Goal: Task Accomplishment & Management: Manage account settings

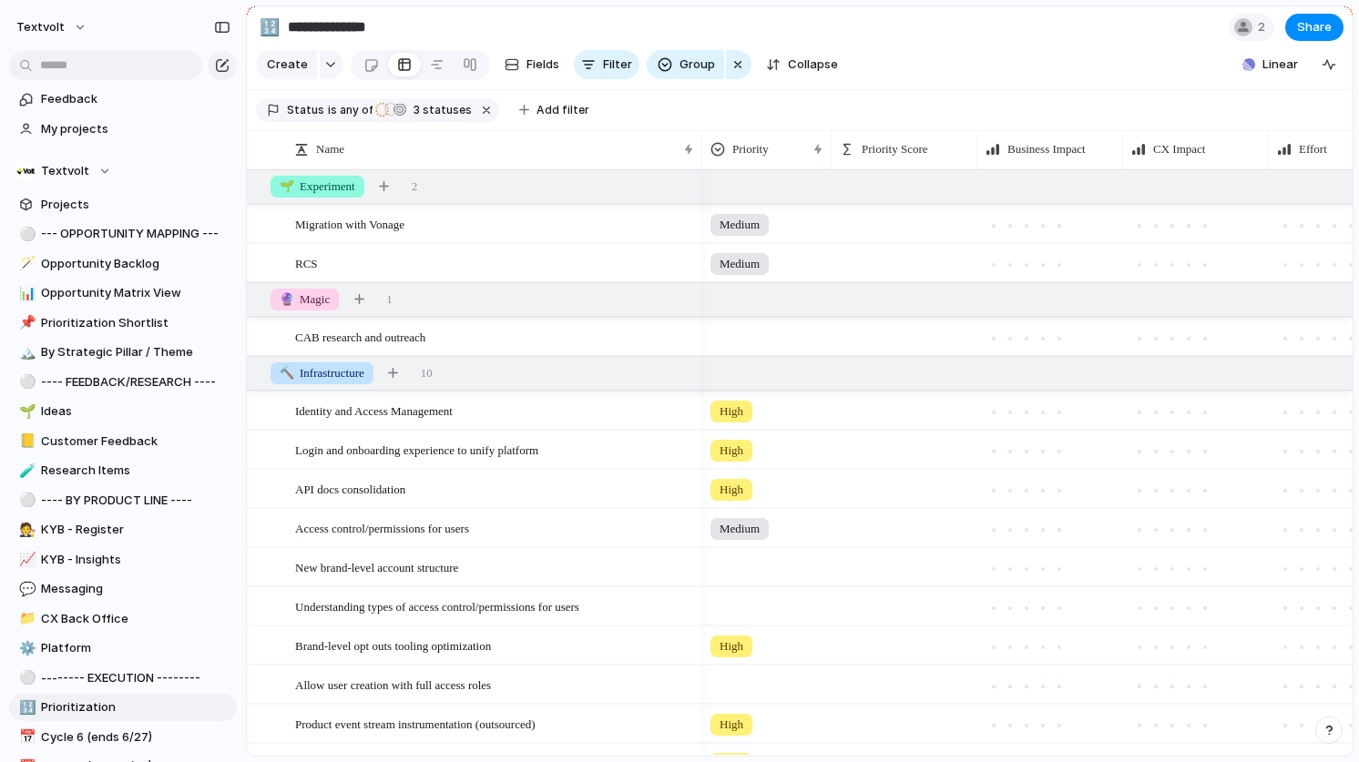
scroll to position [343, 0]
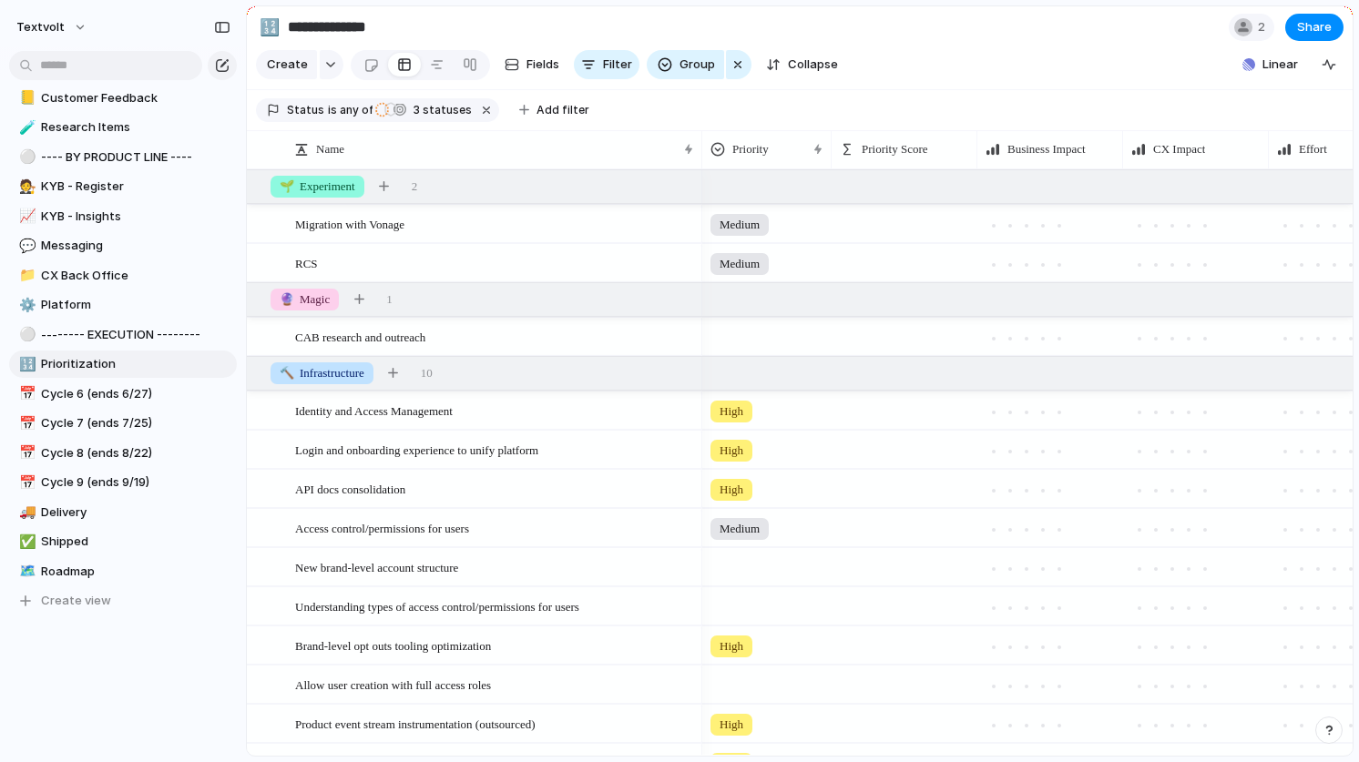
click at [134, 474] on span "Cycle 9 (ends 9/19)" at bounding box center [135, 483] width 189 height 18
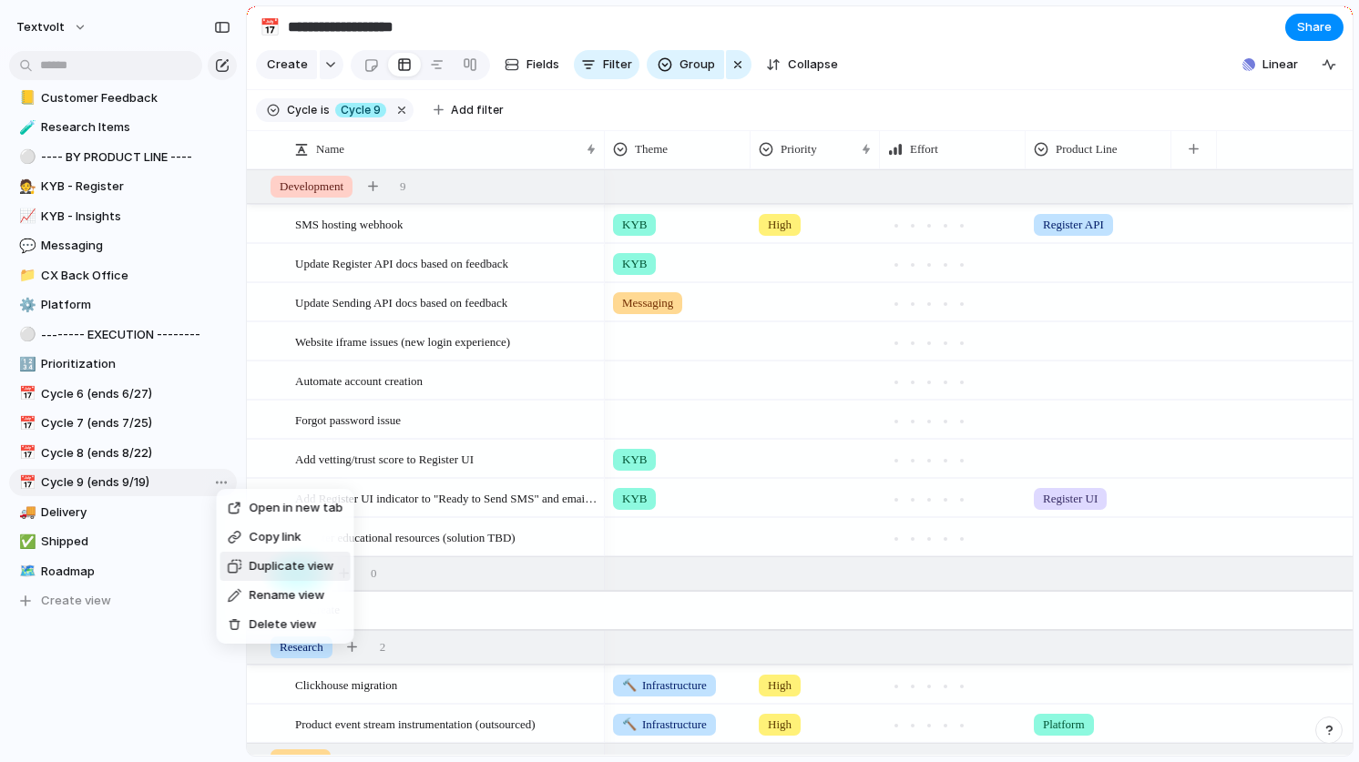
click at [250, 560] on span "Duplicate view" at bounding box center [292, 566] width 85 height 18
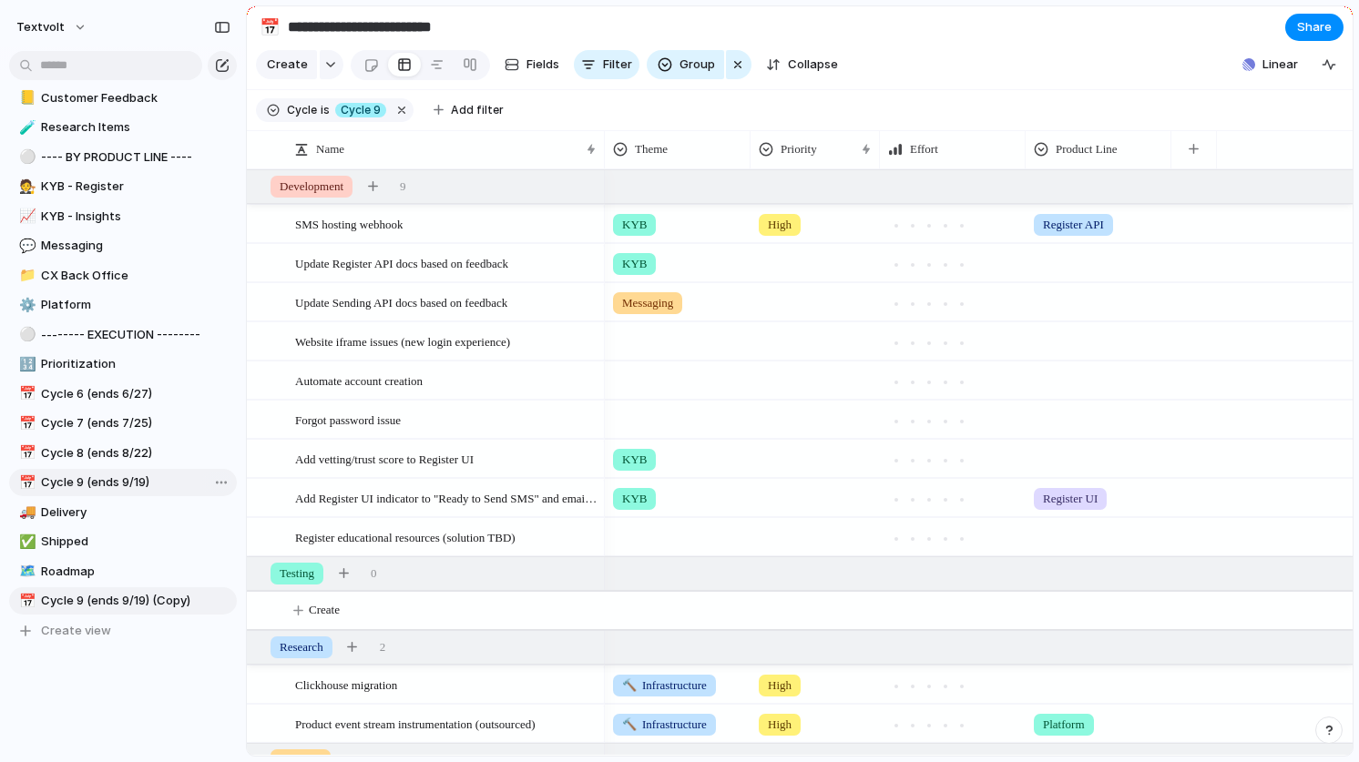
click at [335, 27] on input "**********" at bounding box center [391, 27] width 214 height 33
drag, startPoint x: 478, startPoint y: 27, endPoint x: 349, endPoint y: 20, distance: 129.5
click at [349, 20] on input "**********" at bounding box center [391, 27] width 214 height 33
click at [150, 712] on section "Keep using Index You're approaching the free limit of 300 items Upgrade plan" at bounding box center [123, 695] width 246 height 137
drag, startPoint x: 82, startPoint y: 598, endPoint x: 85, endPoint y: 505, distance: 93.8
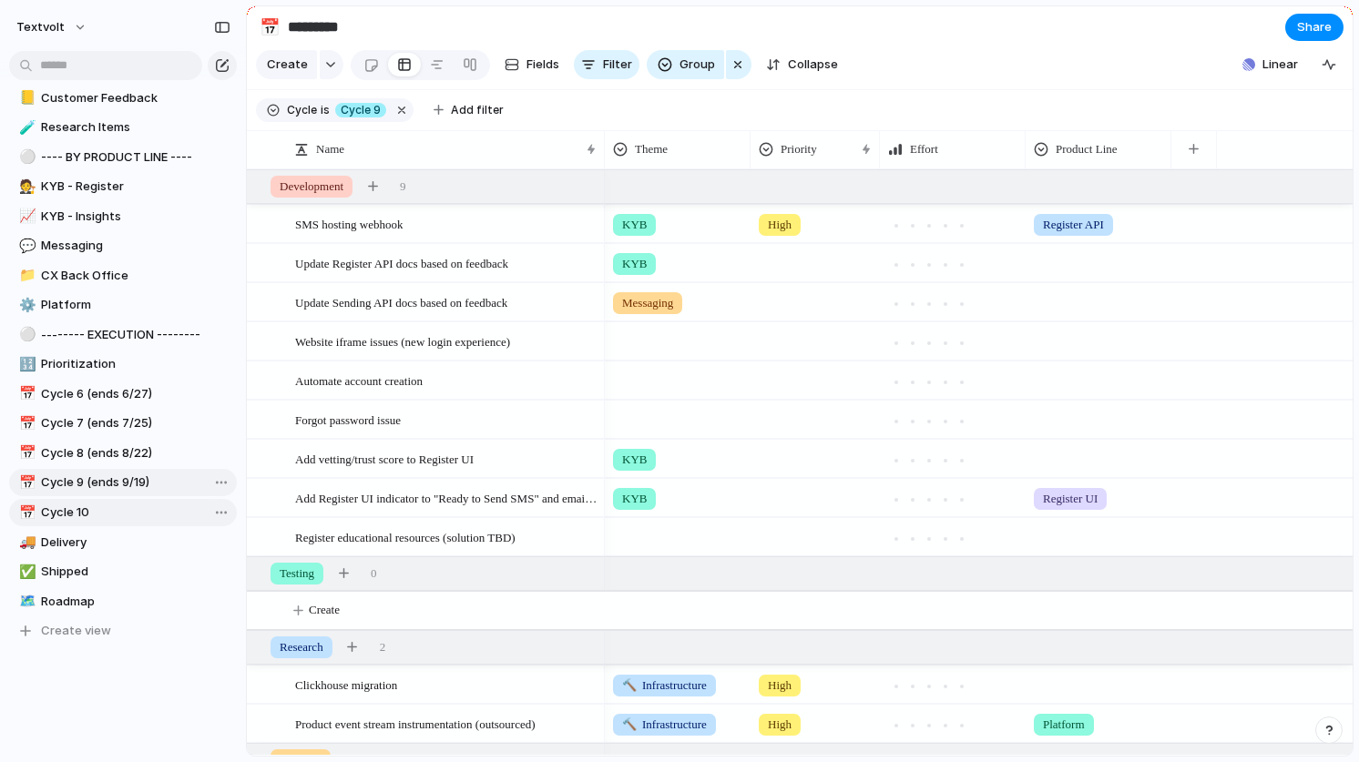
click at [85, 505] on div "⚪ --- OPPORTUNITY MAPPING --- 🪄 Opportunity Backlog 📊 Opportunity Matrix View 📌…" at bounding box center [123, 261] width 228 height 768
click at [370, 115] on span "Cycle 9" at bounding box center [361, 110] width 40 height 16
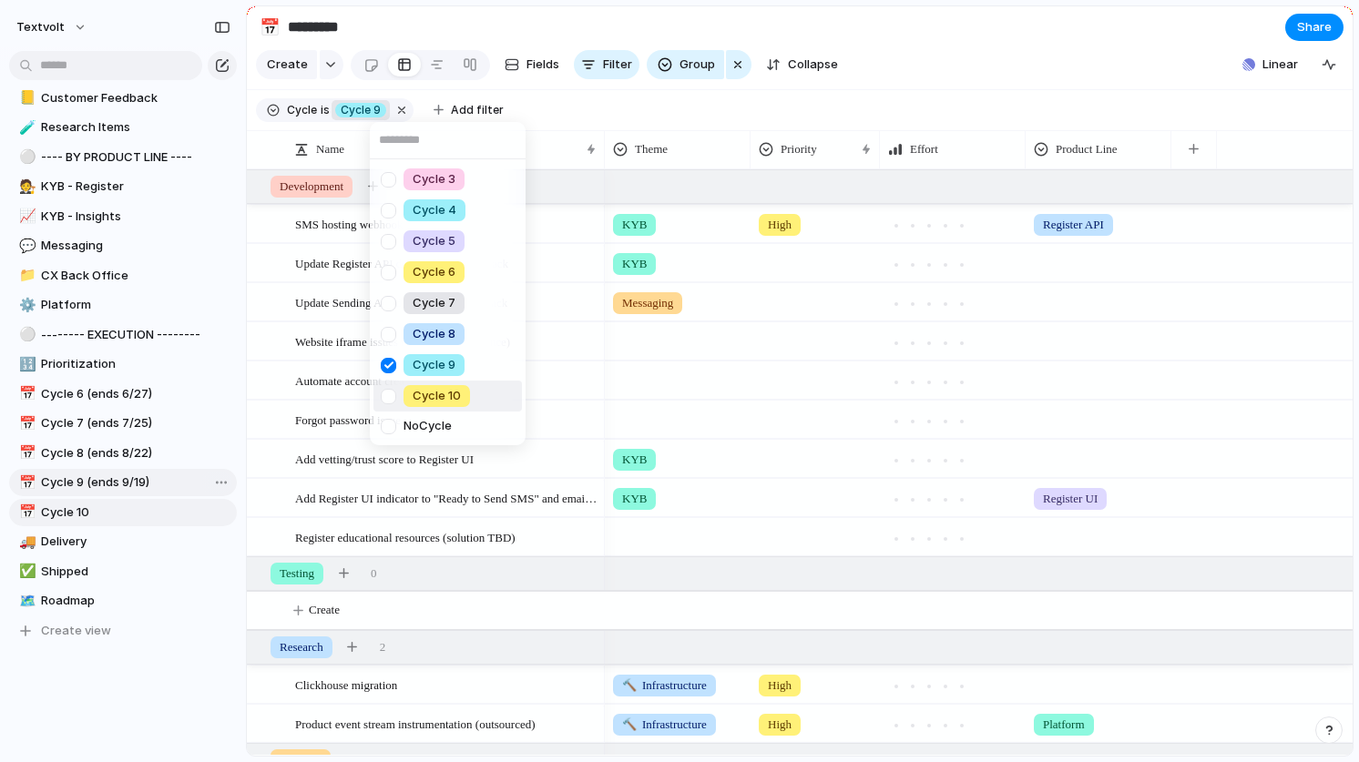
click at [389, 394] on div at bounding box center [388, 397] width 32 height 32
click at [389, 362] on div at bounding box center [388, 366] width 32 height 32
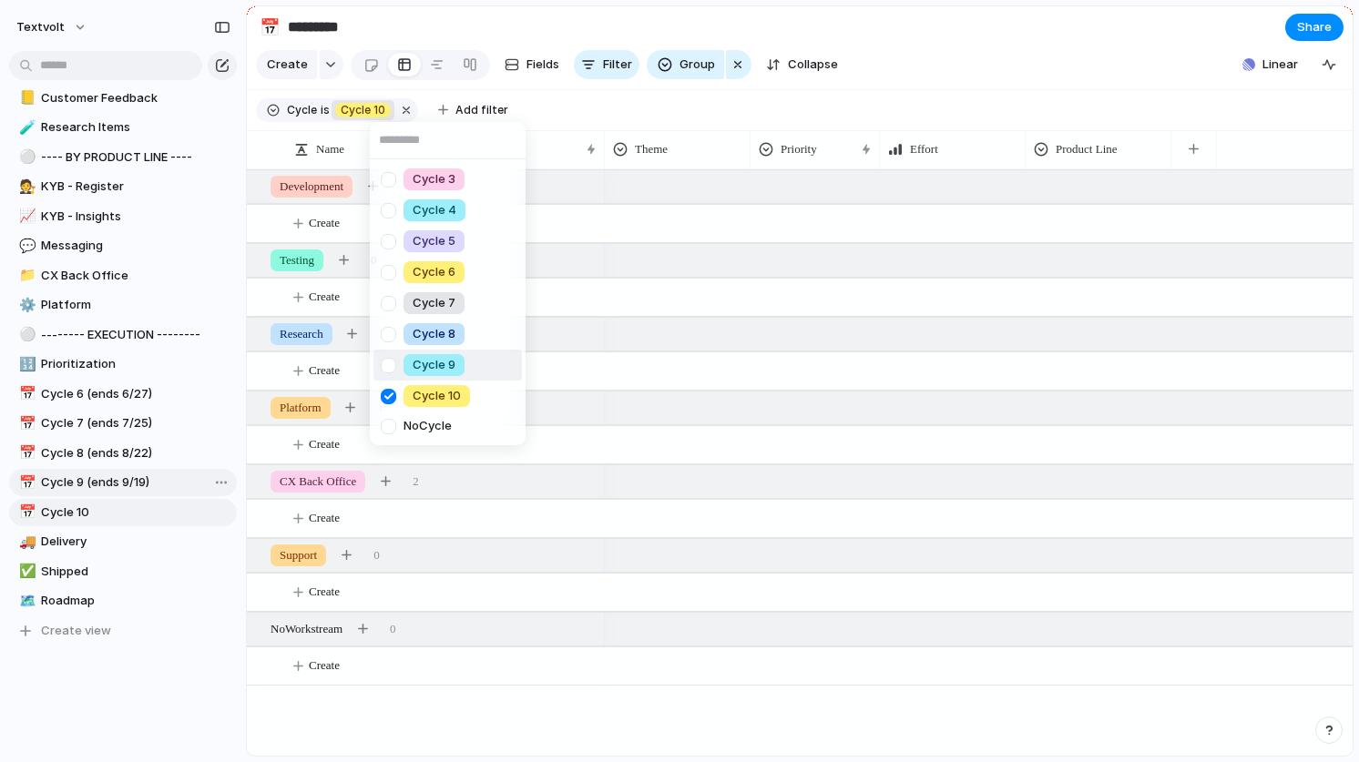
click at [128, 480] on div "Cycle 3 Cycle 4 Cycle 5 Cycle 6 Cycle 7 Cycle 8 Cycle 9 Cycle 10 No Cycle" at bounding box center [679, 381] width 1359 height 762
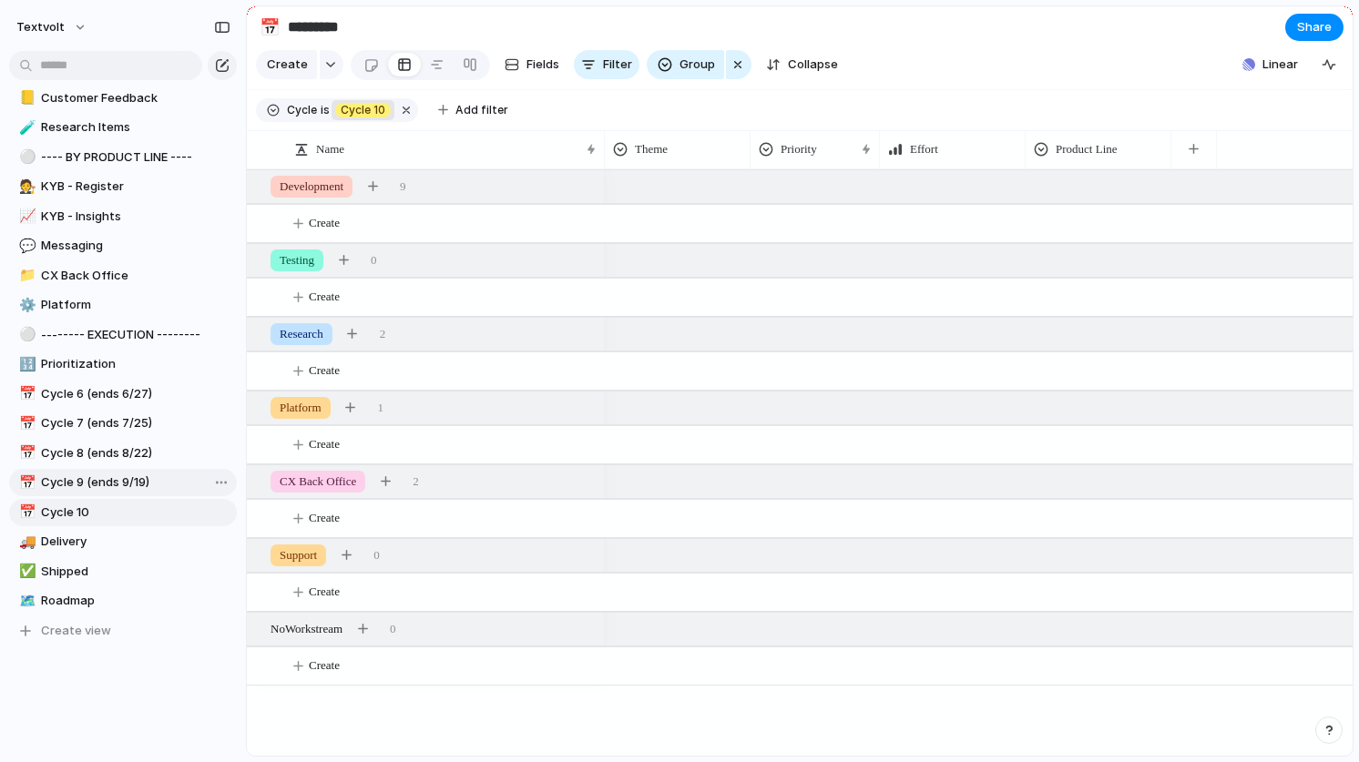
click at [120, 478] on span "Cycle 9 (ends 9/19)" at bounding box center [135, 483] width 189 height 18
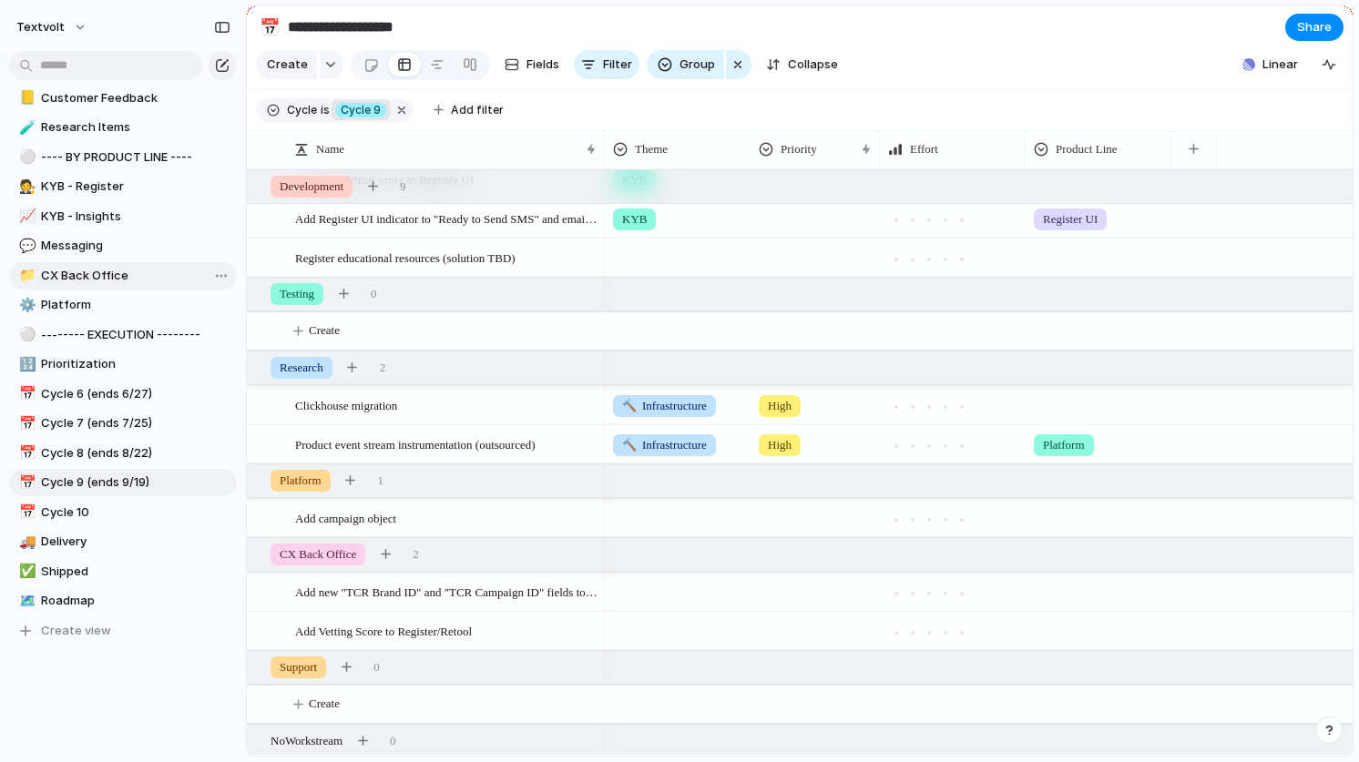
click at [137, 274] on span "CX Back Office" at bounding box center [135, 276] width 189 height 18
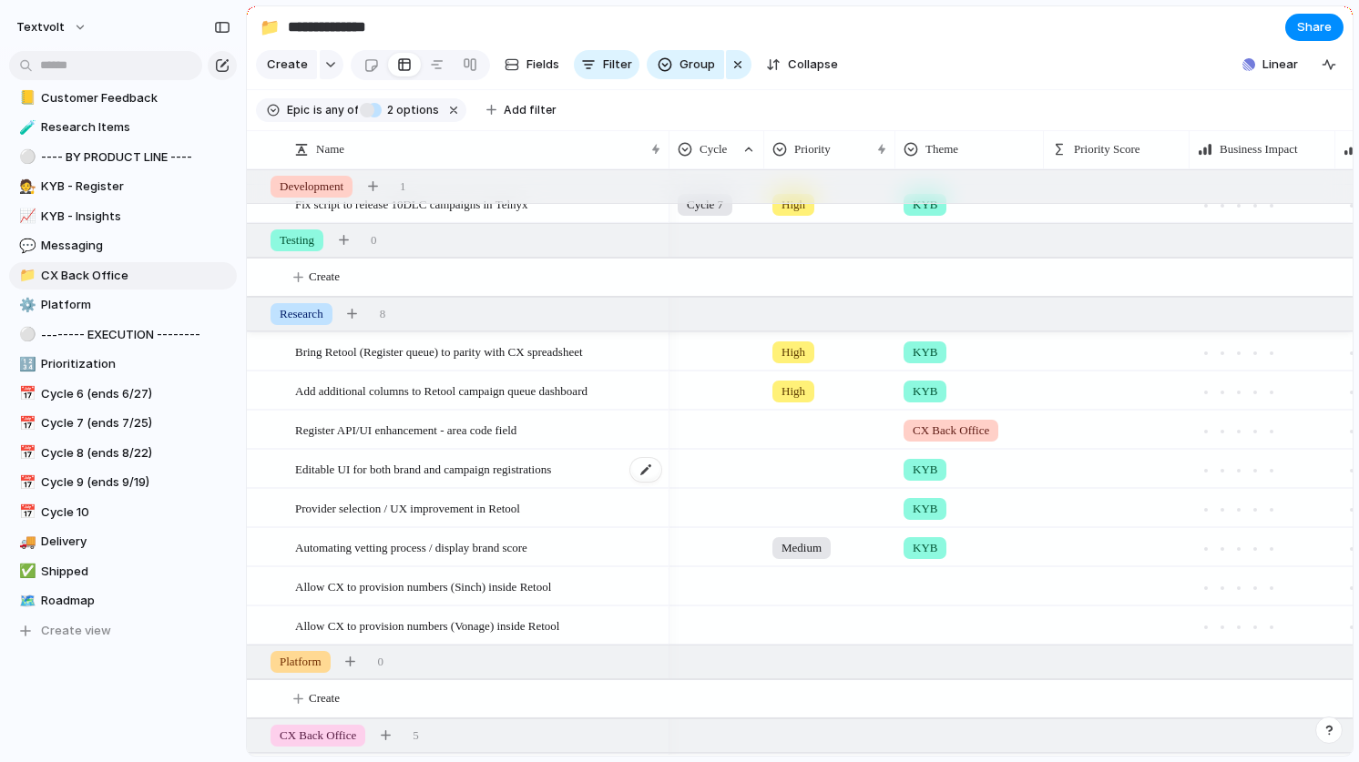
scroll to position [49, 0]
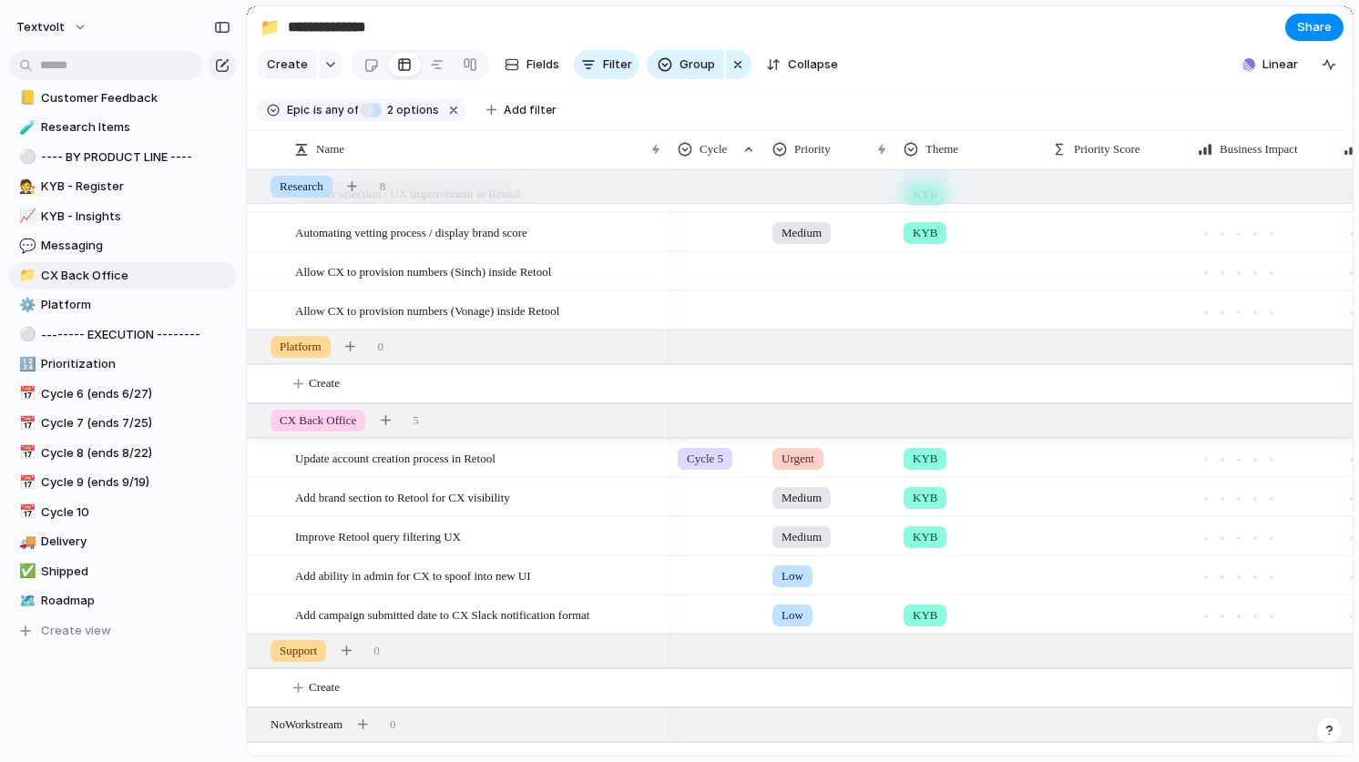
click at [698, 577] on div at bounding box center [716, 572] width 93 height 30
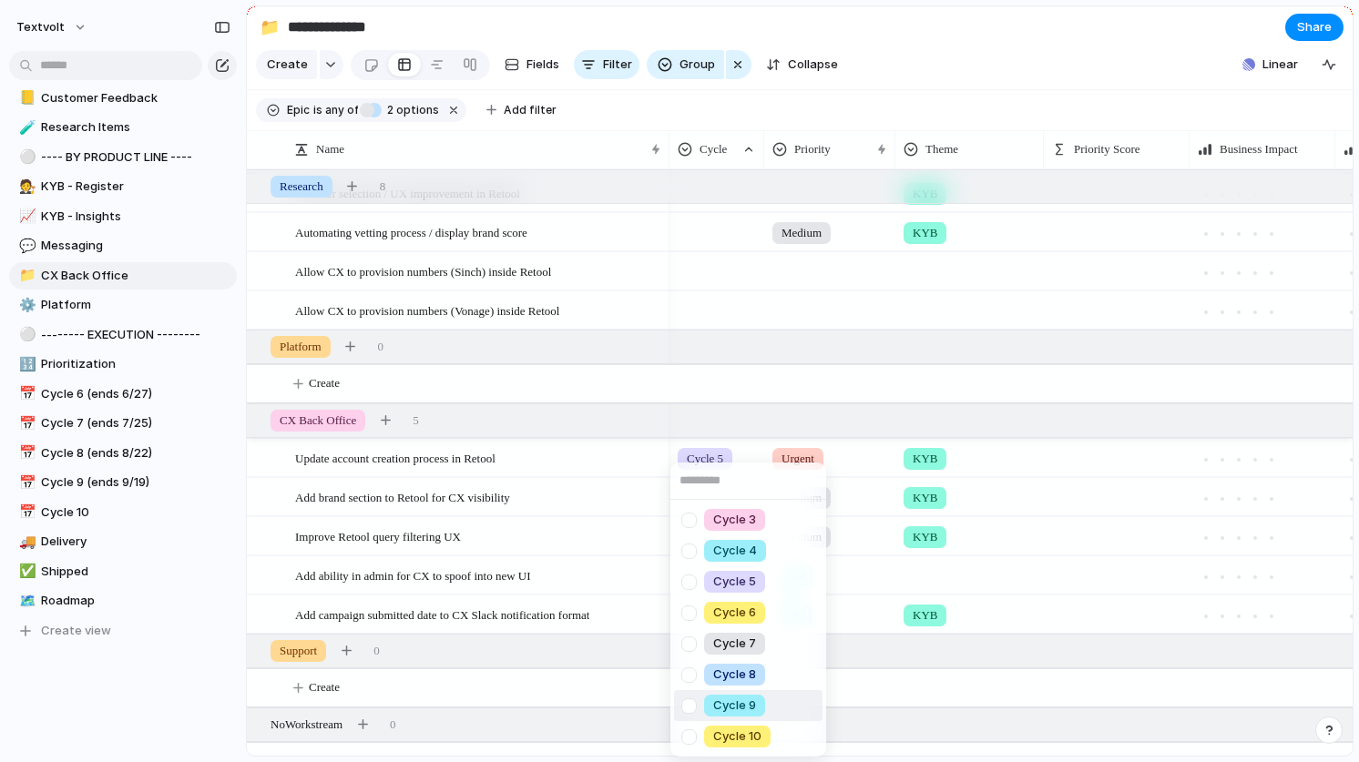
click at [688, 701] on div at bounding box center [689, 706] width 32 height 32
click at [931, 23] on div "Cycle 3 Cycle 4 Cycle 5 Cycle 6 Cycle 7 Cycle 8 Cycle 9 Cycle 10" at bounding box center [679, 381] width 1359 height 762
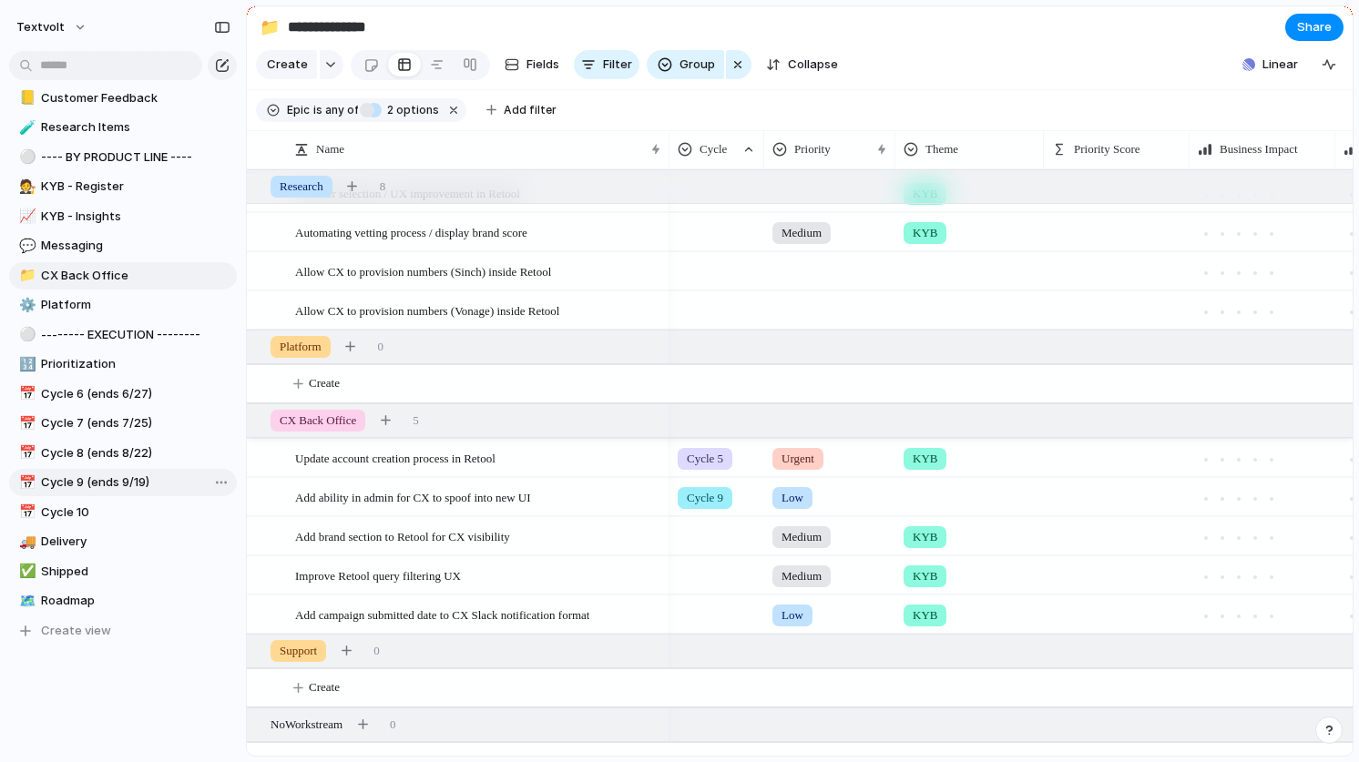
click at [119, 477] on span "Cycle 9 (ends 9/19)" at bounding box center [135, 483] width 189 height 18
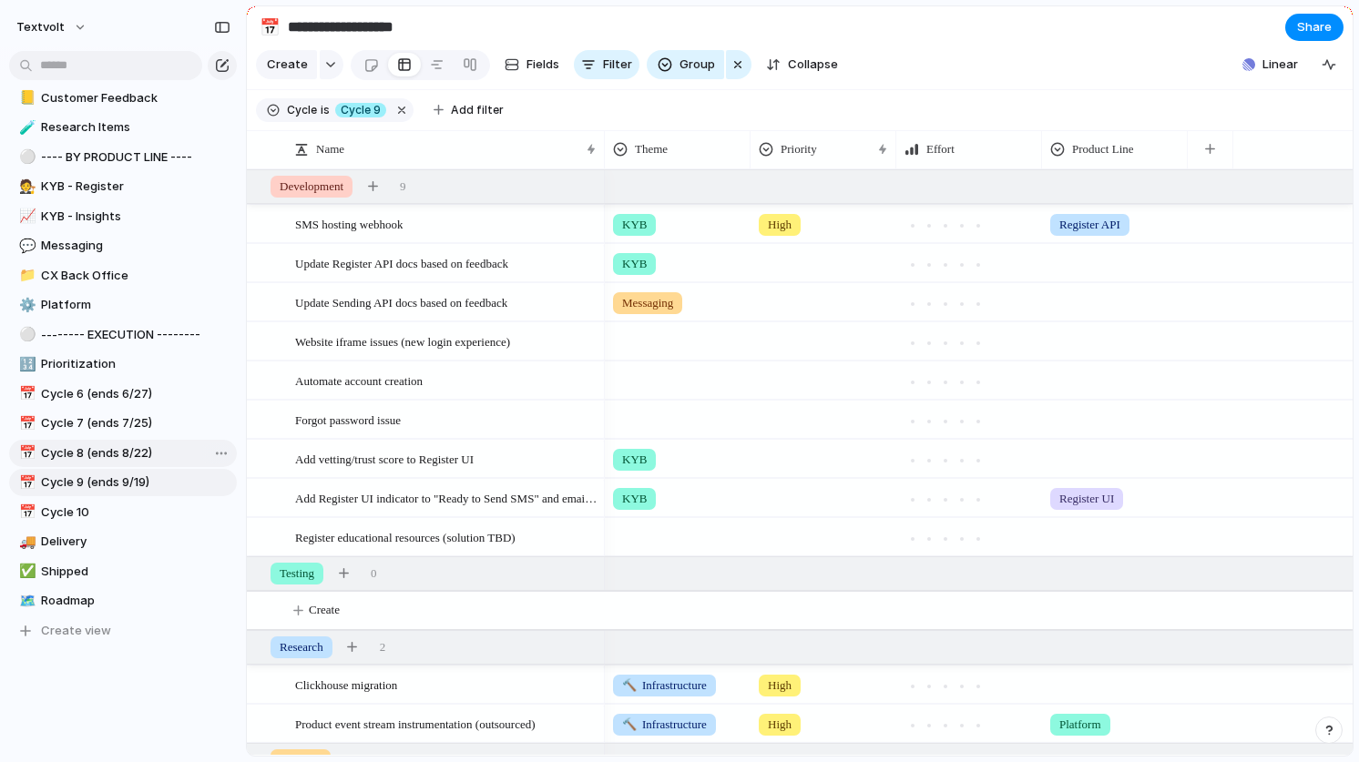
click at [120, 451] on span "Cycle 8 (ends 8/22)" at bounding box center [135, 453] width 189 height 18
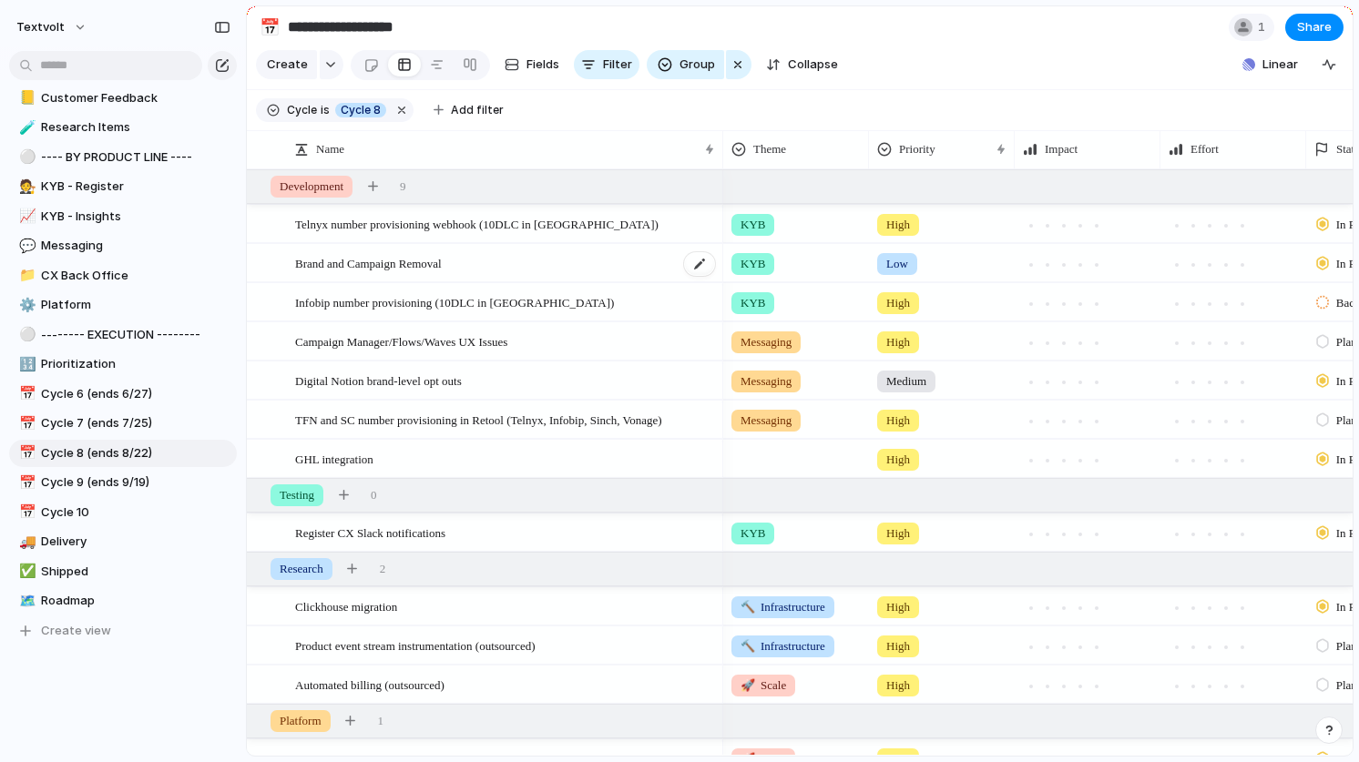
click at [489, 260] on div "Brand and Campaign Removal" at bounding box center [506, 263] width 422 height 37
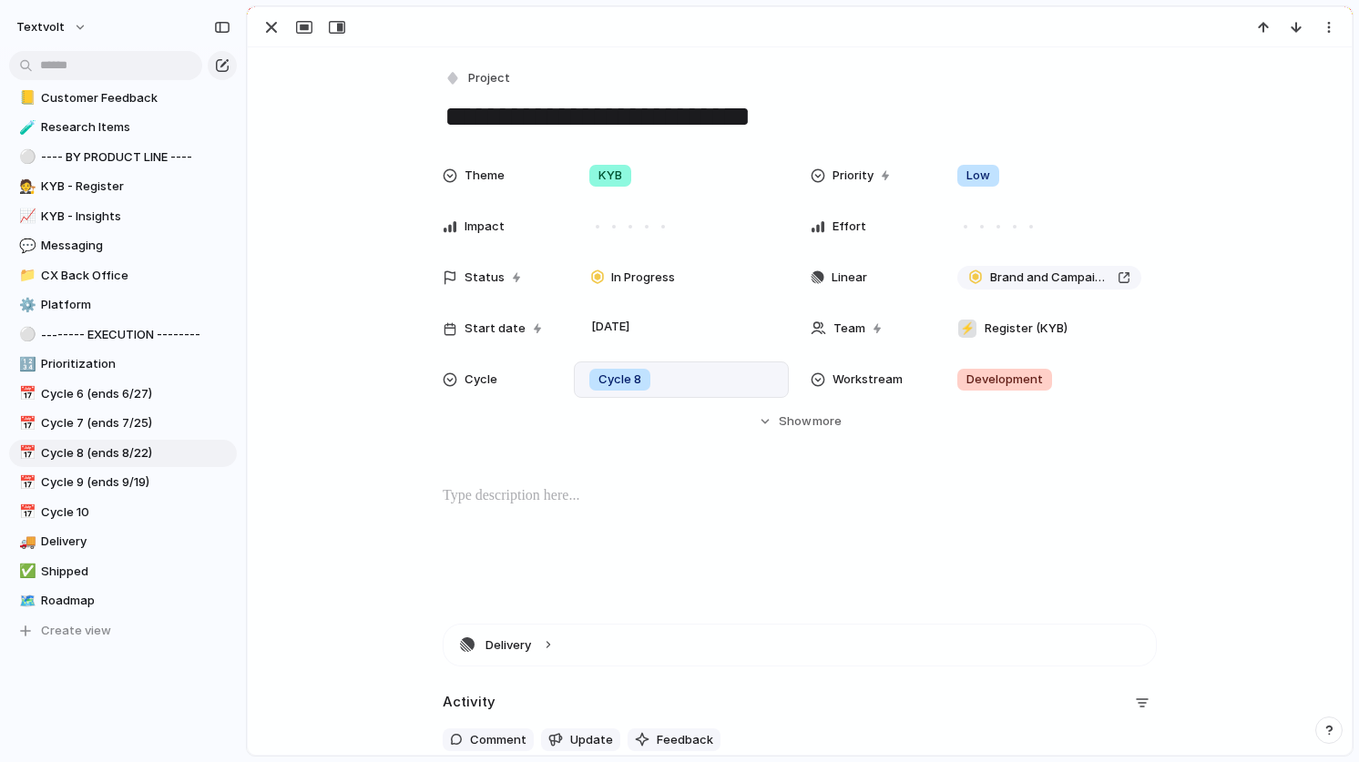
click at [665, 379] on div "Cycle 8" at bounding box center [681, 380] width 199 height 20
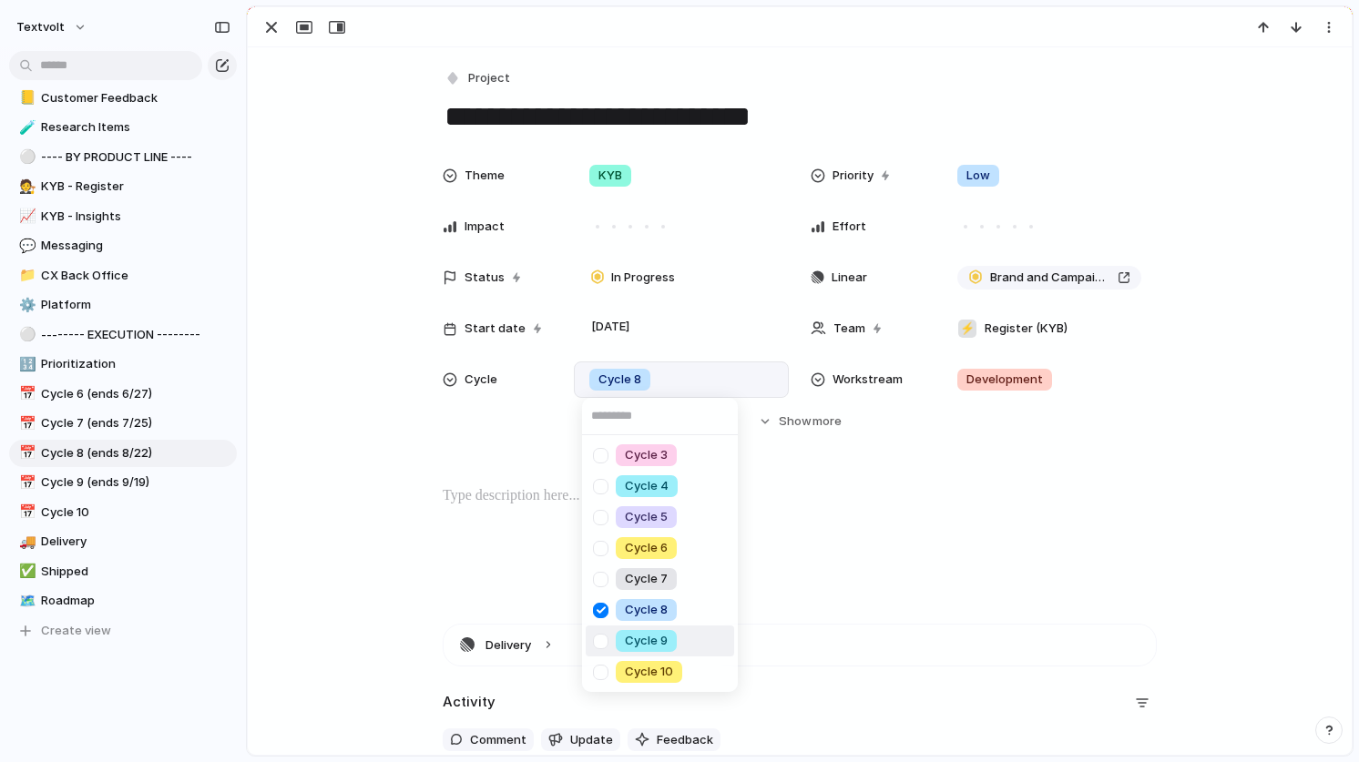
click at [598, 636] on div at bounding box center [601, 642] width 32 height 32
click at [338, 303] on div "Cycle 3 Cycle 4 Cycle 5 Cycle 6 Cycle 7 Cycle 8 Cycle 9 Cycle 10" at bounding box center [679, 381] width 1359 height 762
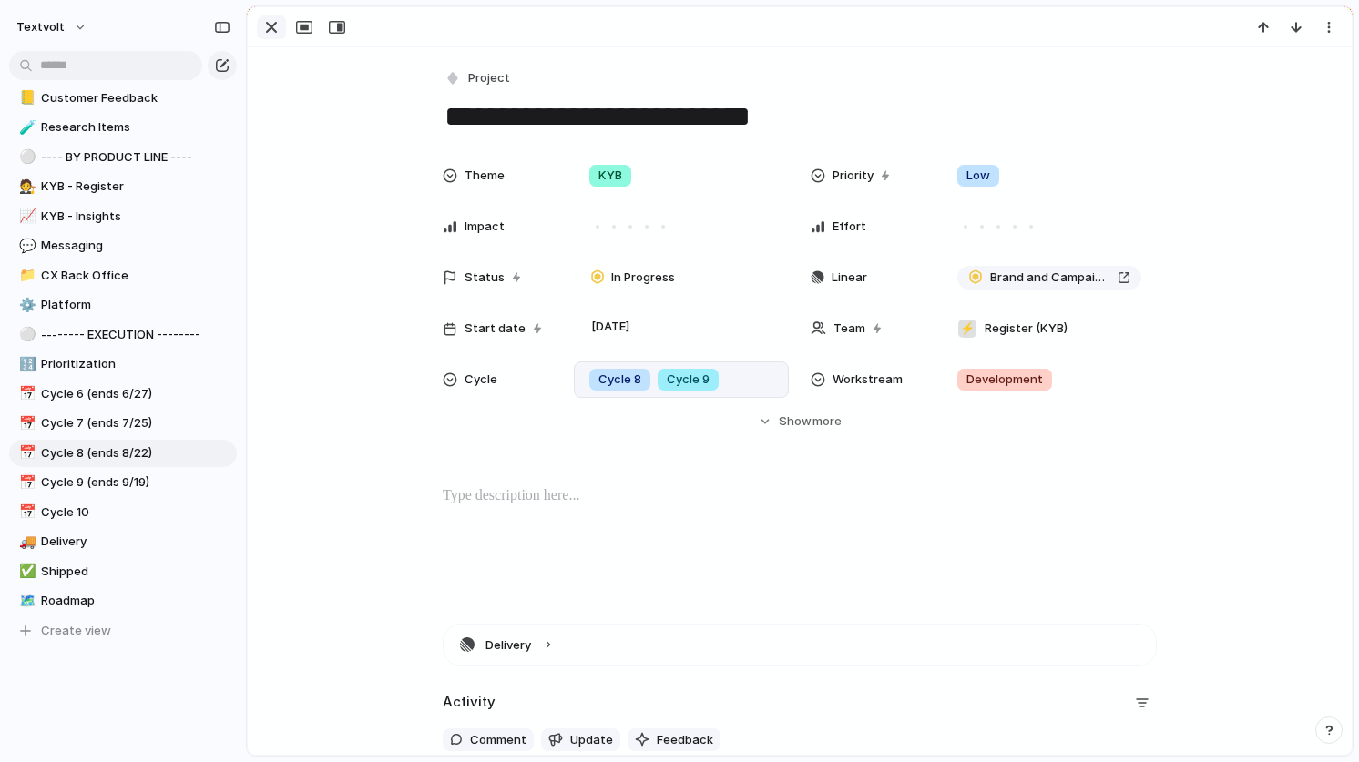
click at [270, 31] on div "button" at bounding box center [271, 27] width 22 height 22
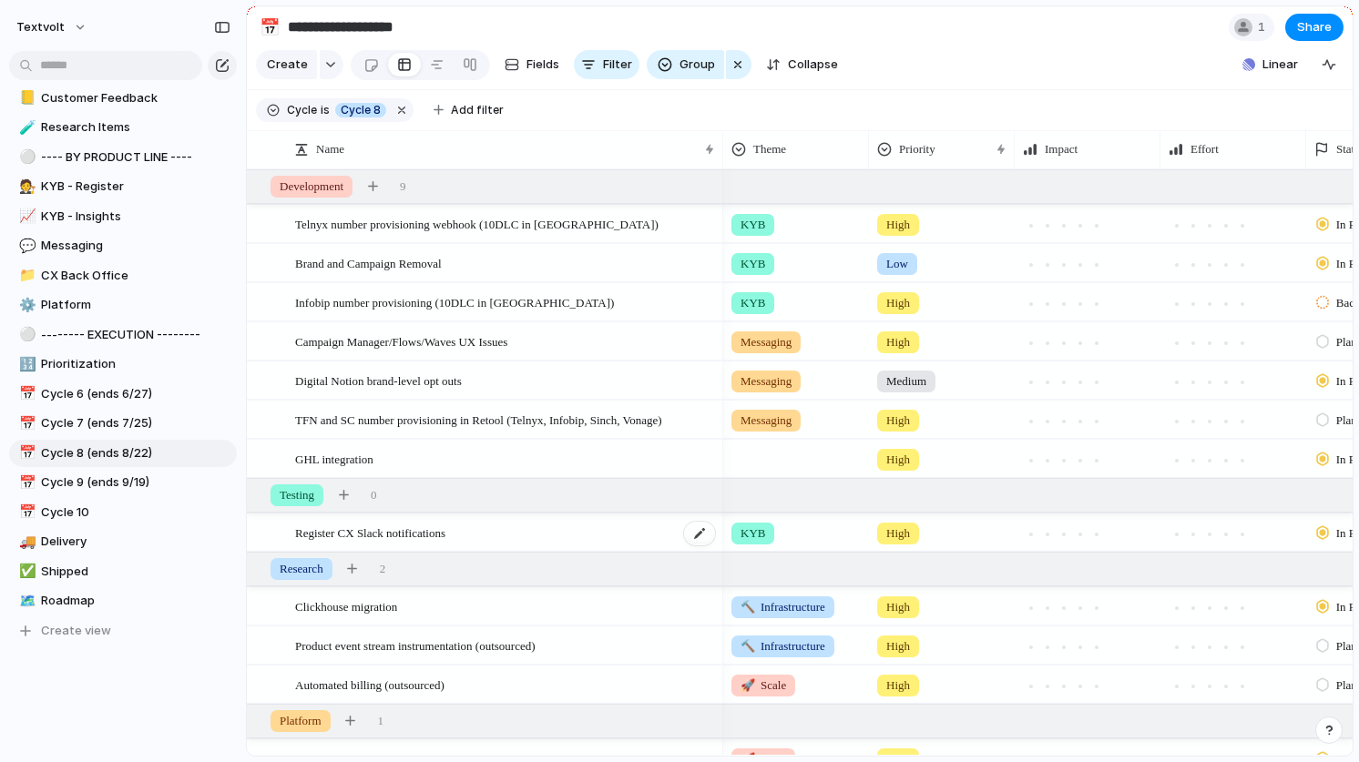
click at [433, 534] on span "Register CX Slack notifications" at bounding box center [370, 532] width 150 height 21
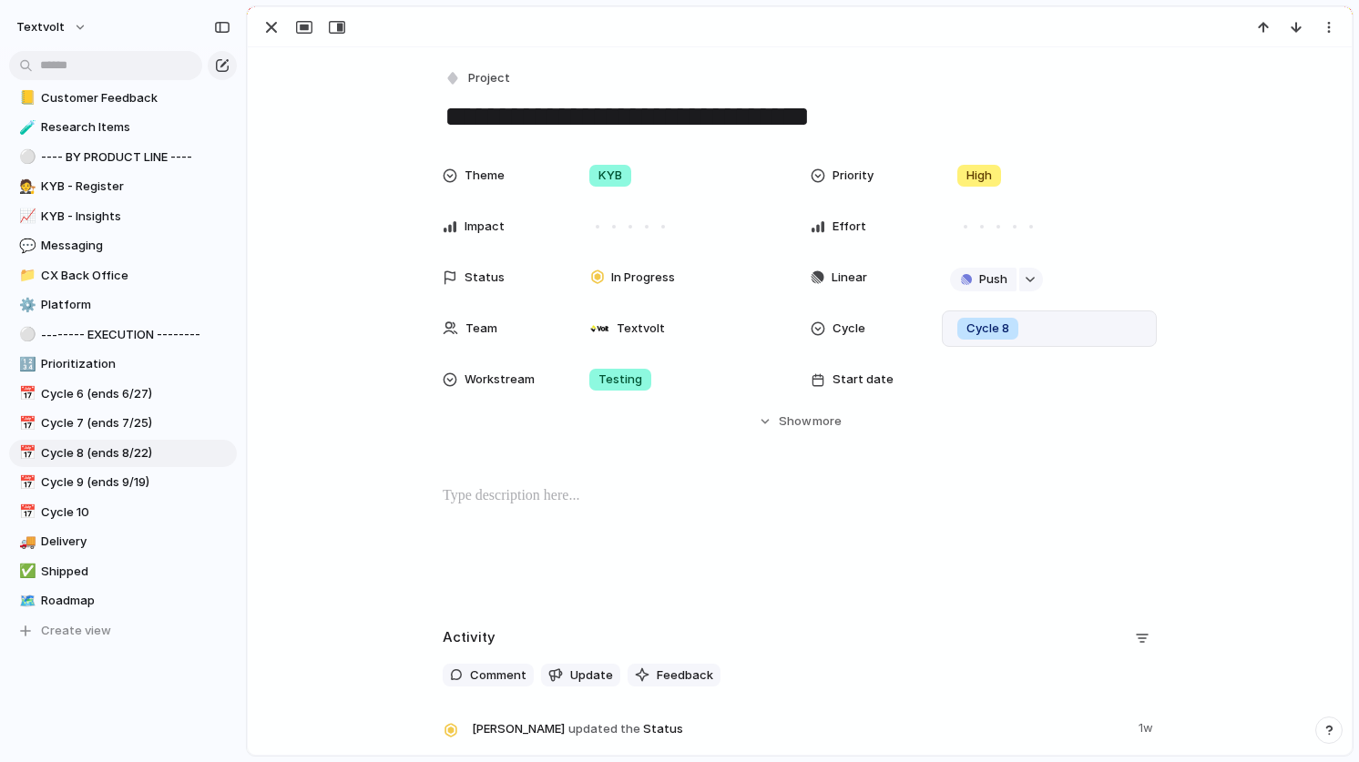
click at [1039, 331] on div "Cycle 8" at bounding box center [1049, 329] width 199 height 20
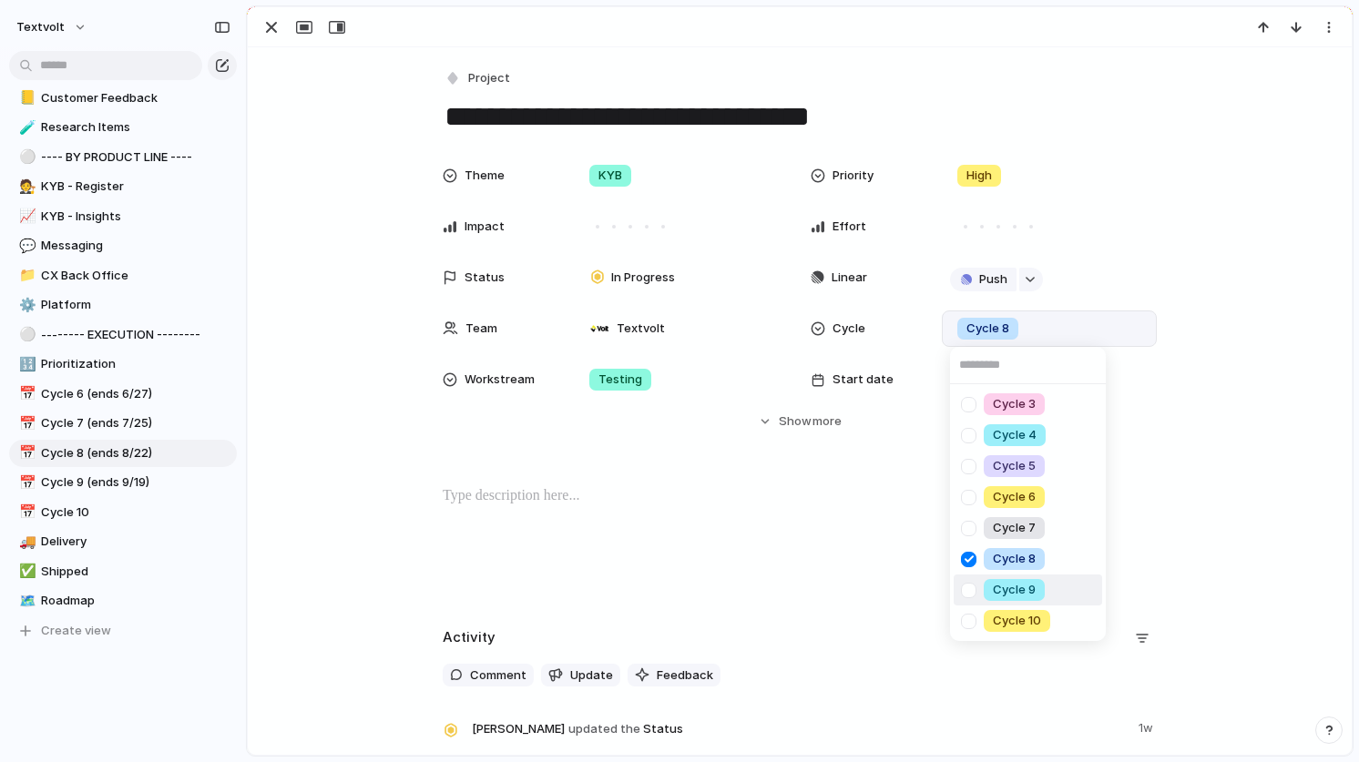
click at [972, 590] on div at bounding box center [969, 591] width 32 height 32
click at [340, 233] on div "Cycle 3 Cycle 4 Cycle 5 Cycle 6 Cycle 7 Cycle 8 Cycle 9 Cycle 10" at bounding box center [679, 381] width 1359 height 762
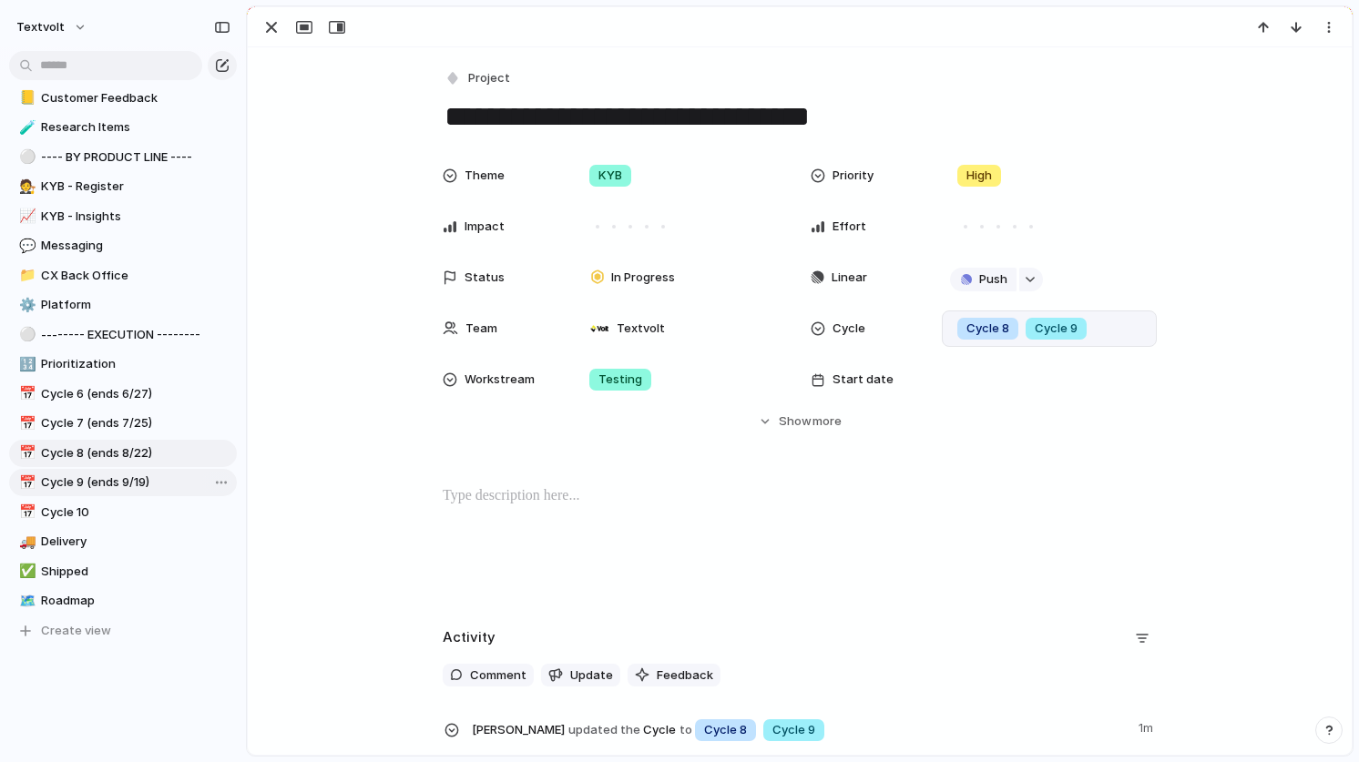
click at [121, 482] on span "Cycle 9 (ends 9/19)" at bounding box center [135, 483] width 189 height 18
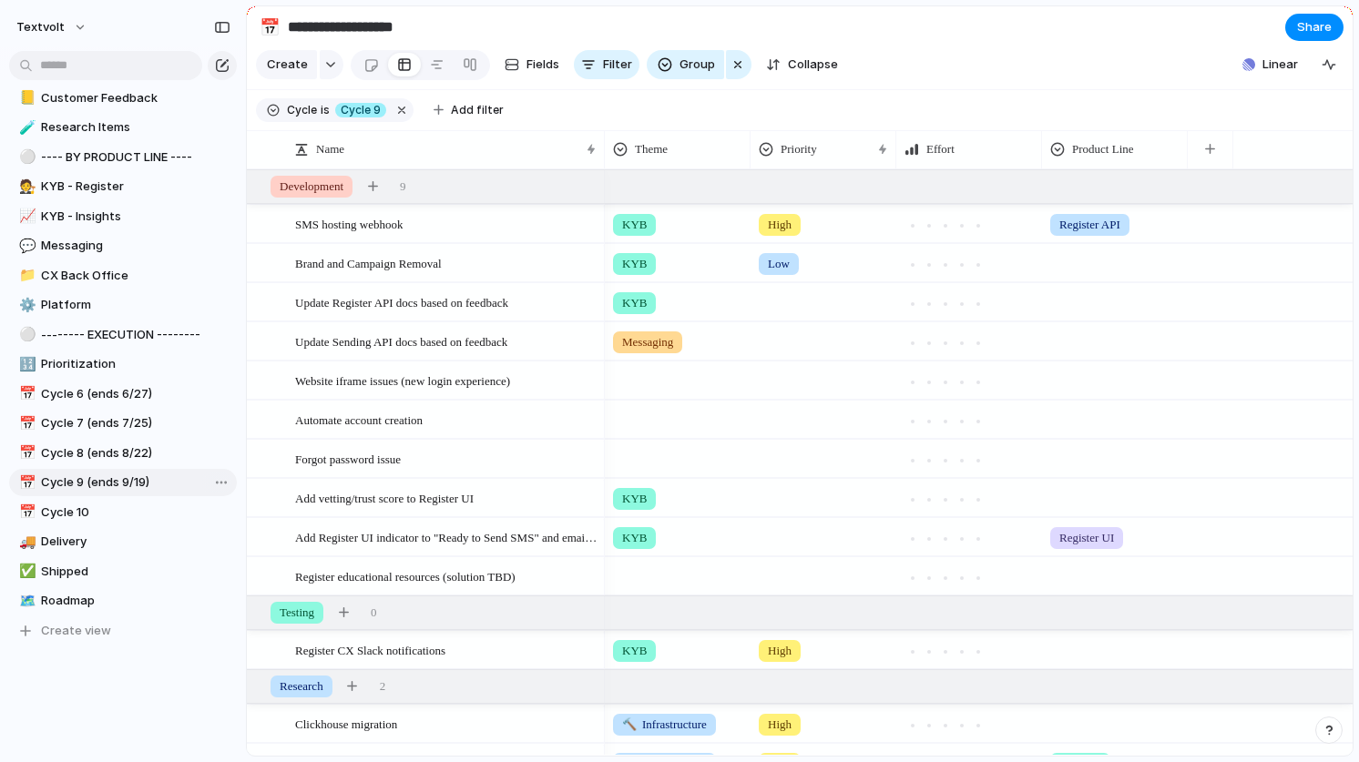
type input "**********"
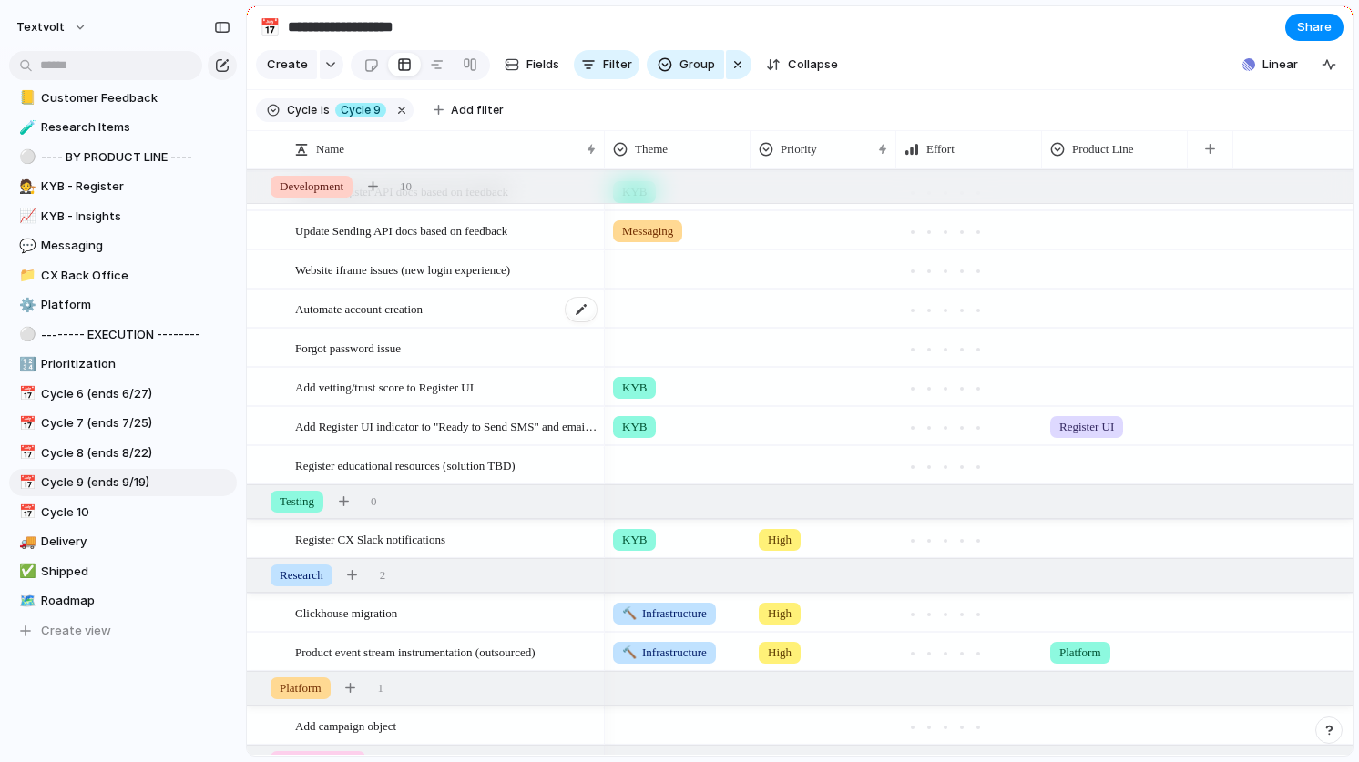
scroll to position [162, 0]
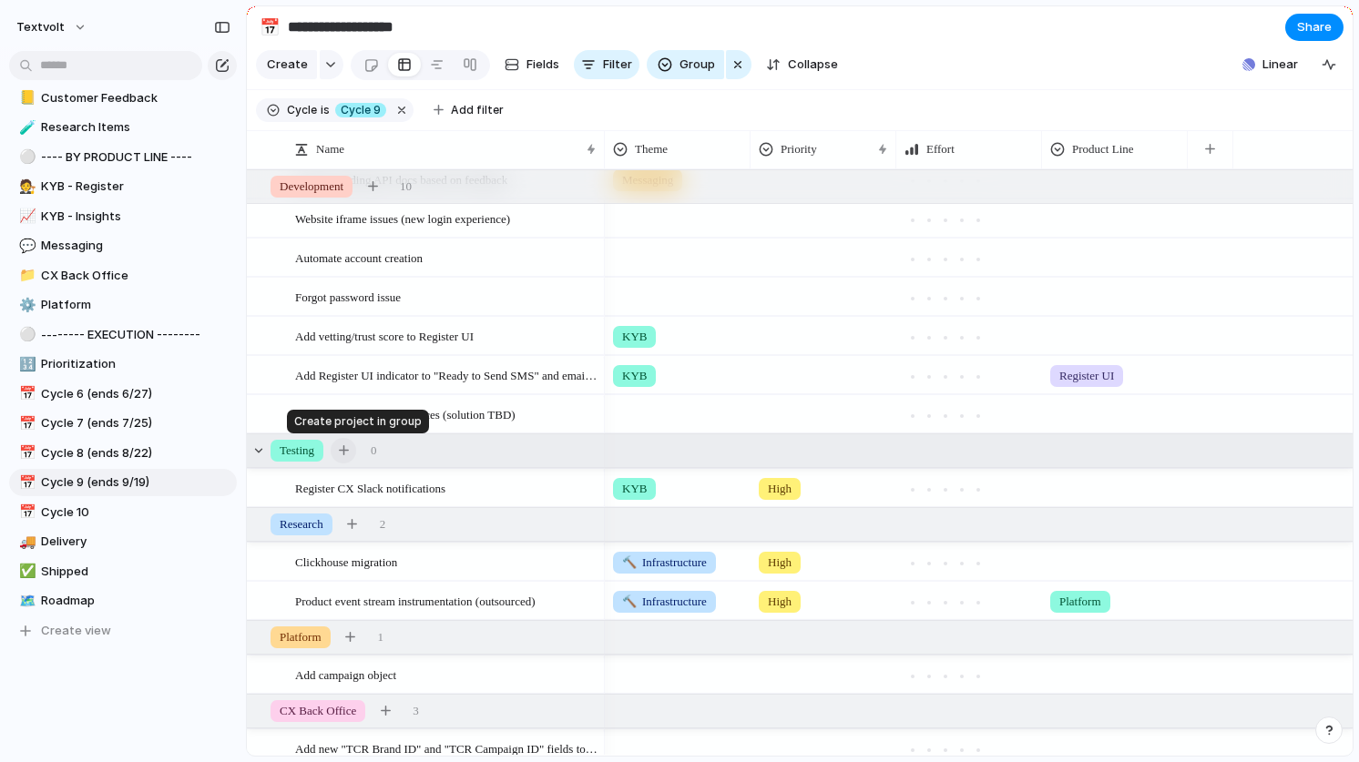
click at [349, 452] on div "button" at bounding box center [344, 450] width 10 height 10
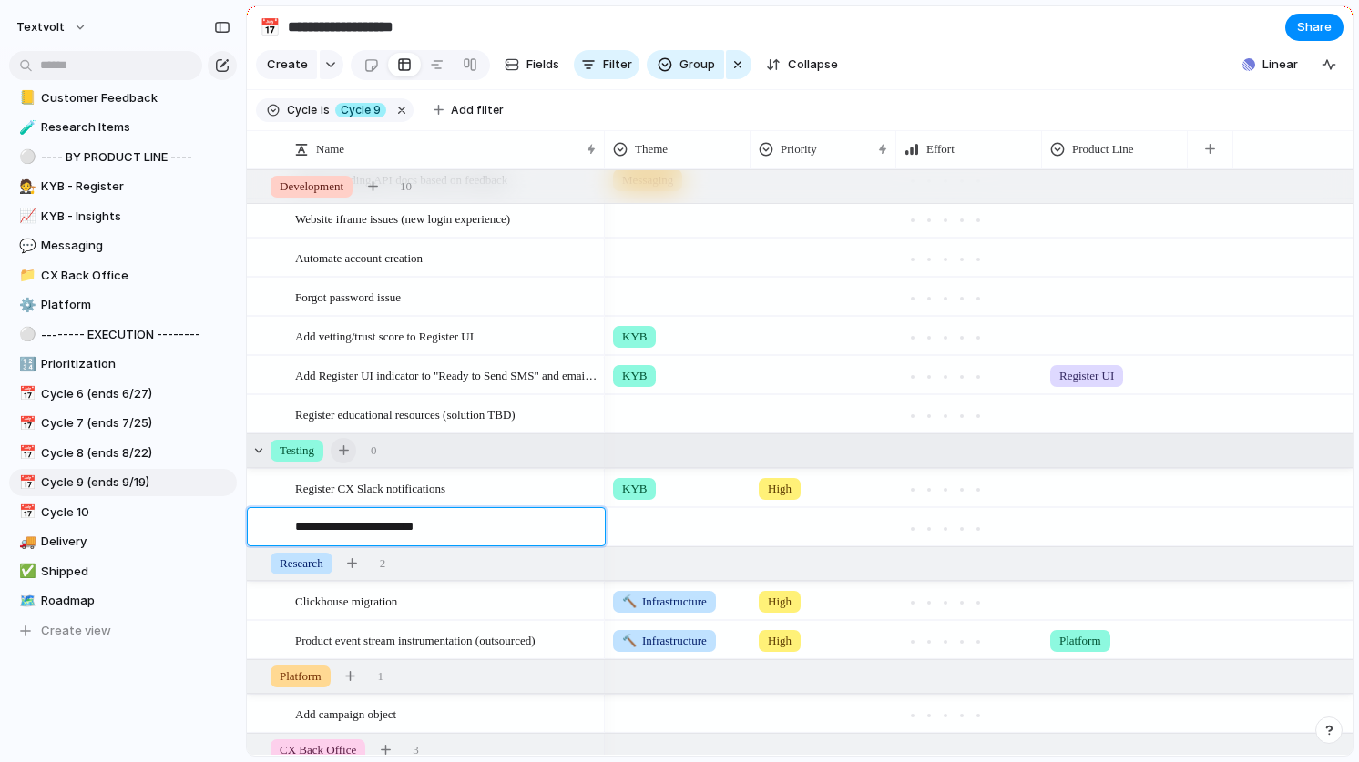
type textarea "**********"
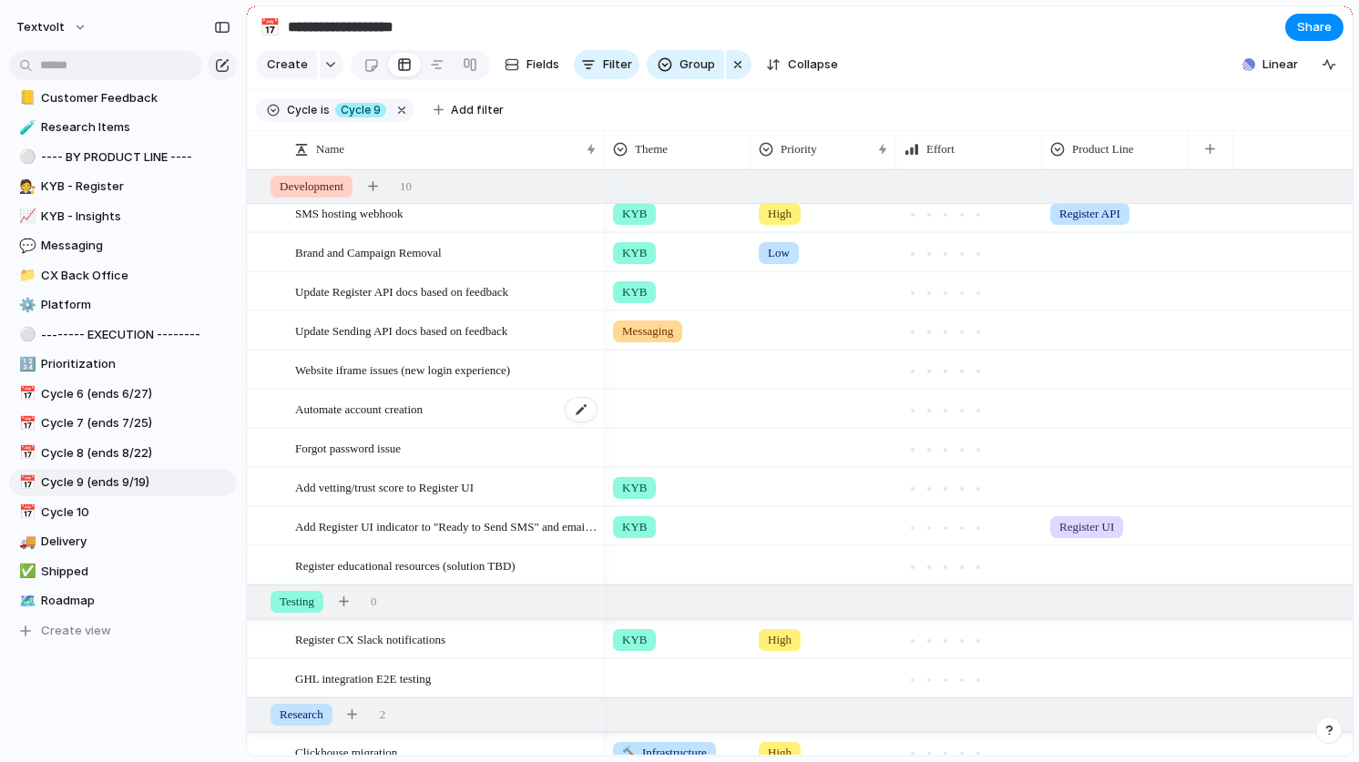
scroll to position [0, 0]
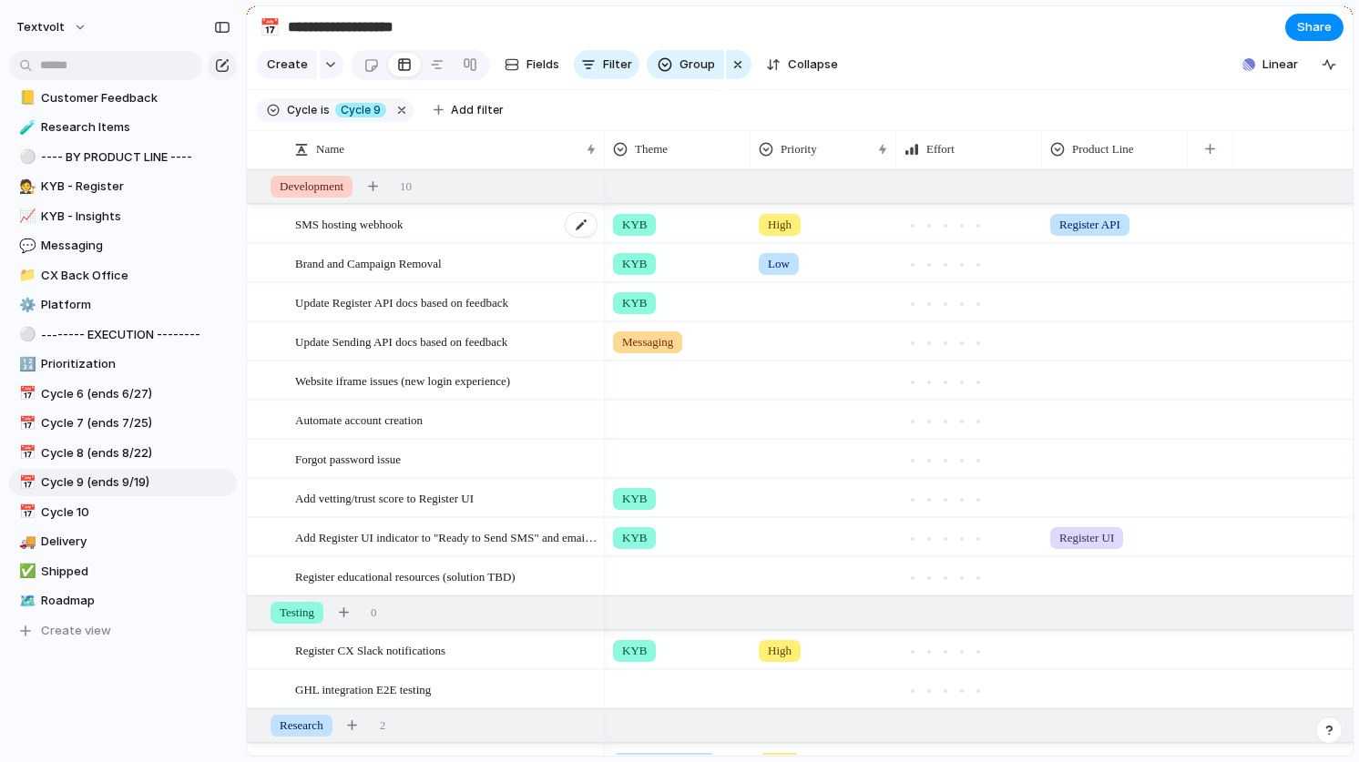
click at [403, 228] on span "SMS hosting webhook" at bounding box center [348, 223] width 107 height 21
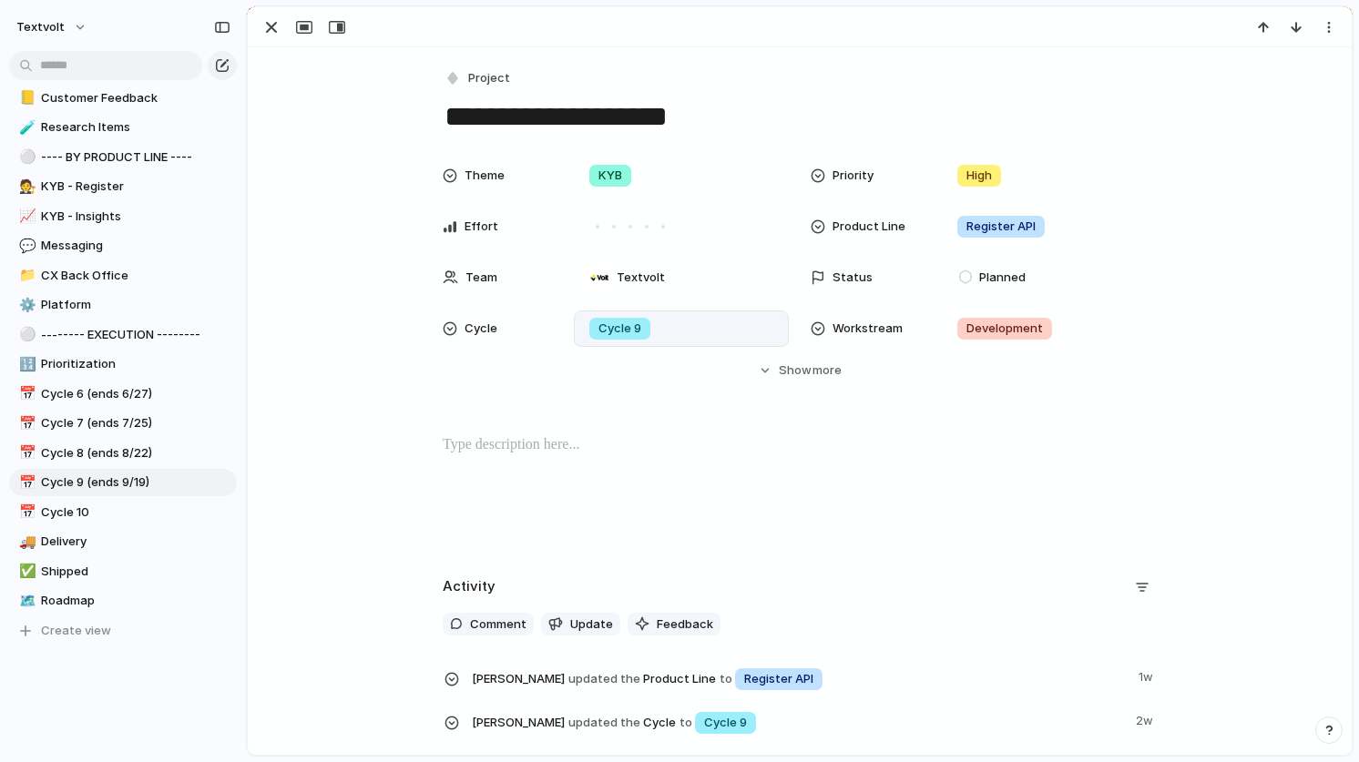
click at [631, 330] on span "Cycle 9" at bounding box center [619, 329] width 43 height 18
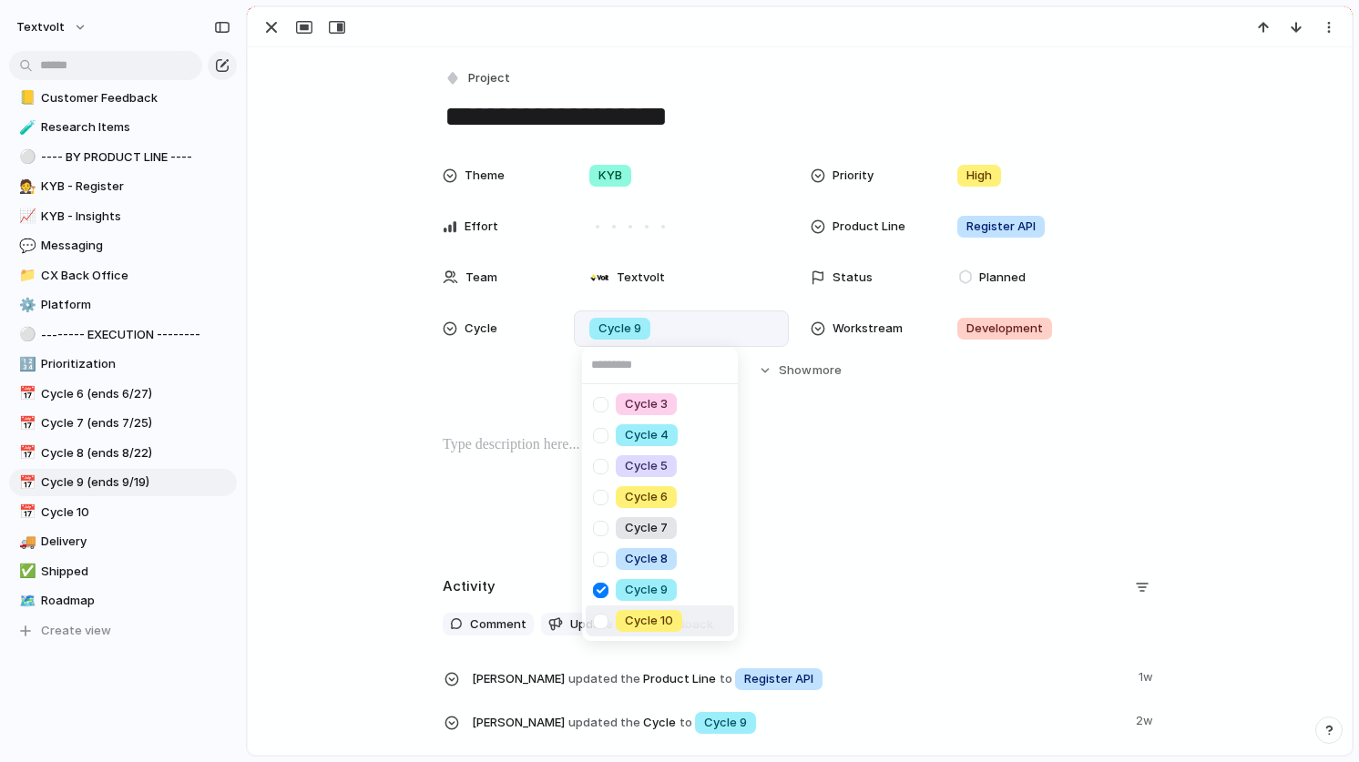
click at [606, 610] on div at bounding box center [601, 622] width 32 height 32
click at [605, 593] on div at bounding box center [601, 591] width 32 height 32
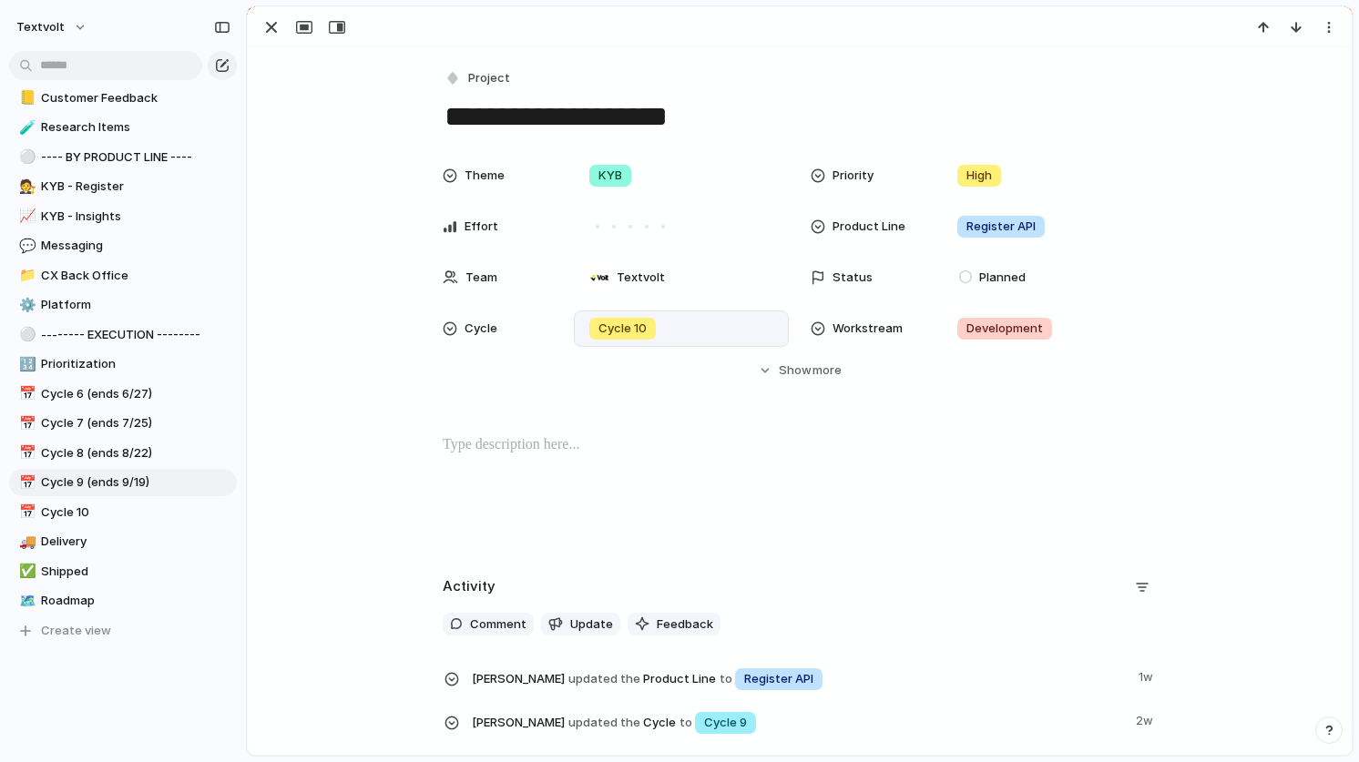
click at [271, 26] on div "Cycle 3 Cycle 4 Cycle 5 Cycle 6 Cycle 7 Cycle 8 Cycle 9 Cycle 10" at bounding box center [679, 381] width 1359 height 762
click at [271, 26] on div "button" at bounding box center [271, 27] width 22 height 22
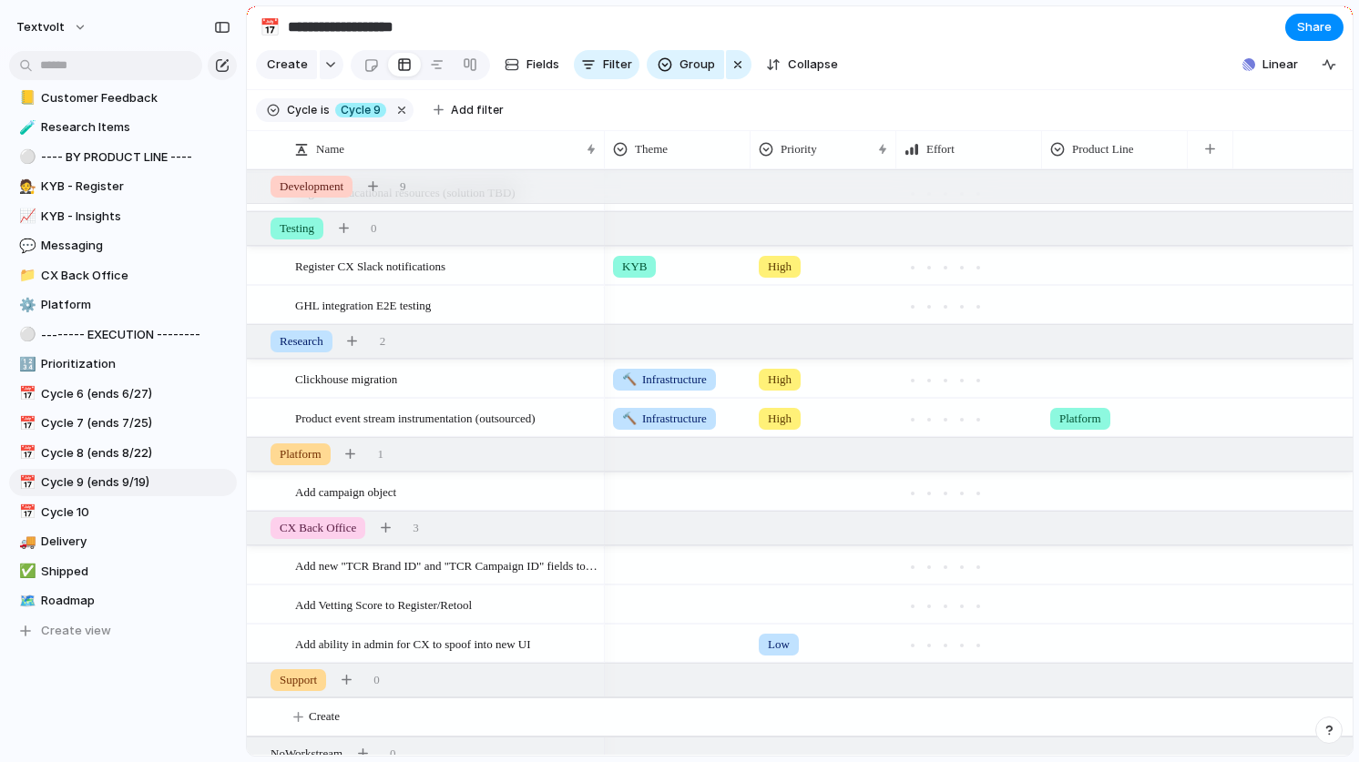
scroll to position [363, 0]
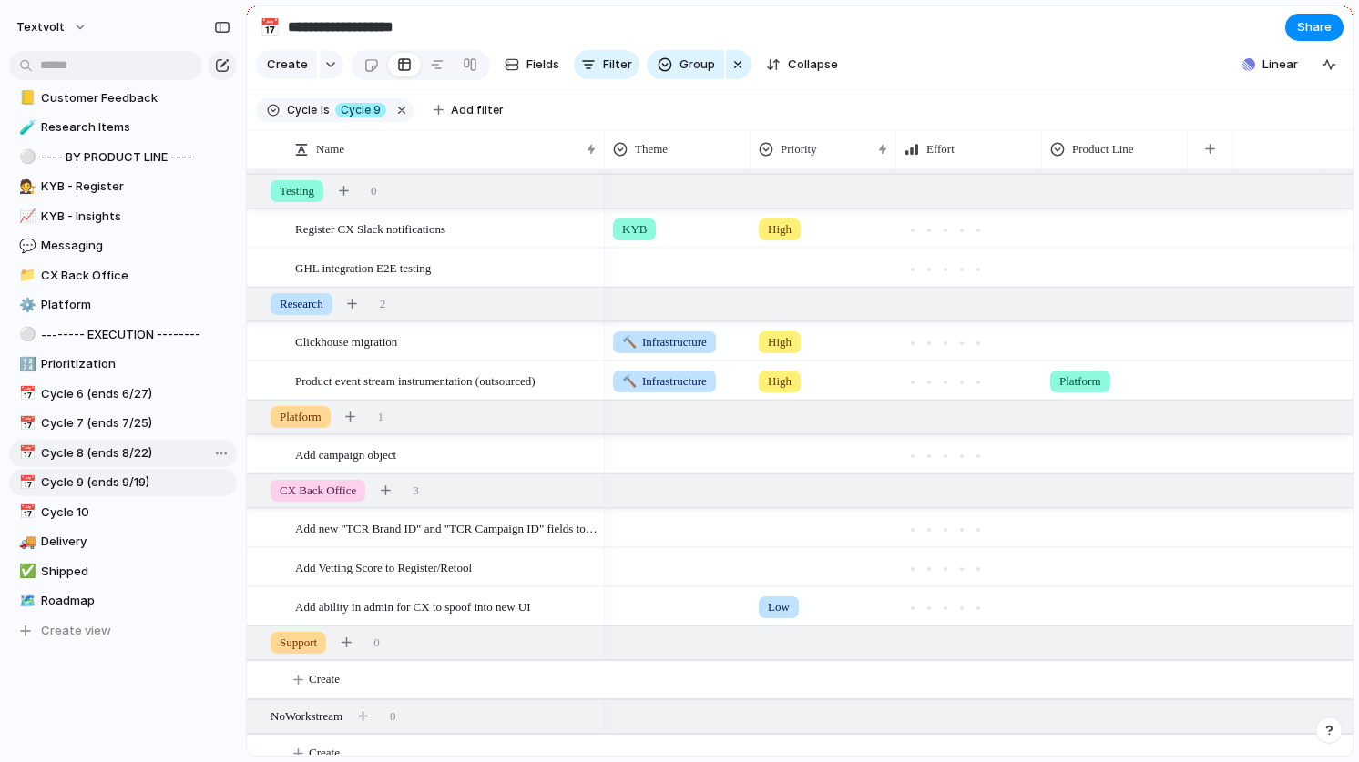
click at [134, 459] on span "Cycle 8 (ends 8/22)" at bounding box center [135, 453] width 189 height 18
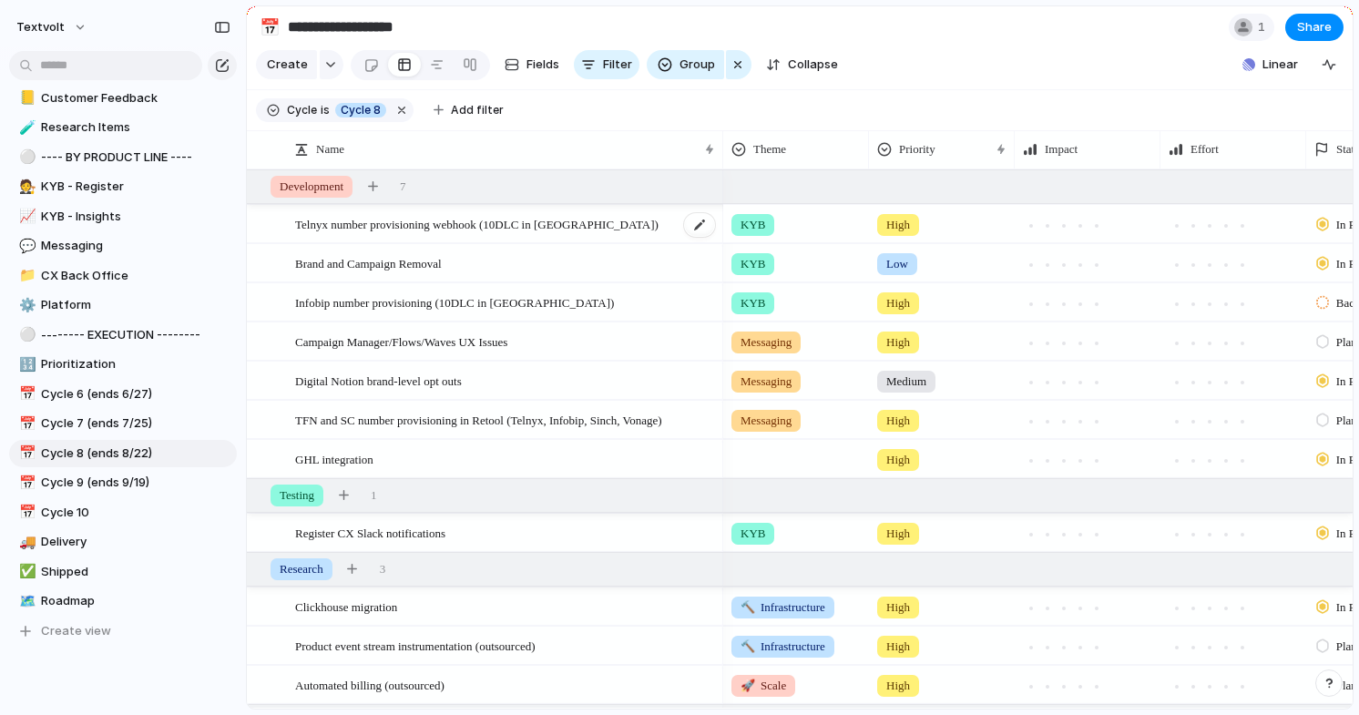
click at [469, 230] on span "Telnyx number provisioning webhook (10DLC in [GEOGRAPHIC_DATA])" at bounding box center [476, 223] width 363 height 21
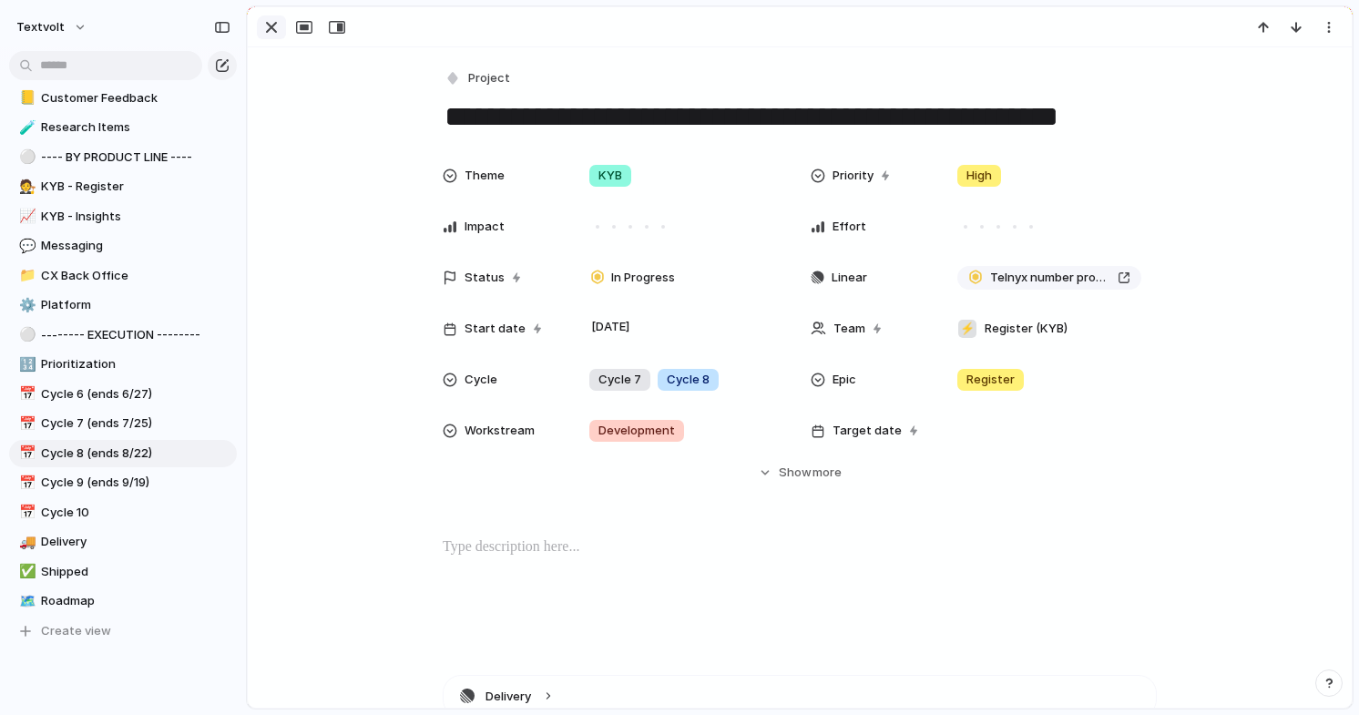
click at [272, 32] on div "button" at bounding box center [271, 27] width 22 height 22
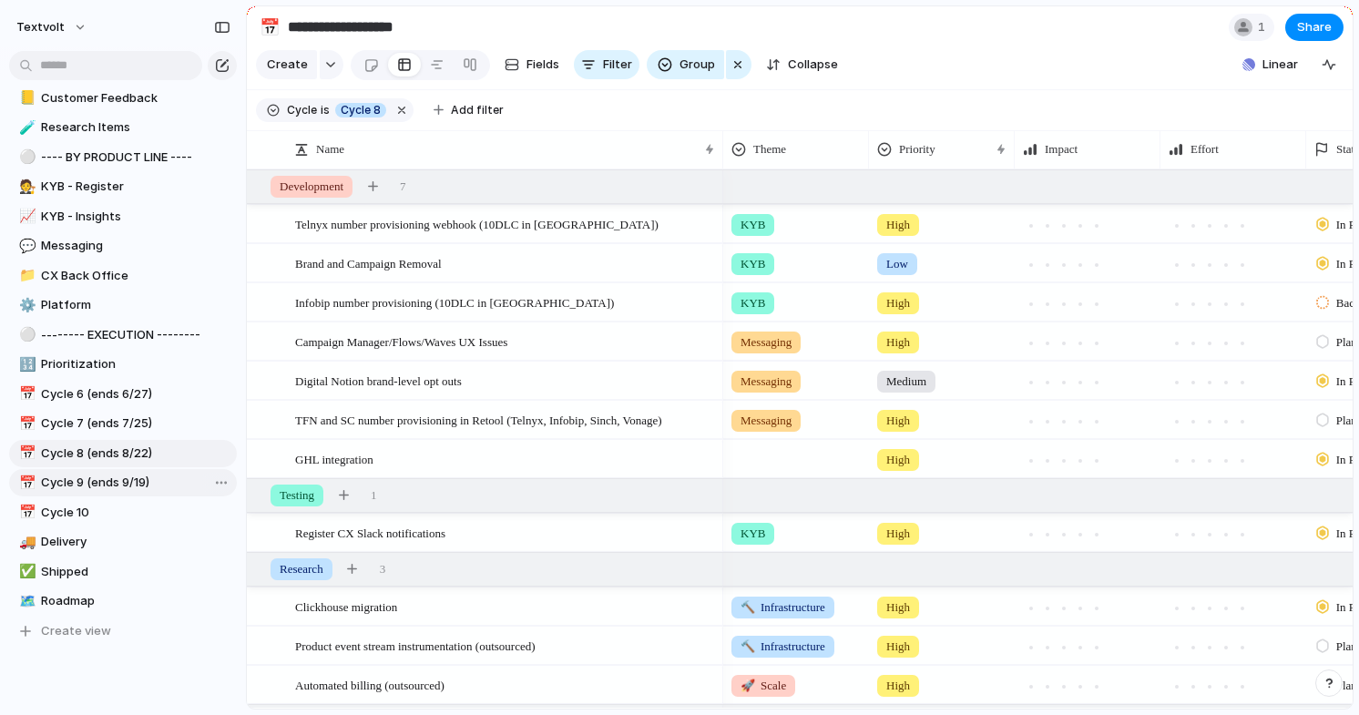
click at [149, 488] on span "Cycle 9 (ends 9/19)" at bounding box center [135, 483] width 189 height 18
type input "**********"
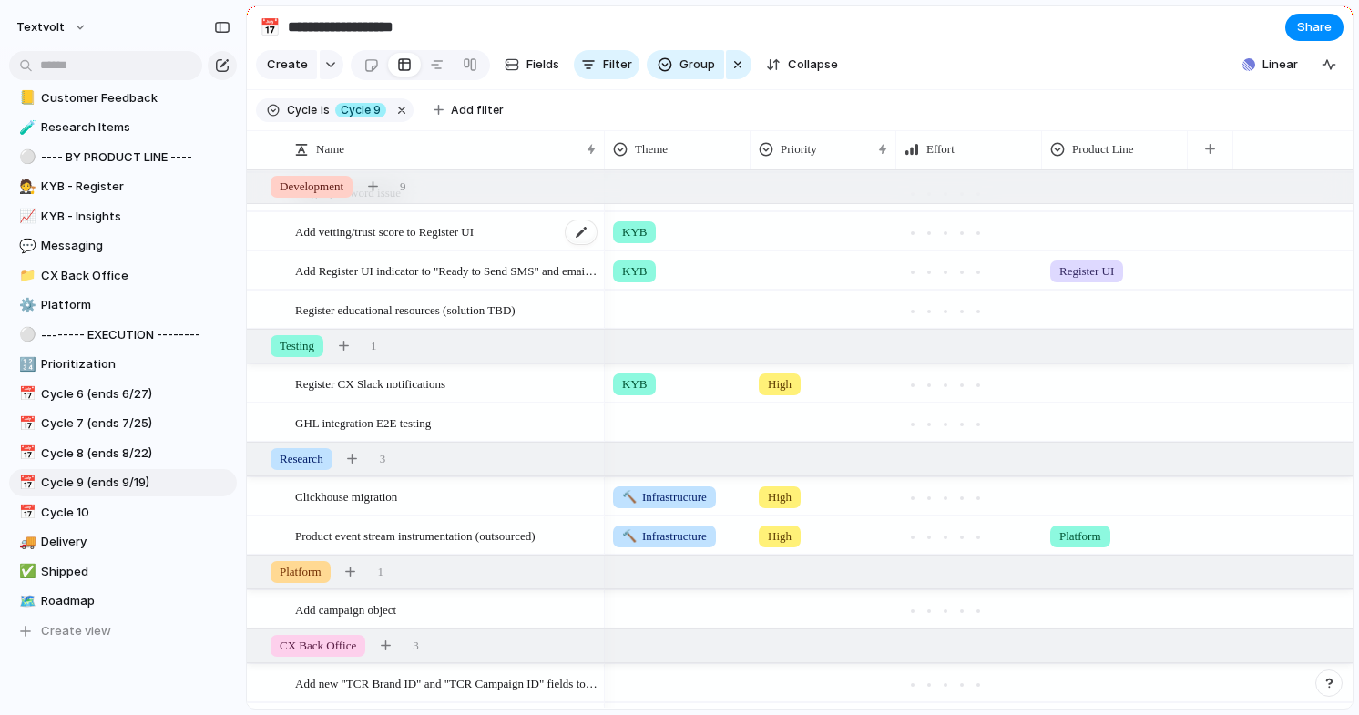
scroll to position [276, 0]
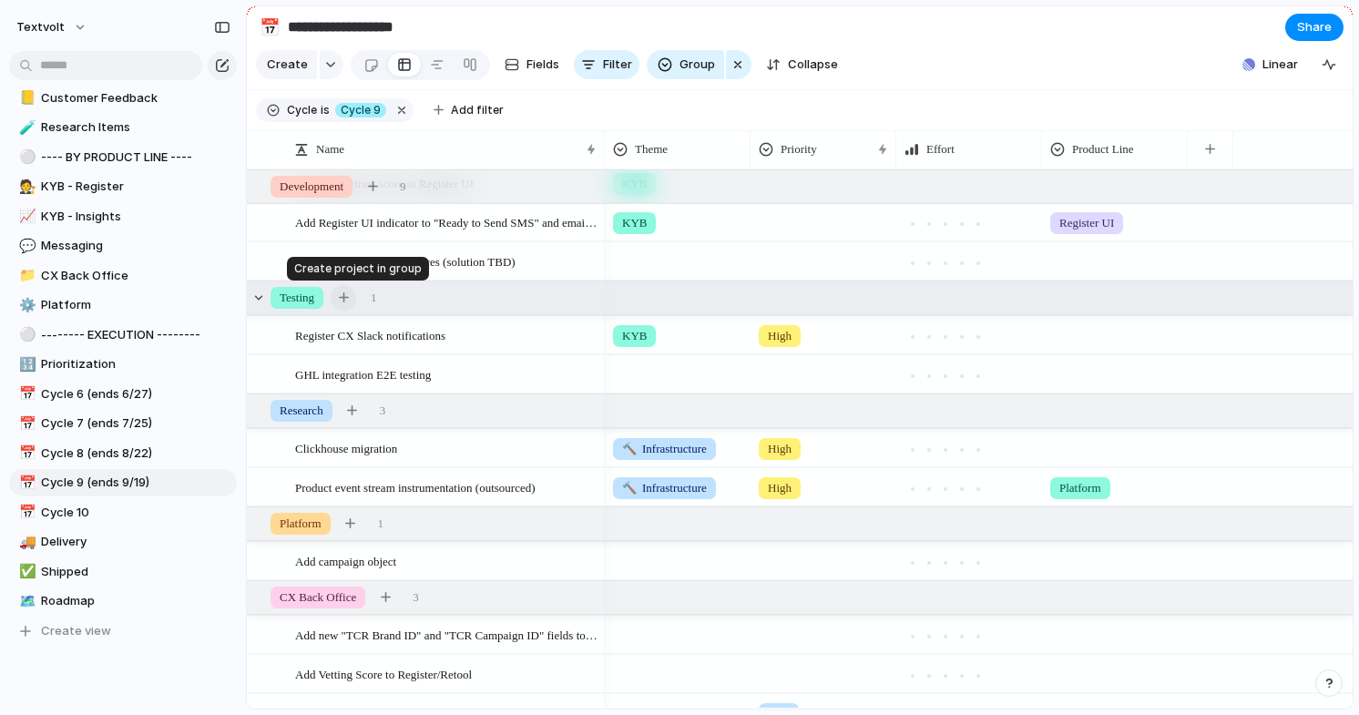
click at [350, 303] on button "button" at bounding box center [343, 297] width 25 height 25
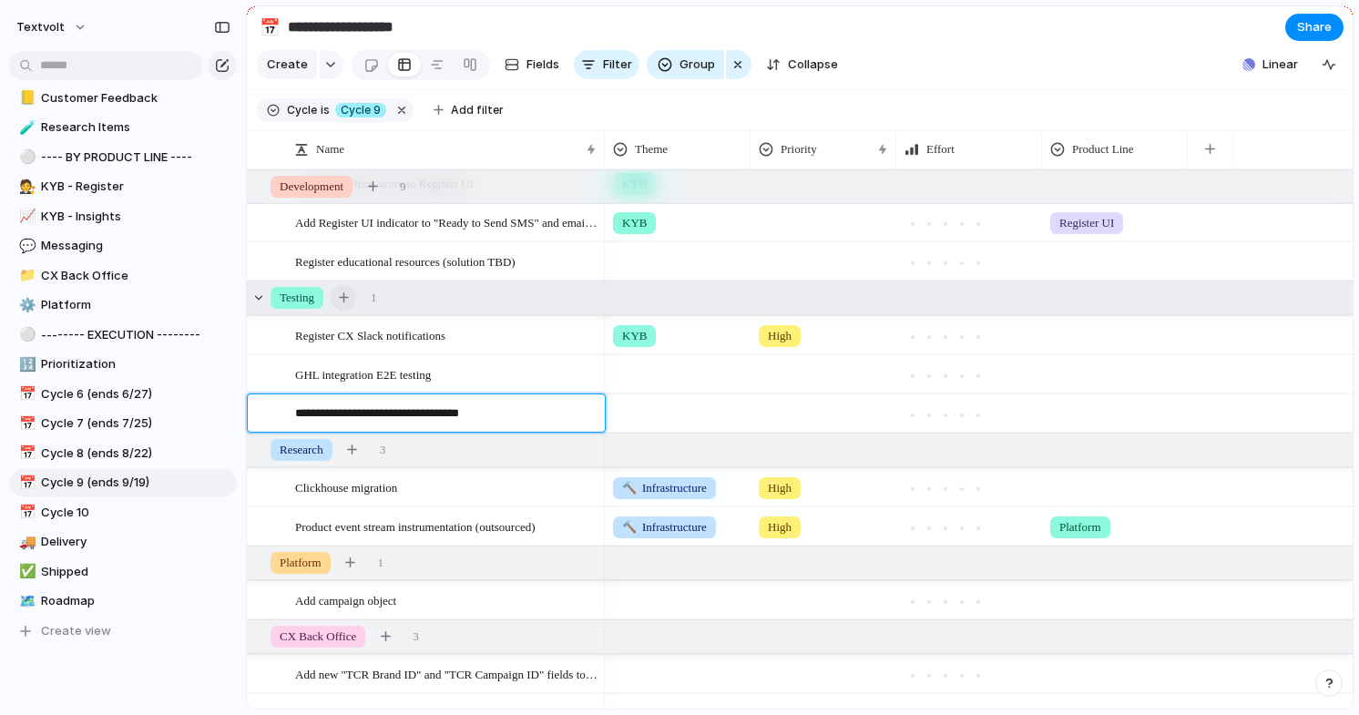
type textarea "**********"
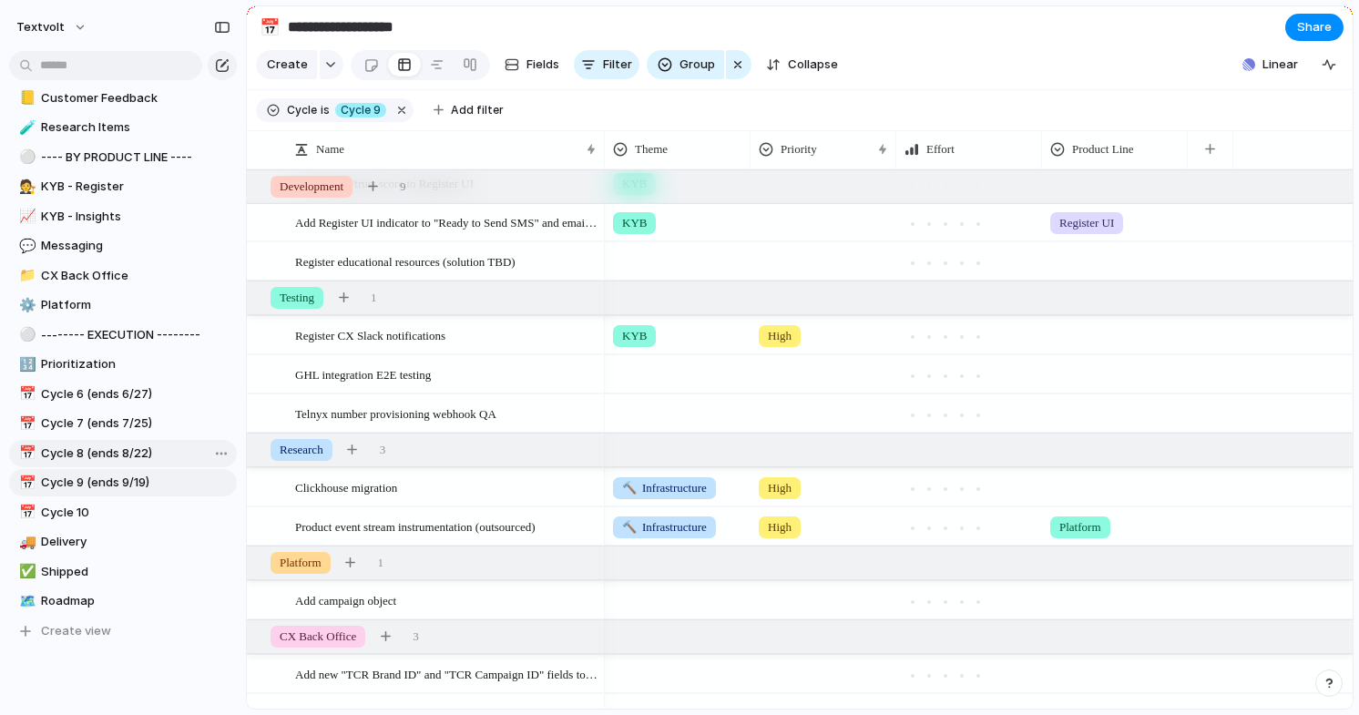
click at [117, 459] on span "Cycle 8 (ends 8/22)" at bounding box center [135, 453] width 189 height 18
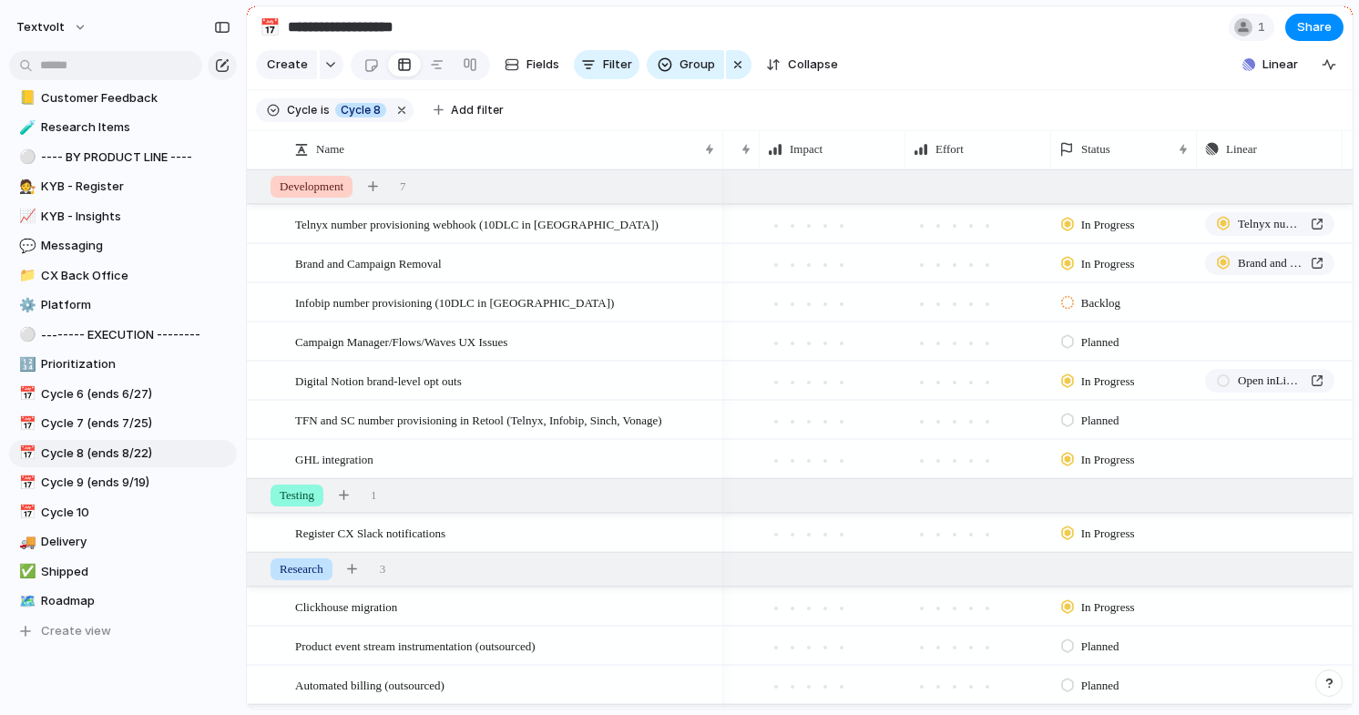
scroll to position [0, 284]
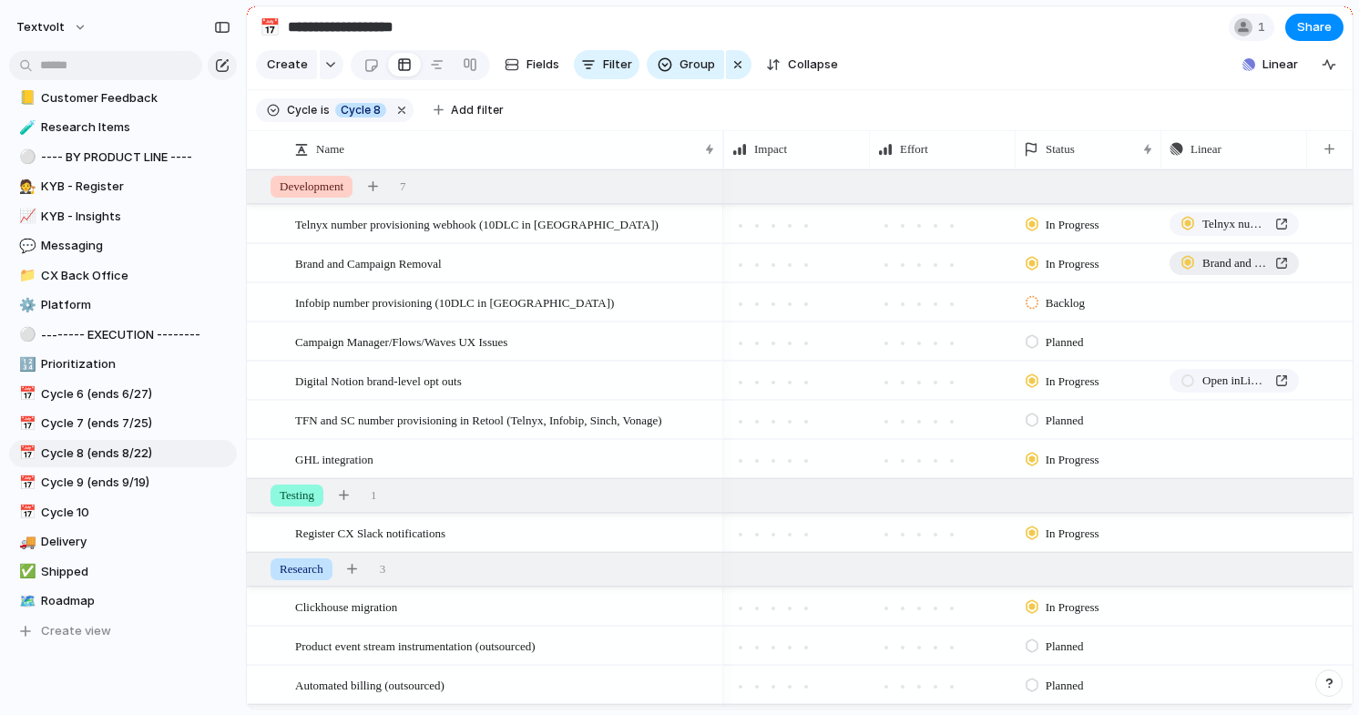
click at [1264, 264] on span "Brand and Campaign Removal" at bounding box center [1235, 263] width 66 height 18
click at [144, 481] on span "Cycle 9 (ends 9/19)" at bounding box center [135, 483] width 189 height 18
type input "**********"
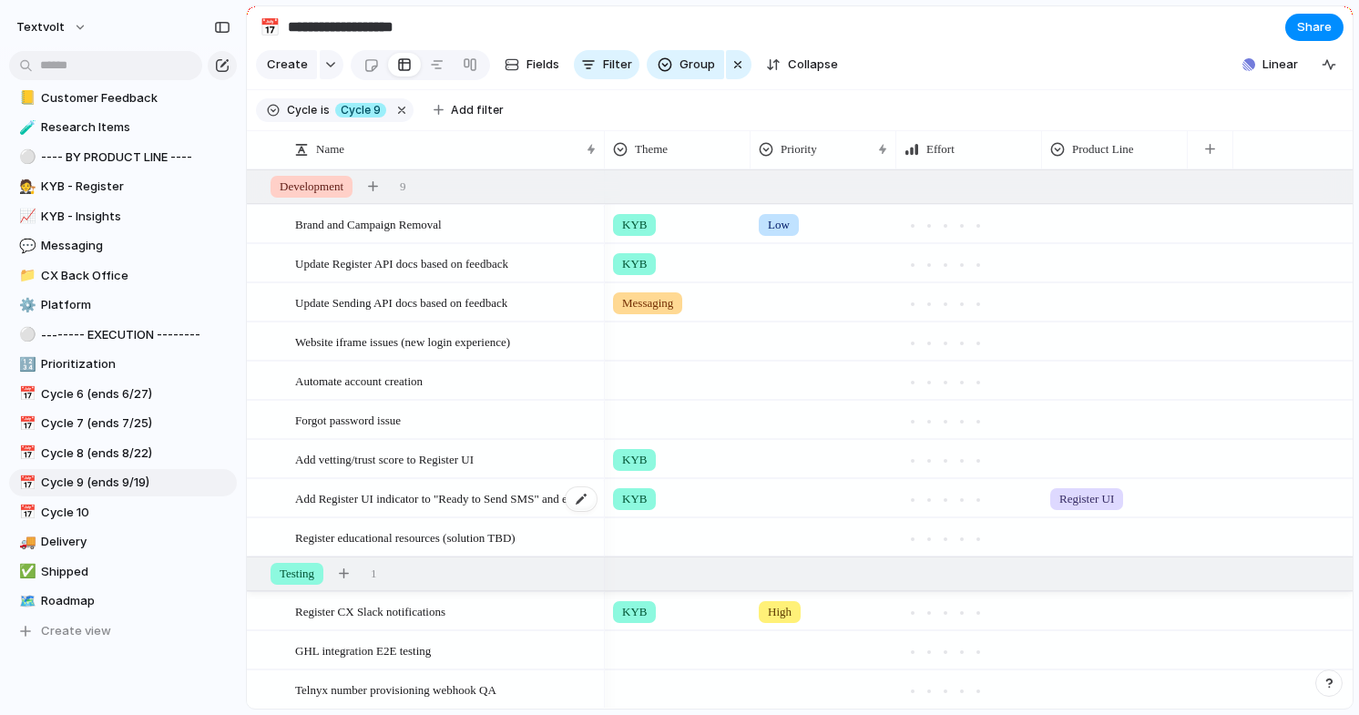
scroll to position [103, 0]
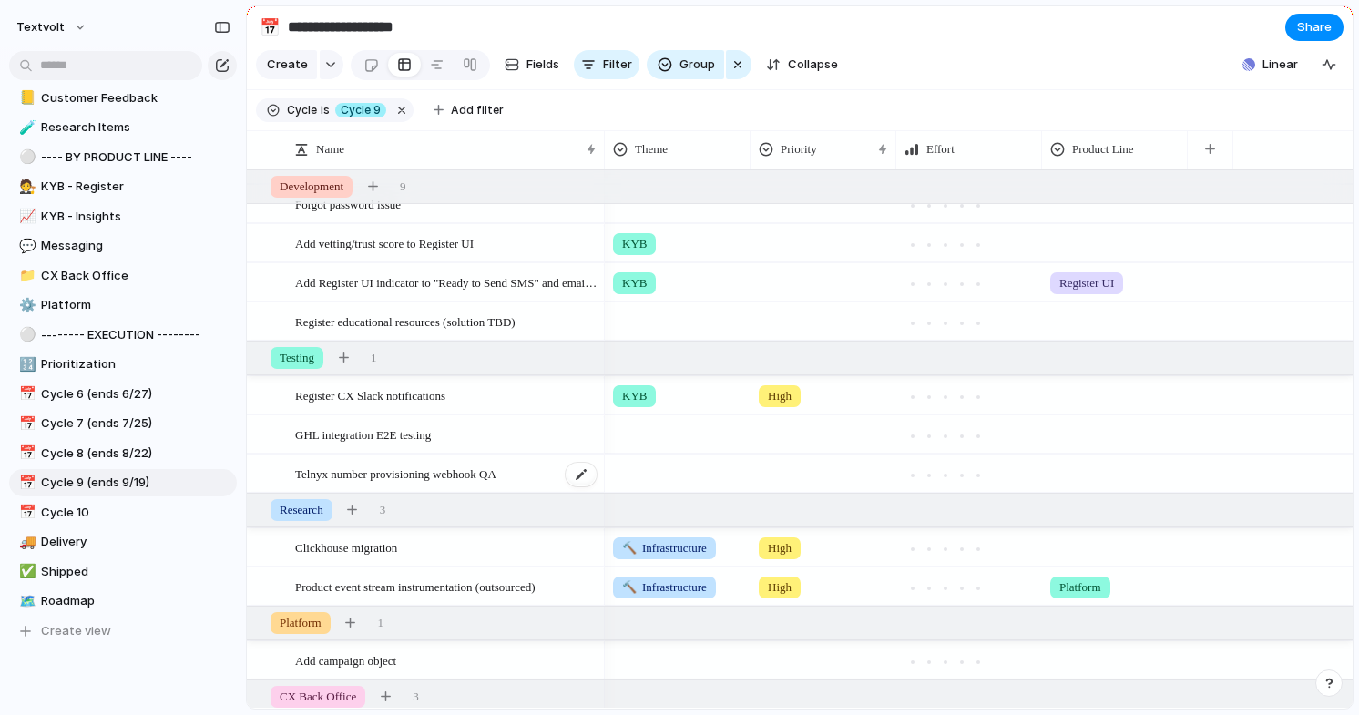
click at [423, 474] on span "Telnyx number provisioning webhook QA" at bounding box center [395, 473] width 201 height 21
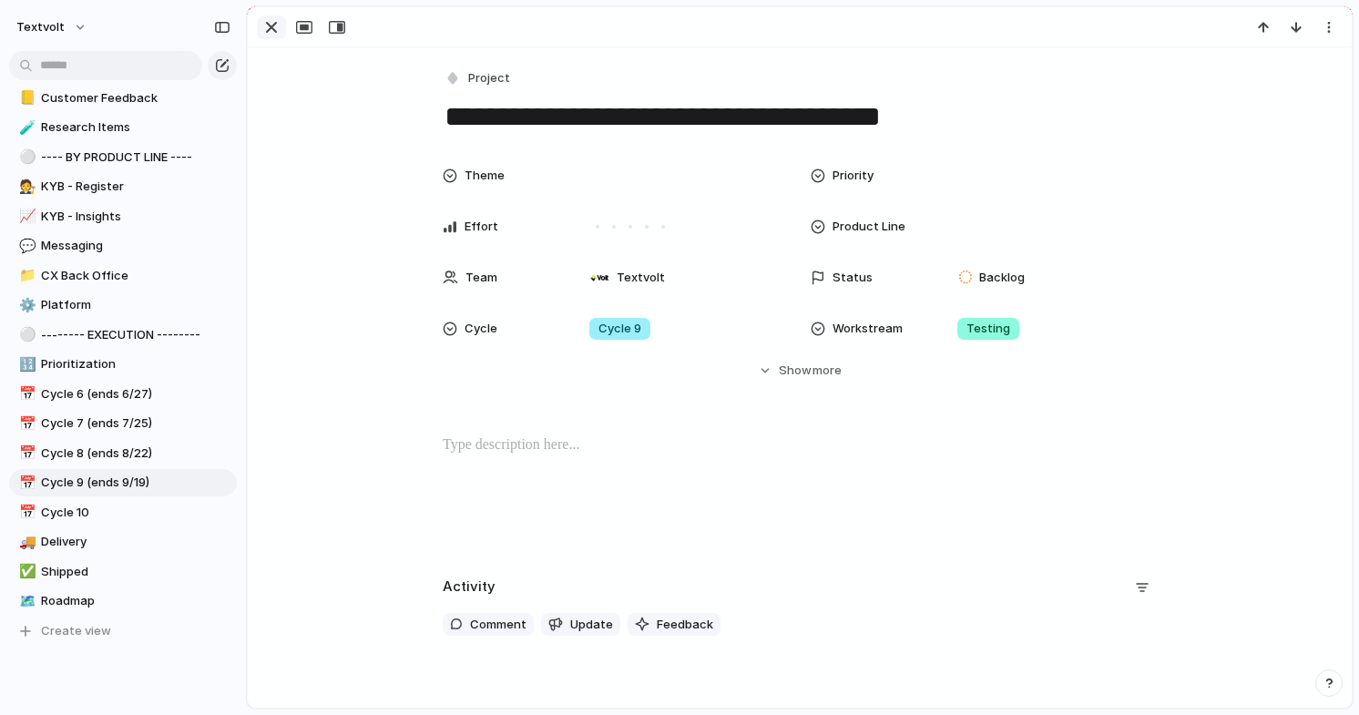
click at [272, 25] on div "button" at bounding box center [271, 27] width 22 height 22
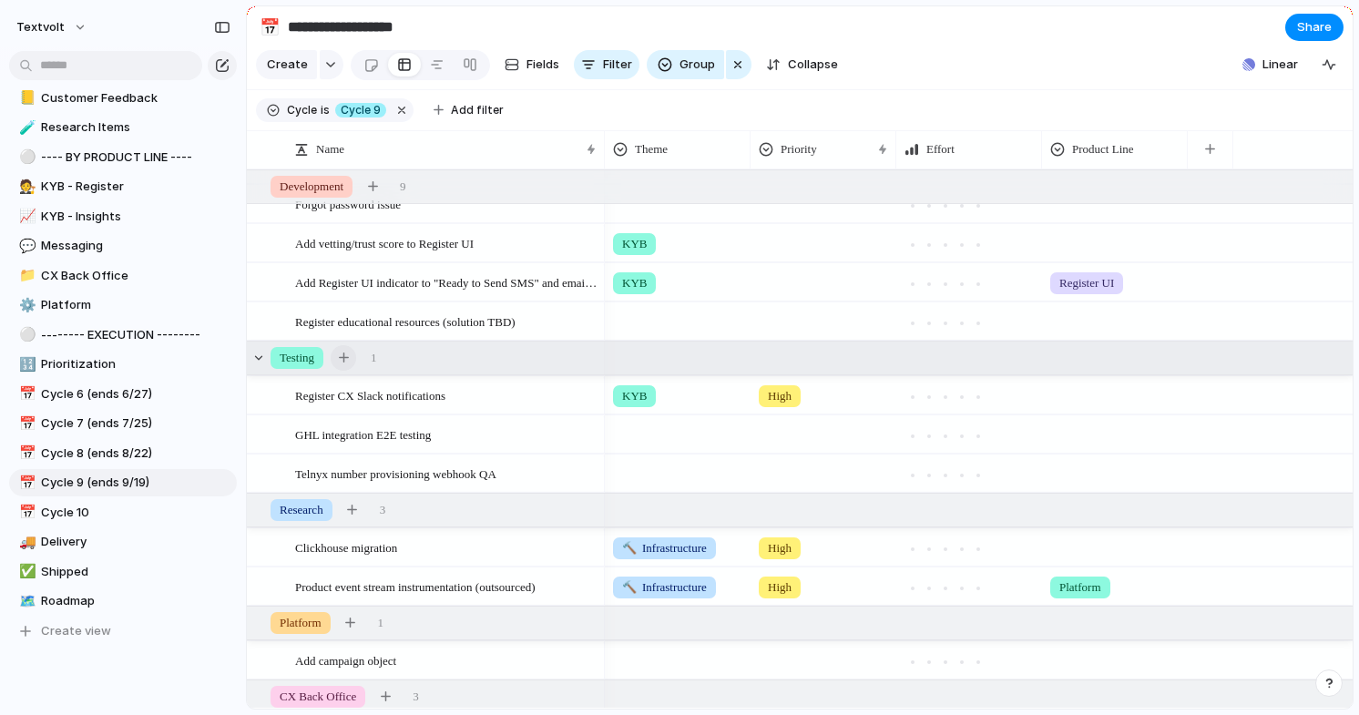
click at [349, 359] on div "button" at bounding box center [344, 357] width 10 height 10
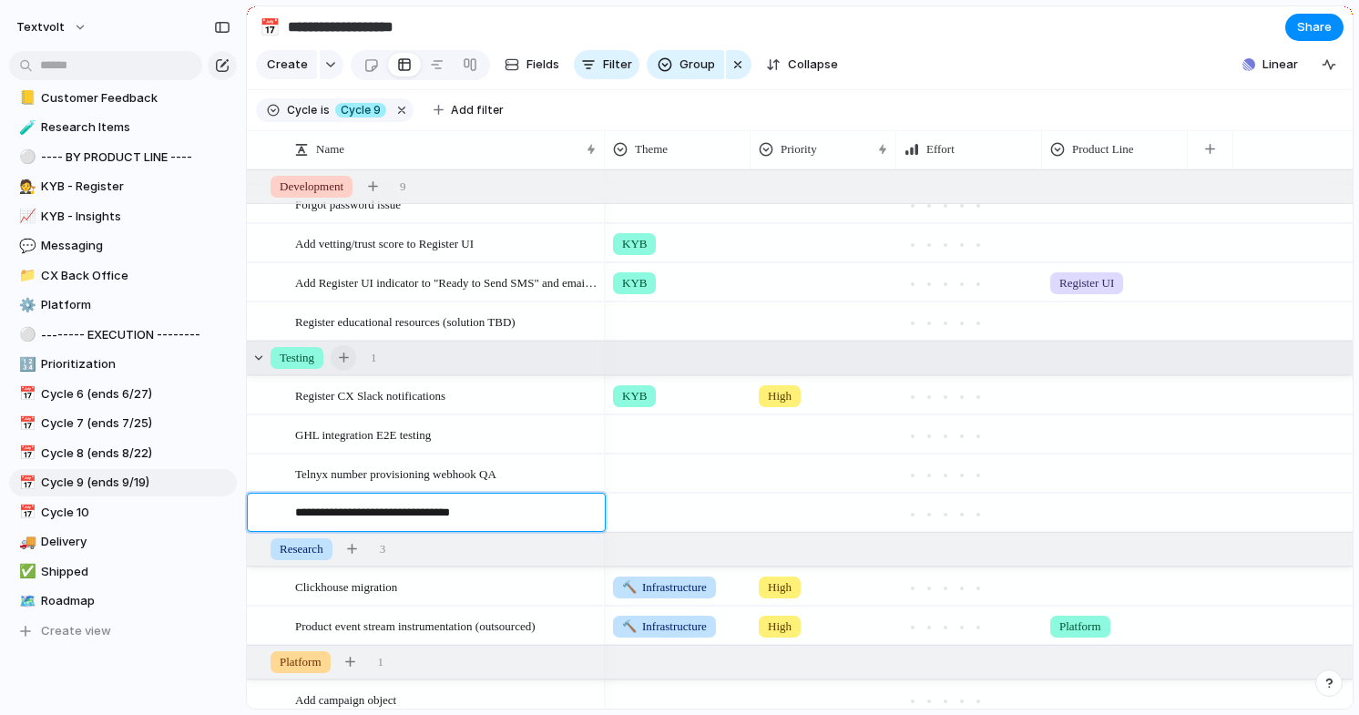
type textarea "**********"
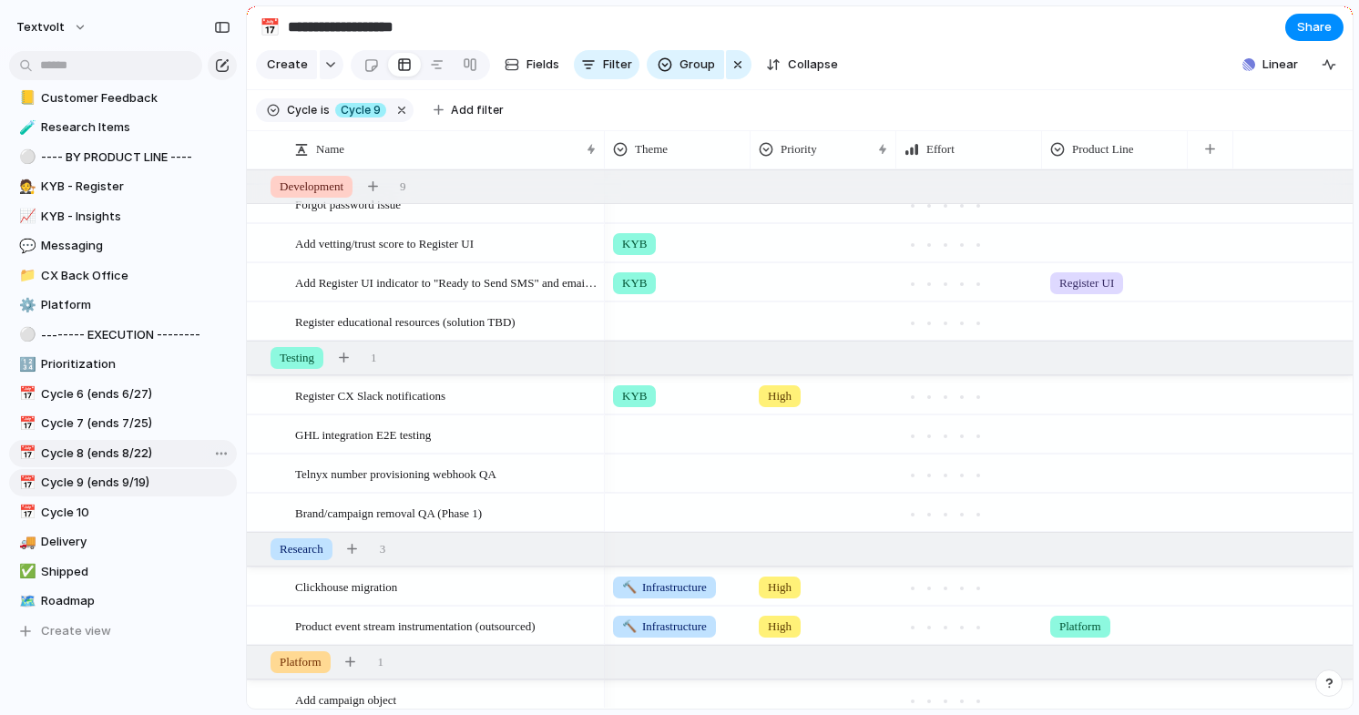
click at [106, 457] on span "Cycle 8 (ends 8/22)" at bounding box center [135, 453] width 189 height 18
type input "**********"
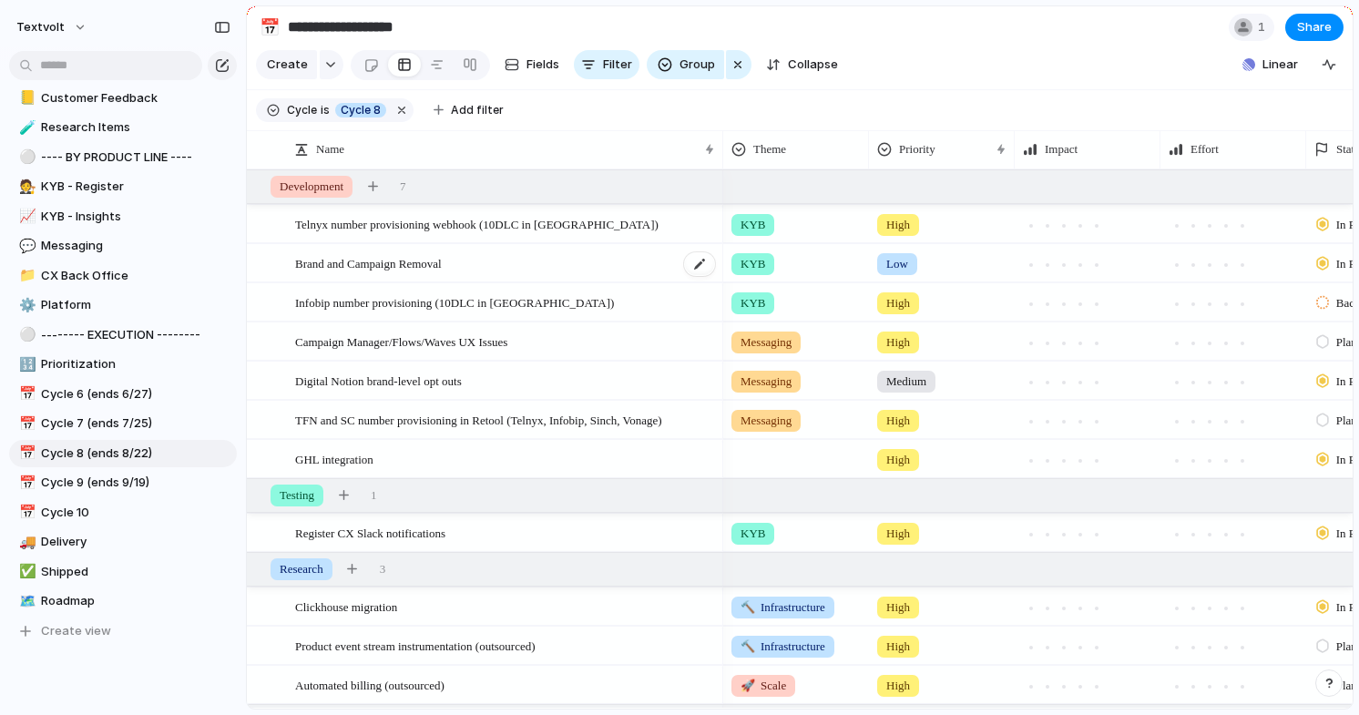
click at [442, 260] on span "Brand and Campaign Removal" at bounding box center [368, 262] width 147 height 21
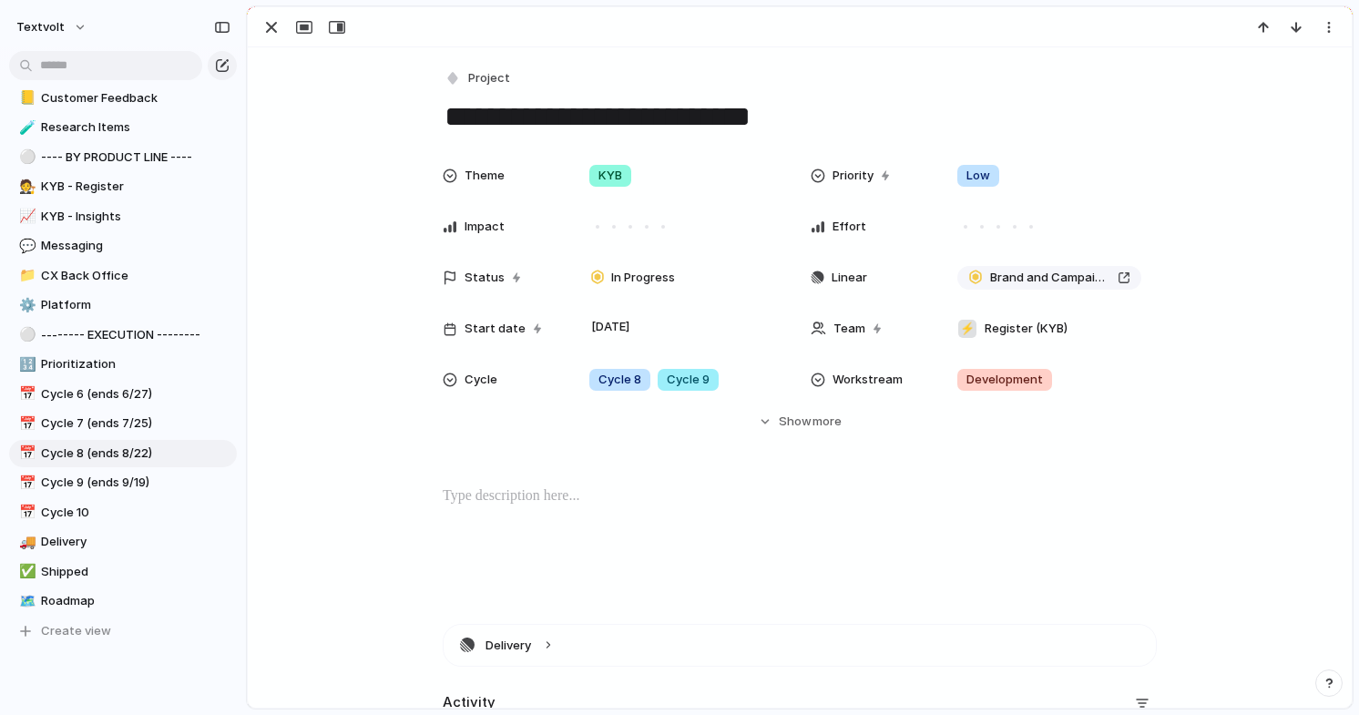
drag, startPoint x: 586, startPoint y: 117, endPoint x: 524, endPoint y: 117, distance: 62.8
click at [524, 117] on textarea "**********" at bounding box center [800, 116] width 714 height 38
click at [808, 117] on textarea "**********" at bounding box center [800, 116] width 714 height 38
type textarea "**********"
click at [274, 29] on div "button" at bounding box center [271, 27] width 22 height 22
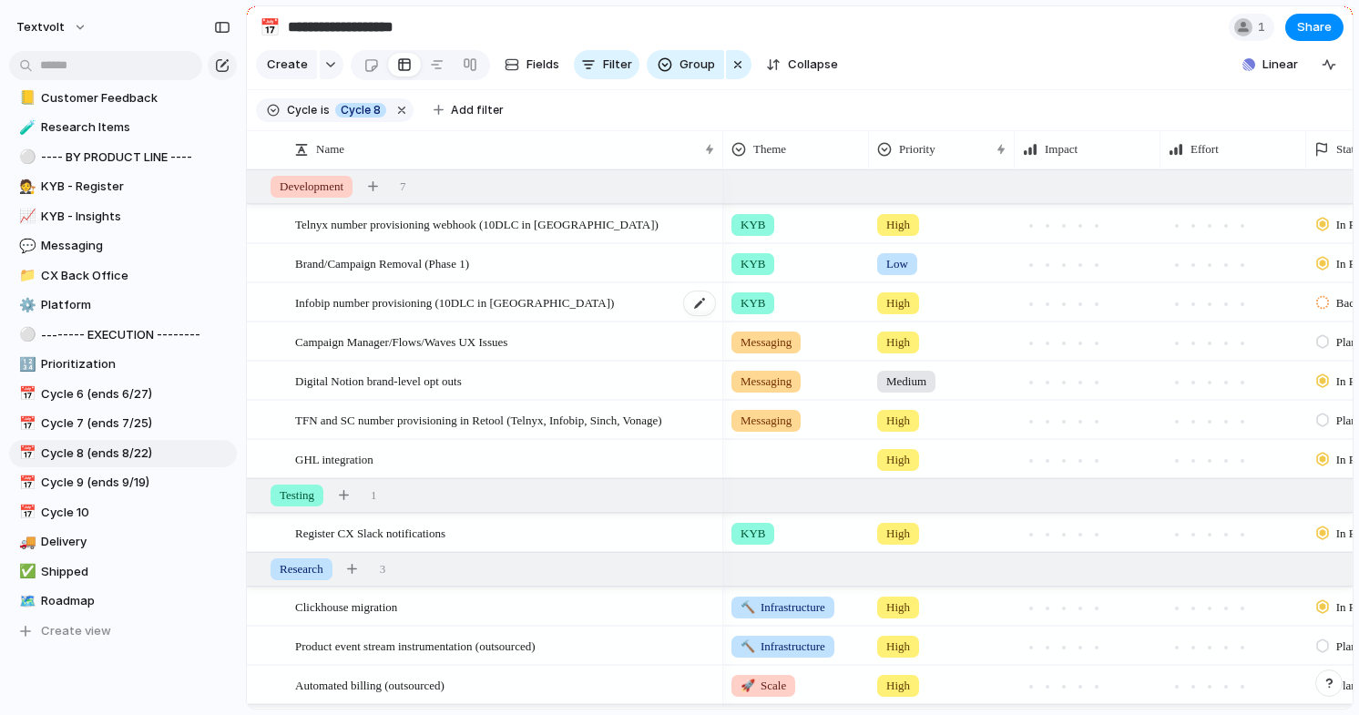
click at [458, 308] on span "Infobip number provisioning (10DLC in [GEOGRAPHIC_DATA])" at bounding box center [454, 301] width 319 height 21
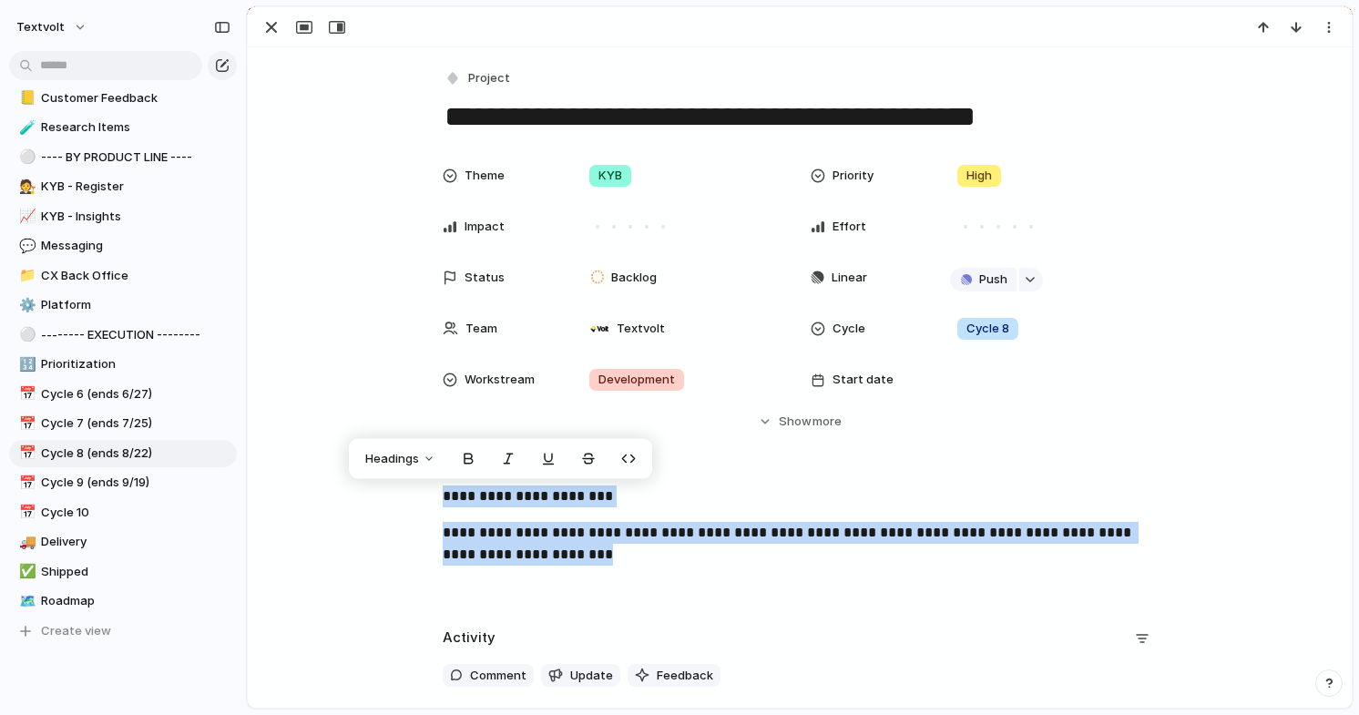
drag, startPoint x: 540, startPoint y: 550, endPoint x: 426, endPoint y: 503, distance: 123.3
click at [426, 503] on div "**********" at bounding box center [800, 543] width 1060 height 117
click at [120, 488] on span "Cycle 9 (ends 9/19)" at bounding box center [135, 483] width 189 height 18
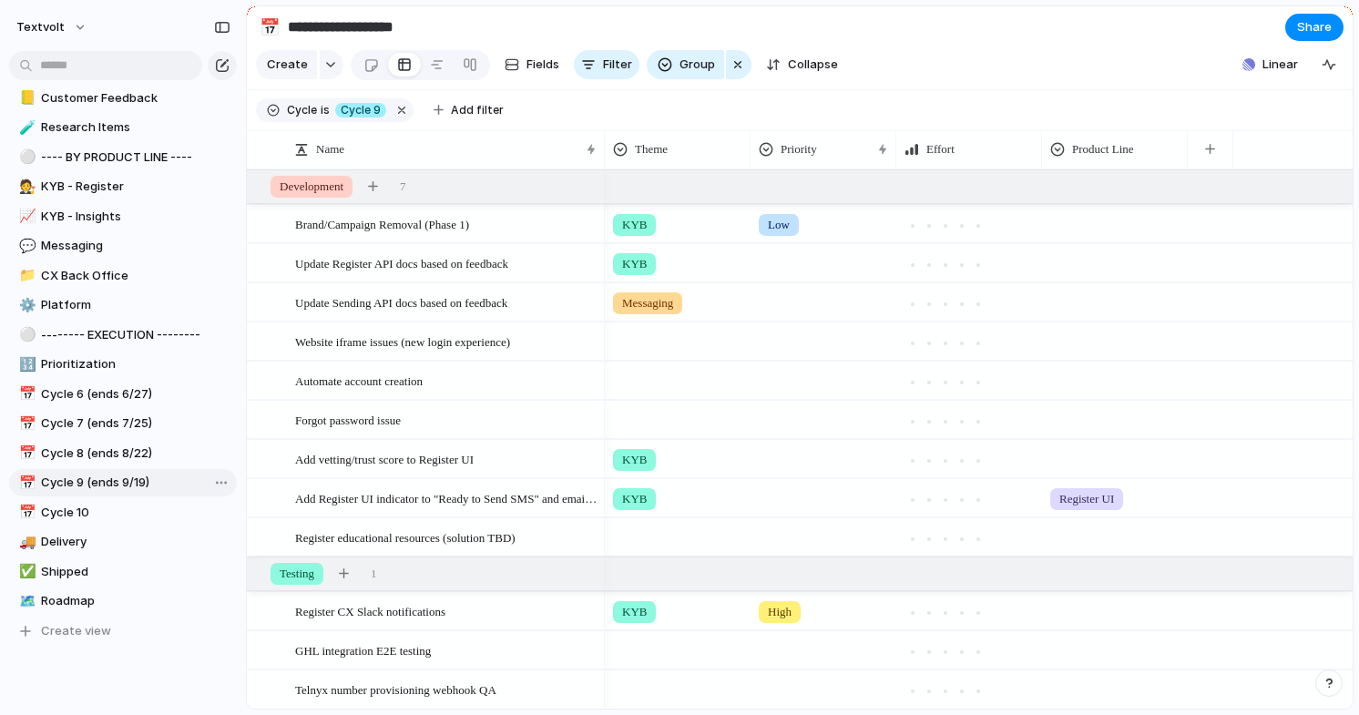
type input "**********"
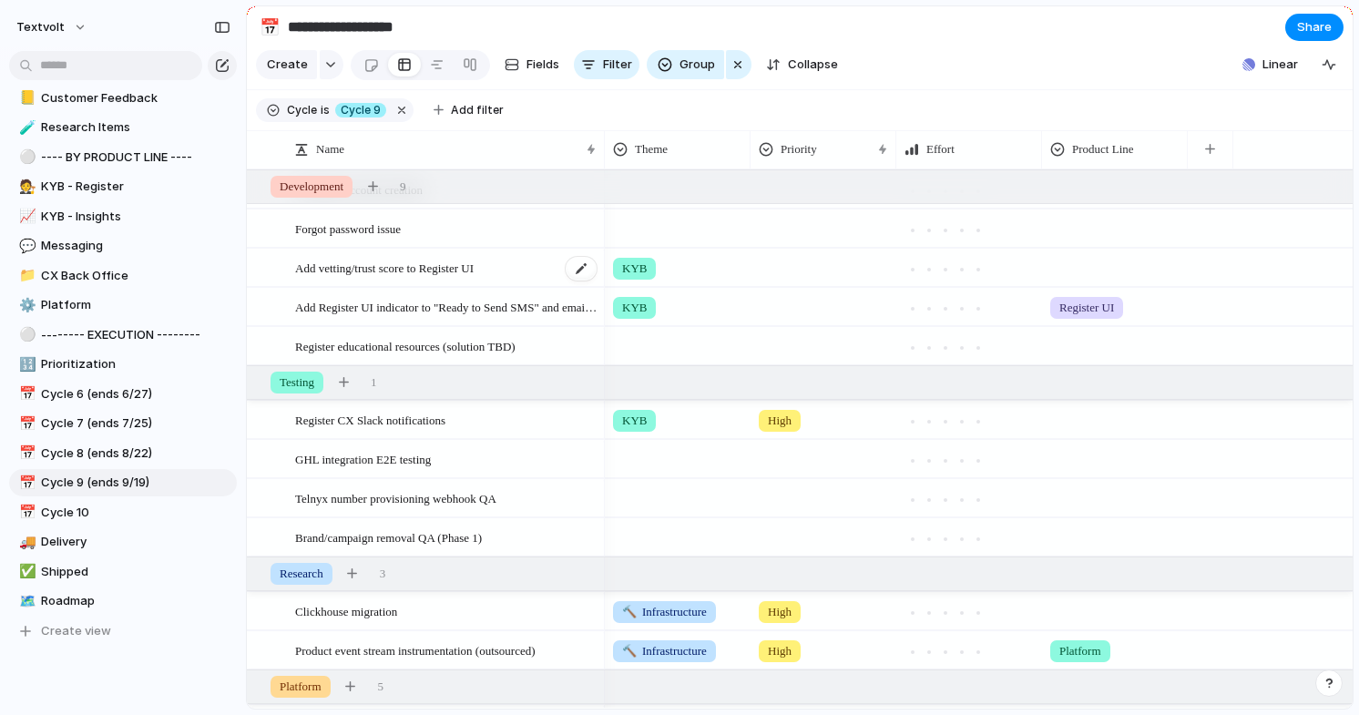
scroll to position [195, 0]
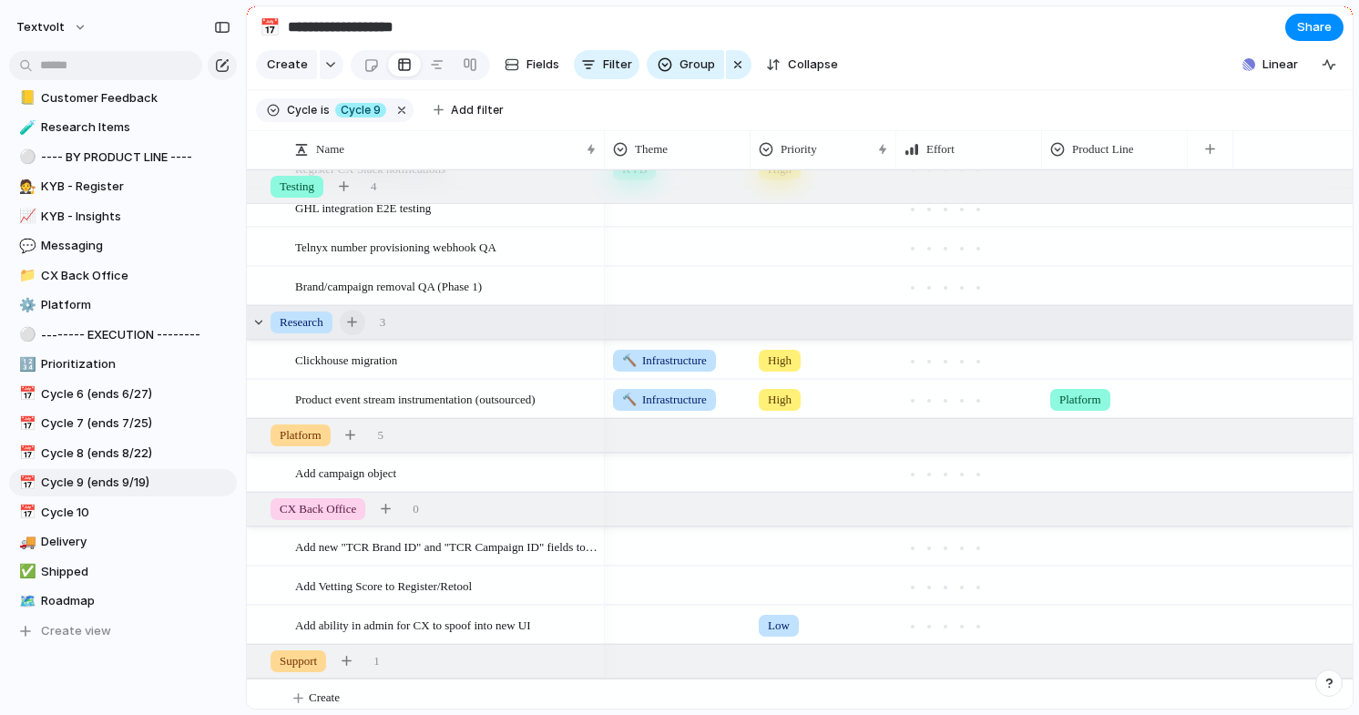
click at [357, 321] on div "button" at bounding box center [352, 322] width 10 height 10
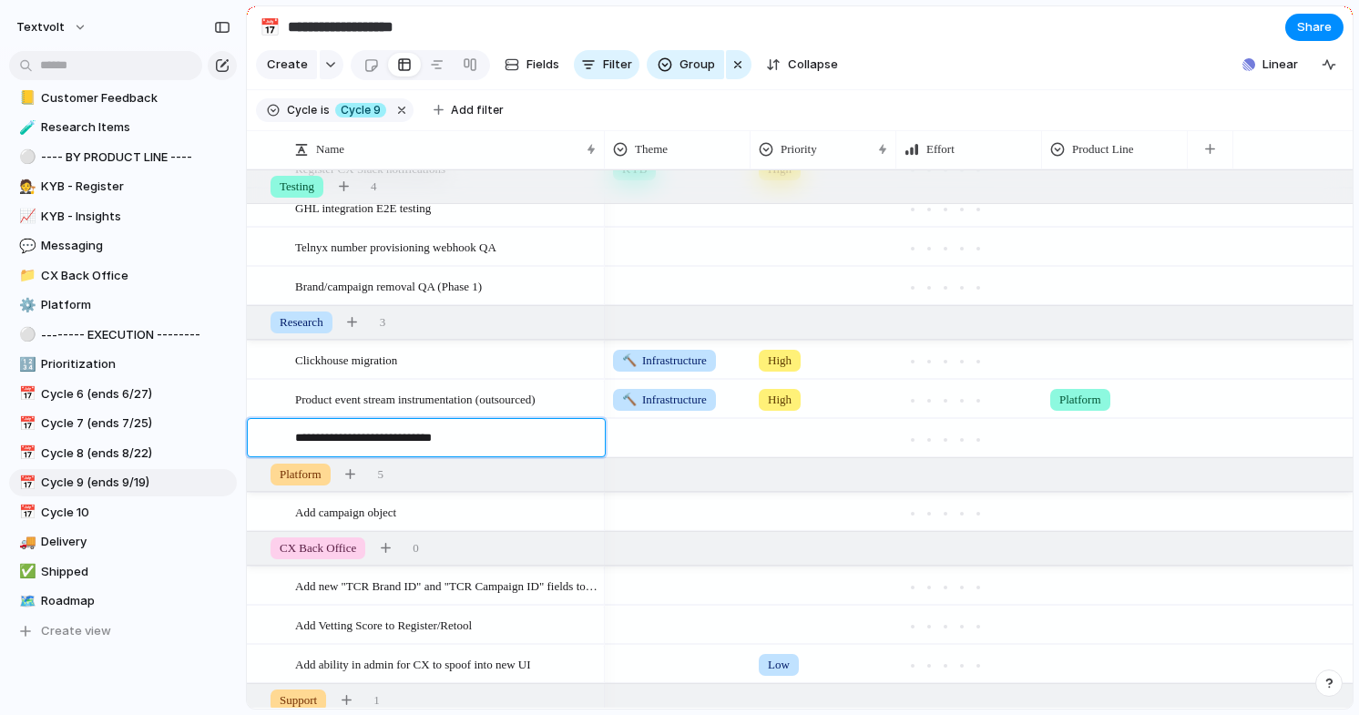
type textarea "**********"
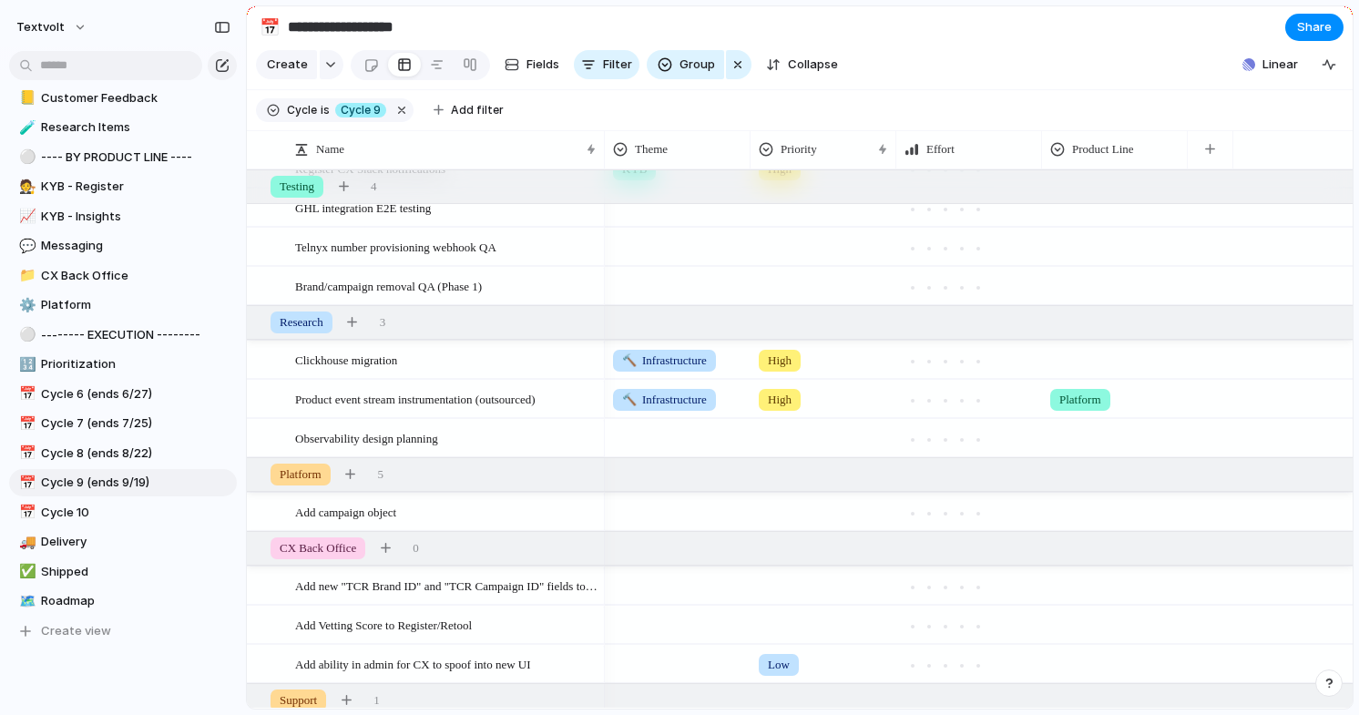
click at [1085, 438] on div at bounding box center [1115, 435] width 144 height 30
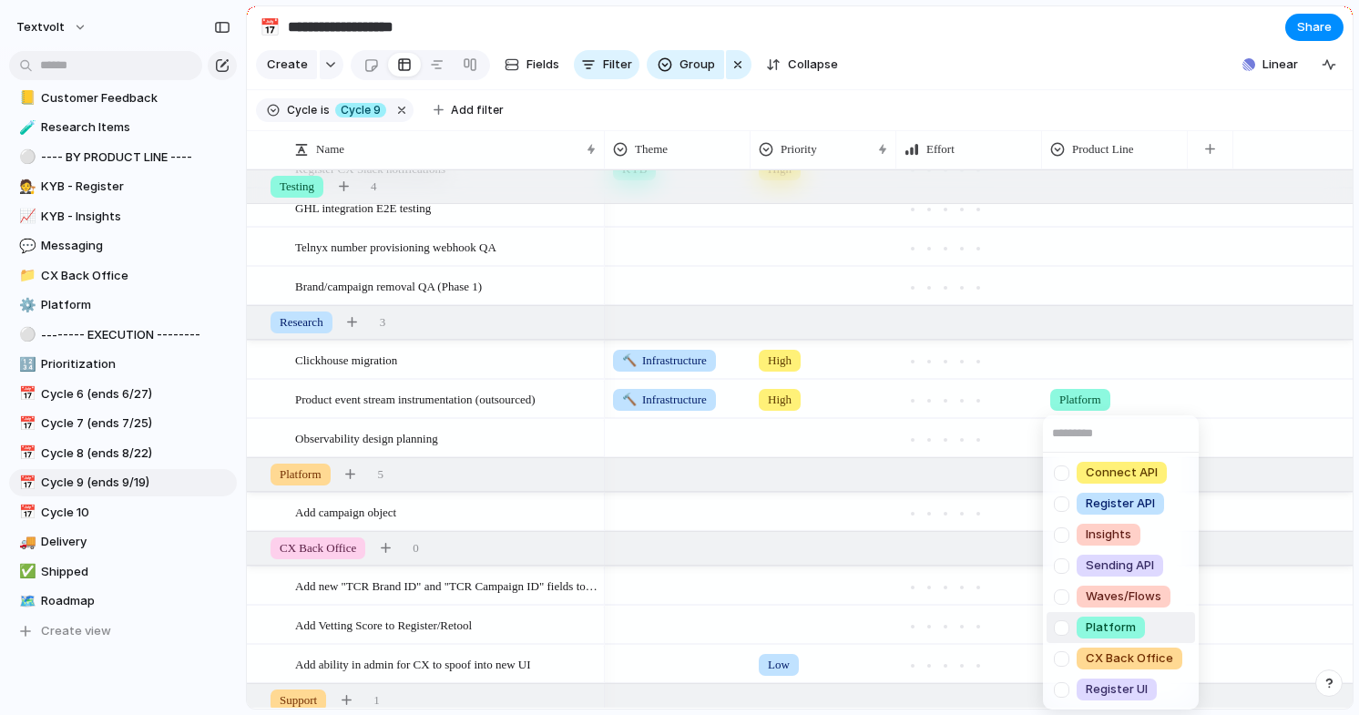
click at [1060, 625] on div at bounding box center [1061, 628] width 32 height 32
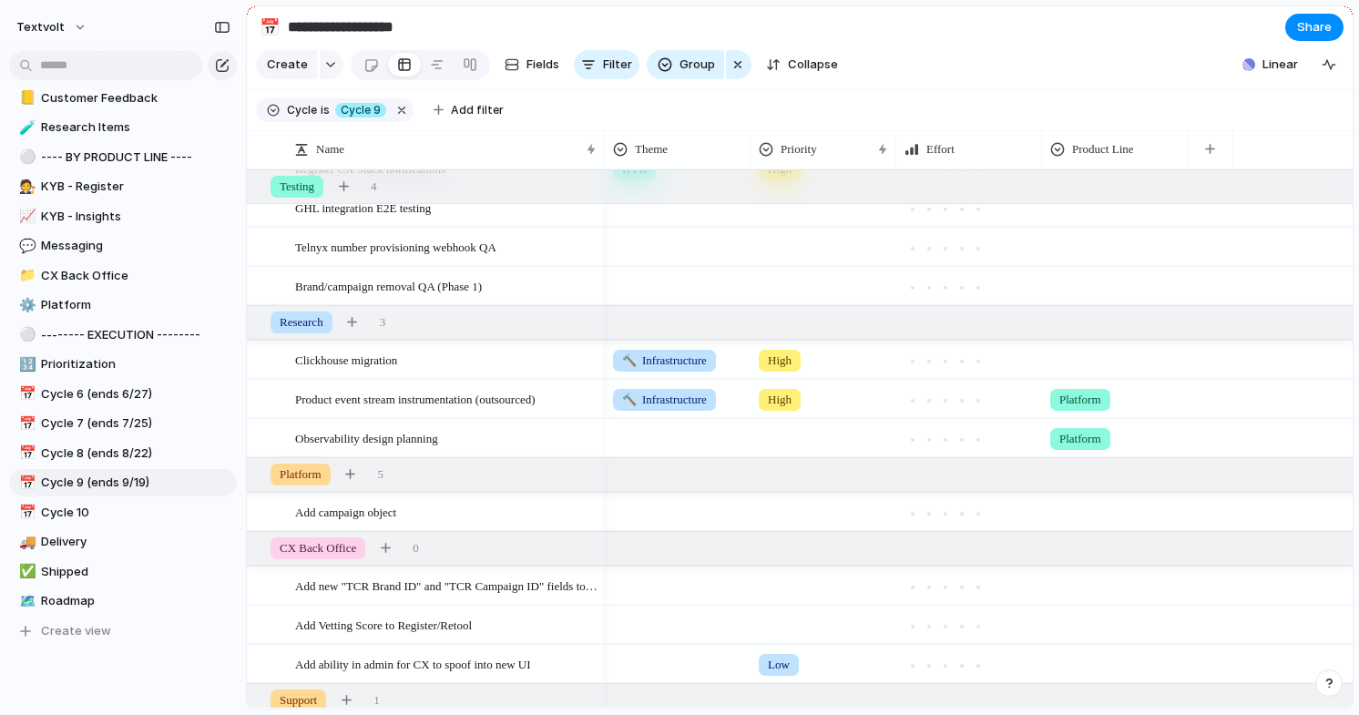
click at [1050, 83] on div "Connect API Register API Insights Sending API Waves/Flows Platform CX Back Offi…" at bounding box center [679, 357] width 1359 height 715
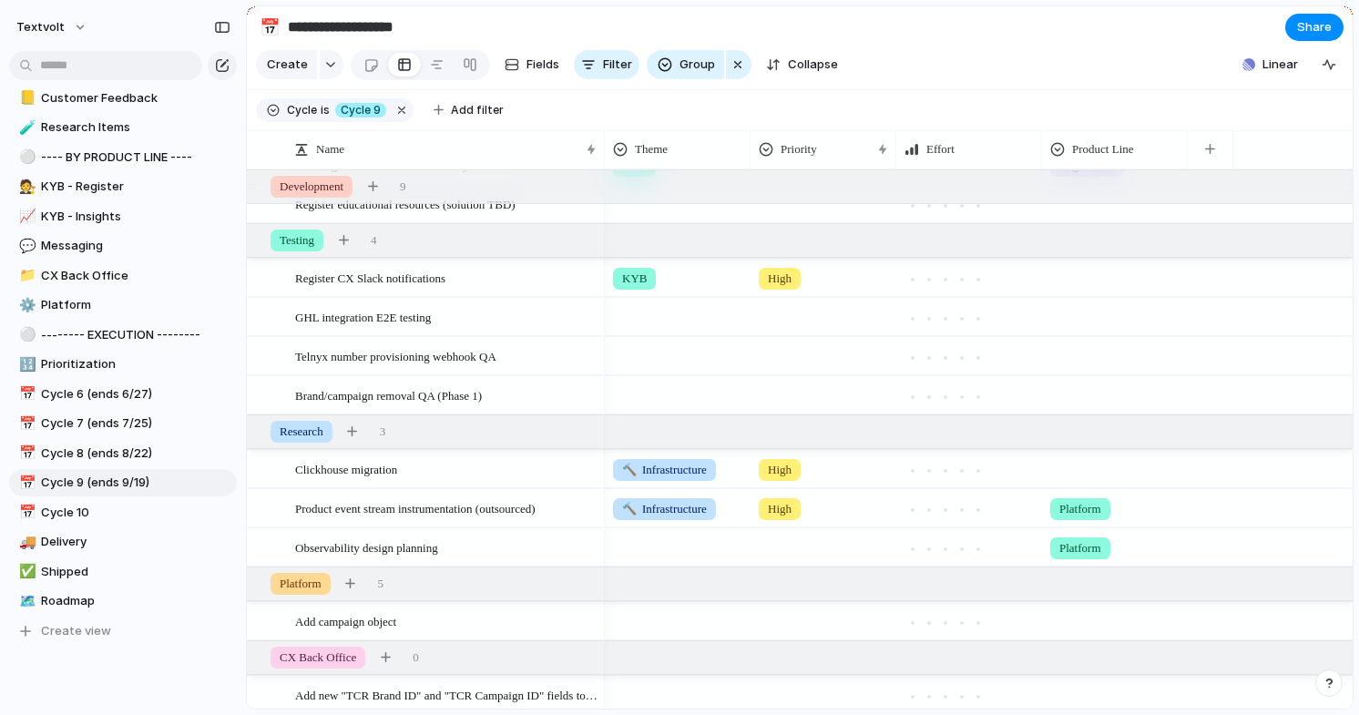
scroll to position [306, 0]
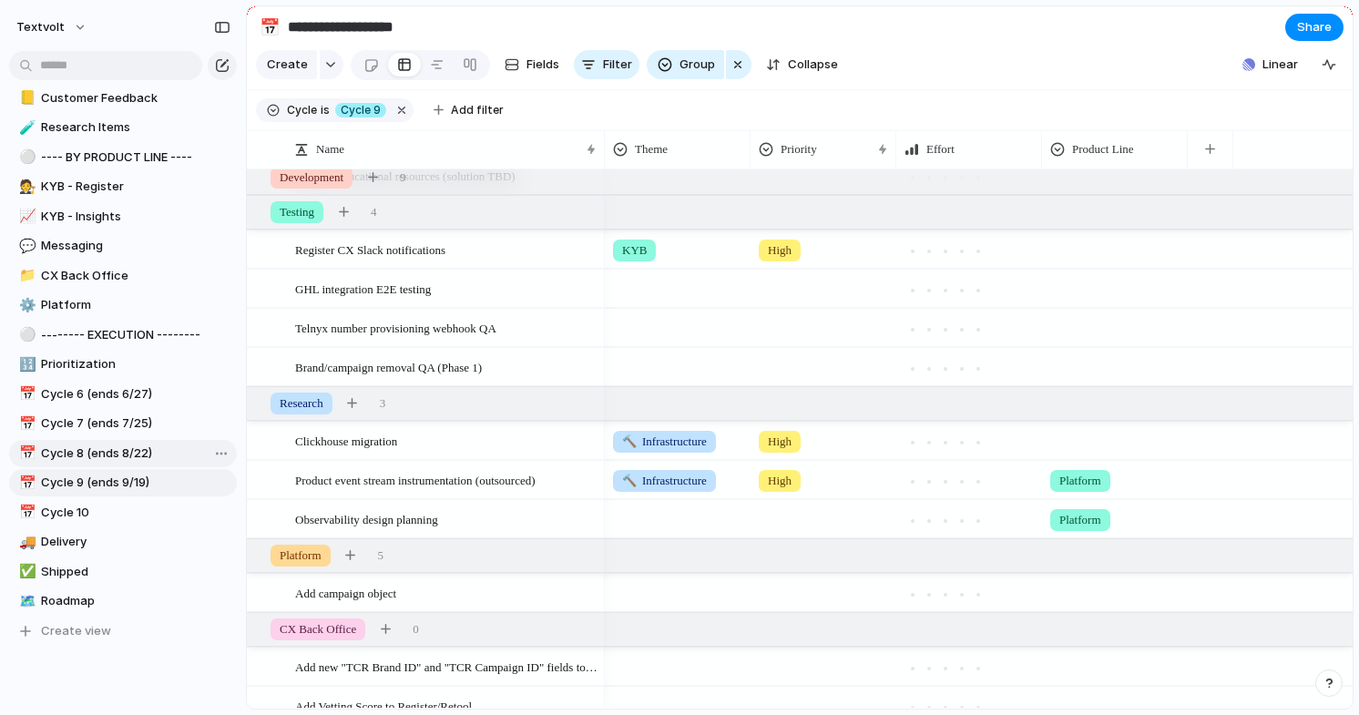
click at [120, 451] on span "Cycle 8 (ends 8/22)" at bounding box center [135, 453] width 189 height 18
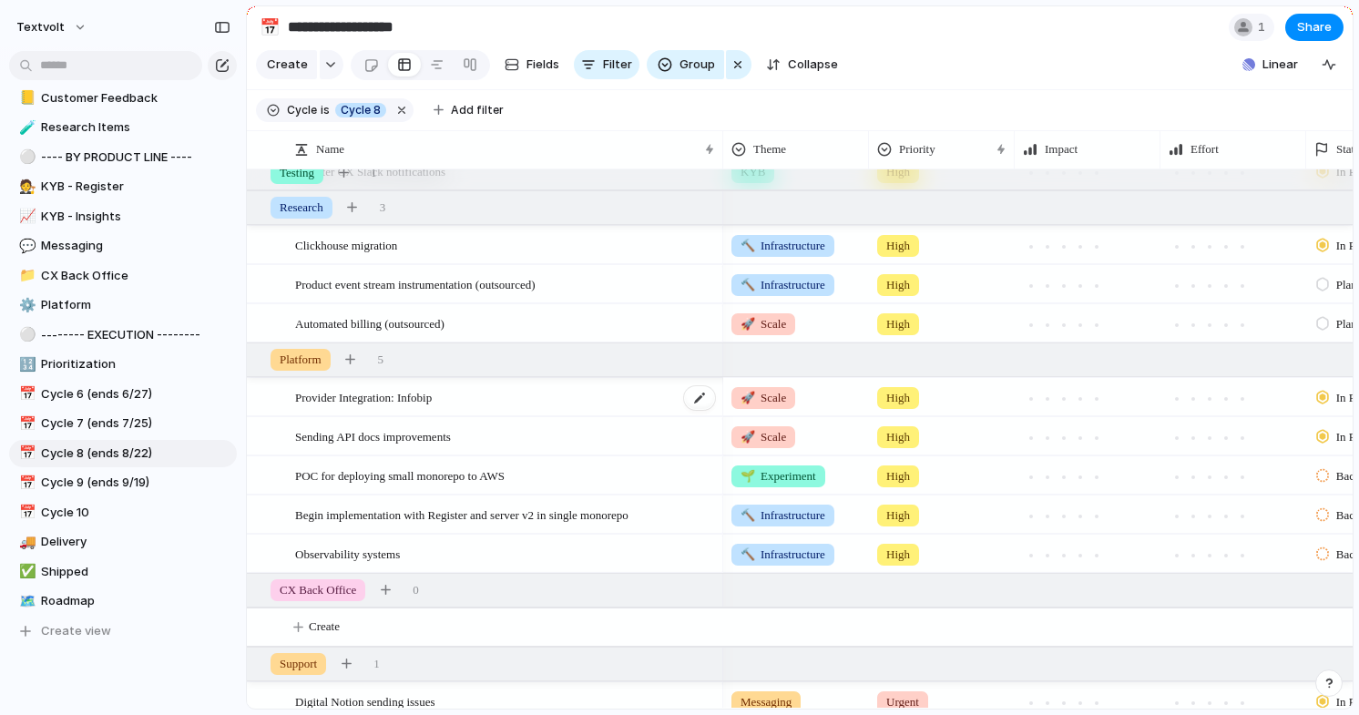
click at [413, 403] on span "Provider Integration: Infobip" at bounding box center [363, 396] width 137 height 21
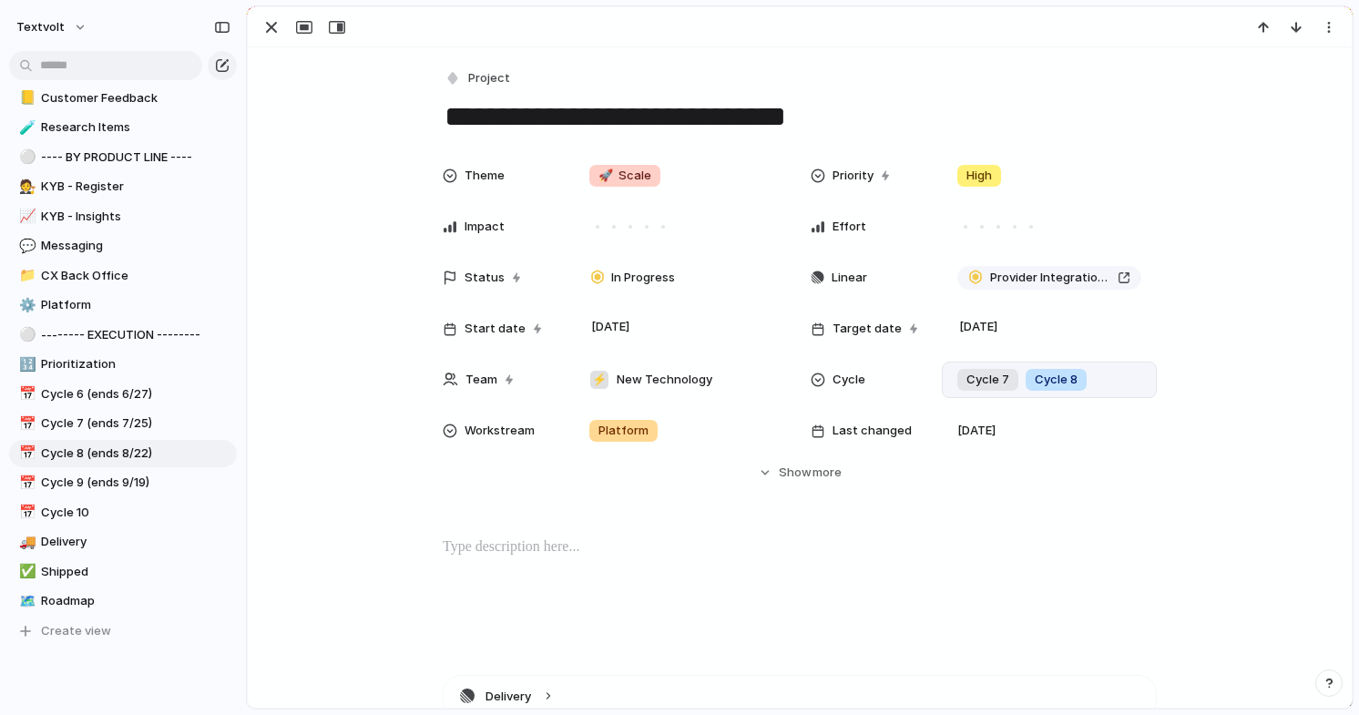
click at [1104, 385] on div "Cycle 7 Cycle 8" at bounding box center [1049, 380] width 199 height 20
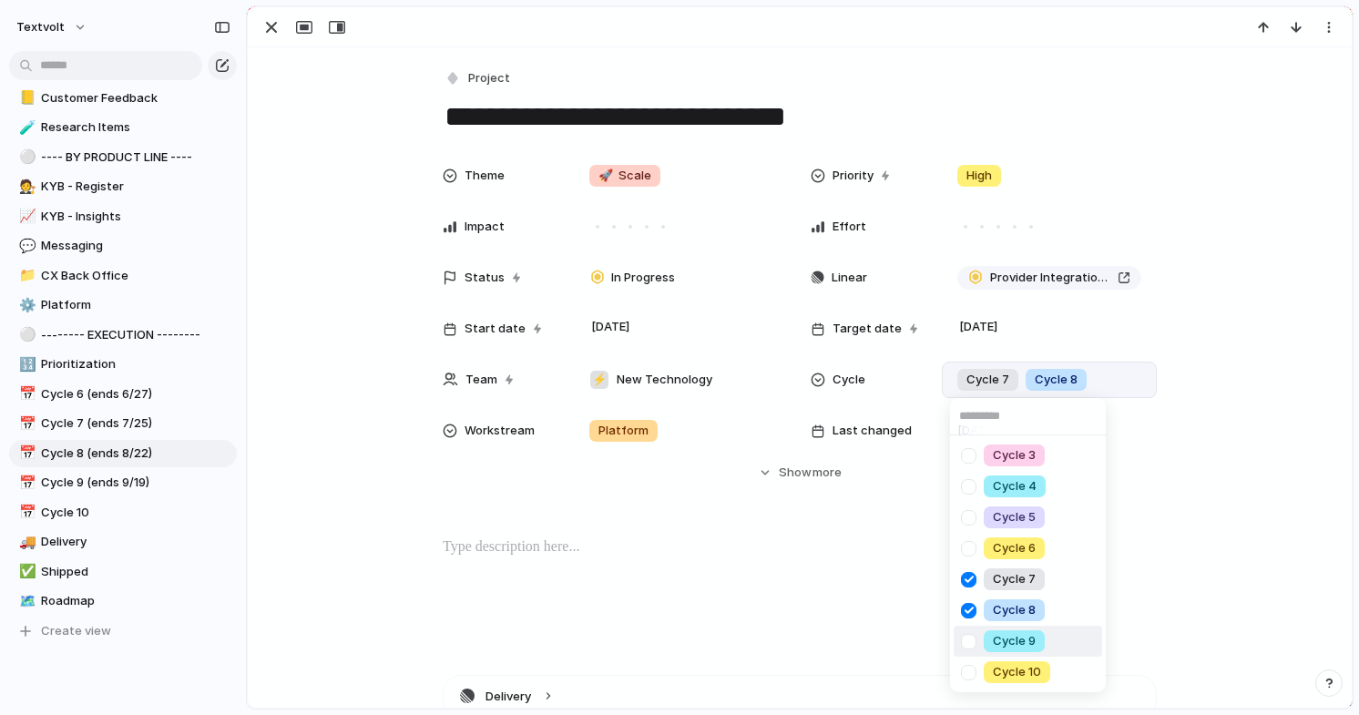
click at [969, 640] on div at bounding box center [969, 642] width 32 height 32
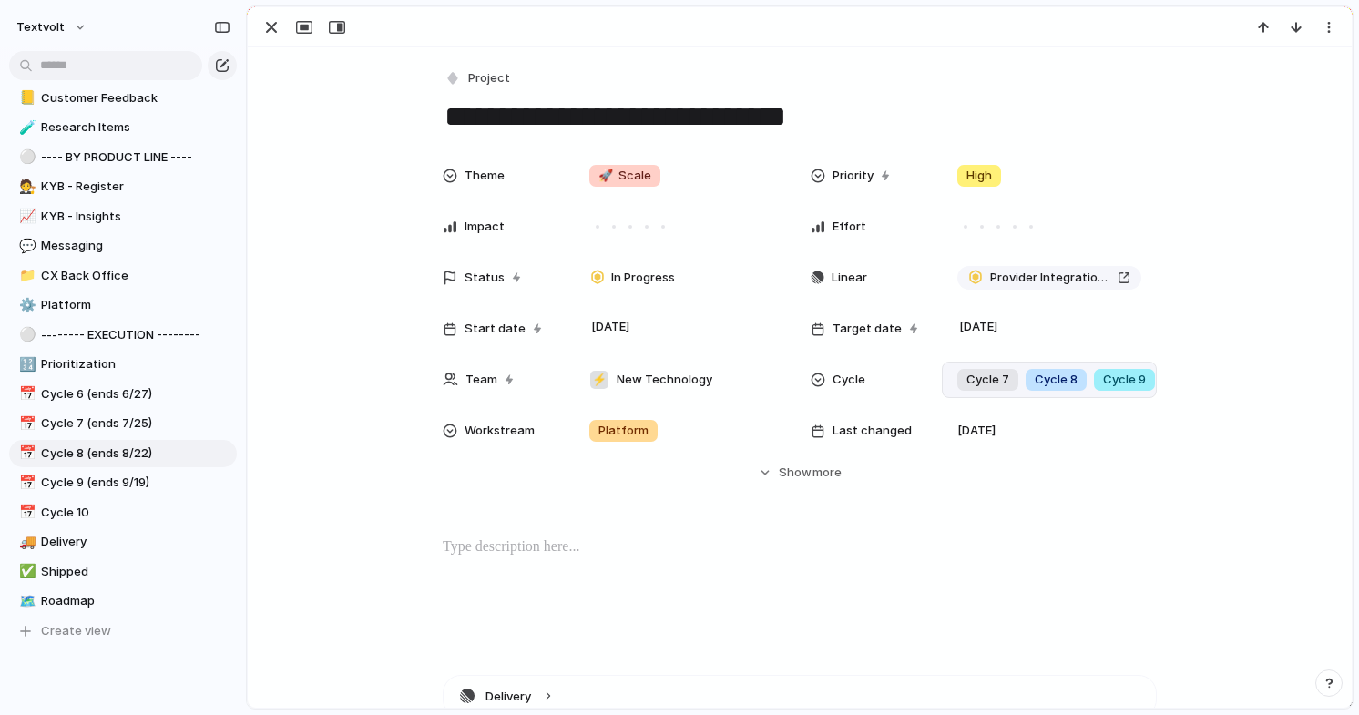
click at [1066, 67] on div "Cycle 3 Cycle 4 Cycle 5 Cycle 6 Cycle 7 Cycle 8 Cycle 9 Cycle 10" at bounding box center [679, 357] width 1359 height 715
click at [1010, 332] on div "[DATE]" at bounding box center [980, 328] width 60 height 19
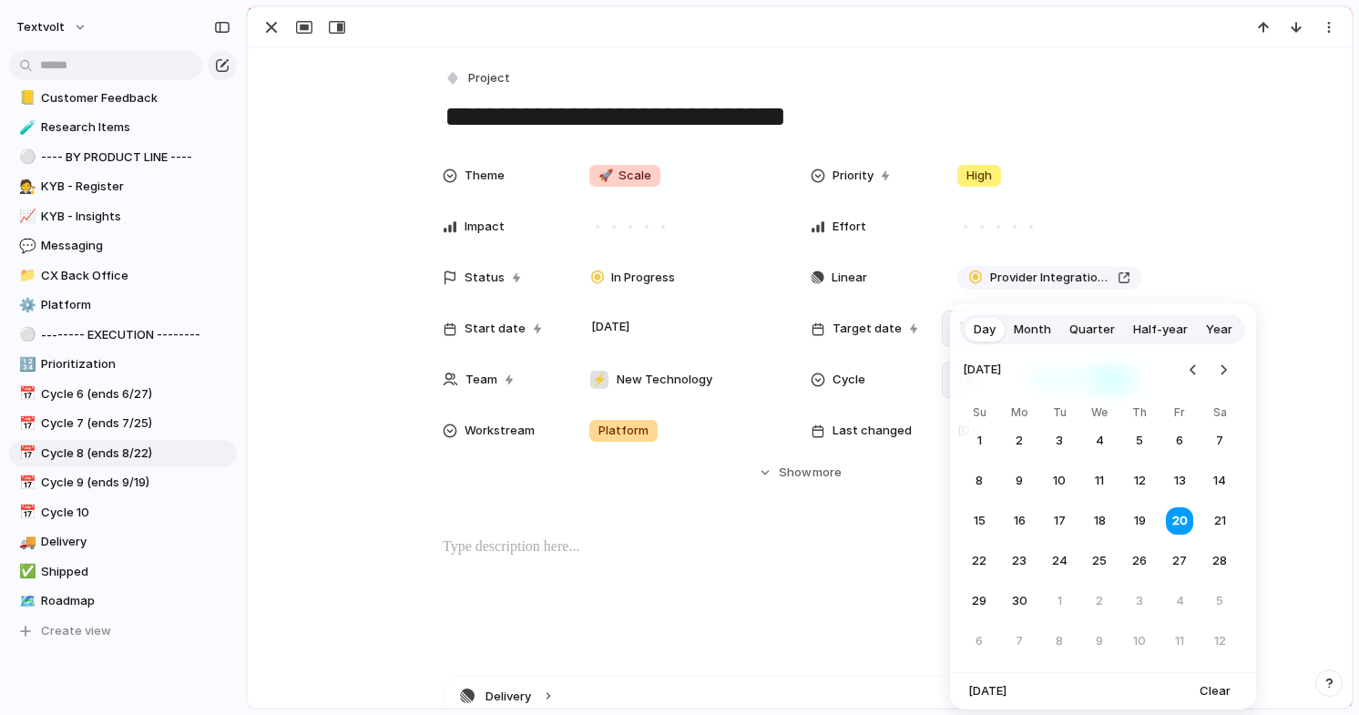
click at [1033, 333] on span "Month" at bounding box center [1032, 330] width 37 height 18
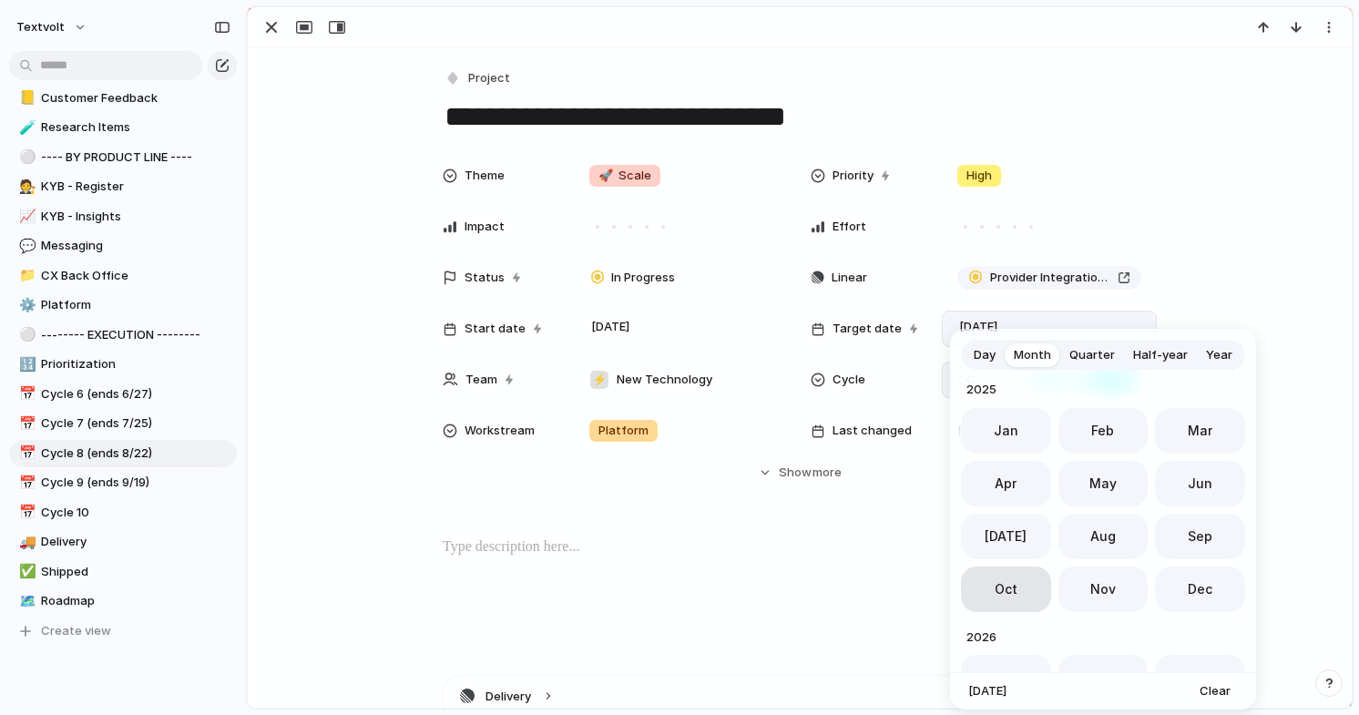
click at [1023, 579] on button "Oct" at bounding box center [1006, 589] width 90 height 46
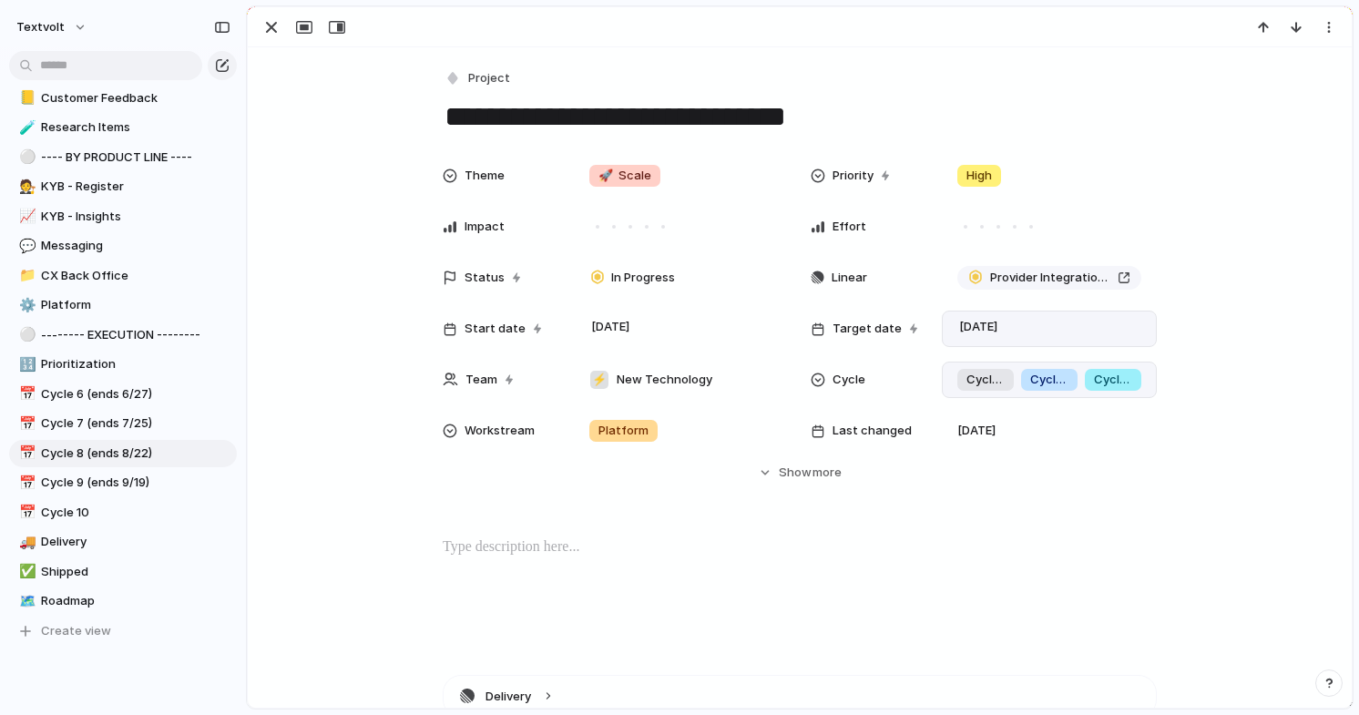
click at [1054, 336] on div "[DATE]" at bounding box center [1049, 329] width 199 height 20
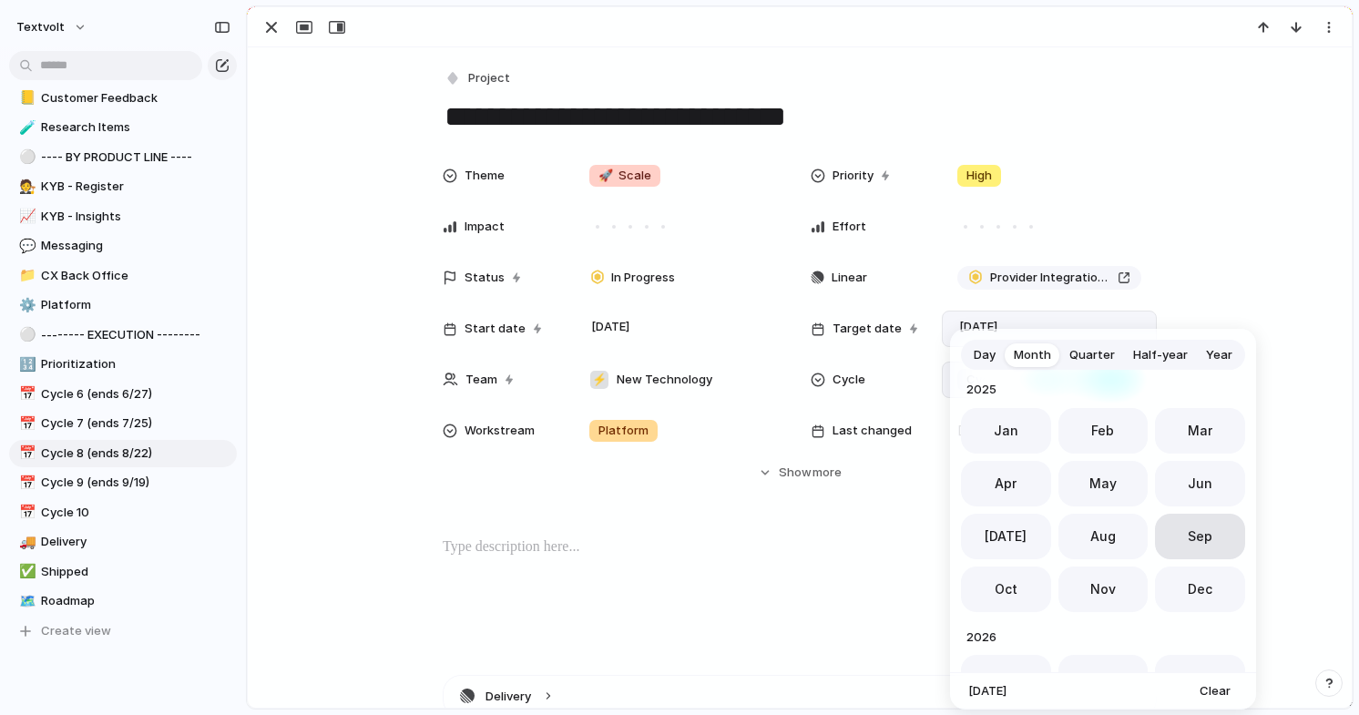
click at [1188, 531] on span "Sep" at bounding box center [1200, 535] width 25 height 19
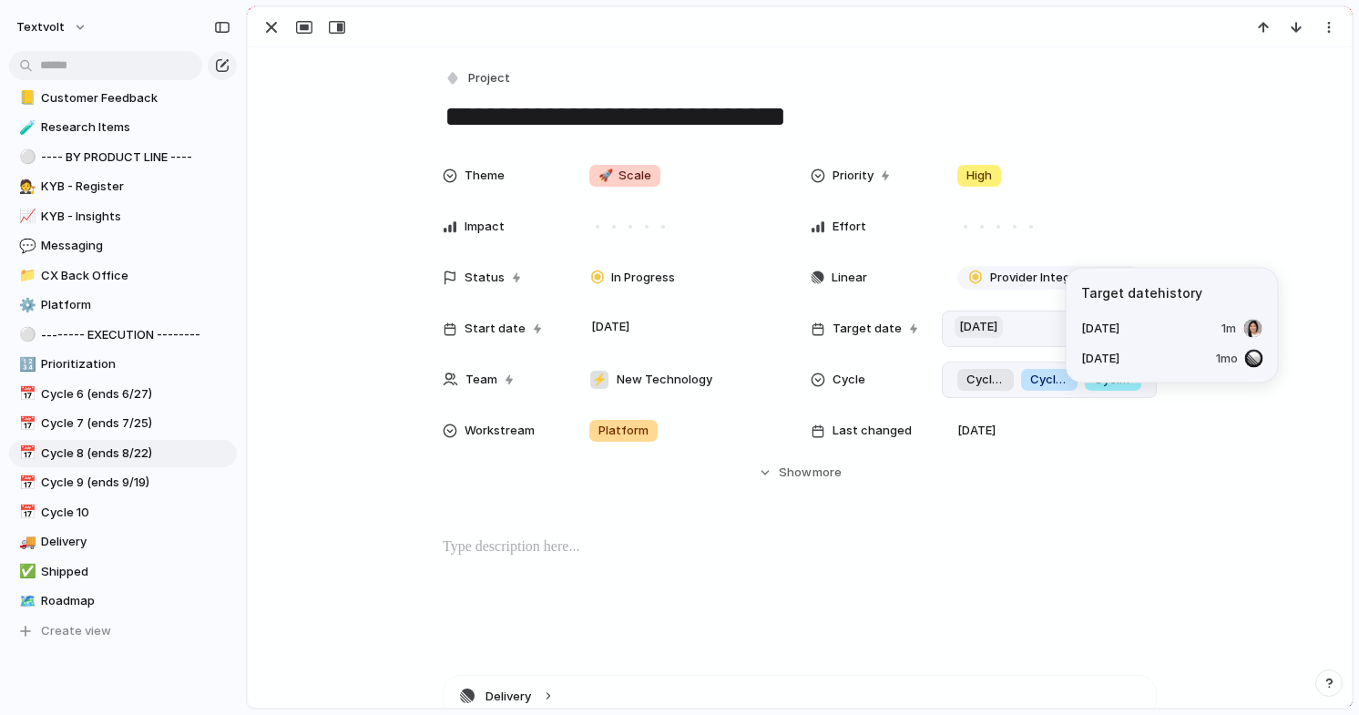
click at [1003, 329] on span "[DATE]" at bounding box center [978, 327] width 48 height 22
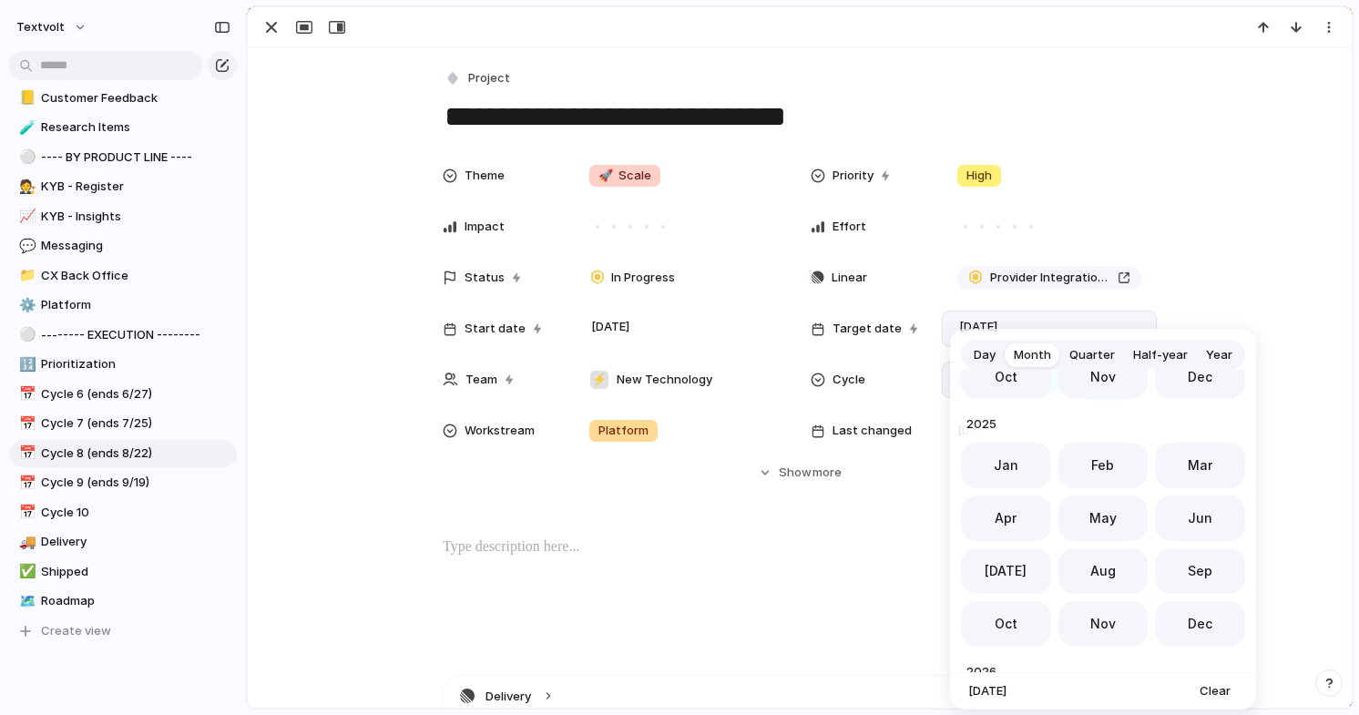
click at [989, 352] on span "Day" at bounding box center [985, 355] width 22 height 18
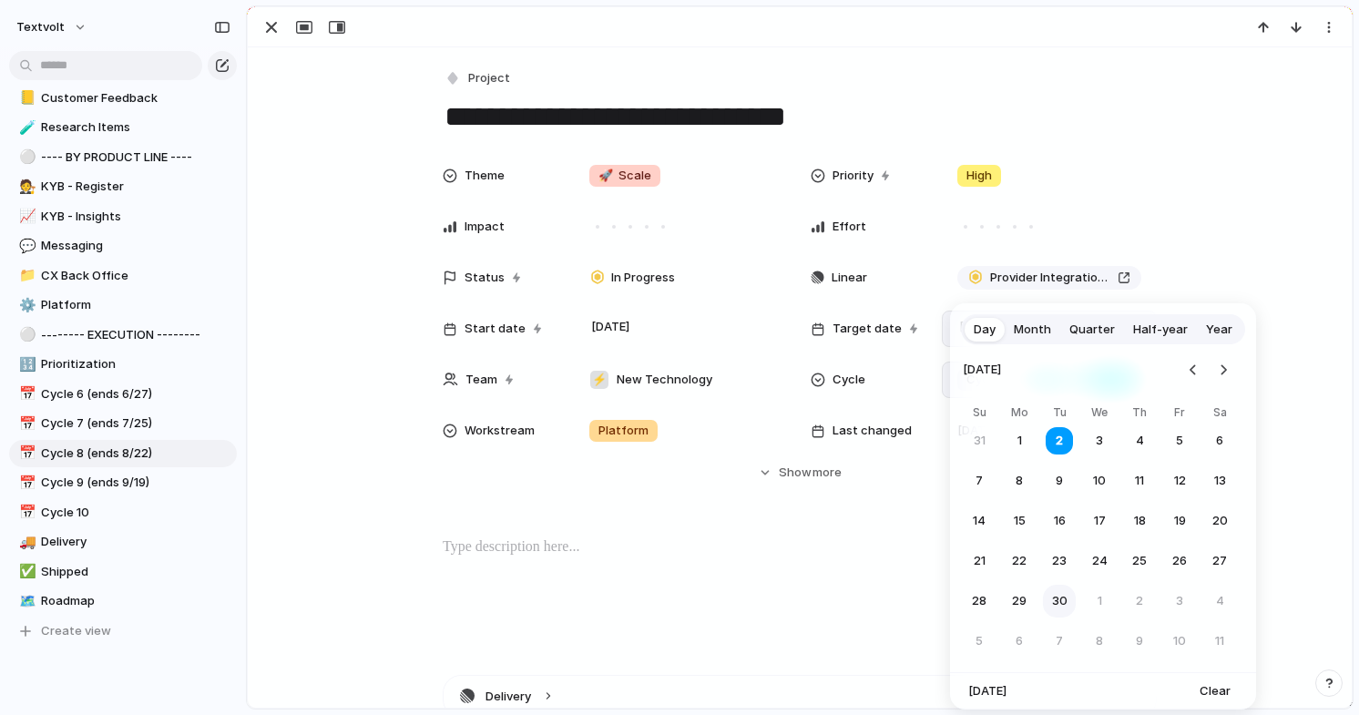
click at [1060, 606] on button "30" at bounding box center [1059, 601] width 33 height 33
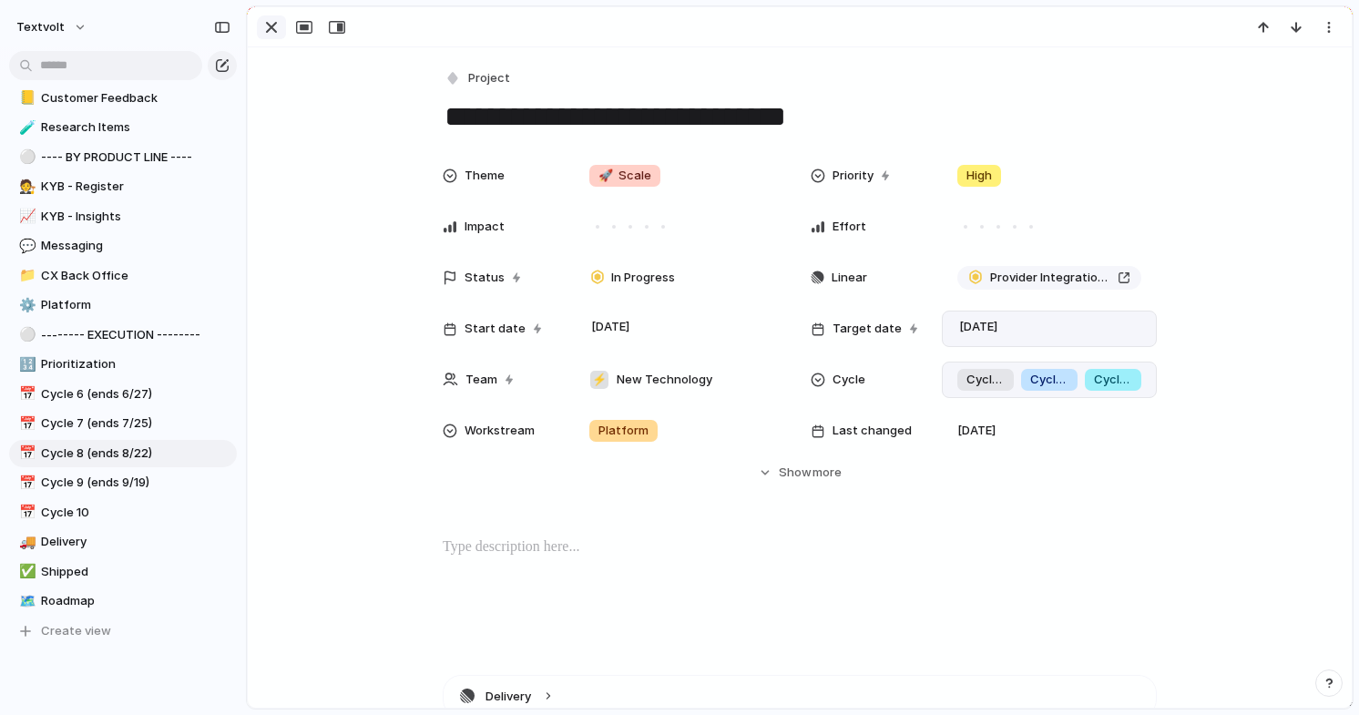
click at [273, 35] on div "button" at bounding box center [271, 27] width 22 height 22
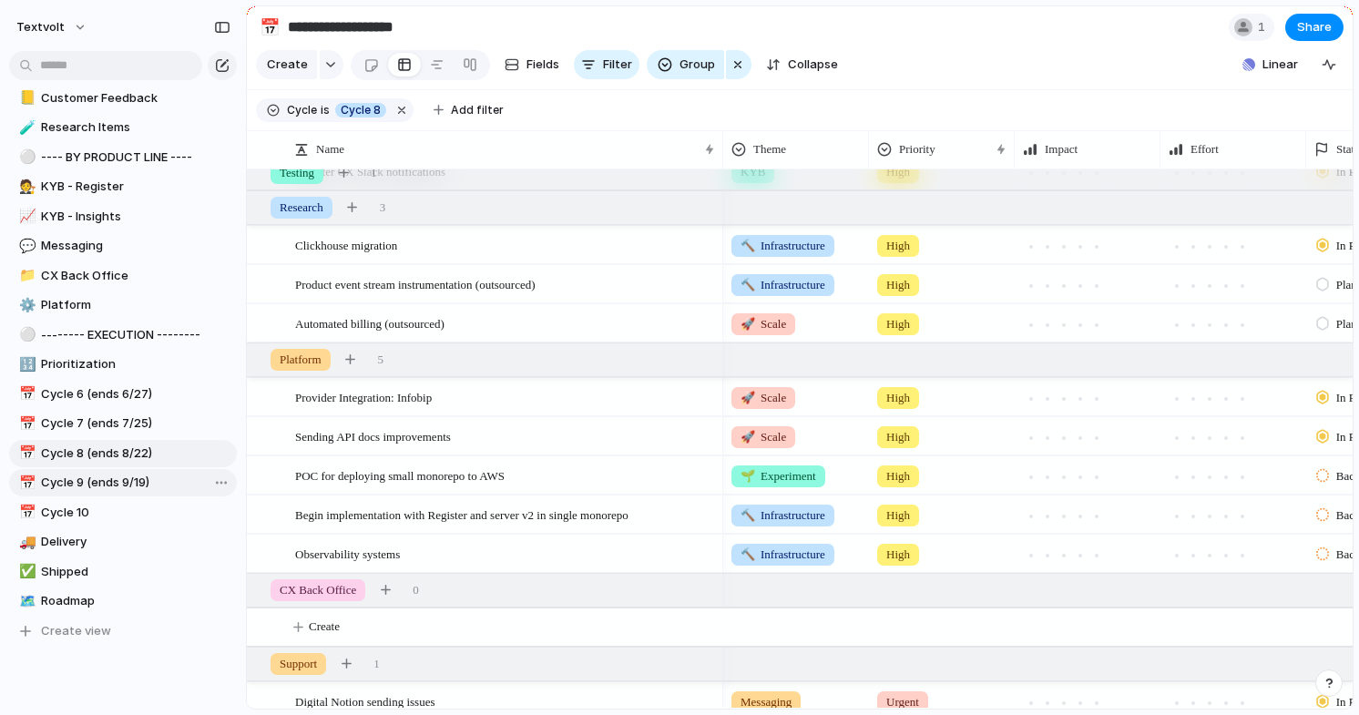
click at [145, 478] on span "Cycle 9 (ends 9/19)" at bounding box center [135, 483] width 189 height 18
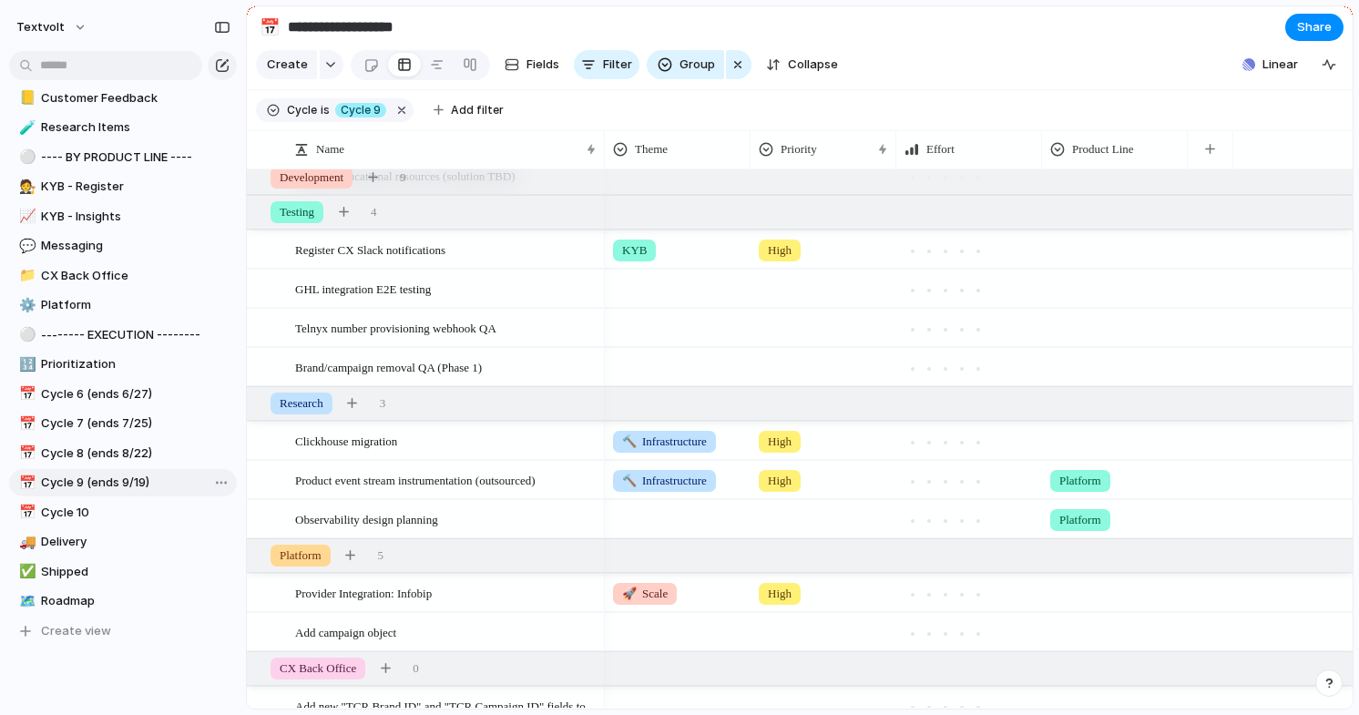
type input "**********"
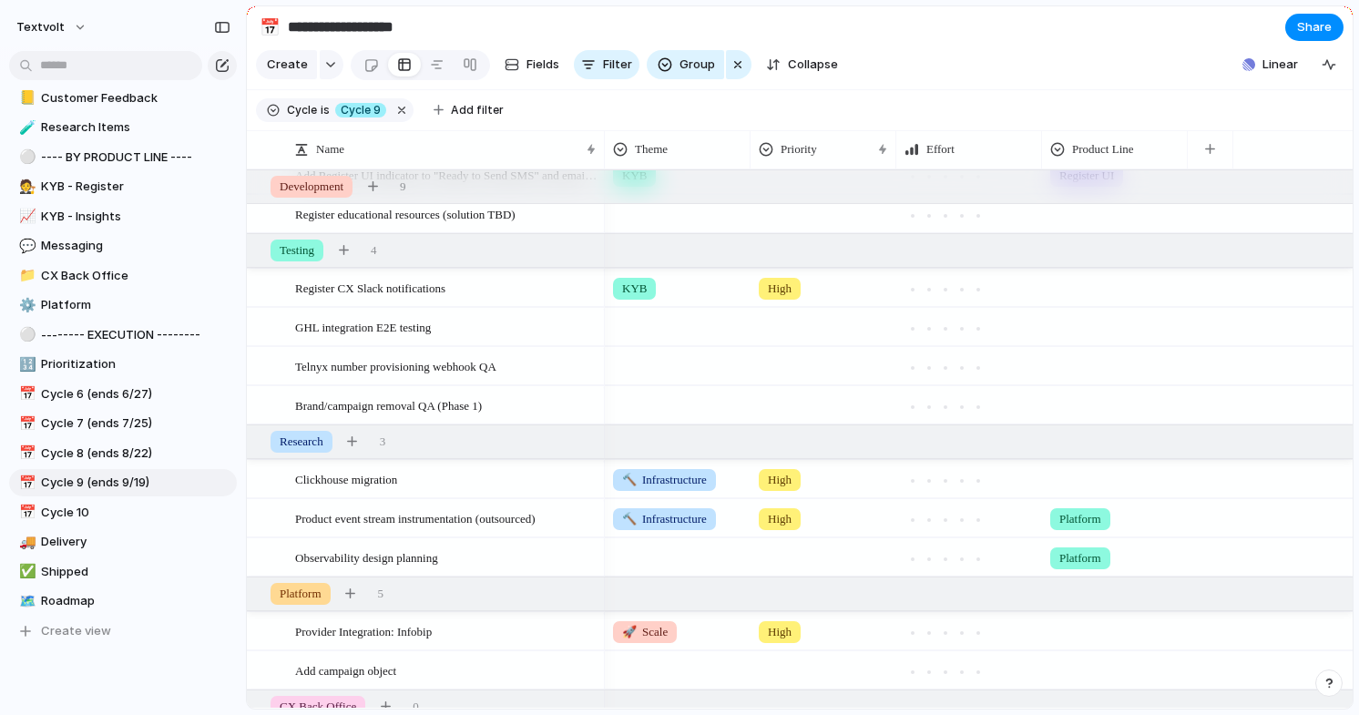
scroll to position [307, 0]
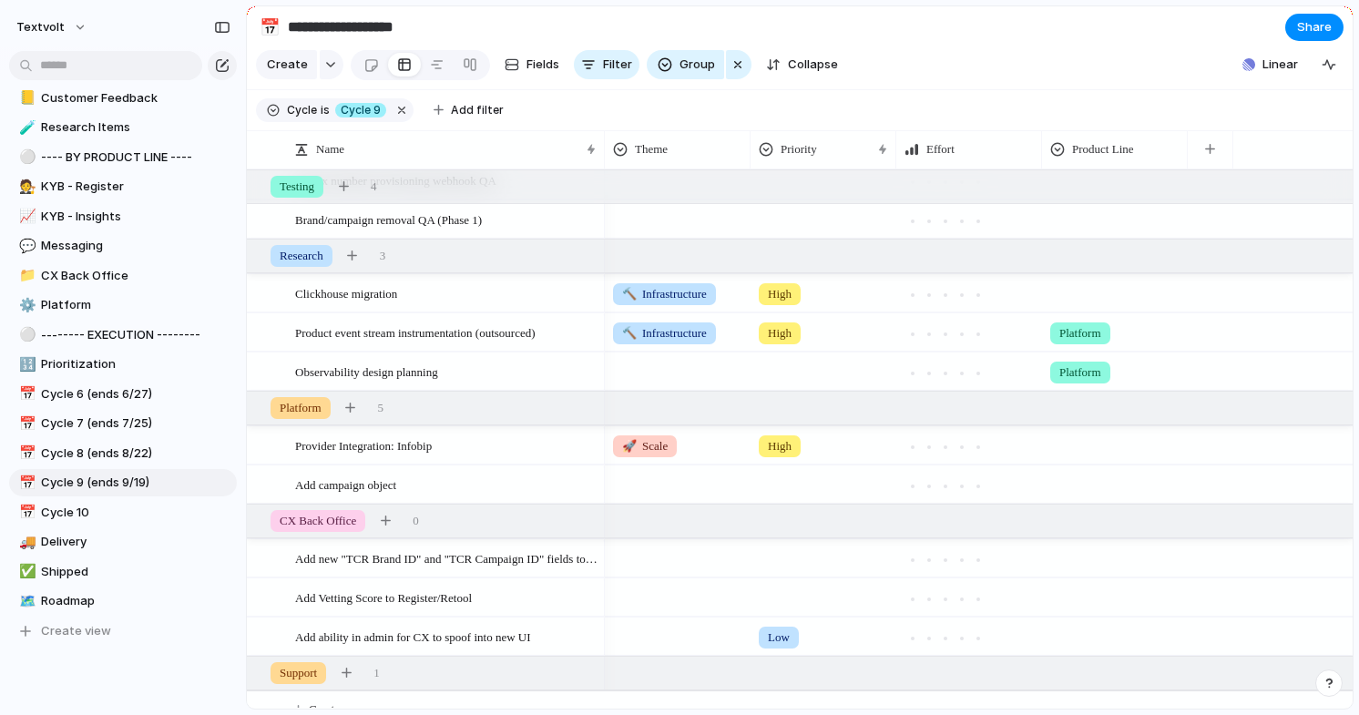
click at [794, 365] on div at bounding box center [823, 368] width 144 height 30
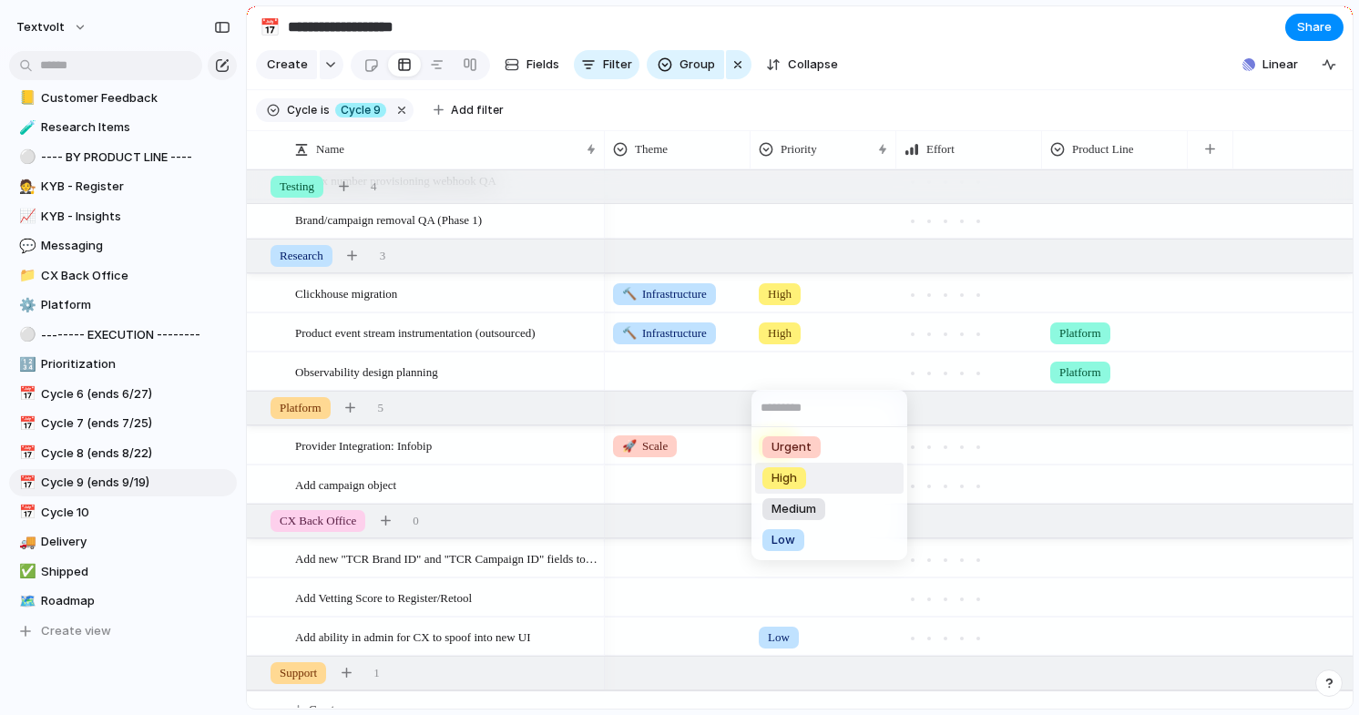
click at [792, 475] on span "High" at bounding box center [783, 478] width 25 height 18
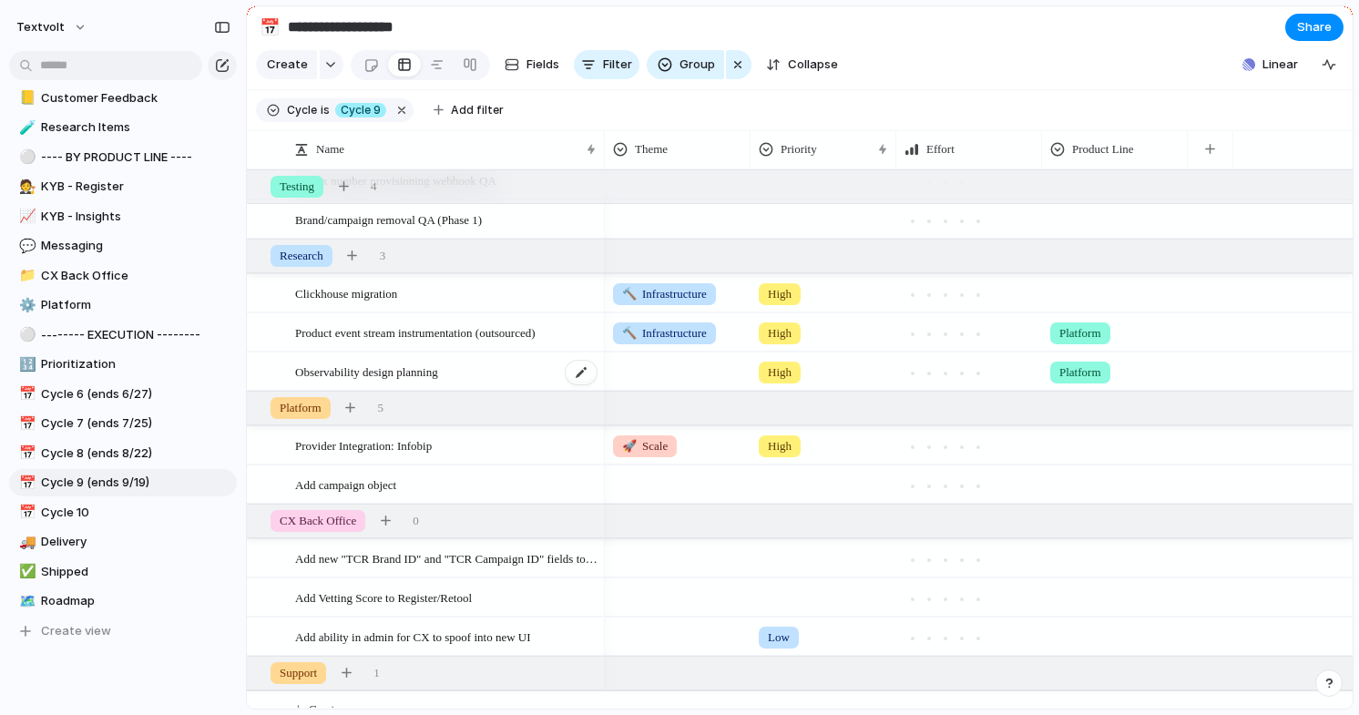
click at [438, 368] on span "Observability design planning" at bounding box center [366, 371] width 143 height 21
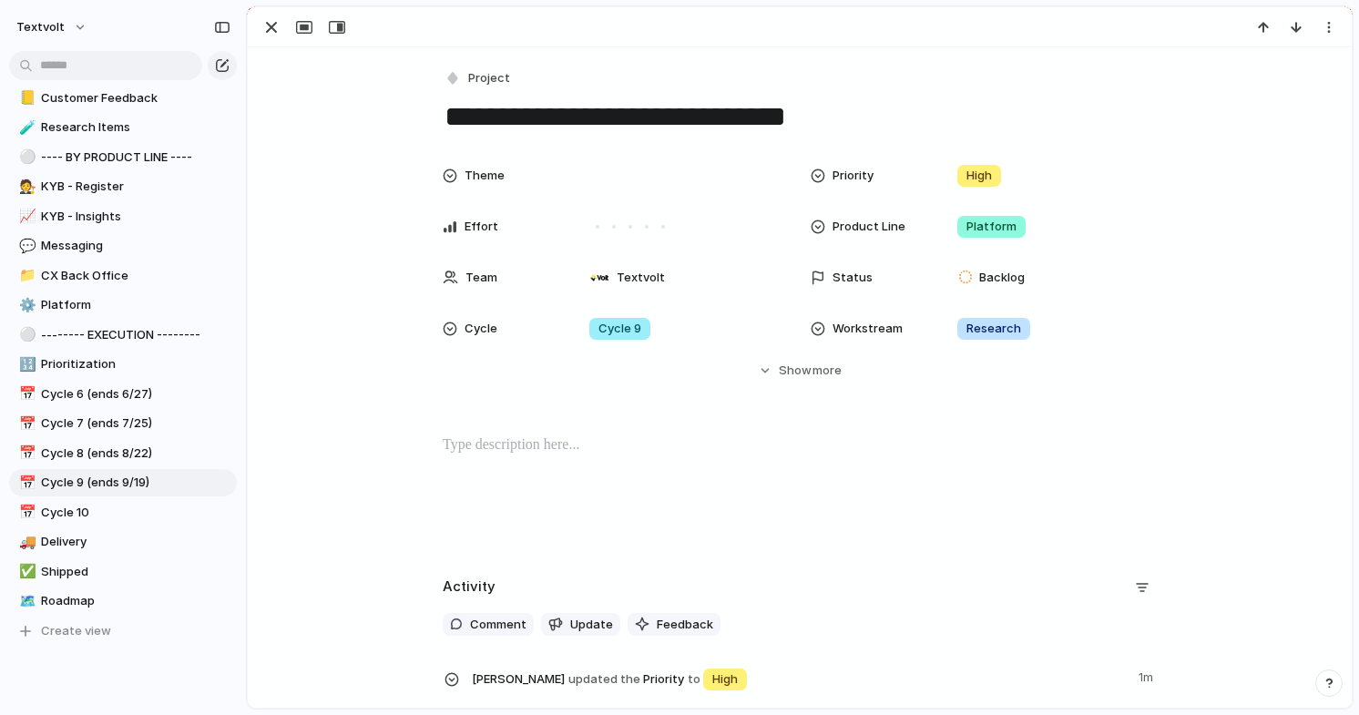
drag, startPoint x: 599, startPoint y: 117, endPoint x: 406, endPoint y: 117, distance: 193.1
click at [406, 117] on div "**********" at bounding box center [800, 399] width 1104 height 705
type textarea "**********"
click at [269, 28] on div "button" at bounding box center [271, 27] width 22 height 22
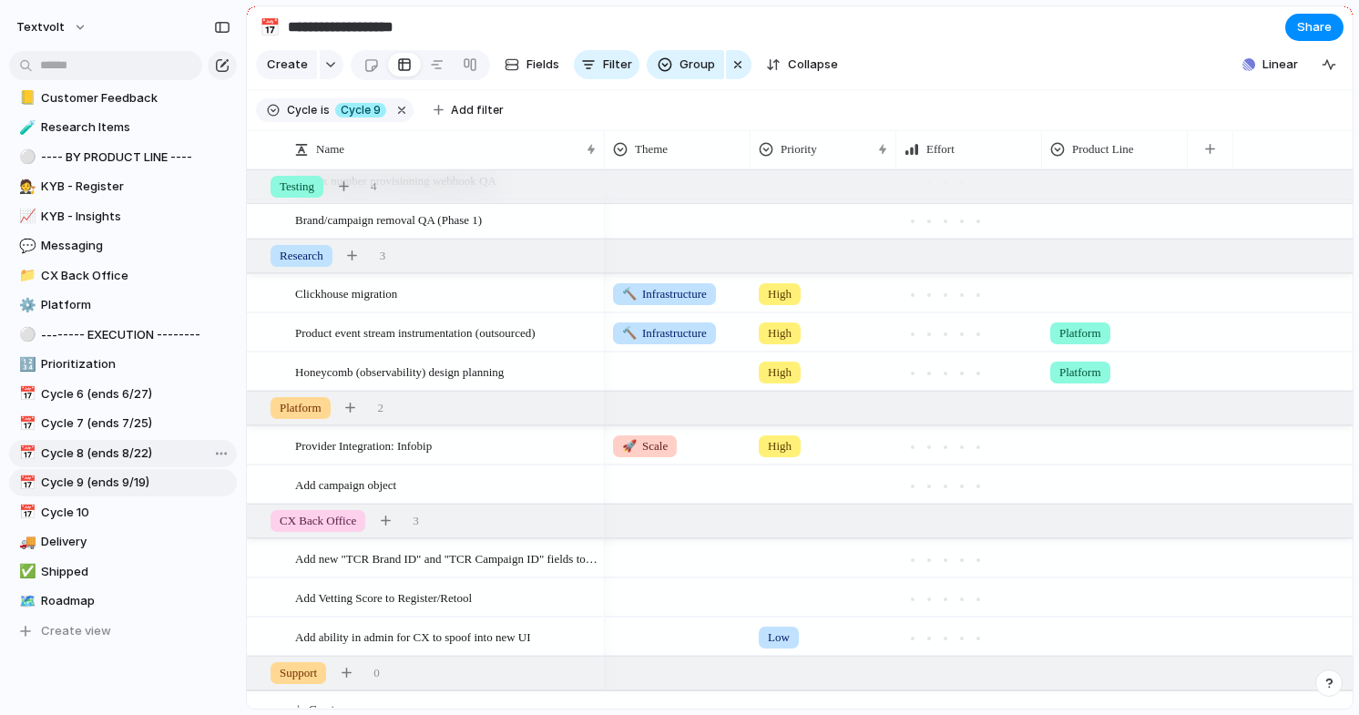
click at [104, 454] on span "Cycle 8 (ends 8/22)" at bounding box center [135, 453] width 189 height 18
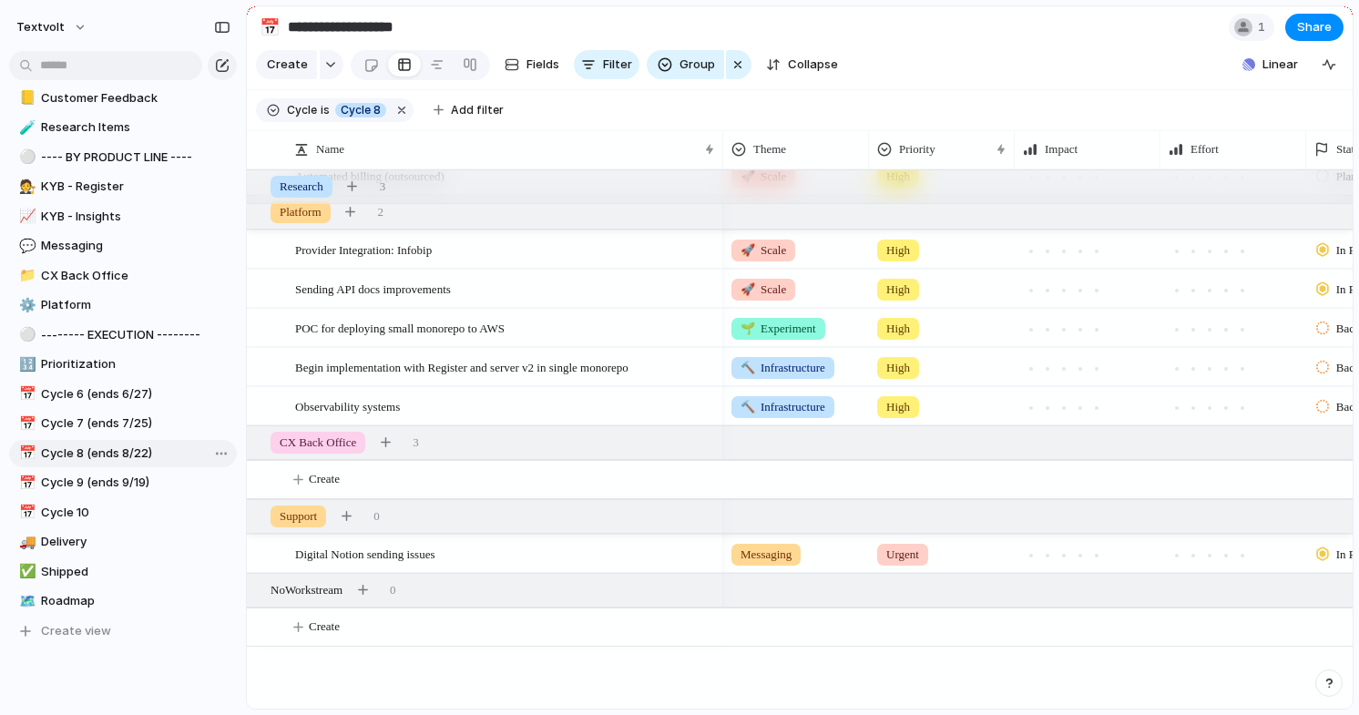
type input "**********"
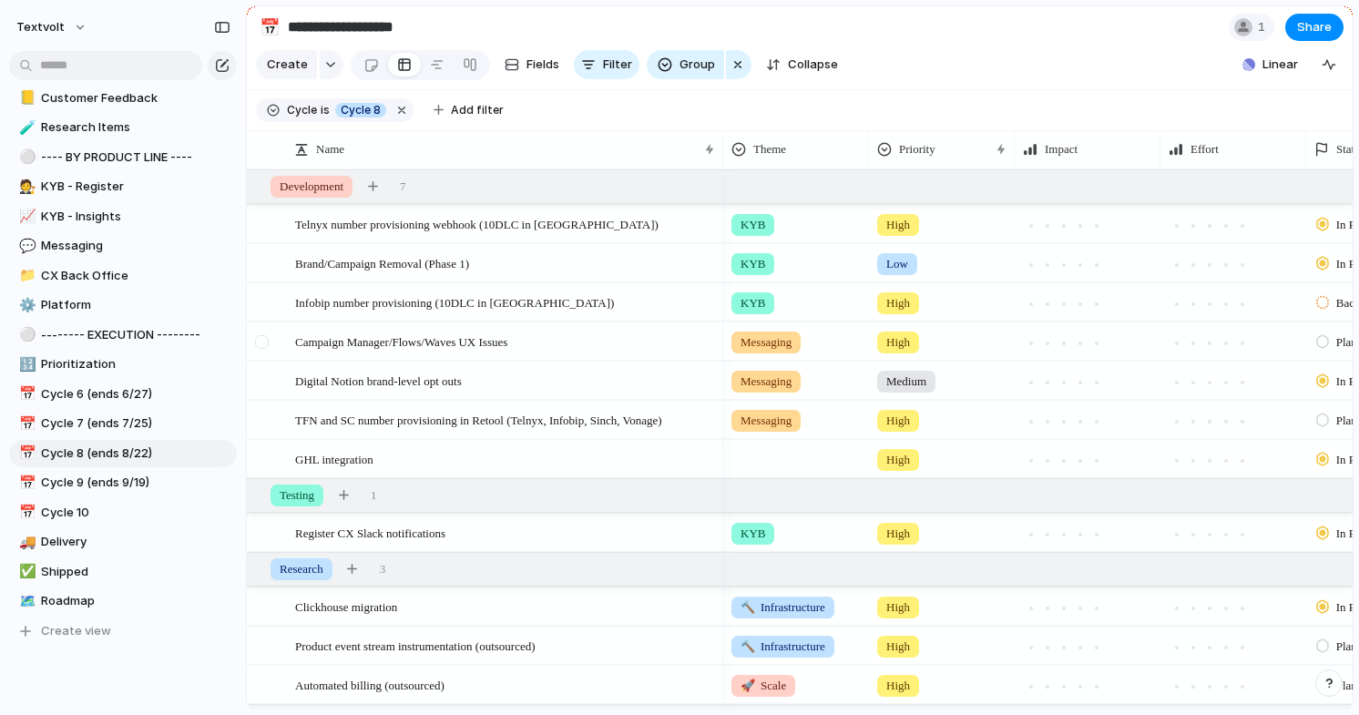
click at [261, 339] on div at bounding box center [262, 342] width 14 height 14
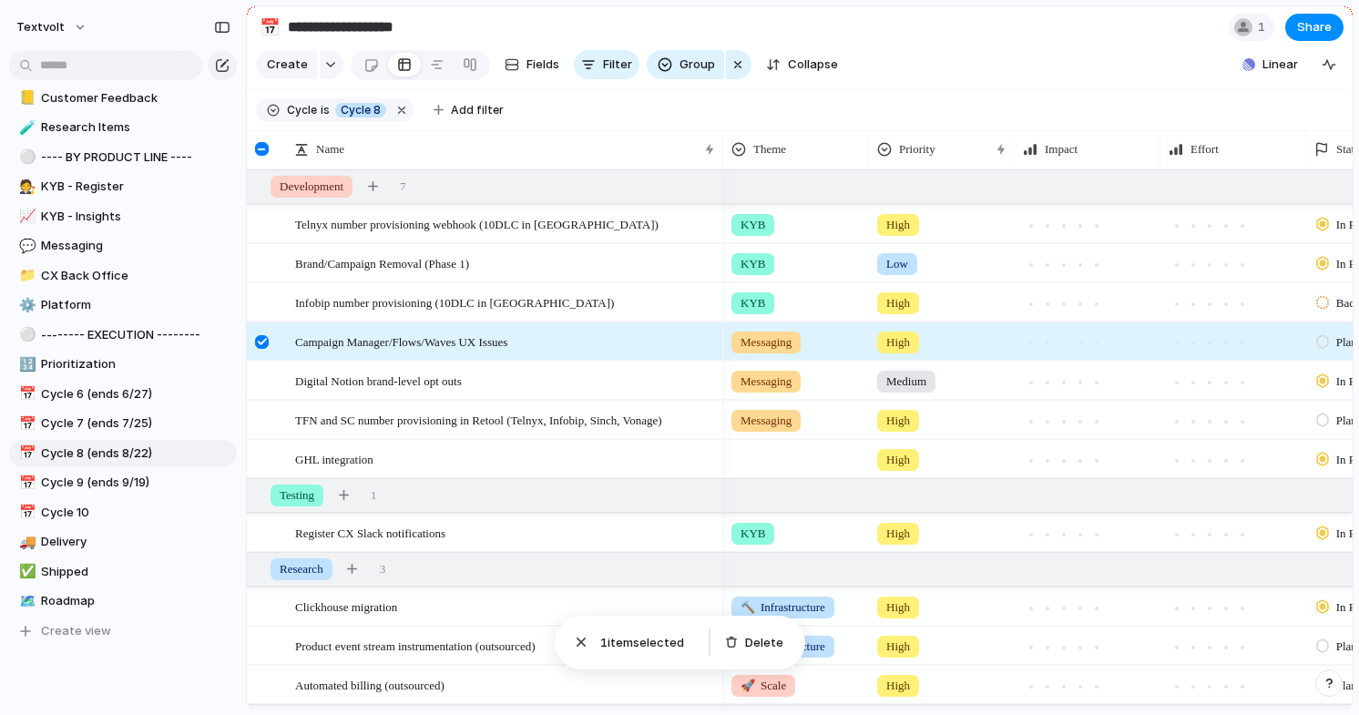
click at [266, 344] on div at bounding box center [262, 342] width 14 height 14
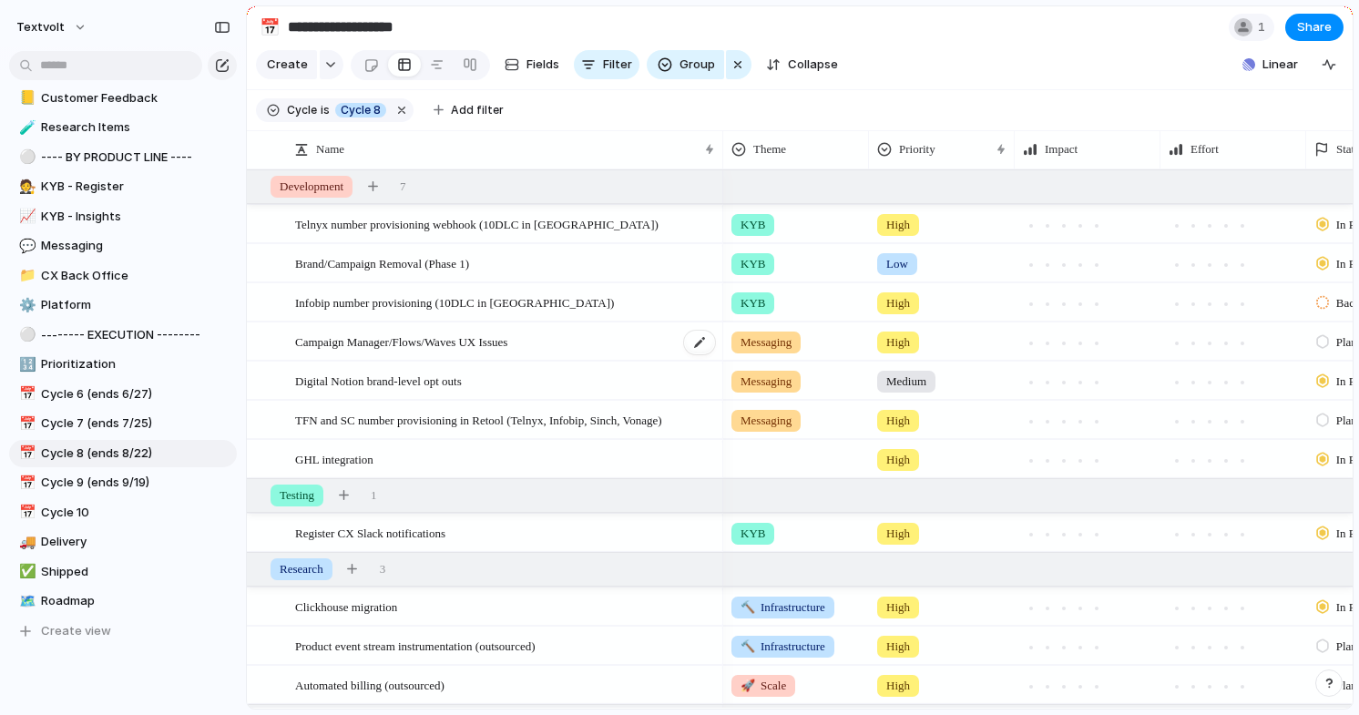
click at [333, 334] on span "Campaign Manager/Flows/Waves UX Issues" at bounding box center [401, 341] width 212 height 21
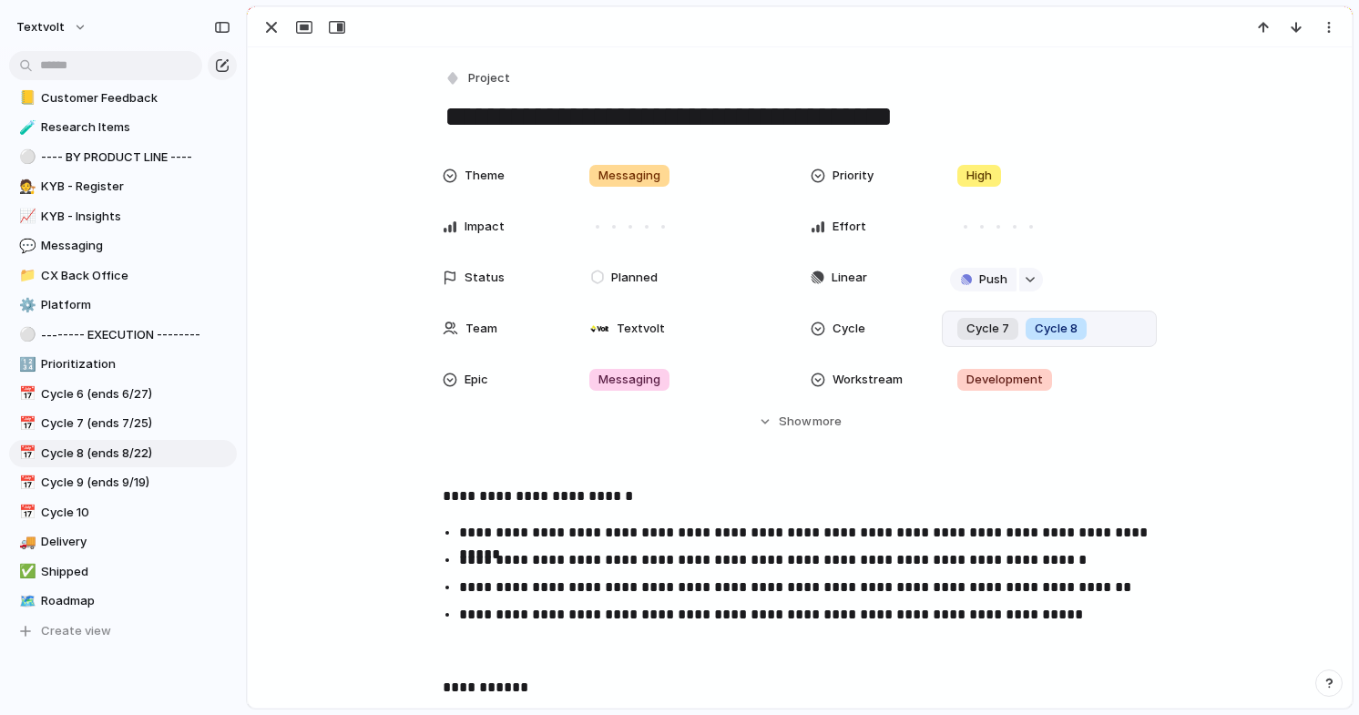
click at [1096, 328] on div "Cycle 7 Cycle 8" at bounding box center [1049, 329] width 199 height 20
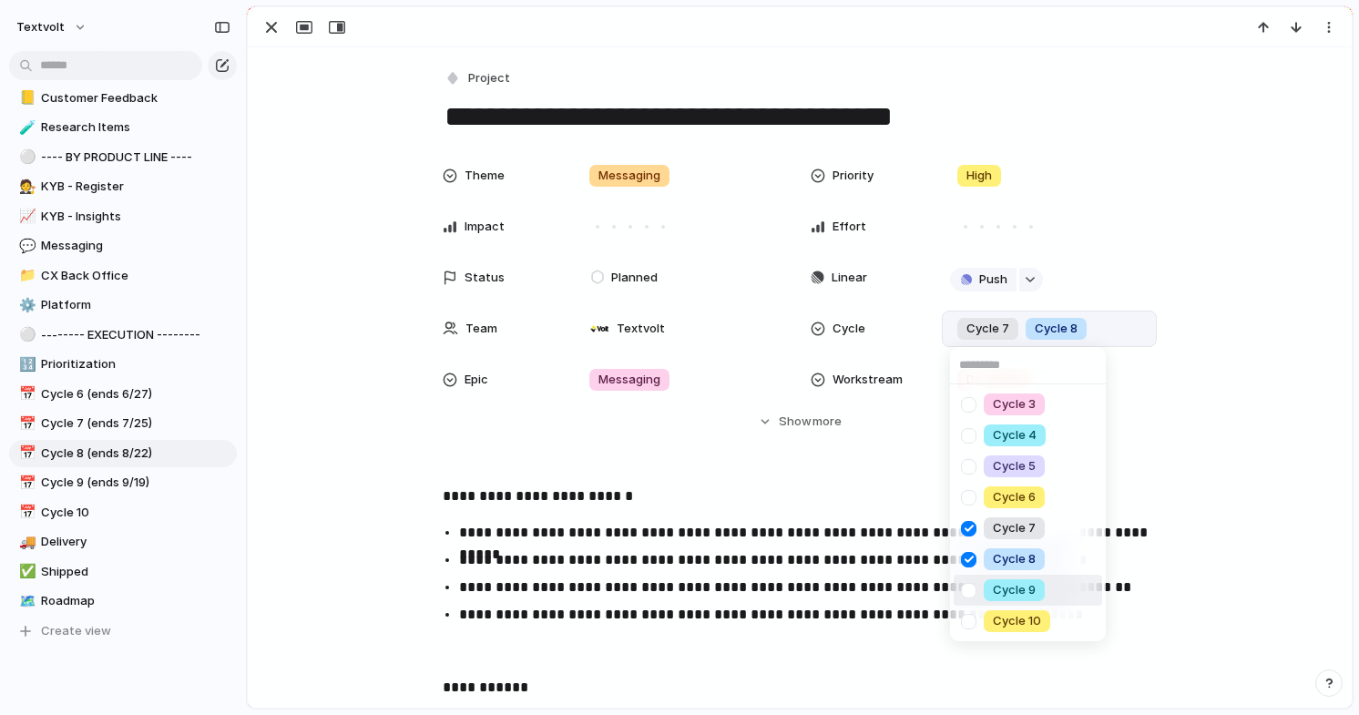
click at [971, 590] on div at bounding box center [969, 591] width 32 height 32
click at [668, 445] on div "Cycle 3 Cycle 4 Cycle 5 Cycle 6 Cycle 7 Cycle 8 Cycle 9 Cycle 10" at bounding box center [679, 357] width 1359 height 715
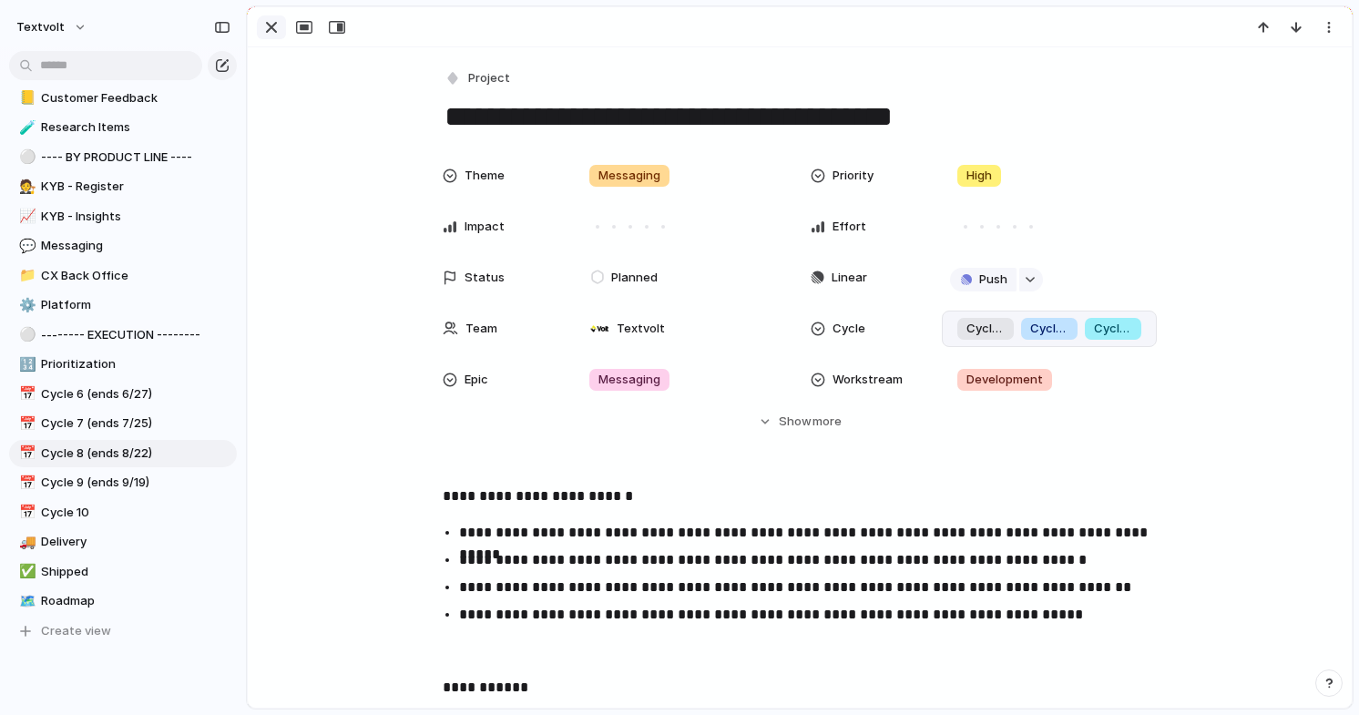
click at [276, 29] on div "button" at bounding box center [271, 27] width 22 height 22
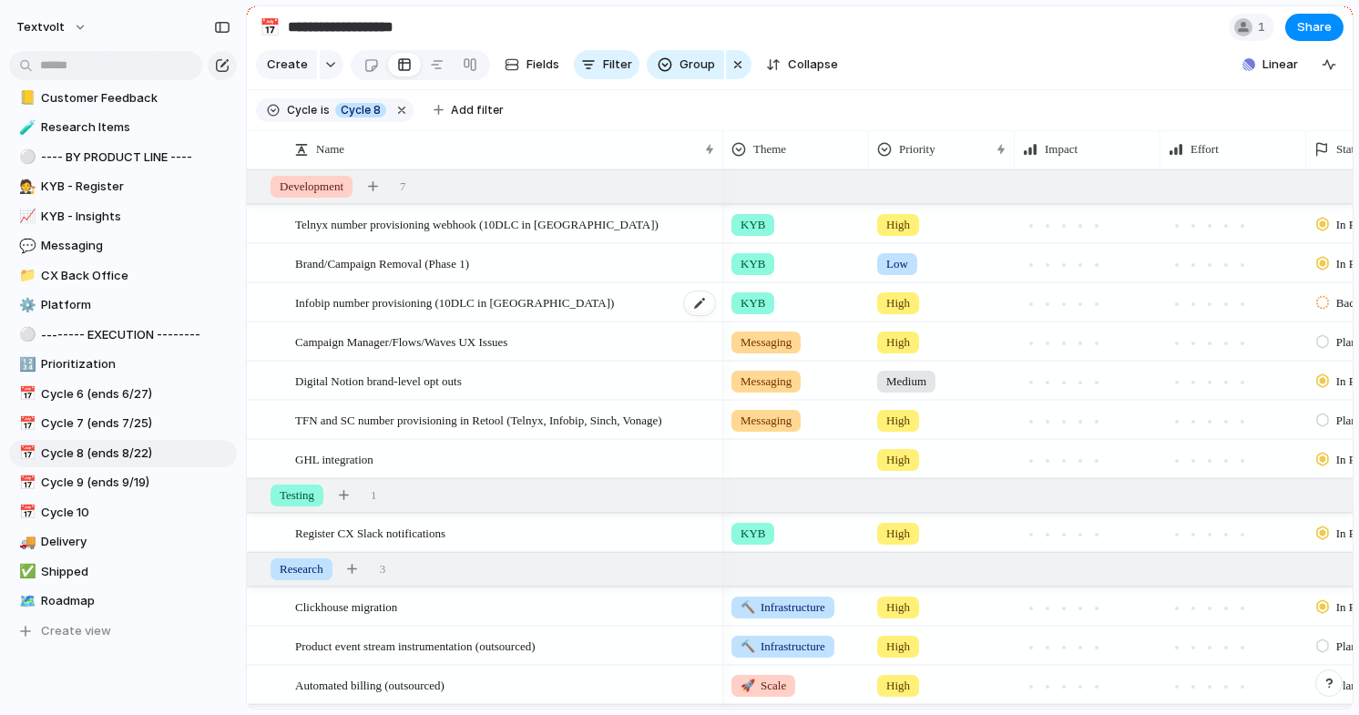
click at [344, 301] on span "Infobip number provisioning (10DLC in [GEOGRAPHIC_DATA])" at bounding box center [454, 301] width 319 height 21
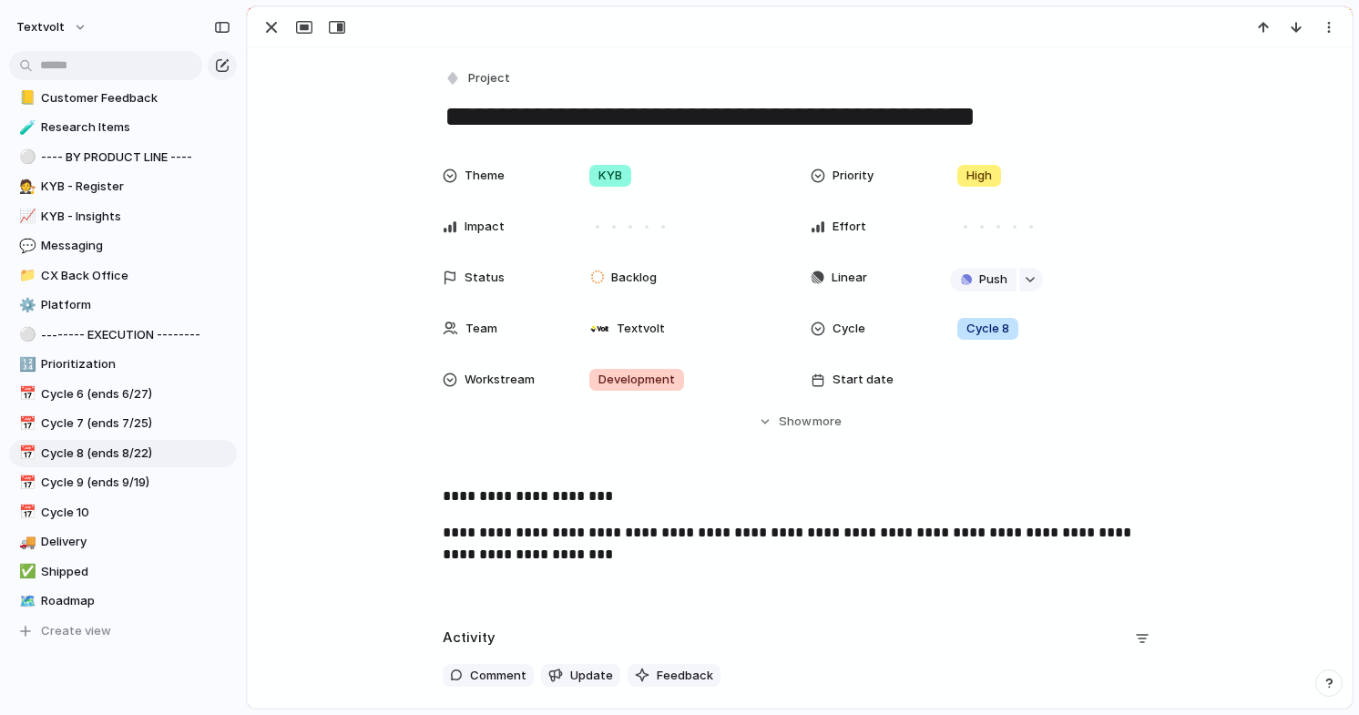
drag, startPoint x: 1037, startPoint y: 120, endPoint x: 443, endPoint y: 117, distance: 594.7
click at [443, 117] on textarea "**********" at bounding box center [800, 116] width 714 height 38
click at [272, 29] on div "button" at bounding box center [271, 27] width 22 height 22
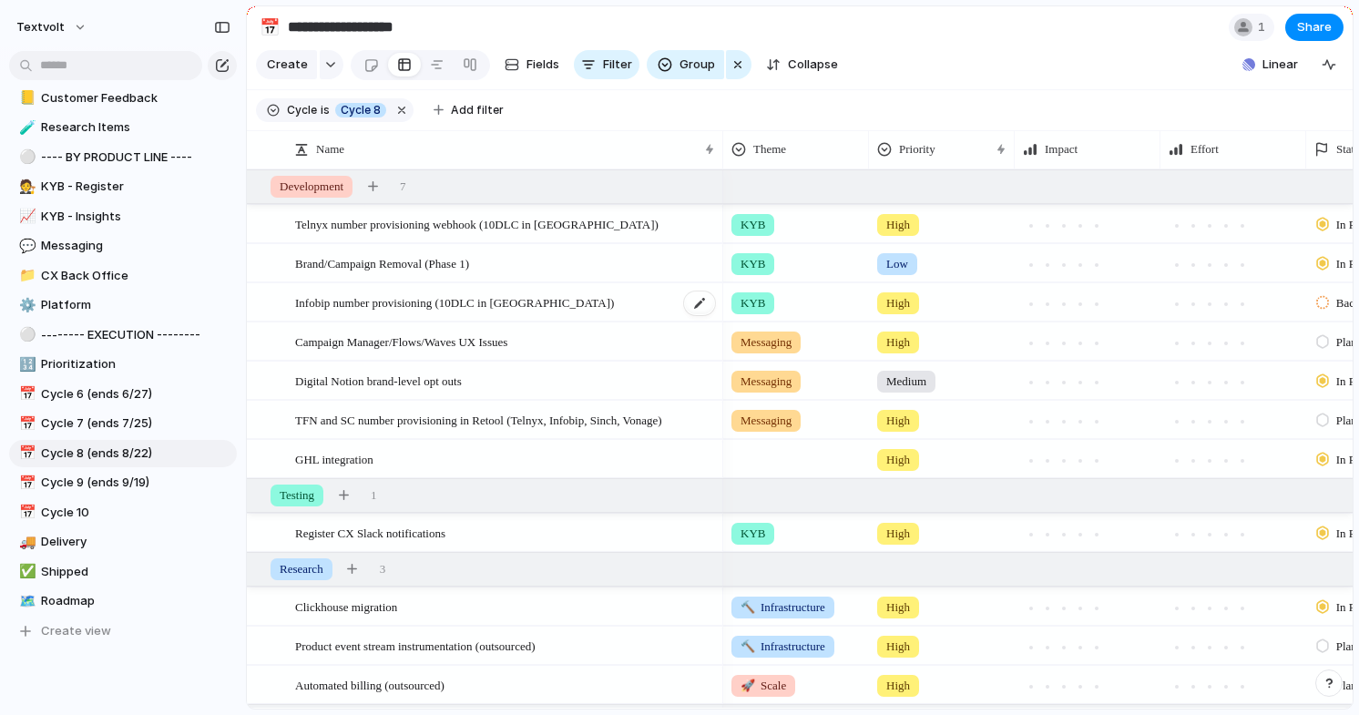
click at [433, 301] on span "Infobip number provisioning (10DLC in [GEOGRAPHIC_DATA])" at bounding box center [454, 301] width 319 height 21
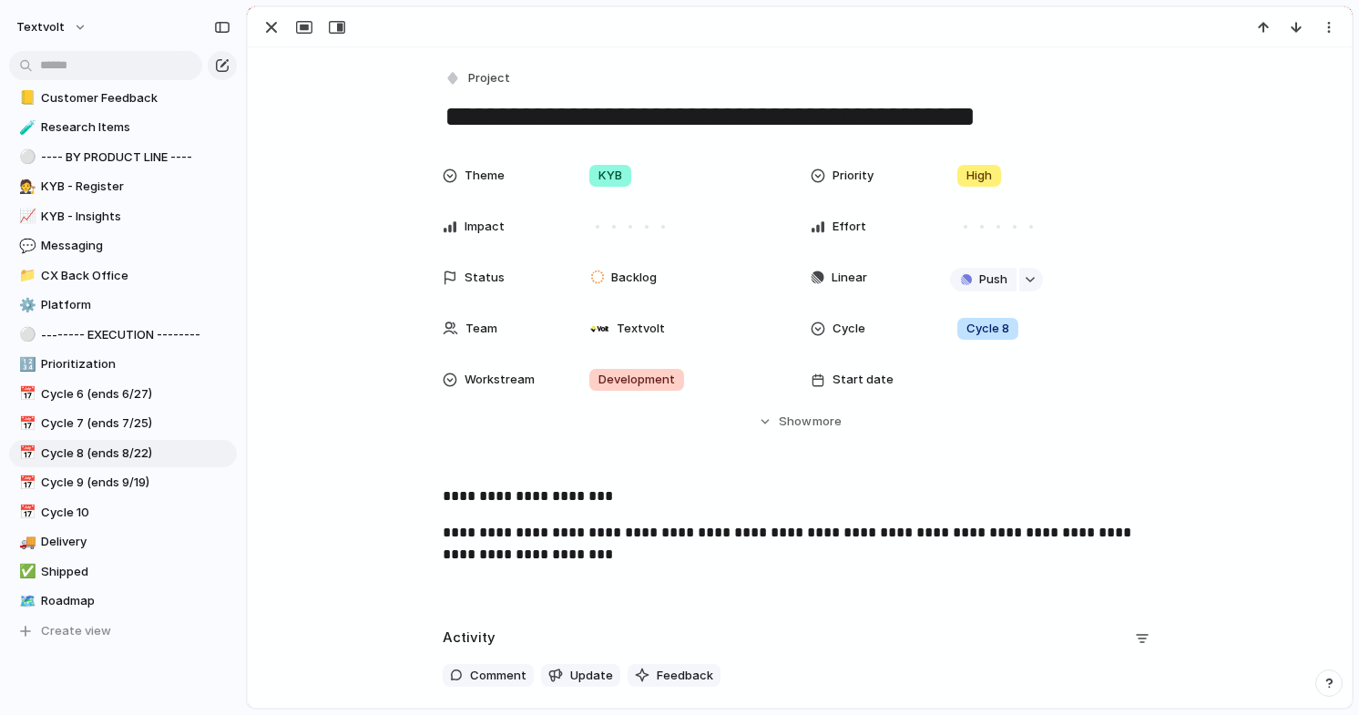
click at [496, 466] on div "**********" at bounding box center [800, 512] width 1104 height 931
click at [444, 495] on p "**********" at bounding box center [800, 496] width 714 height 22
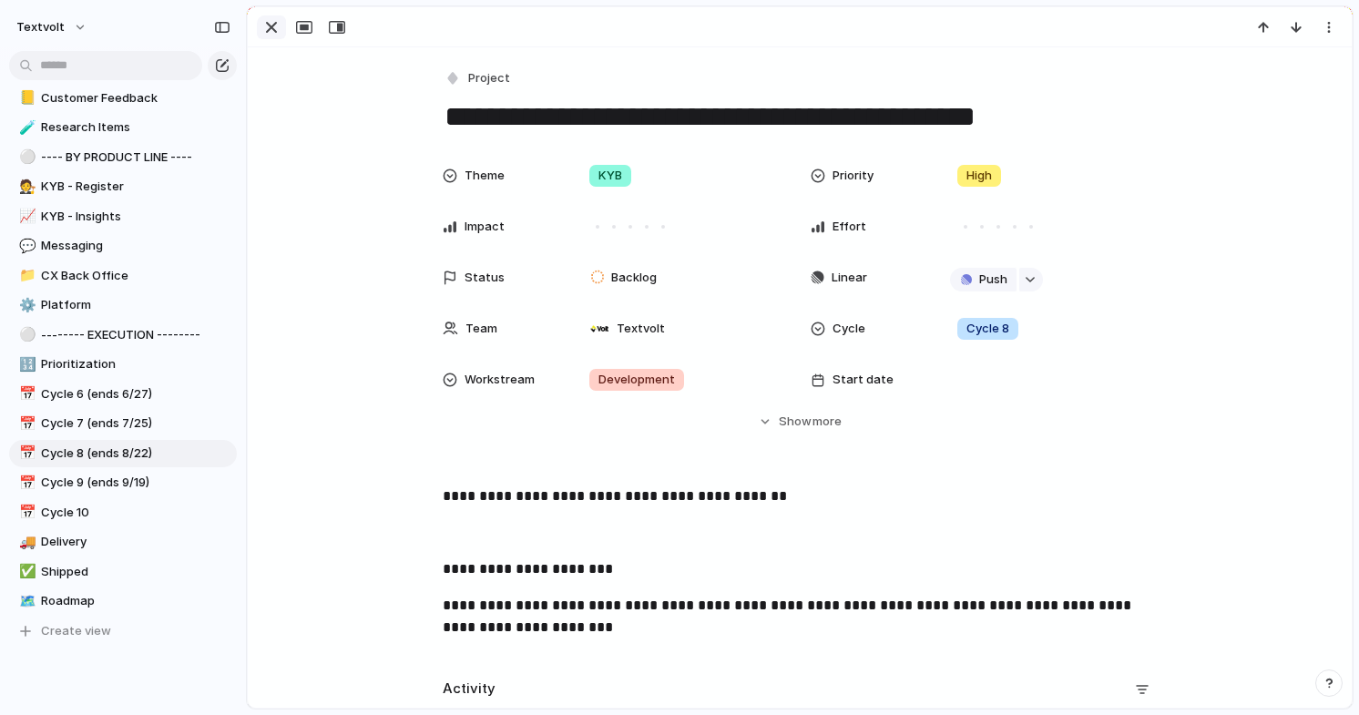
click at [276, 31] on div "button" at bounding box center [271, 27] width 22 height 22
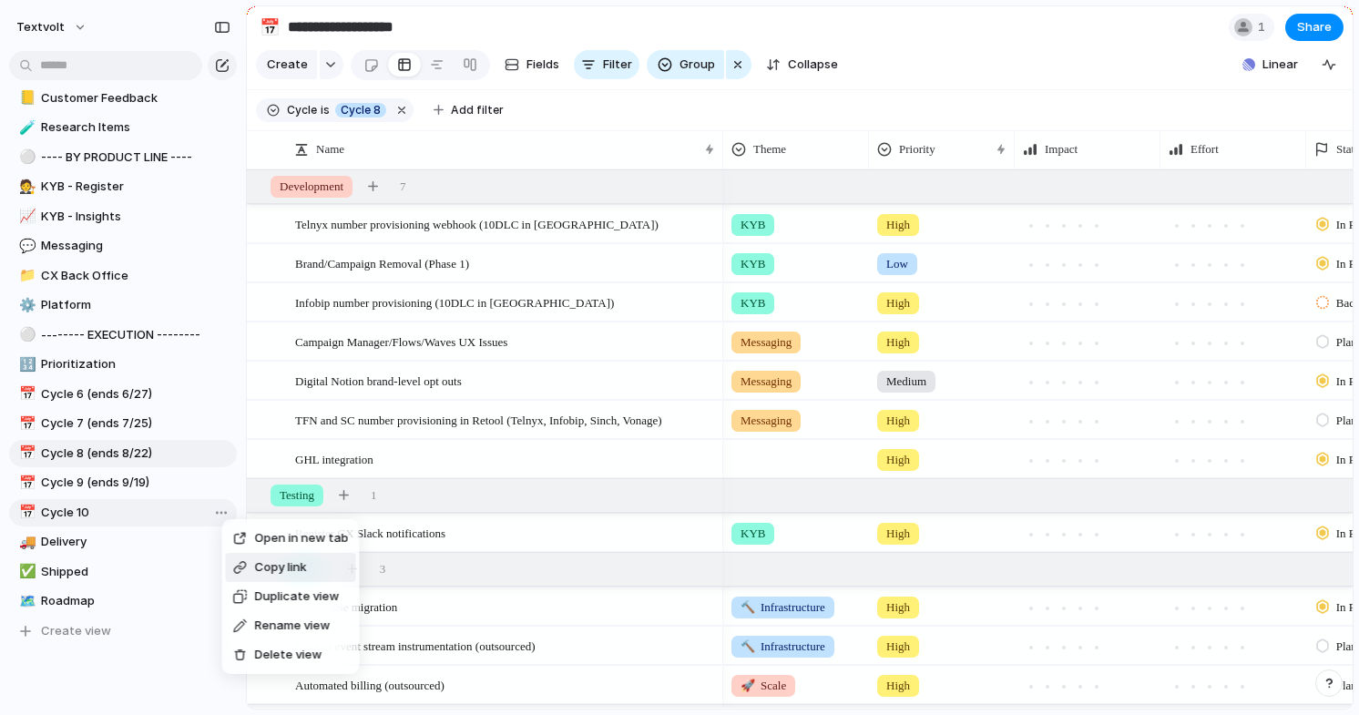
click at [389, 141] on div "Open in new tab Copy link Duplicate view Rename view Delete view" at bounding box center [679, 357] width 1359 height 715
click at [321, 107] on span "is" at bounding box center [325, 110] width 9 height 16
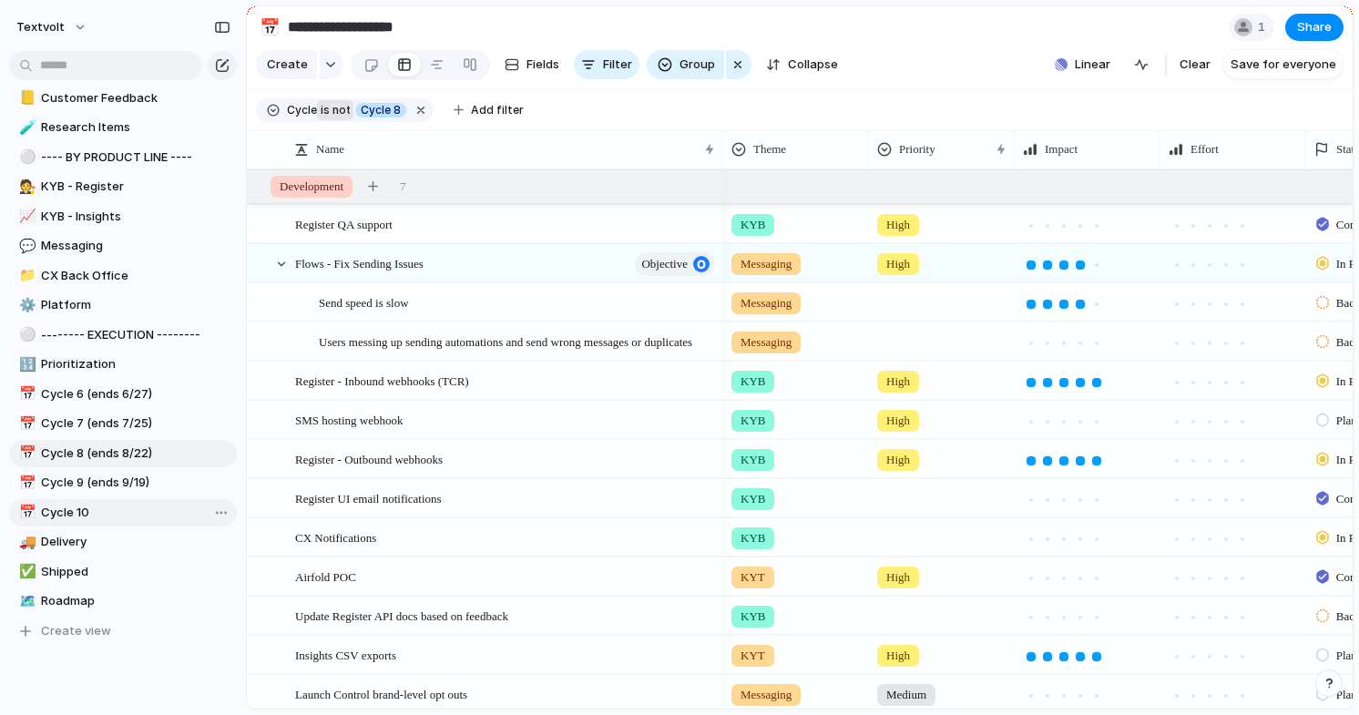
click at [321, 107] on span "is" at bounding box center [325, 110] width 9 height 16
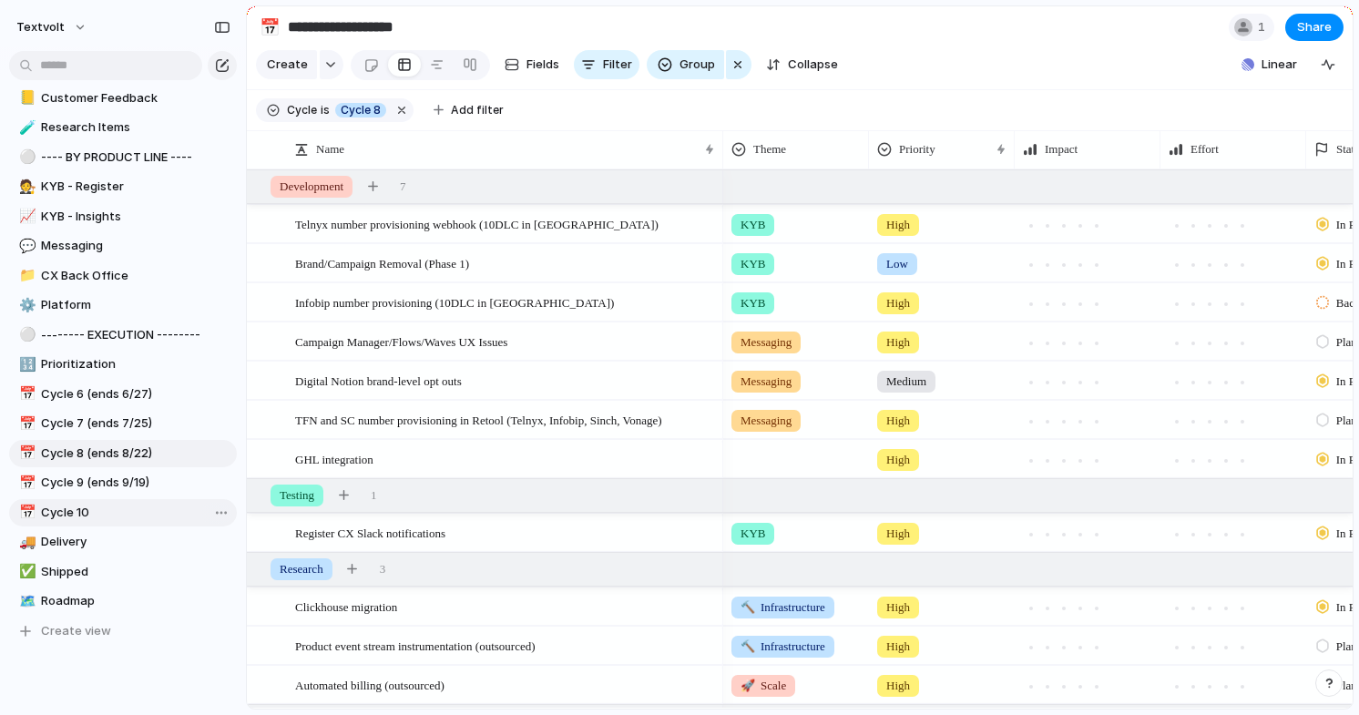
click at [272, 110] on div at bounding box center [273, 110] width 13 height 15
click at [263, 148] on div "Cycle 3 Cycle 4 Cycle 5 Cycle 6 Cycle 7 Cycle 8 Cycle 9 Cycle 10 No Cycle" at bounding box center [679, 357] width 1359 height 715
click at [526, 67] on span "Fields" at bounding box center [542, 65] width 33 height 18
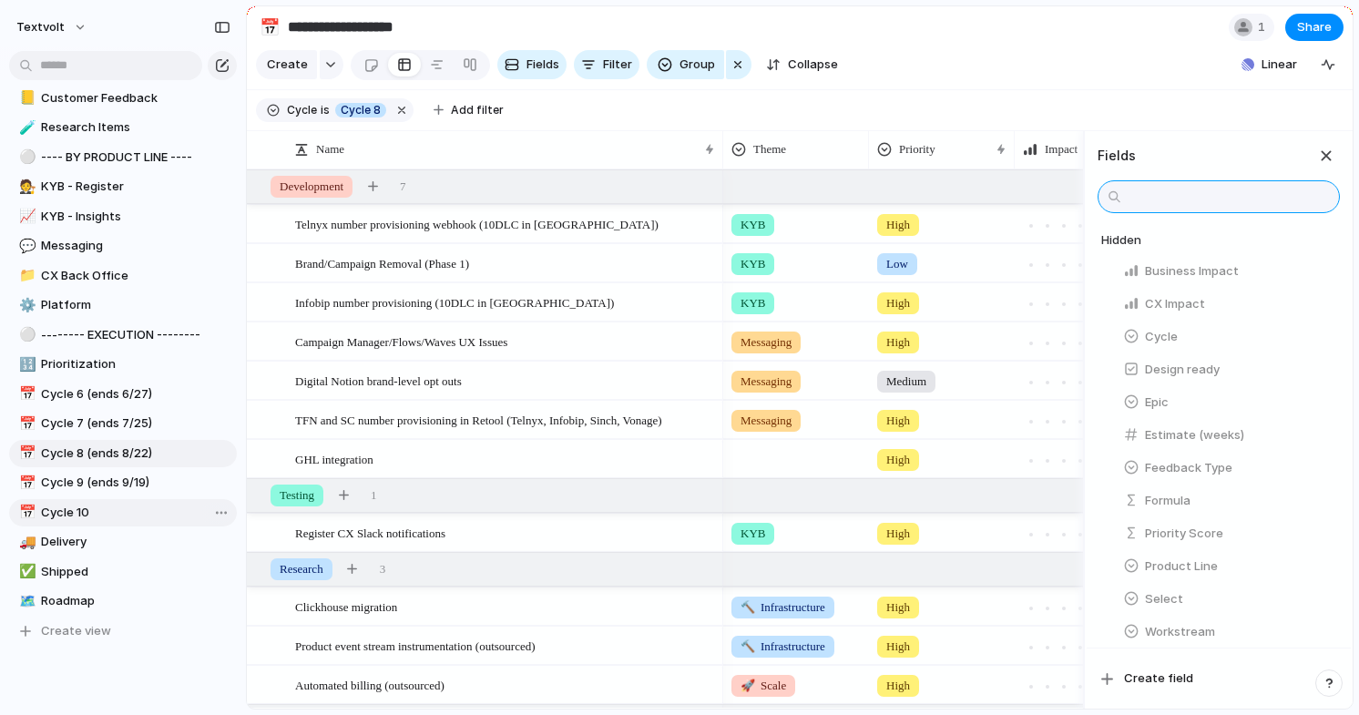
scroll to position [262, 0]
click at [1280, 343] on button "Cycle" at bounding box center [1228, 341] width 224 height 29
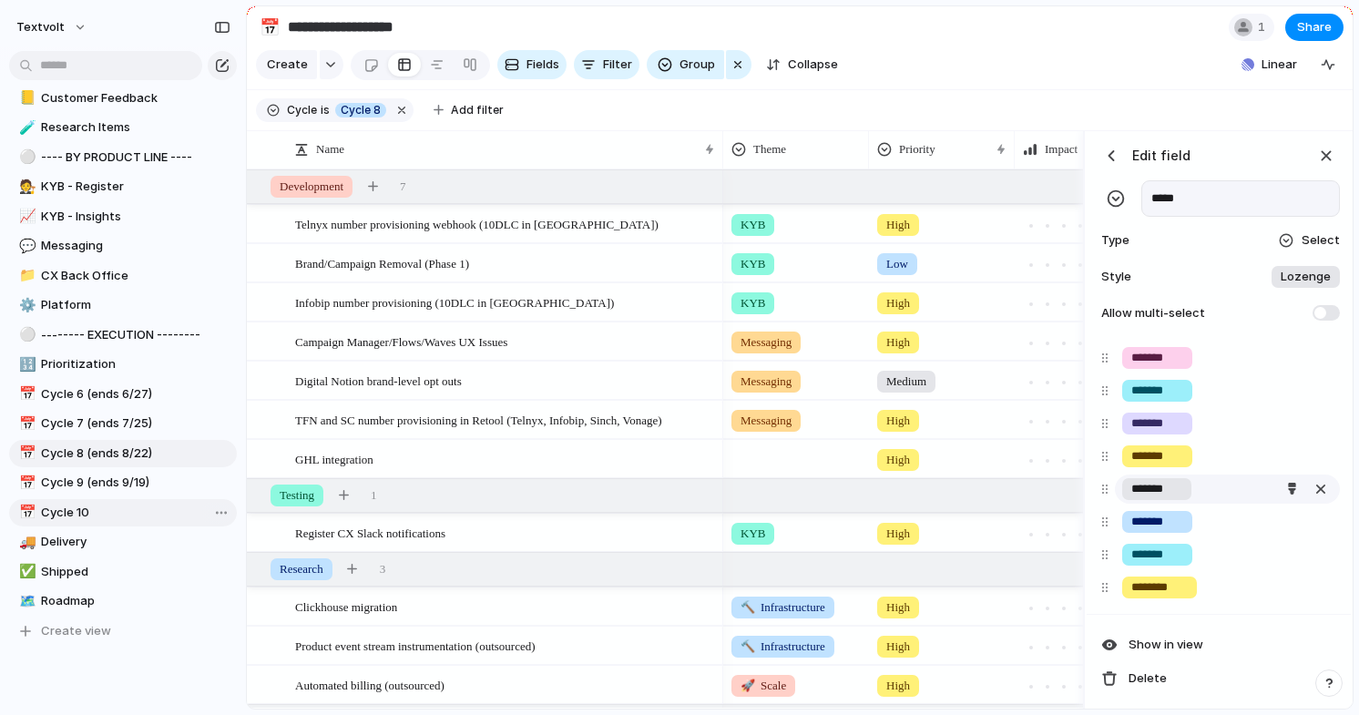
scroll to position [65, 0]
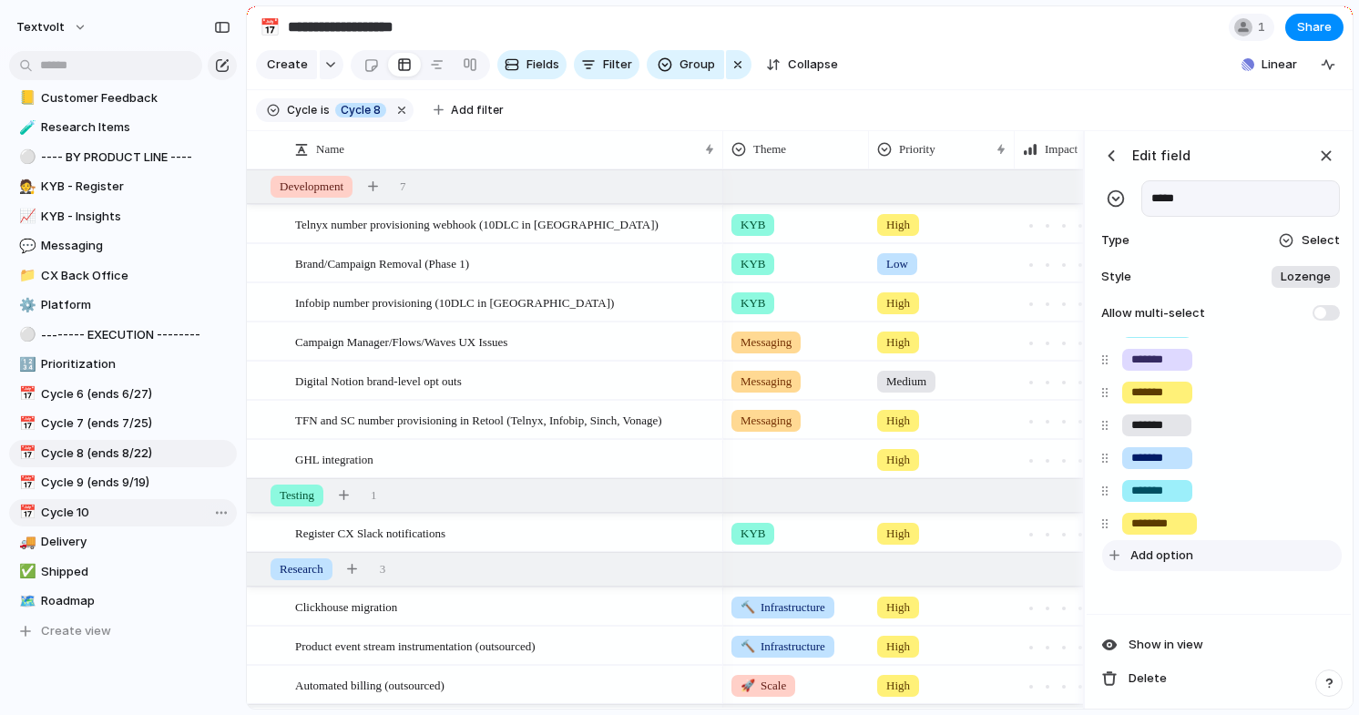
click at [1147, 555] on span "Add option" at bounding box center [1161, 555] width 63 height 18
type input "********"
click at [1331, 156] on div "button" at bounding box center [1326, 156] width 20 height 20
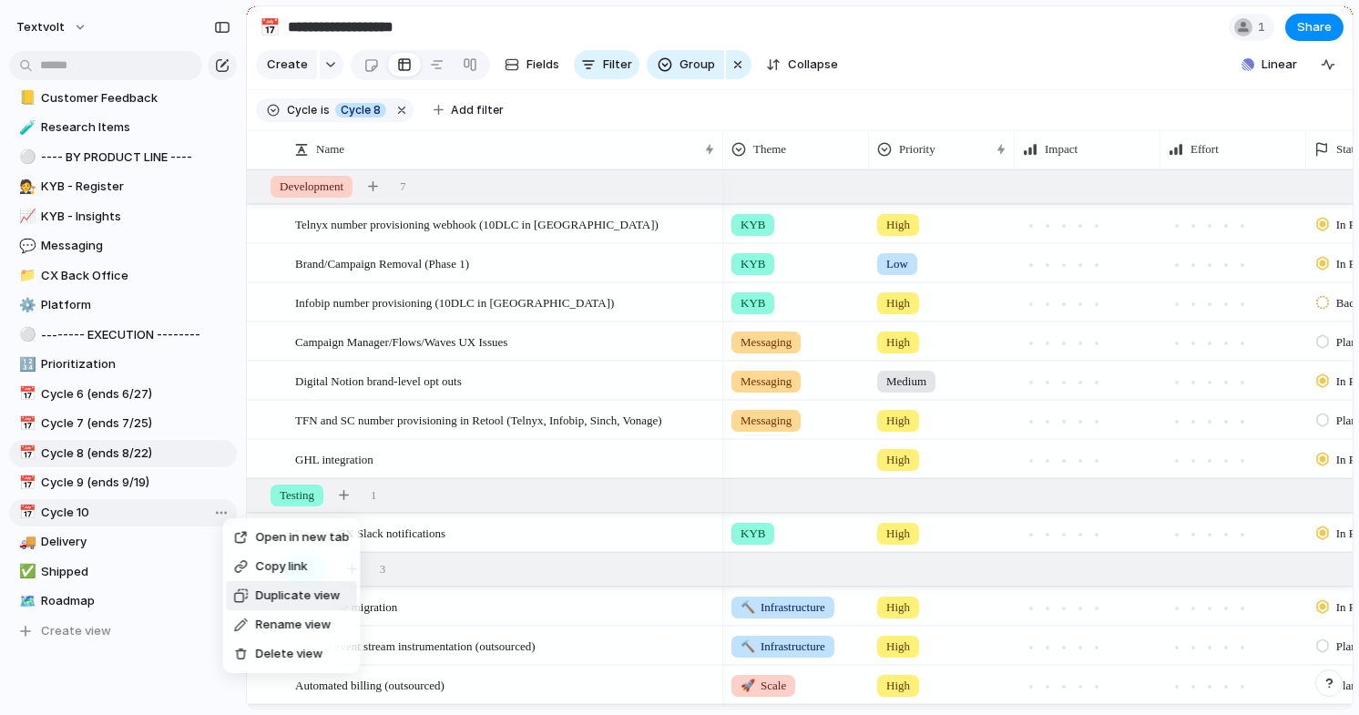
click at [256, 601] on span "Duplicate view" at bounding box center [298, 595] width 85 height 18
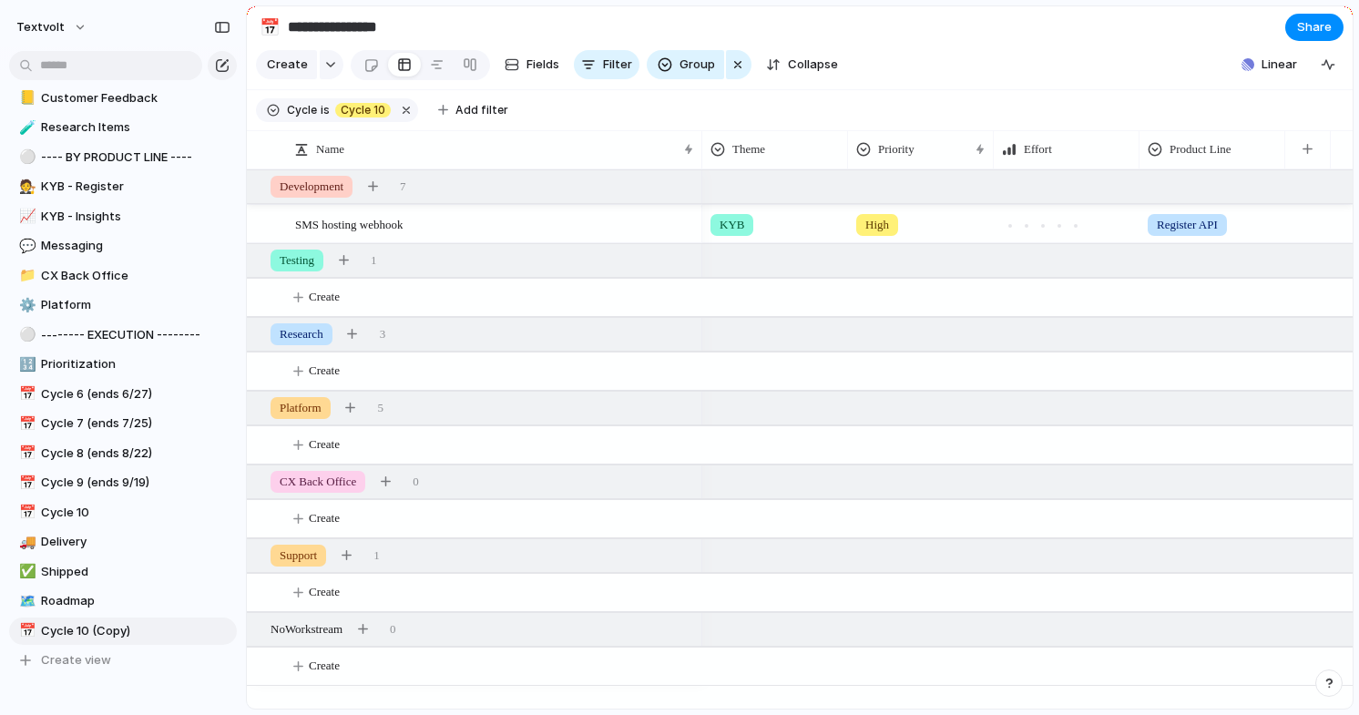
drag, startPoint x: 336, startPoint y: 23, endPoint x: 424, endPoint y: 25, distance: 88.4
click at [424, 25] on input "**********" at bounding box center [391, 27] width 214 height 33
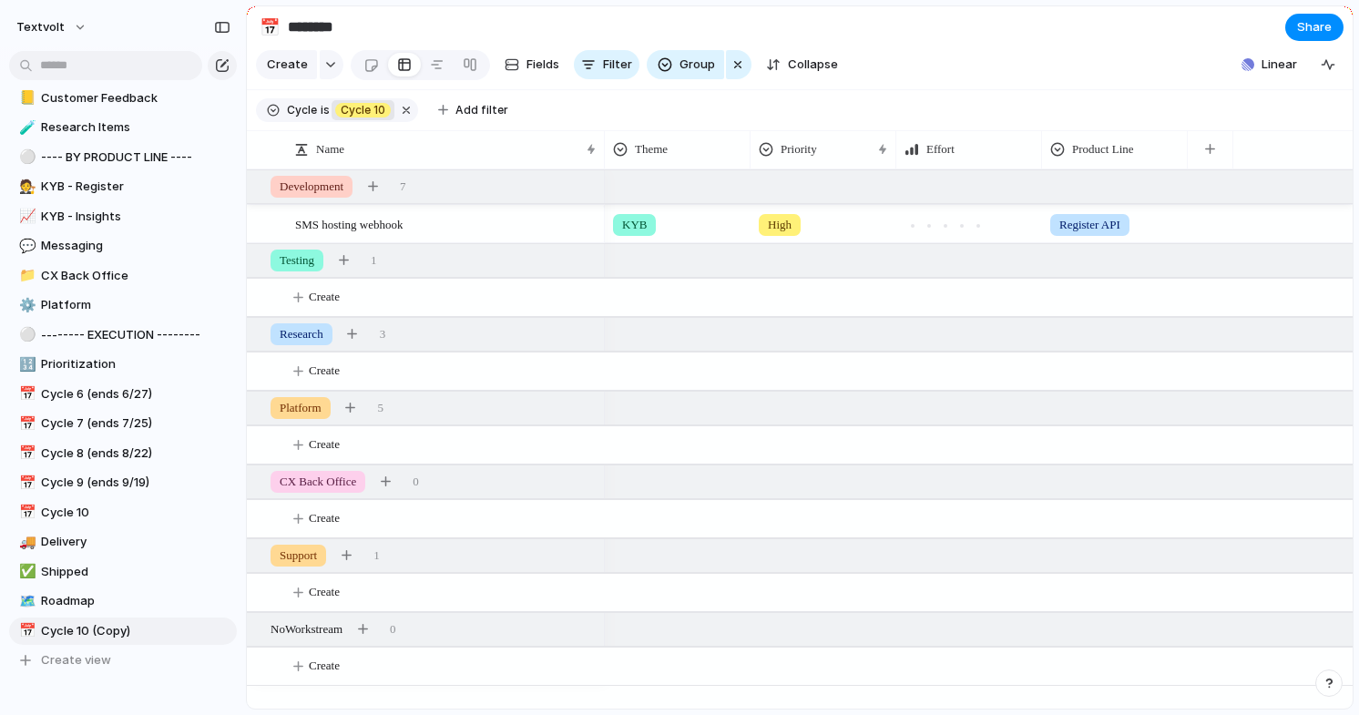
click at [379, 111] on span "Cycle 10" at bounding box center [363, 110] width 45 height 16
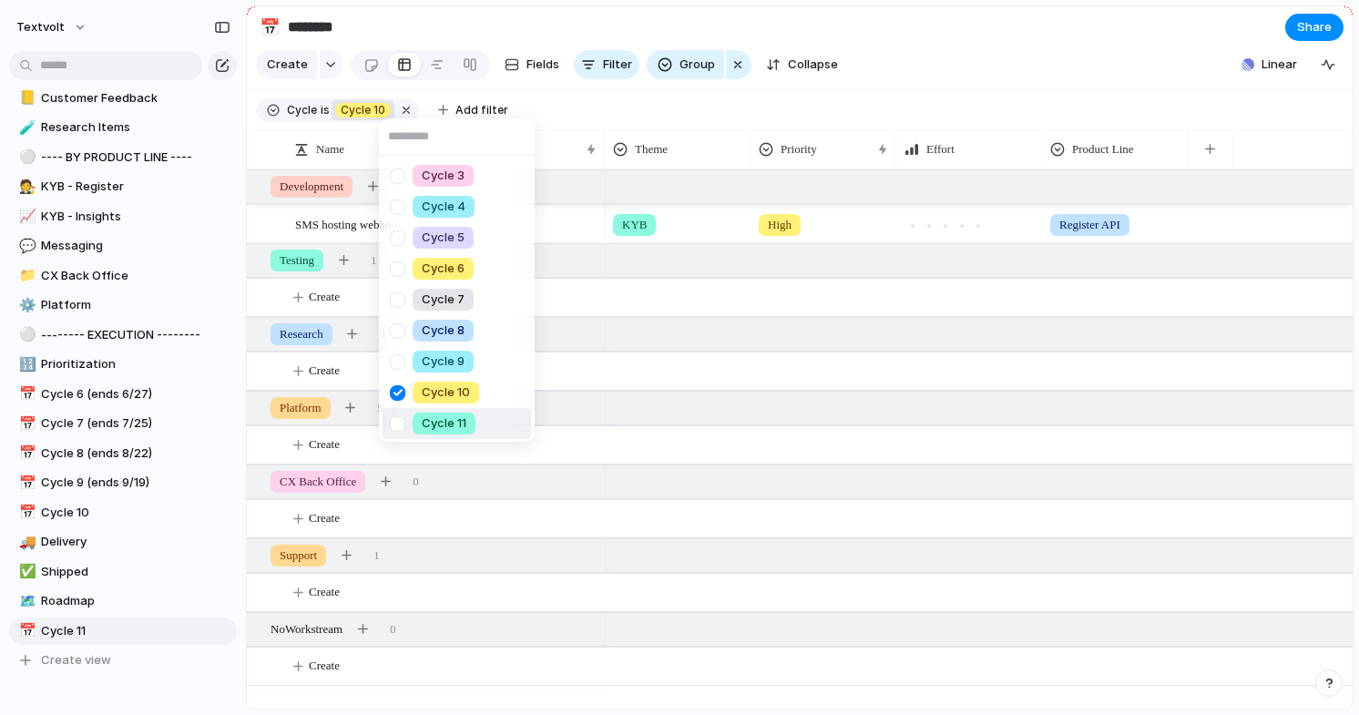
click at [400, 421] on div at bounding box center [398, 424] width 32 height 32
click at [400, 384] on div at bounding box center [398, 393] width 32 height 32
click at [122, 630] on div "Cycle 3 Cycle 4 Cycle 5 Cycle 6 Cycle 7 Cycle 8 Cycle 9 Cycle 10 Cycle 11 No Cy…" at bounding box center [679, 357] width 1359 height 715
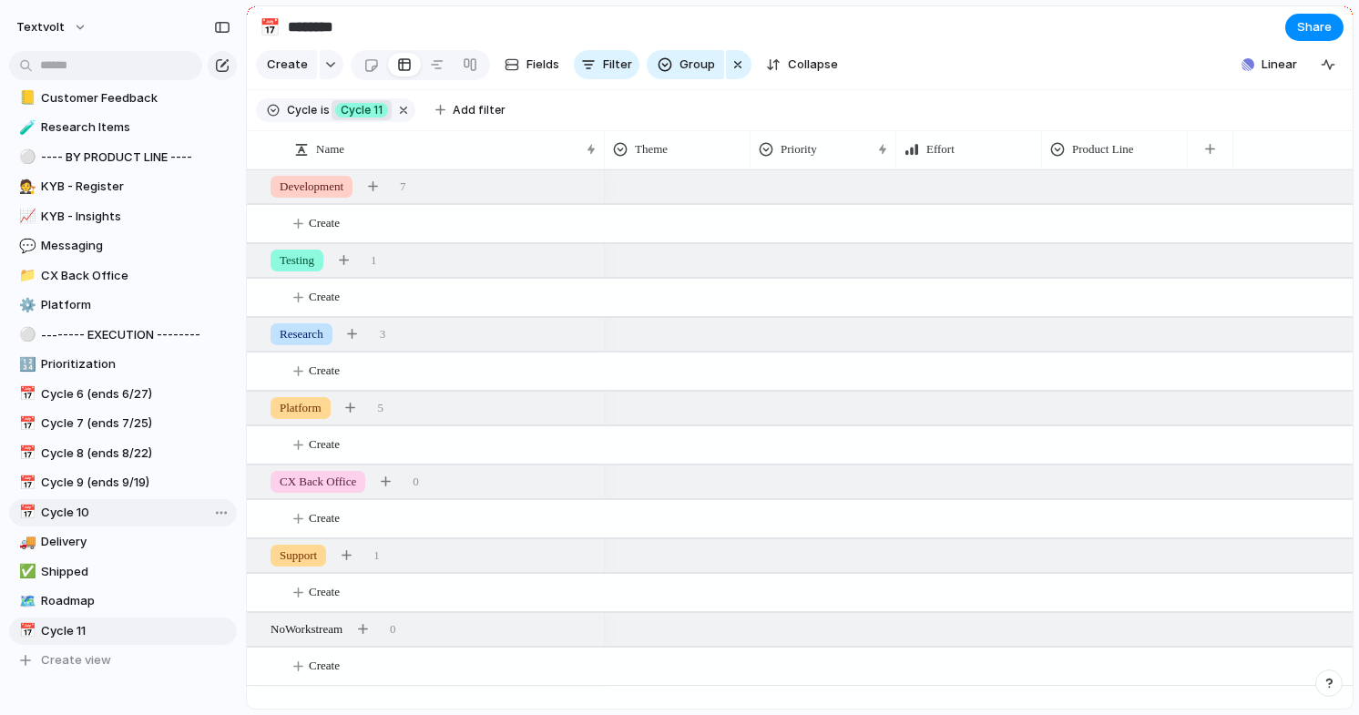
drag, startPoint x: 97, startPoint y: 631, endPoint x: 87, endPoint y: 523, distance: 108.8
click at [87, 523] on div "textvolt Feedback My projects Textvolt Projects ⚪ --- OPPORTUNITY MAPPING --- 🪄…" at bounding box center [123, 357] width 246 height 715
drag, startPoint x: 64, startPoint y: 632, endPoint x: 63, endPoint y: 534, distance: 98.4
click at [63, 533] on div "textvolt Feedback My projects Textvolt Projects ⚪ --- OPPORTUNITY MAPPING --- 🪄…" at bounding box center [123, 357] width 246 height 715
drag, startPoint x: 148, startPoint y: 630, endPoint x: 148, endPoint y: 588, distance: 41.9
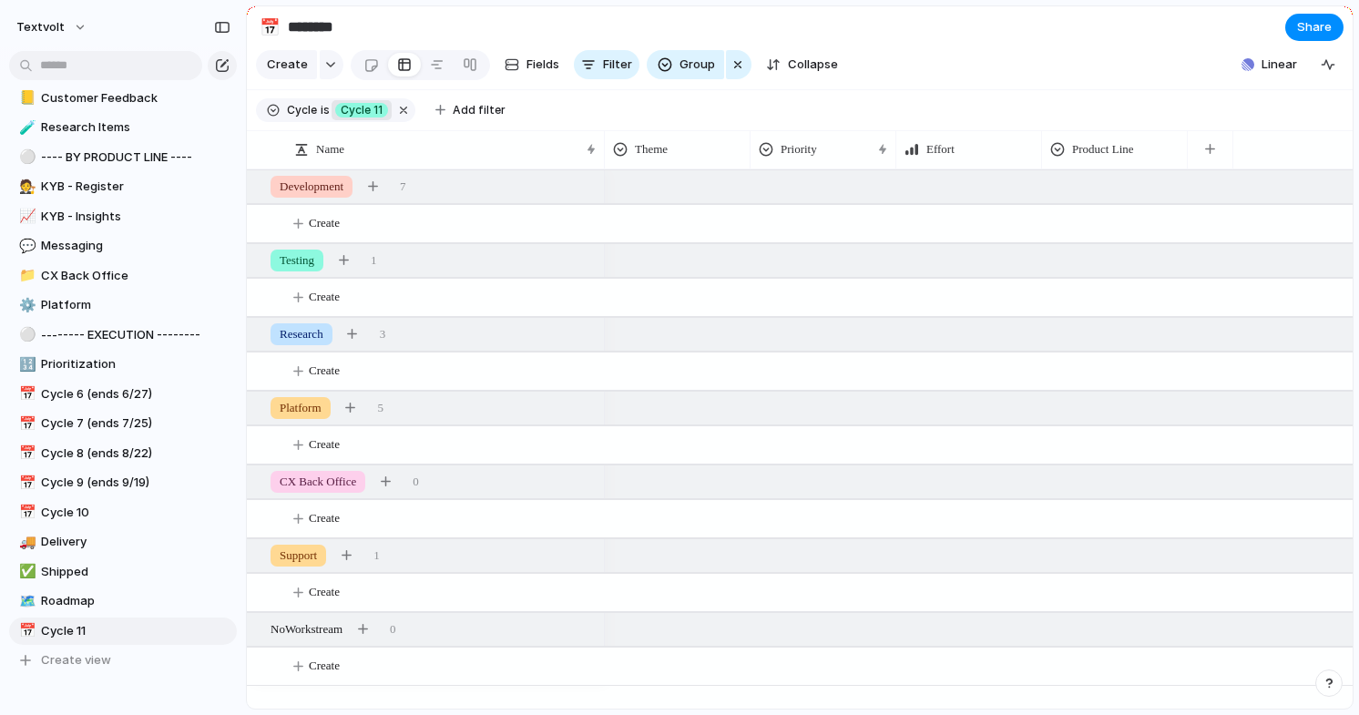
click at [148, 588] on section "Keep using Index You're approaching the free limit of 300 items Upgrade plan" at bounding box center [123, 647] width 246 height 137
click at [25, 633] on section "Keep using Index You're approaching the free limit of 300 items Upgrade plan" at bounding box center [123, 647] width 246 height 137
click at [181, 637] on section "Keep using Index You're approaching the free limit of 300 items Upgrade plan" at bounding box center [123, 647] width 246 height 137
click at [205, 629] on section "Keep using Index You're approaching the free limit of 300 items Upgrade plan" at bounding box center [123, 647] width 246 height 137
drag, startPoint x: 103, startPoint y: 631, endPoint x: 102, endPoint y: 505, distance: 126.6
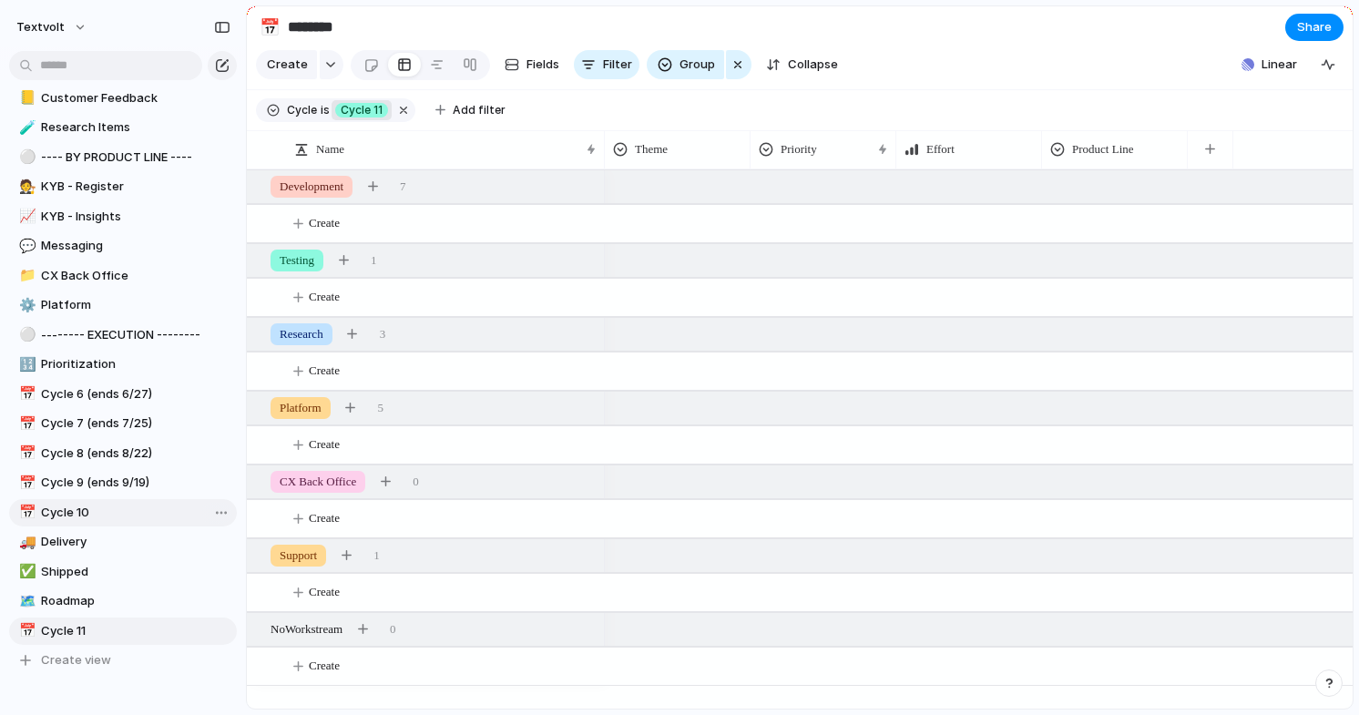
click at [102, 505] on div "textvolt Feedback My projects Textvolt Projects ⚪ --- OPPORTUNITY MAPPING --- 🪄…" at bounding box center [123, 357] width 246 height 715
drag, startPoint x: 56, startPoint y: 631, endPoint x: 56, endPoint y: 489, distance: 142.1
click at [56, 489] on div "textvolt Feedback My projects Textvolt Projects ⚪ --- OPPORTUNITY MAPPING --- 🪄…" at bounding box center [123, 357] width 246 height 715
click at [83, 482] on span "Cycle 9 (ends 9/19)" at bounding box center [135, 483] width 189 height 18
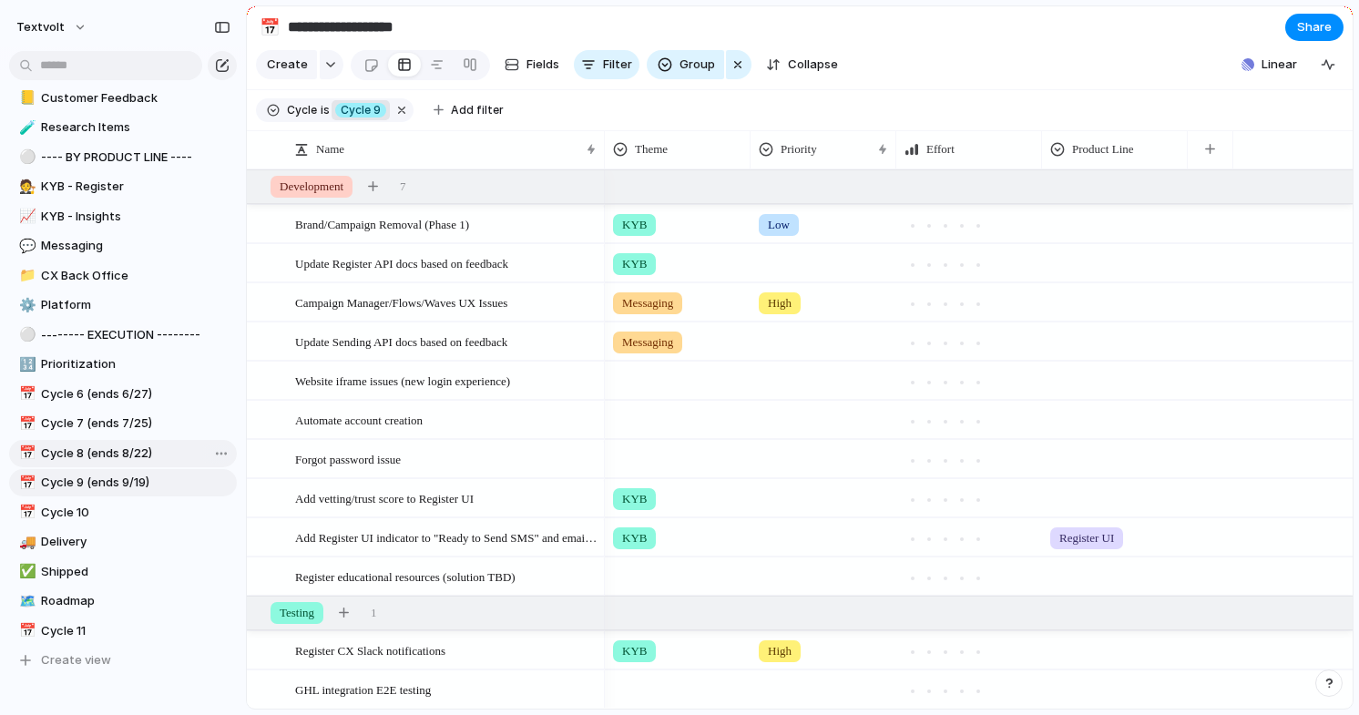
click at [72, 460] on span "Cycle 8 (ends 8/22)" at bounding box center [135, 453] width 189 height 18
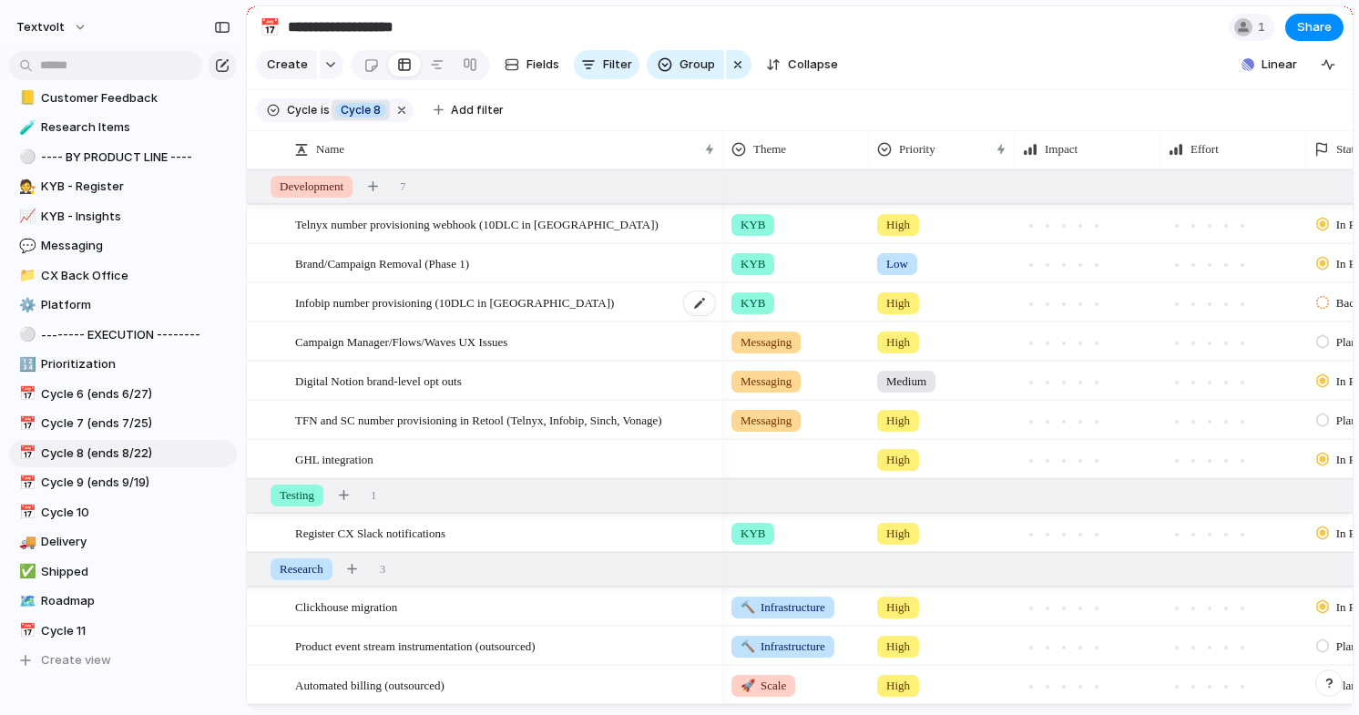
click at [464, 305] on span "Infobip number provisioning (10DLC in [GEOGRAPHIC_DATA])" at bounding box center [454, 301] width 319 height 21
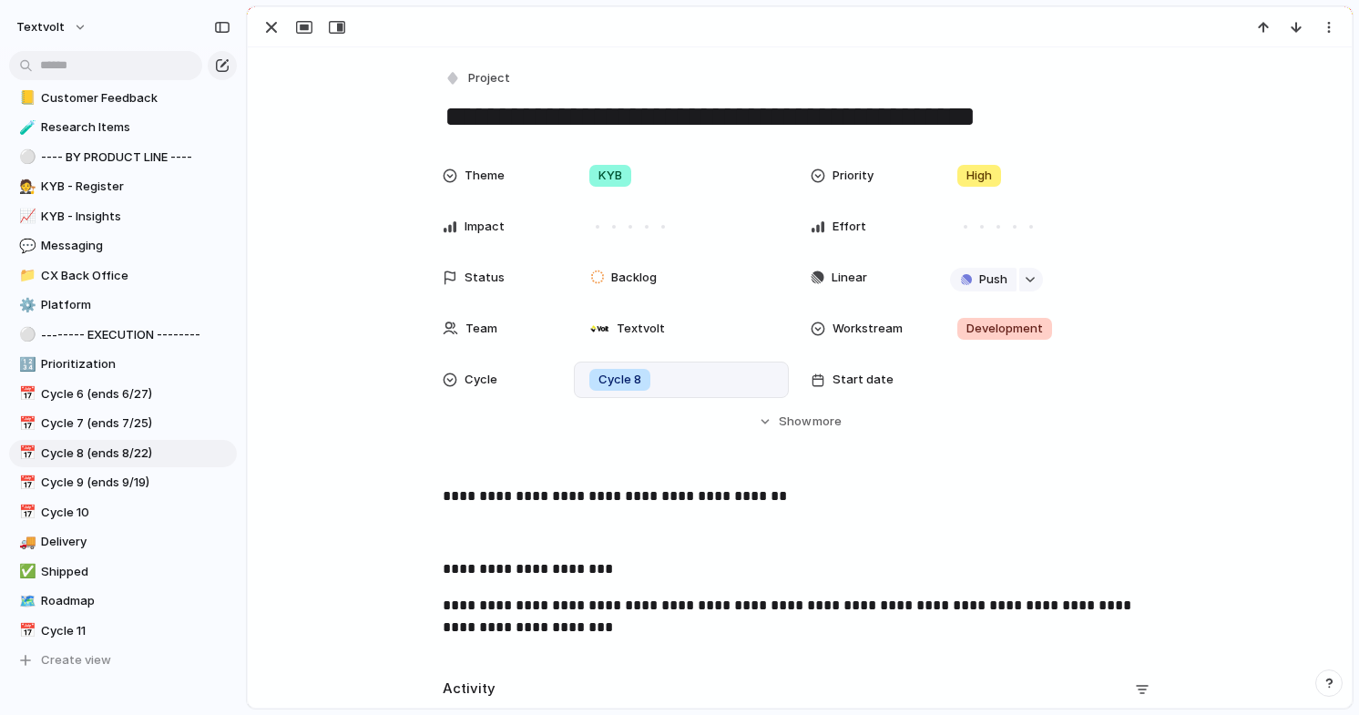
click at [664, 377] on div "Cycle 8" at bounding box center [681, 380] width 199 height 20
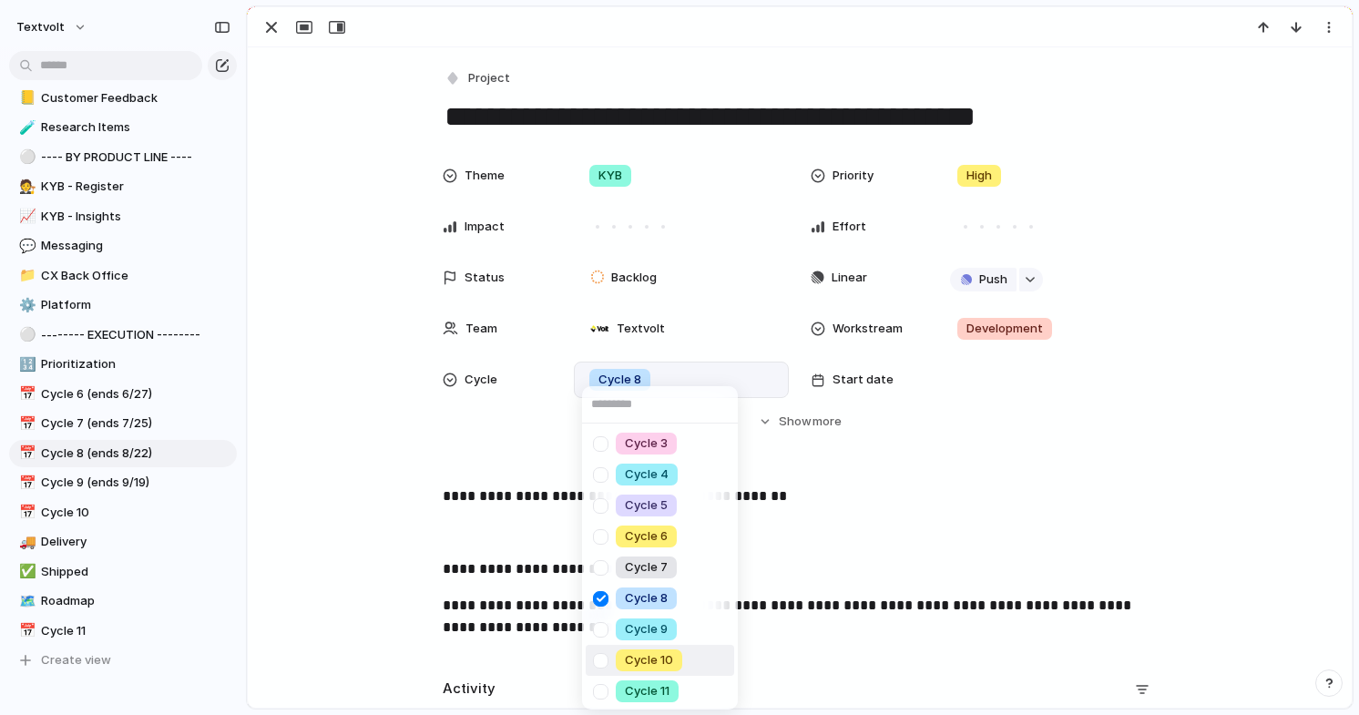
click at [603, 659] on div at bounding box center [601, 661] width 32 height 32
click at [604, 598] on div at bounding box center [601, 599] width 32 height 32
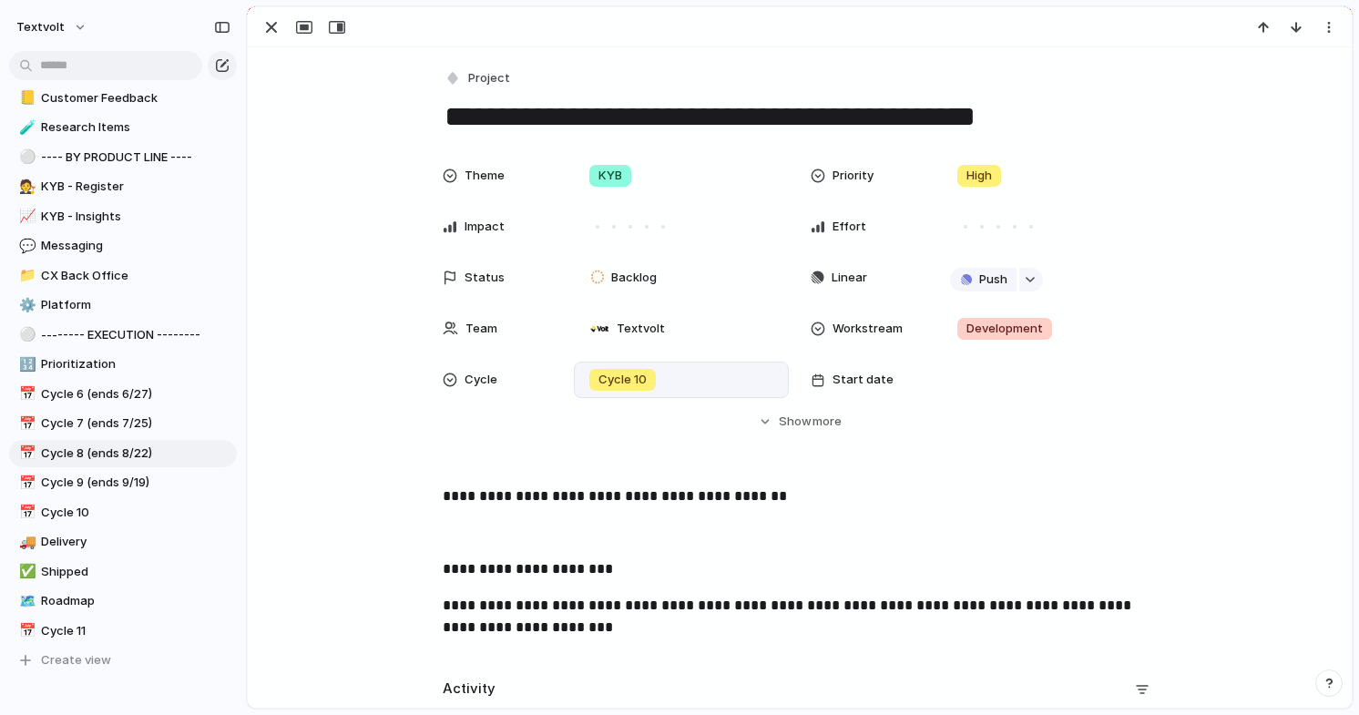
click at [535, 517] on div "Cycle 3 Cycle 4 Cycle 5 Cycle 6 Cycle 7 Cycle 8 Cycle 9 Cycle 10 Cycle 11" at bounding box center [679, 357] width 1359 height 715
drag, startPoint x: 542, startPoint y: 496, endPoint x: 719, endPoint y: 500, distance: 177.6
click at [719, 500] on p "**********" at bounding box center [800, 496] width 714 height 22
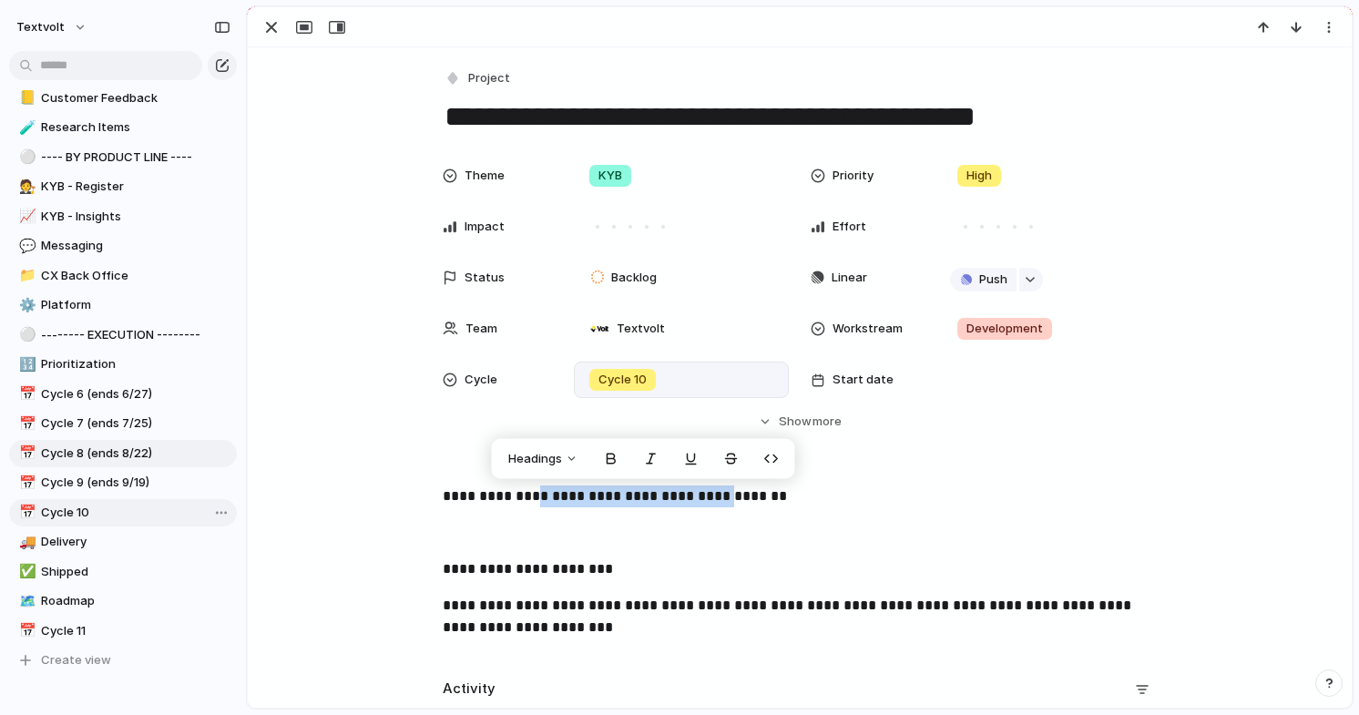
click at [91, 513] on span "Cycle 10" at bounding box center [135, 513] width 189 height 18
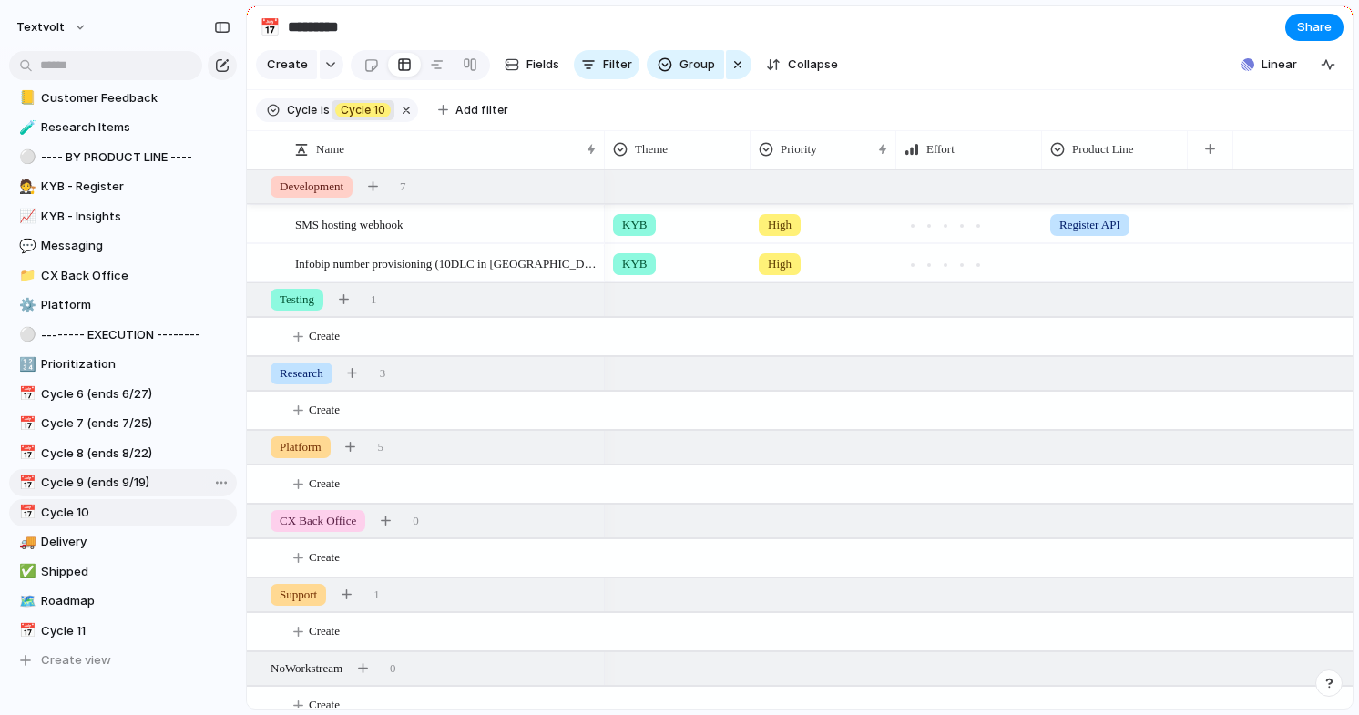
click at [141, 486] on span "Cycle 9 (ends 9/19)" at bounding box center [135, 483] width 189 height 18
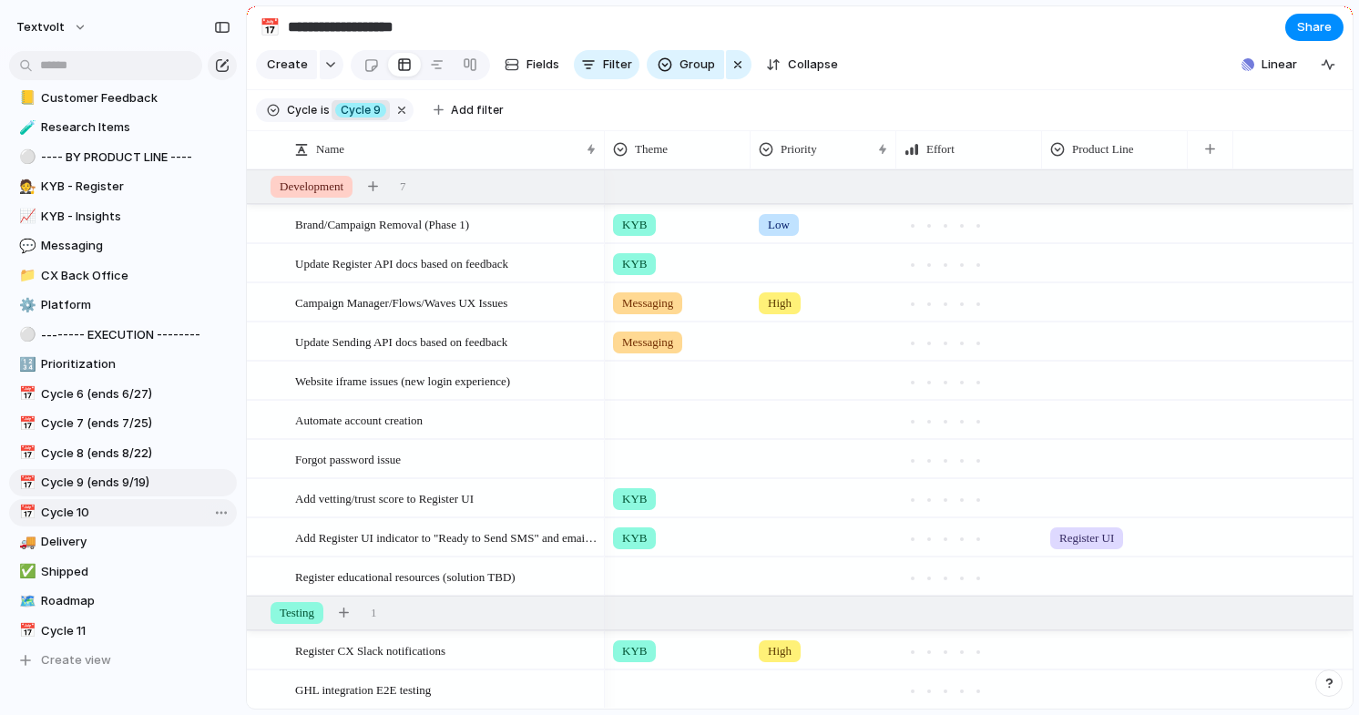
click at [127, 508] on span "Cycle 10" at bounding box center [135, 513] width 189 height 18
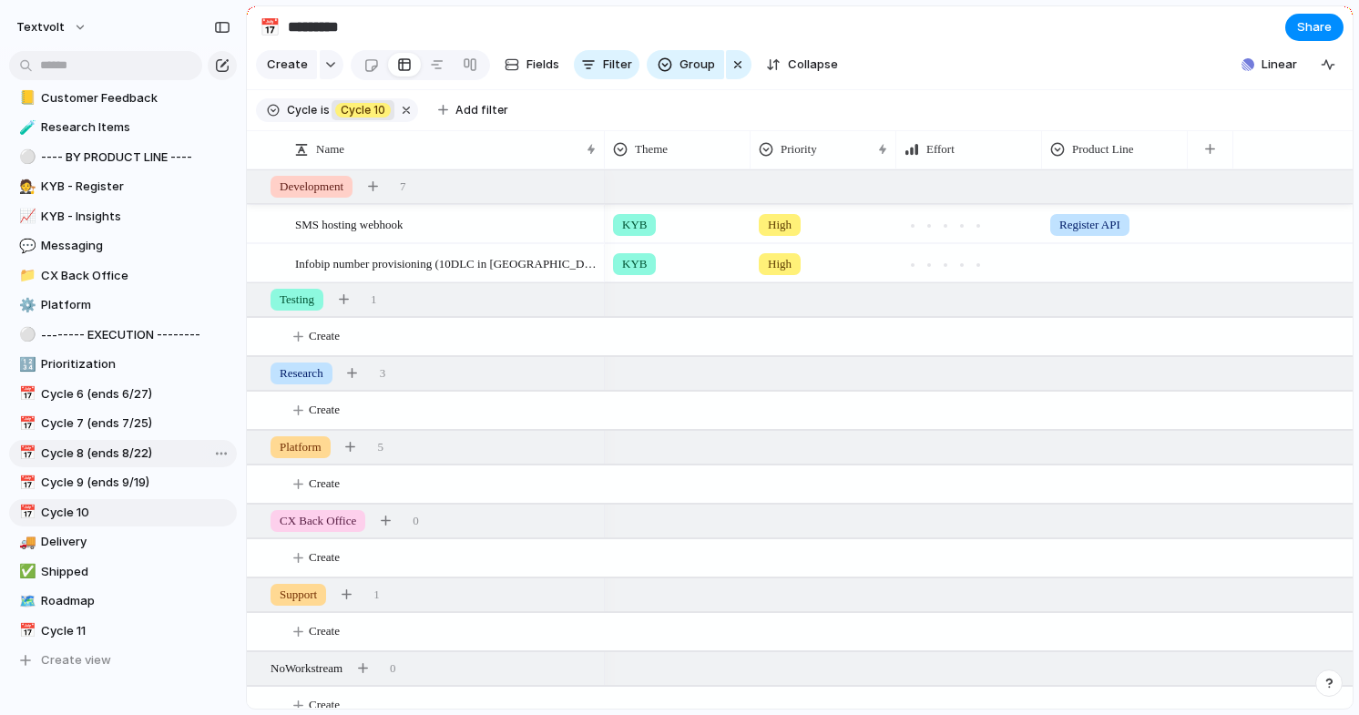
click at [127, 460] on span "Cycle 8 (ends 8/22)" at bounding box center [135, 453] width 189 height 18
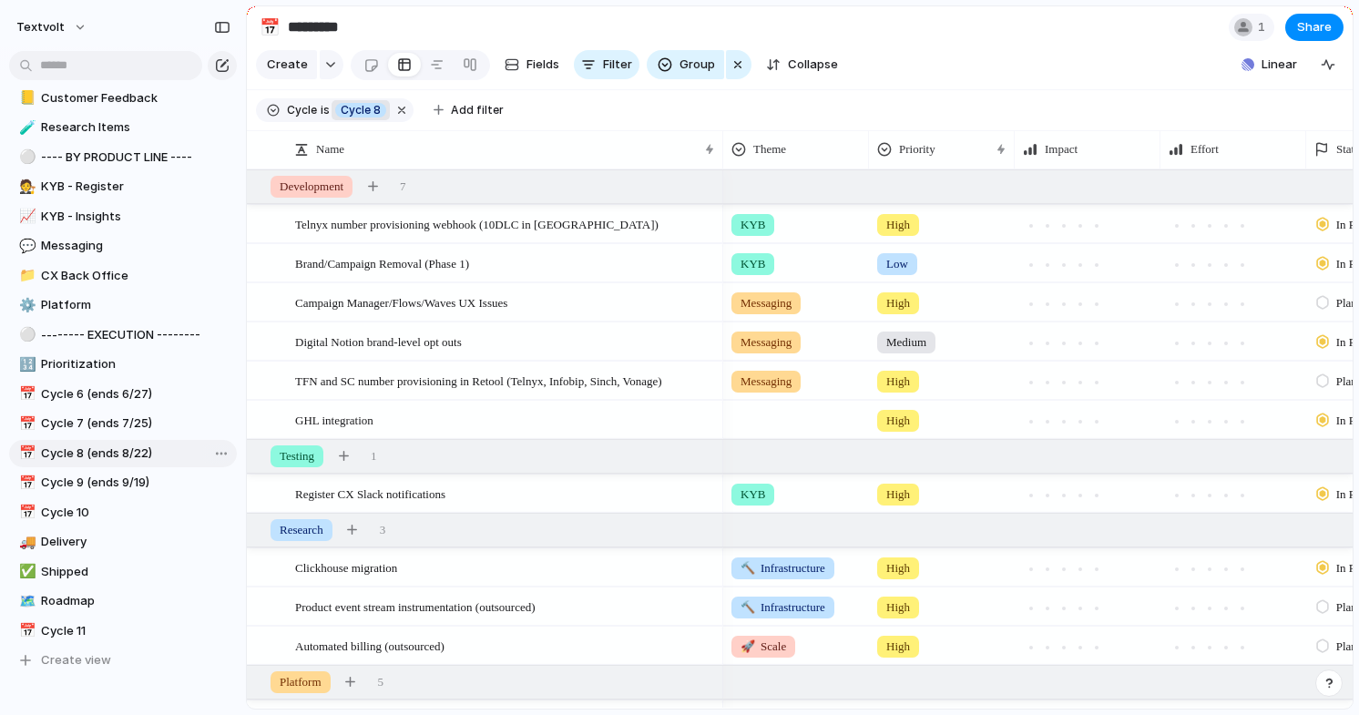
type input "**********"
click at [265, 342] on div at bounding box center [262, 342] width 14 height 14
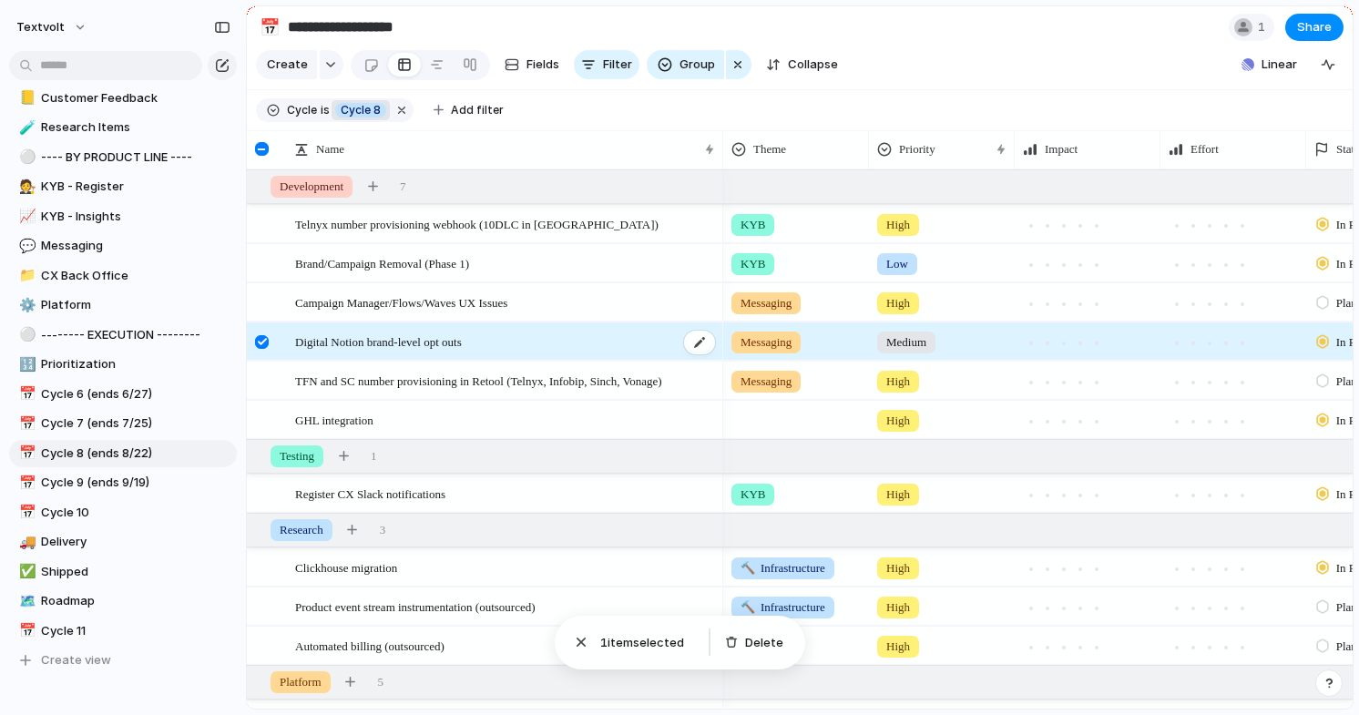
click at [340, 345] on span "Digital Notion brand-level opt outs" at bounding box center [378, 341] width 167 height 21
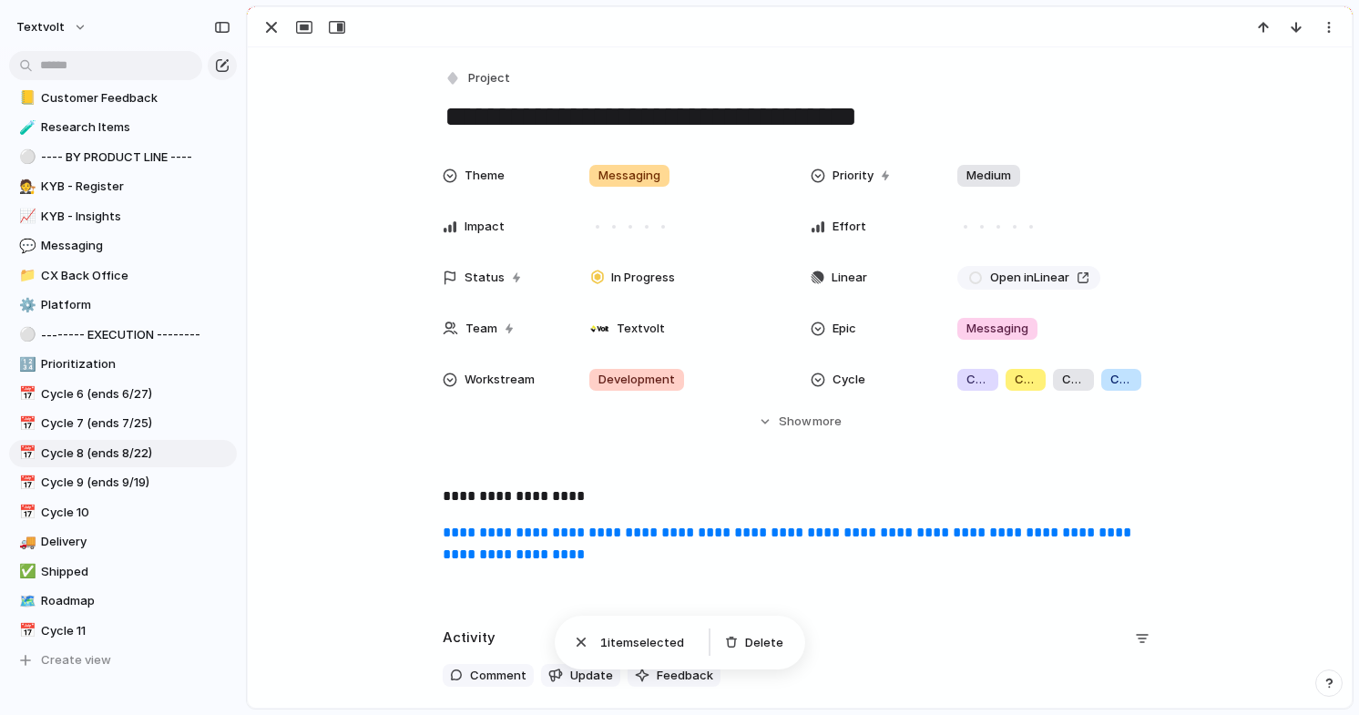
drag, startPoint x: 887, startPoint y: 117, endPoint x: 447, endPoint y: 130, distance: 440.1
click at [447, 130] on textarea "**********" at bounding box center [800, 116] width 714 height 38
click at [941, 120] on textarea "**********" at bounding box center [800, 116] width 714 height 38
type textarea "**********"
click at [273, 33] on div "button" at bounding box center [271, 27] width 22 height 22
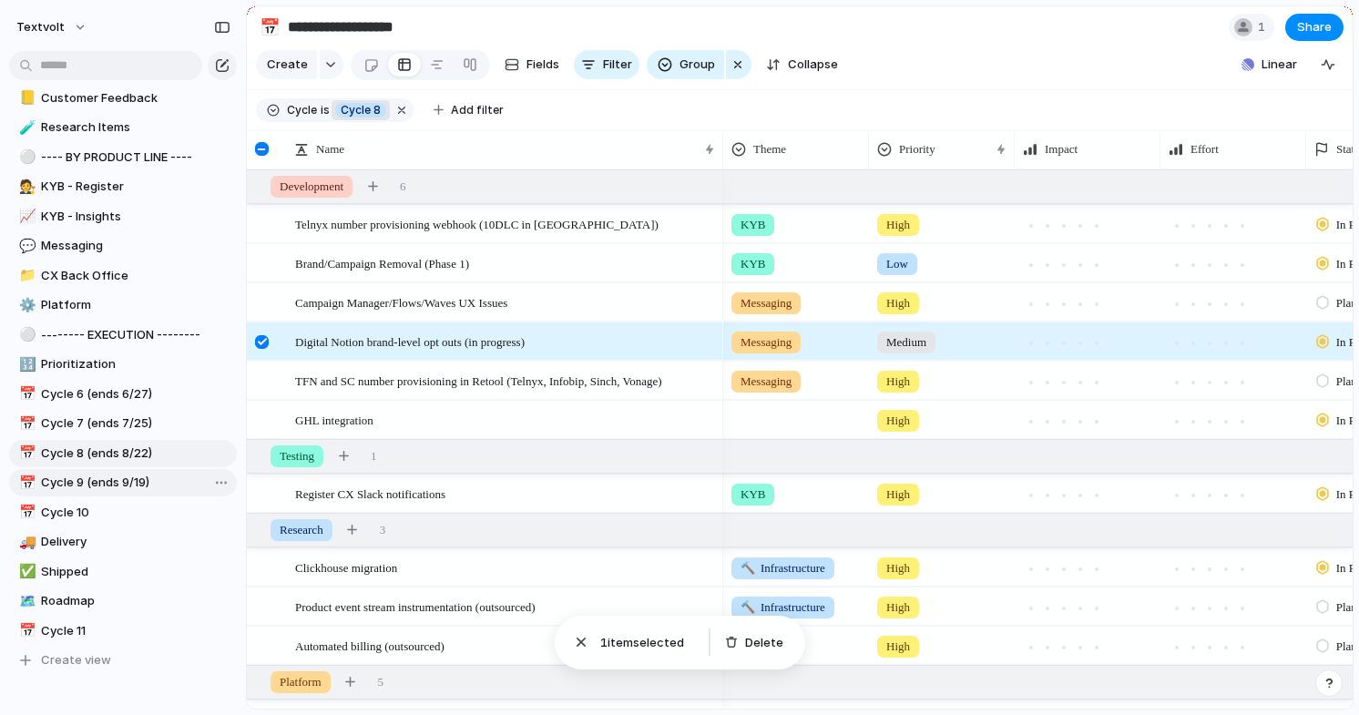
click at [109, 489] on span "Cycle 9 (ends 9/19)" at bounding box center [135, 483] width 189 height 18
type input "**********"
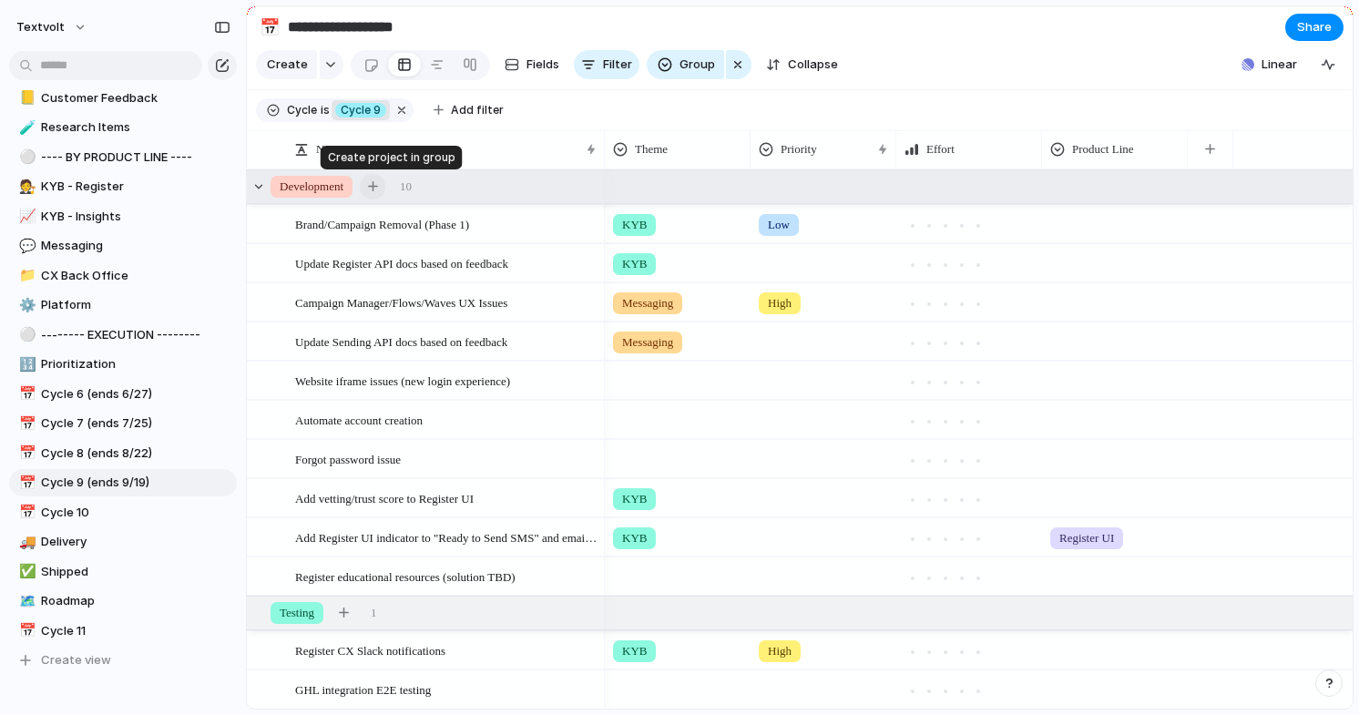
click at [385, 192] on button "button" at bounding box center [372, 186] width 25 height 25
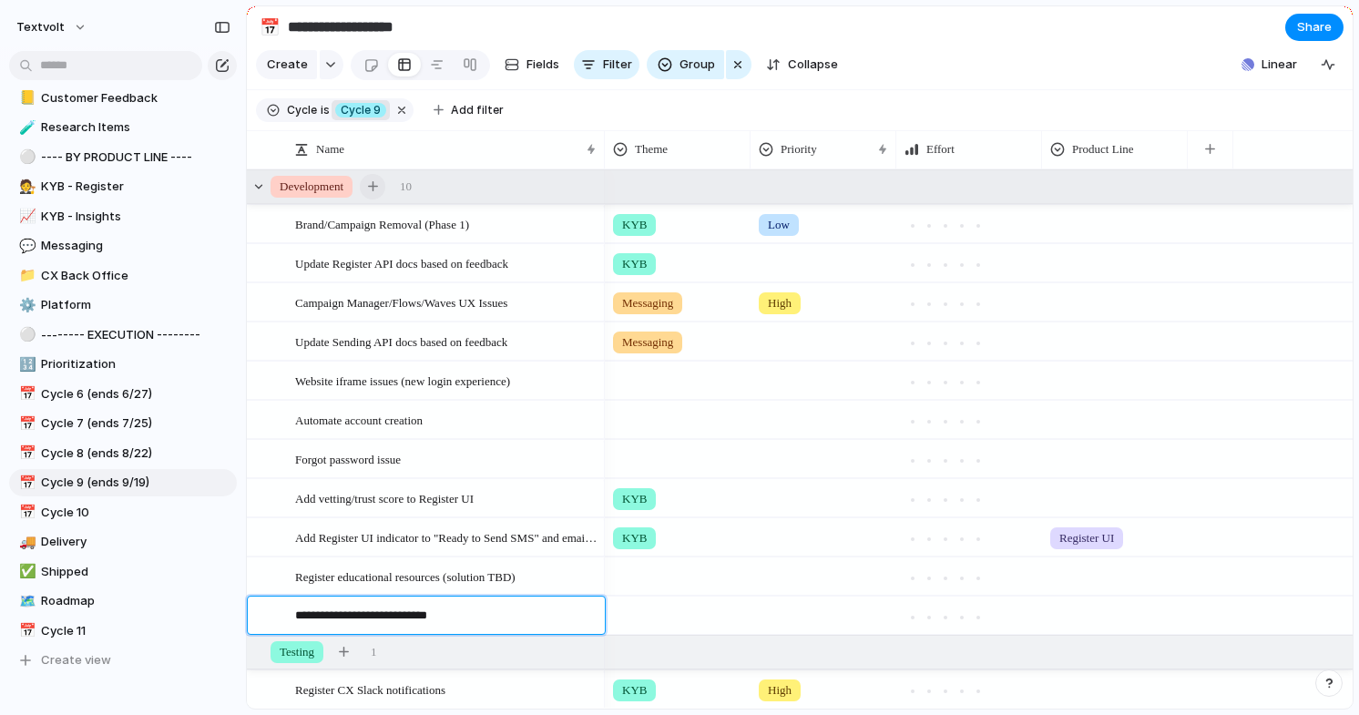
type textarea "**********"
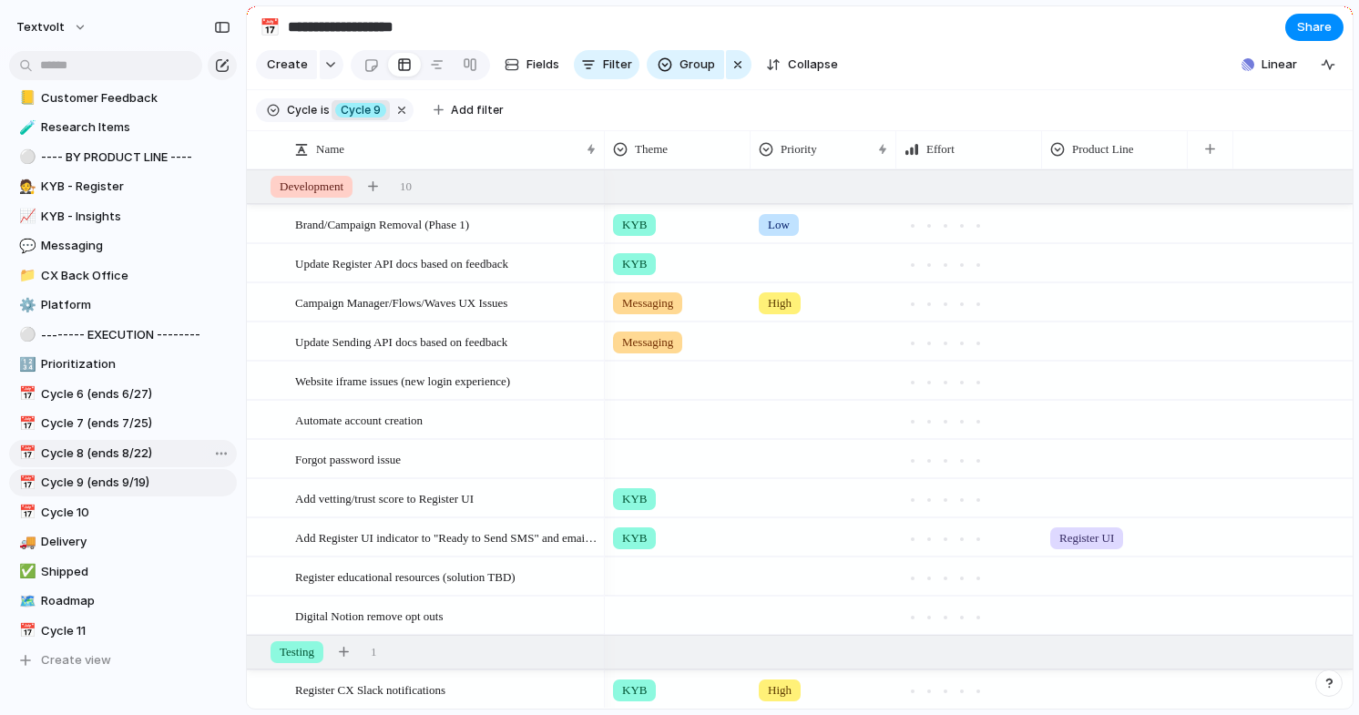
click at [141, 453] on span "Cycle 8 (ends 8/22)" at bounding box center [135, 453] width 189 height 18
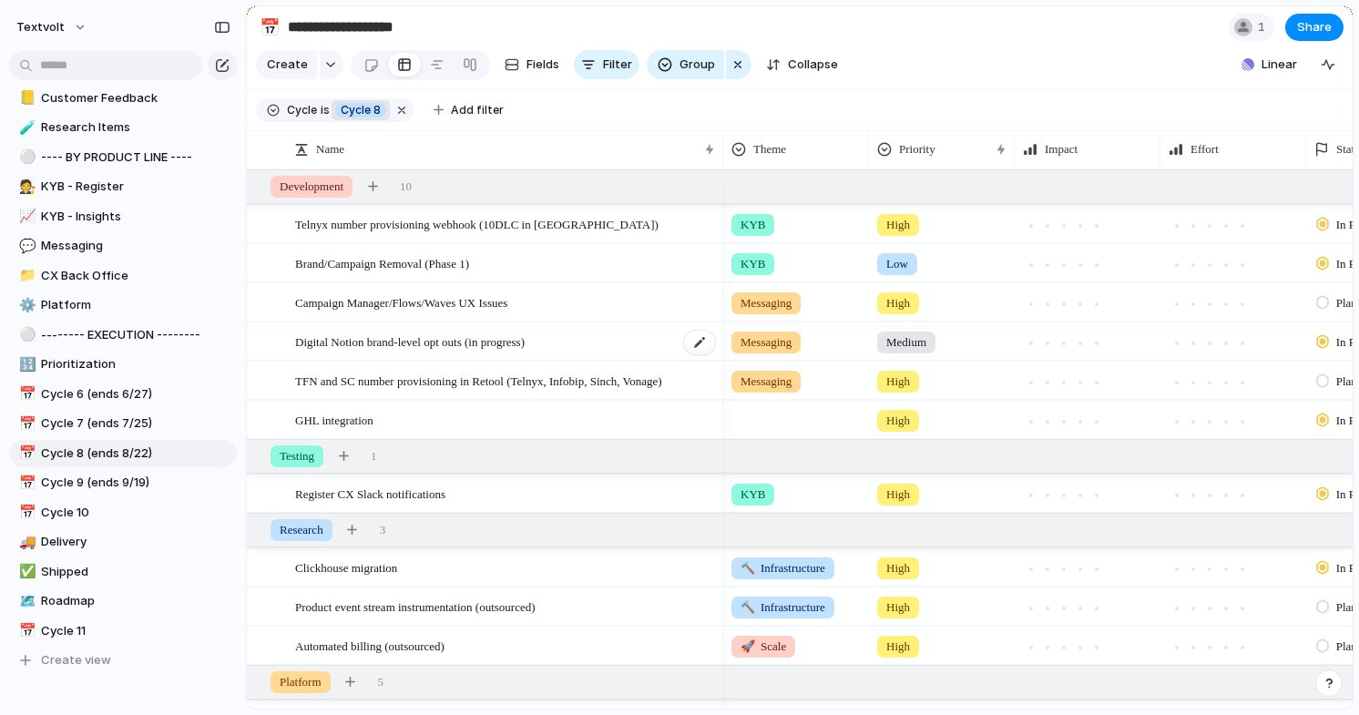
click at [365, 344] on span "Digital Notion brand-level opt outs (in progress)" at bounding box center [409, 341] width 229 height 21
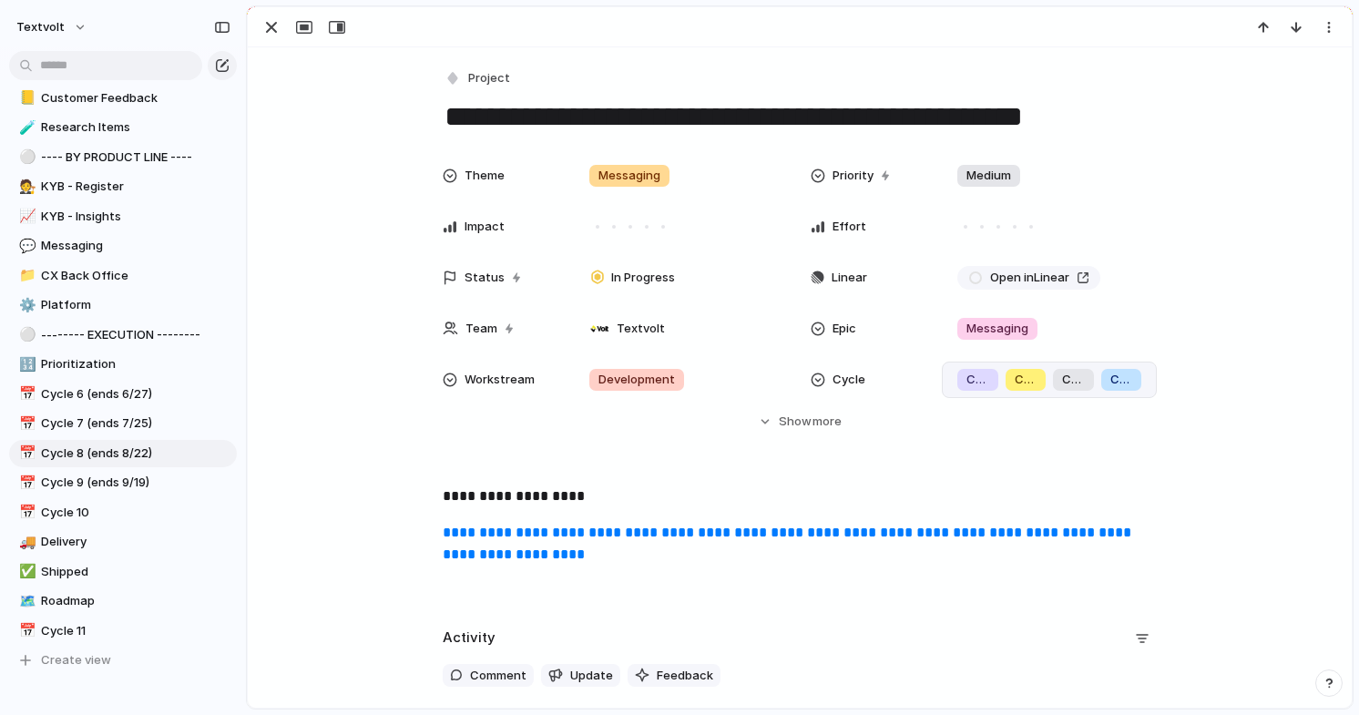
click at [1017, 377] on span "Cycle 6" at bounding box center [1026, 380] width 23 height 18
click at [811, 66] on div "Cycle 3 Cycle 4 Cycle 5 Cycle 6 Cycle 7 Cycle 8 Cycle 9 Cycle 10 Cycle 11" at bounding box center [679, 357] width 1359 height 715
click at [270, 28] on div "button" at bounding box center [271, 27] width 22 height 22
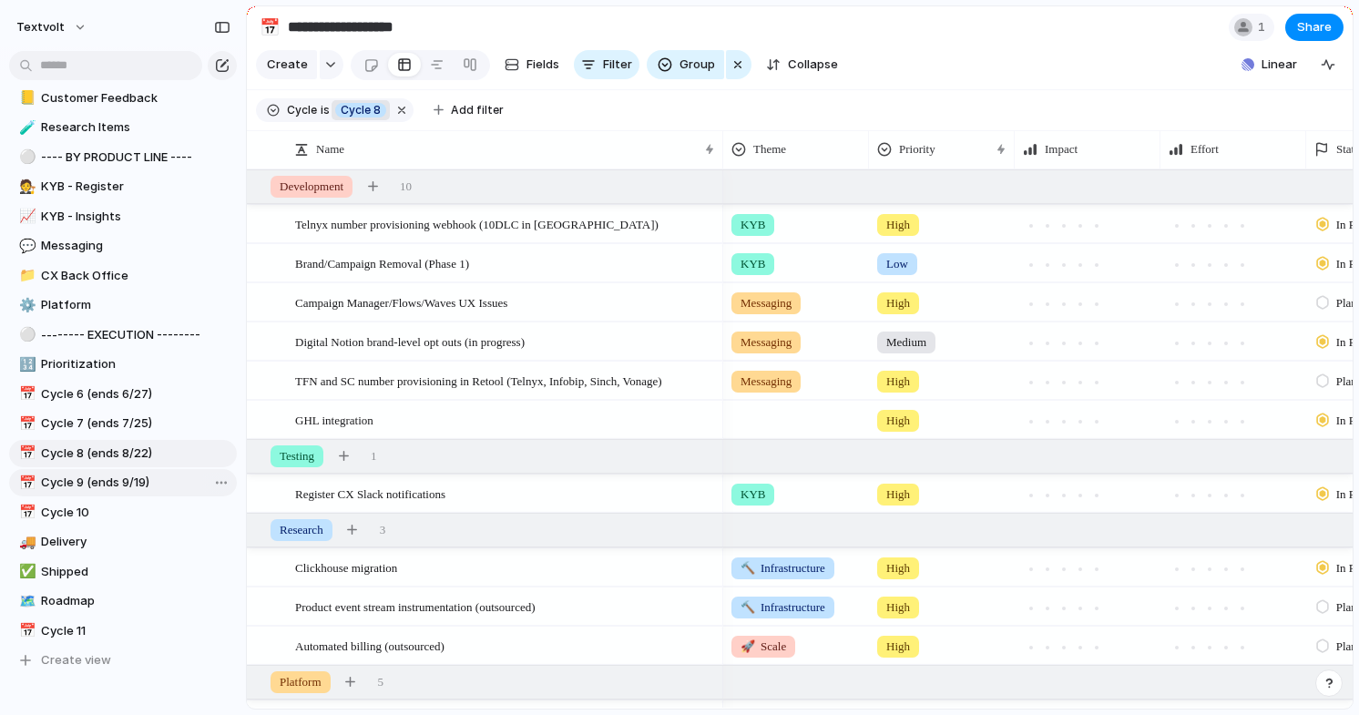
click at [107, 484] on span "Cycle 9 (ends 9/19)" at bounding box center [135, 483] width 189 height 18
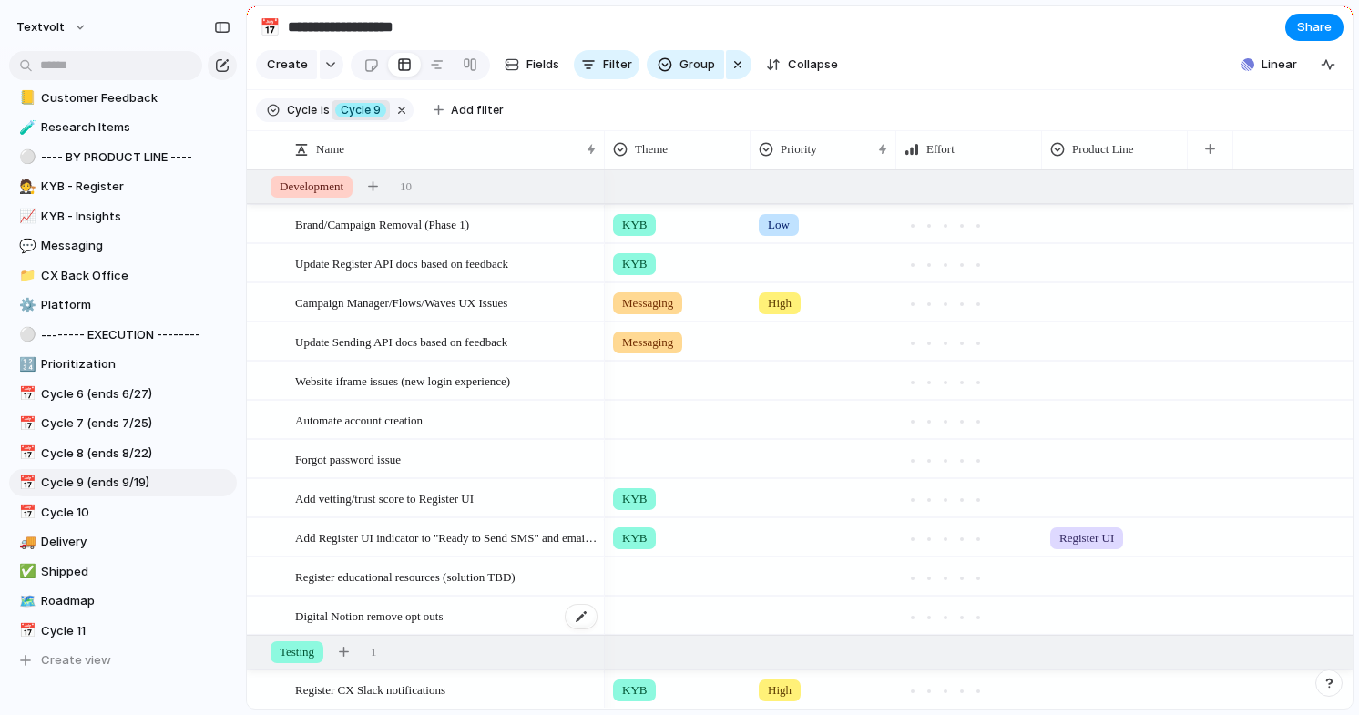
click at [432, 608] on span "Digital Notion remove opt outs" at bounding box center [369, 615] width 148 height 21
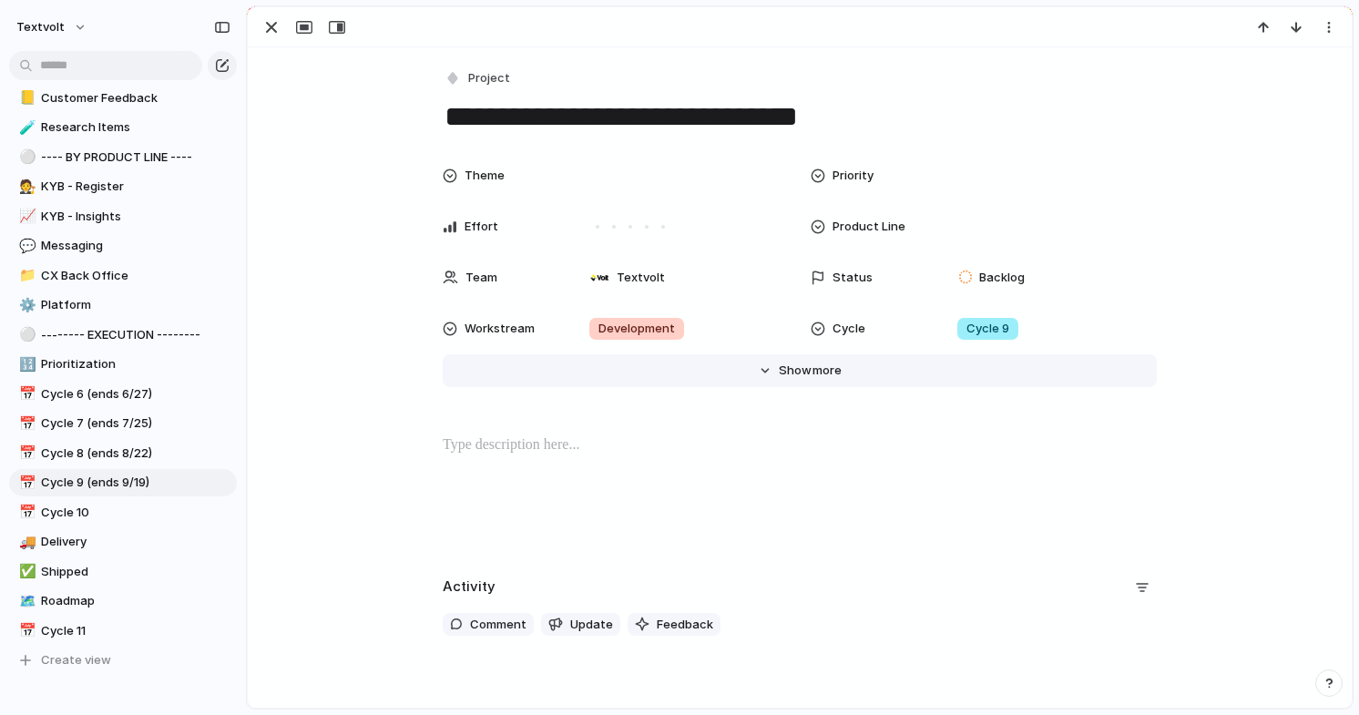
click at [784, 370] on span "Show" at bounding box center [795, 371] width 33 height 18
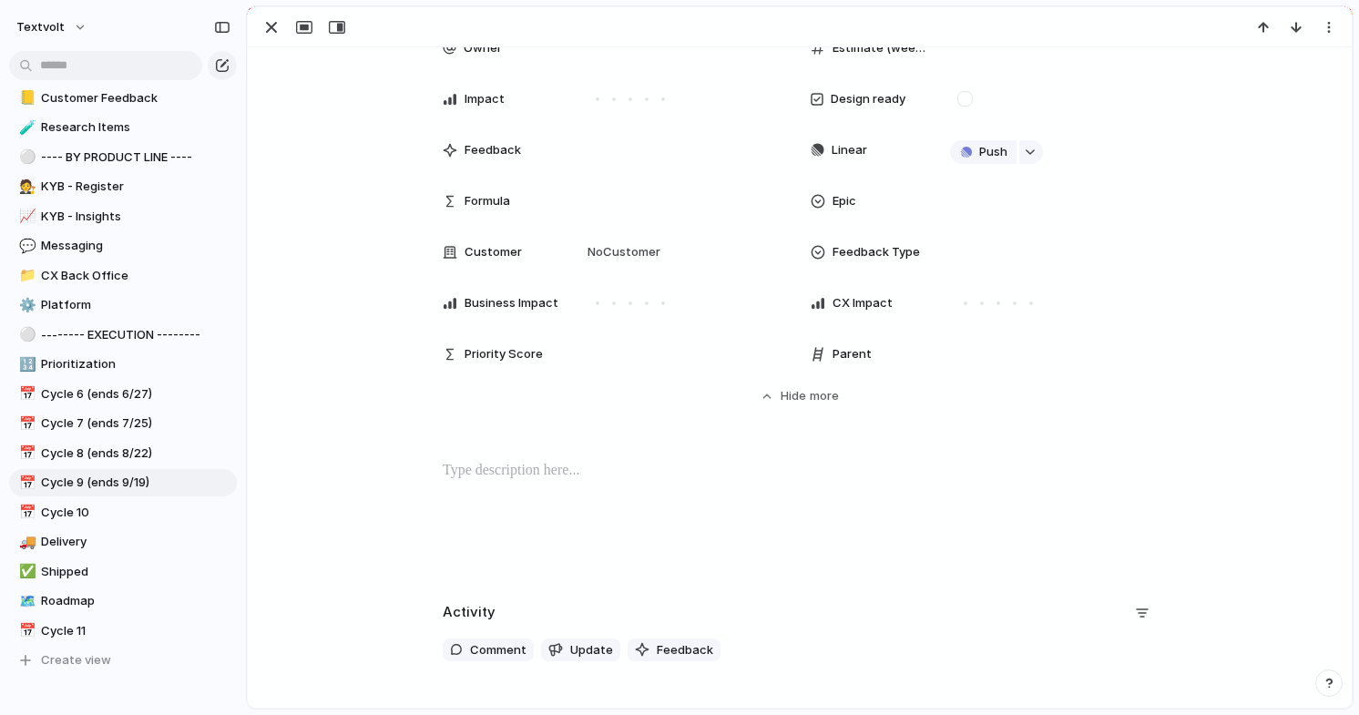
scroll to position [588, 0]
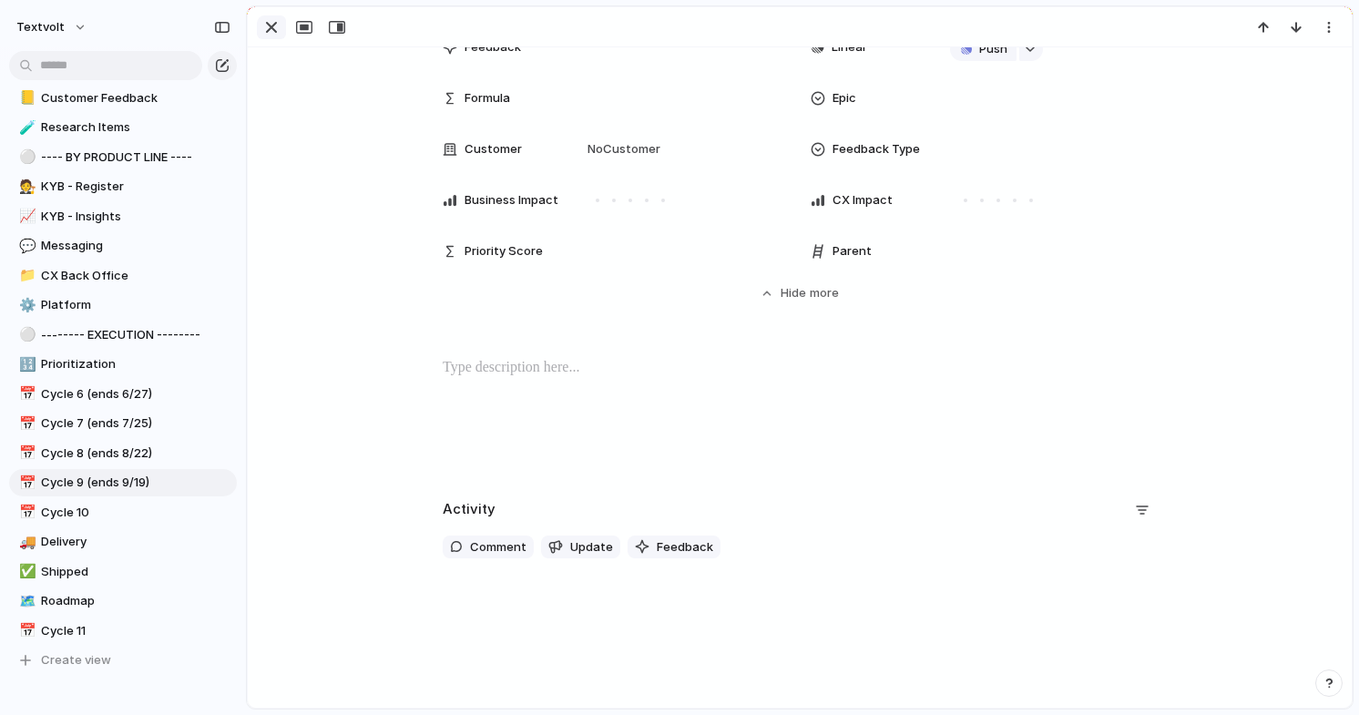
click at [272, 30] on div "button" at bounding box center [271, 27] width 22 height 22
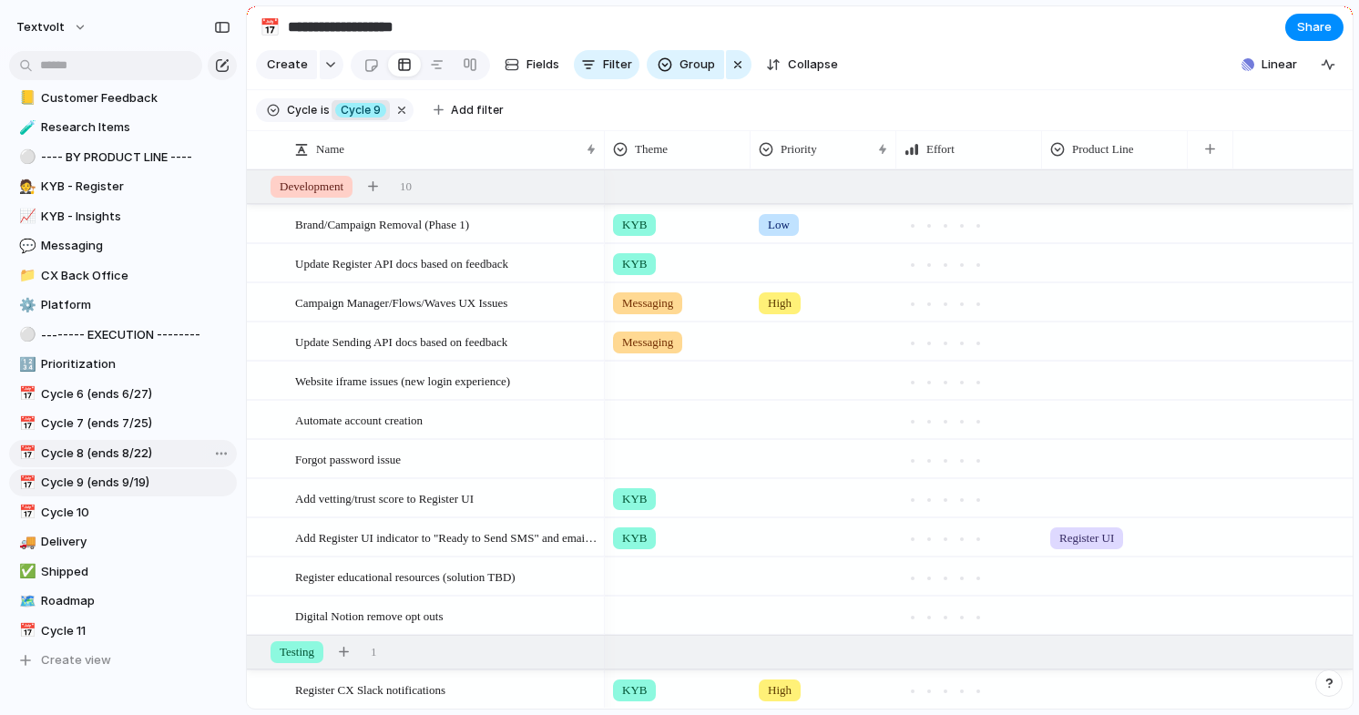
click at [115, 453] on span "Cycle 8 (ends 8/22)" at bounding box center [135, 453] width 189 height 18
type input "**********"
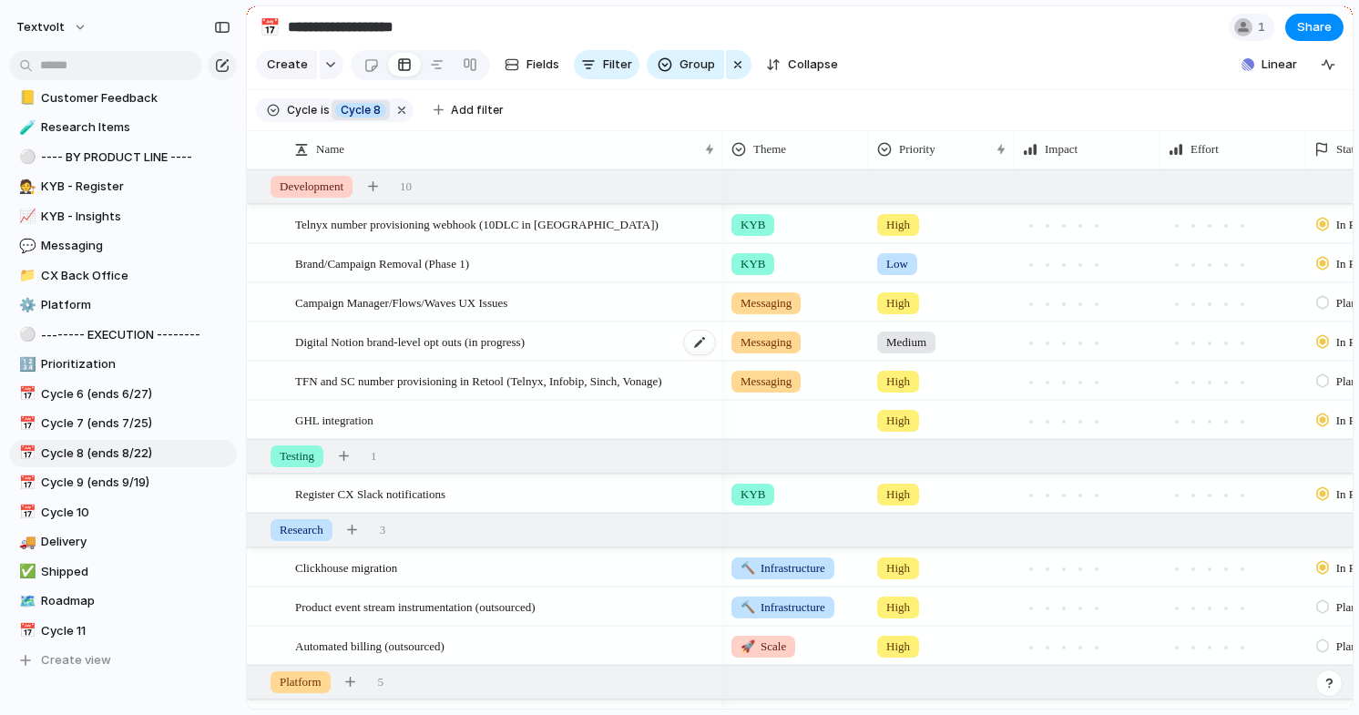
click at [370, 348] on span "Digital Notion brand-level opt outs (in progress)" at bounding box center [409, 341] width 229 height 21
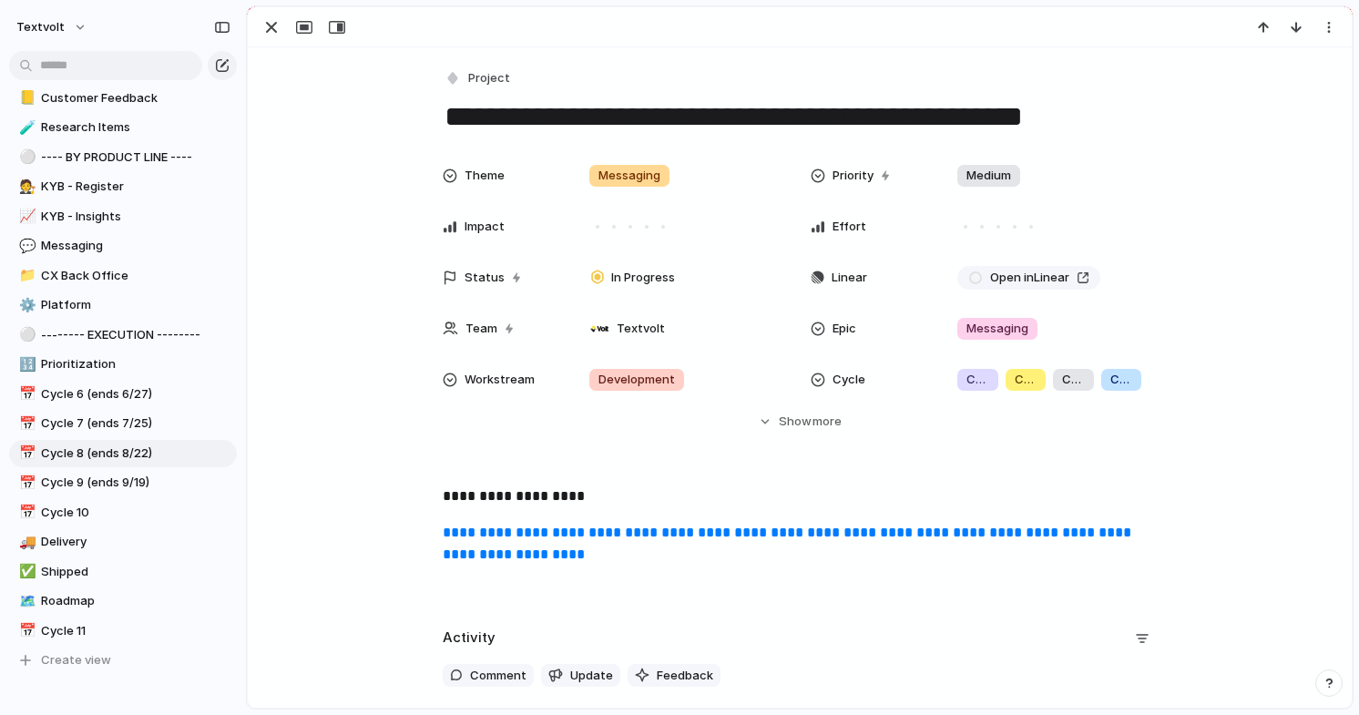
drag, startPoint x: 447, startPoint y: 118, endPoint x: 1053, endPoint y: 151, distance: 606.5
click at [1053, 151] on div "**********" at bounding box center [800, 621] width 1104 height 1149
click at [943, 128] on textarea "**********" at bounding box center [800, 116] width 714 height 38
click at [269, 28] on div "button" at bounding box center [271, 27] width 22 height 22
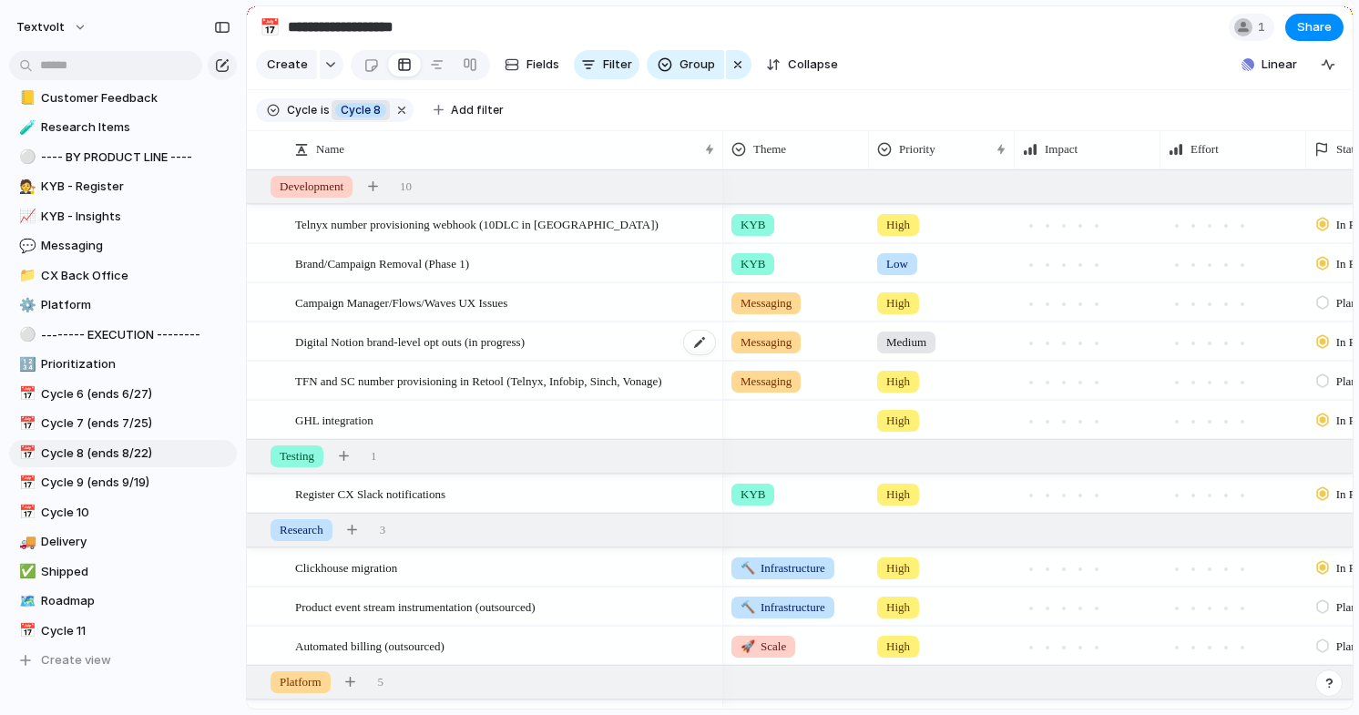
click at [364, 342] on span "Digital Notion brand-level opt outs (in progress)" at bounding box center [409, 341] width 229 height 21
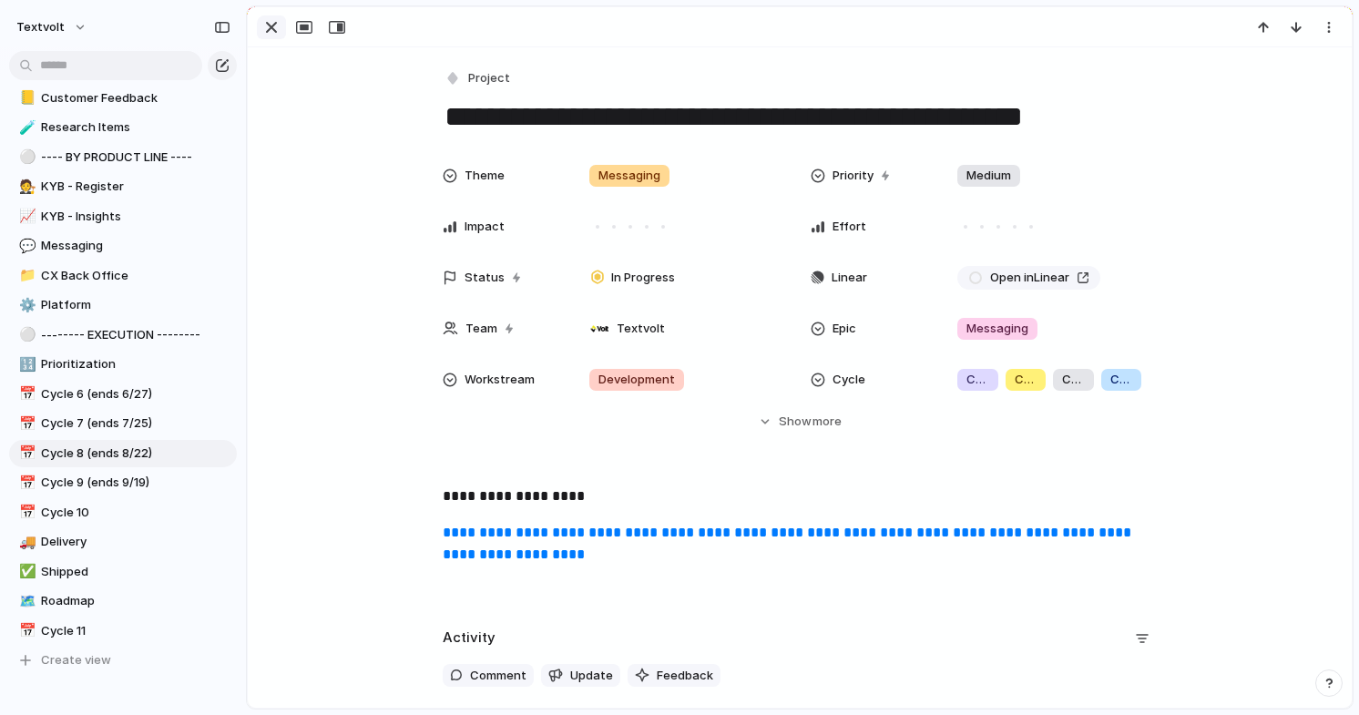
click at [269, 31] on div "button" at bounding box center [271, 27] width 22 height 22
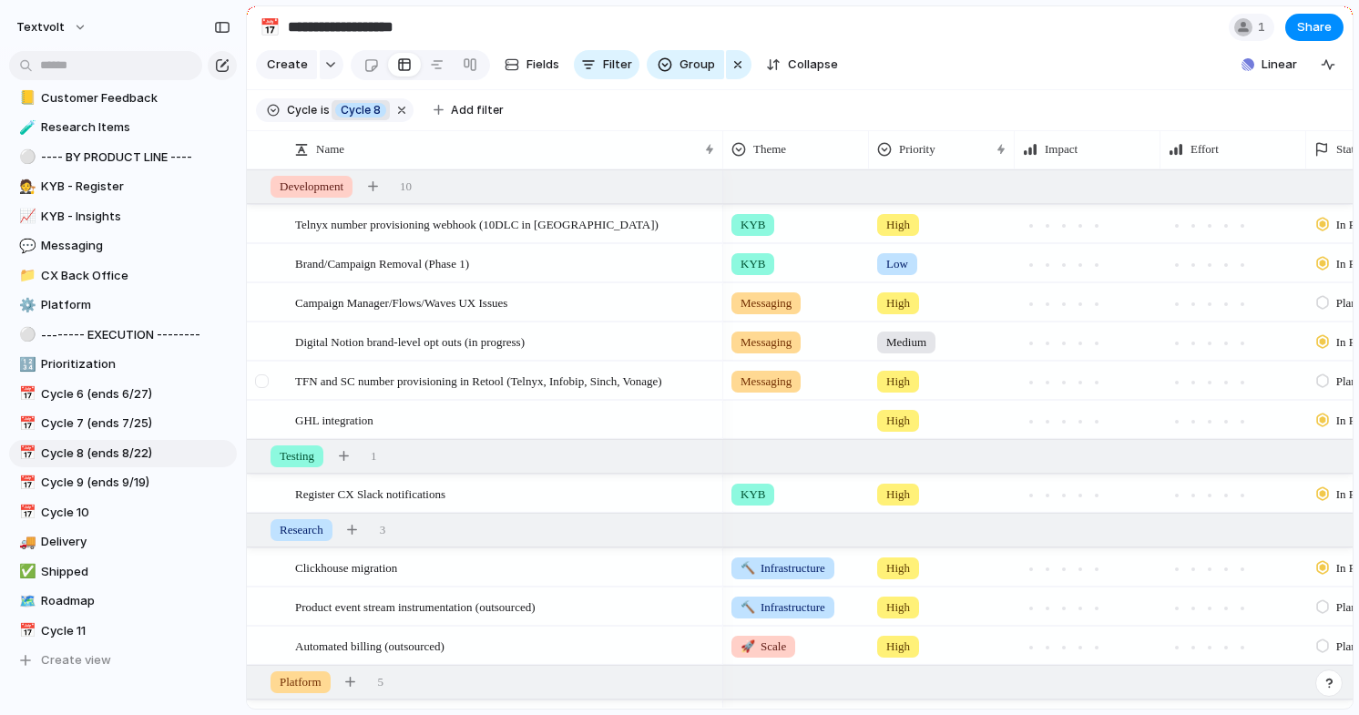
click at [263, 382] on div at bounding box center [262, 381] width 14 height 14
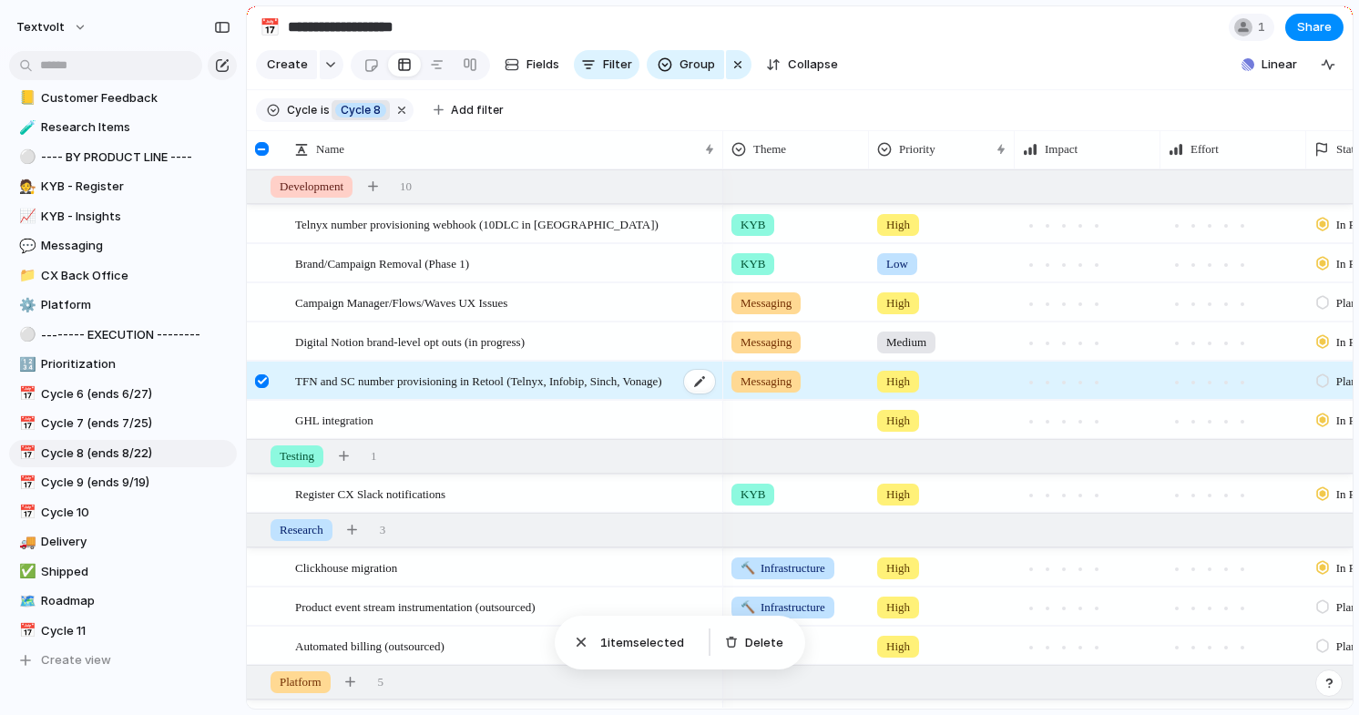
click at [423, 377] on span "TFN and SC number provisioning in Retool (Telnyx, Infobip, Sinch, Vonage)" at bounding box center [478, 380] width 367 height 21
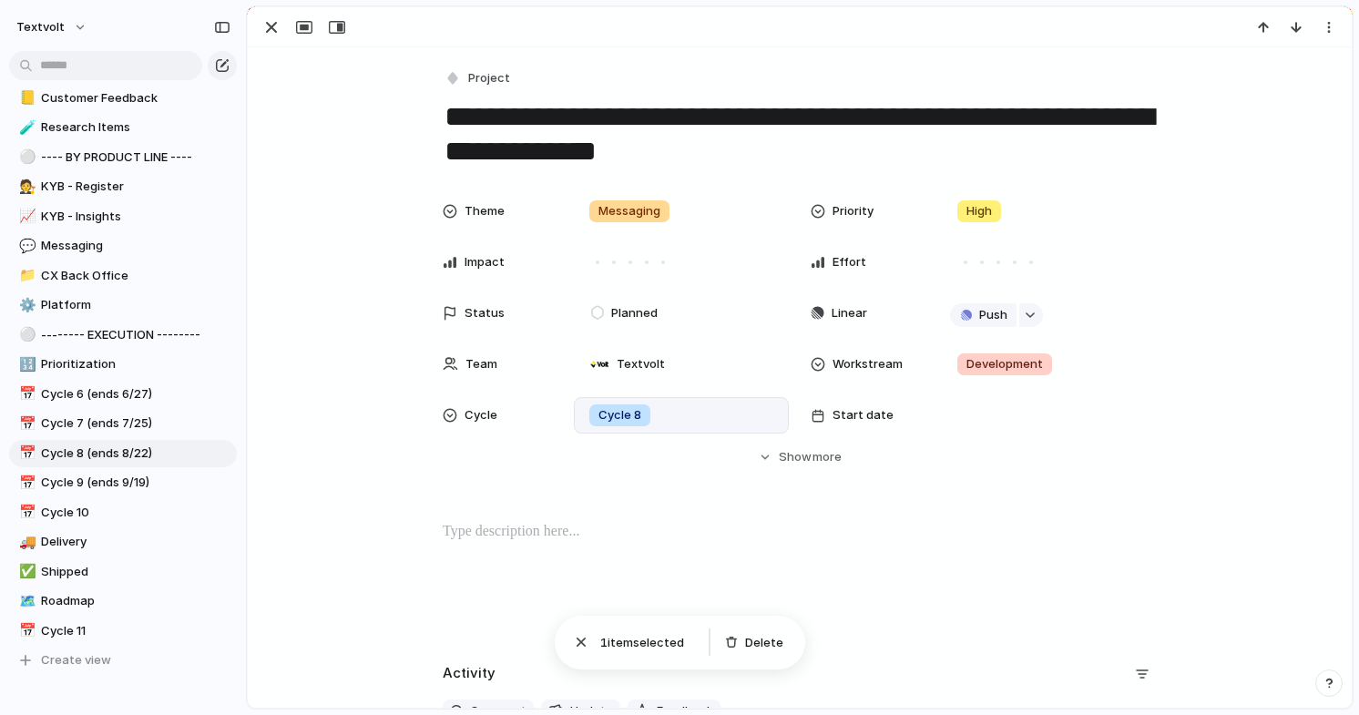
click at [687, 423] on div "Cycle 8" at bounding box center [681, 415] width 199 height 20
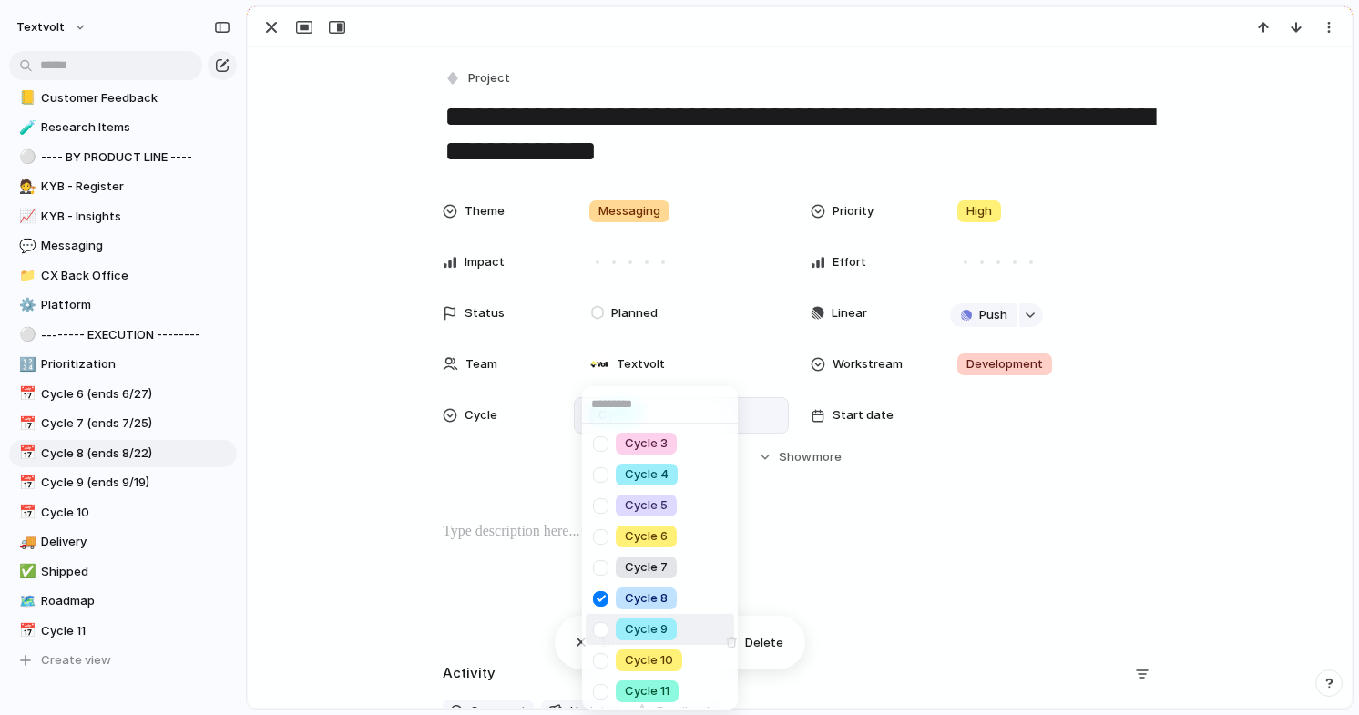
click at [602, 632] on div at bounding box center [601, 630] width 32 height 32
click at [359, 536] on div "Cycle 3 Cycle 4 Cycle 5 Cycle 6 Cycle 7 Cycle 8 Cycle 9 Cycle 10 Cycle 11" at bounding box center [679, 357] width 1359 height 715
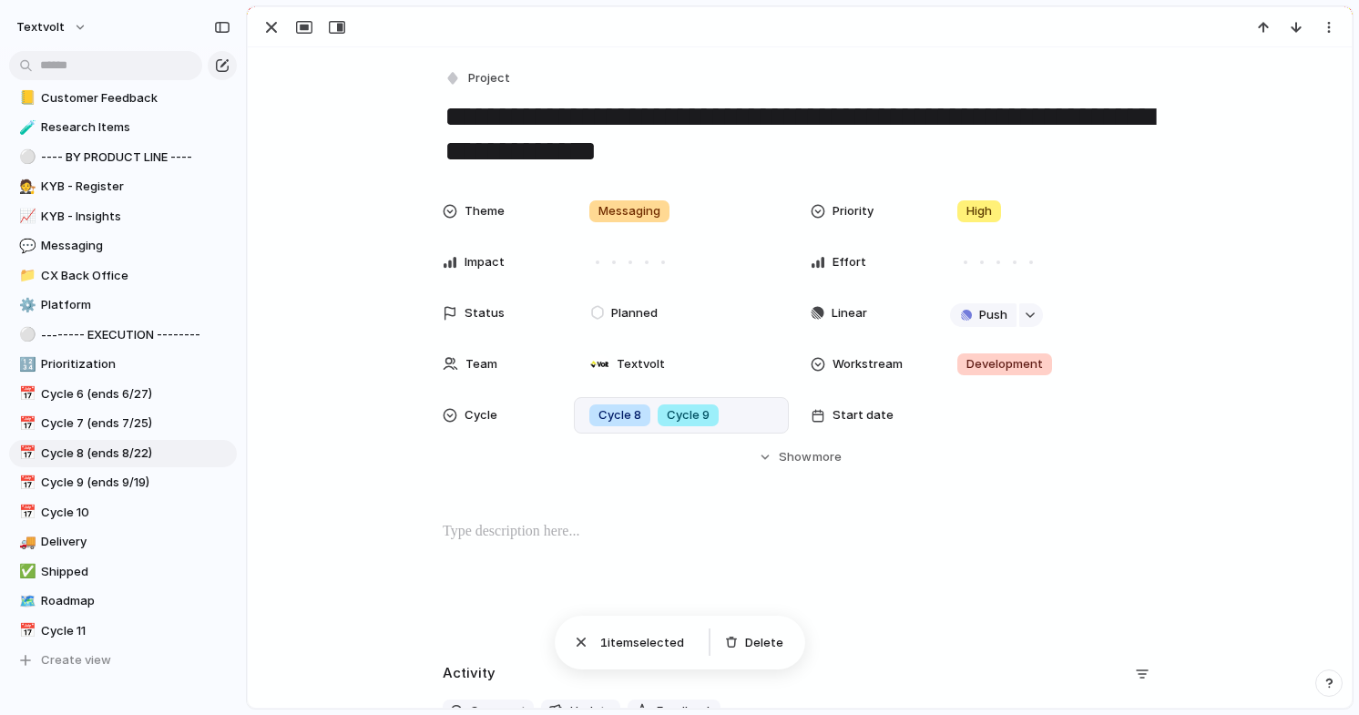
click at [710, 535] on p at bounding box center [800, 532] width 714 height 22
click at [619, 427] on div "Cycle 8 Cycle 9" at bounding box center [681, 415] width 215 height 36
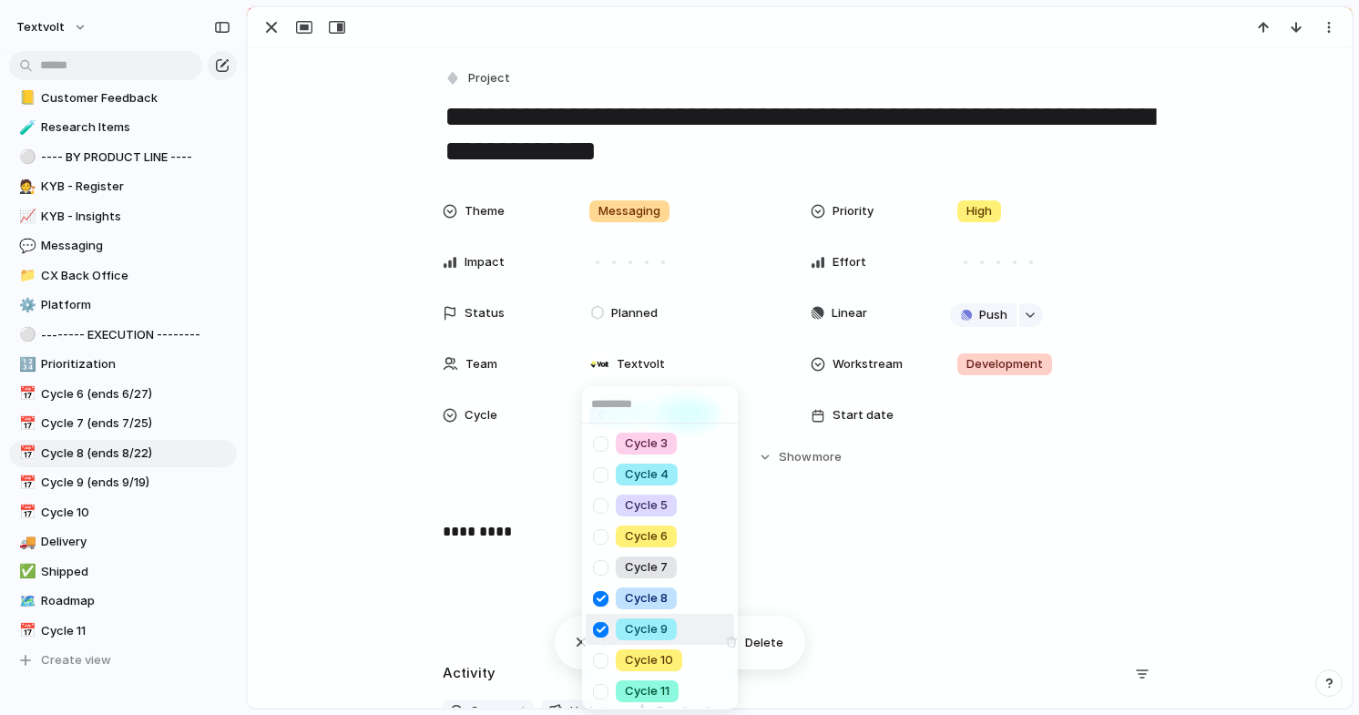
click at [603, 627] on div at bounding box center [601, 630] width 32 height 32
click at [599, 662] on div at bounding box center [601, 661] width 32 height 32
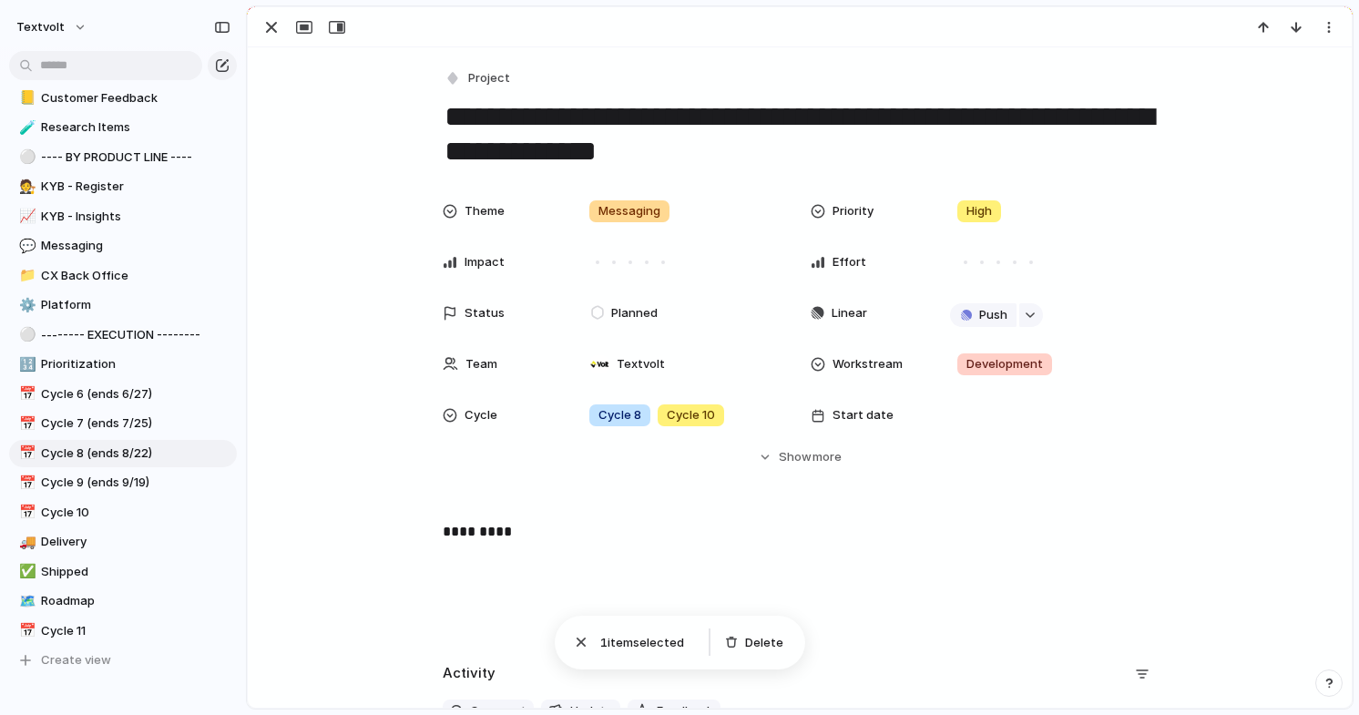
click at [409, 474] on div "Cycle 3 Cycle 4 Cycle 5 Cycle 6 Cycle 7 Cycle 8 Cycle 9 Cycle 10 Cycle 11" at bounding box center [679, 357] width 1359 height 715
click at [171, 478] on span "Cycle 9 (ends 9/19)" at bounding box center [135, 483] width 189 height 18
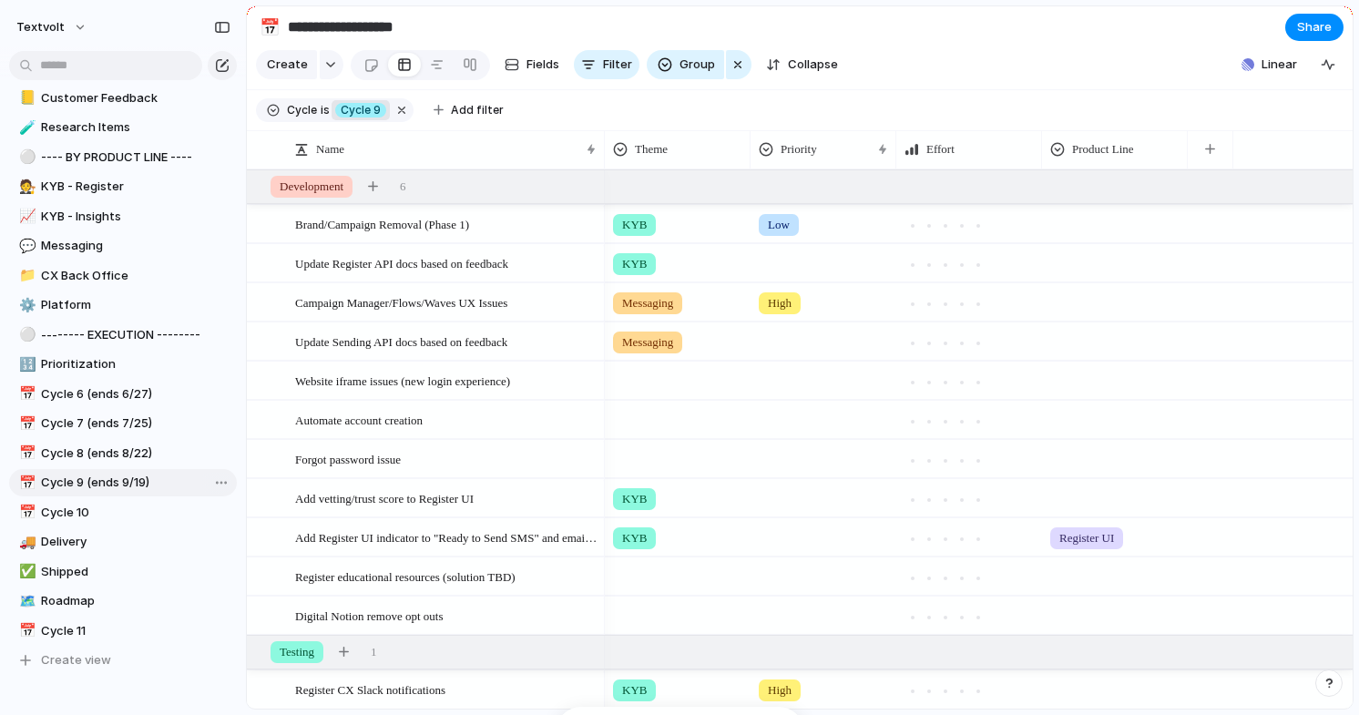
type input "**********"
click at [378, 187] on div "button" at bounding box center [373, 186] width 10 height 10
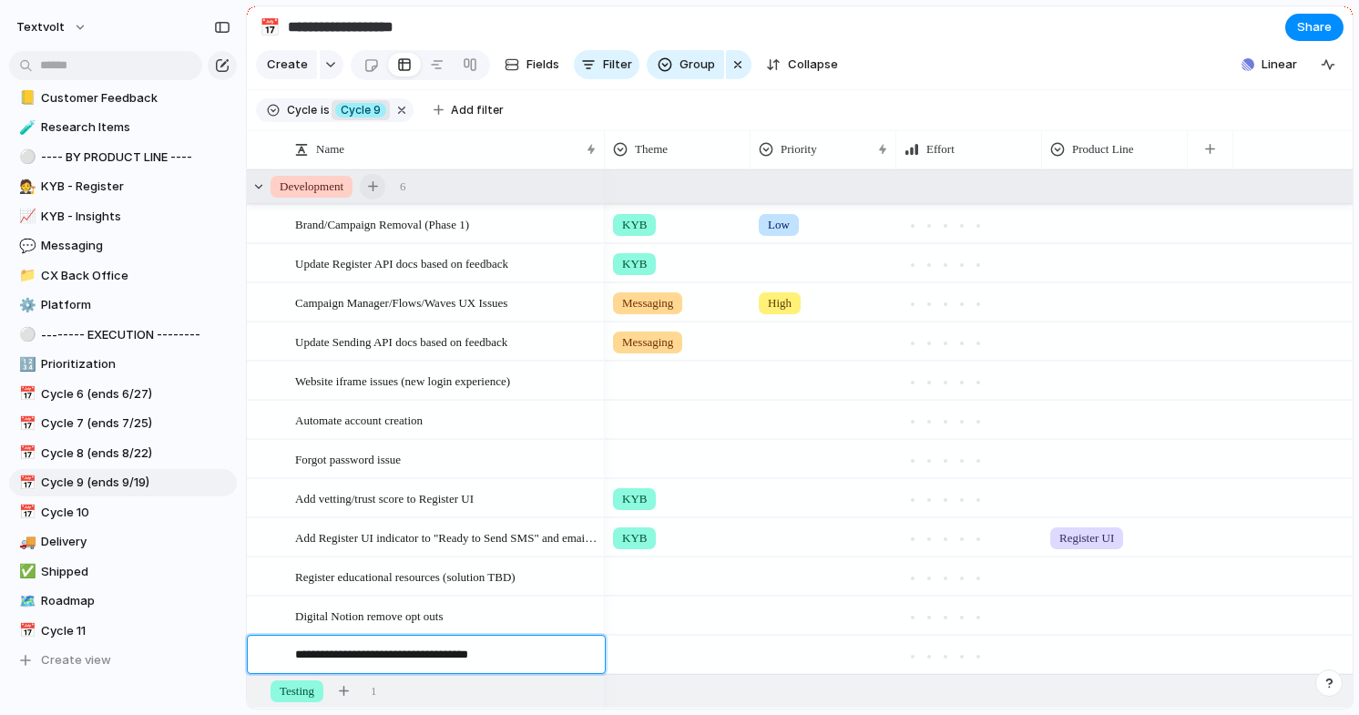
type textarea "**********"
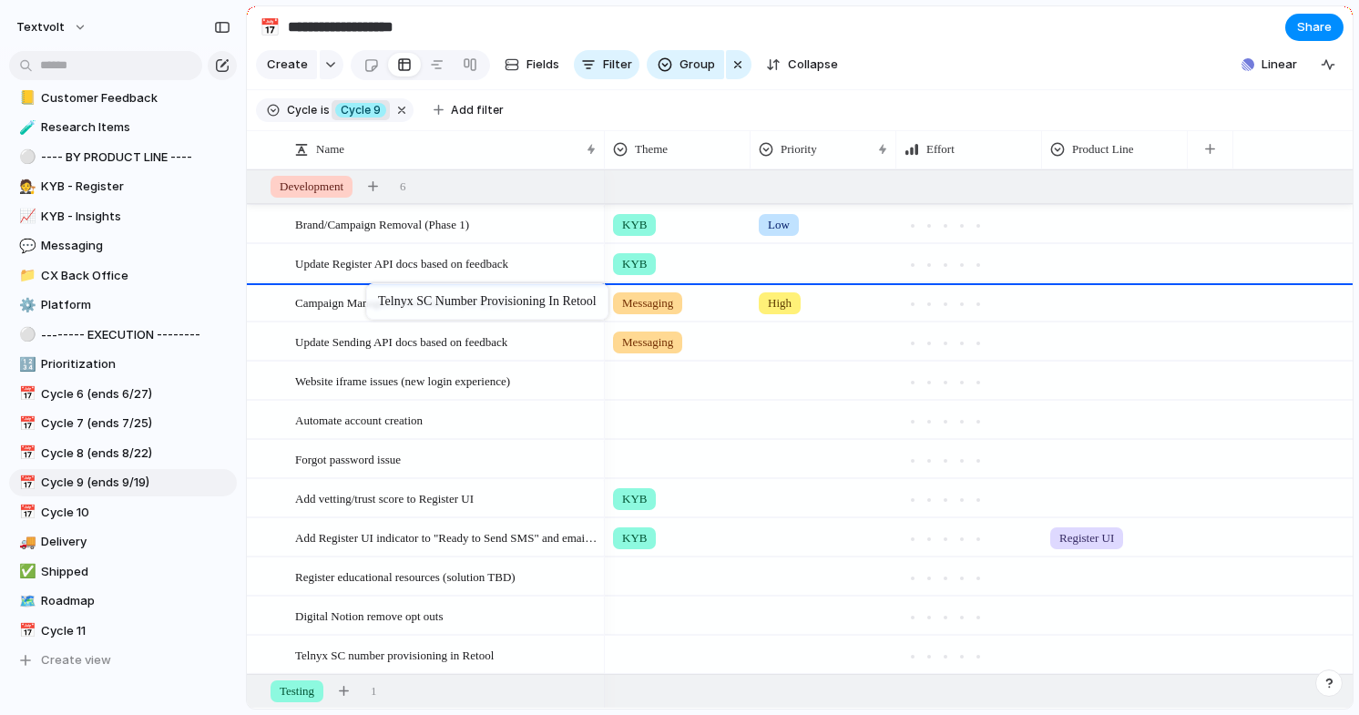
drag, startPoint x: 378, startPoint y: 650, endPoint x: 375, endPoint y: 287, distance: 363.4
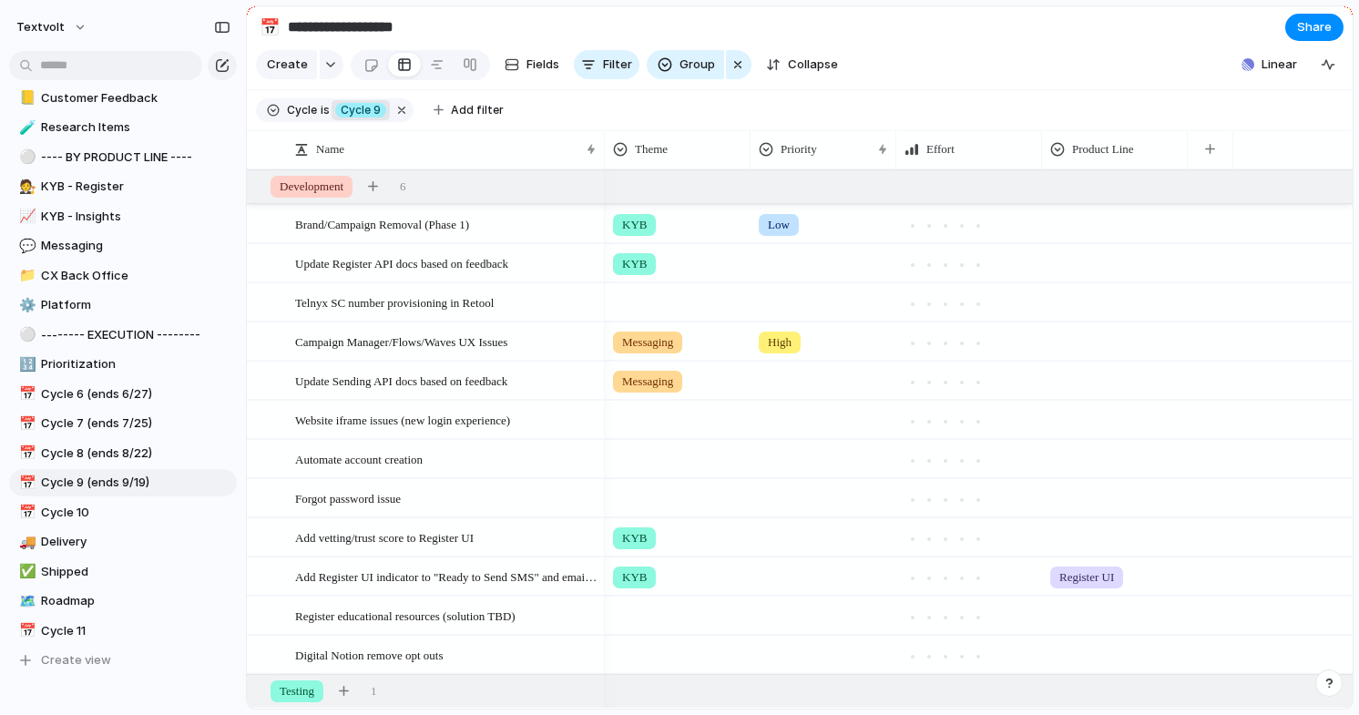
click at [660, 304] on div at bounding box center [678, 299] width 144 height 30
type input "**"
click at [625, 407] on div at bounding box center [624, 409] width 32 height 32
click at [892, 93] on div "** 🌱 Experiment Messaging Add 'me'" at bounding box center [679, 357] width 1359 height 715
click at [779, 303] on div at bounding box center [823, 299] width 144 height 30
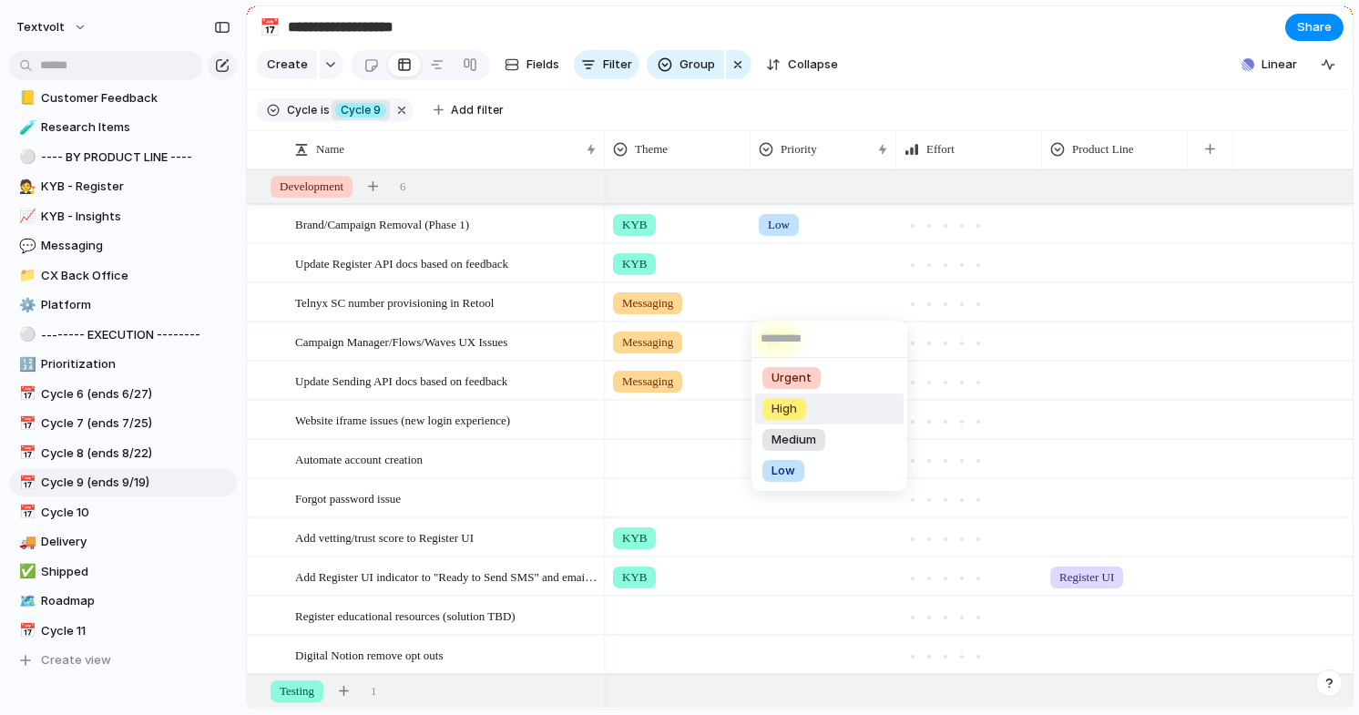
click at [777, 408] on span "High" at bounding box center [783, 409] width 25 height 18
click at [924, 84] on section "Create Fields Filter Group Zoom Collapse Linear Clear Save for everyone" at bounding box center [800, 68] width 1106 height 44
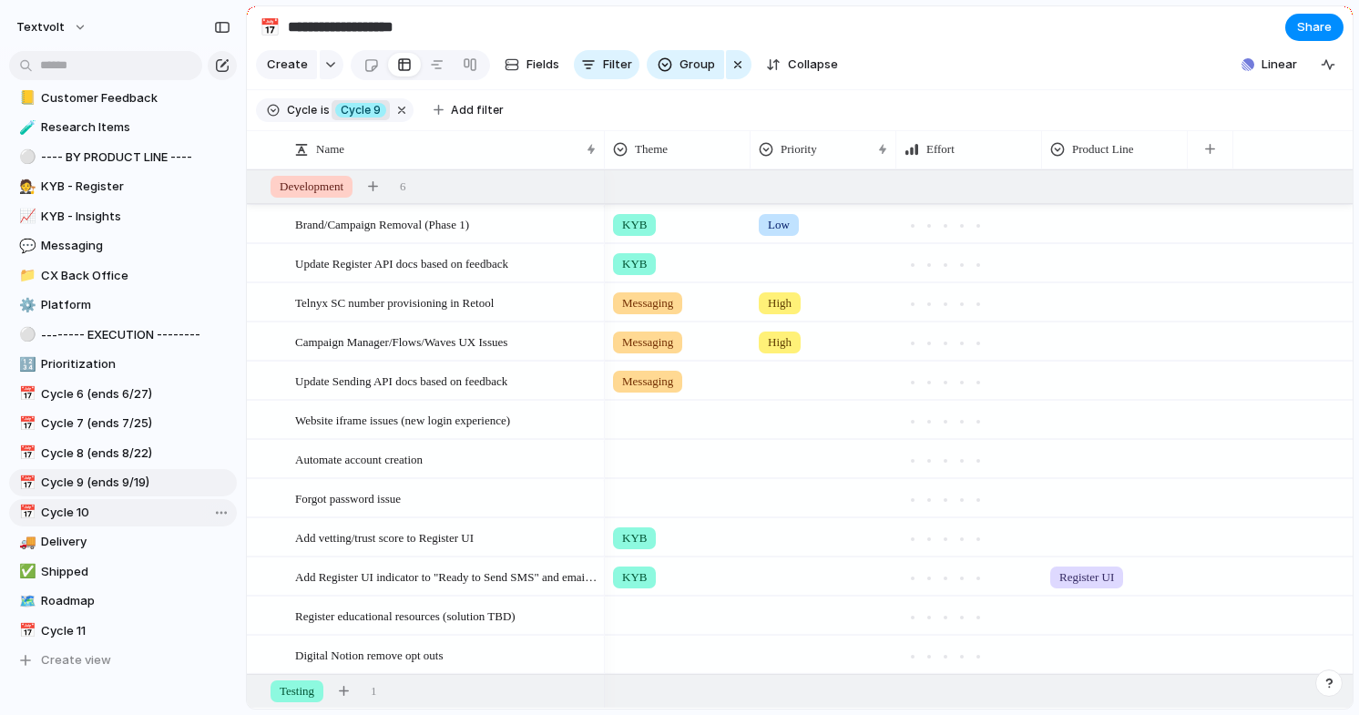
click at [125, 504] on span "Cycle 10" at bounding box center [135, 513] width 189 height 18
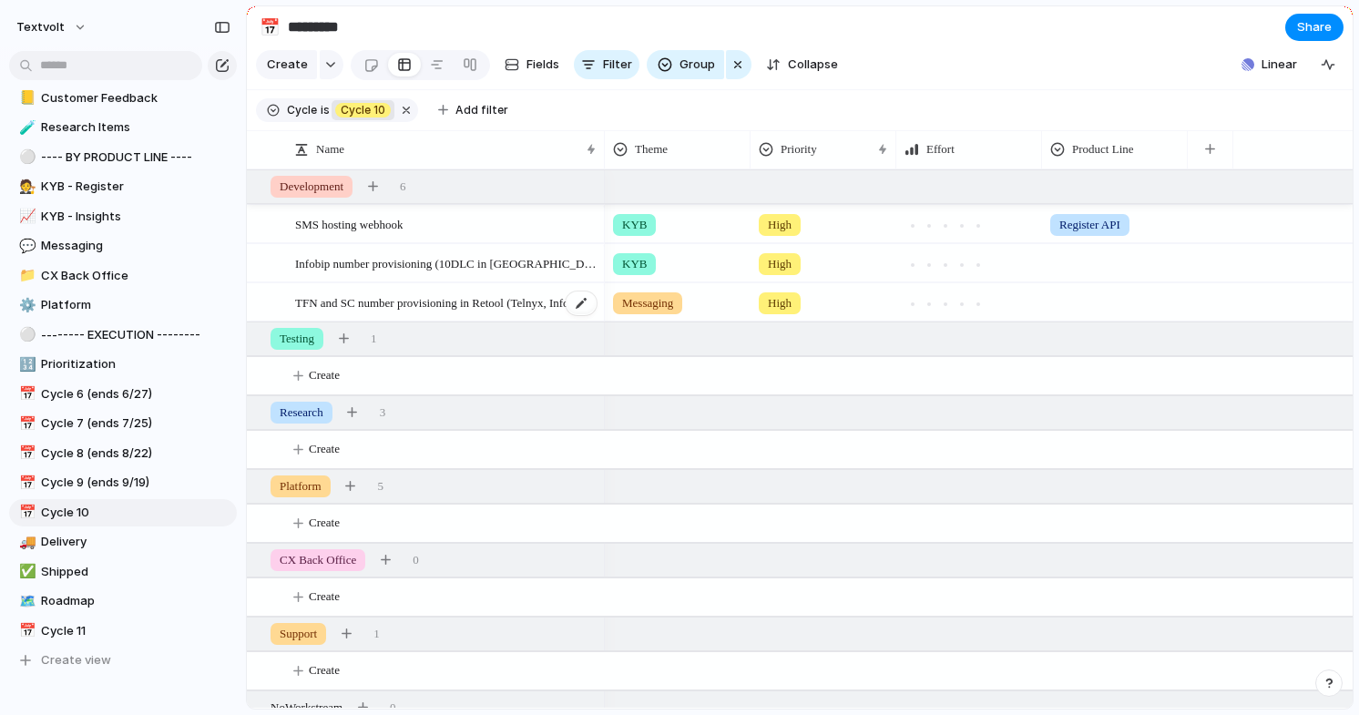
click at [461, 307] on span "TFN and SC number provisioning in Retool (Telnyx, Infobip, Sinch, Vonage)" at bounding box center [446, 301] width 303 height 21
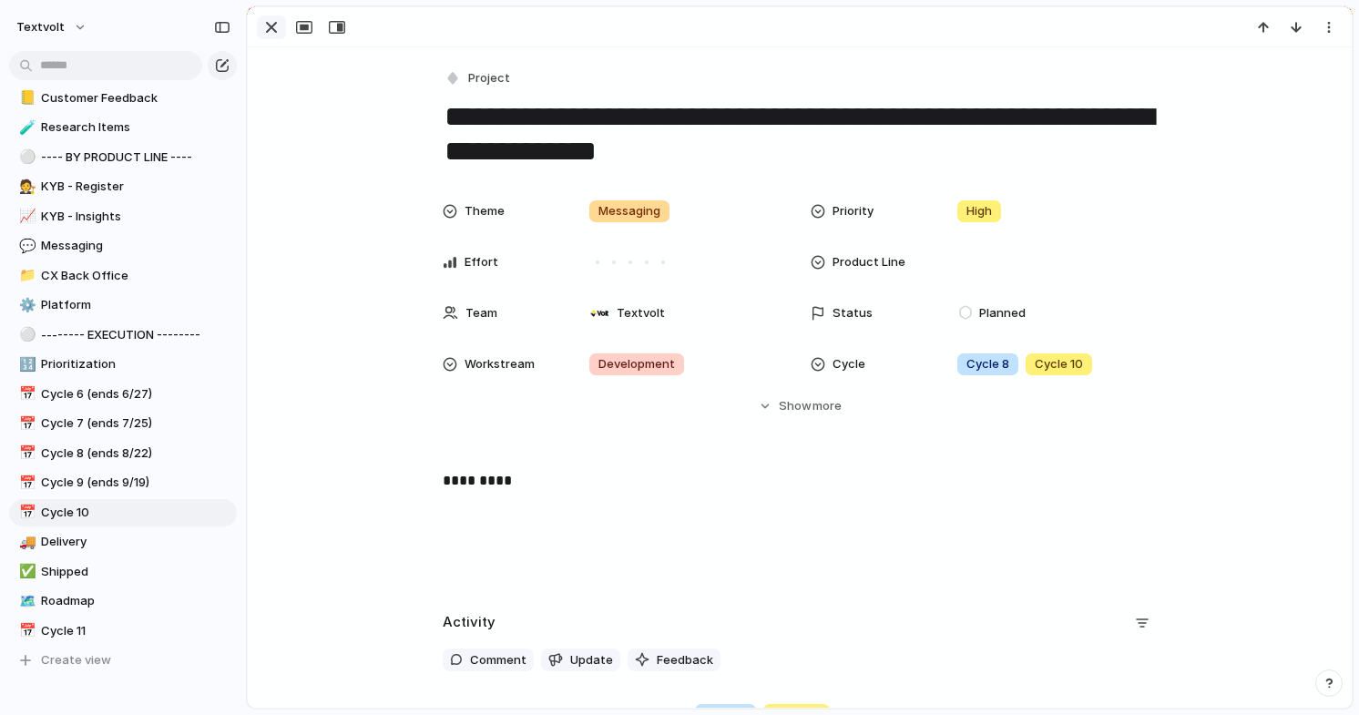
click at [270, 34] on div "button" at bounding box center [271, 27] width 22 height 22
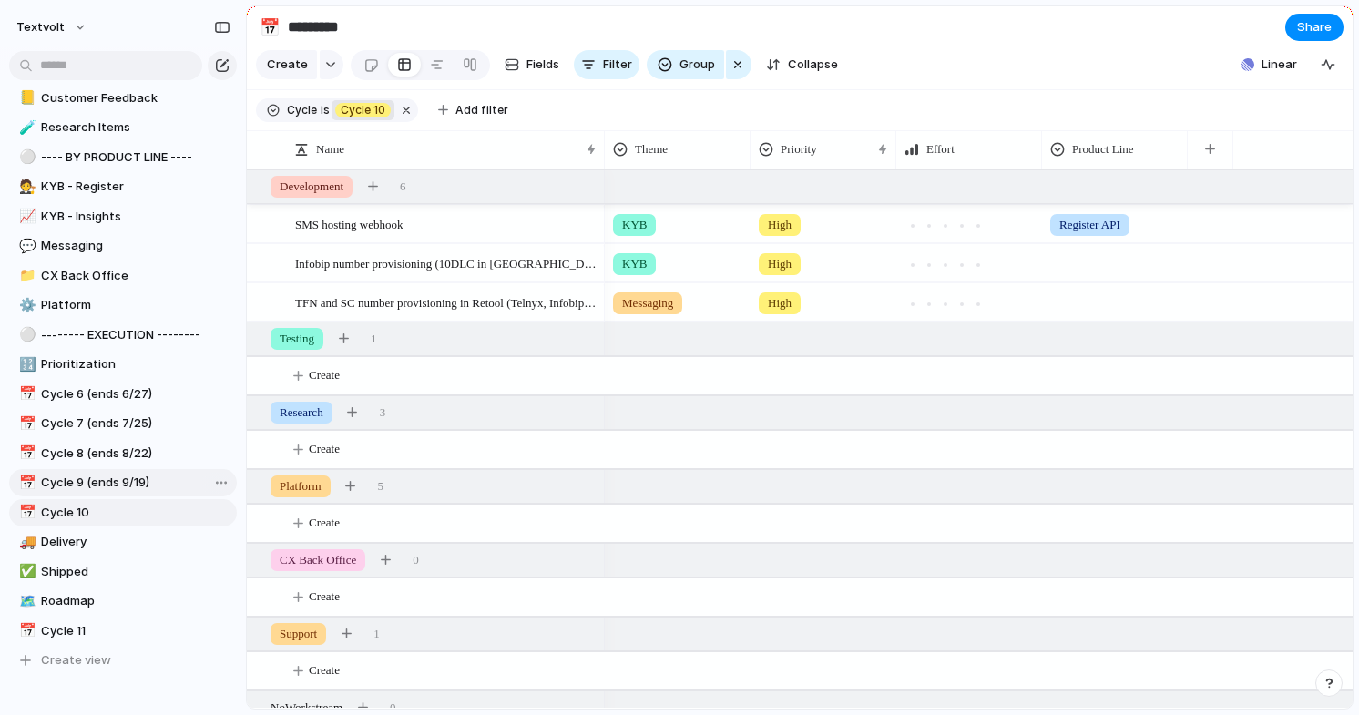
click at [135, 480] on span "Cycle 9 (ends 9/19)" at bounding box center [135, 483] width 189 height 18
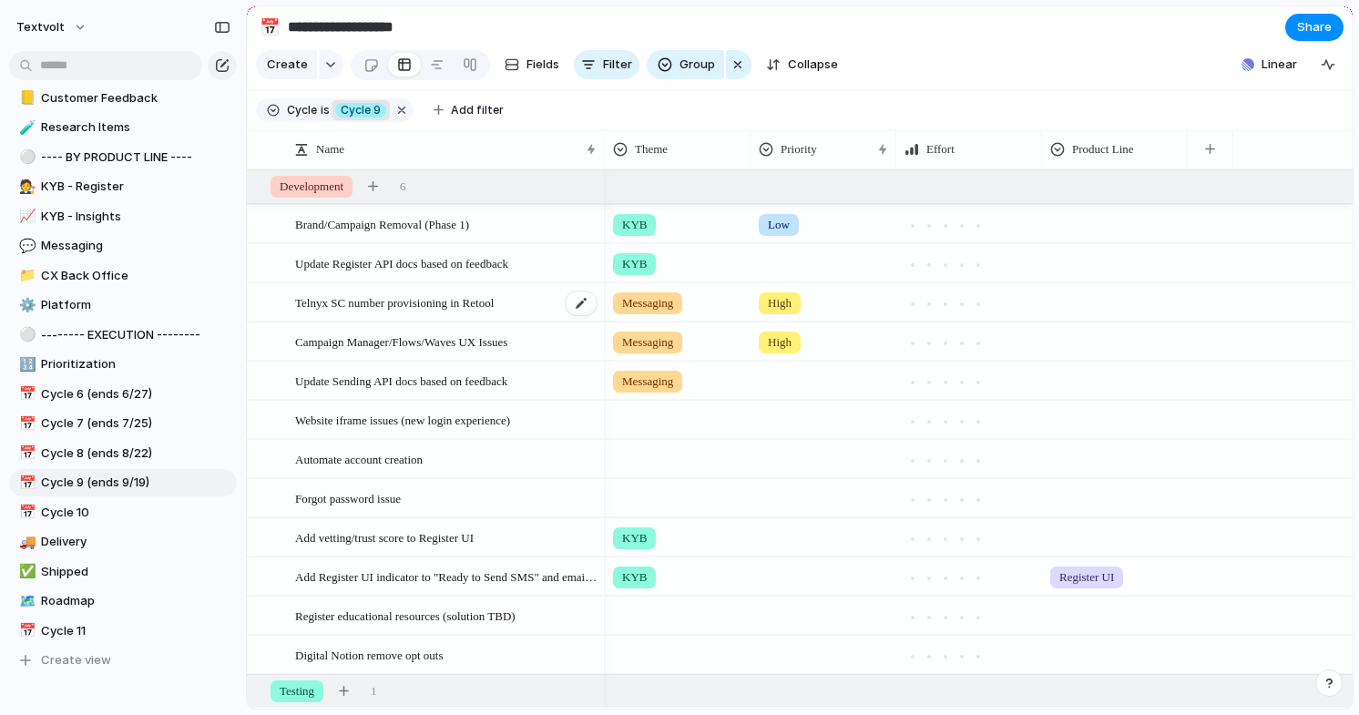
click at [342, 310] on span "Telnyx SC number provisioning in Retool" at bounding box center [394, 301] width 199 height 21
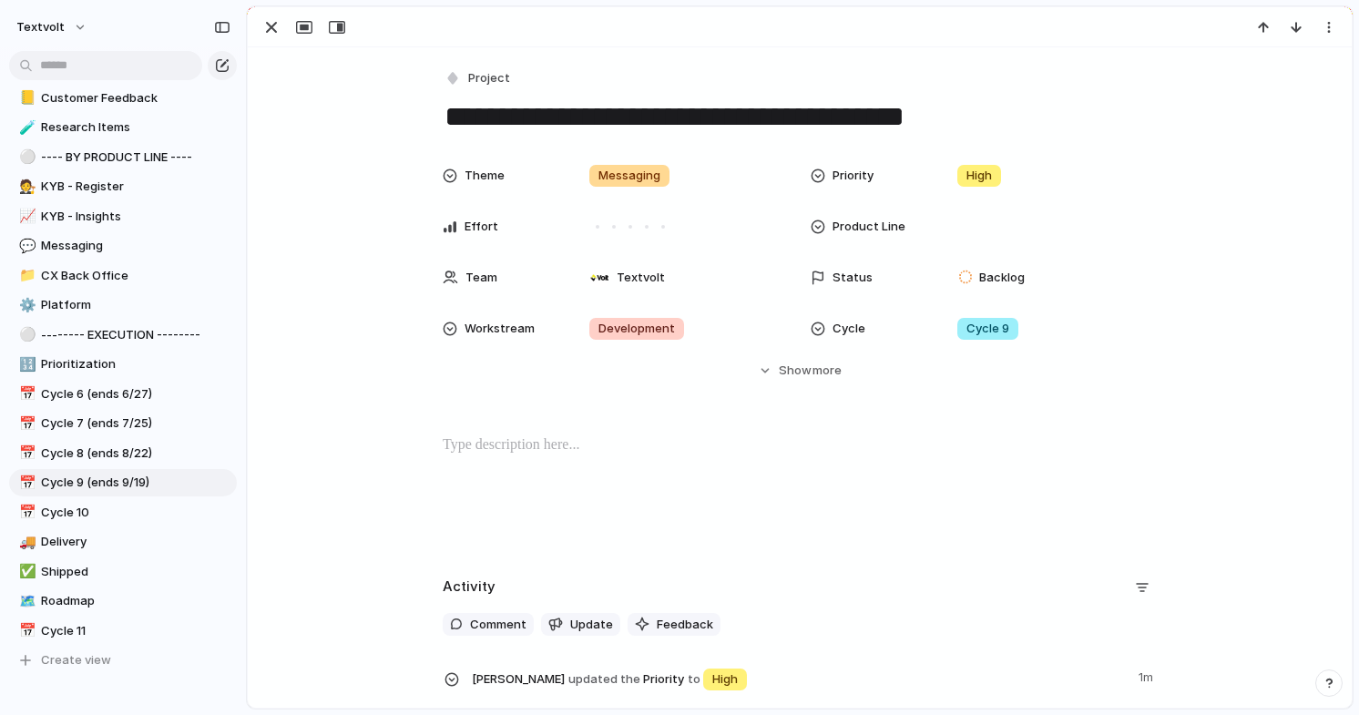
drag, startPoint x: 535, startPoint y: 117, endPoint x: 960, endPoint y: 132, distance: 424.6
click at [960, 132] on textarea "**********" at bounding box center [800, 116] width 714 height 38
click at [956, 120] on textarea "**********" at bounding box center [800, 116] width 714 height 38
drag, startPoint x: 969, startPoint y: 120, endPoint x: 448, endPoint y: 114, distance: 521.0
click at [448, 114] on textarea "**********" at bounding box center [800, 116] width 714 height 38
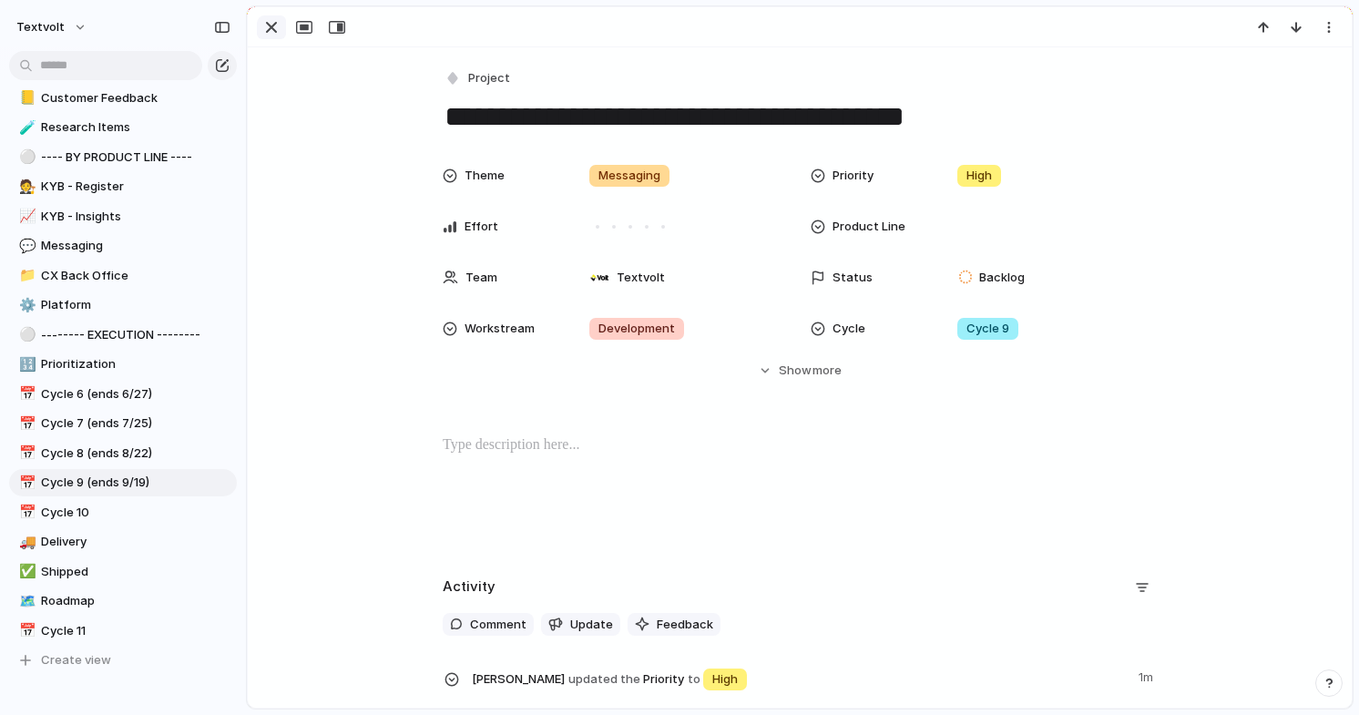
click at [270, 23] on div "button" at bounding box center [271, 27] width 22 height 22
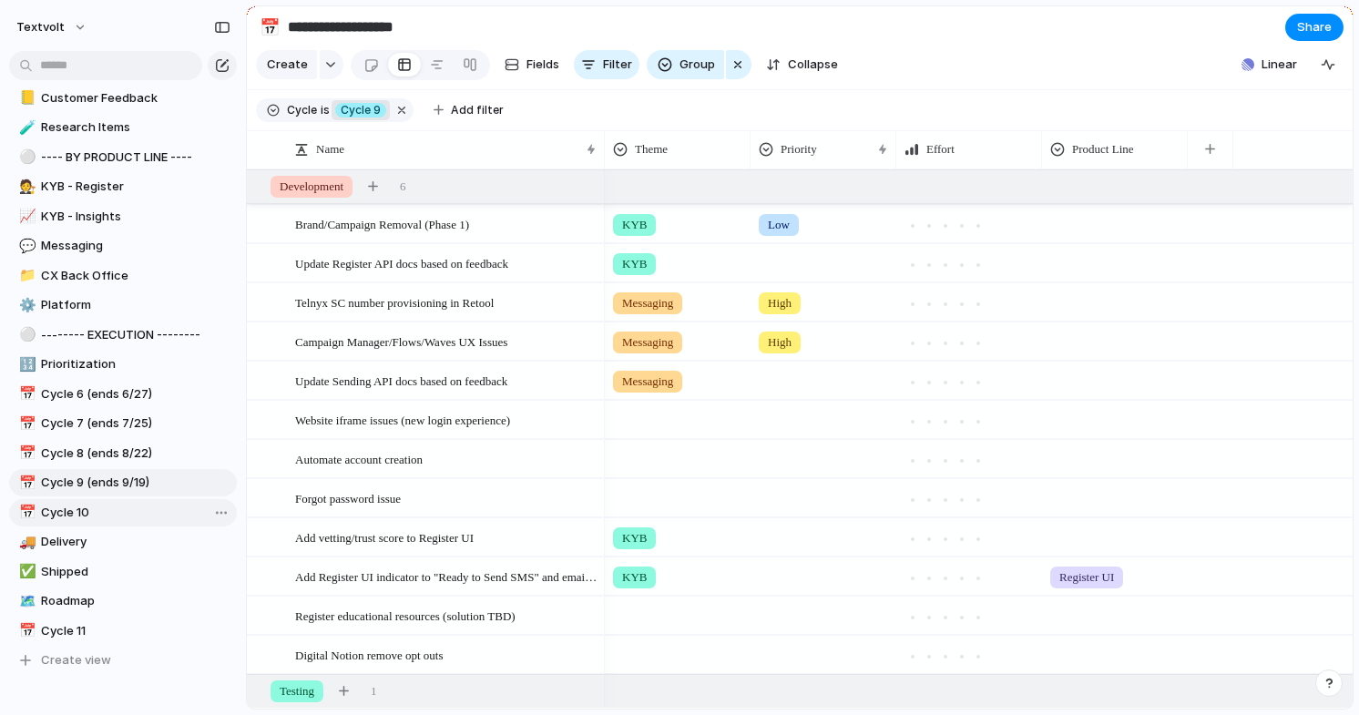
click at [131, 506] on span "Cycle 10" at bounding box center [135, 513] width 189 height 18
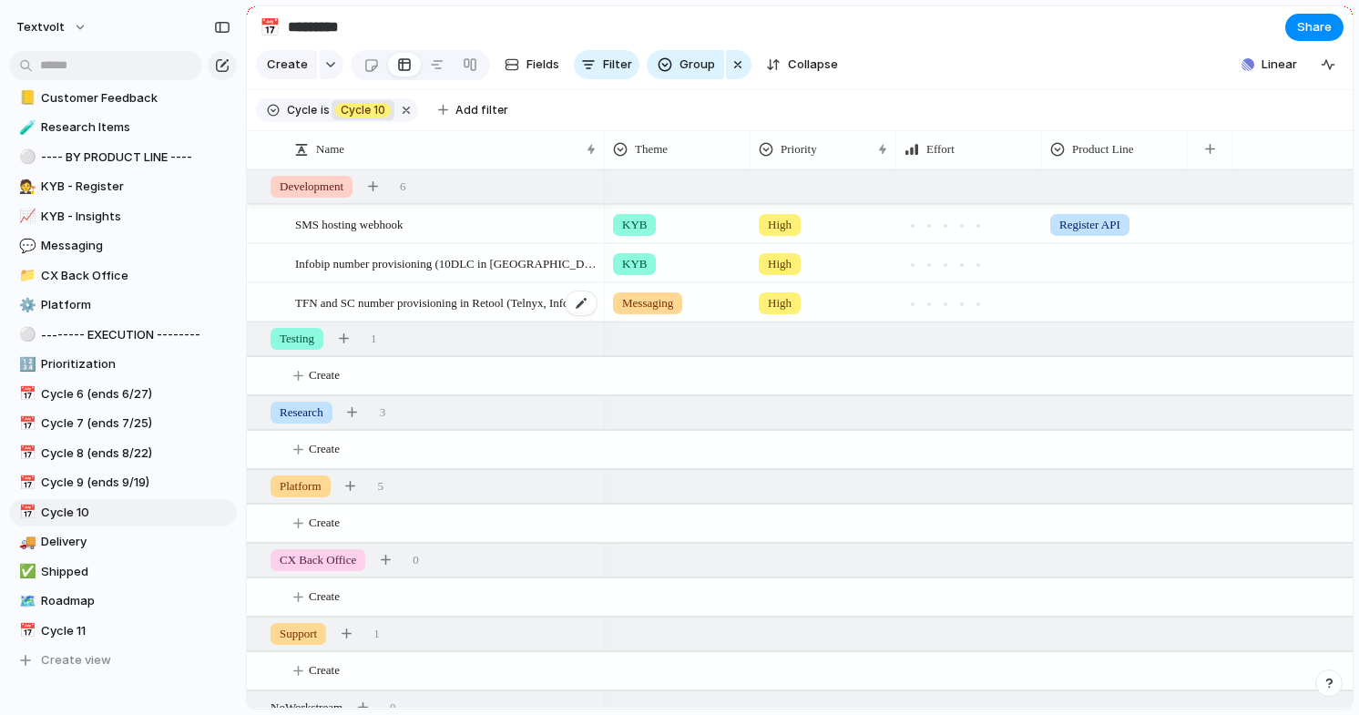
click at [379, 301] on span "TFN and SC number provisioning in Retool (Telnyx, Infobip, Sinch, Vonage)" at bounding box center [446, 301] width 303 height 21
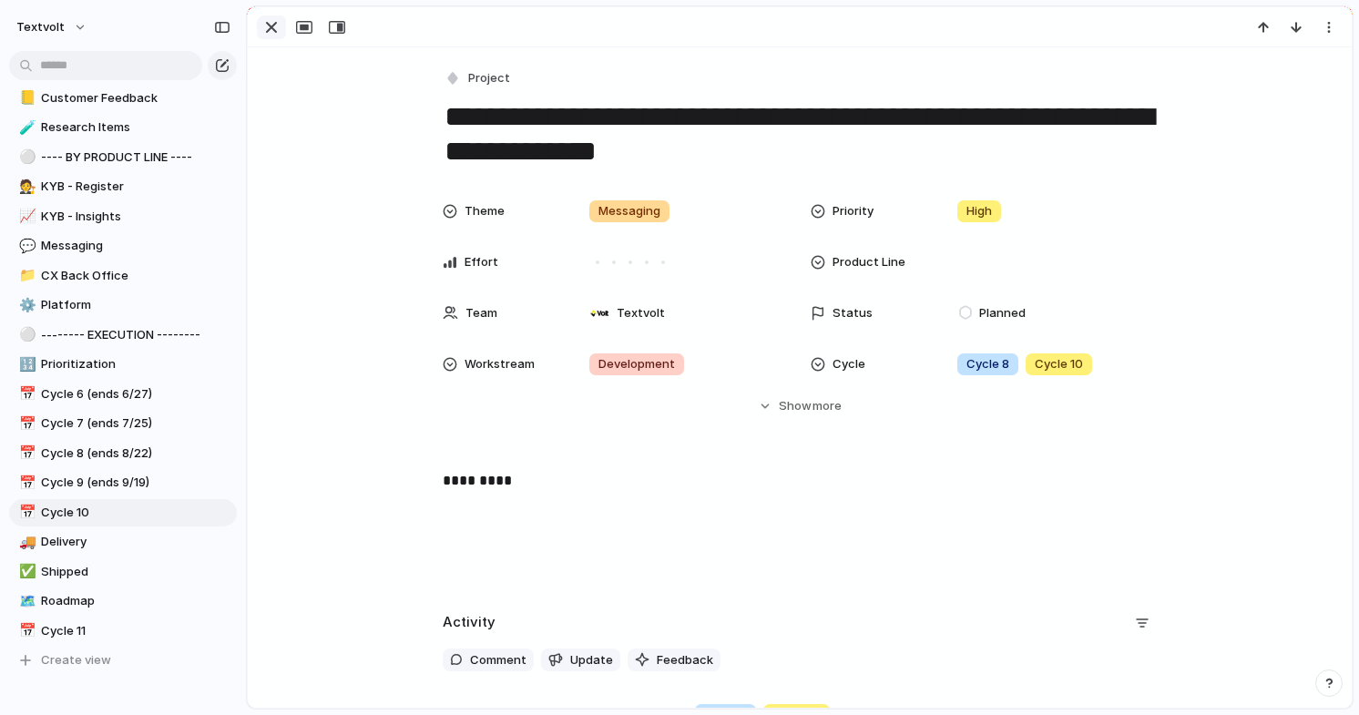
click at [268, 30] on div "button" at bounding box center [271, 27] width 22 height 22
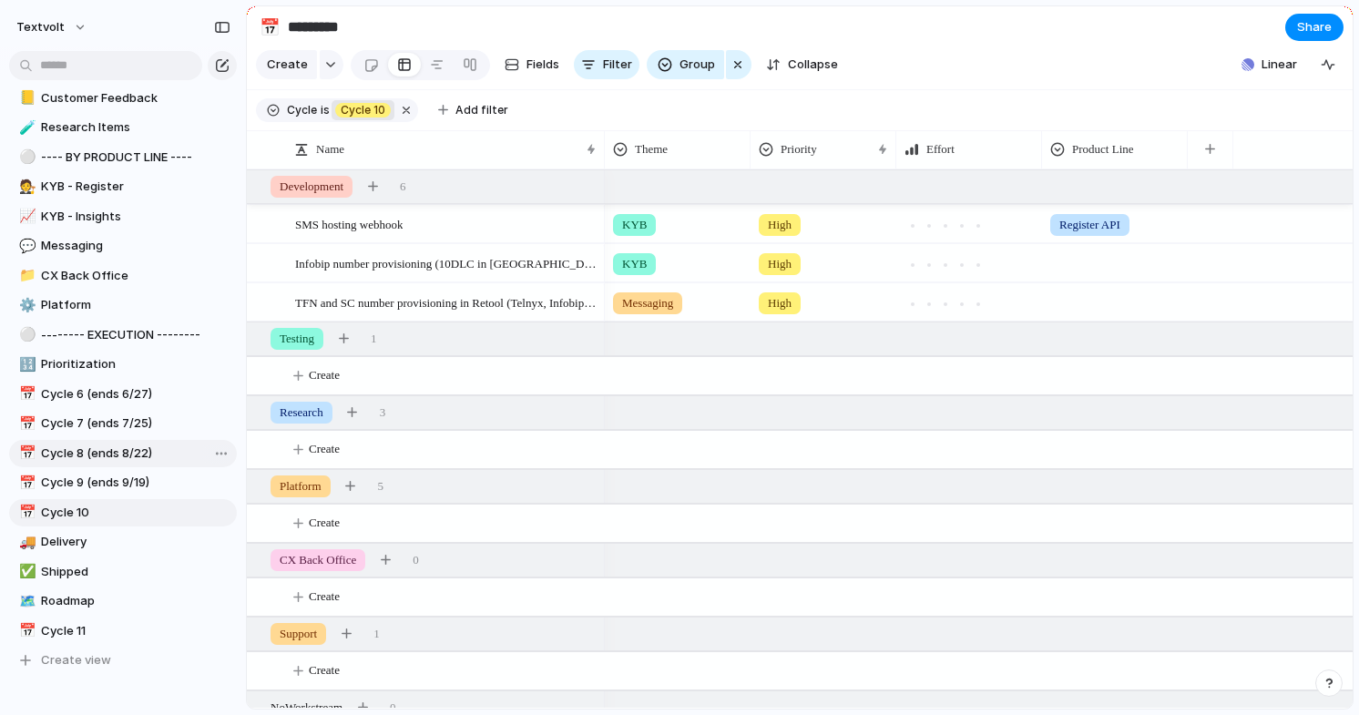
click at [121, 462] on link "📅 Cycle 8 (ends 8/22)" at bounding box center [123, 453] width 228 height 27
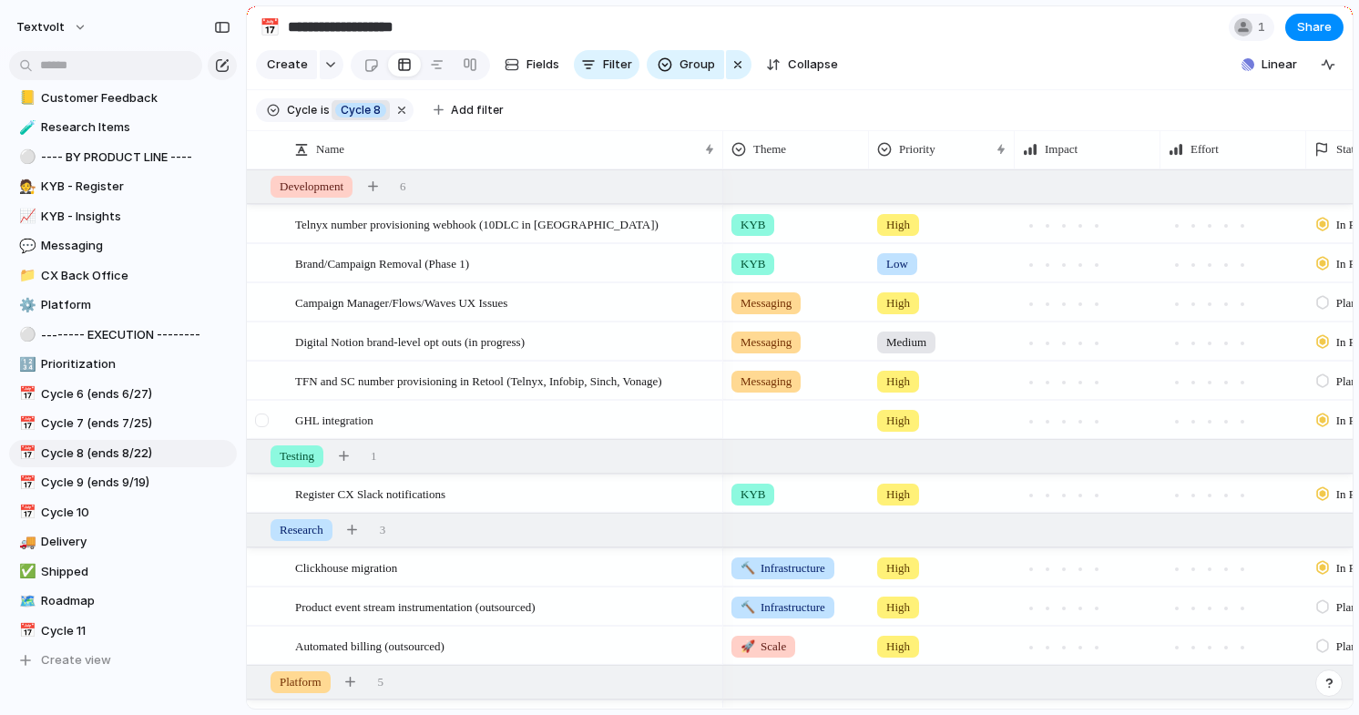
click at [260, 423] on div at bounding box center [262, 420] width 14 height 14
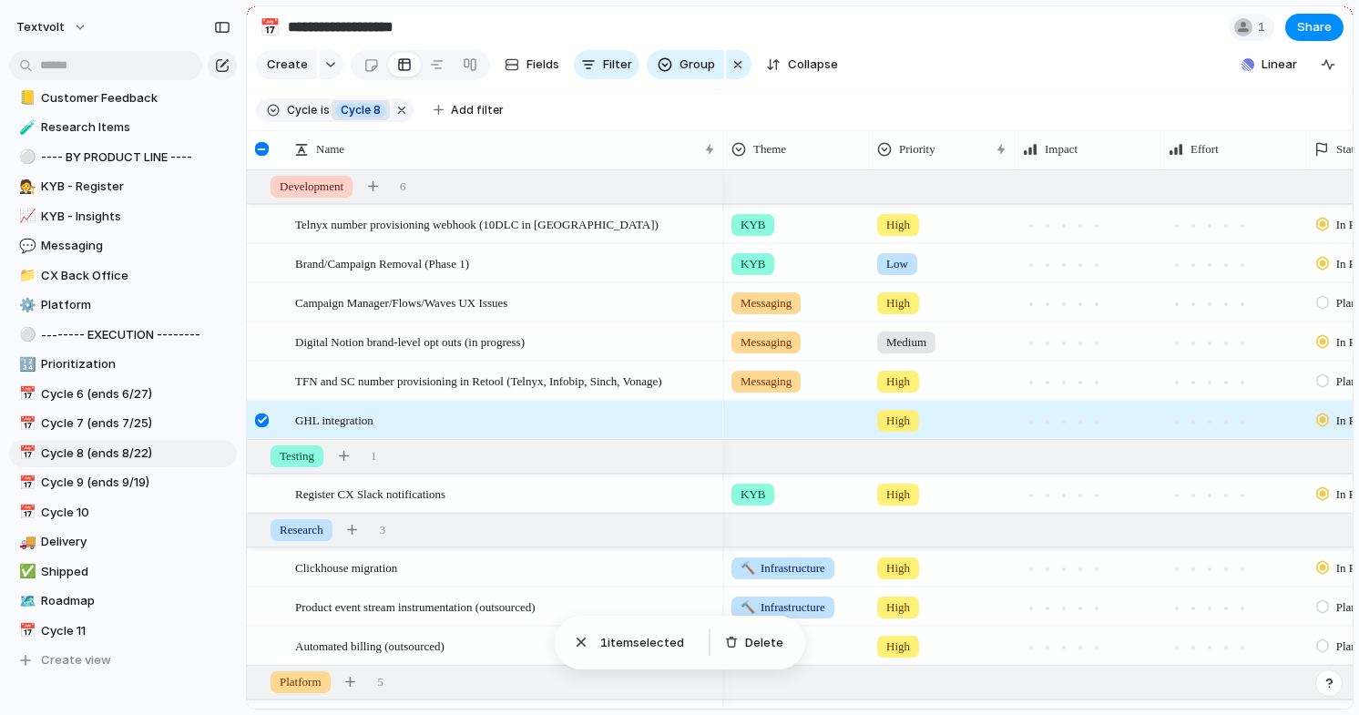
click at [260, 423] on div at bounding box center [262, 420] width 14 height 14
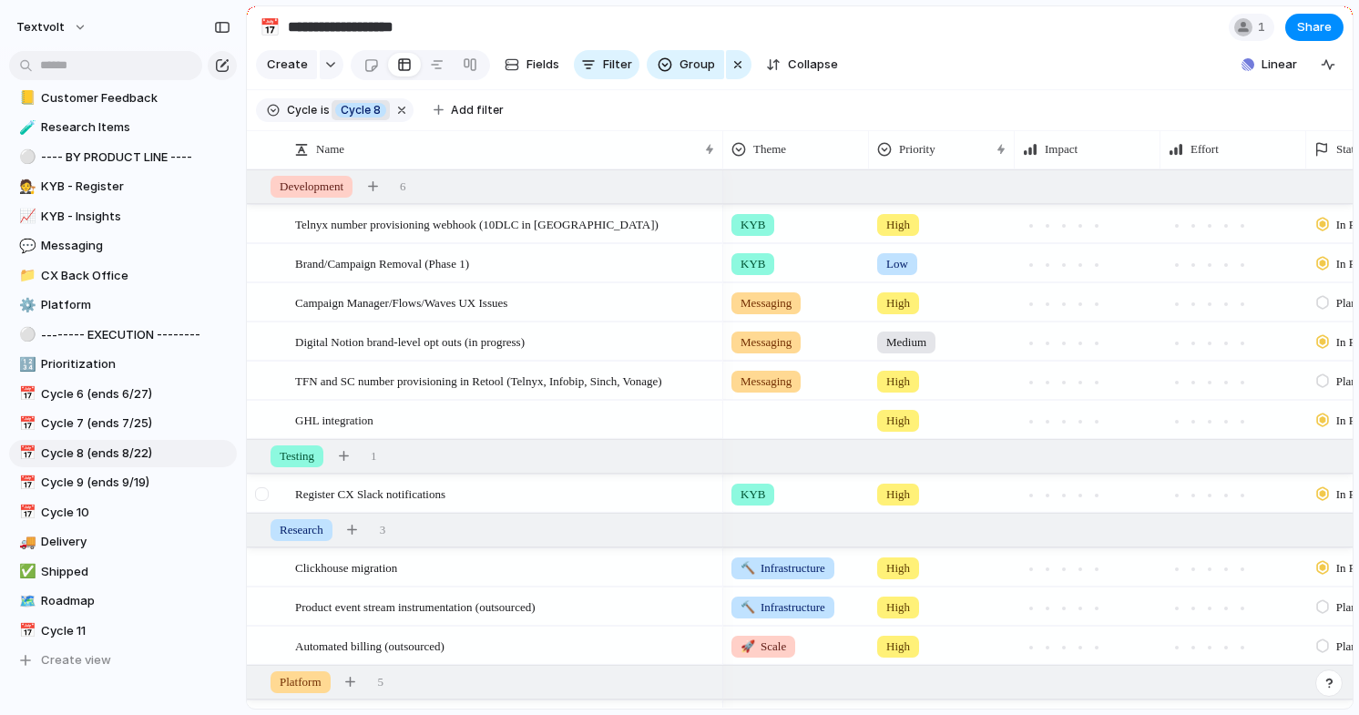
click at [262, 495] on div at bounding box center [262, 494] width 14 height 14
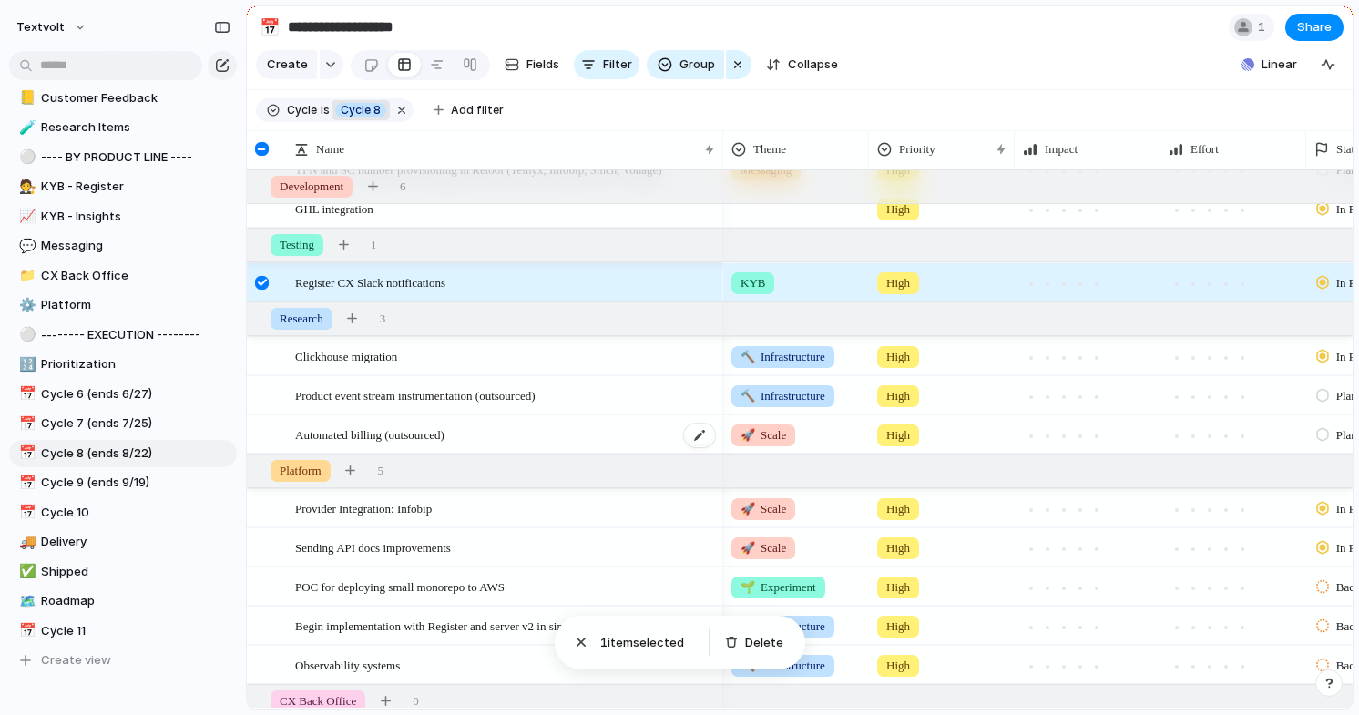
scroll to position [212, 0]
click at [263, 279] on div at bounding box center [262, 282] width 14 height 14
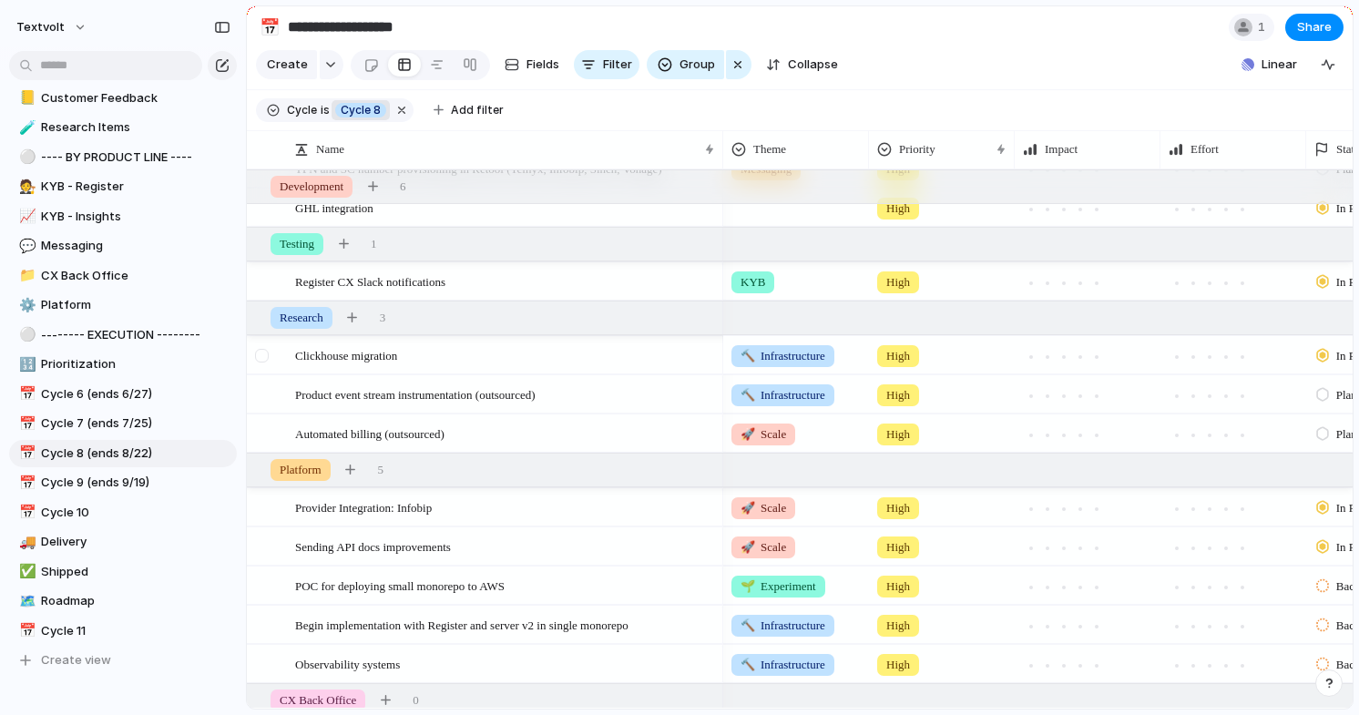
click at [263, 359] on div at bounding box center [262, 356] width 14 height 14
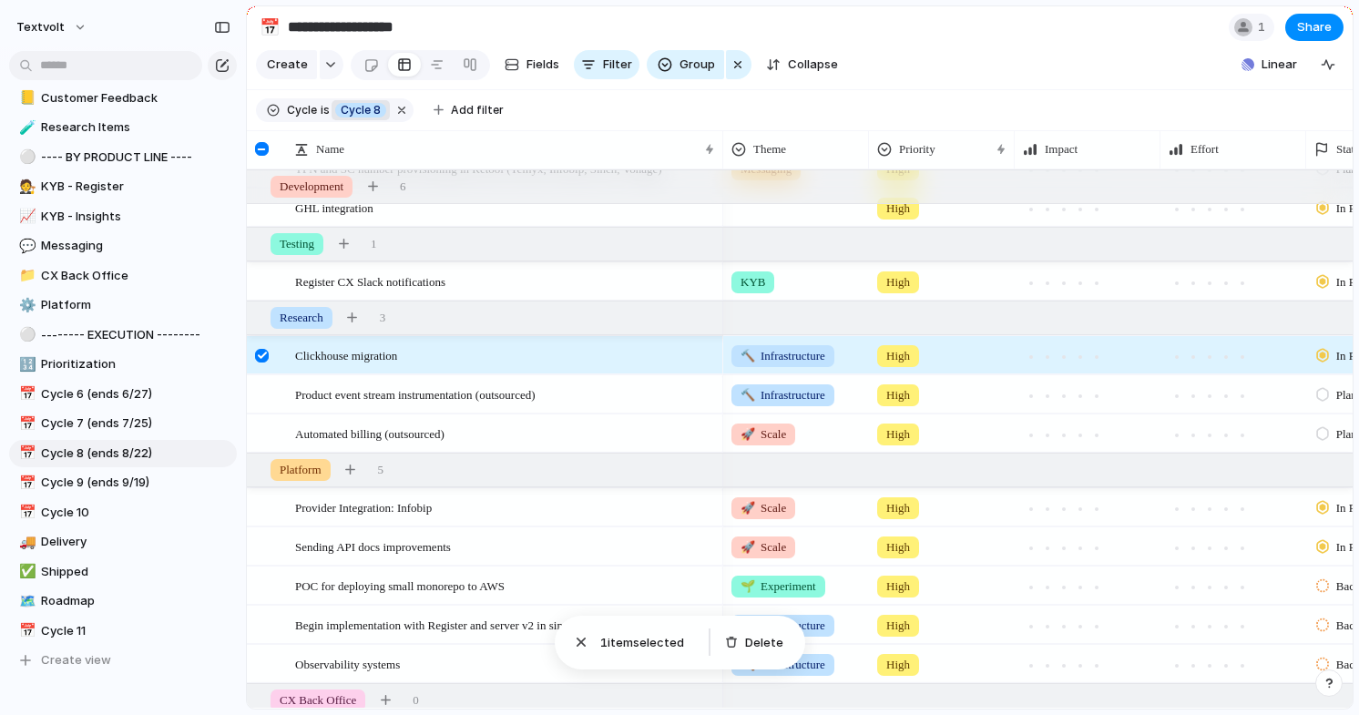
click at [262, 355] on div at bounding box center [262, 356] width 14 height 14
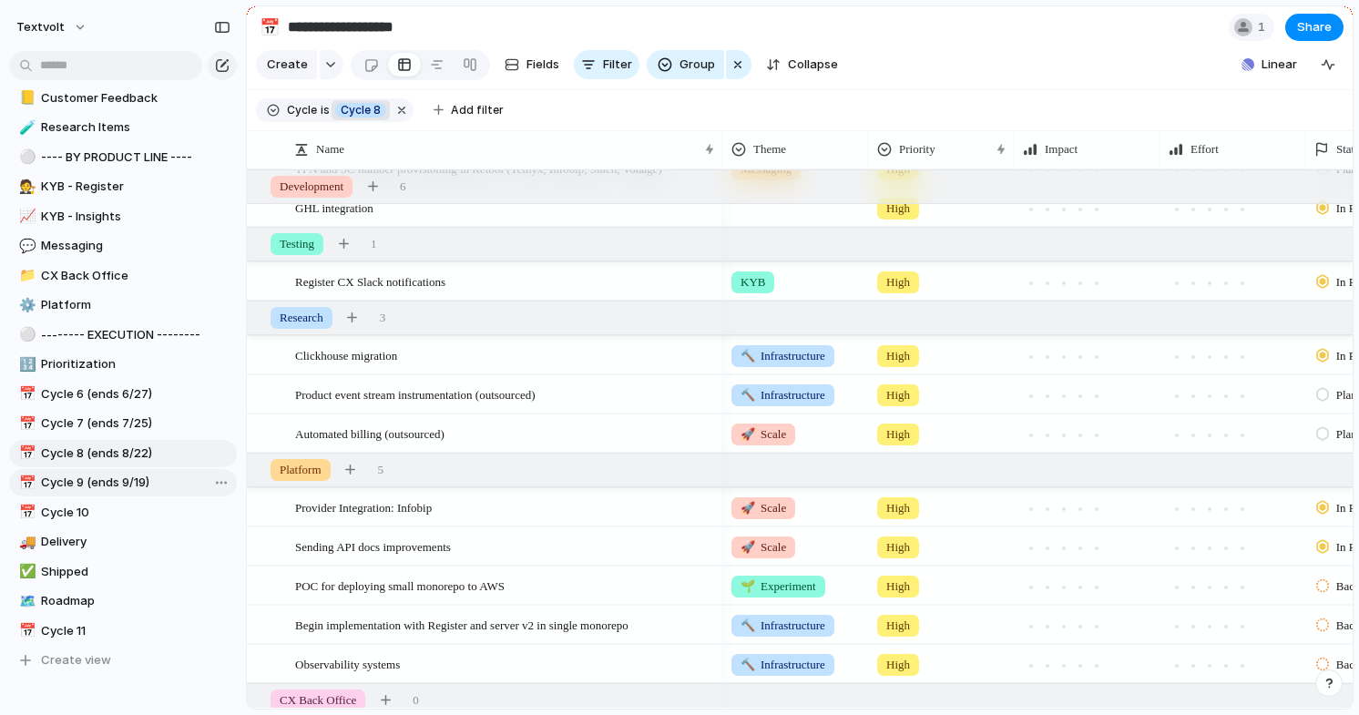
click at [143, 480] on span "Cycle 9 (ends 9/19)" at bounding box center [135, 483] width 189 height 18
type input "**********"
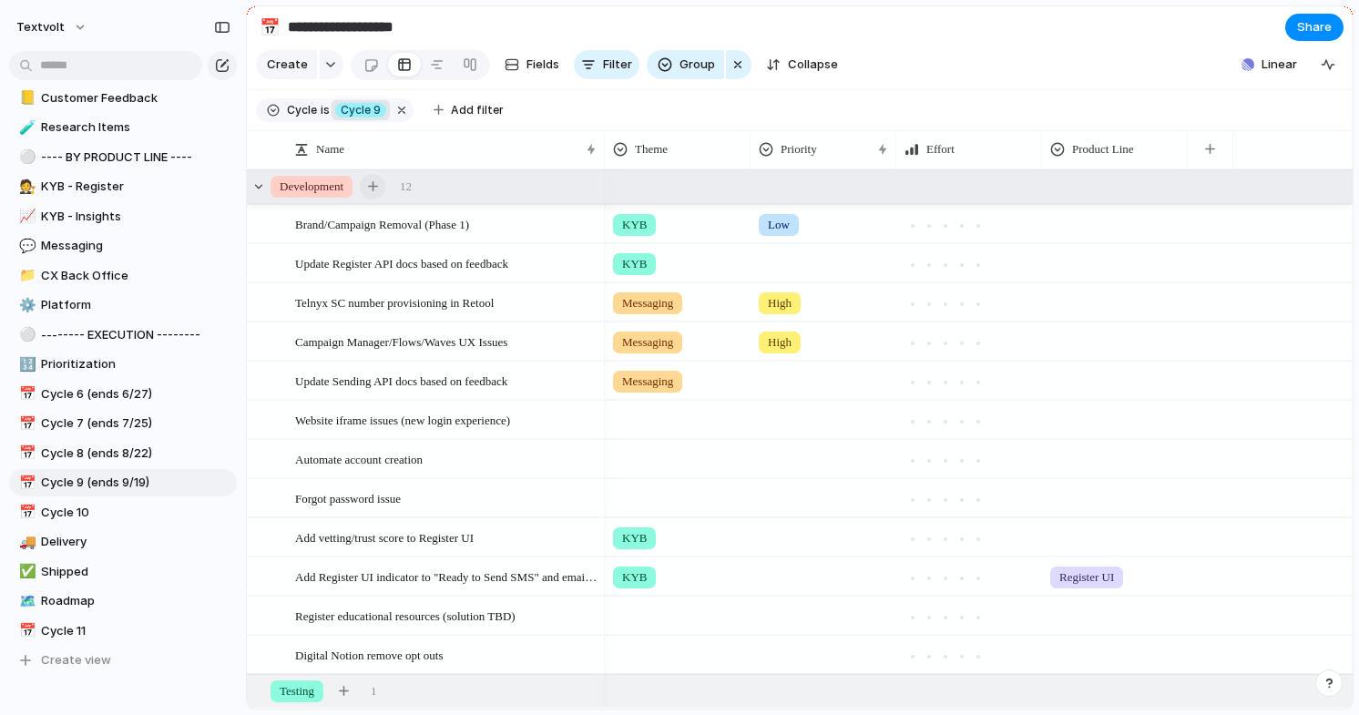
click at [378, 189] on div "button" at bounding box center [373, 186] width 10 height 10
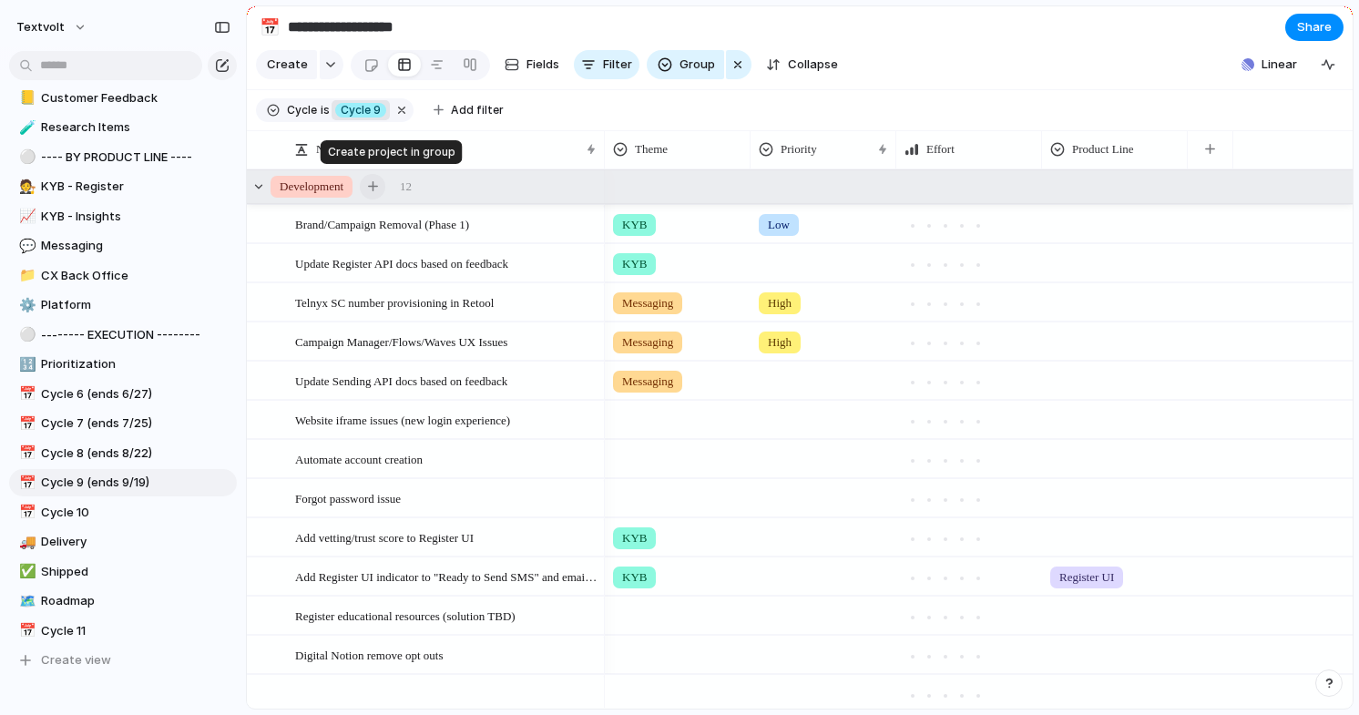
scroll to position [5, 0]
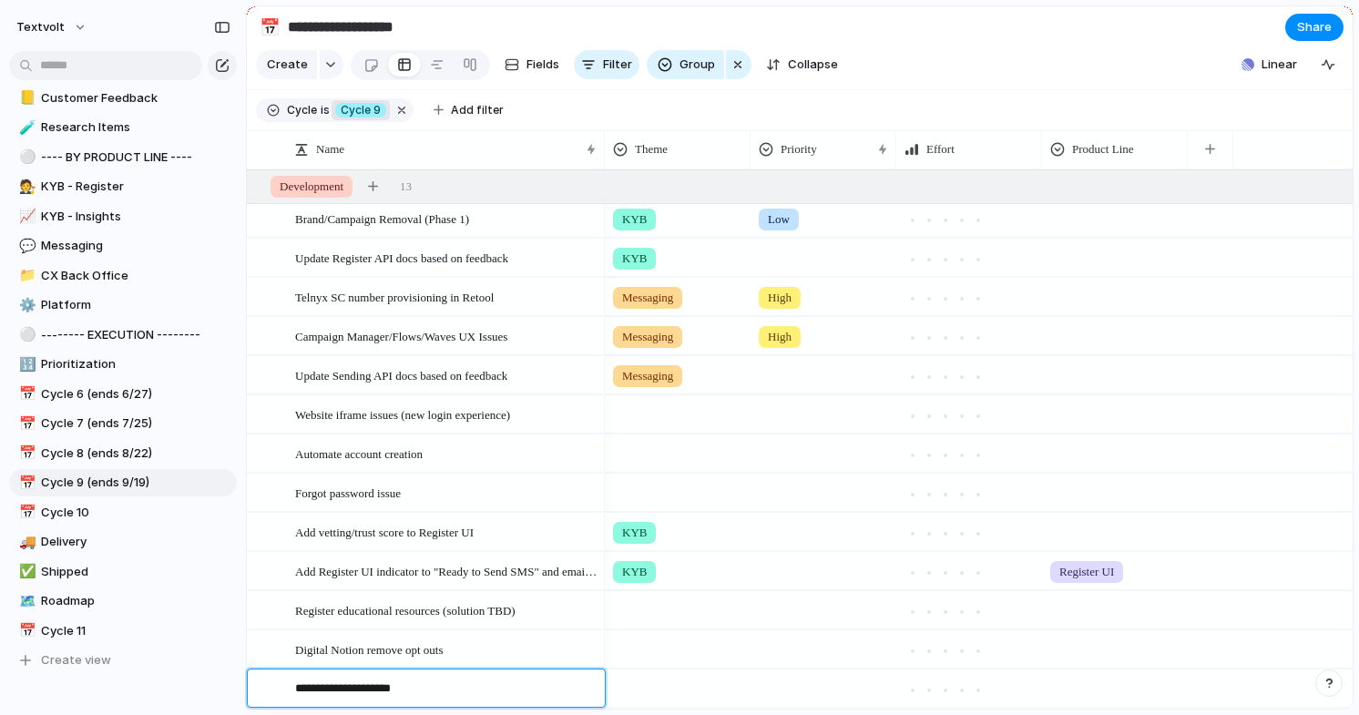
type textarea "**********"
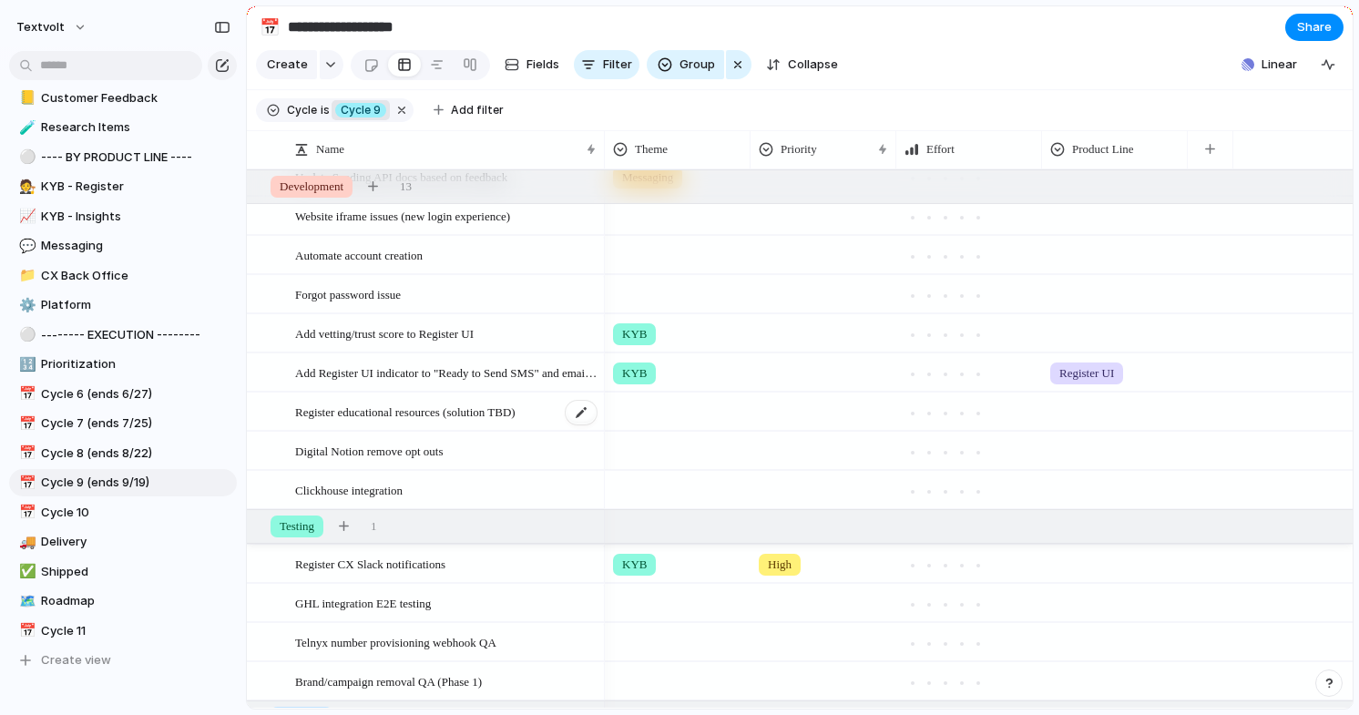
scroll to position [261, 0]
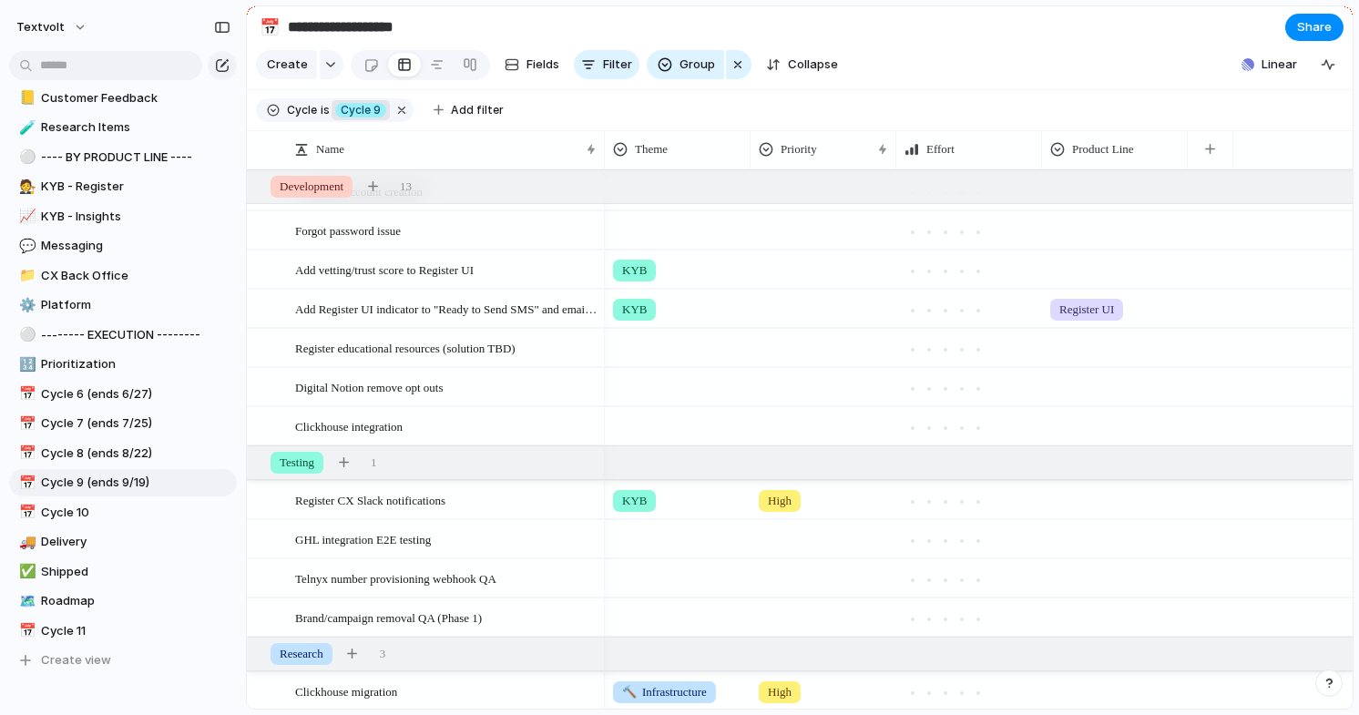
click at [656, 428] on div at bounding box center [678, 423] width 144 height 30
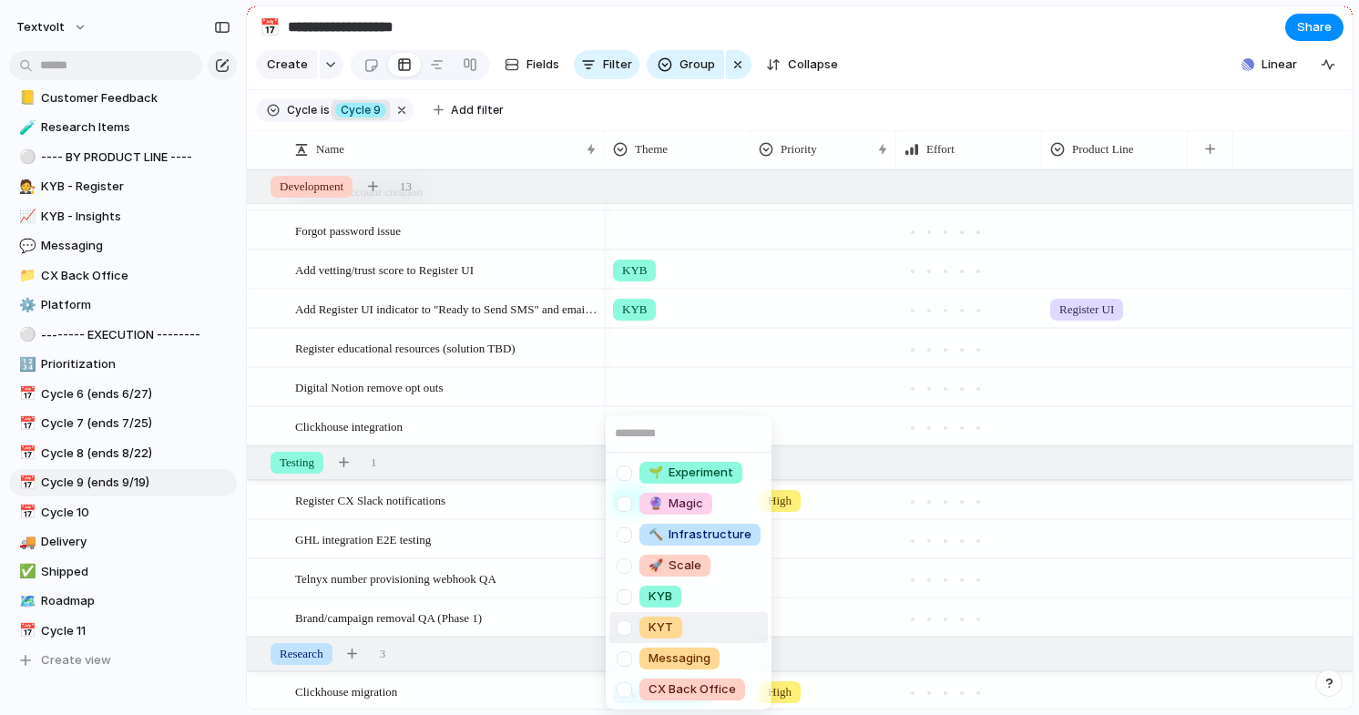
click at [627, 625] on div at bounding box center [624, 628] width 32 height 32
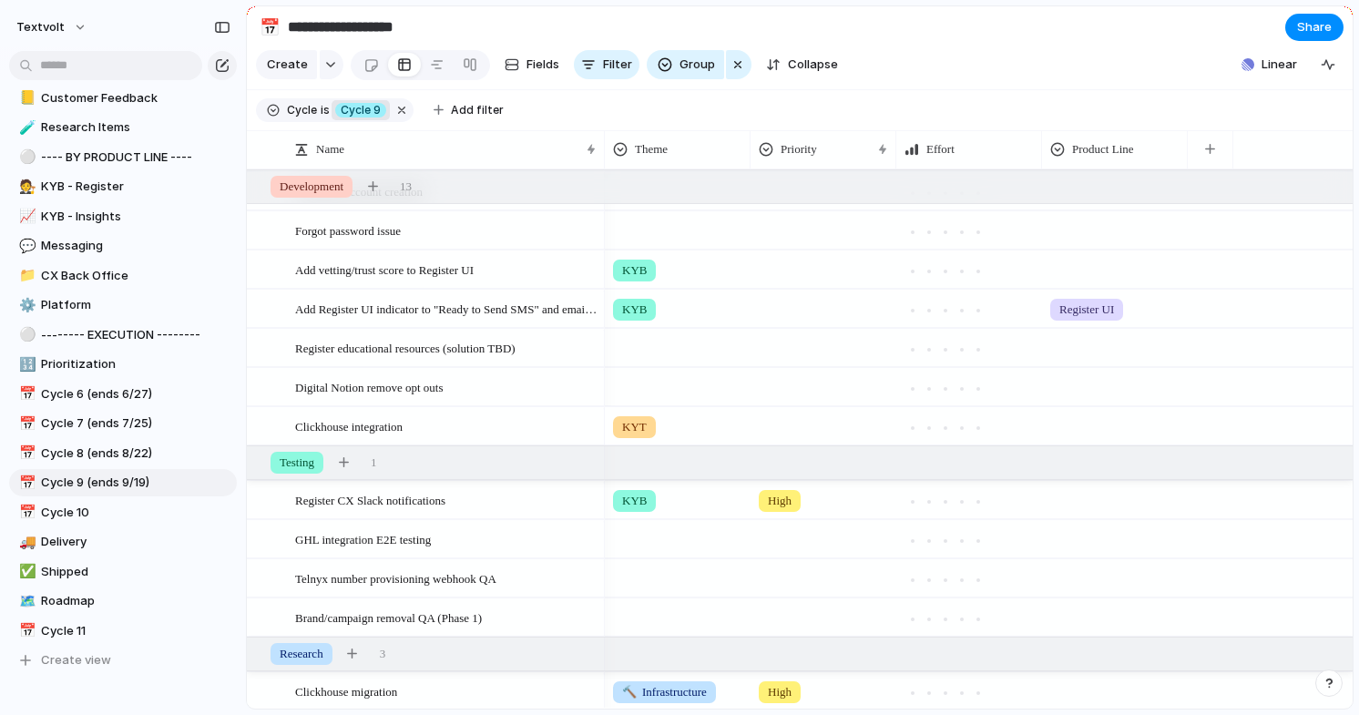
click at [852, 93] on div "🌱 Experiment 🔮 Magic 🔨 Infrastructure 🚀 Scale KYB KYT Messaging CX Back Office" at bounding box center [679, 357] width 1359 height 715
click at [641, 426] on span "KYT" at bounding box center [634, 427] width 25 height 18
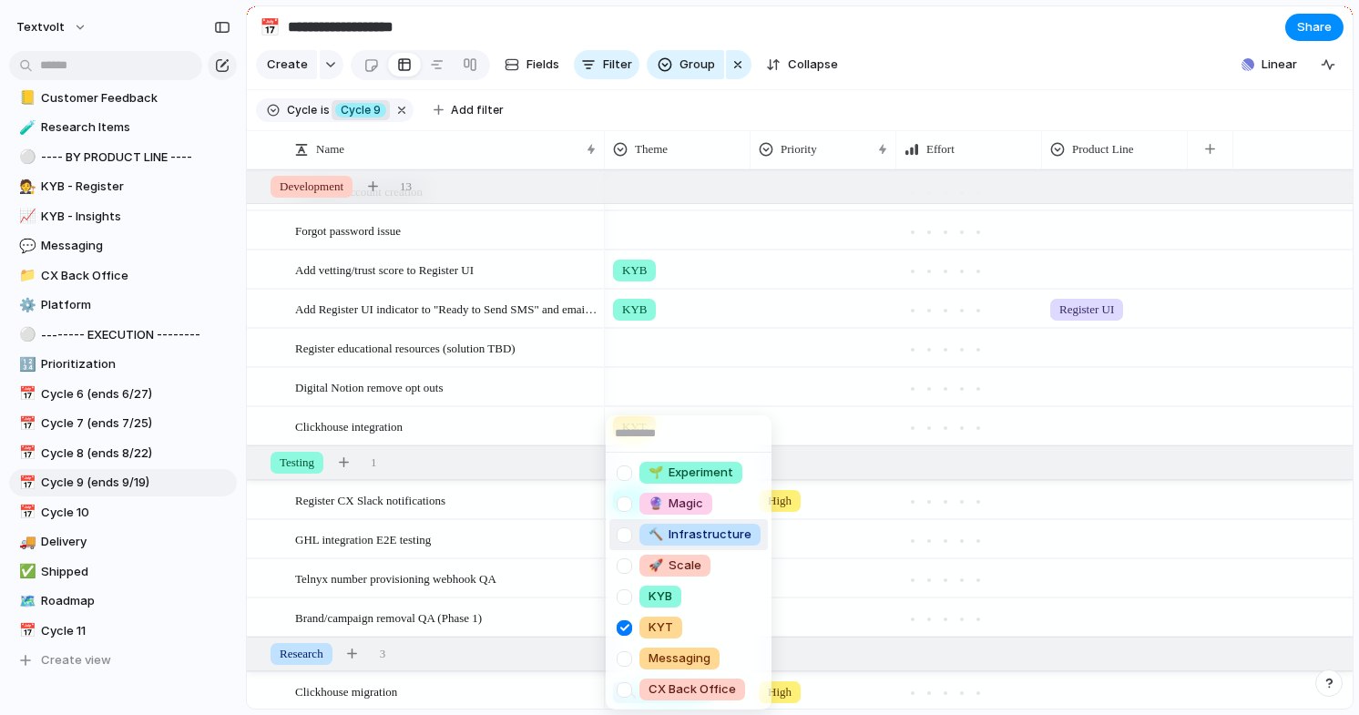
click at [628, 535] on div at bounding box center [624, 535] width 32 height 32
click at [626, 629] on div at bounding box center [624, 628] width 32 height 32
click at [827, 435] on div "🌱 Experiment 🔮 Magic 🔨 Infrastructure 🚀 Scale KYB KYT Messaging CX Back Office" at bounding box center [679, 357] width 1359 height 715
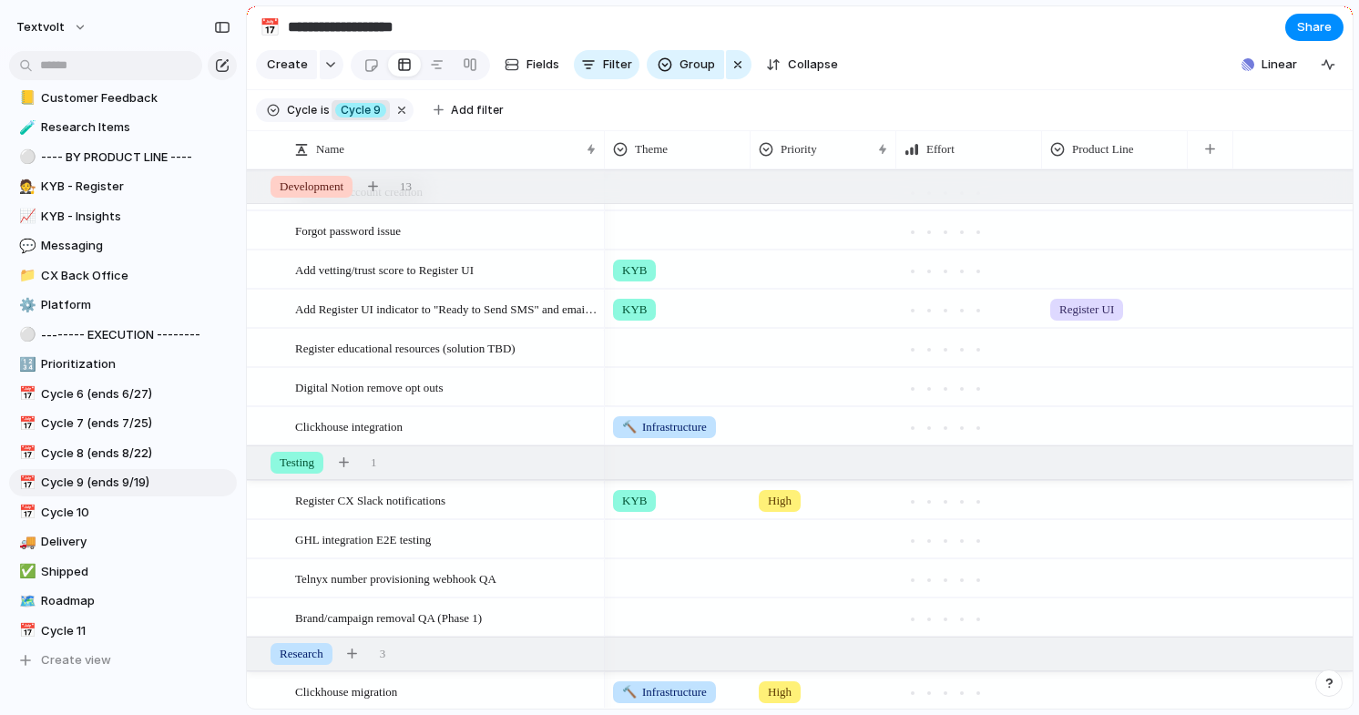
click at [811, 429] on div at bounding box center [823, 423] width 144 height 30
click at [782, 528] on span "High" at bounding box center [783, 533] width 25 height 18
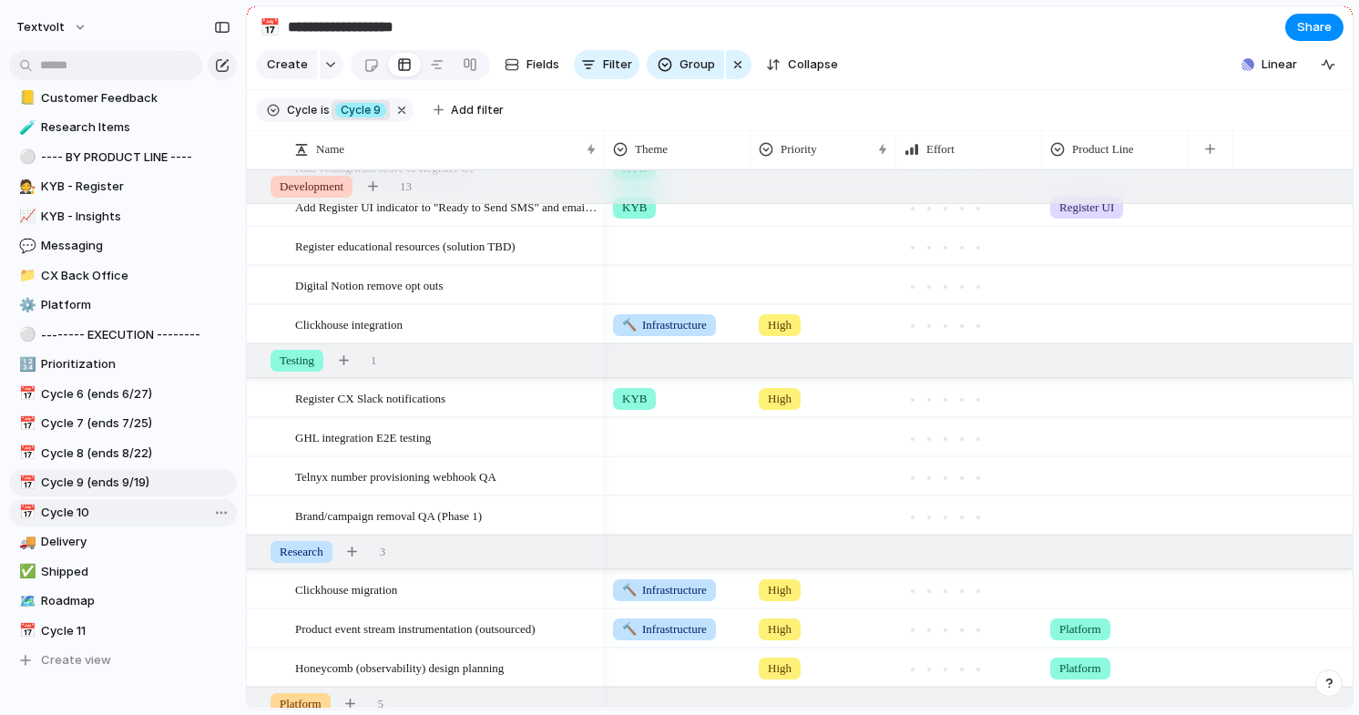
click at [121, 512] on span "Cycle 10" at bounding box center [135, 513] width 189 height 18
type input "********"
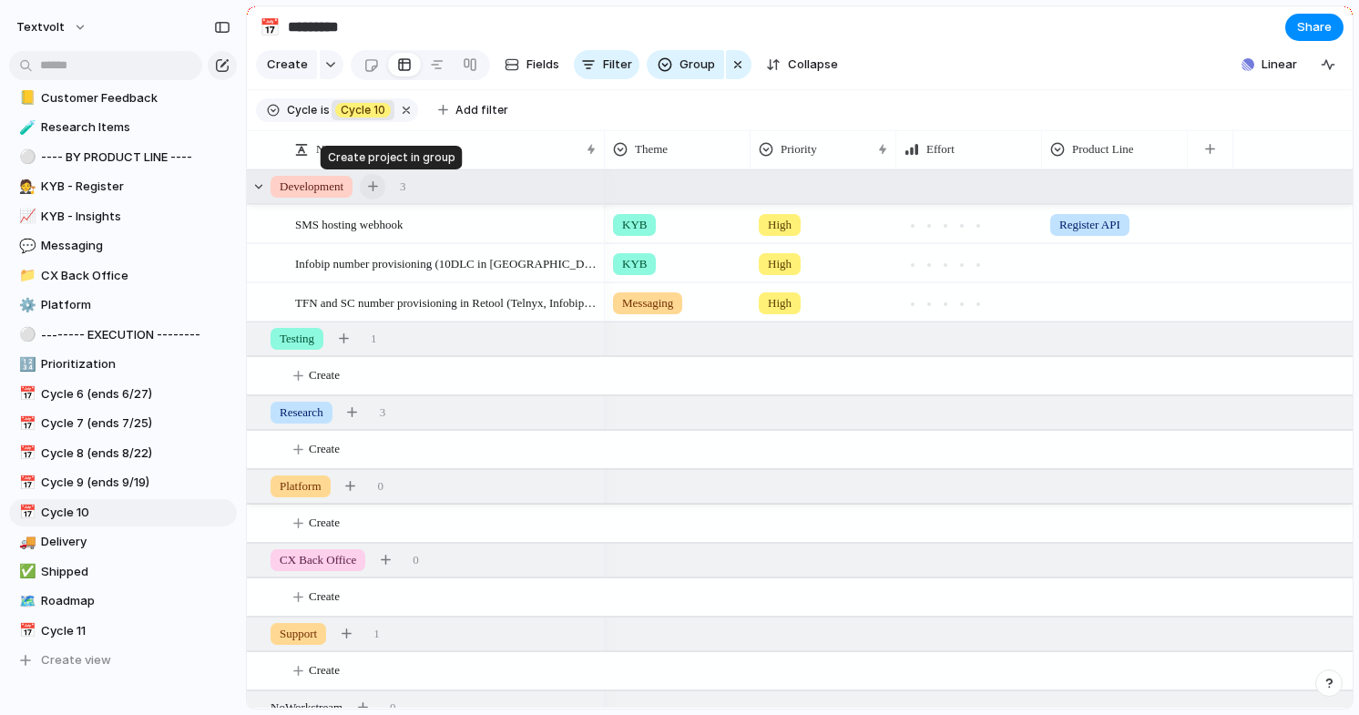
click at [378, 188] on div "button" at bounding box center [373, 186] width 10 height 10
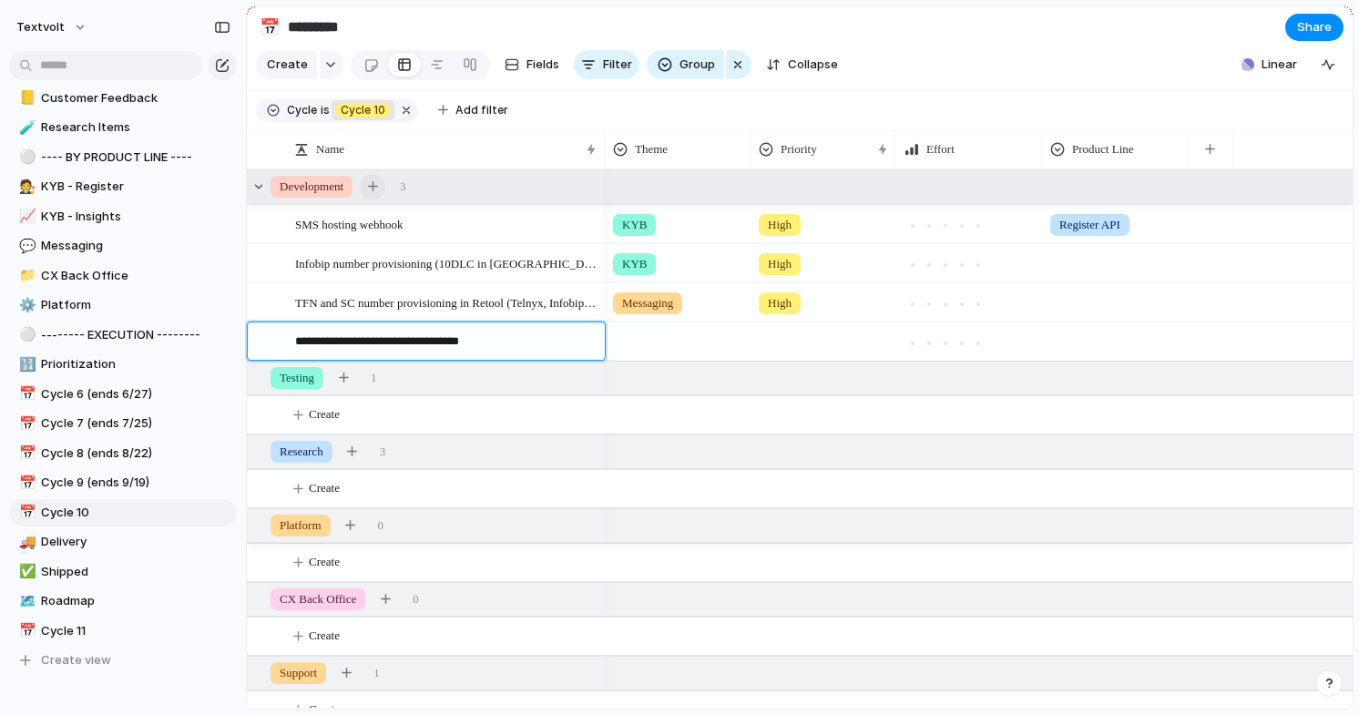
type textarea "**********"
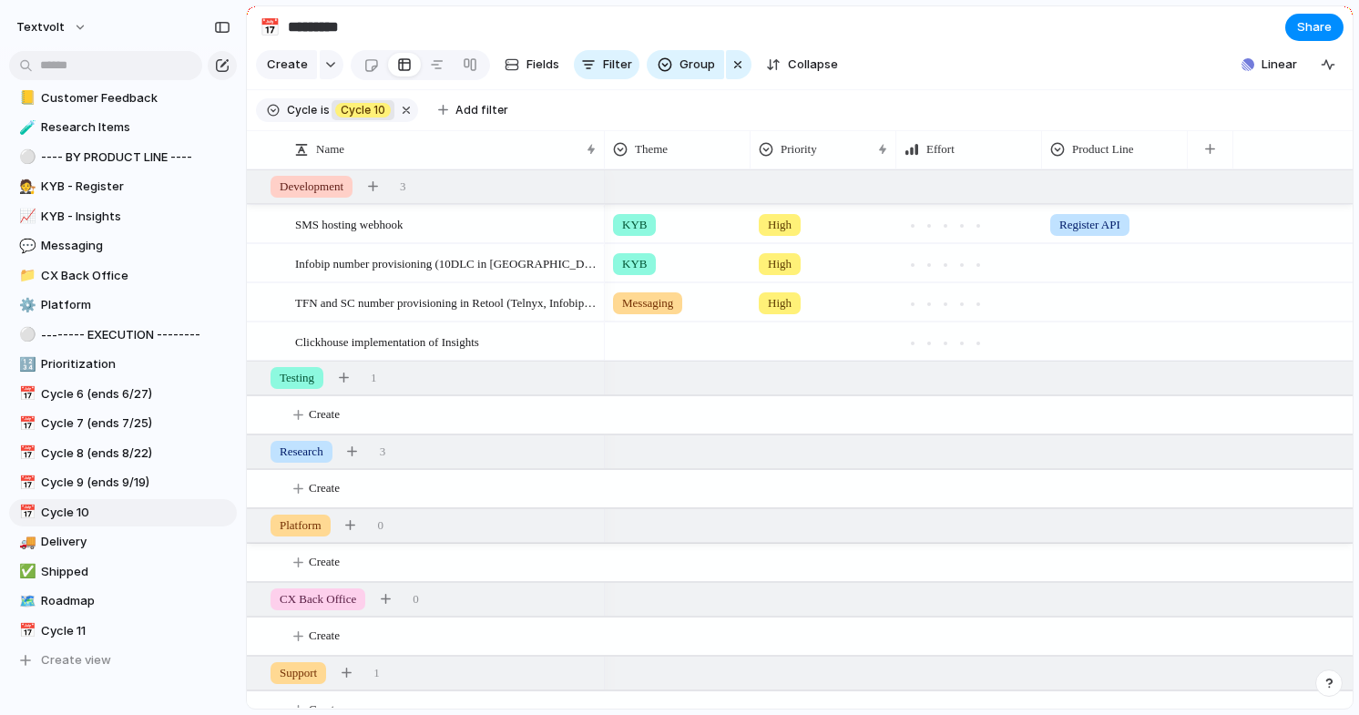
click at [636, 343] on div at bounding box center [678, 338] width 144 height 30
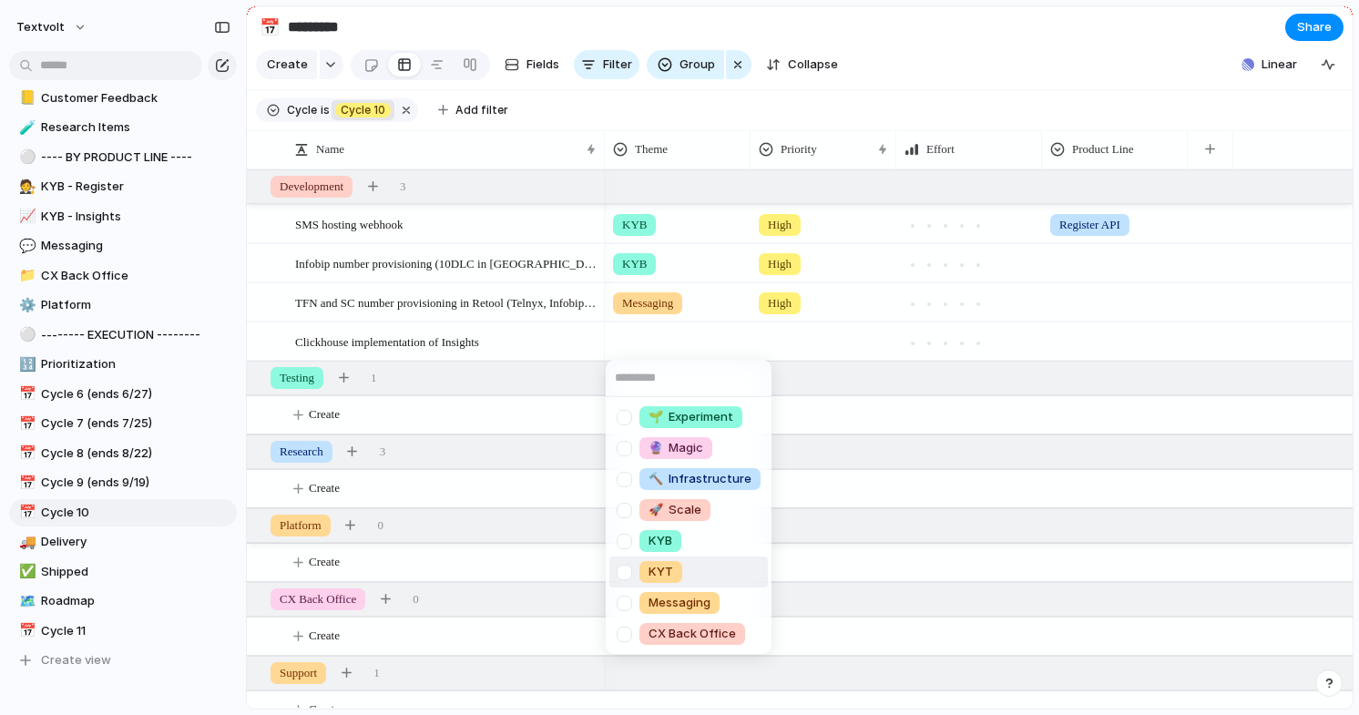
click at [625, 571] on div at bounding box center [624, 572] width 32 height 32
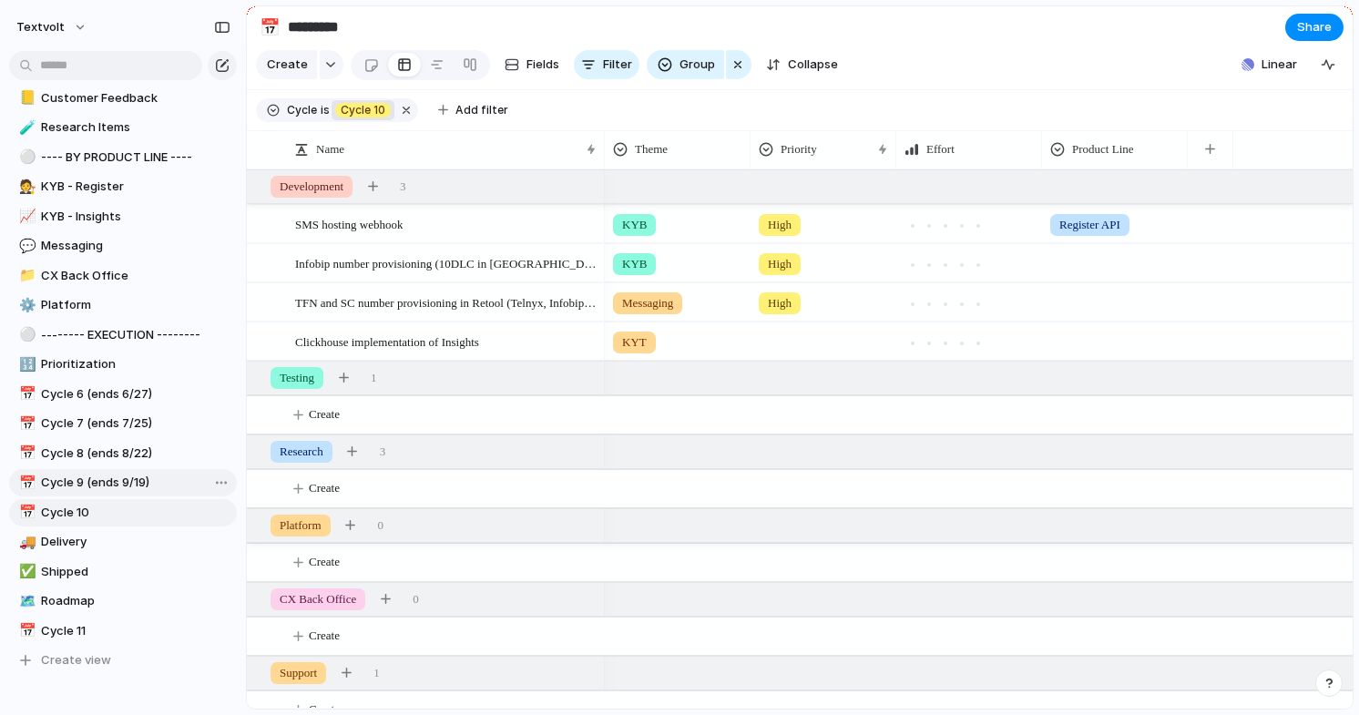
click at [119, 480] on span "Cycle 9 (ends 9/19)" at bounding box center [135, 483] width 189 height 18
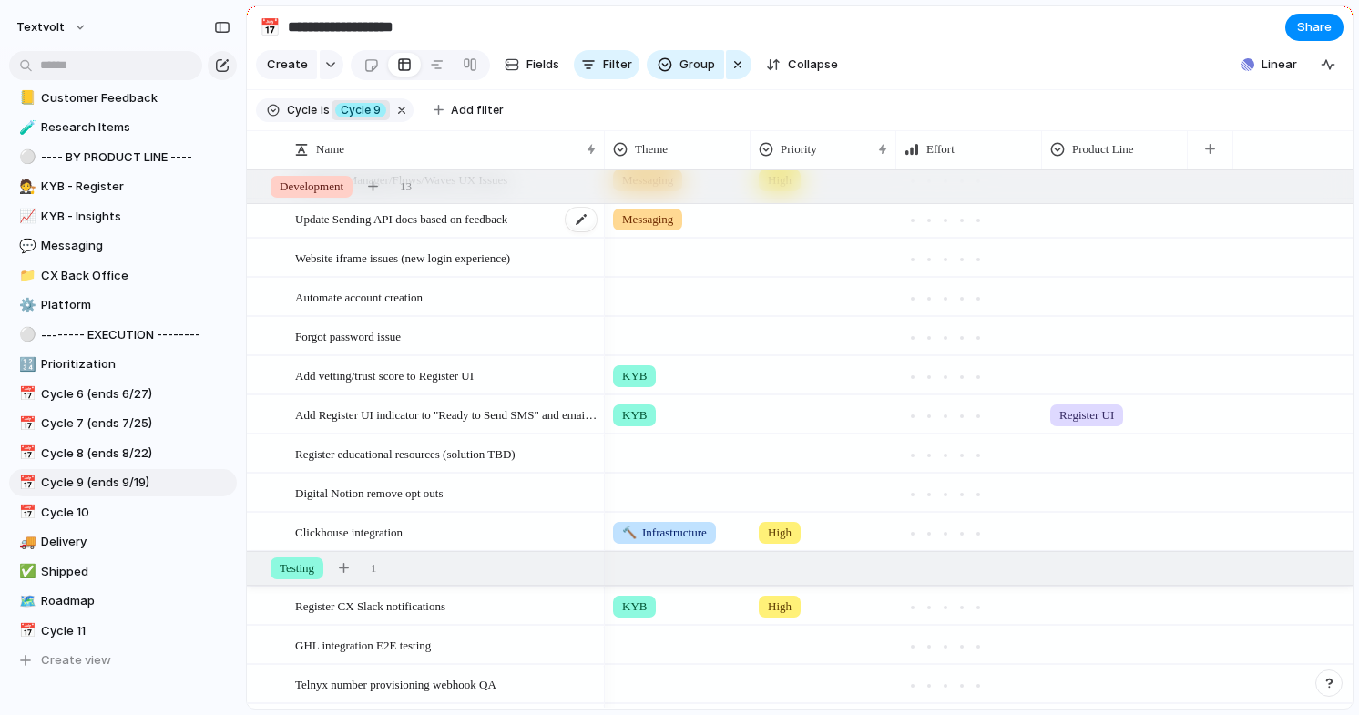
scroll to position [187, 0]
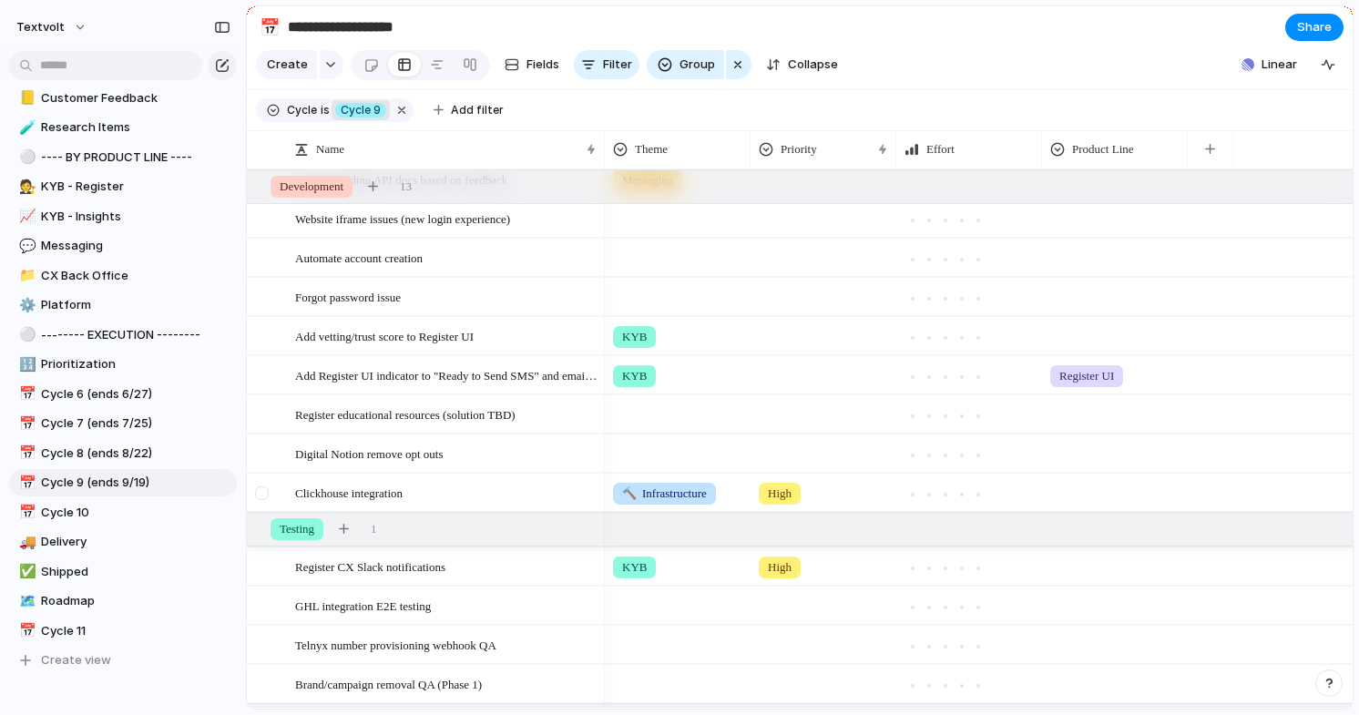
click at [262, 492] on div at bounding box center [262, 493] width 14 height 14
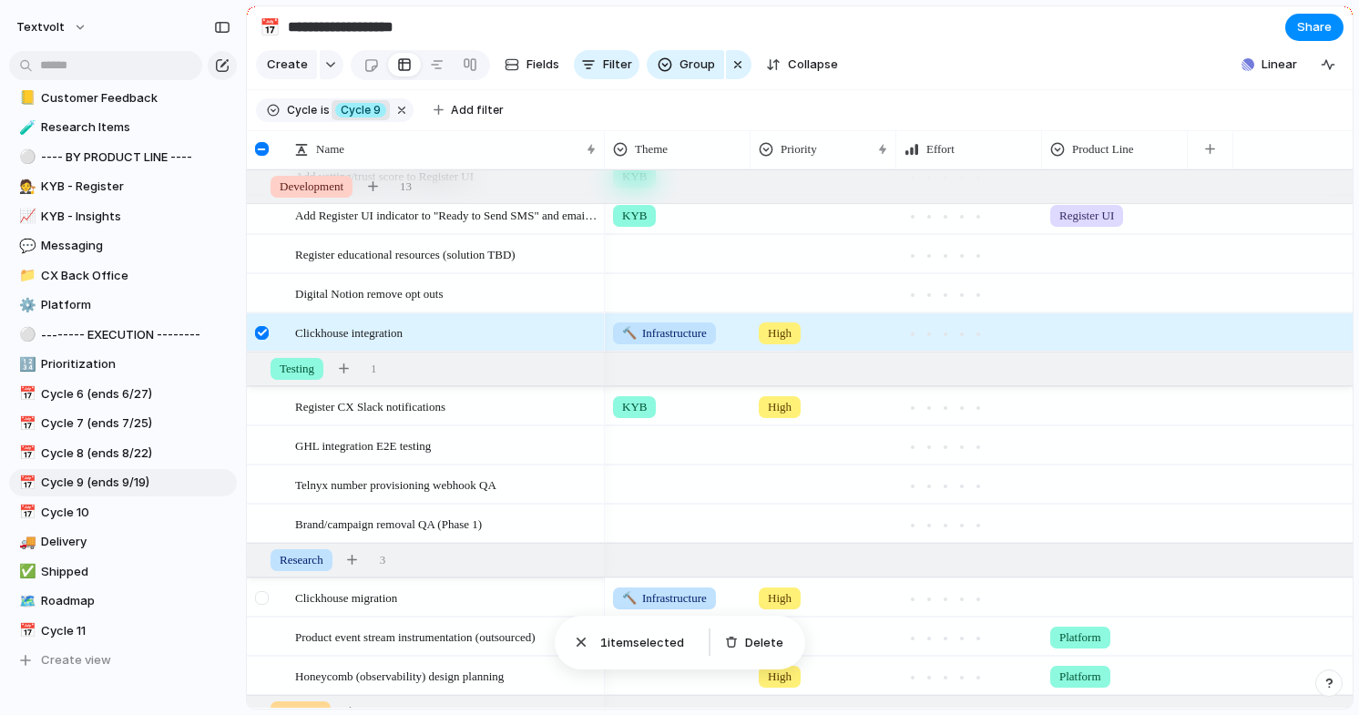
click at [265, 598] on div at bounding box center [262, 598] width 14 height 14
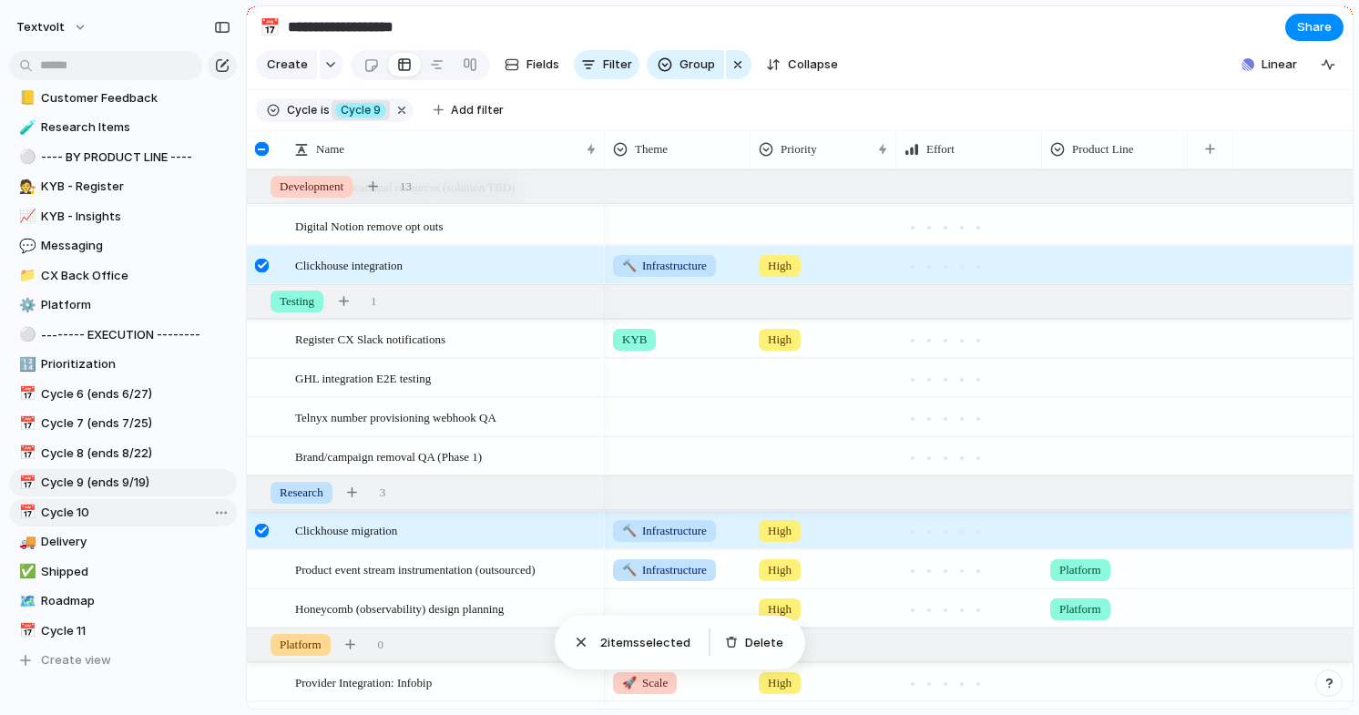
click at [158, 508] on span "Cycle 10" at bounding box center [135, 513] width 189 height 18
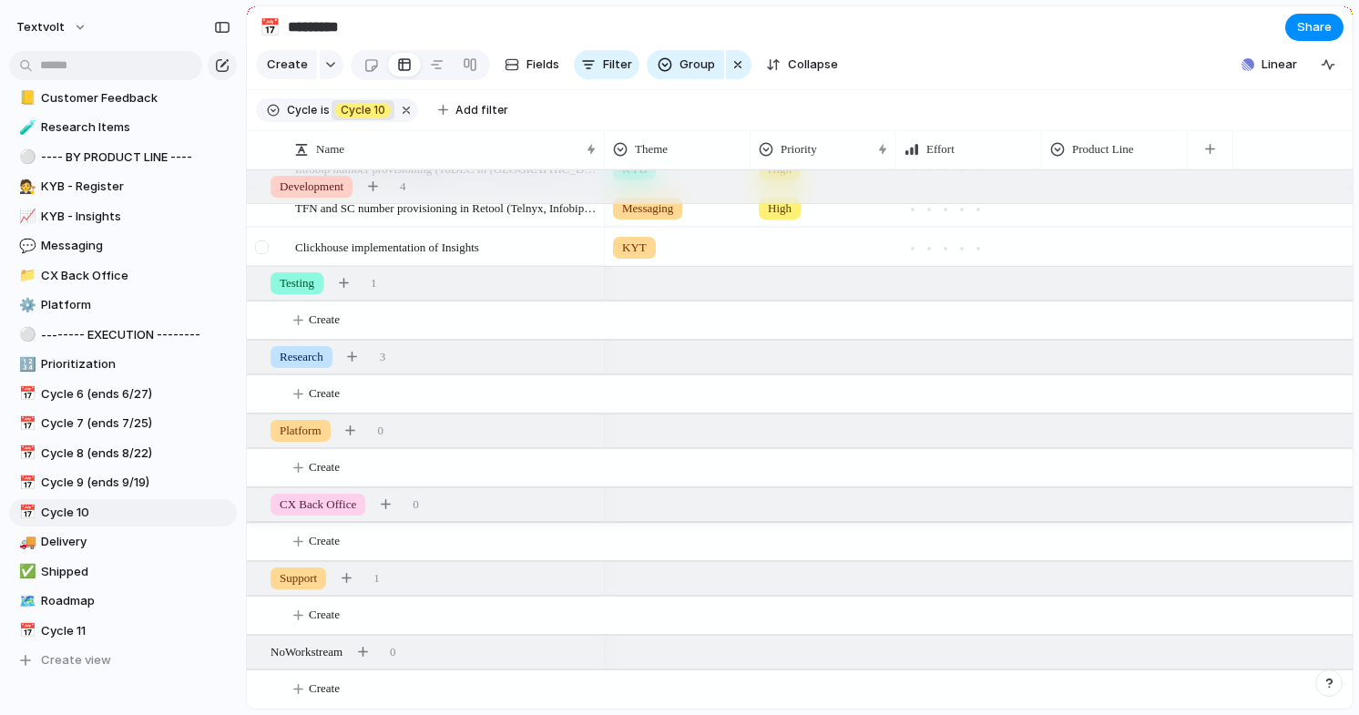
click at [262, 241] on div at bounding box center [262, 247] width 14 height 14
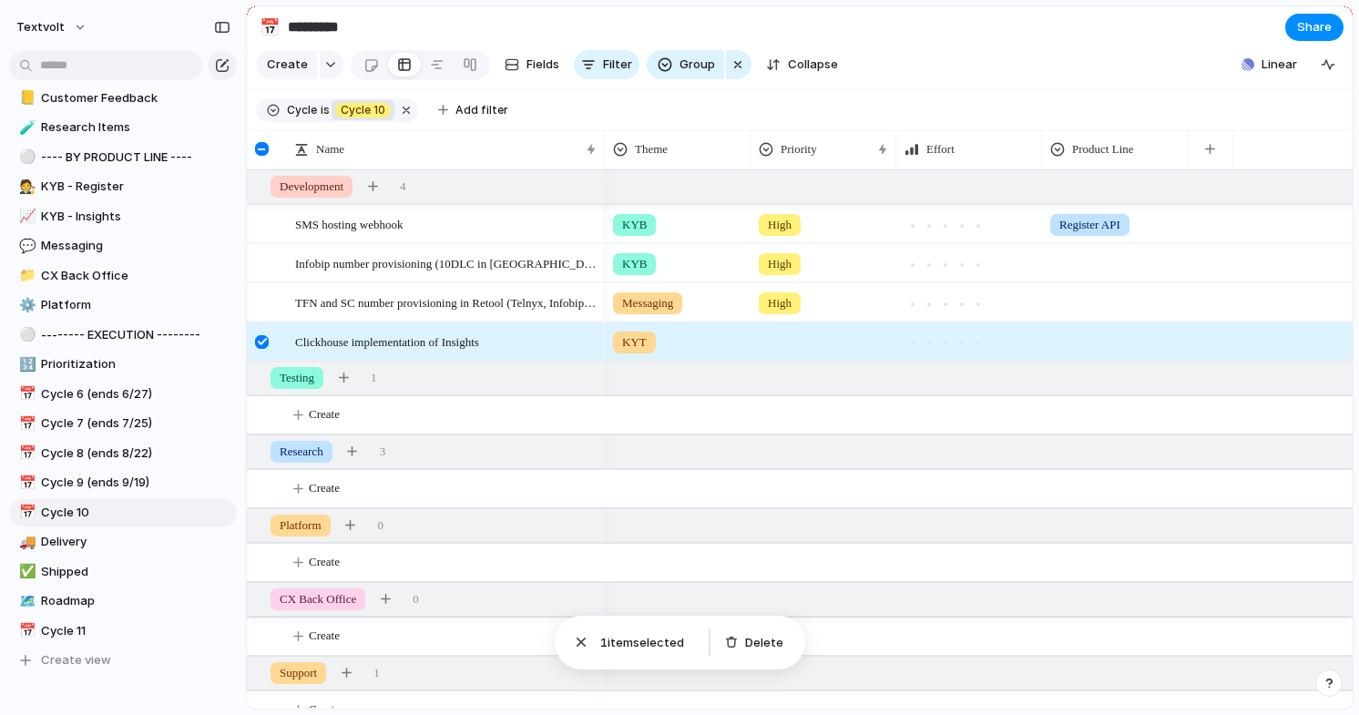
click at [264, 342] on div at bounding box center [262, 342] width 14 height 14
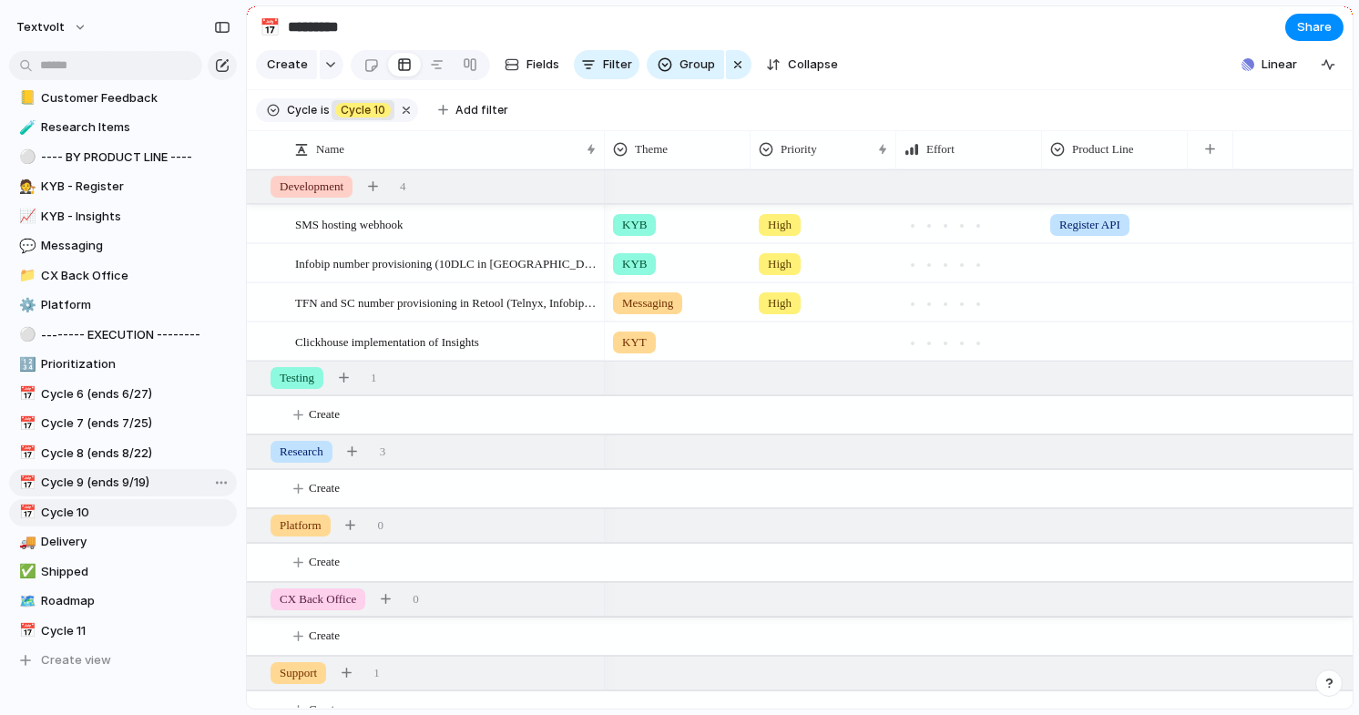
click at [118, 484] on span "Cycle 9 (ends 9/19)" at bounding box center [135, 483] width 189 height 18
type input "**********"
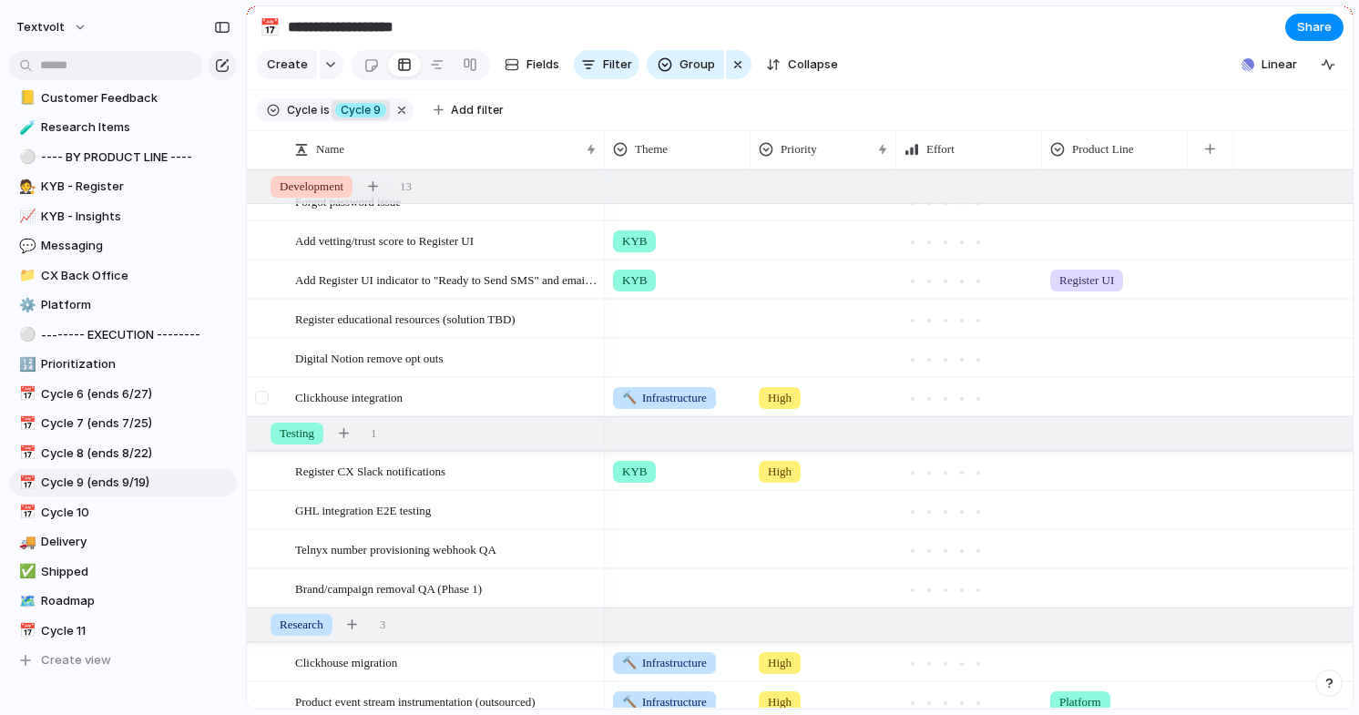
click at [261, 398] on div at bounding box center [262, 398] width 14 height 14
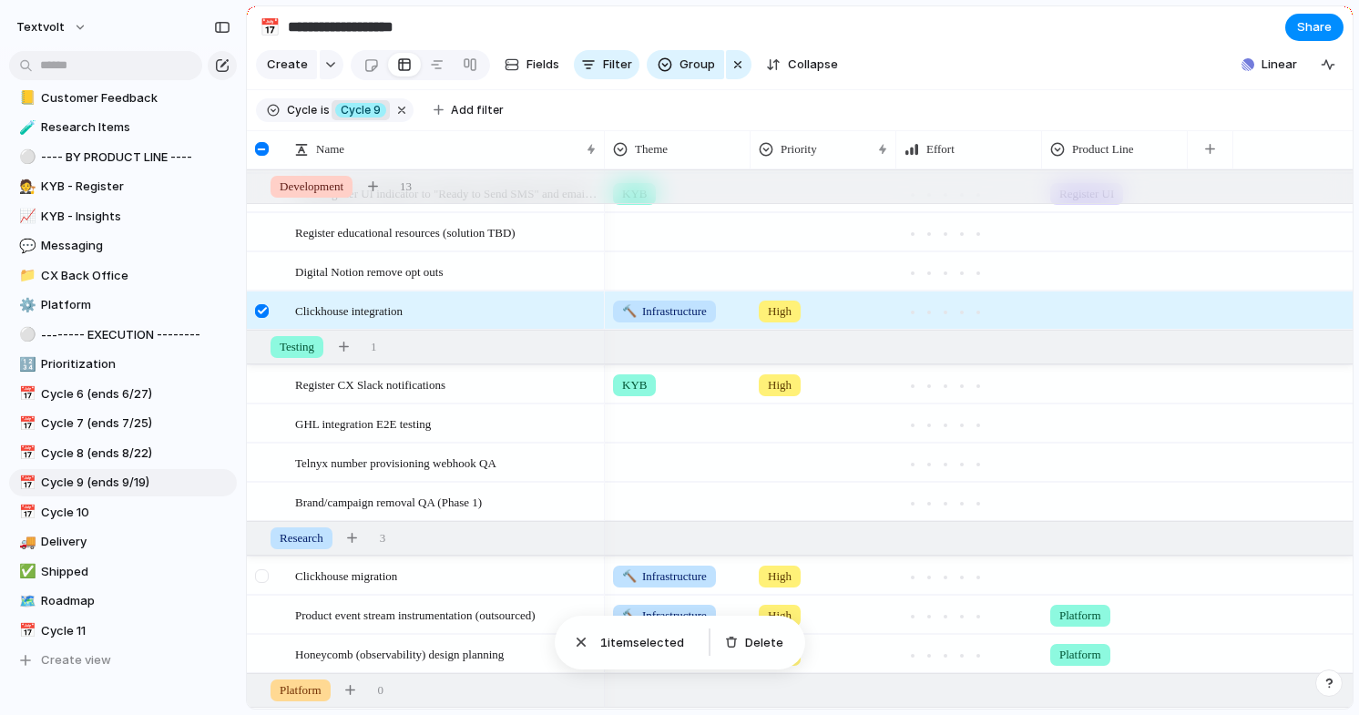
click at [262, 584] on div at bounding box center [264, 581] width 33 height 49
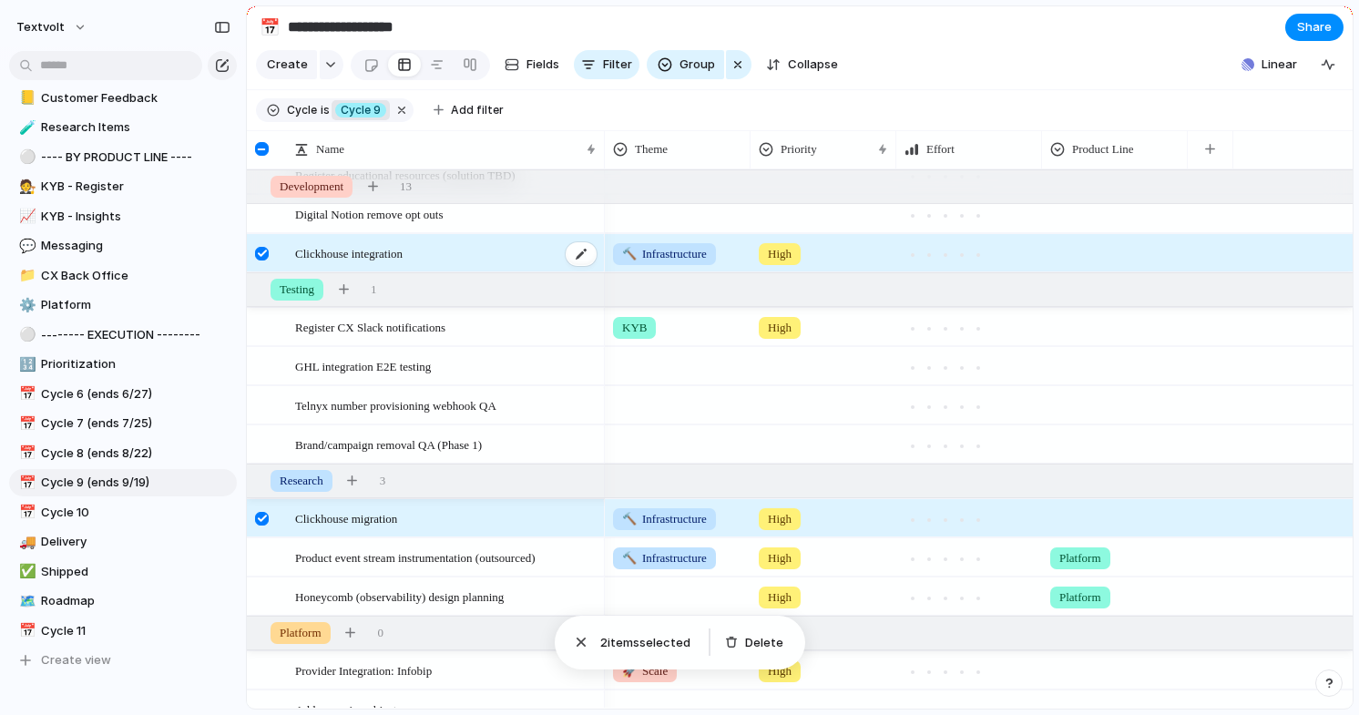
click at [394, 252] on span "Clickhouse integration" at bounding box center [348, 252] width 107 height 21
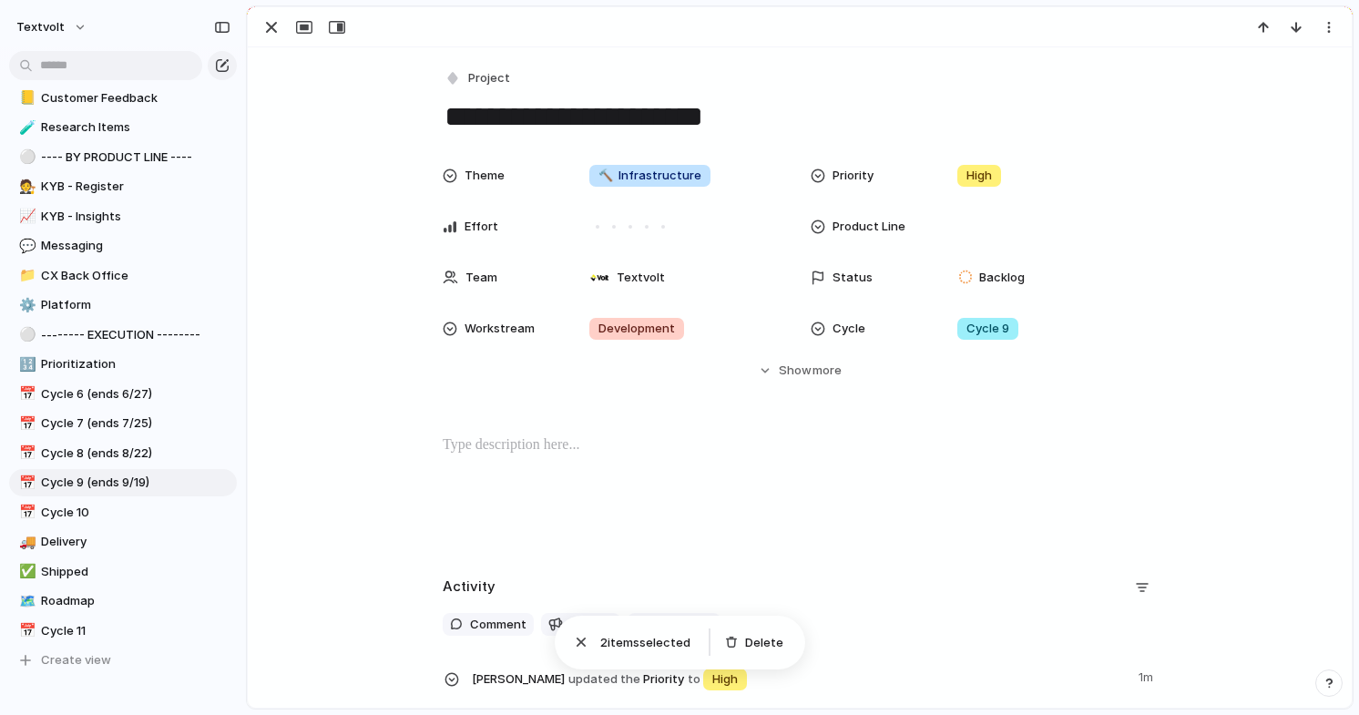
click at [597, 110] on textarea "**********" at bounding box center [800, 116] width 714 height 38
click at [809, 120] on textarea "**********" at bounding box center [800, 116] width 714 height 38
type textarea "**********"
click at [276, 26] on div "button" at bounding box center [271, 27] width 22 height 22
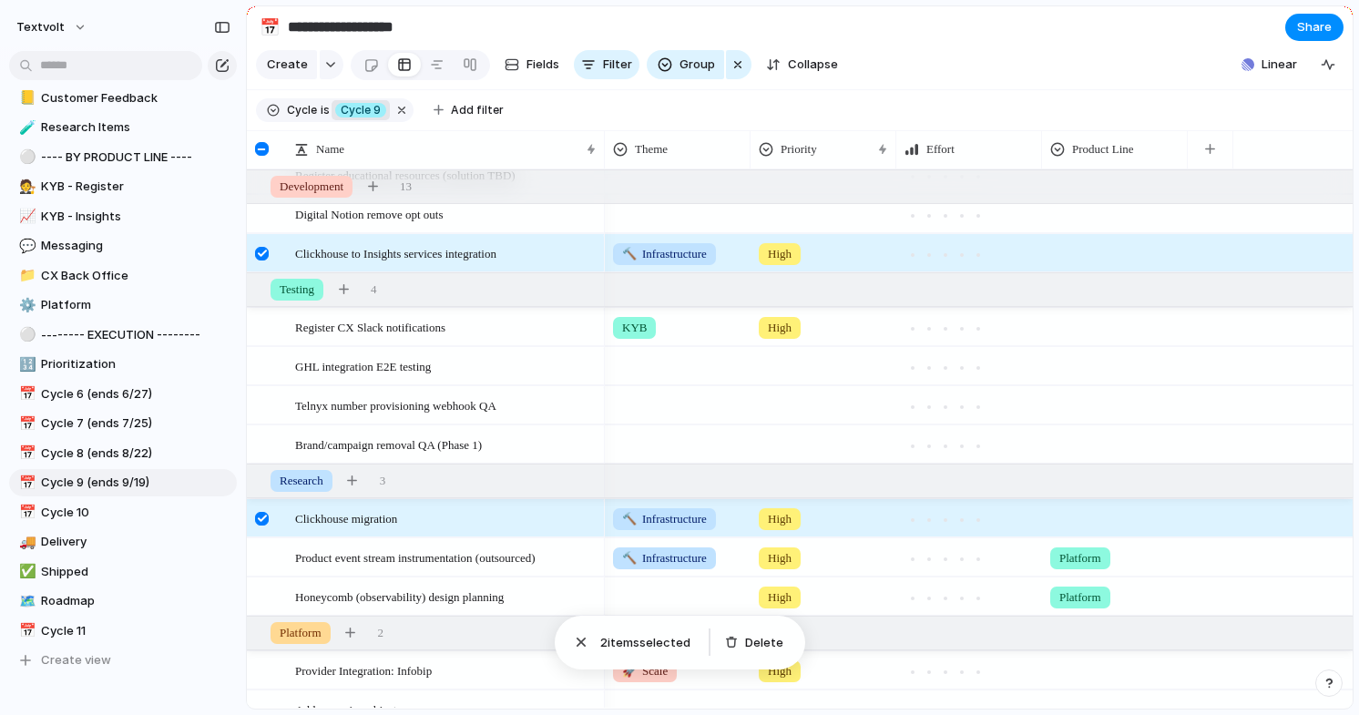
click at [265, 151] on div at bounding box center [262, 149] width 14 height 14
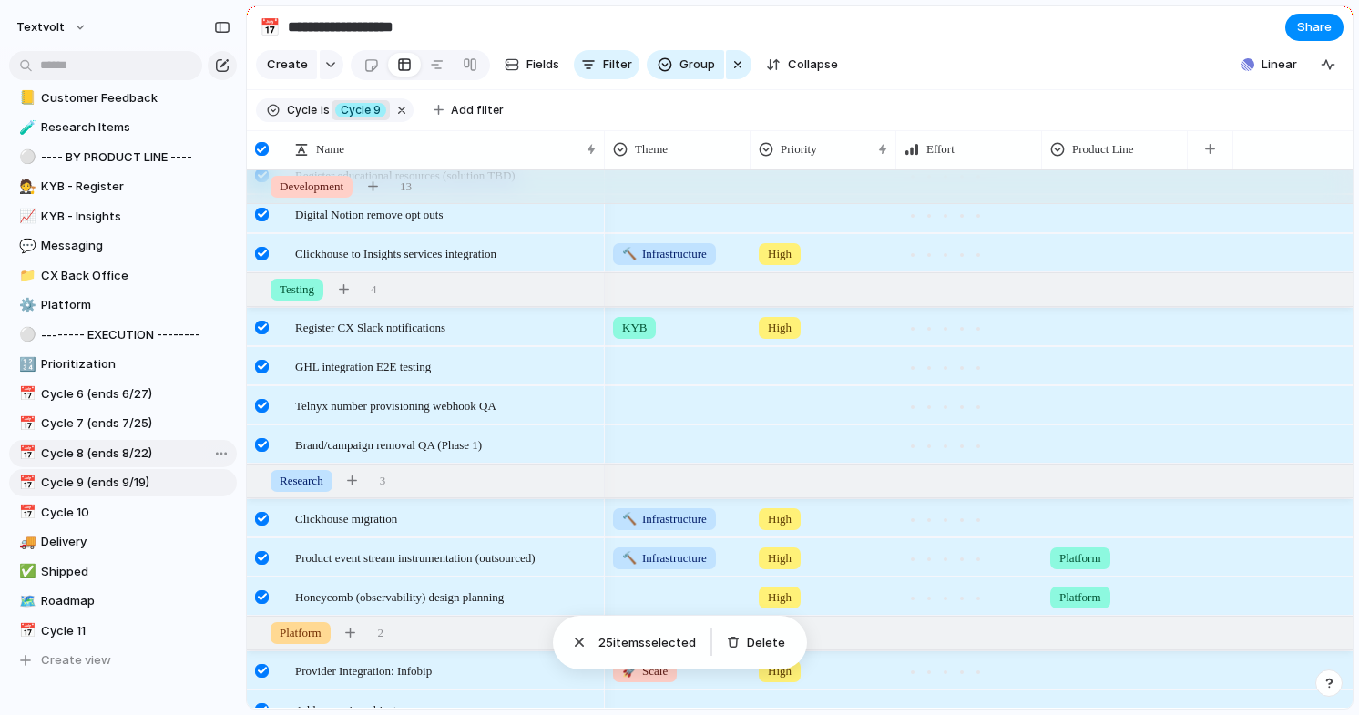
click at [99, 454] on span "Cycle 8 (ends 8/22)" at bounding box center [135, 453] width 189 height 18
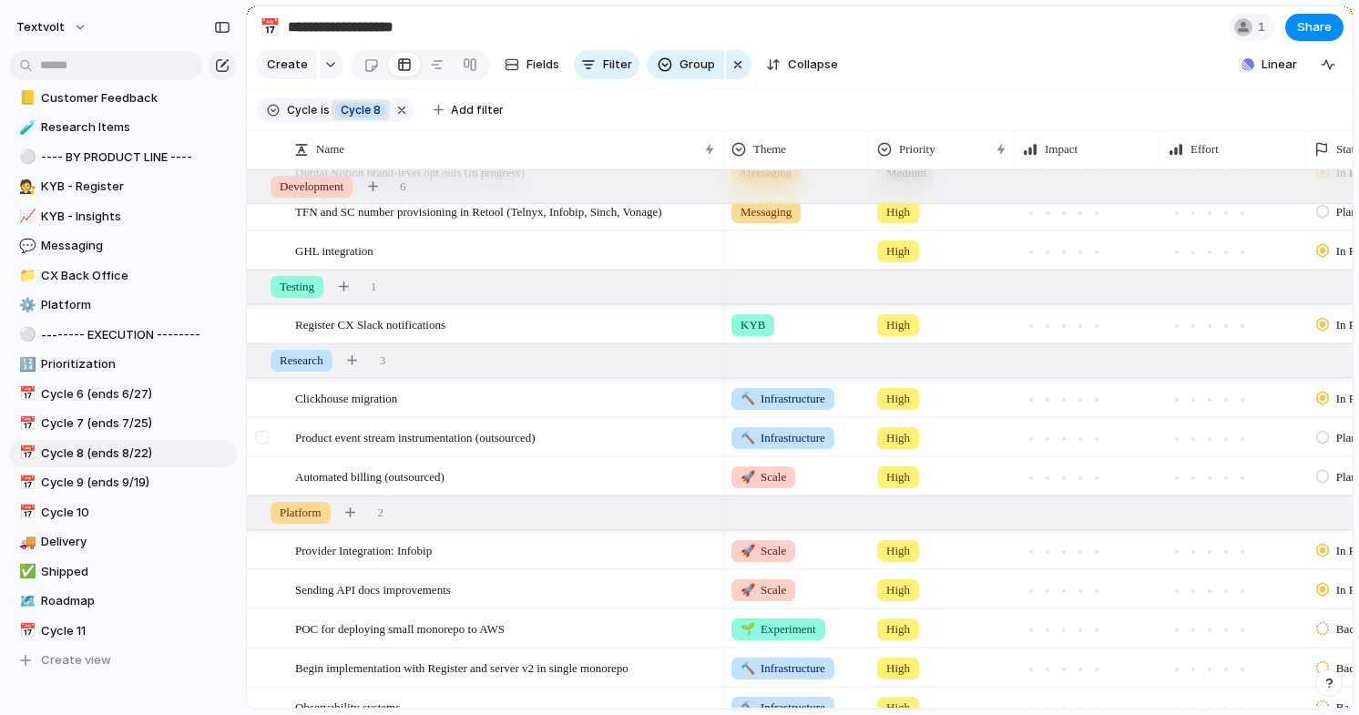
click at [261, 437] on div at bounding box center [262, 438] width 14 height 14
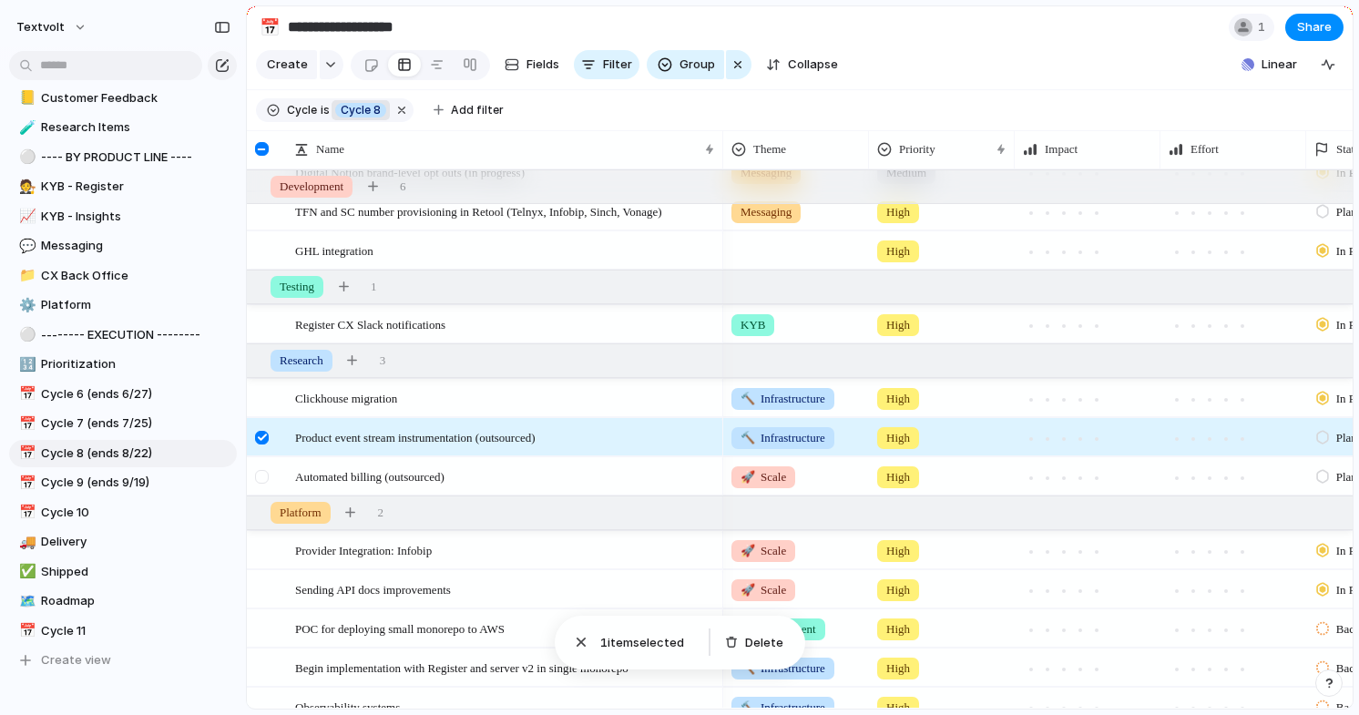
click at [262, 474] on div at bounding box center [262, 477] width 14 height 14
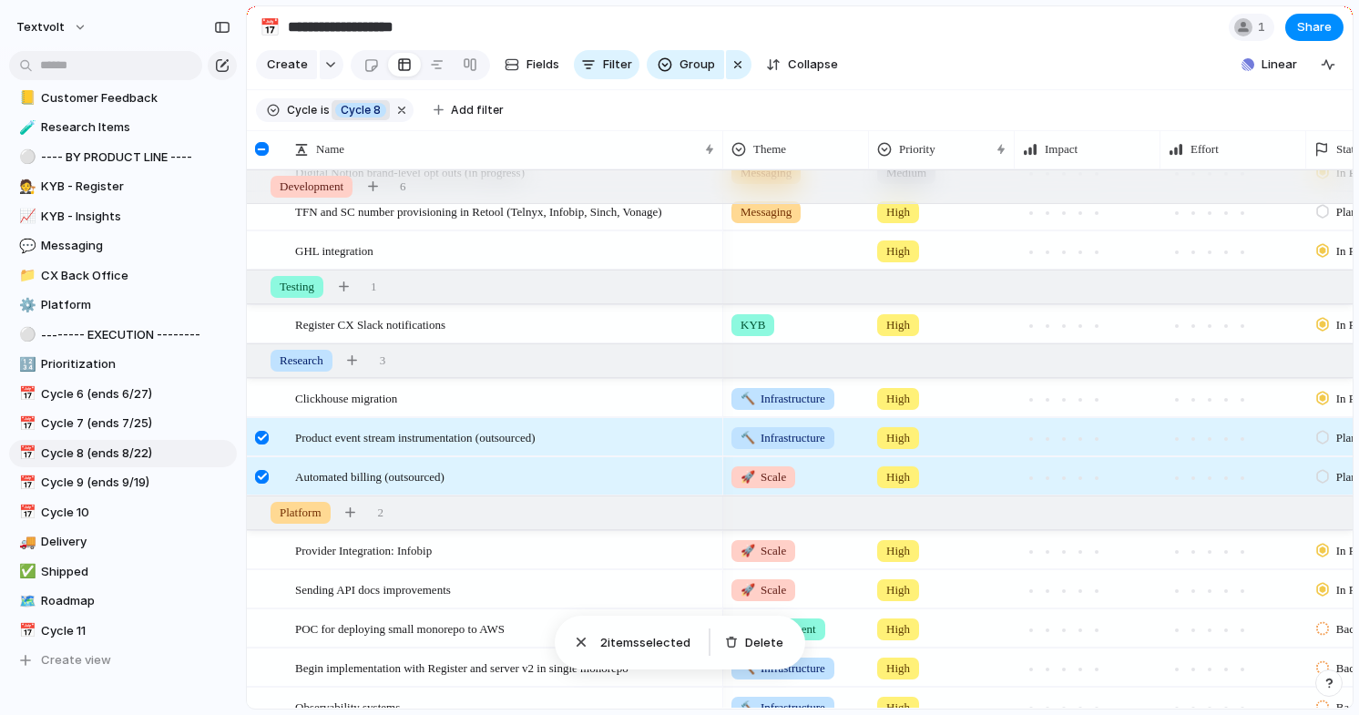
click at [258, 433] on div at bounding box center [262, 438] width 14 height 14
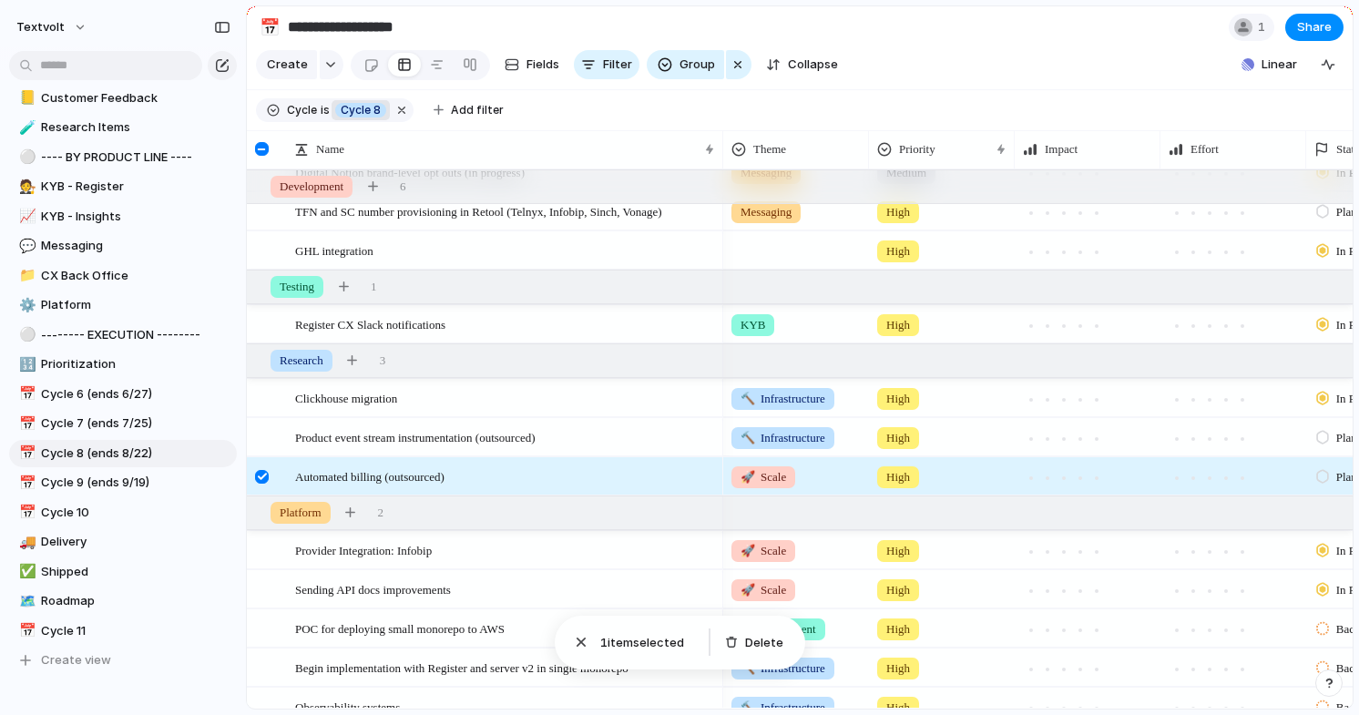
click at [258, 471] on div at bounding box center [262, 477] width 14 height 14
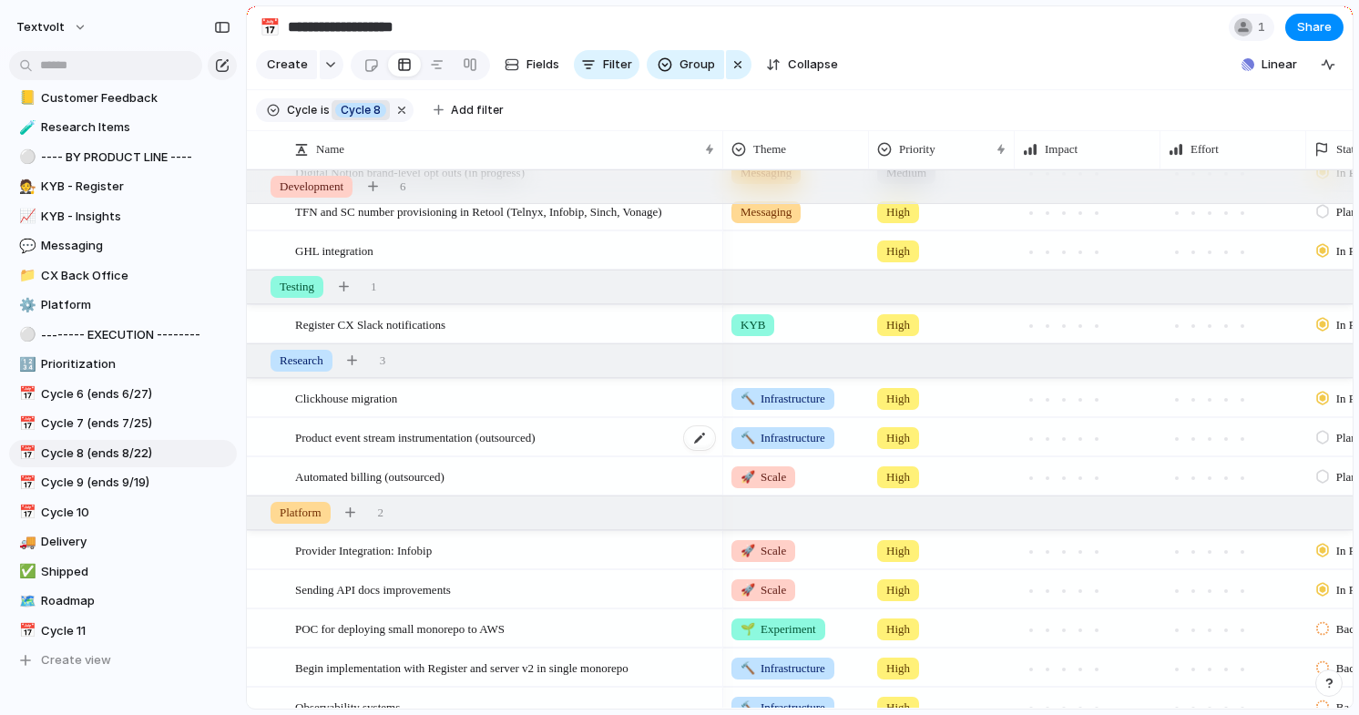
click at [366, 438] on span "Product event stream instrumentation (outsourced)" at bounding box center [415, 436] width 240 height 21
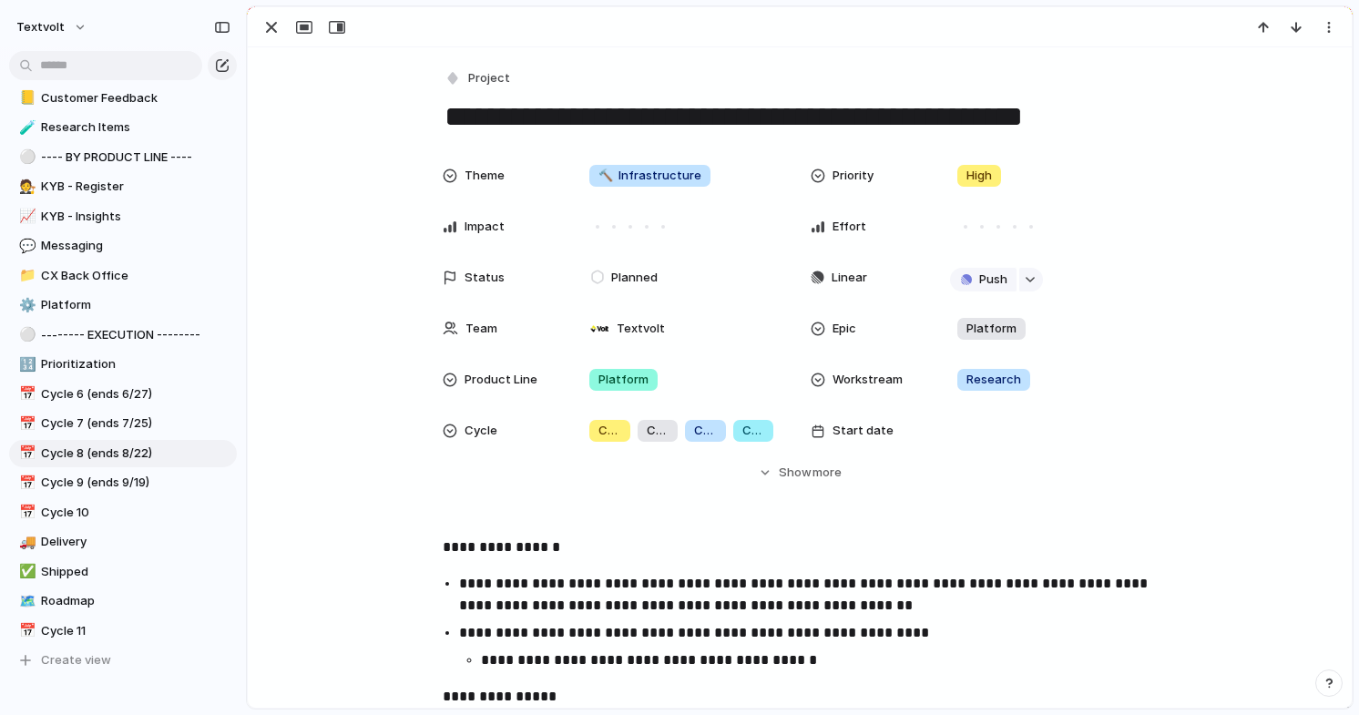
click at [548, 127] on textarea "**********" at bounding box center [800, 116] width 714 height 38
click at [974, 377] on span "Research" at bounding box center [993, 380] width 55 height 18
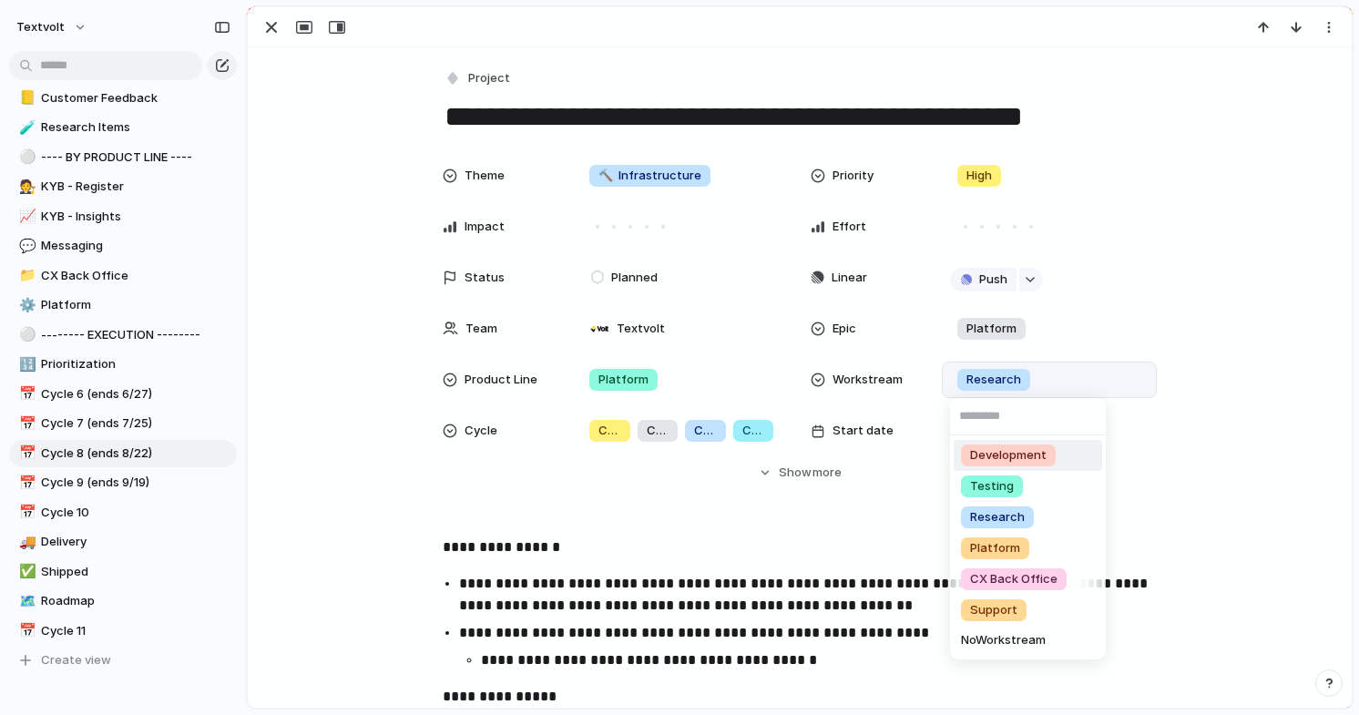
click at [982, 460] on span "Development" at bounding box center [1008, 455] width 76 height 18
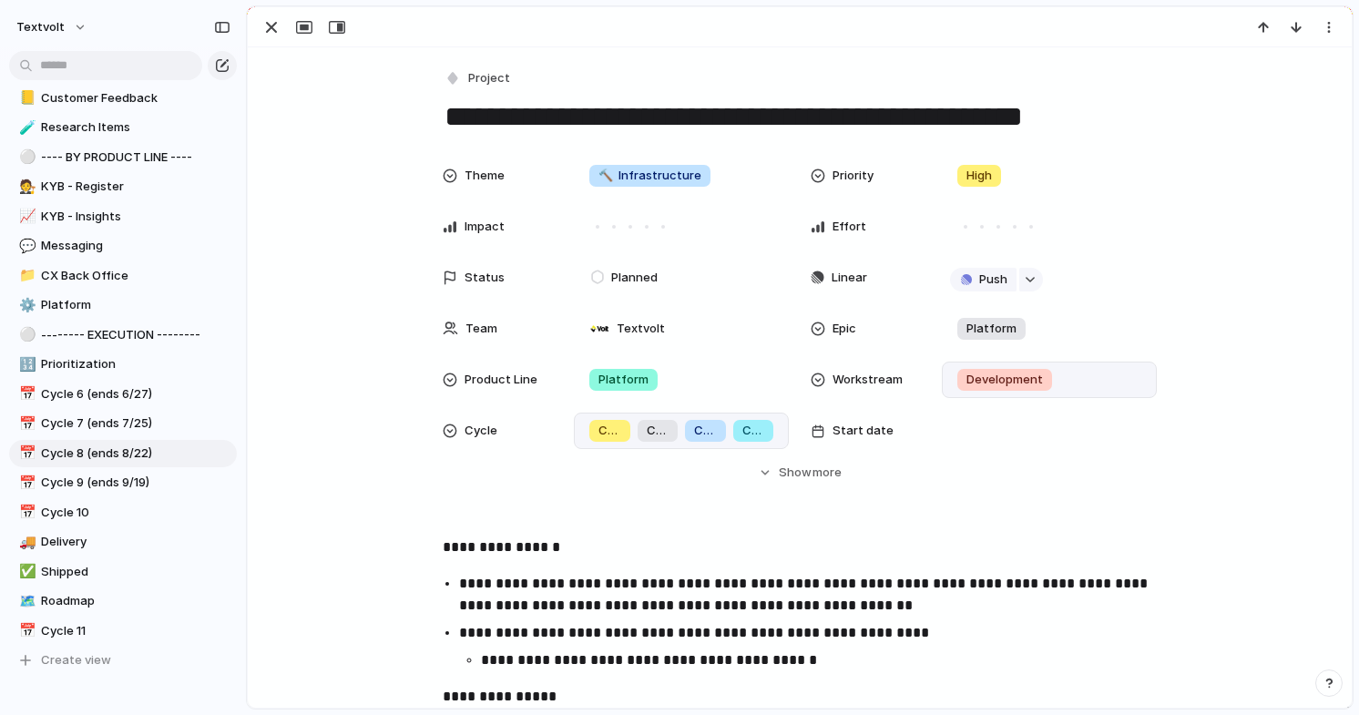
click at [688, 427] on div "Cycle 8" at bounding box center [705, 431] width 41 height 22
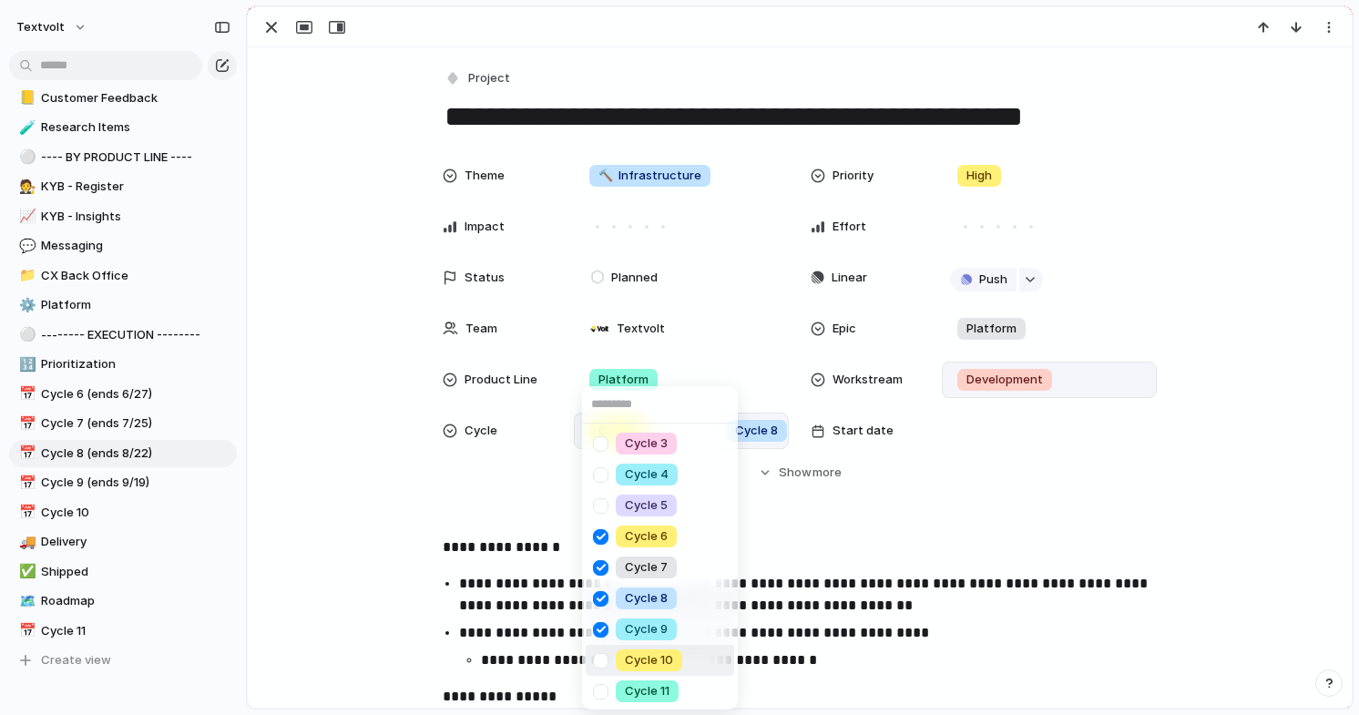
click at [371, 512] on div "Cycle 3 Cycle 4 Cycle 5 Cycle 6 Cycle 7 Cycle 8 Cycle 9 Cycle 10 Cycle 11" at bounding box center [679, 357] width 1359 height 715
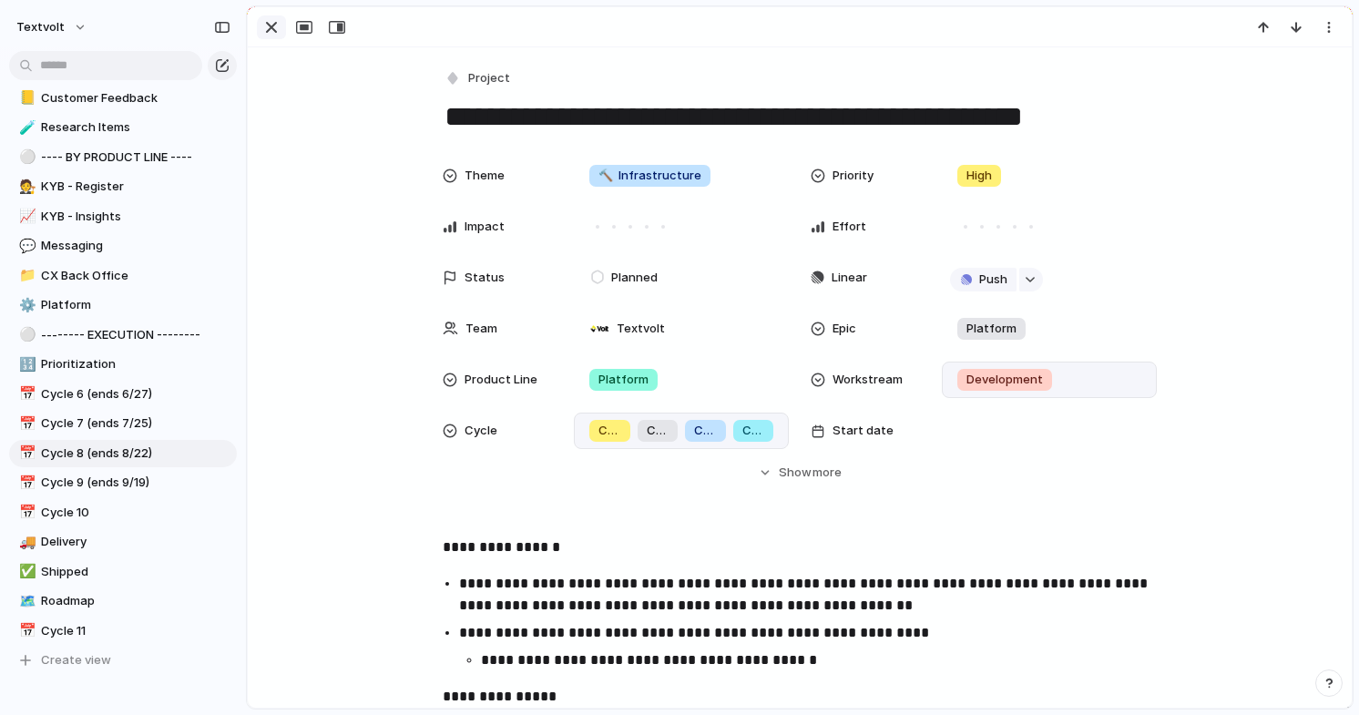
click at [280, 25] on div "button" at bounding box center [271, 27] width 22 height 22
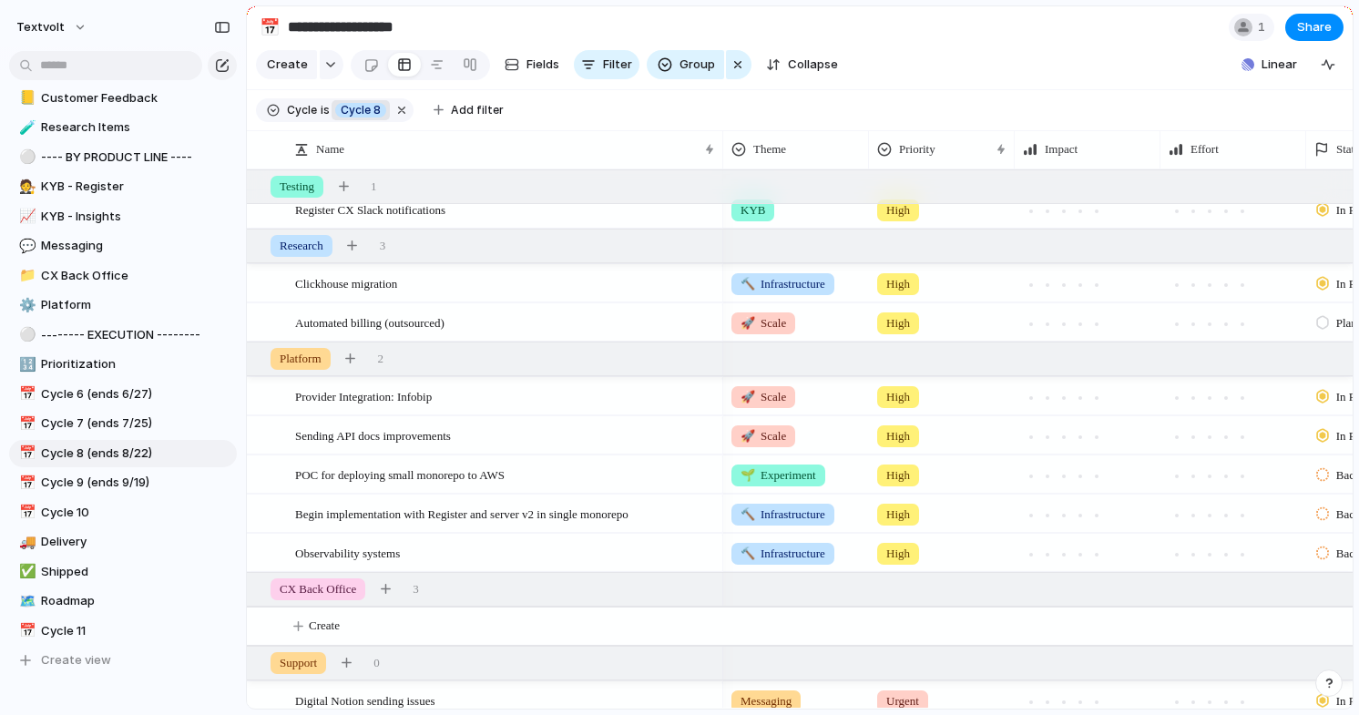
scroll to position [351, 0]
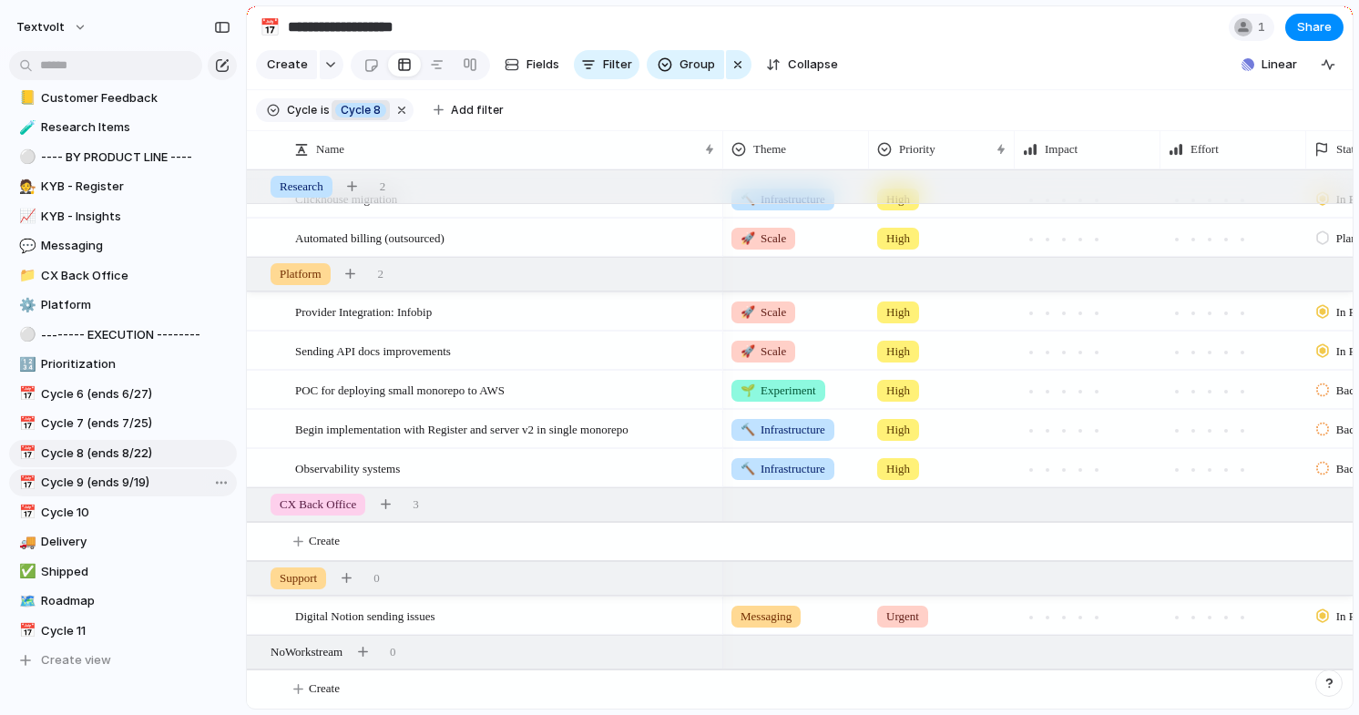
click at [109, 484] on span "Cycle 9 (ends 9/19)" at bounding box center [135, 483] width 189 height 18
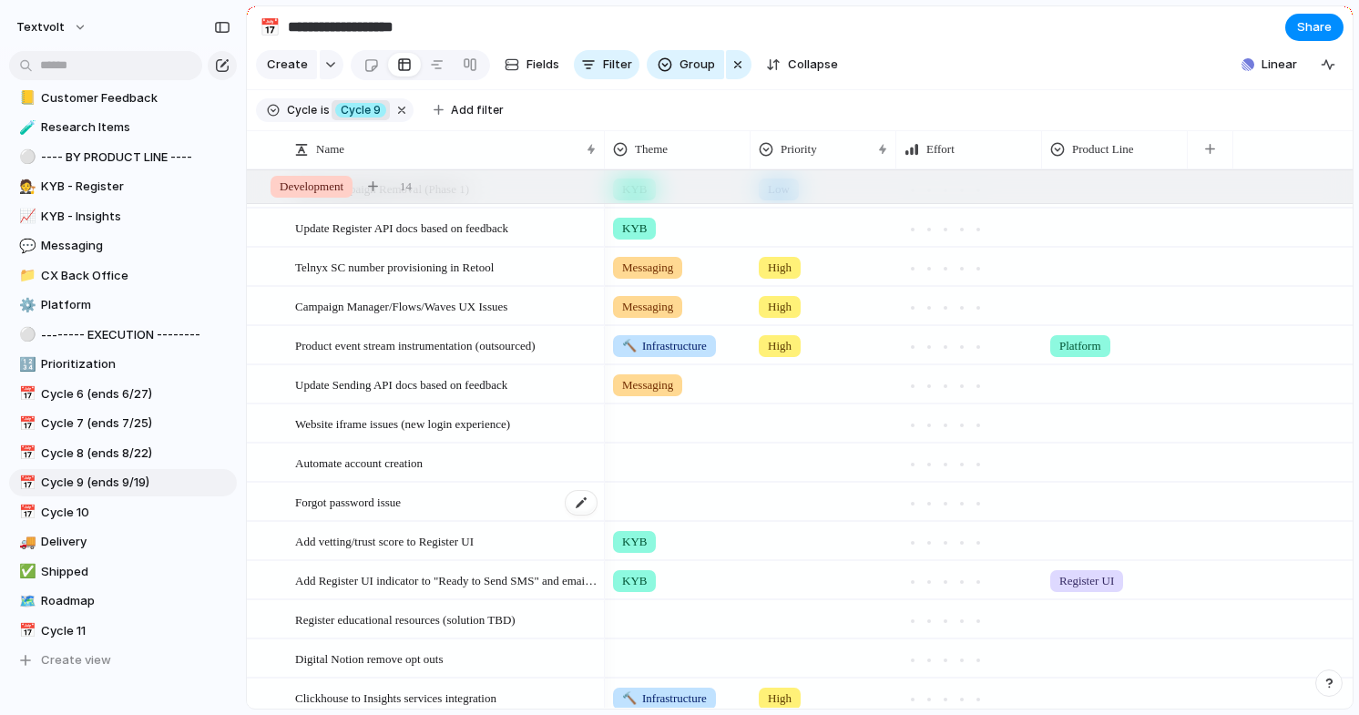
scroll to position [52, 0]
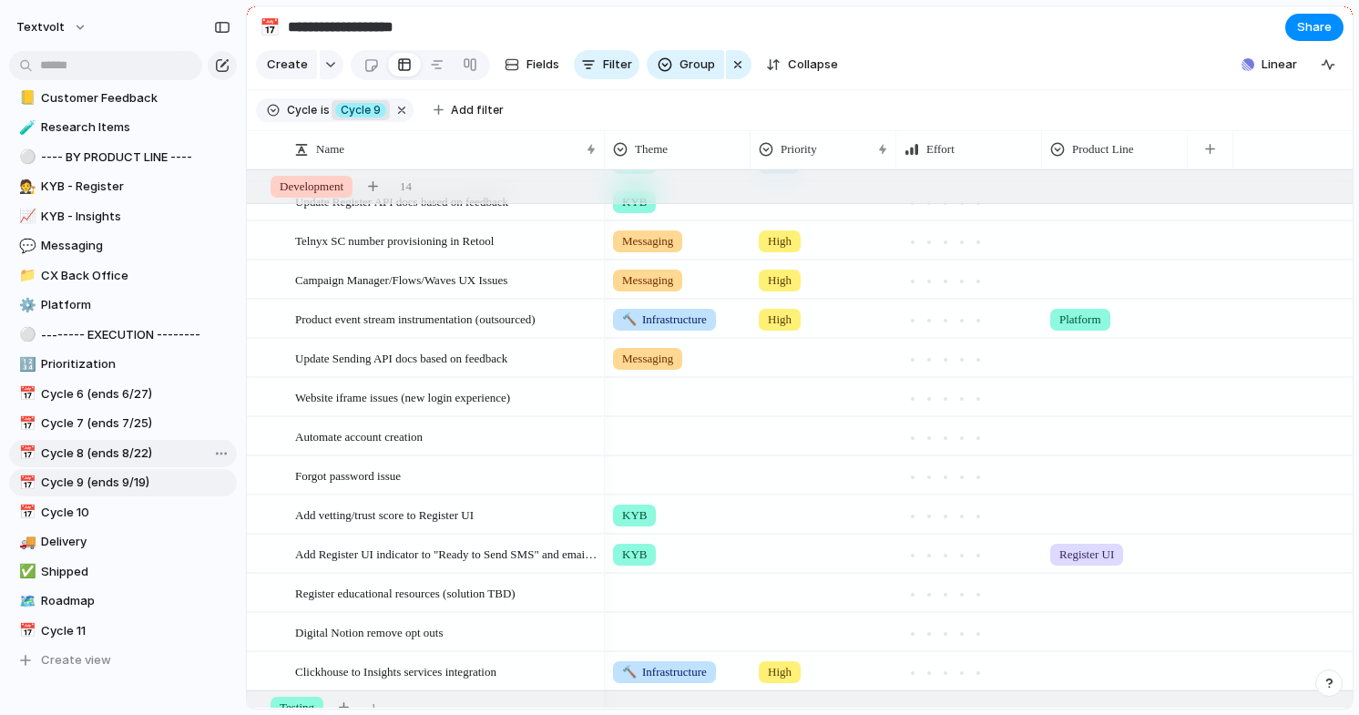
click at [117, 449] on span "Cycle 8 (ends 8/22)" at bounding box center [135, 453] width 189 height 18
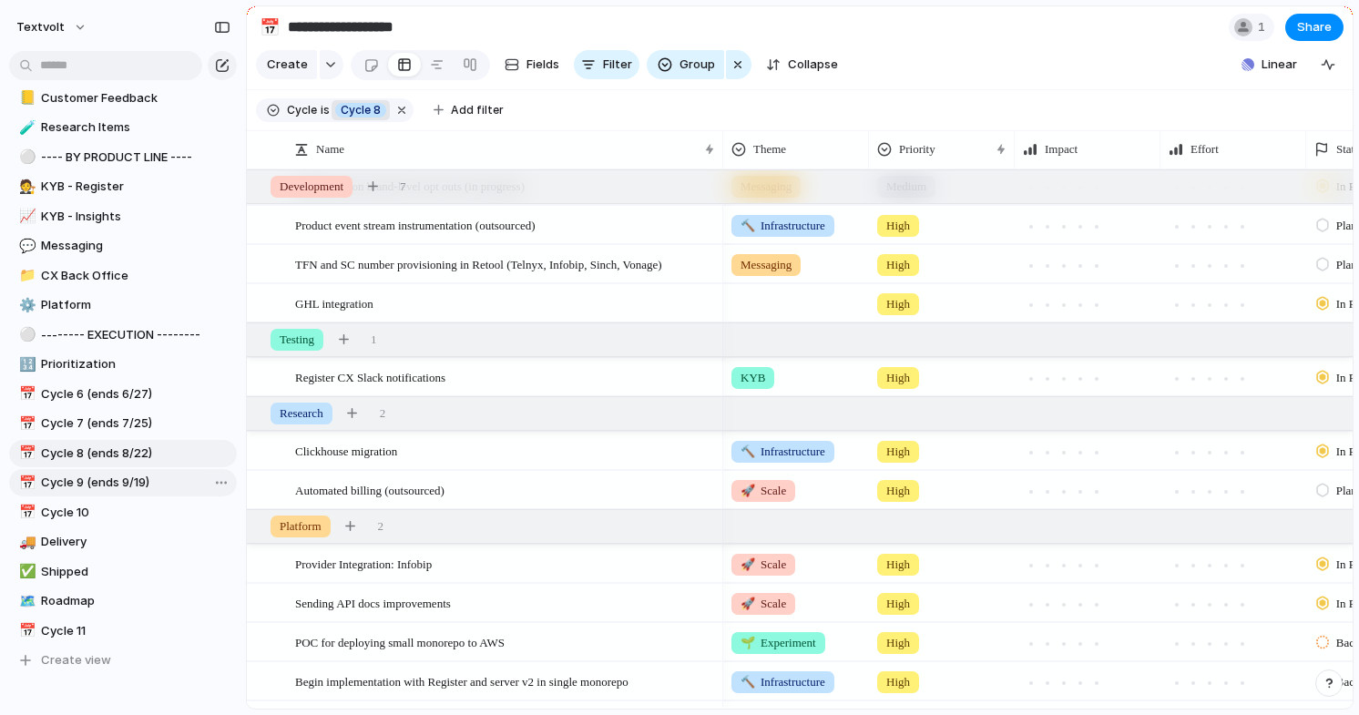
click at [136, 484] on span "Cycle 9 (ends 9/19)" at bounding box center [135, 483] width 189 height 18
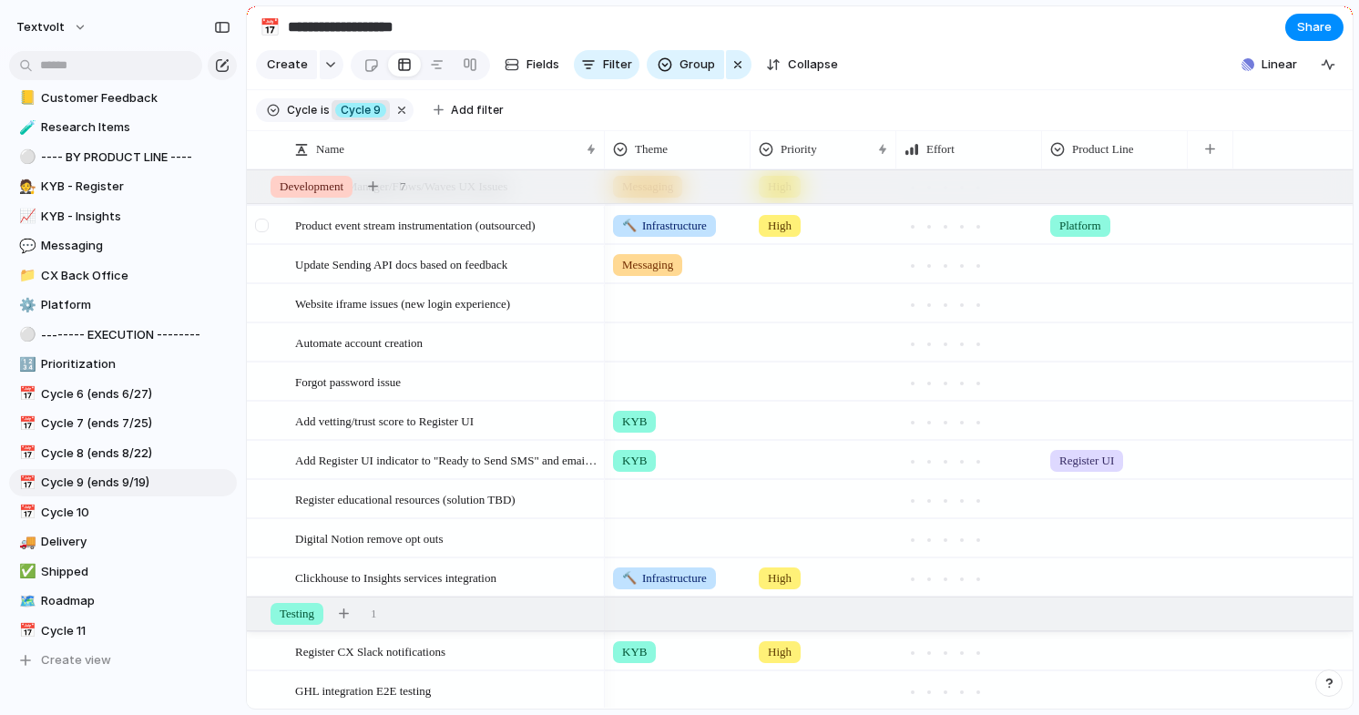
click at [260, 221] on div at bounding box center [262, 226] width 14 height 14
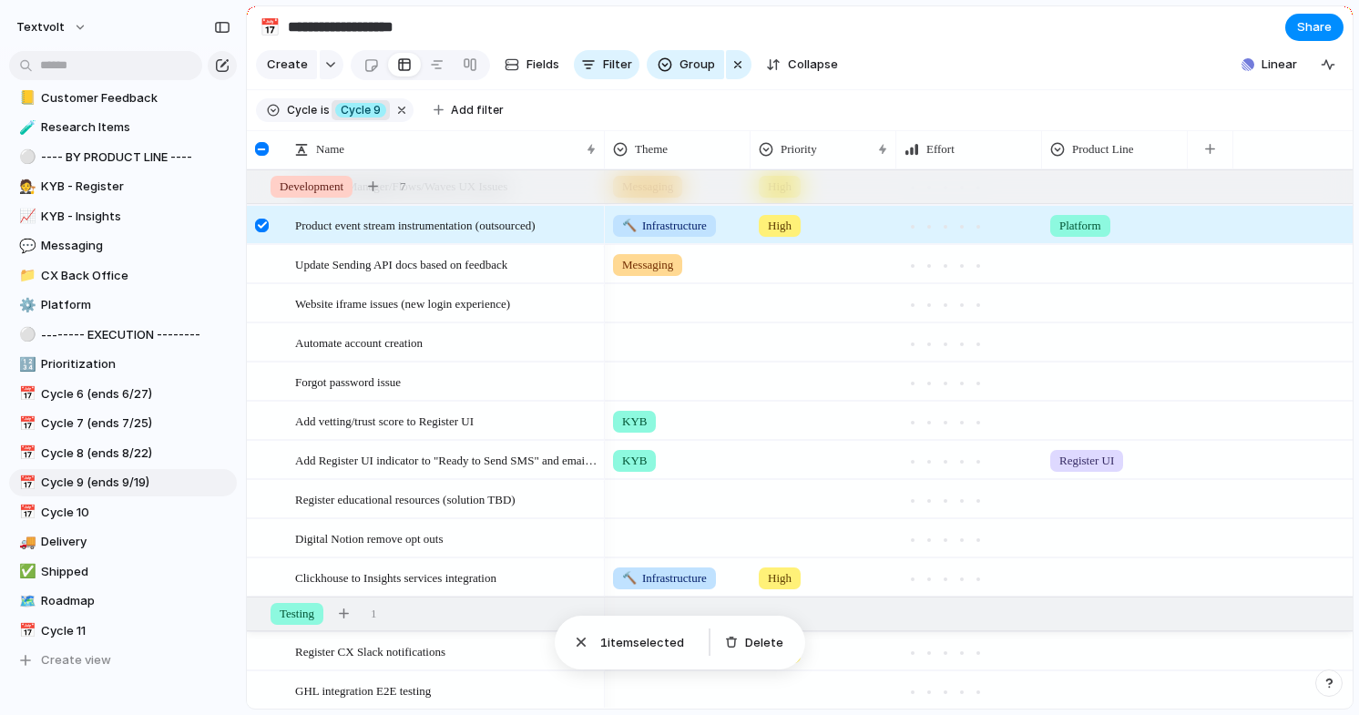
click at [262, 229] on div at bounding box center [262, 226] width 14 height 14
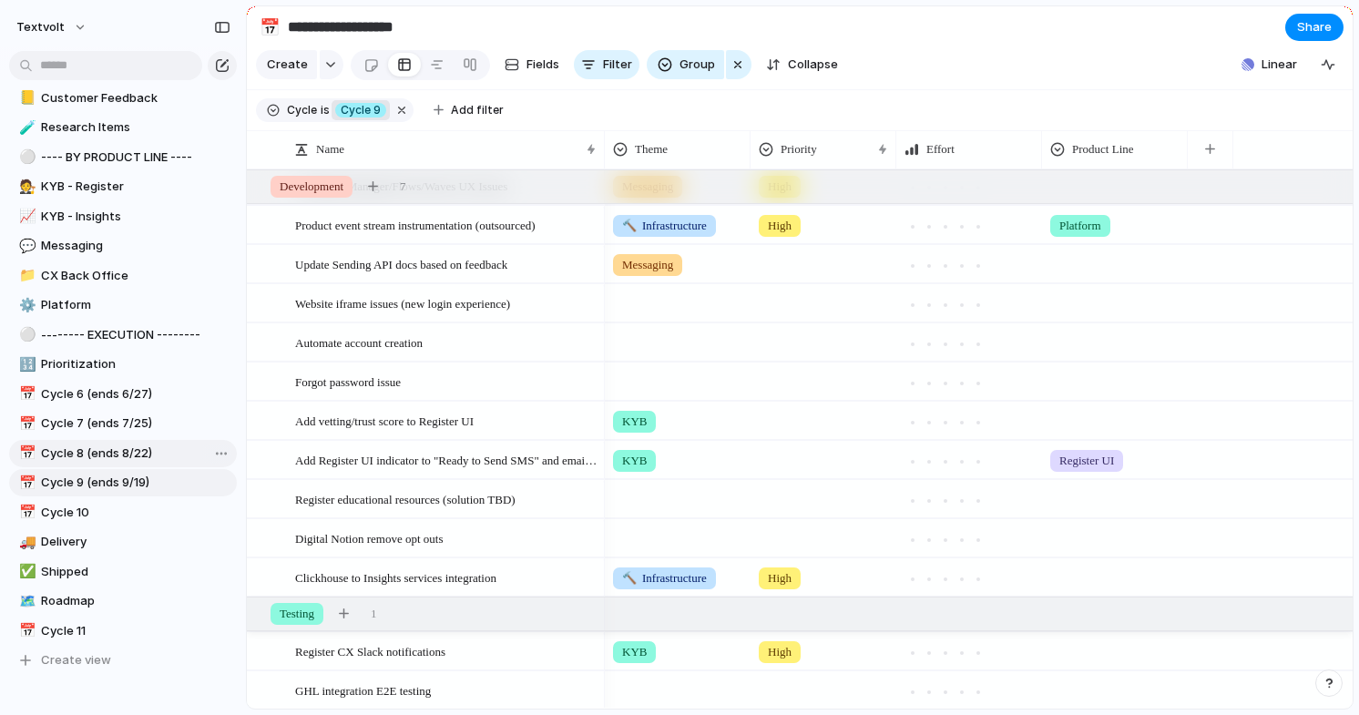
click at [125, 448] on span "Cycle 8 (ends 8/22)" at bounding box center [135, 453] width 189 height 18
type input "**********"
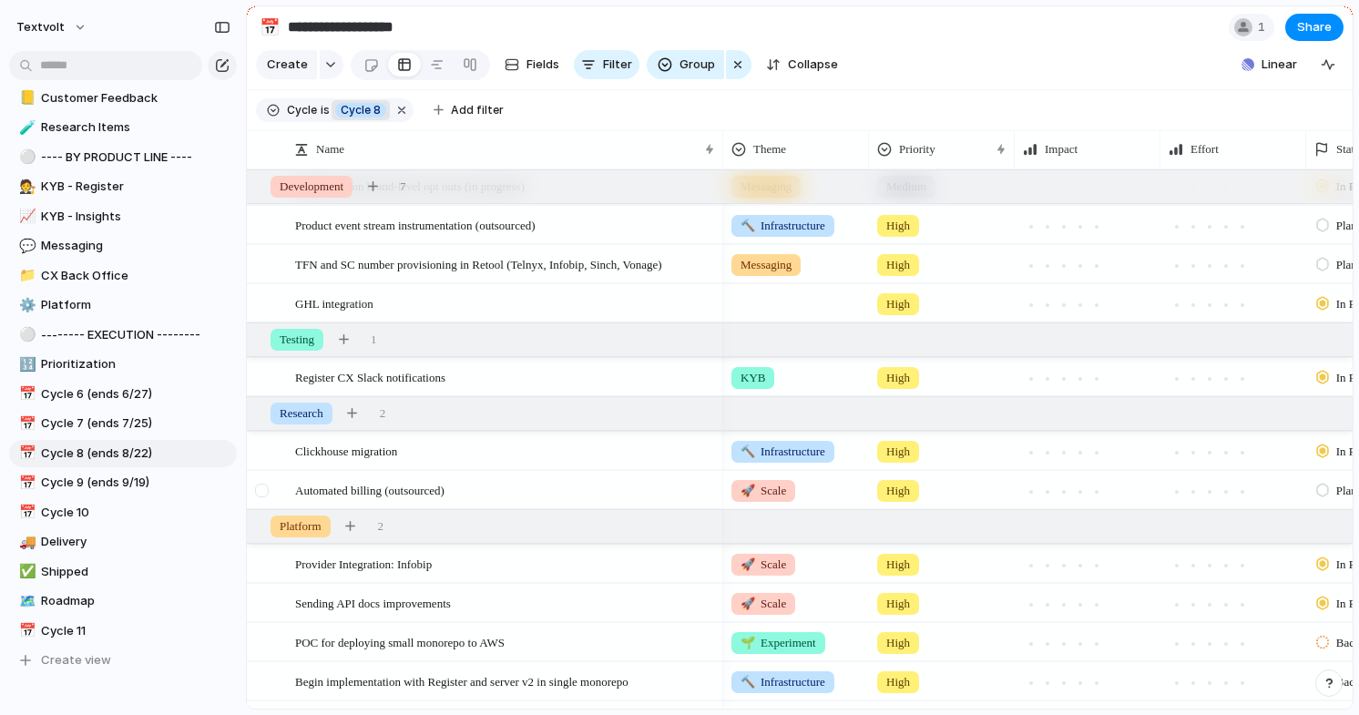
click at [265, 491] on div at bounding box center [262, 491] width 14 height 14
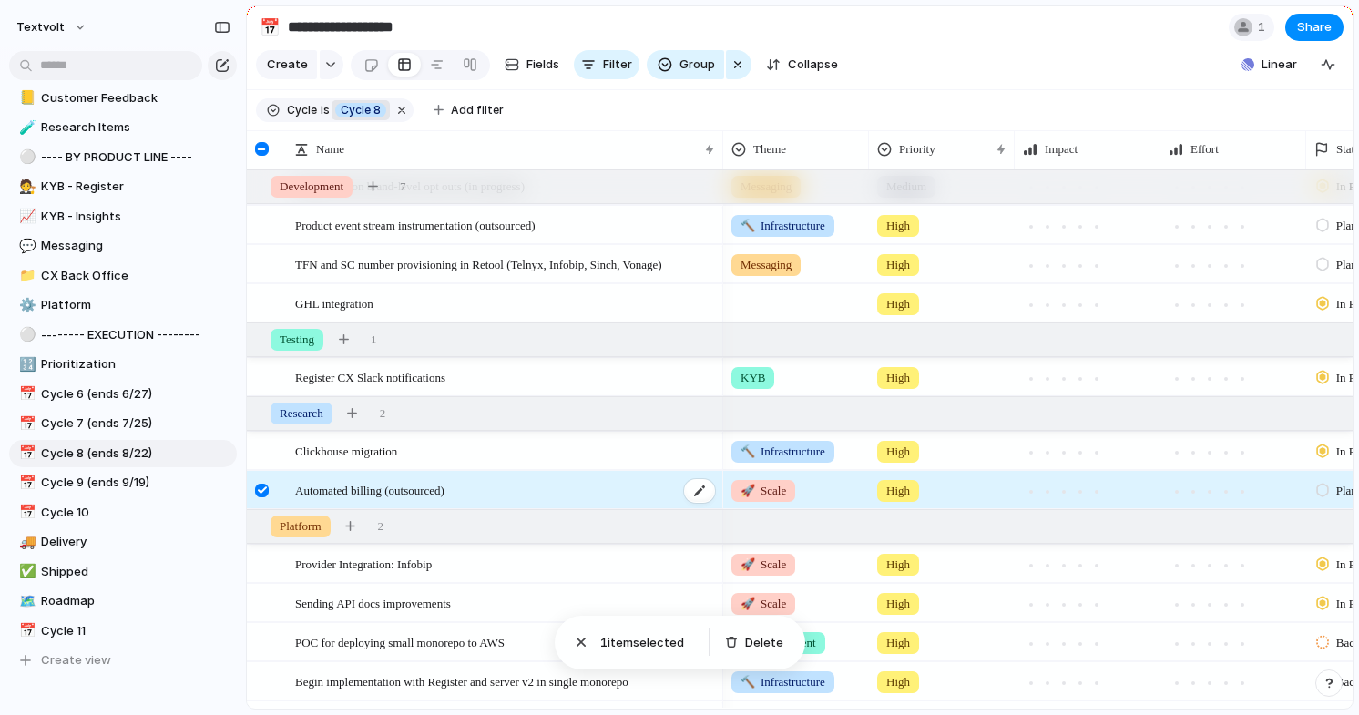
click at [330, 490] on span "Automated billing (outsourced)" at bounding box center [369, 489] width 149 height 21
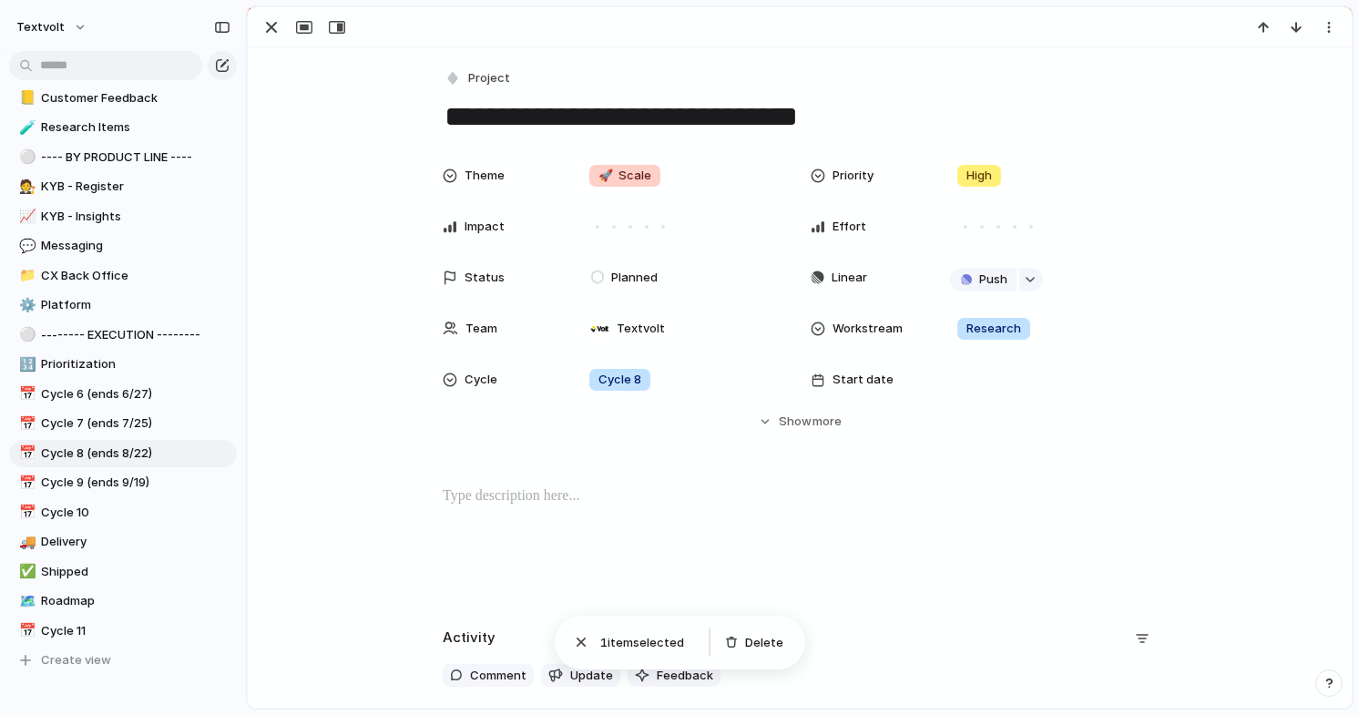
drag, startPoint x: 585, startPoint y: 129, endPoint x: 428, endPoint y: 127, distance: 156.6
click at [428, 127] on div "**********" at bounding box center [800, 447] width 1104 height 800
click at [617, 498] on p at bounding box center [800, 496] width 714 height 22
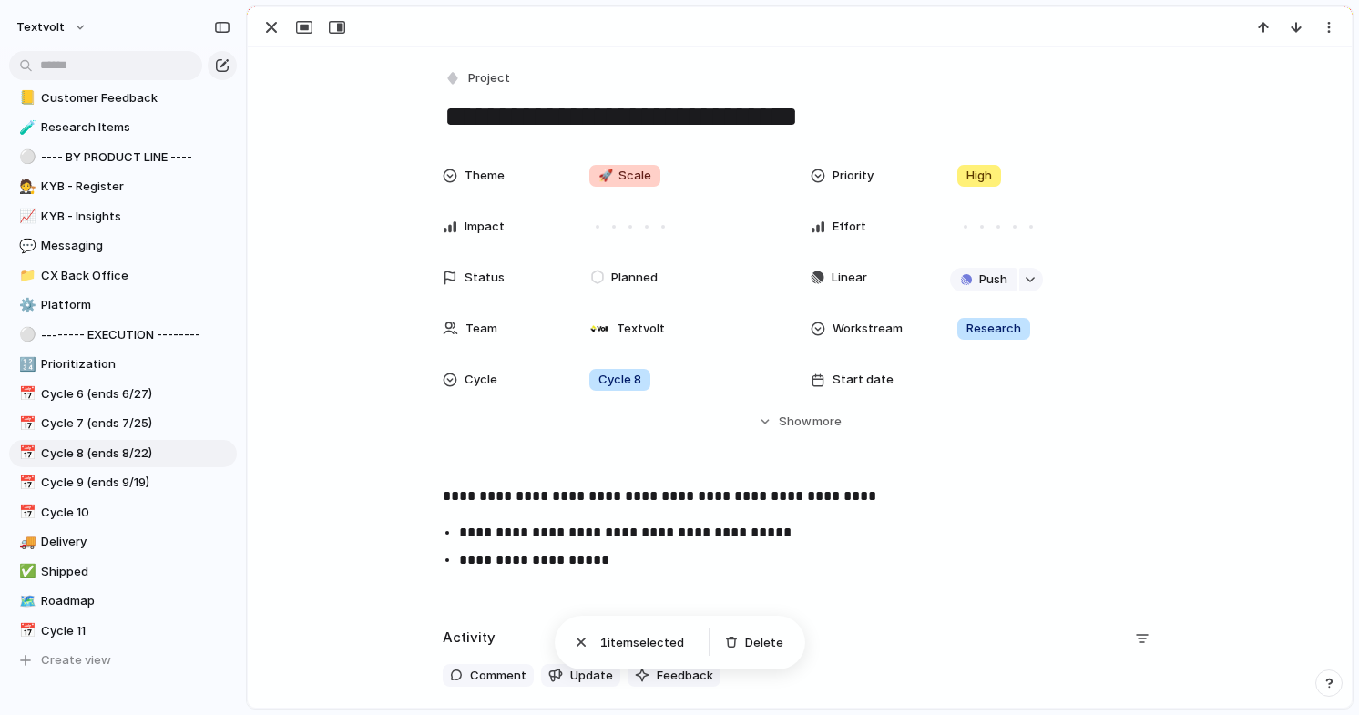
click at [778, 496] on p "**********" at bounding box center [800, 496] width 714 height 22
click at [716, 563] on p "**********" at bounding box center [816, 560] width 714 height 22
click at [86, 631] on section "Keep using Index You're approaching the free limit of 300 items Upgrade plan" at bounding box center [123, 647] width 246 height 137
click at [507, 492] on p "**********" at bounding box center [800, 496] width 714 height 22
click at [56, 633] on section "Keep using Index You're approaching the free limit of 300 items Upgrade plan" at bounding box center [123, 647] width 246 height 137
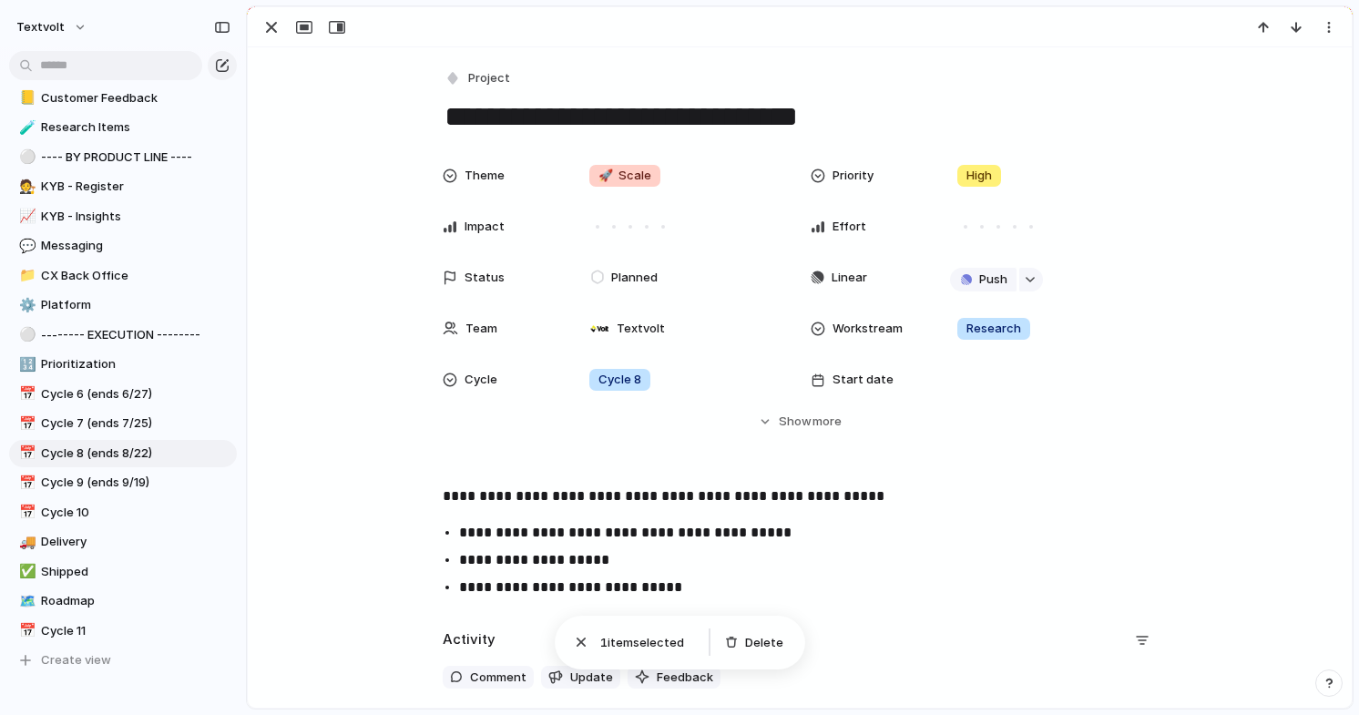
drag, startPoint x: 831, startPoint y: 118, endPoint x: 440, endPoint y: 107, distance: 390.8
click at [440, 107] on div "**********" at bounding box center [800, 469] width 1104 height 845
click at [514, 118] on textarea "**********" at bounding box center [800, 116] width 714 height 38
type textarea "**********"
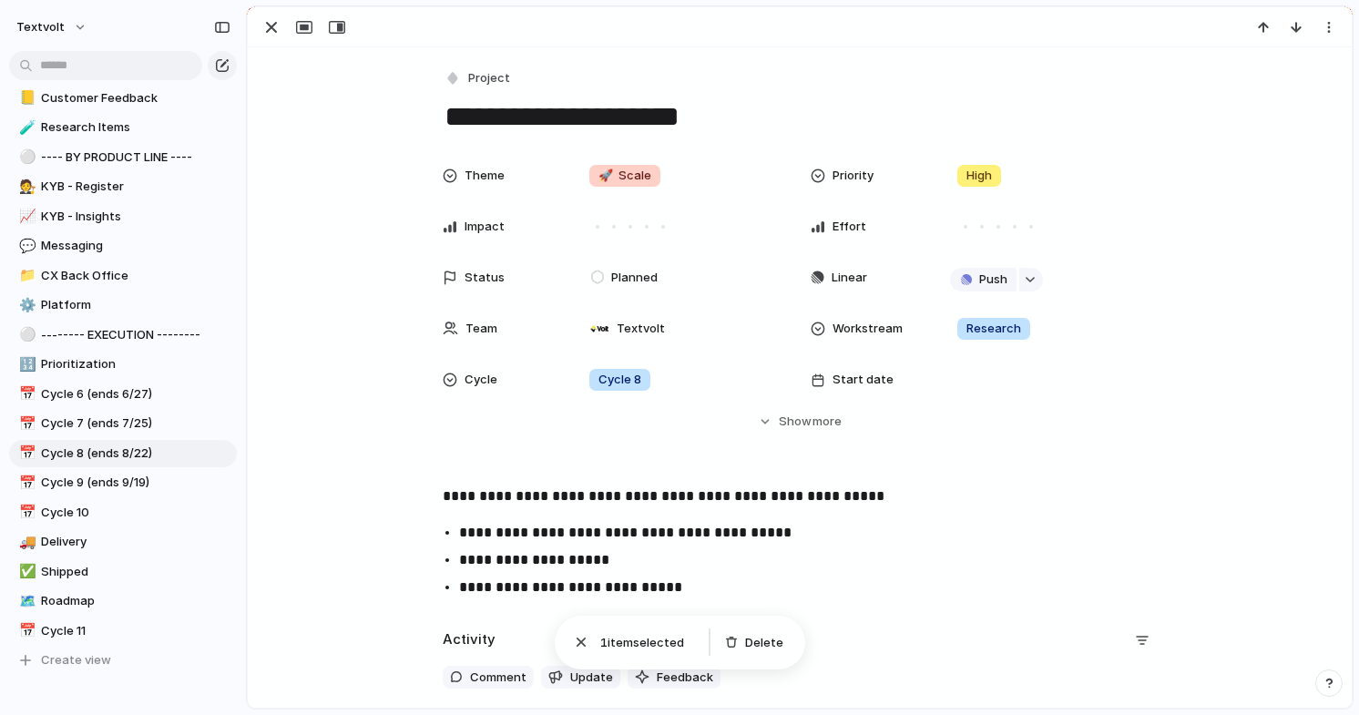
click at [505, 457] on div "Theme 🚀 Scale Priority High Impact Effort Status Planned Linear Push Team Textv…" at bounding box center [800, 311] width 1060 height 306
click at [660, 381] on div "Cycle 8" at bounding box center [681, 380] width 199 height 20
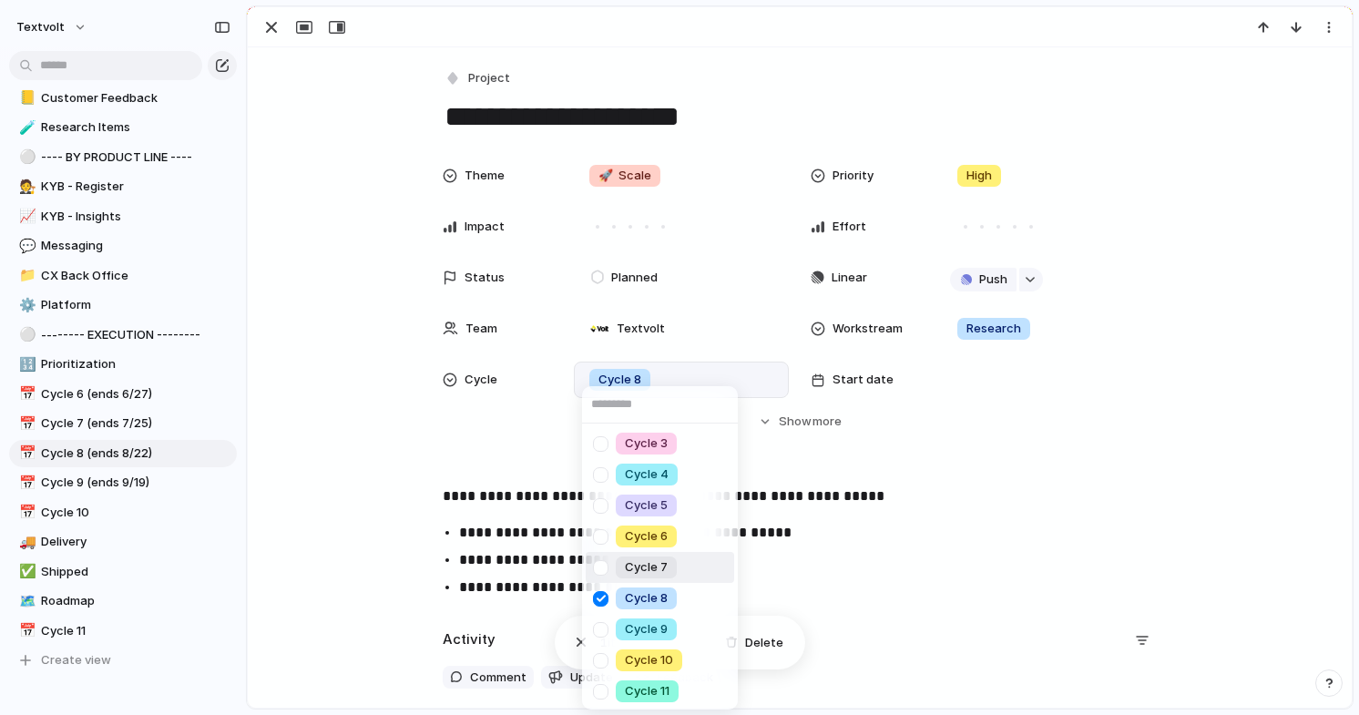
scroll to position [2, 0]
click at [600, 624] on div at bounding box center [601, 628] width 32 height 32
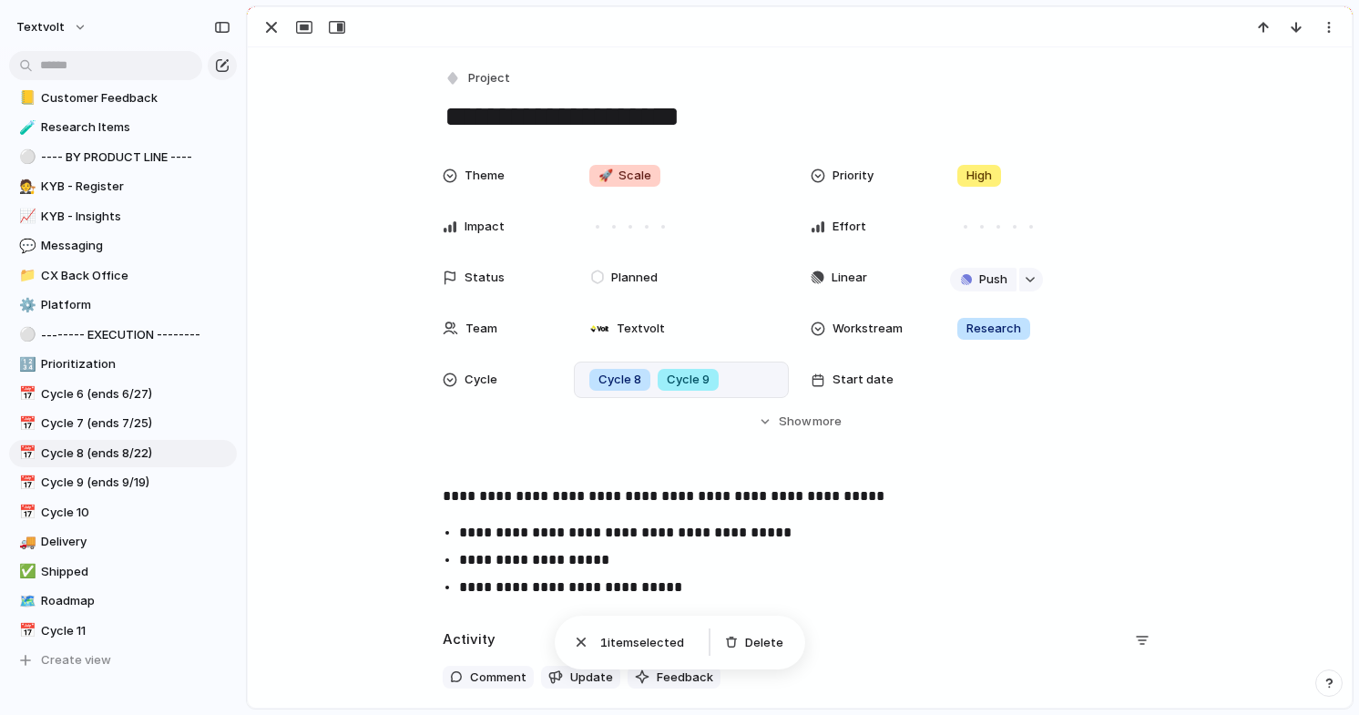
click at [360, 384] on div "Cycle 3 Cycle 4 Cycle 5 Cycle 6 Cycle 7 Cycle 8 Cycle 9 Cycle 10 Cycle 11" at bounding box center [679, 357] width 1359 height 715
click at [982, 329] on span "Research" at bounding box center [993, 329] width 55 height 18
click at [143, 483] on span "Cycle 9 (ends 9/19)" at bounding box center [135, 483] width 189 height 18
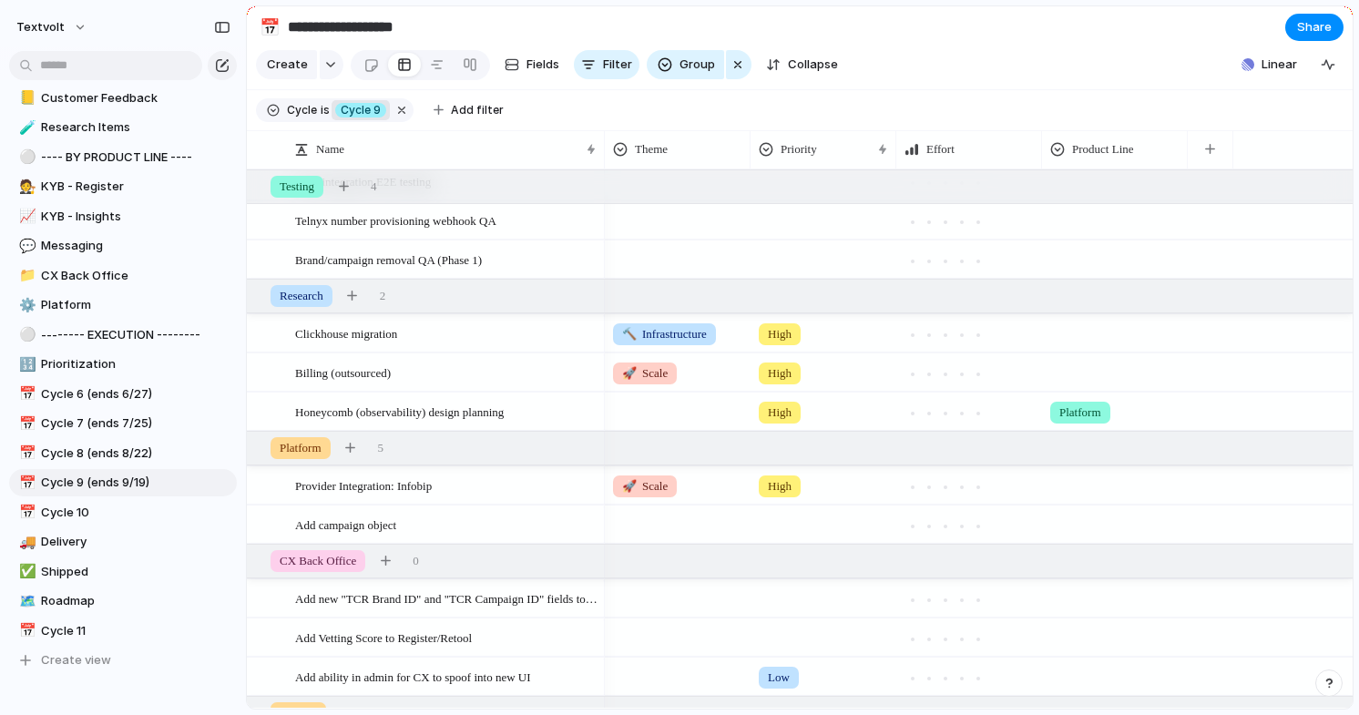
scroll to position [668, 0]
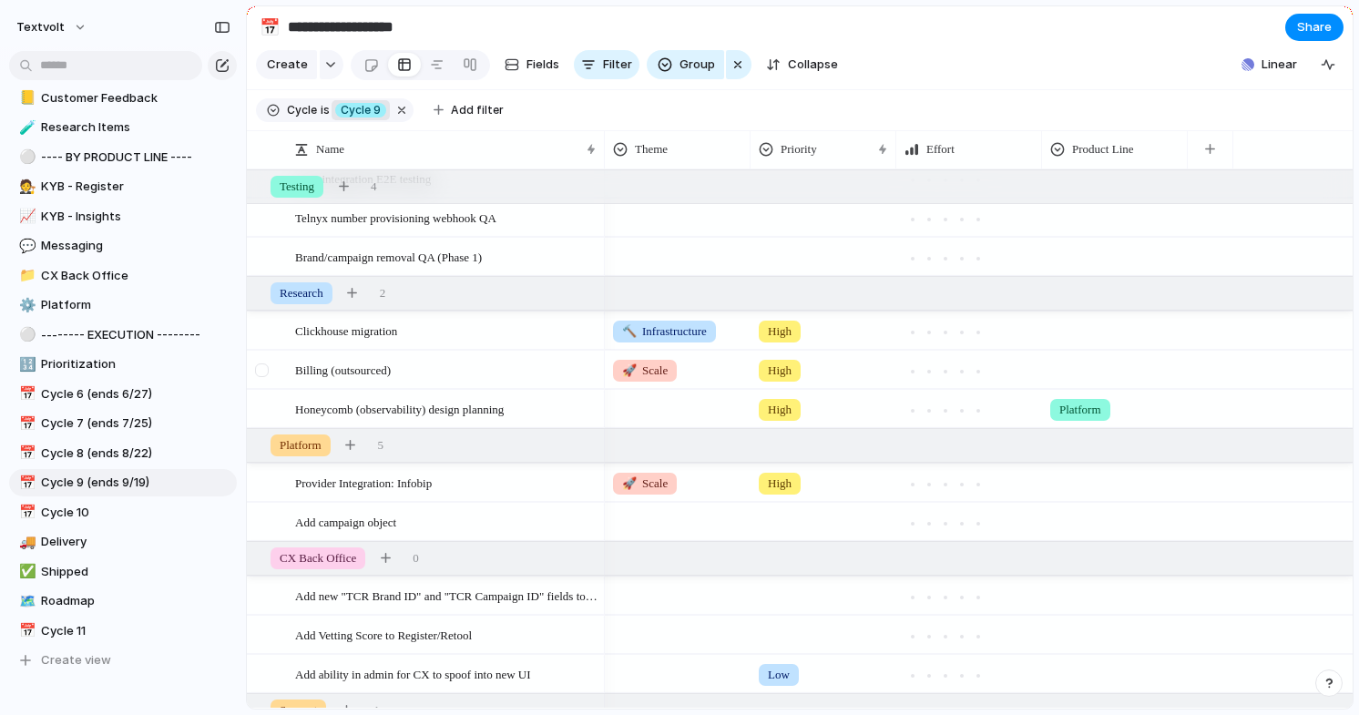
click at [265, 372] on div at bounding box center [262, 370] width 14 height 14
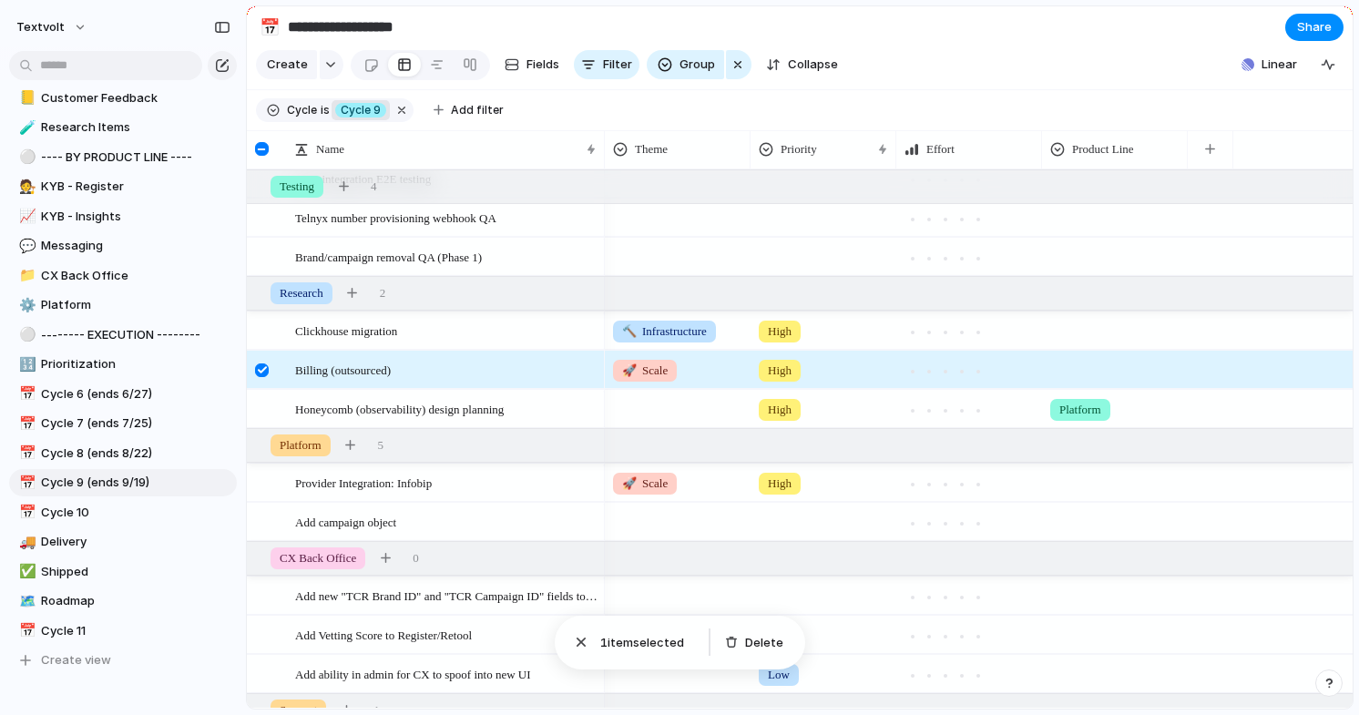
click at [264, 365] on div at bounding box center [262, 370] width 14 height 14
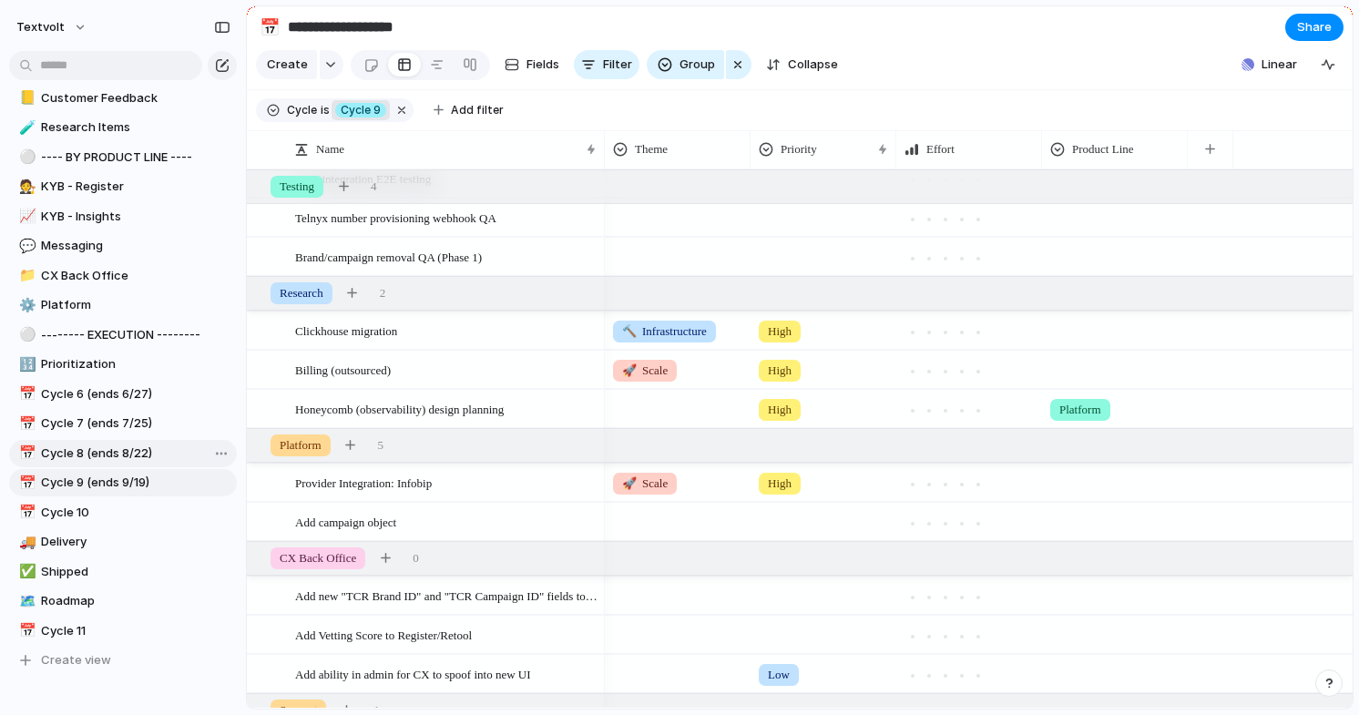
click at [123, 460] on span "Cycle 8 (ends 8/22)" at bounding box center [135, 453] width 189 height 18
type input "**********"
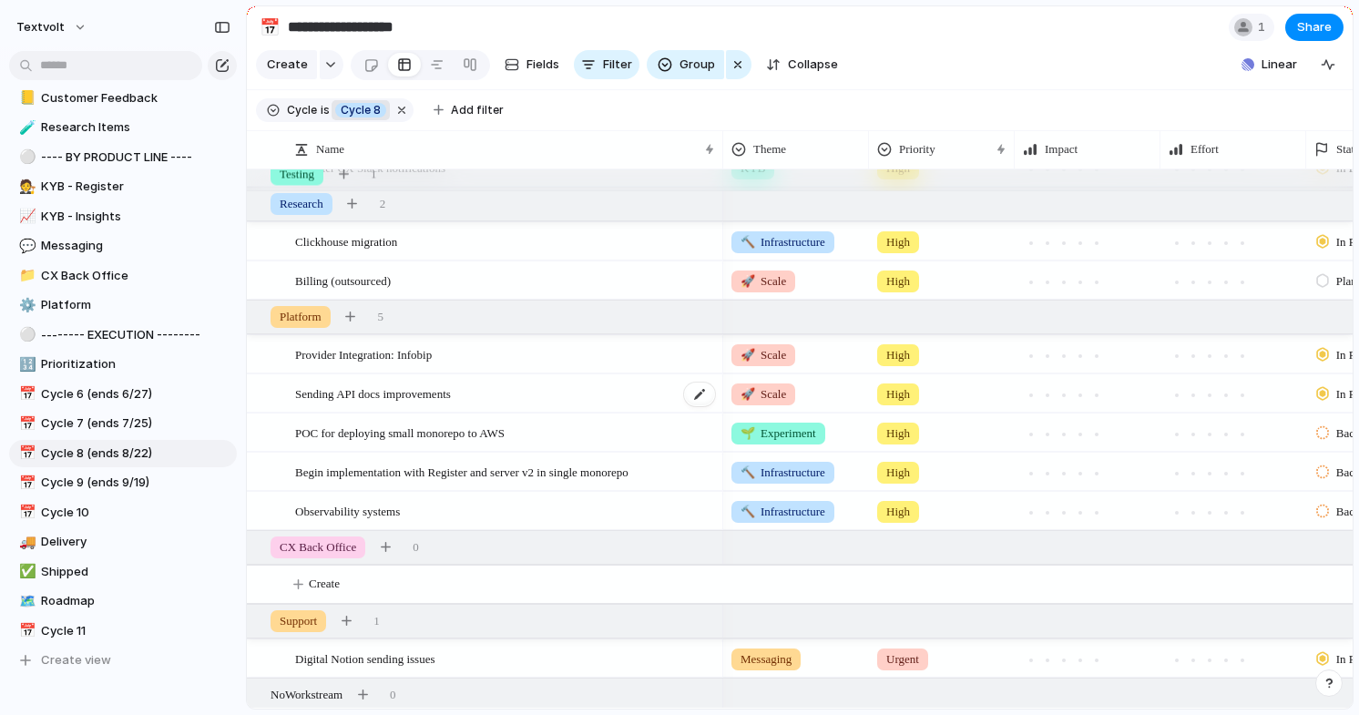
scroll to position [358, 0]
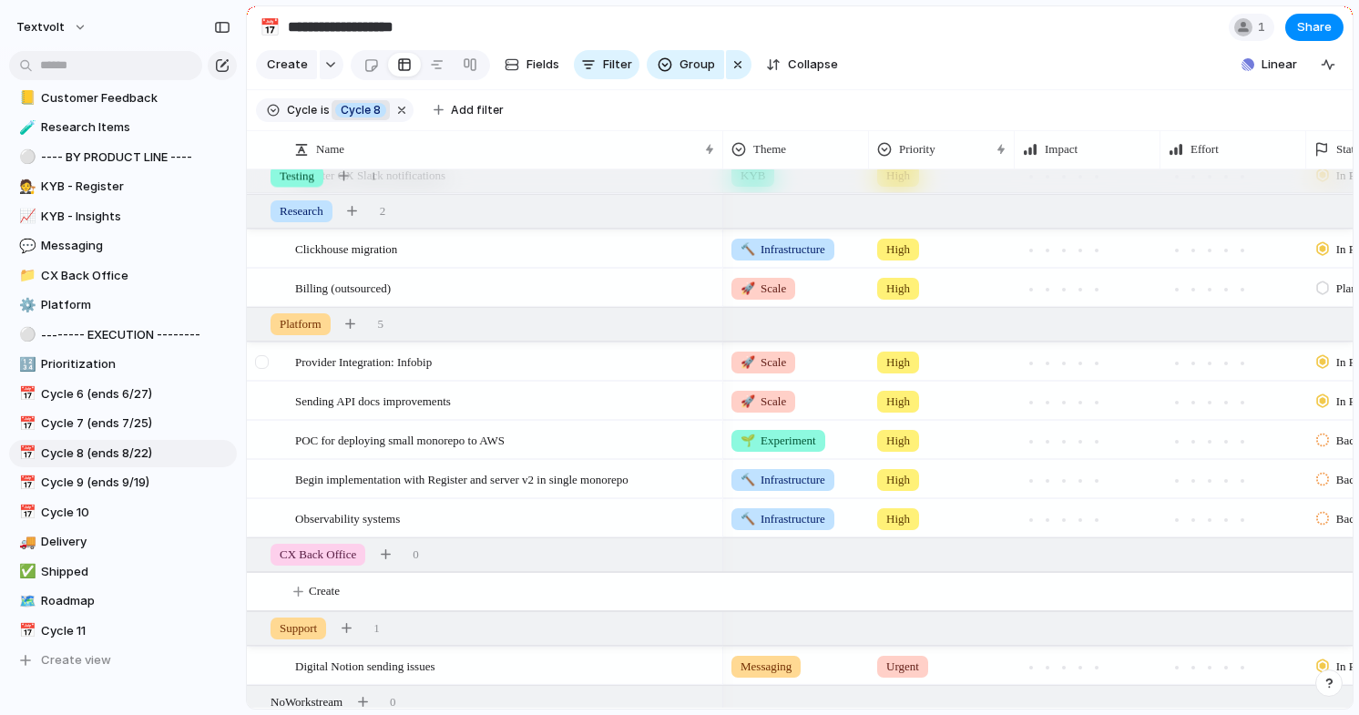
click at [260, 359] on div at bounding box center [262, 362] width 14 height 14
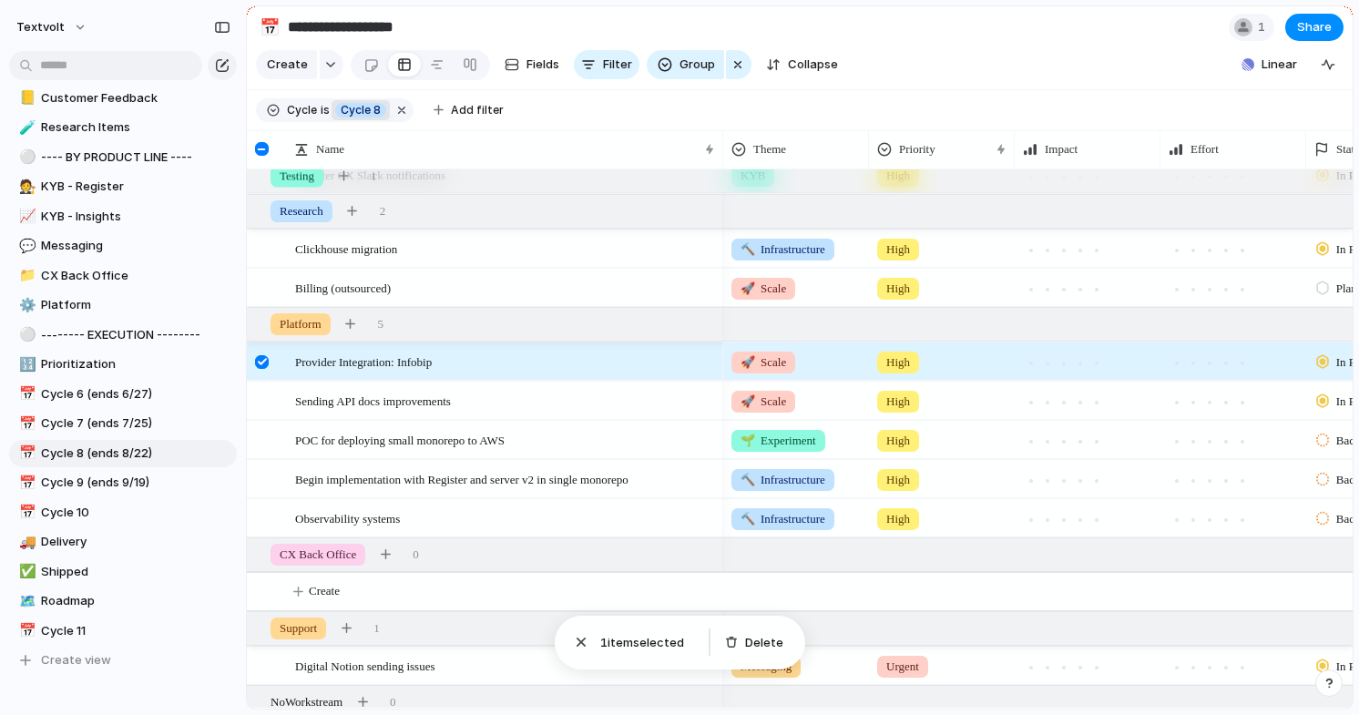
click at [260, 359] on div at bounding box center [262, 362] width 14 height 14
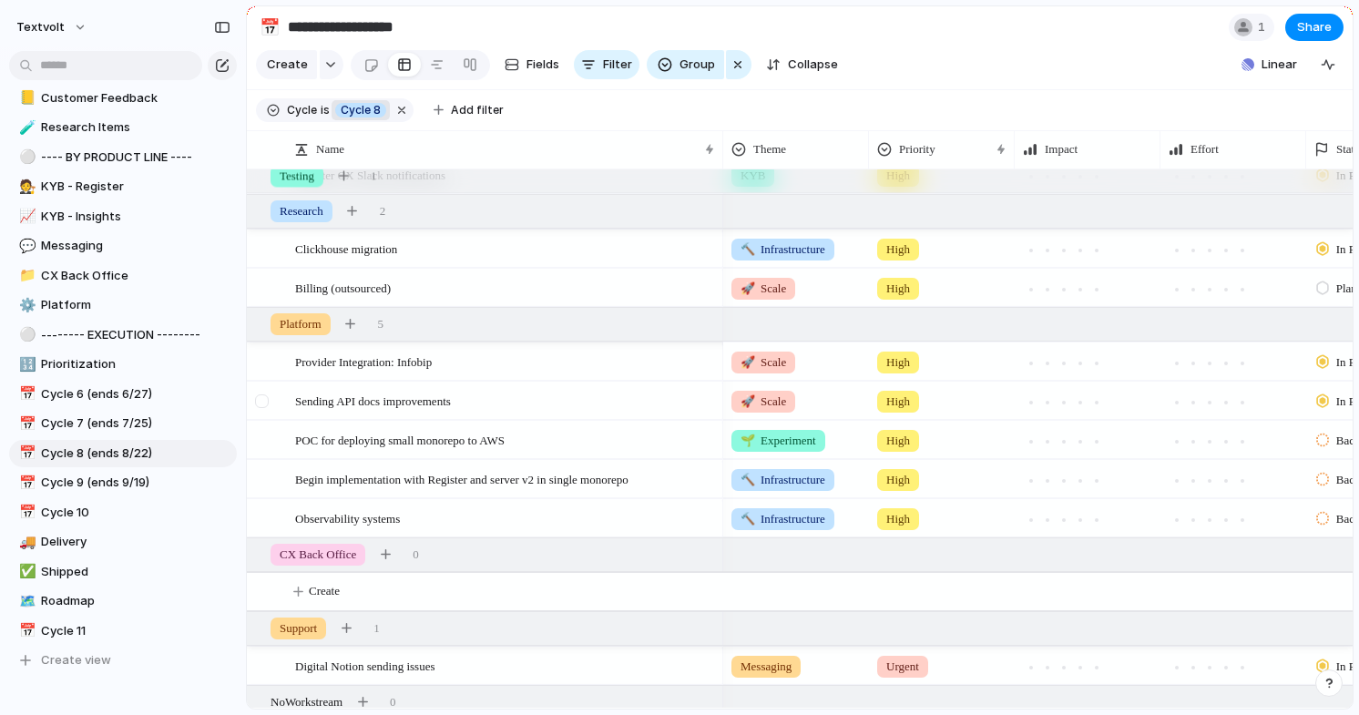
click at [260, 404] on div at bounding box center [262, 401] width 14 height 14
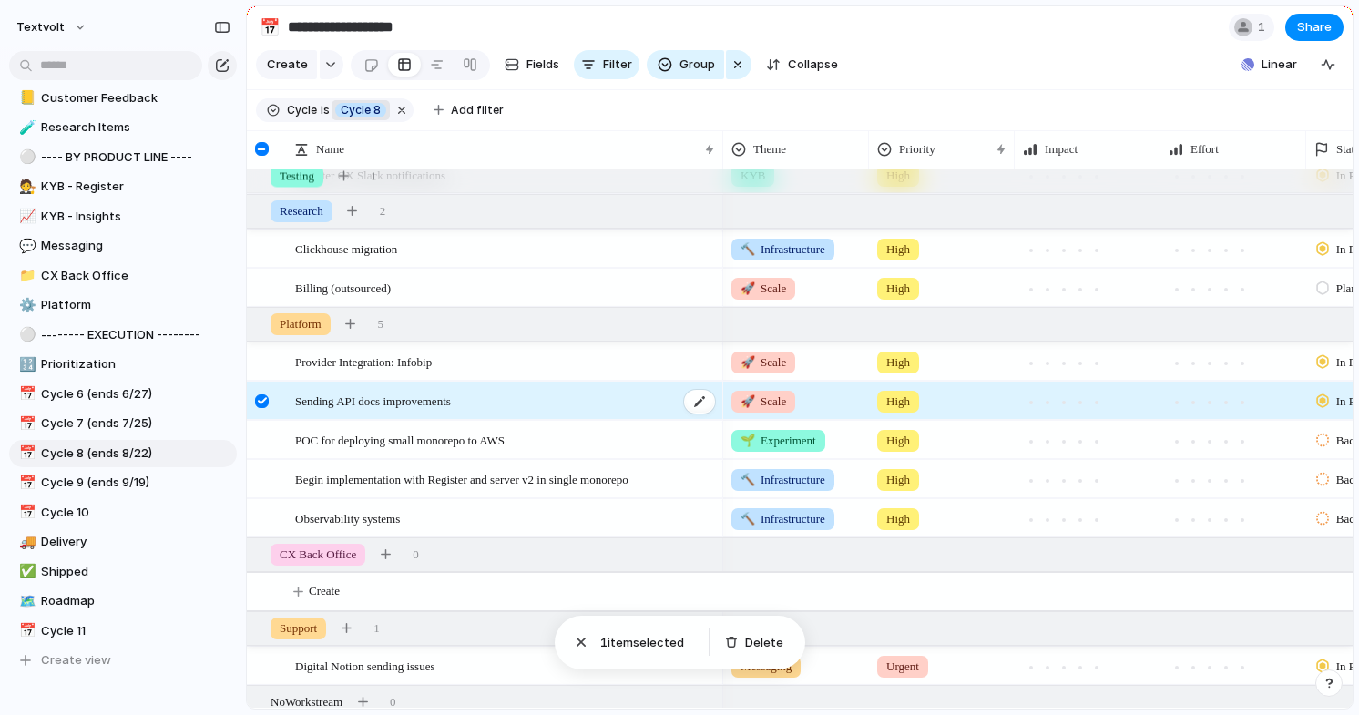
click at [455, 410] on div "Sending API docs improvements" at bounding box center [506, 400] width 422 height 37
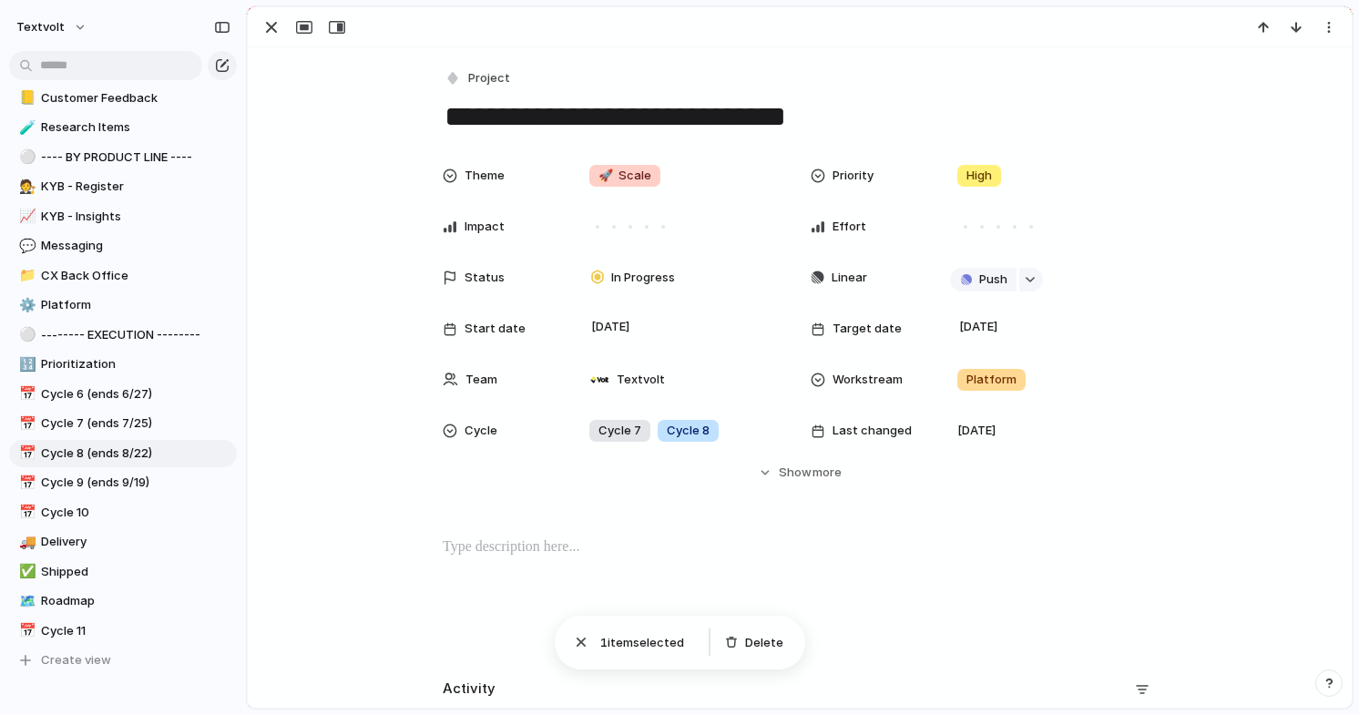
click at [678, 556] on p at bounding box center [800, 547] width 714 height 22
click at [377, 357] on div "Theme 🚀 Scale Priority High Impact Effort Status In Progress Linear Push Start …" at bounding box center [800, 320] width 1060 height 324
click at [735, 434] on div "Cycle 7 Cycle 8" at bounding box center [681, 431] width 199 height 20
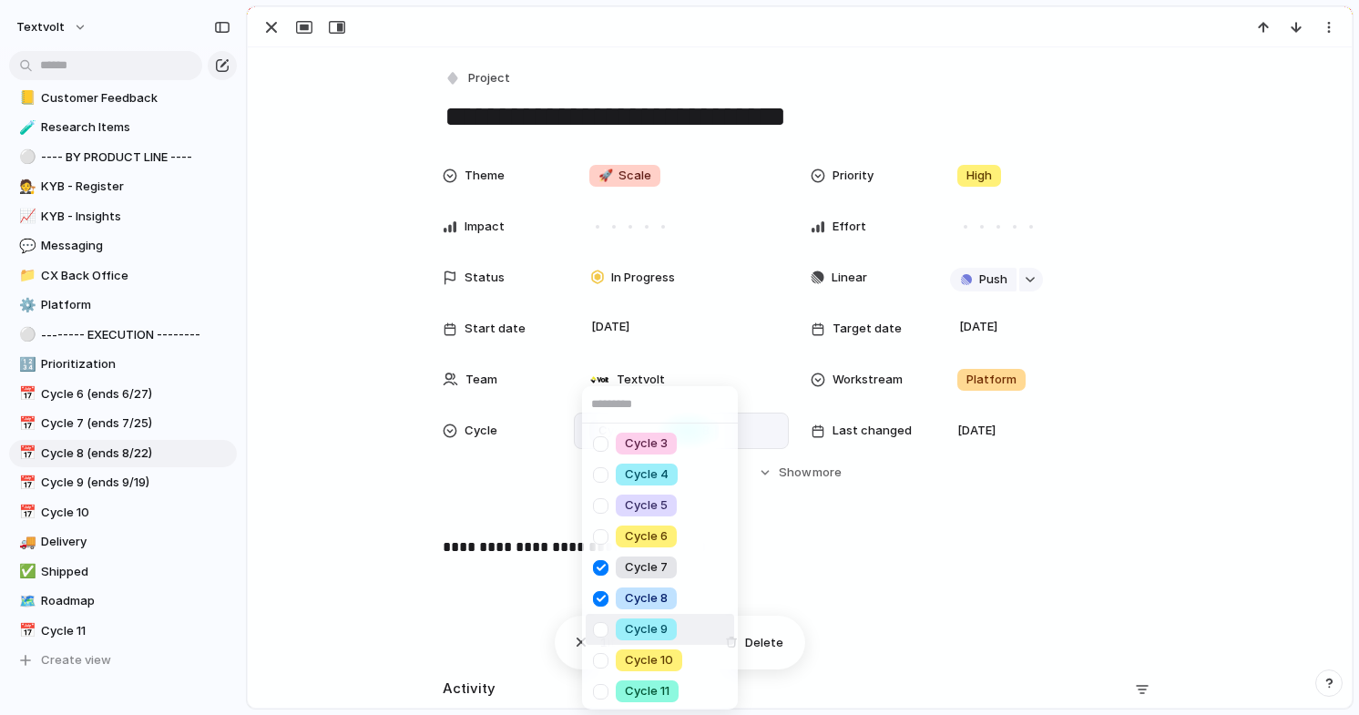
click at [603, 632] on div at bounding box center [601, 630] width 32 height 32
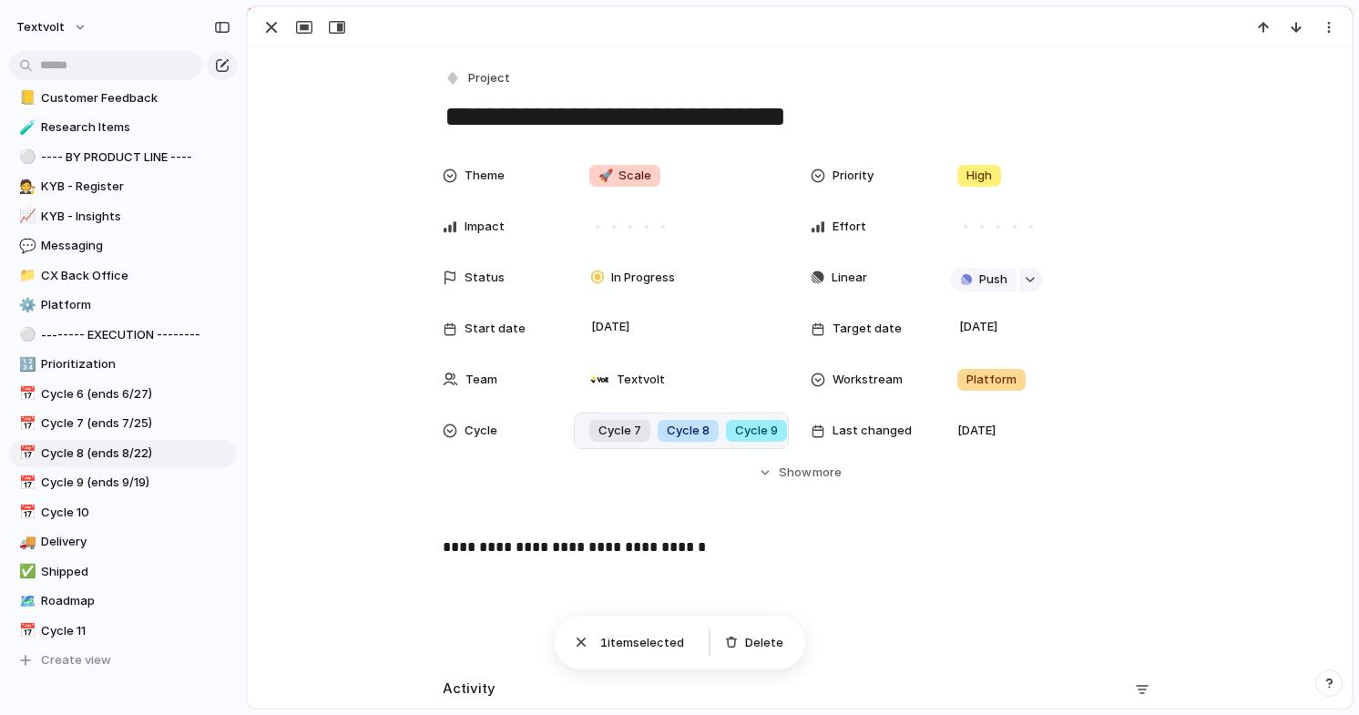
click at [1016, 575] on div "Cycle 3 Cycle 4 Cycle 5 Cycle 6 Cycle 7 Cycle 8 Cycle 9 Cycle 10 Cycle 11" at bounding box center [679, 357] width 1359 height 715
click at [270, 33] on div "button" at bounding box center [271, 27] width 22 height 22
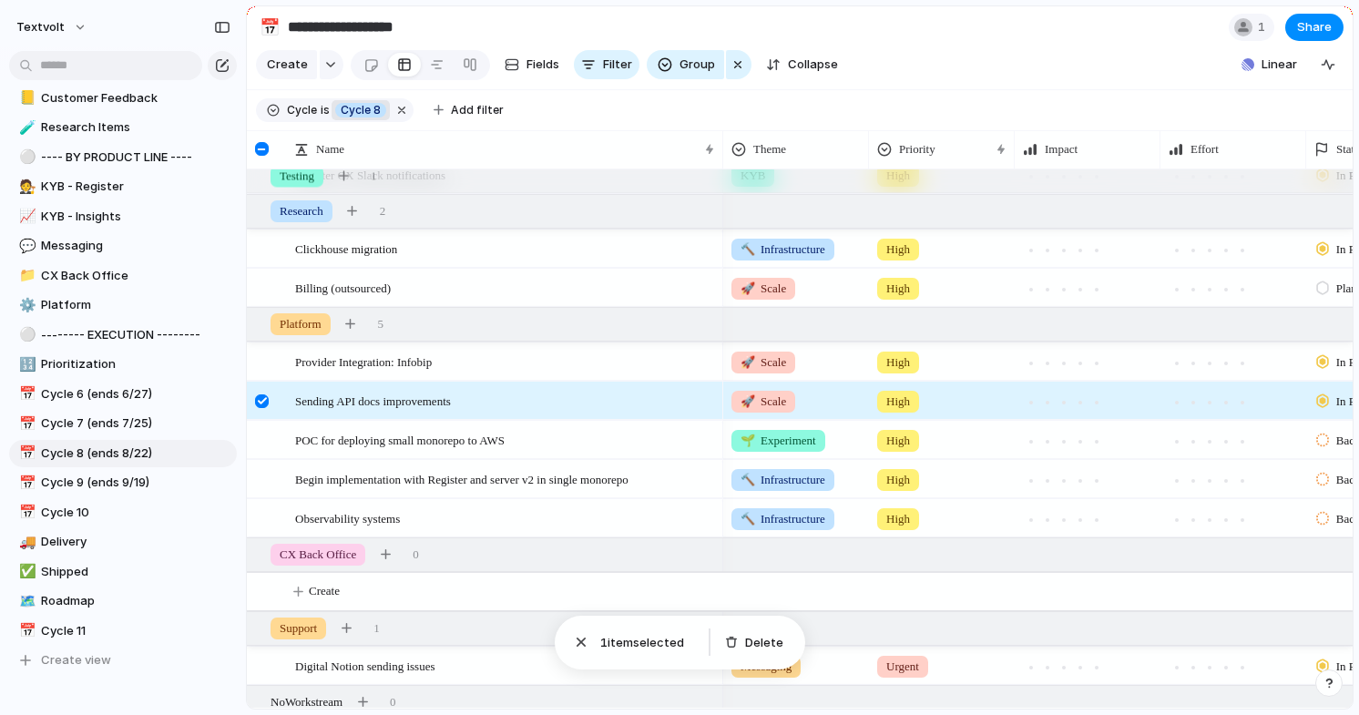
click at [260, 401] on div at bounding box center [262, 401] width 14 height 14
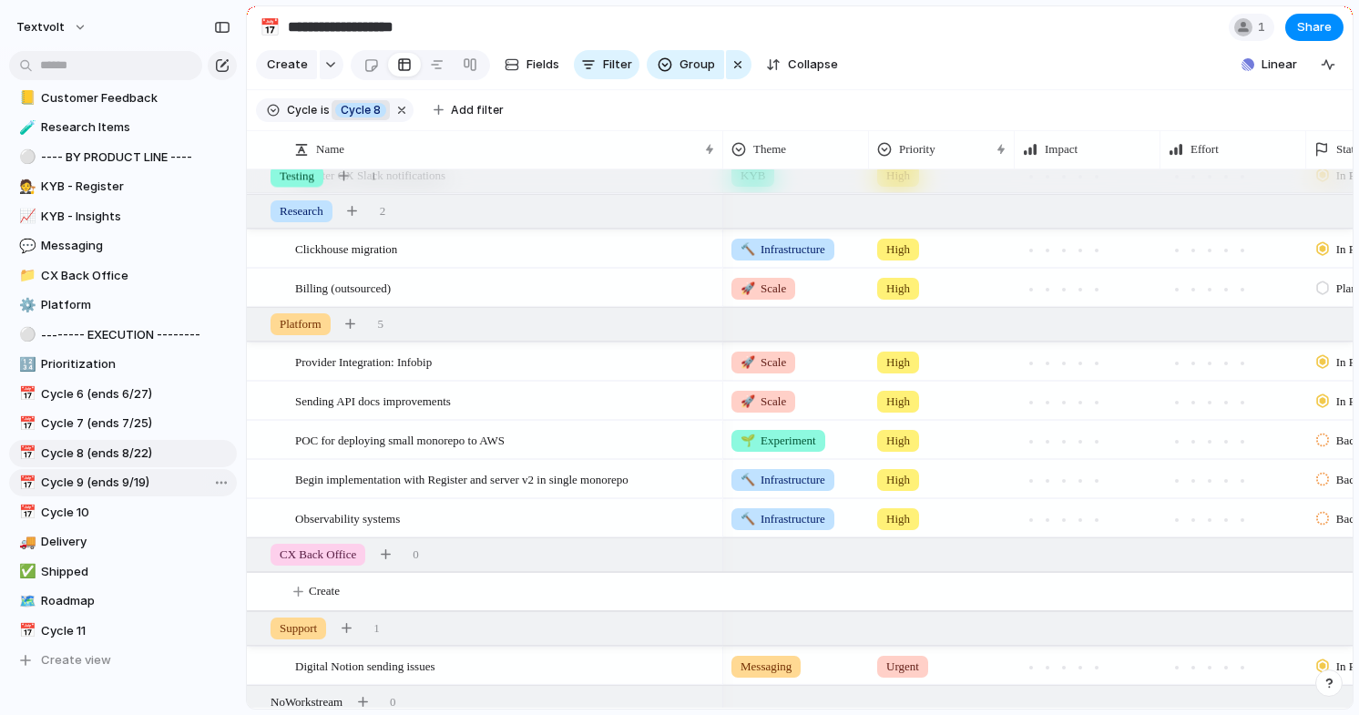
click at [136, 486] on span "Cycle 9 (ends 9/19)" at bounding box center [135, 483] width 189 height 18
type input "**********"
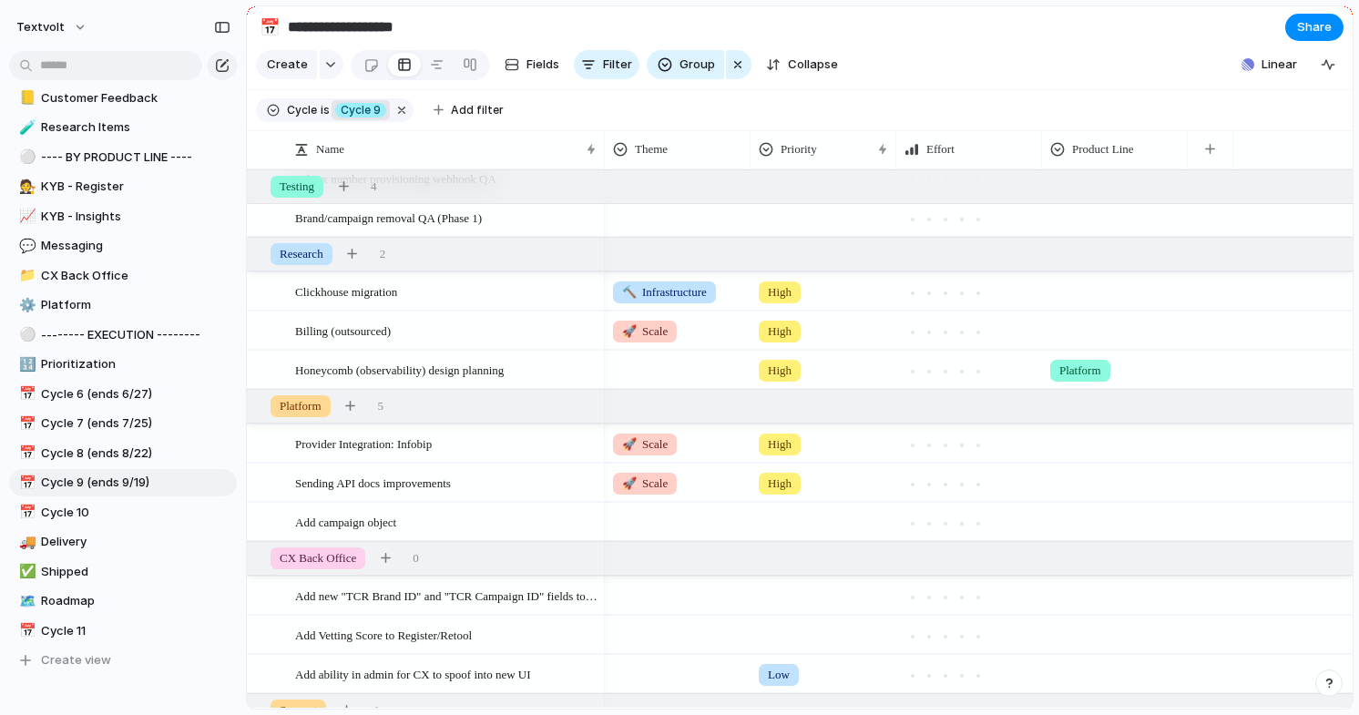
scroll to position [750, 0]
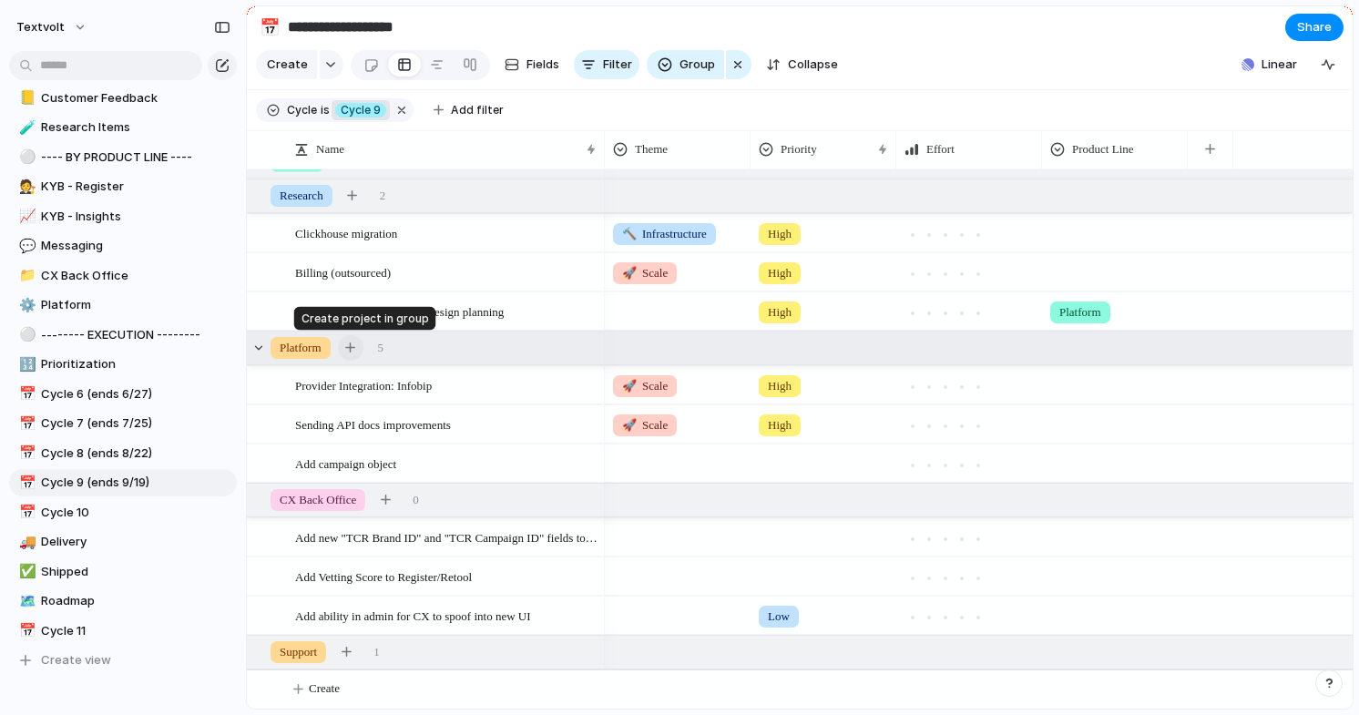
click at [355, 347] on div "button" at bounding box center [350, 347] width 10 height 10
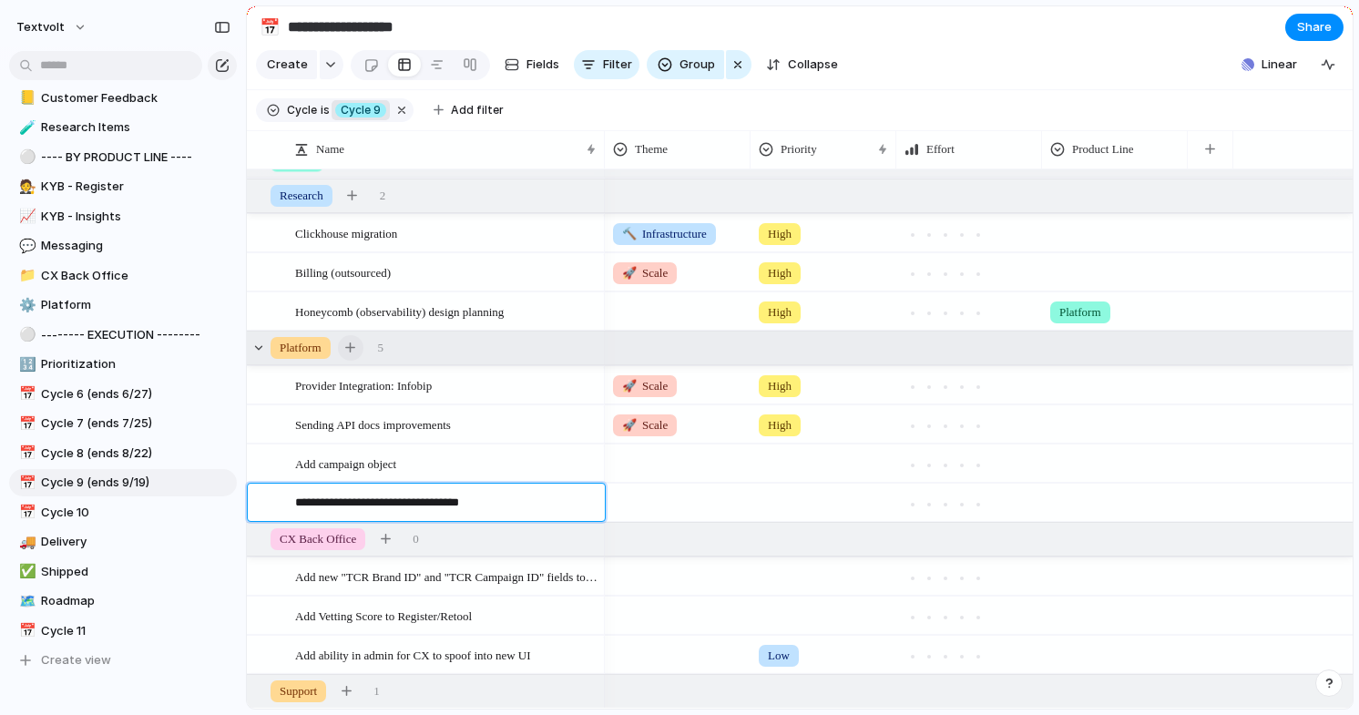
type textarea "**********"
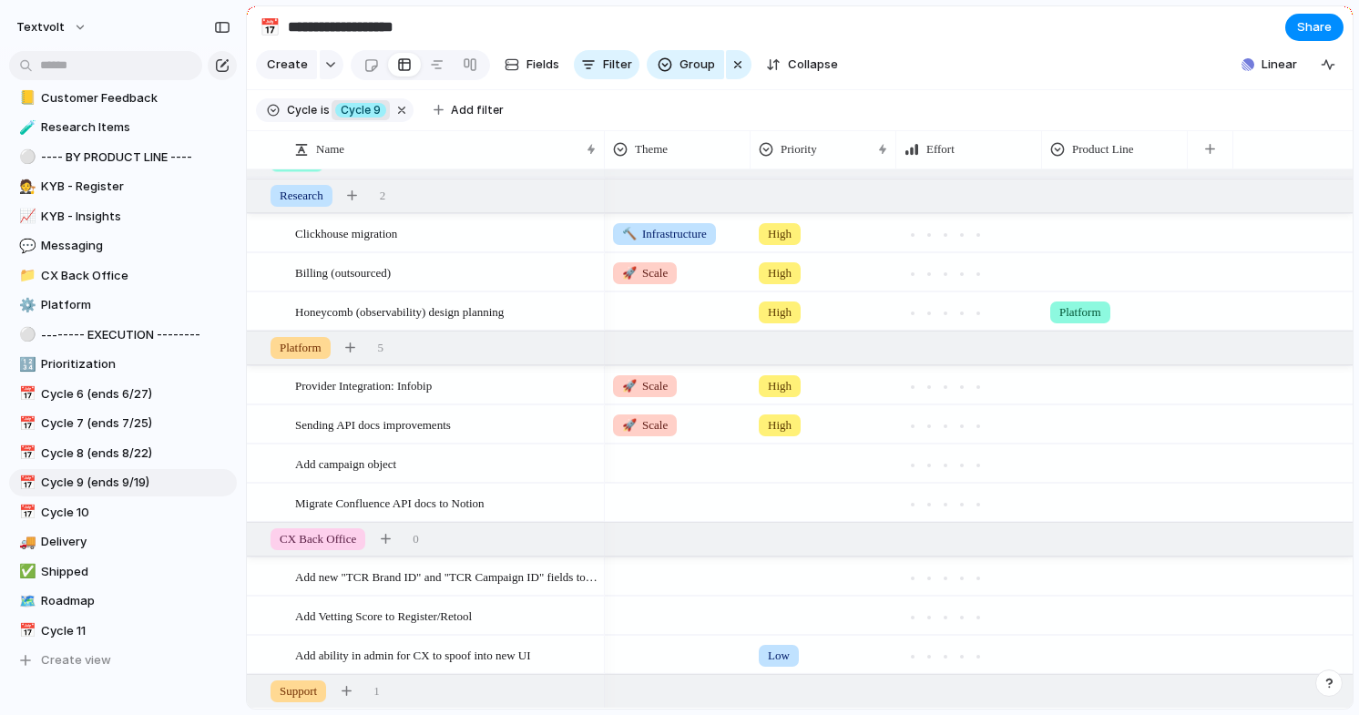
click at [668, 503] on div at bounding box center [678, 499] width 144 height 30
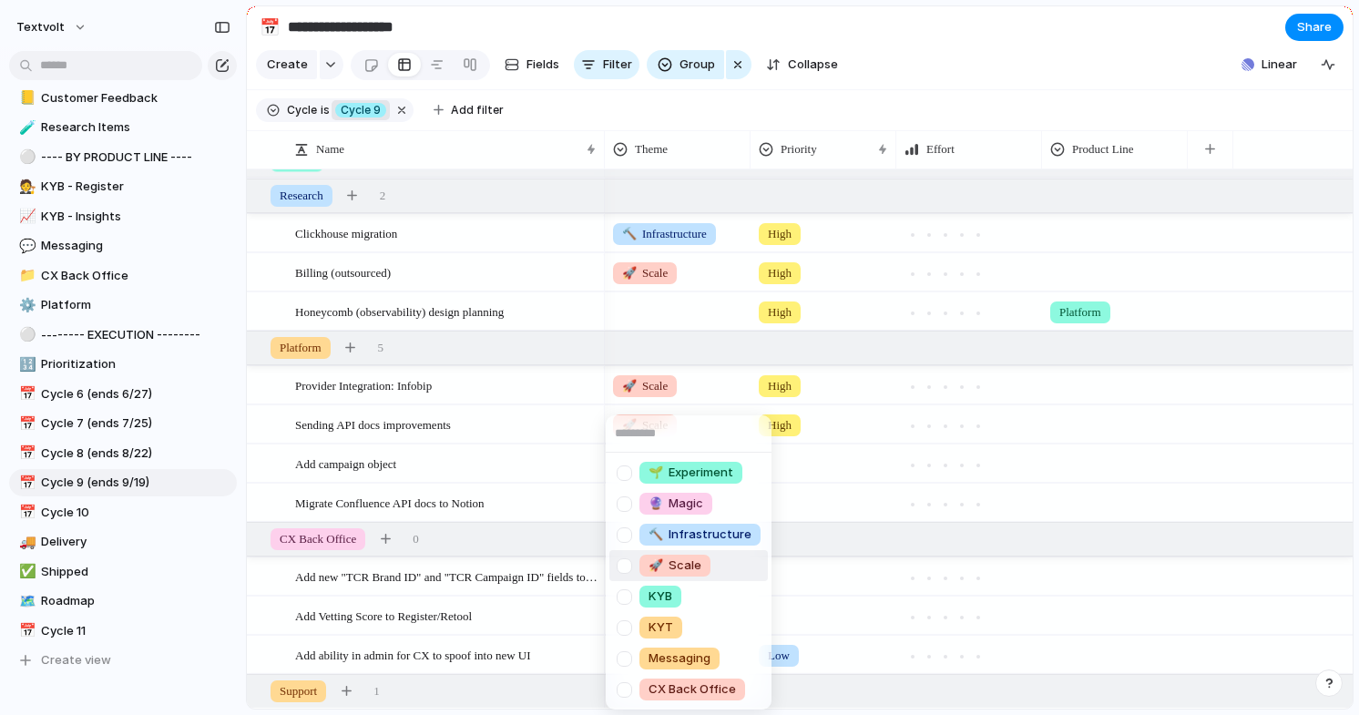
click at [625, 566] on div at bounding box center [624, 566] width 32 height 32
click at [789, 498] on div "🌱 Experiment 🔮 Magic 🔨 Infrastructure 🚀 Scale KYB KYT Messaging CX Back Office" at bounding box center [679, 357] width 1359 height 715
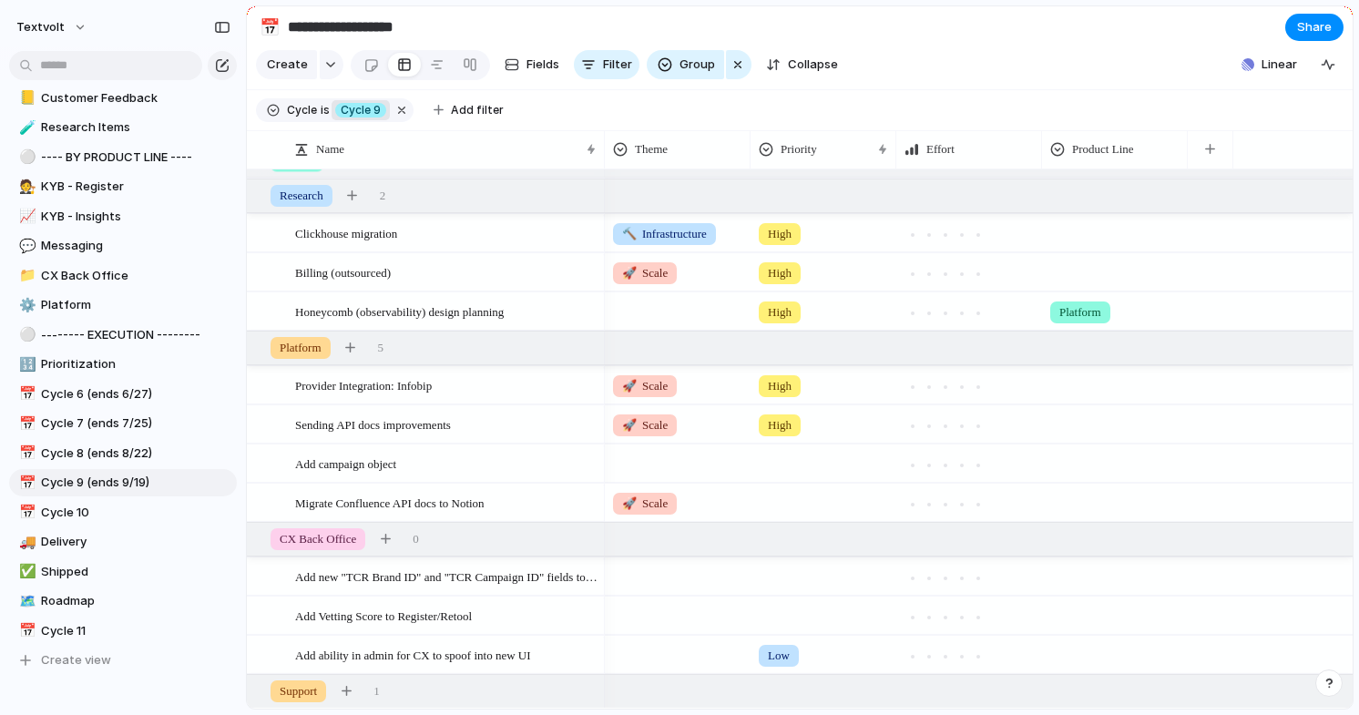
click at [790, 501] on div at bounding box center [823, 499] width 144 height 30
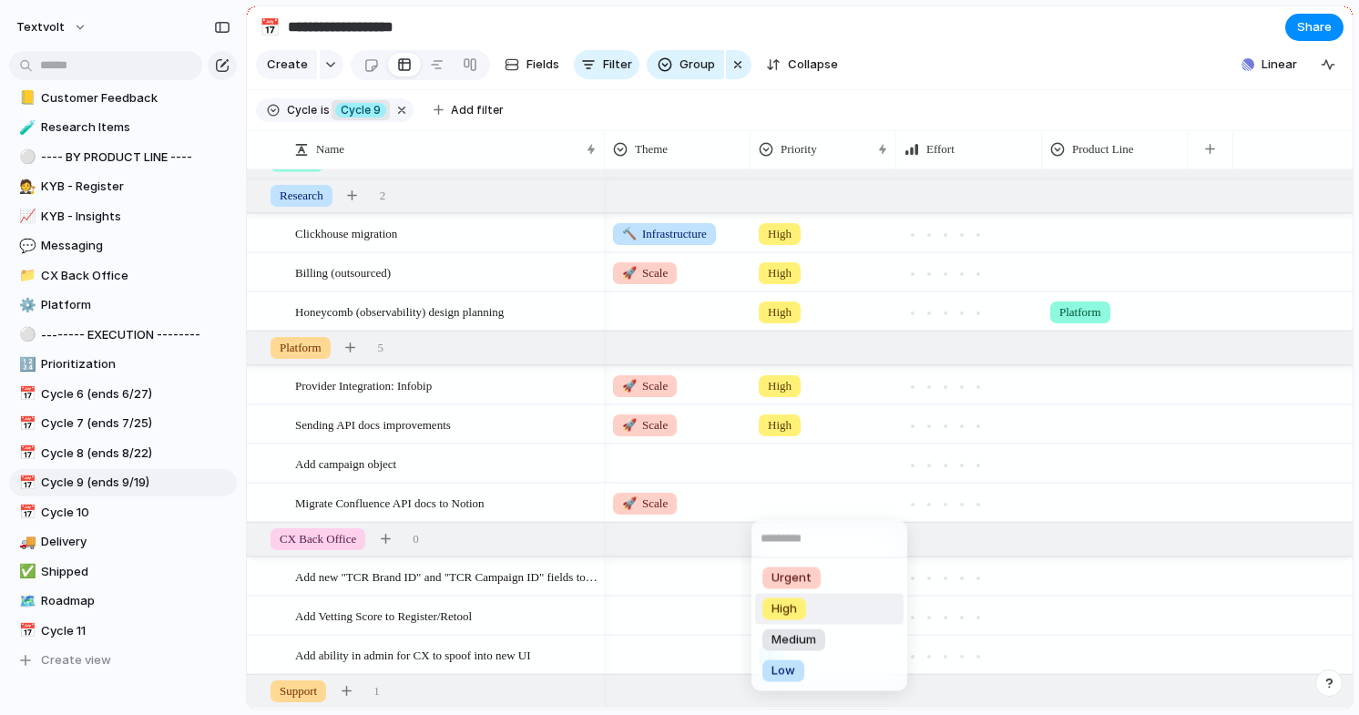
click at [771, 607] on span "High" at bounding box center [783, 609] width 25 height 18
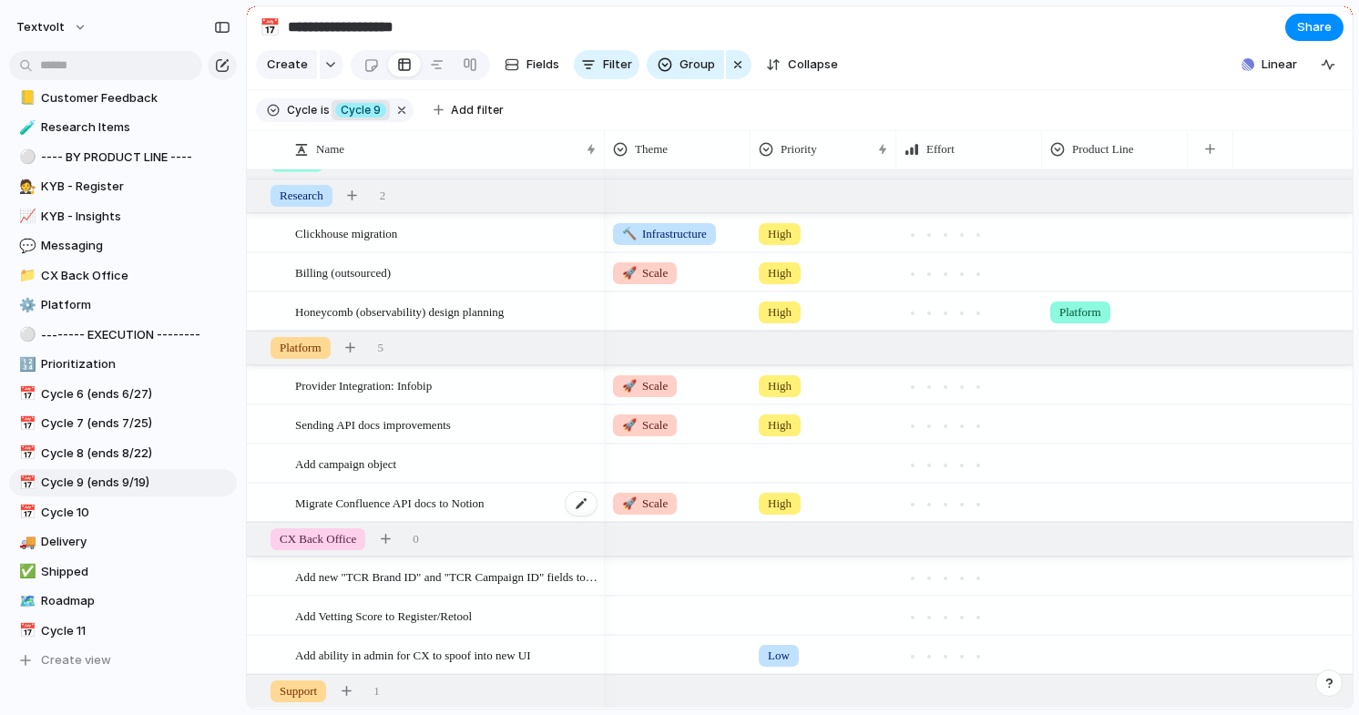
click at [343, 507] on span "Migrate Confluence API docs to Notion" at bounding box center [389, 502] width 189 height 21
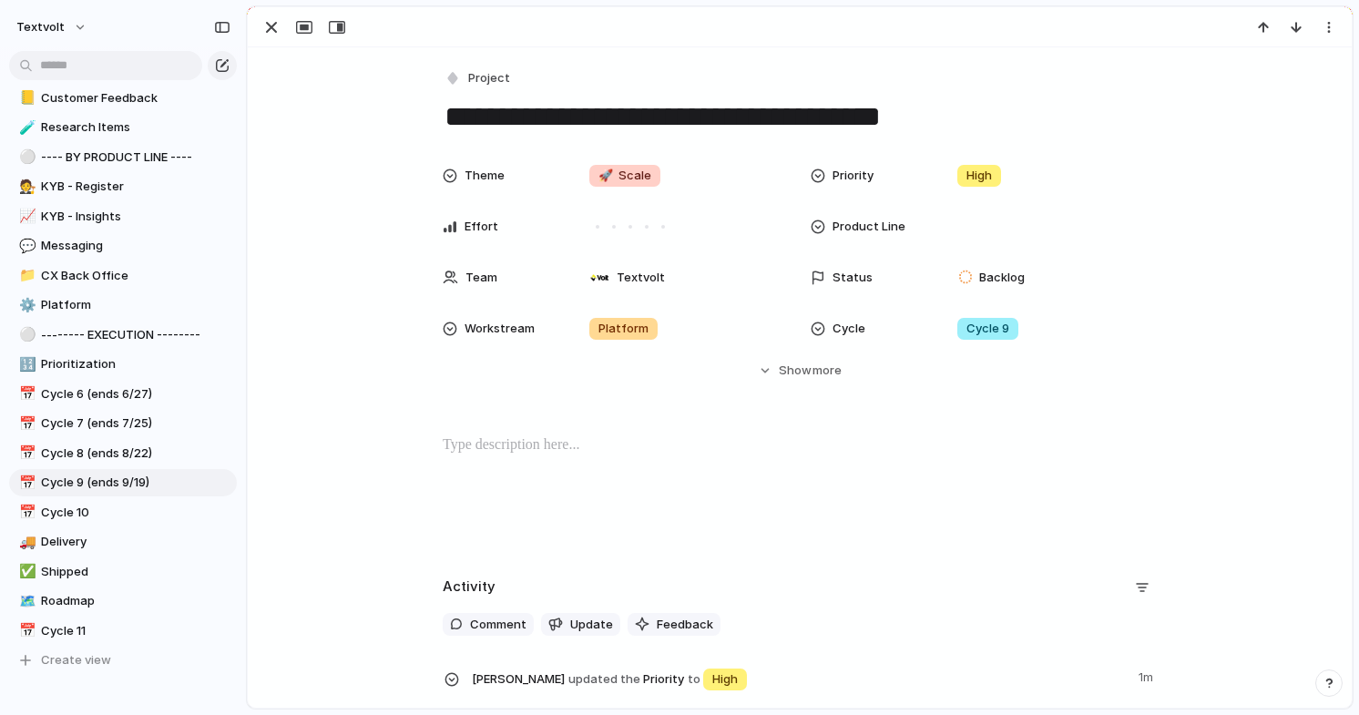
click at [343, 507] on div at bounding box center [800, 492] width 1060 height 117
click at [270, 35] on div "button" at bounding box center [271, 27] width 22 height 22
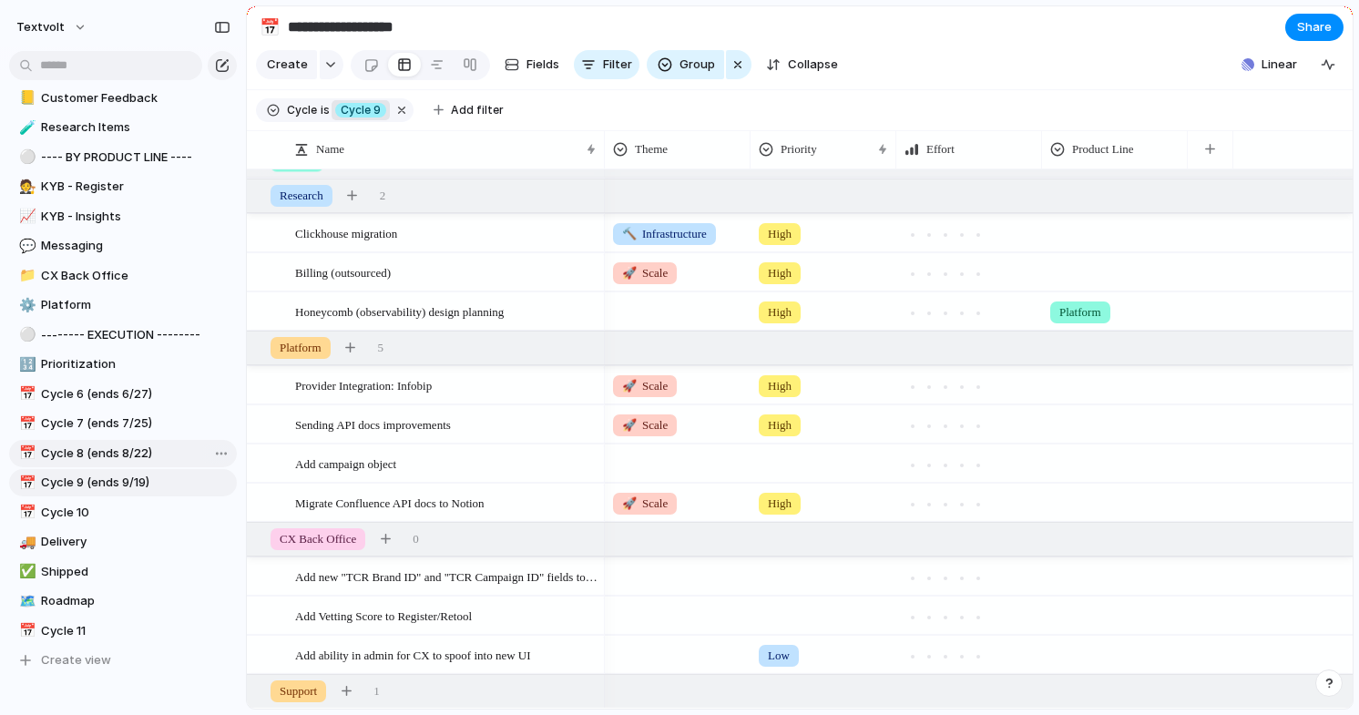
click at [121, 452] on span "Cycle 8 (ends 8/22)" at bounding box center [135, 453] width 189 height 18
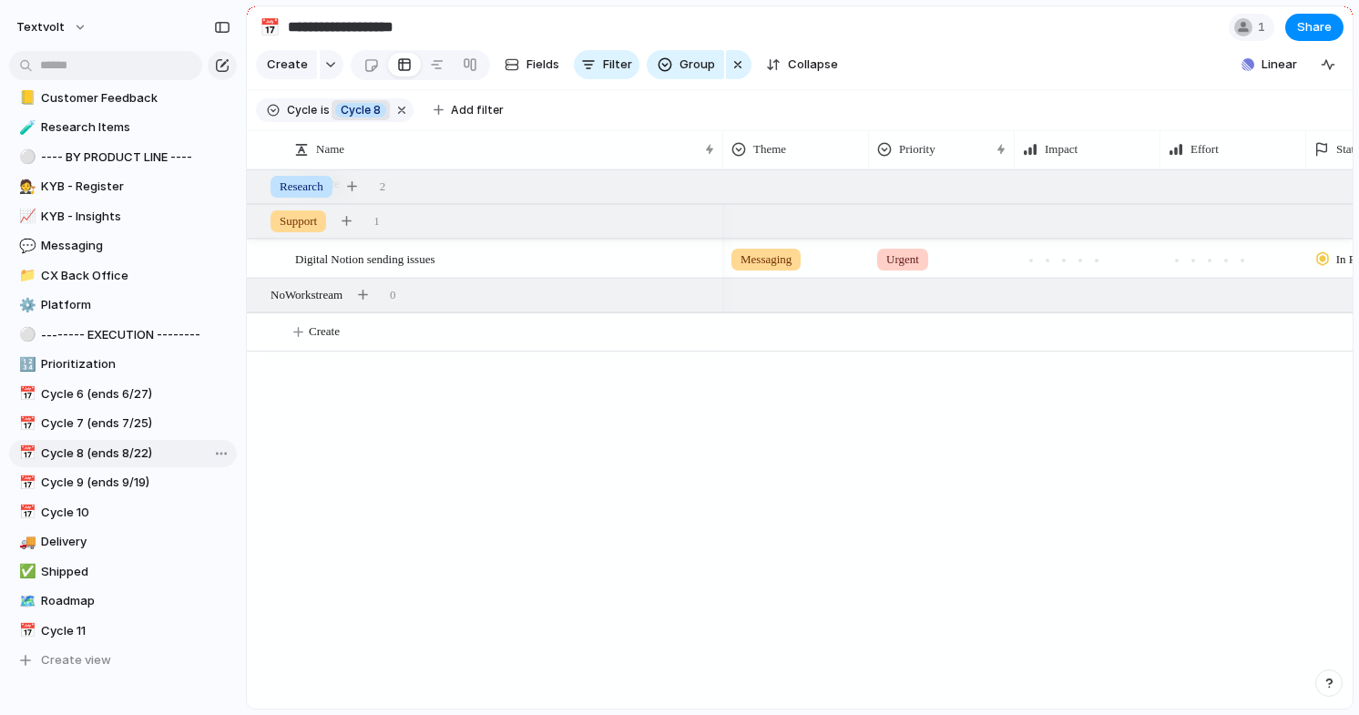
scroll to position [409, 0]
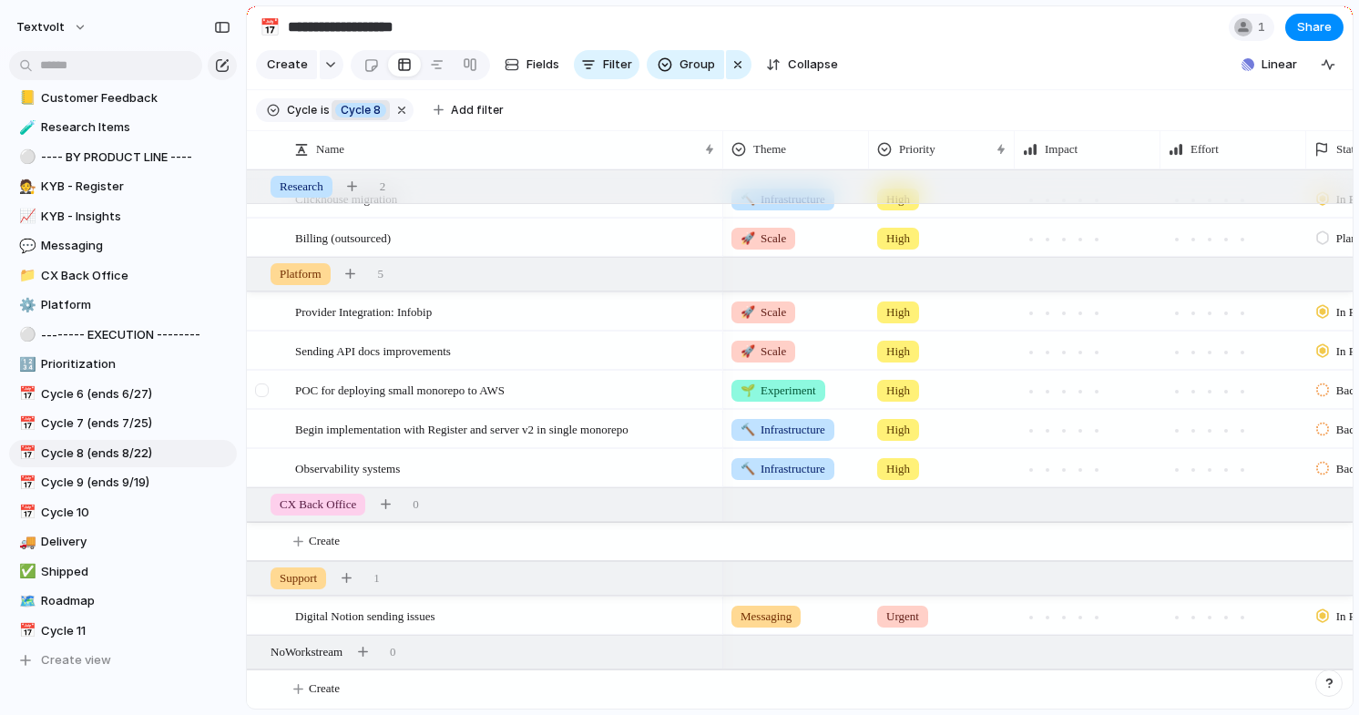
click at [261, 388] on div at bounding box center [262, 390] width 14 height 14
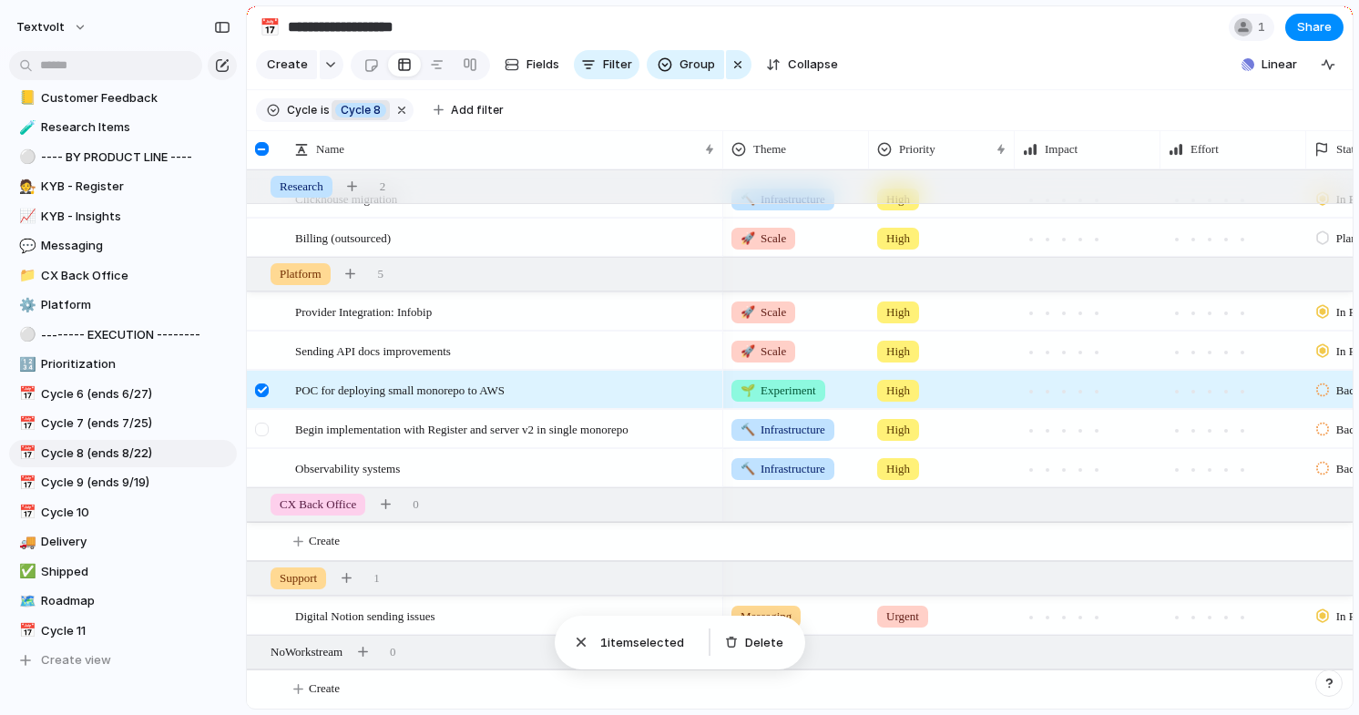
click at [261, 423] on div at bounding box center [262, 430] width 14 height 14
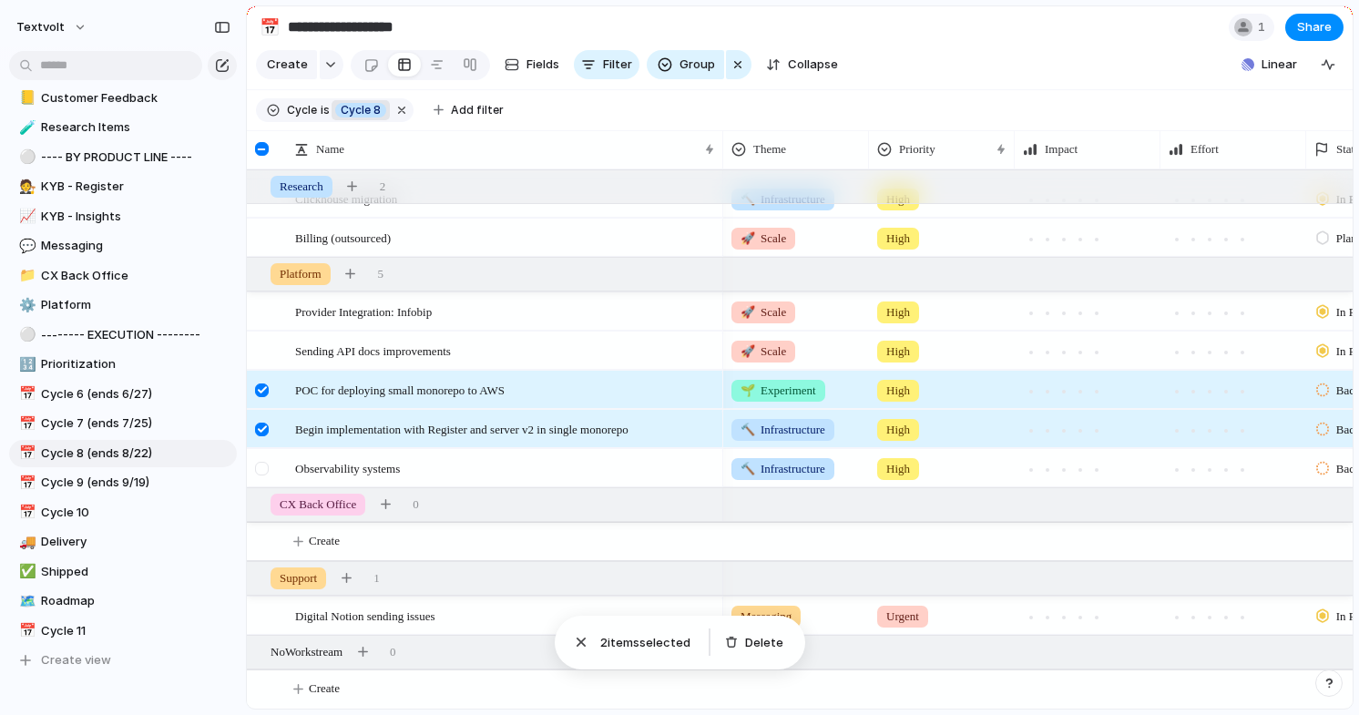
click at [263, 467] on div at bounding box center [262, 469] width 14 height 14
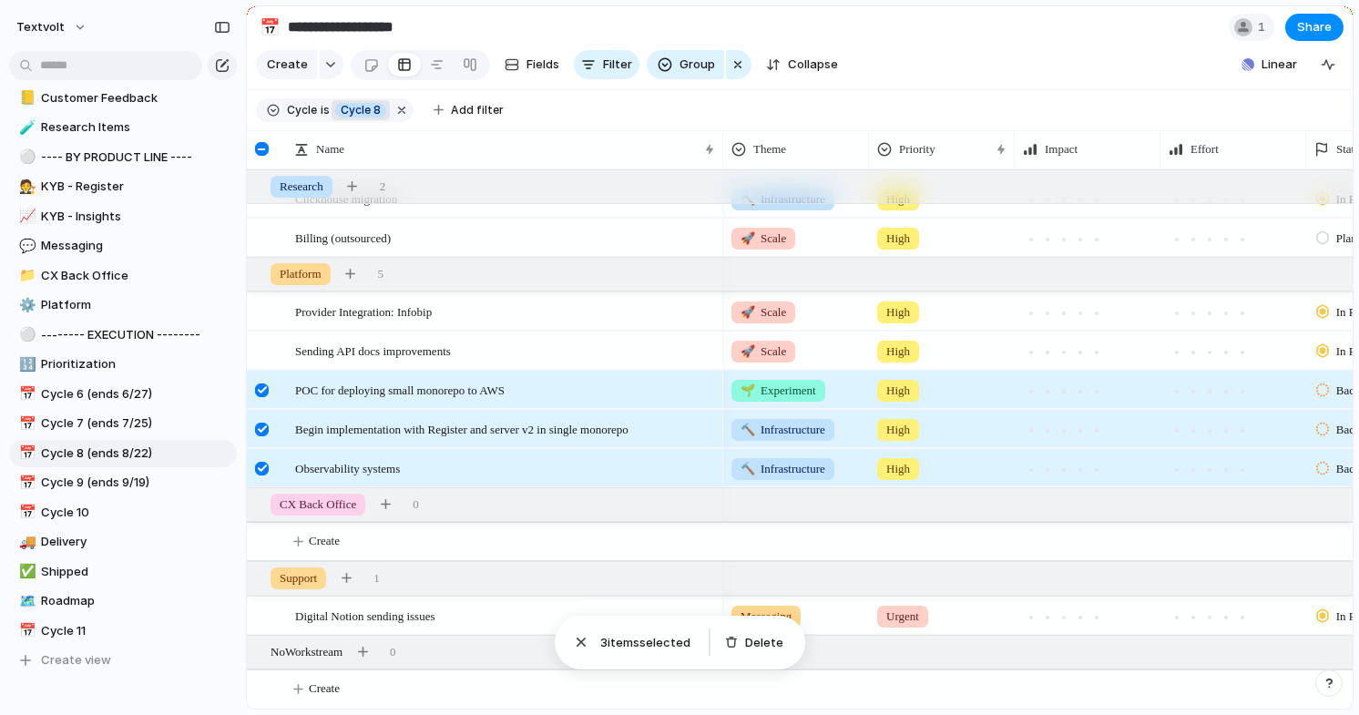
click at [262, 463] on div at bounding box center [262, 469] width 14 height 14
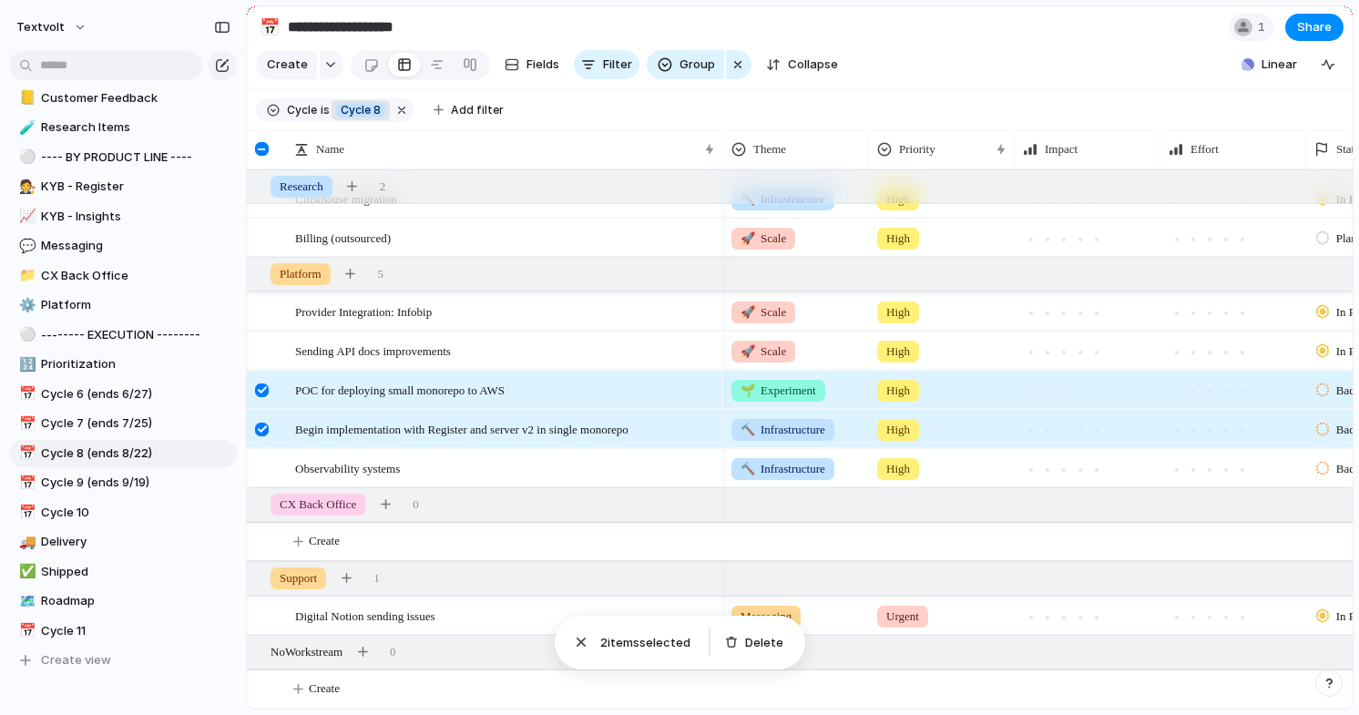
click at [260, 423] on div at bounding box center [262, 430] width 14 height 14
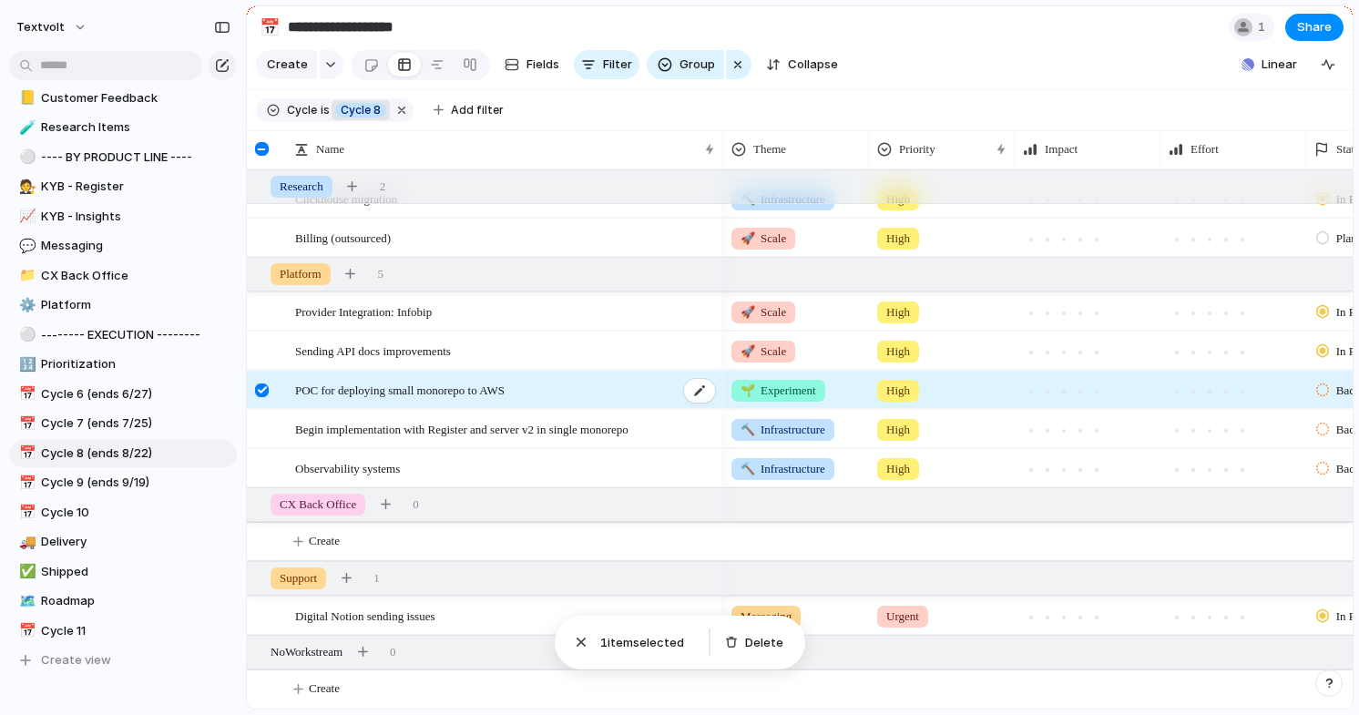
click at [338, 391] on span "POC for deploying small monorepo to AWS" at bounding box center [399, 389] width 209 height 21
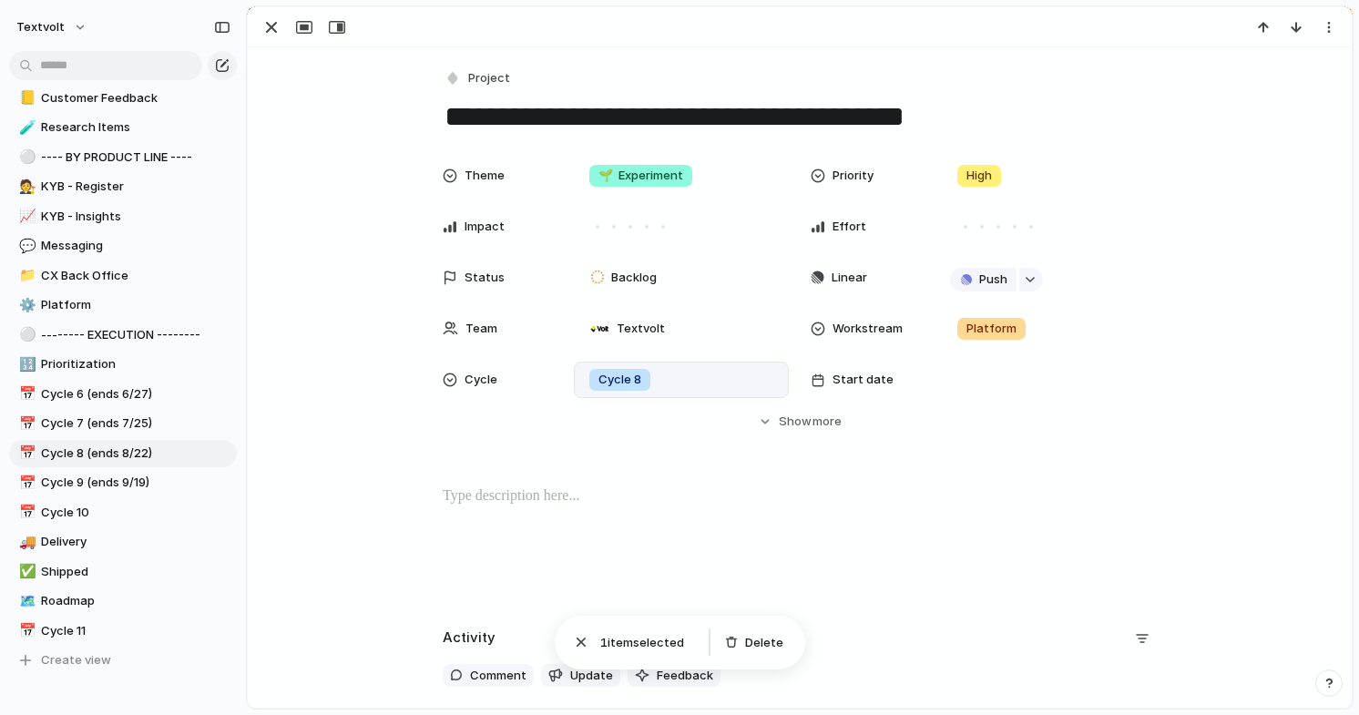
click at [719, 376] on div "Cycle 8" at bounding box center [681, 380] width 199 height 20
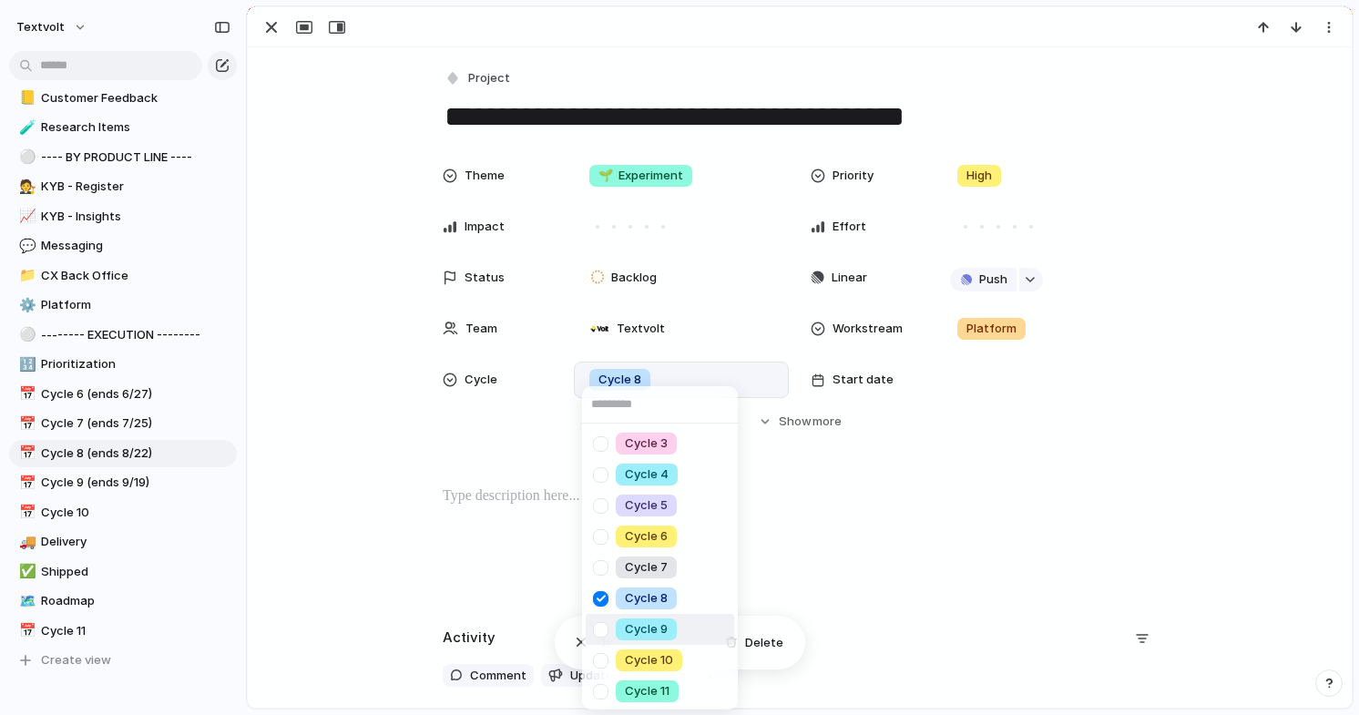
click at [600, 629] on div at bounding box center [601, 630] width 32 height 32
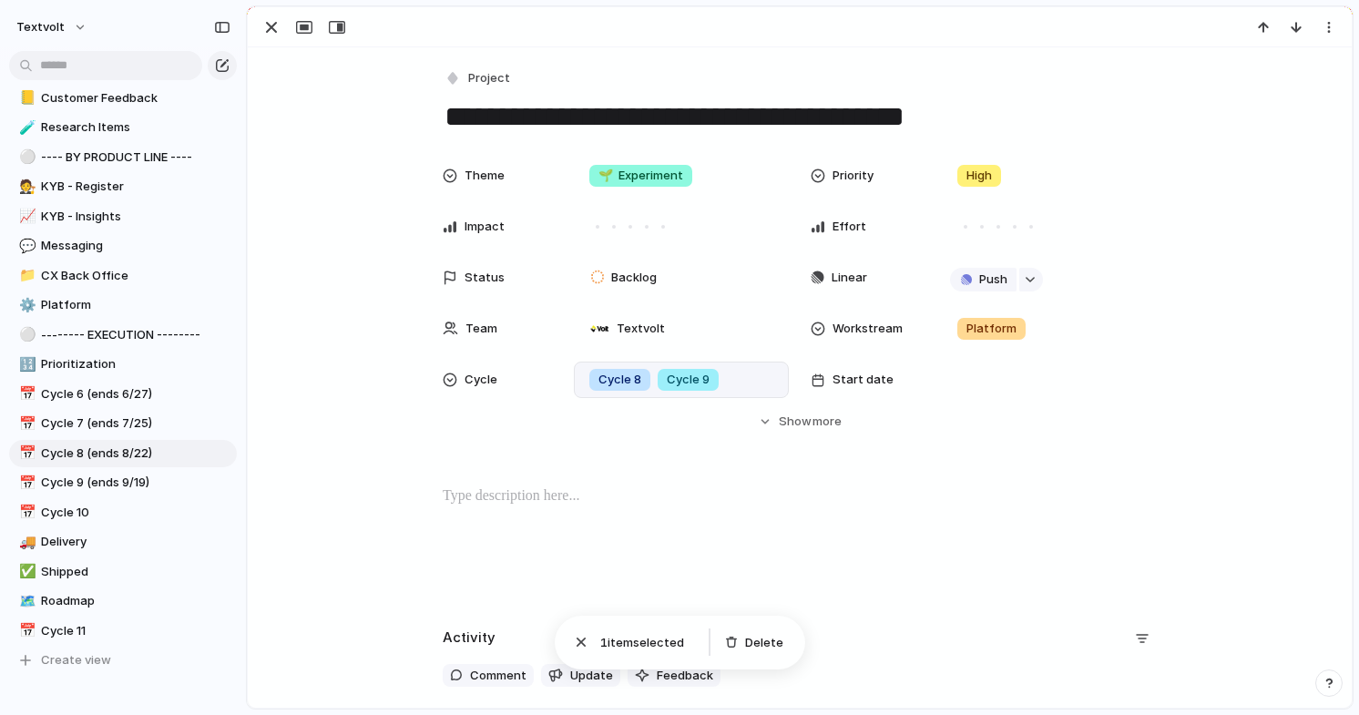
click at [372, 236] on div "Cycle 3 Cycle 4 Cycle 5 Cycle 6 Cycle 7 Cycle 8 Cycle 9 Cycle 10 Cycle 11" at bounding box center [679, 357] width 1359 height 715
click at [271, 36] on div "button" at bounding box center [271, 27] width 22 height 22
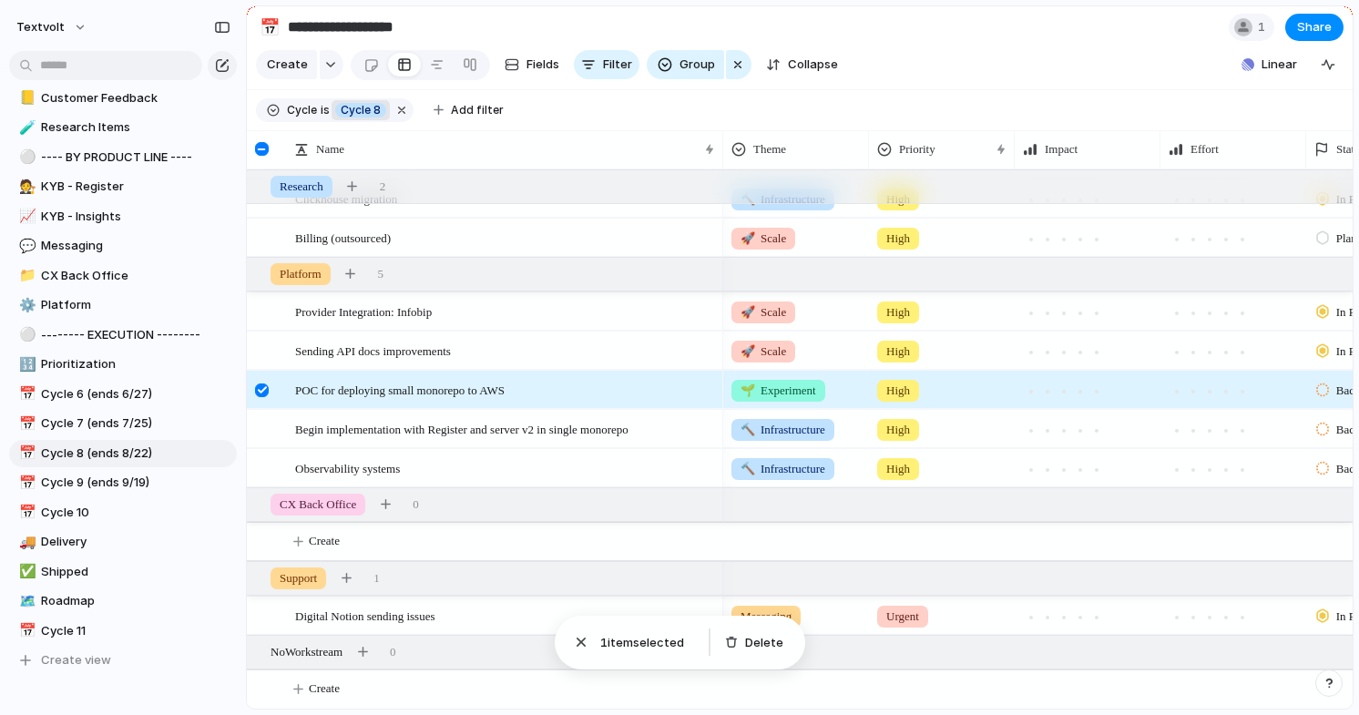
click at [263, 386] on div at bounding box center [262, 390] width 14 height 14
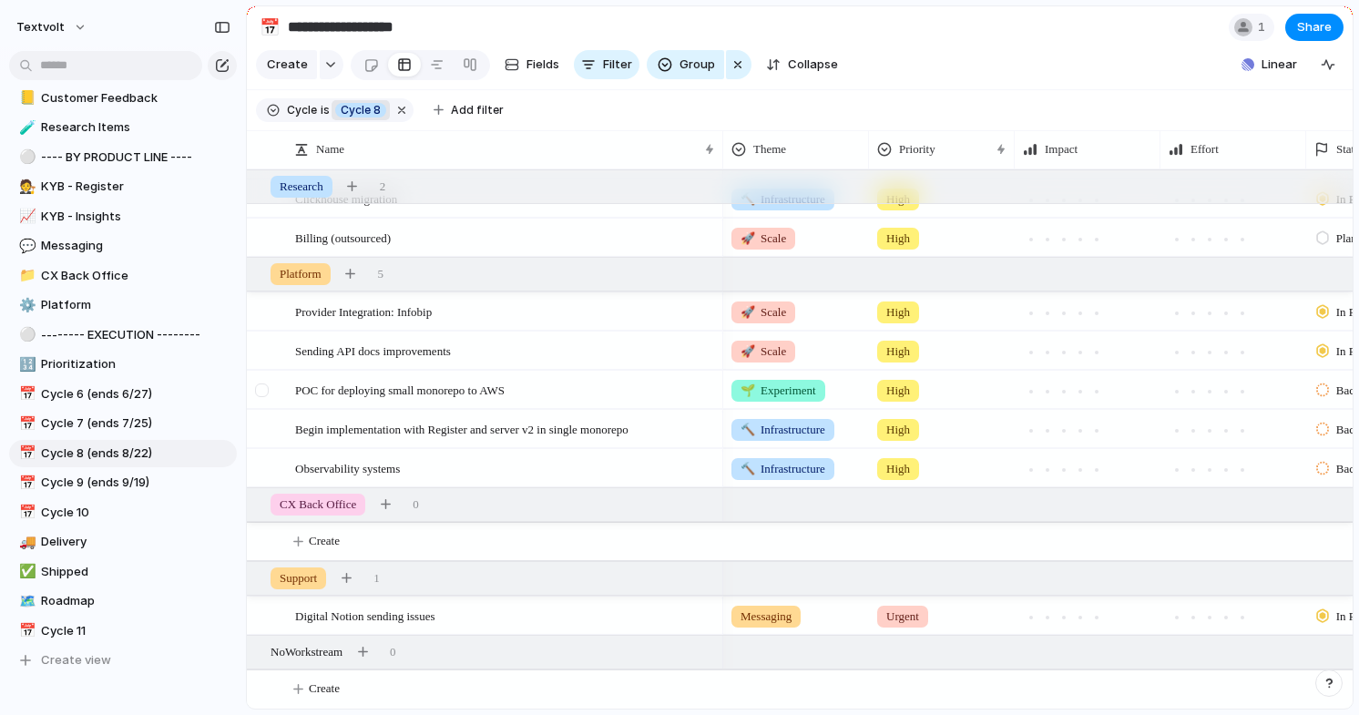
click at [264, 387] on div at bounding box center [262, 390] width 14 height 14
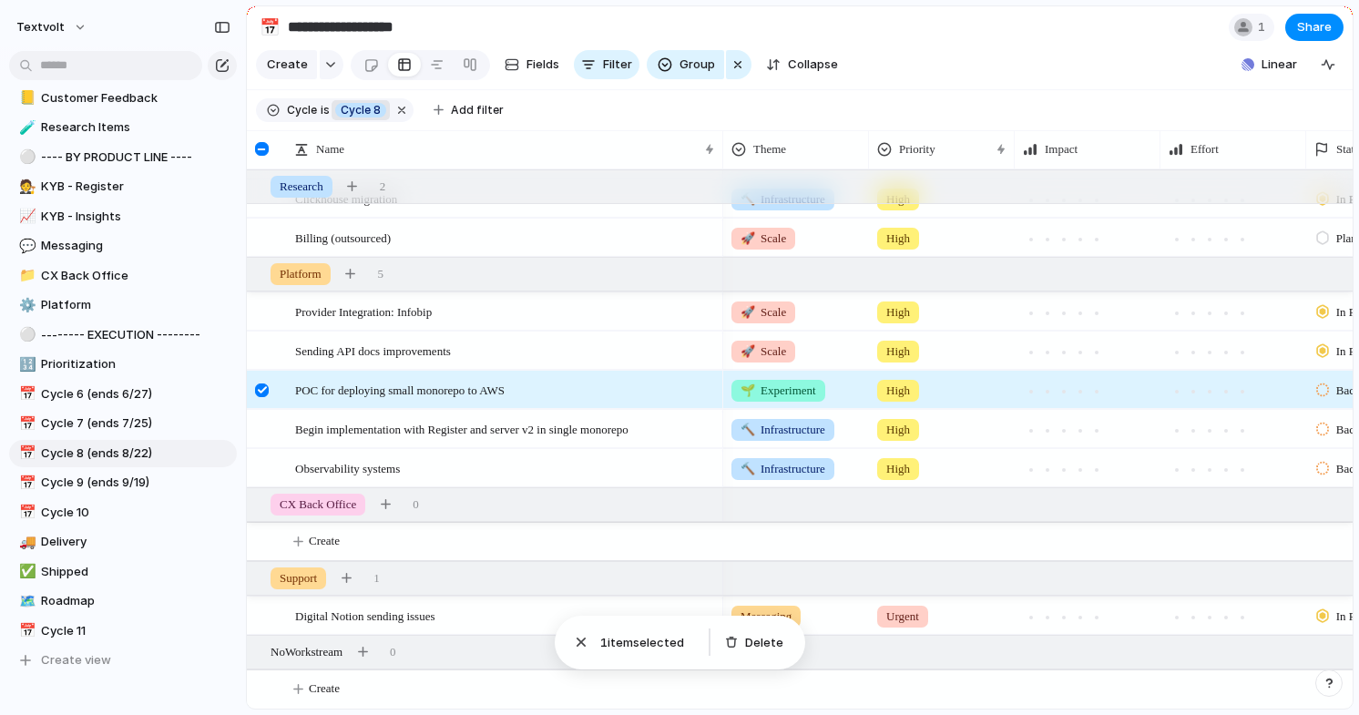
click at [264, 389] on div at bounding box center [262, 390] width 14 height 14
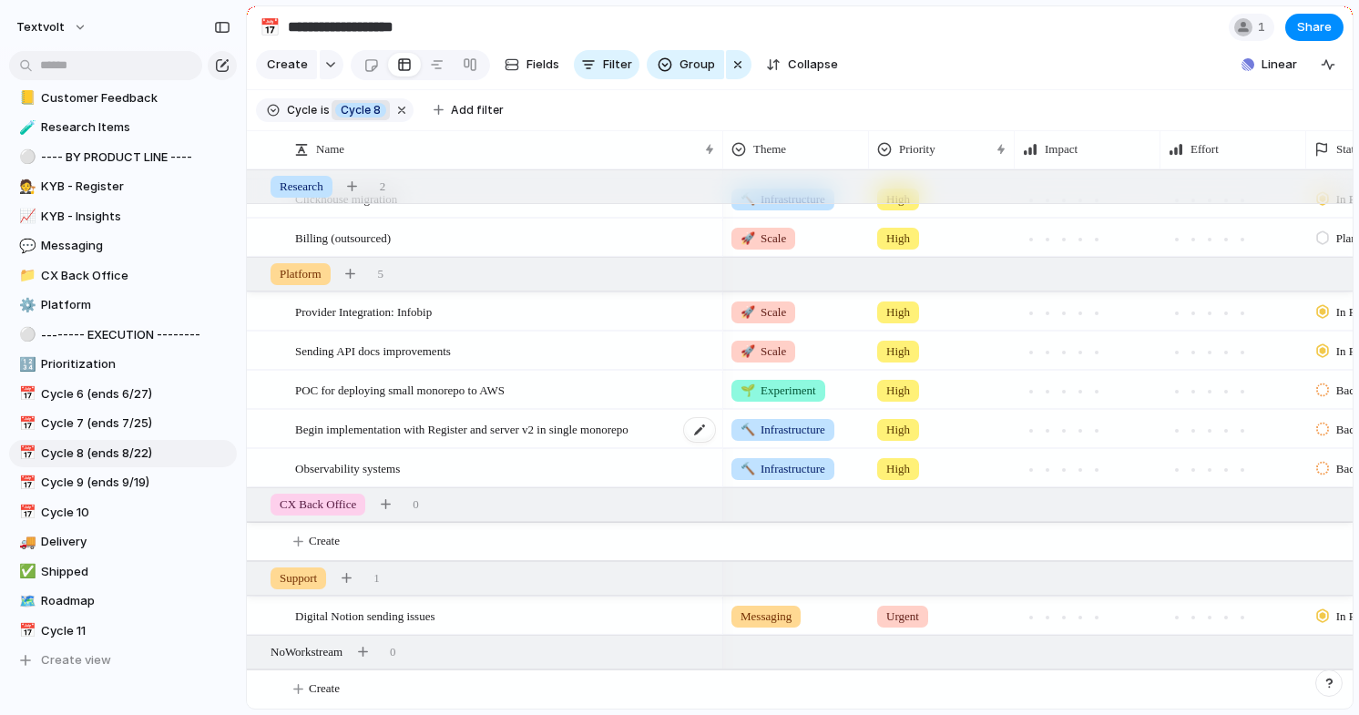
click at [328, 434] on span "Begin implementation with Register and server v2 in single monorepo" at bounding box center [461, 428] width 333 height 21
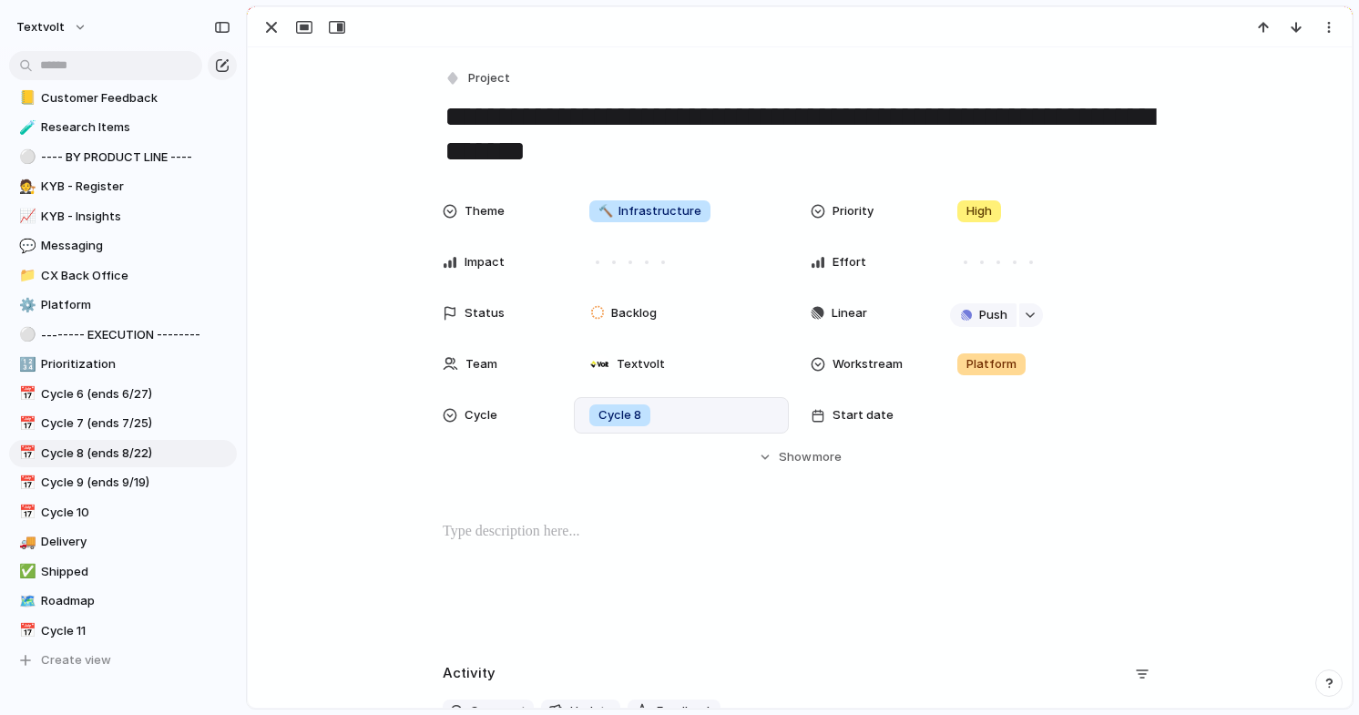
click at [679, 410] on div "Cycle 8" at bounding box center [681, 415] width 199 height 20
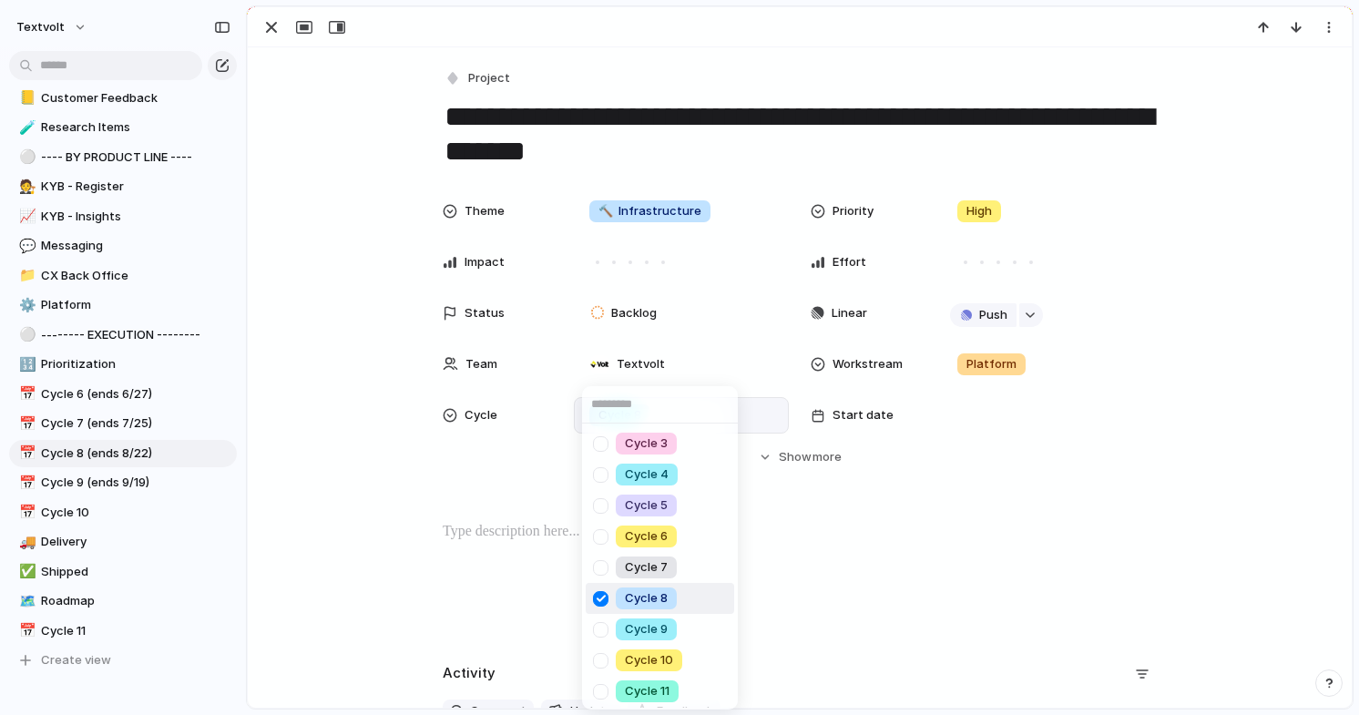
scroll to position [2, 0]
click at [603, 655] on div at bounding box center [601, 659] width 32 height 32
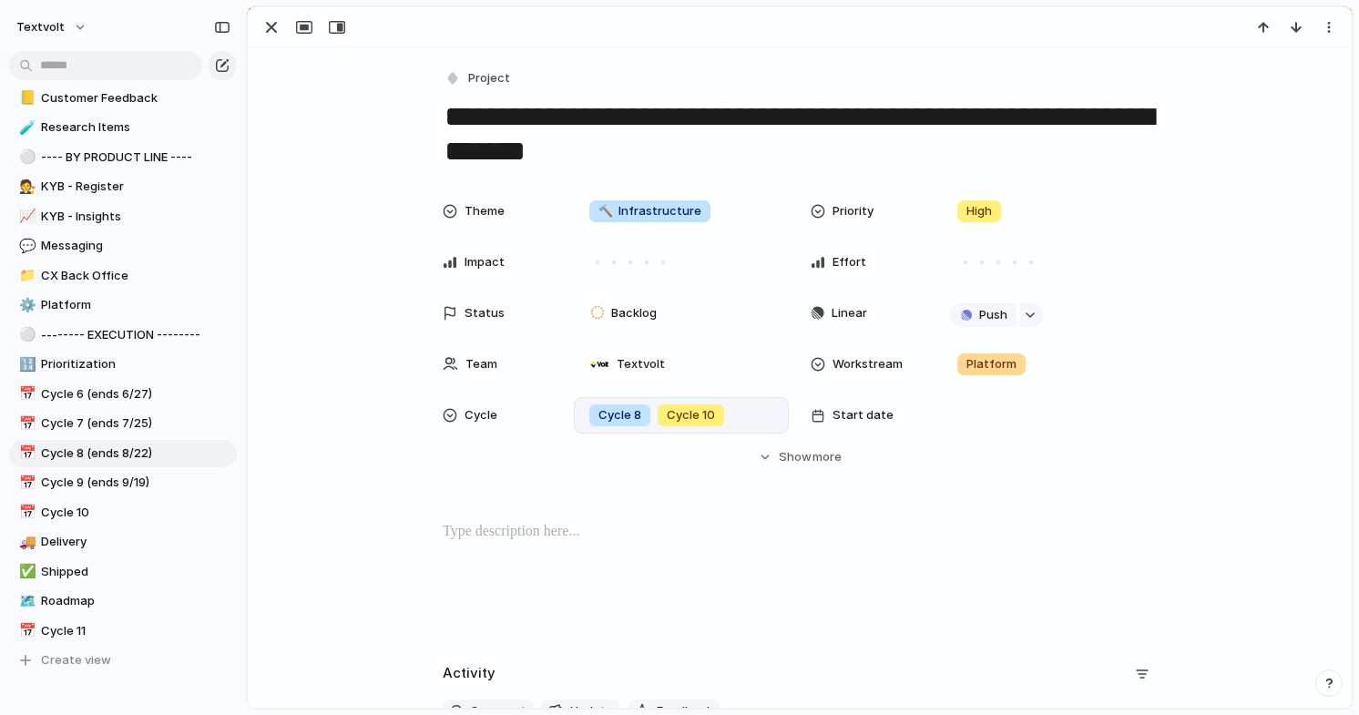
click at [264, 311] on div "Cycle 3 Cycle 4 Cycle 5 Cycle 6 Cycle 7 Cycle 8 Cycle 9 Cycle 10 Cycle 11" at bounding box center [679, 357] width 1359 height 715
click at [266, 28] on div "button" at bounding box center [271, 27] width 22 height 22
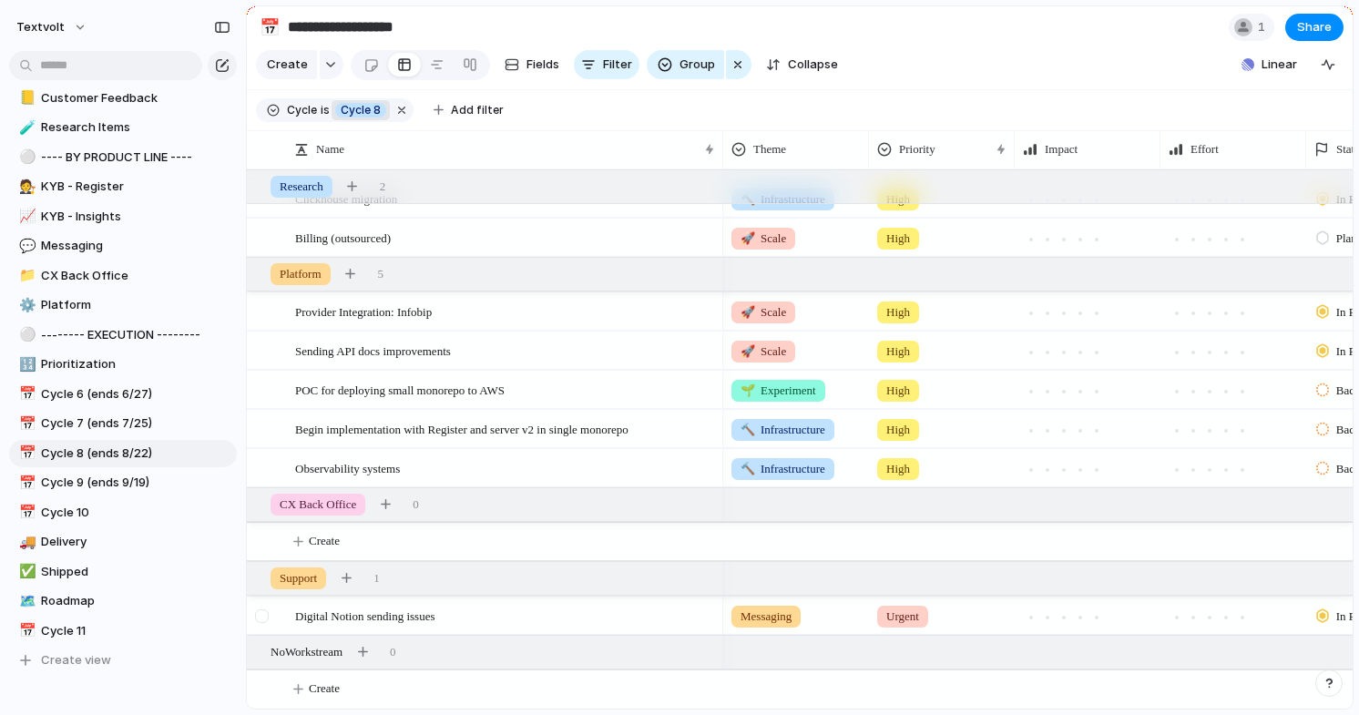
click at [263, 614] on div at bounding box center [262, 616] width 14 height 14
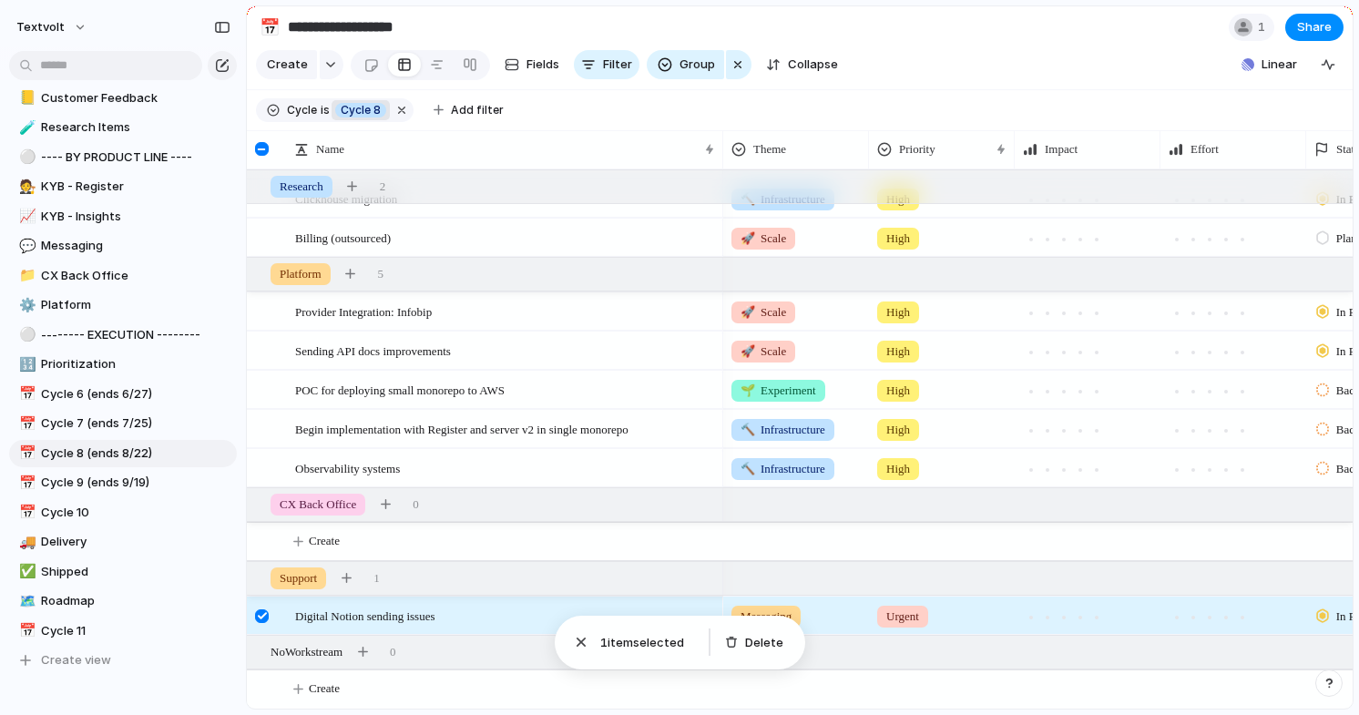
click at [263, 614] on div at bounding box center [262, 616] width 14 height 14
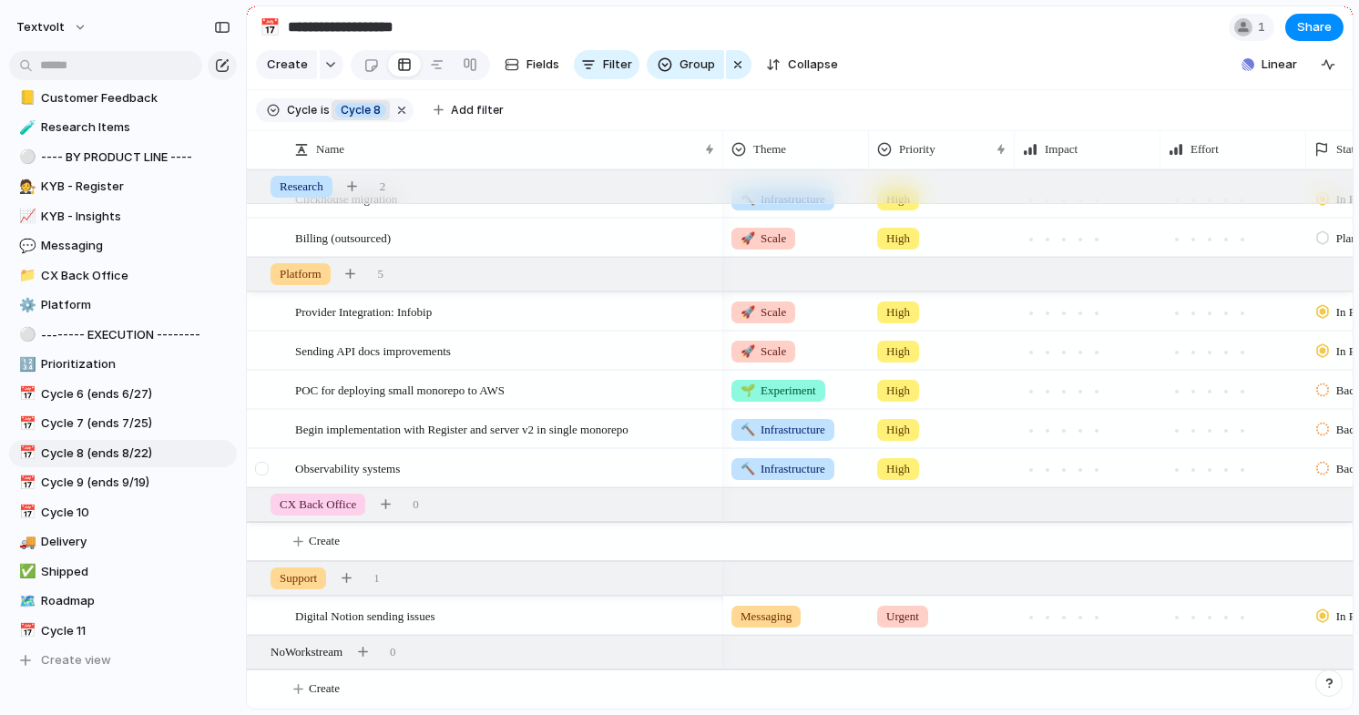
click at [267, 463] on div at bounding box center [262, 469] width 14 height 14
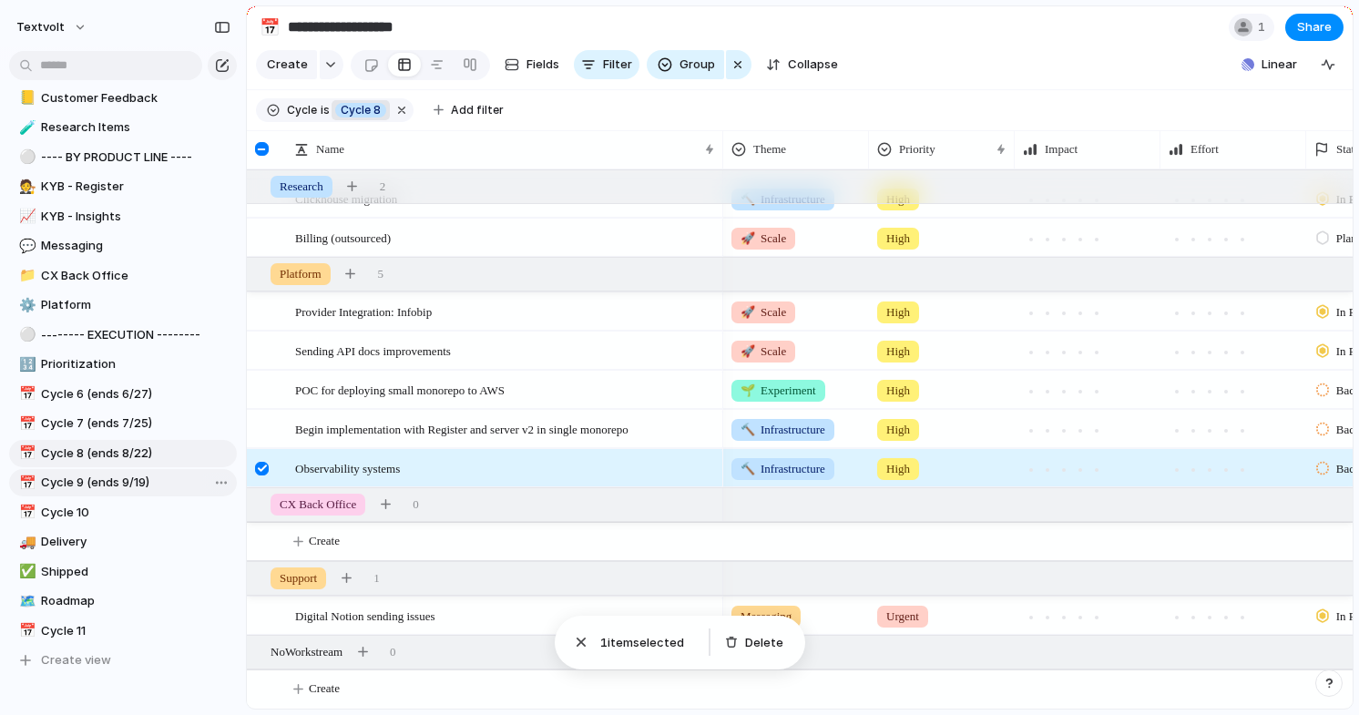
click at [158, 477] on span "Cycle 9 (ends 9/19)" at bounding box center [135, 483] width 189 height 18
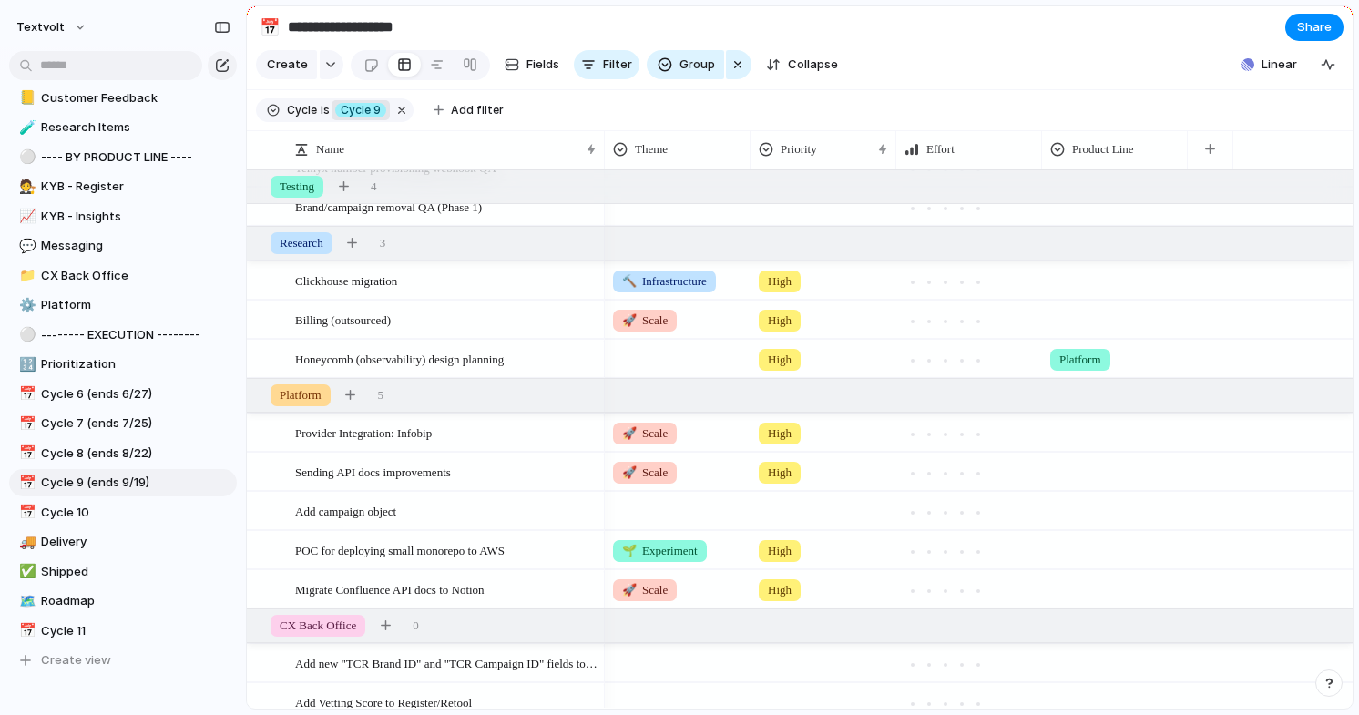
scroll to position [745, 0]
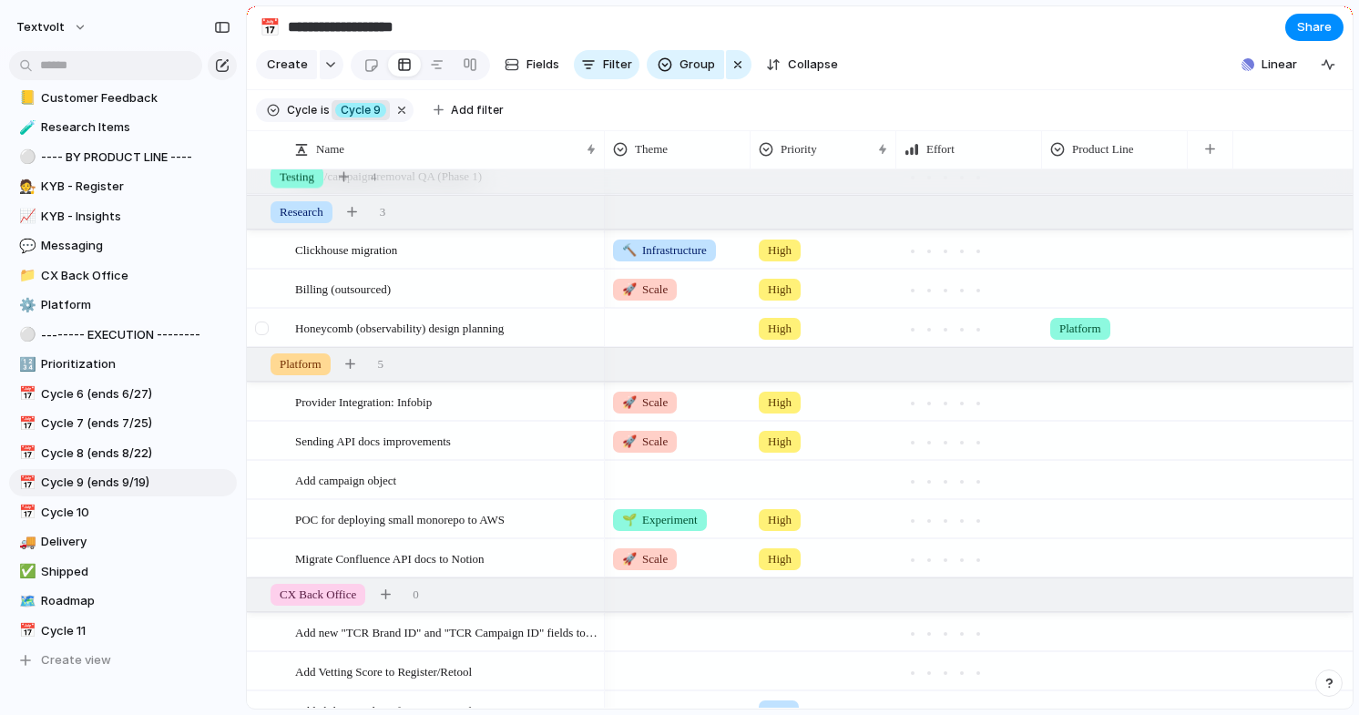
click at [263, 326] on div at bounding box center [262, 328] width 14 height 14
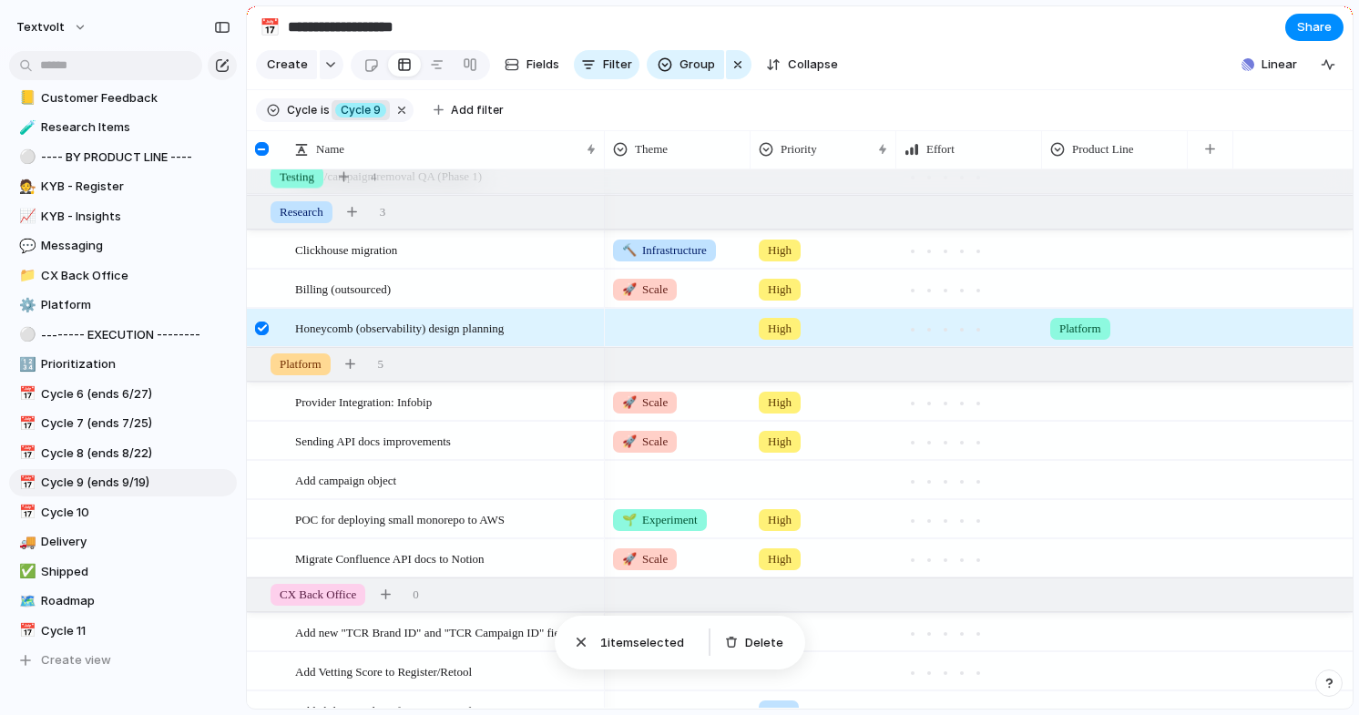
click at [263, 326] on div at bounding box center [262, 328] width 14 height 14
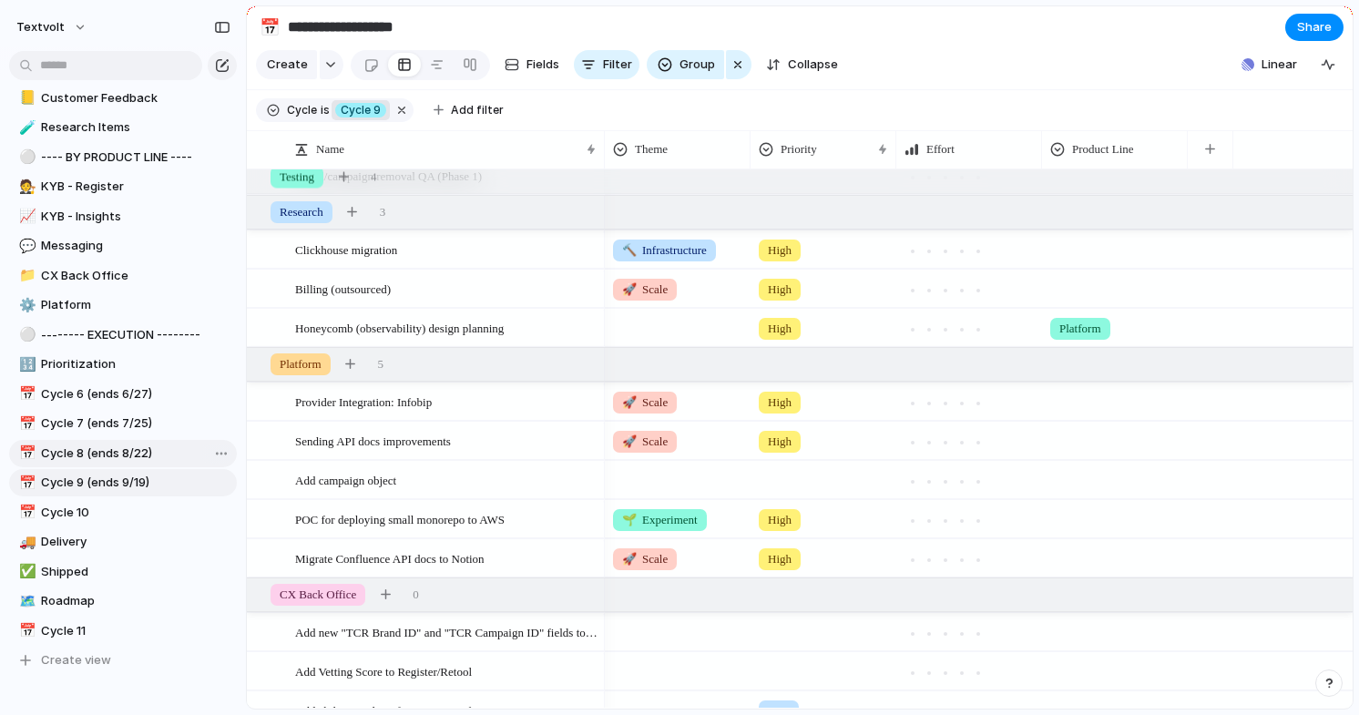
click at [127, 459] on span "Cycle 8 (ends 8/22)" at bounding box center [135, 453] width 189 height 18
type input "**********"
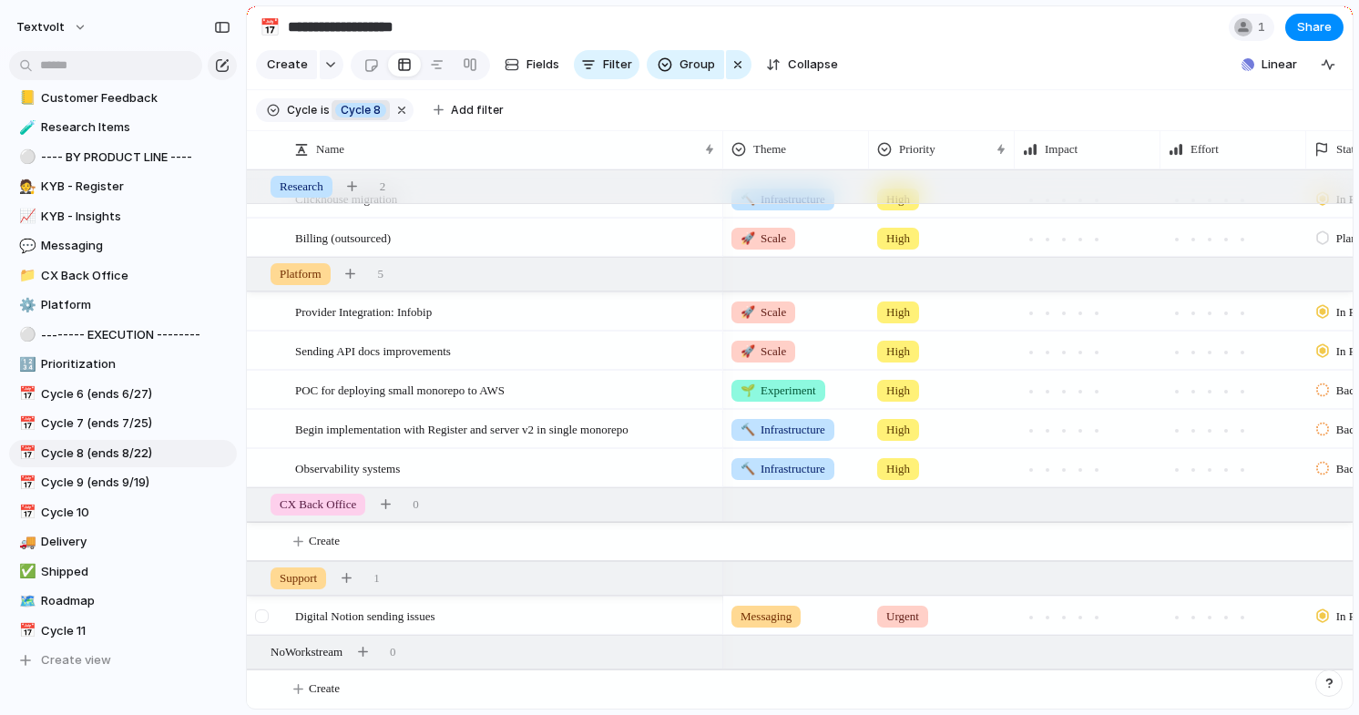
click at [264, 617] on div at bounding box center [262, 616] width 14 height 14
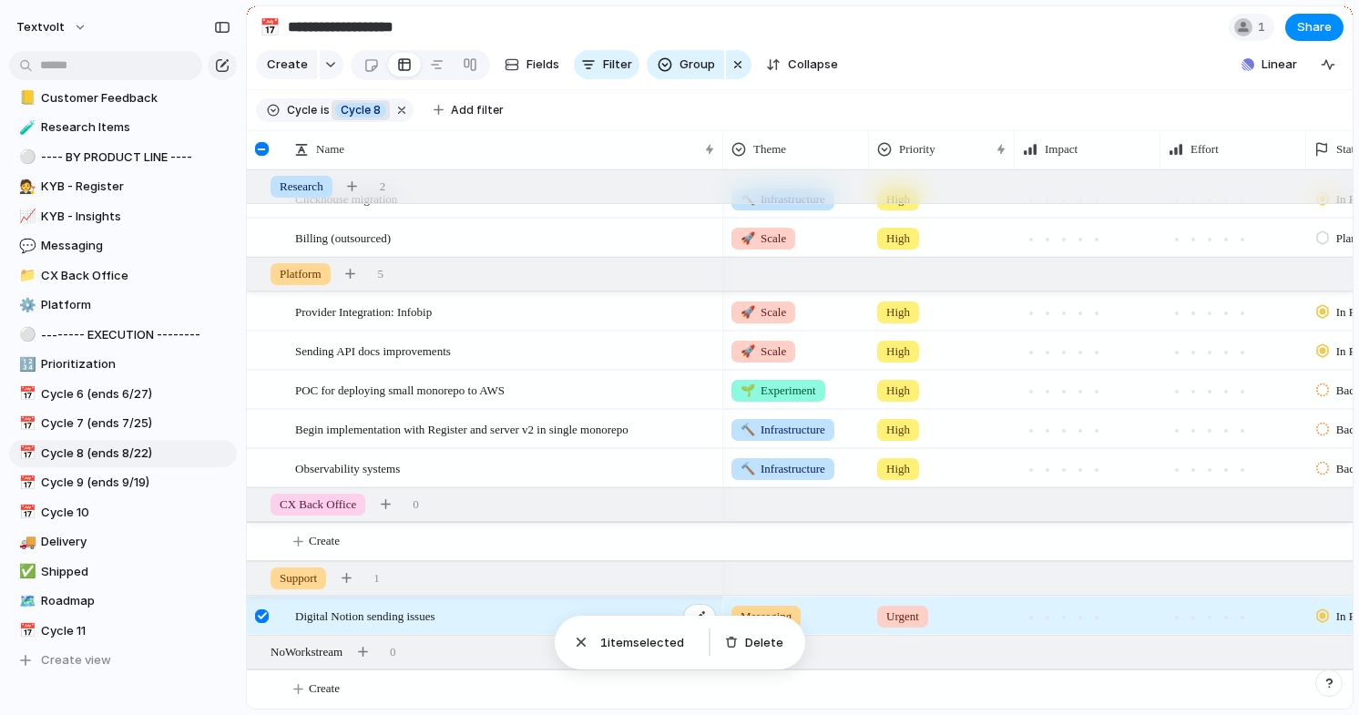
click at [329, 617] on span "Digital Notion sending issues" at bounding box center [364, 615] width 139 height 21
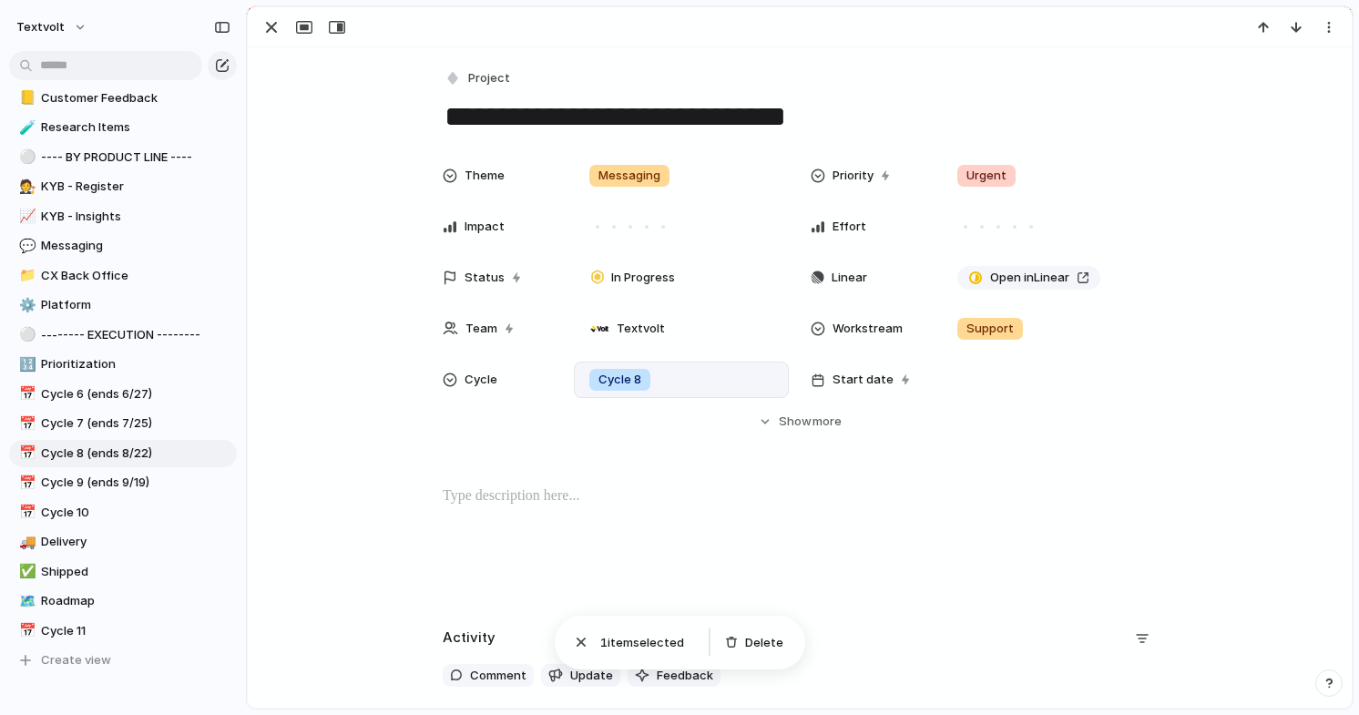
click at [699, 372] on div "Cycle 8" at bounding box center [681, 380] width 199 height 20
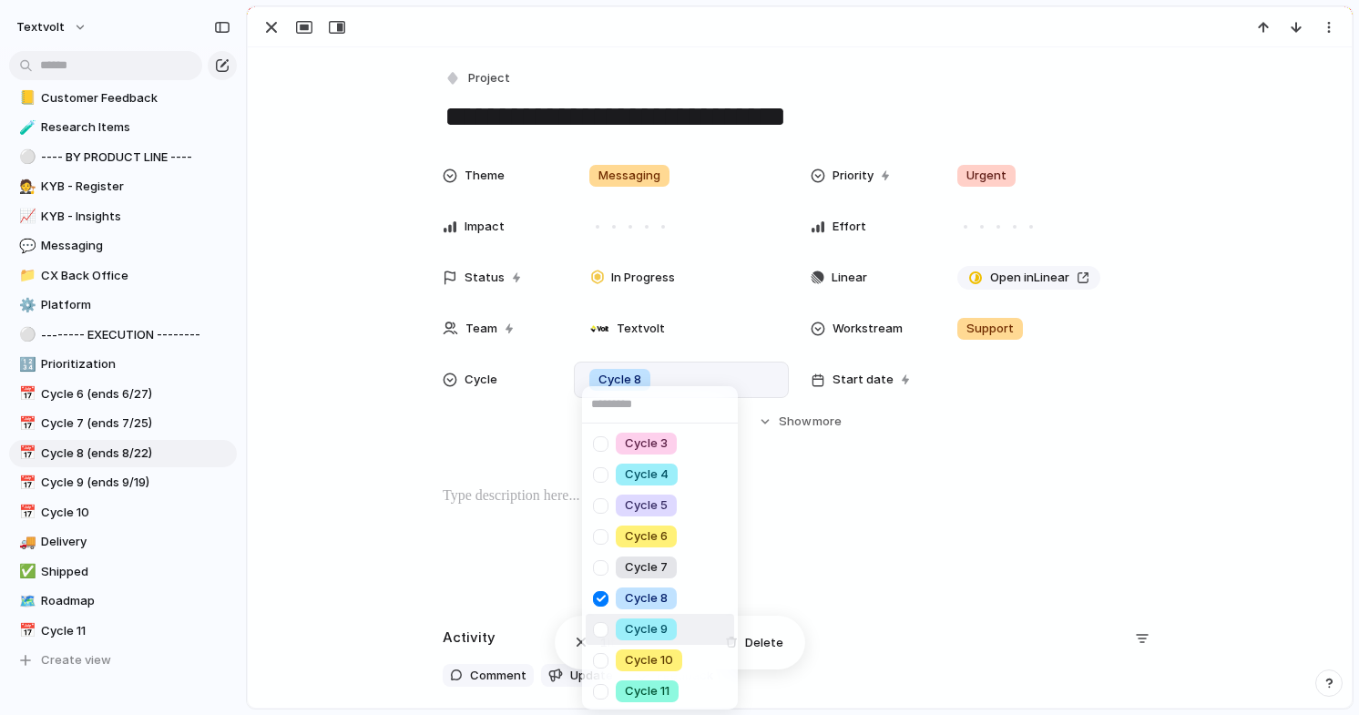
click at [603, 629] on div at bounding box center [601, 630] width 32 height 32
click at [359, 432] on div "Cycle 3 Cycle 4 Cycle 5 Cycle 6 Cycle 7 Cycle 8 Cycle 9 Cycle 10 Cycle 11" at bounding box center [679, 357] width 1359 height 715
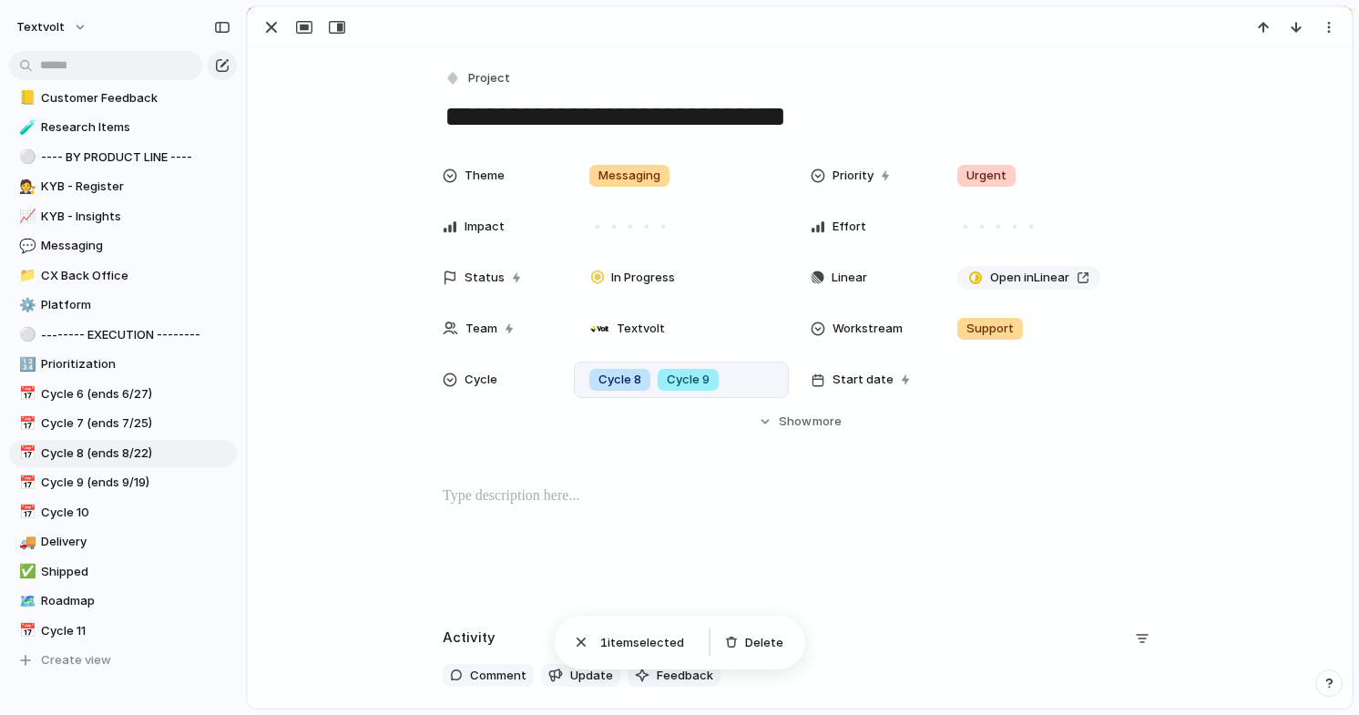
click at [546, 120] on textarea "**********" at bounding box center [800, 116] width 714 height 38
click at [276, 30] on div "button" at bounding box center [271, 27] width 22 height 22
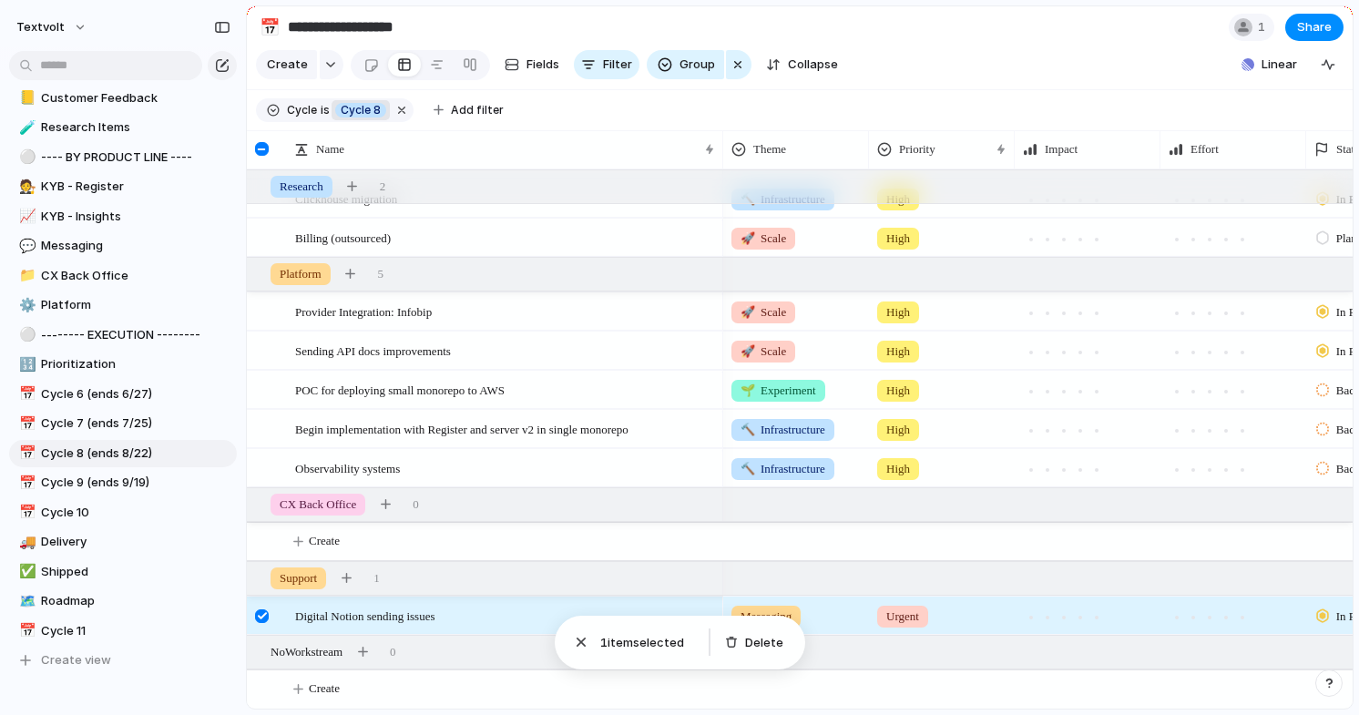
click at [263, 617] on div at bounding box center [262, 616] width 14 height 14
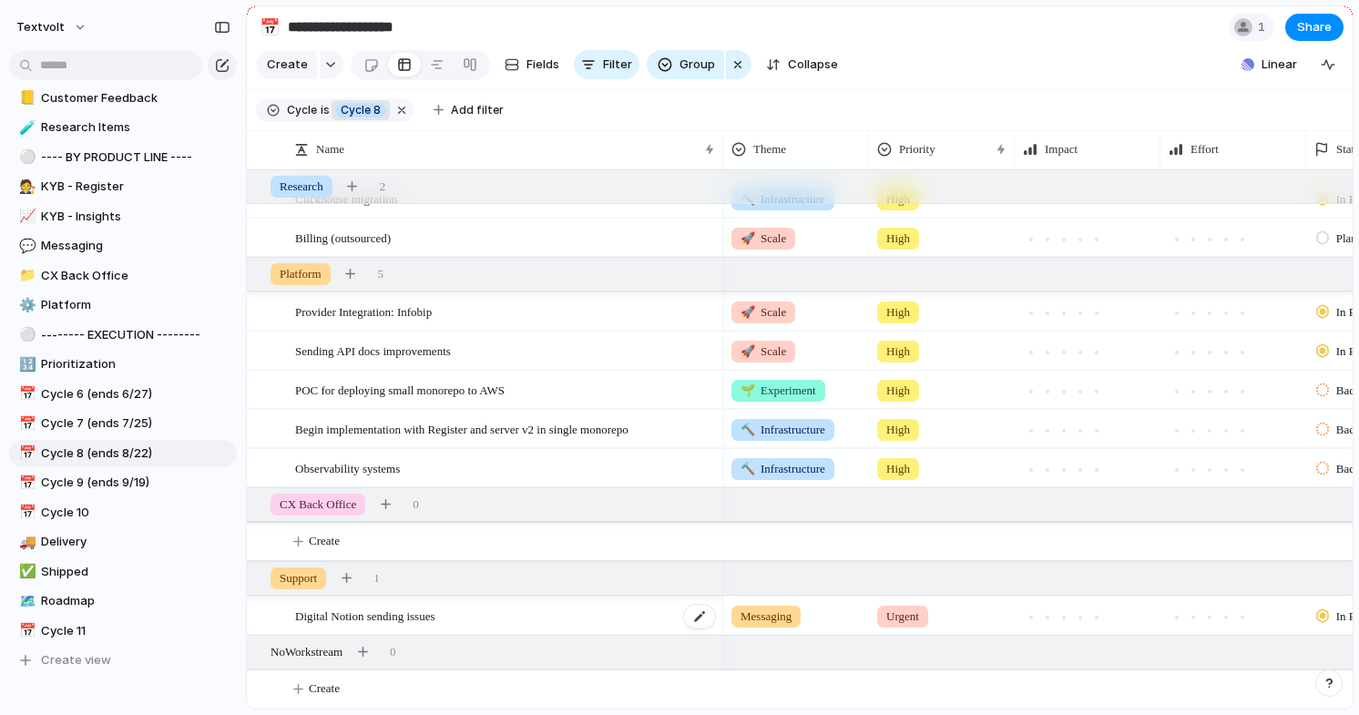
click at [371, 614] on span "Digital Notion sending issues" at bounding box center [364, 615] width 139 height 21
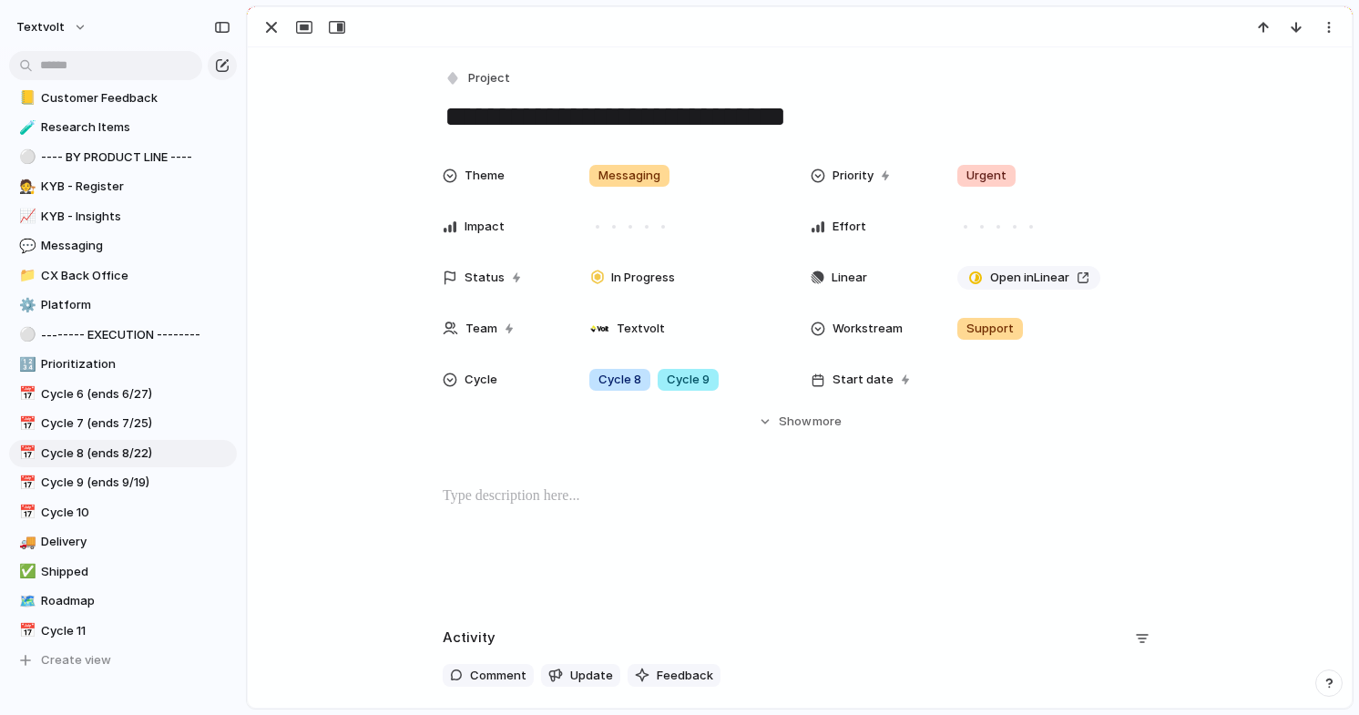
click at [565, 504] on p at bounding box center [800, 496] width 714 height 22
click at [270, 31] on div "button" at bounding box center [271, 27] width 22 height 22
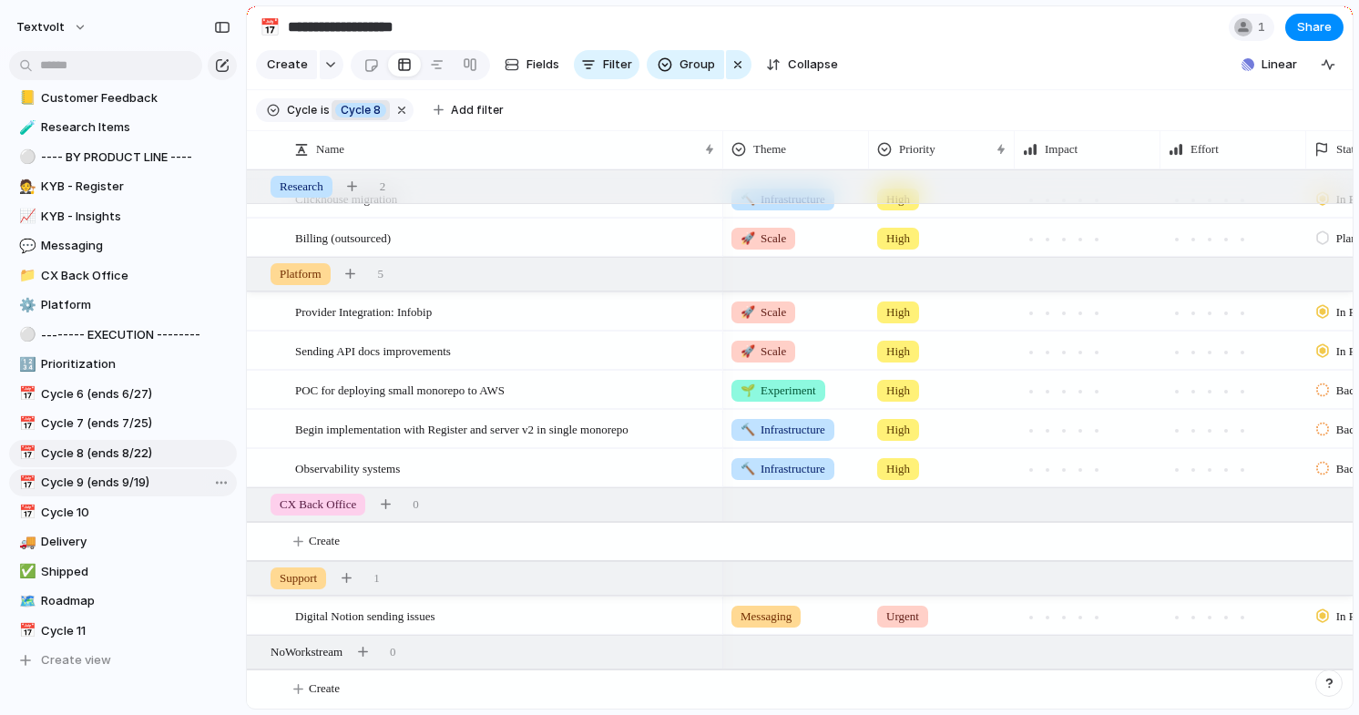
click at [119, 473] on link "📅 Cycle 9 (ends 9/19)" at bounding box center [123, 482] width 228 height 27
type input "**********"
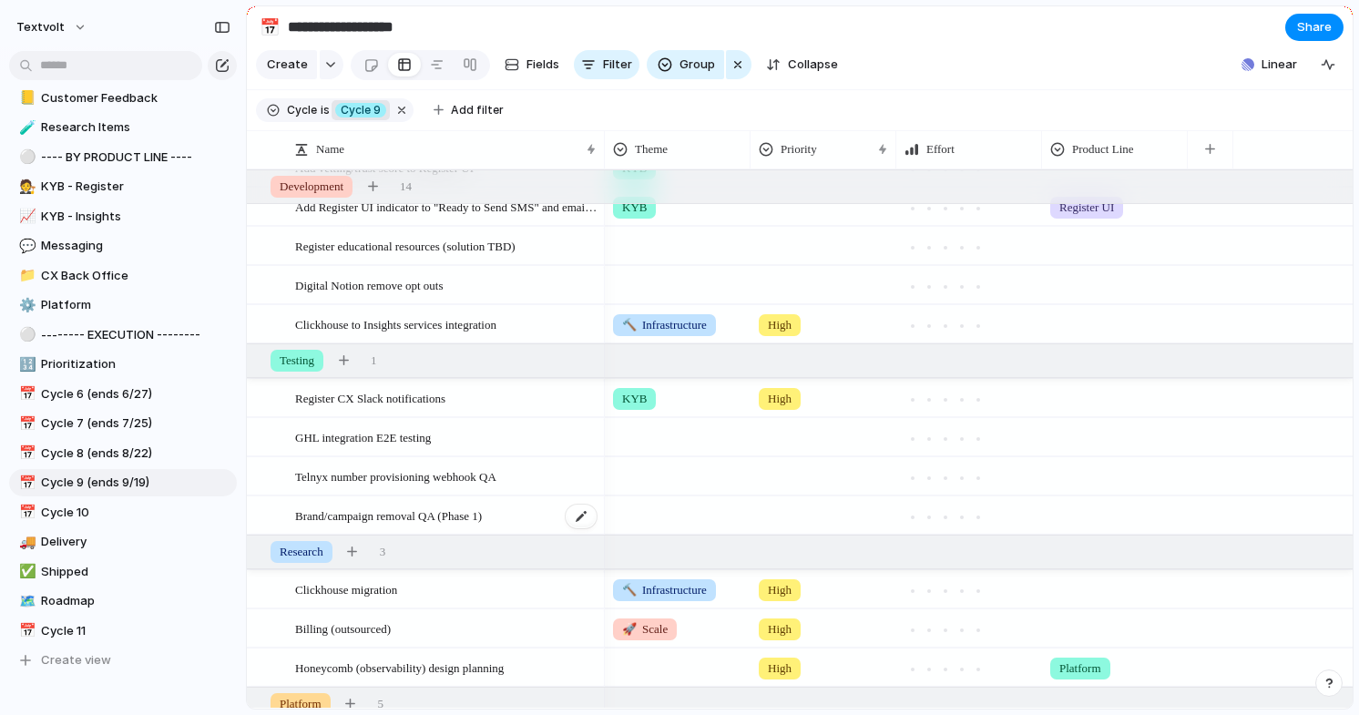
scroll to position [918, 0]
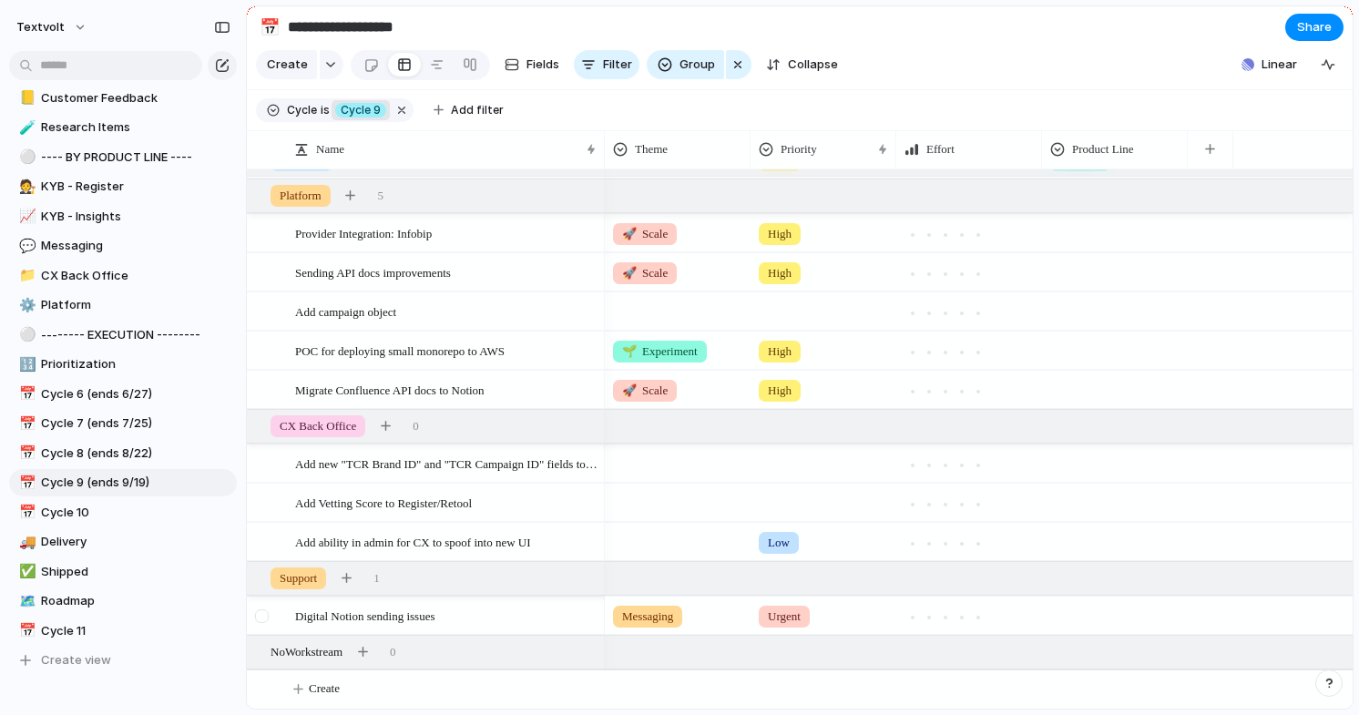
click at [267, 616] on div at bounding box center [262, 616] width 14 height 14
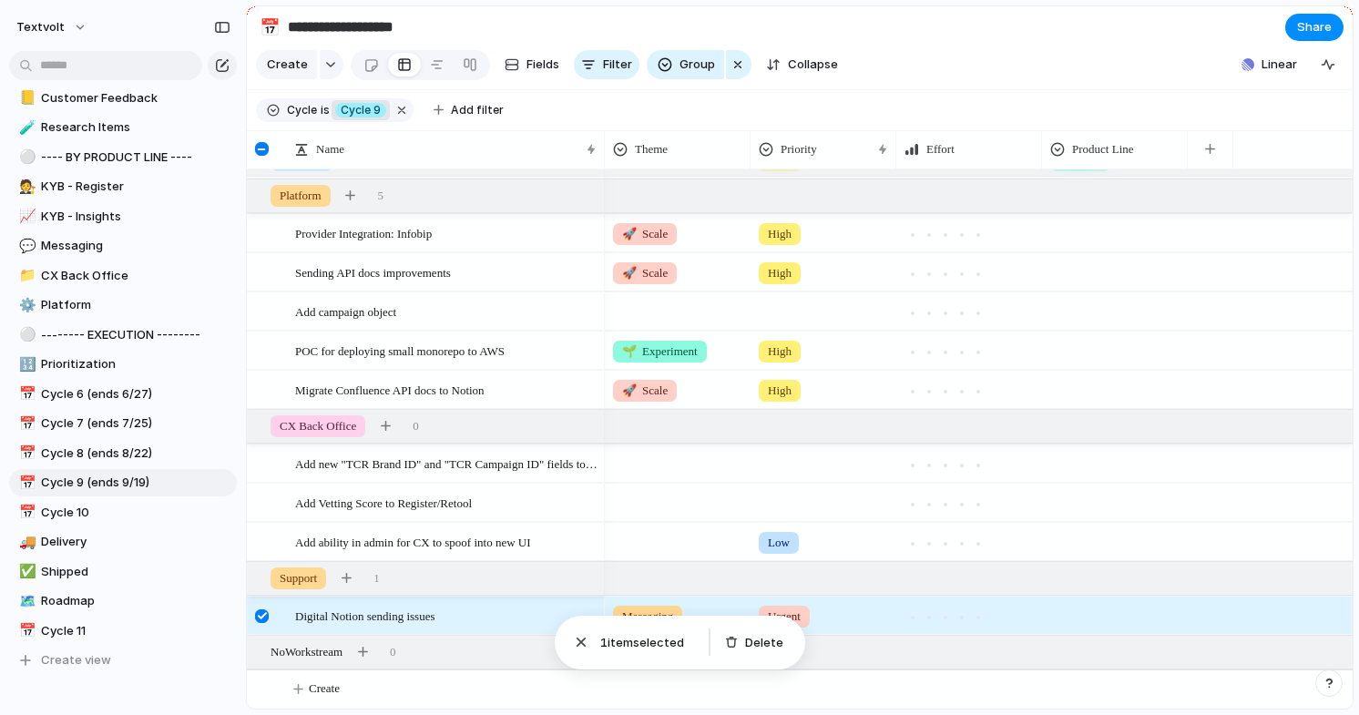
click at [265, 616] on div at bounding box center [262, 616] width 14 height 14
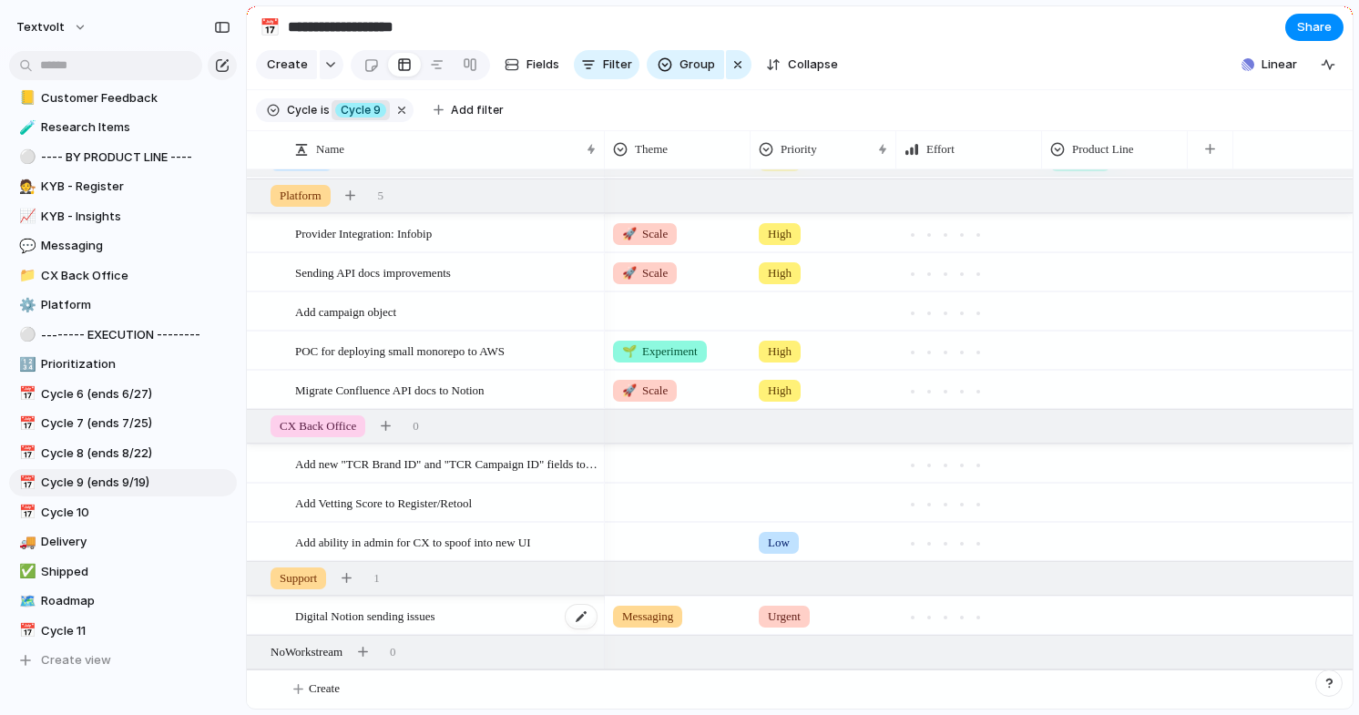
click at [343, 617] on span "Digital Notion sending issues" at bounding box center [364, 615] width 139 height 21
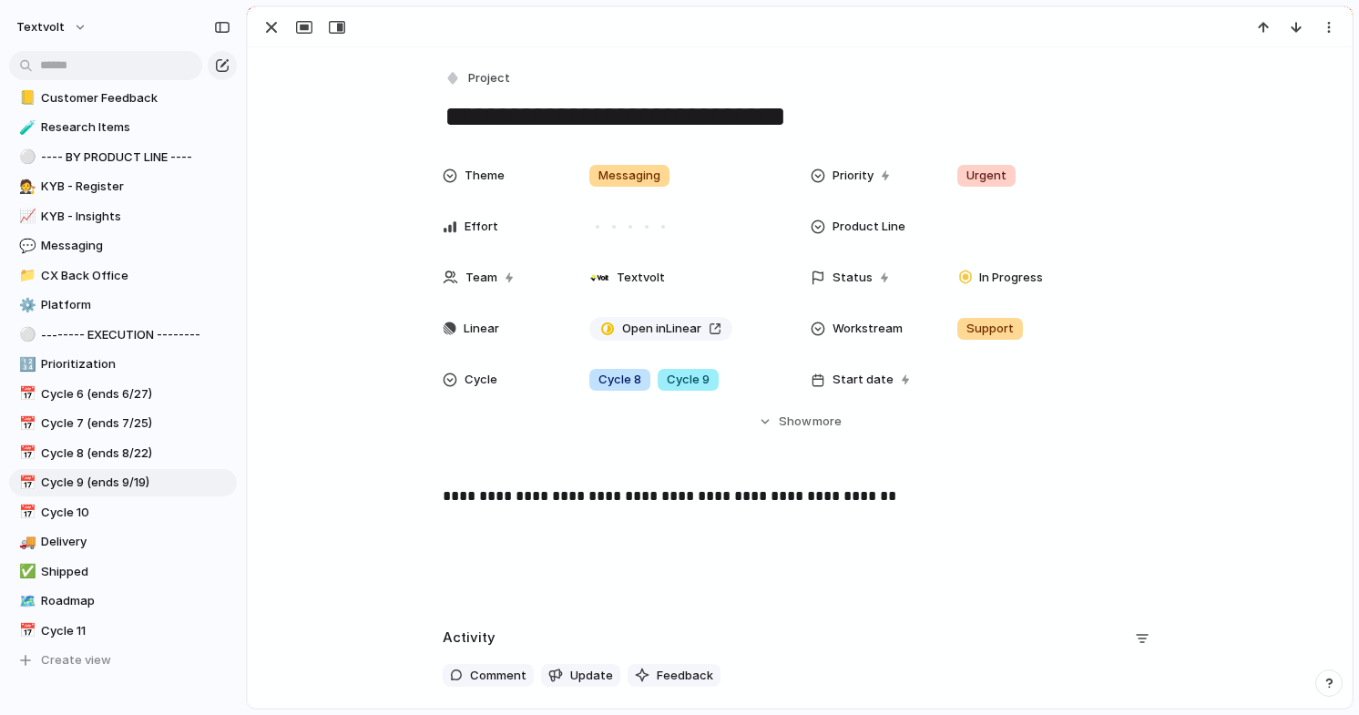
click at [899, 495] on p "**********" at bounding box center [800, 496] width 714 height 22
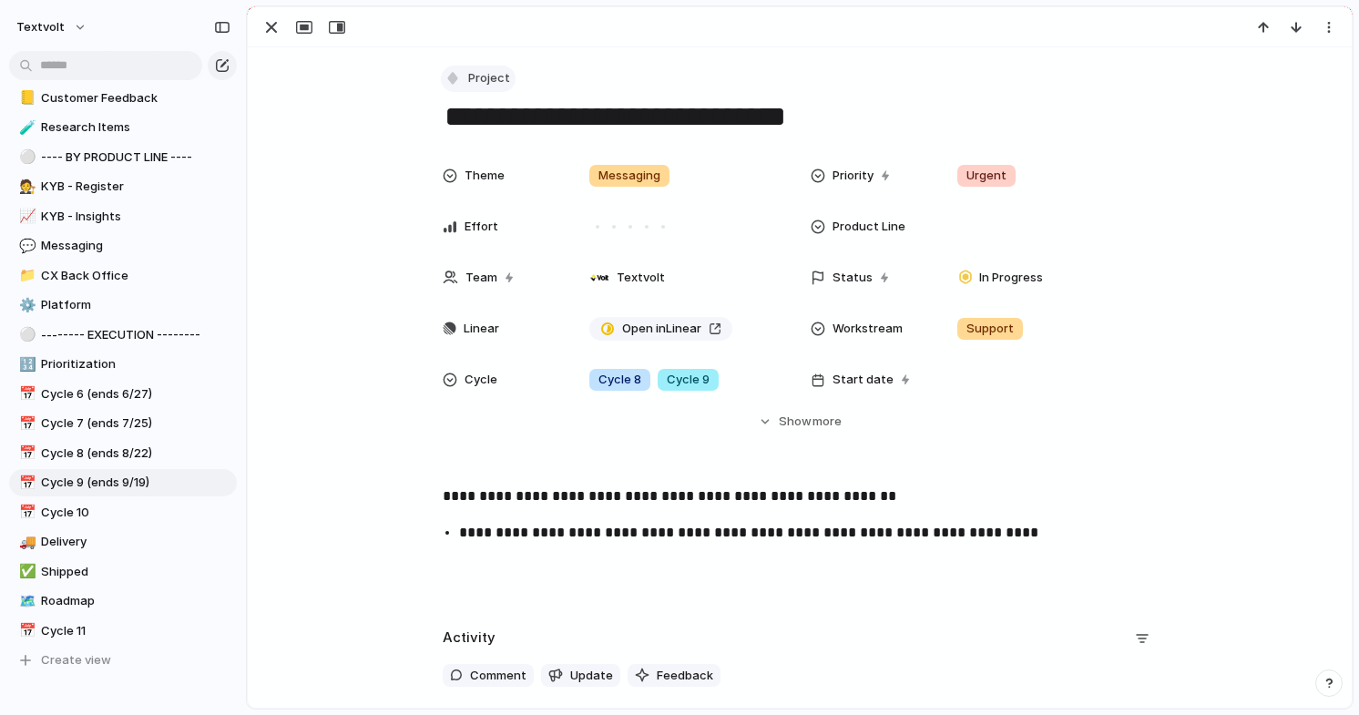
drag, startPoint x: 820, startPoint y: 113, endPoint x: 457, endPoint y: 90, distance: 363.2
click at [457, 90] on div "**********" at bounding box center [800, 101] width 714 height 70
type textarea "**********"
click at [1017, 525] on p "**********" at bounding box center [816, 533] width 714 height 22
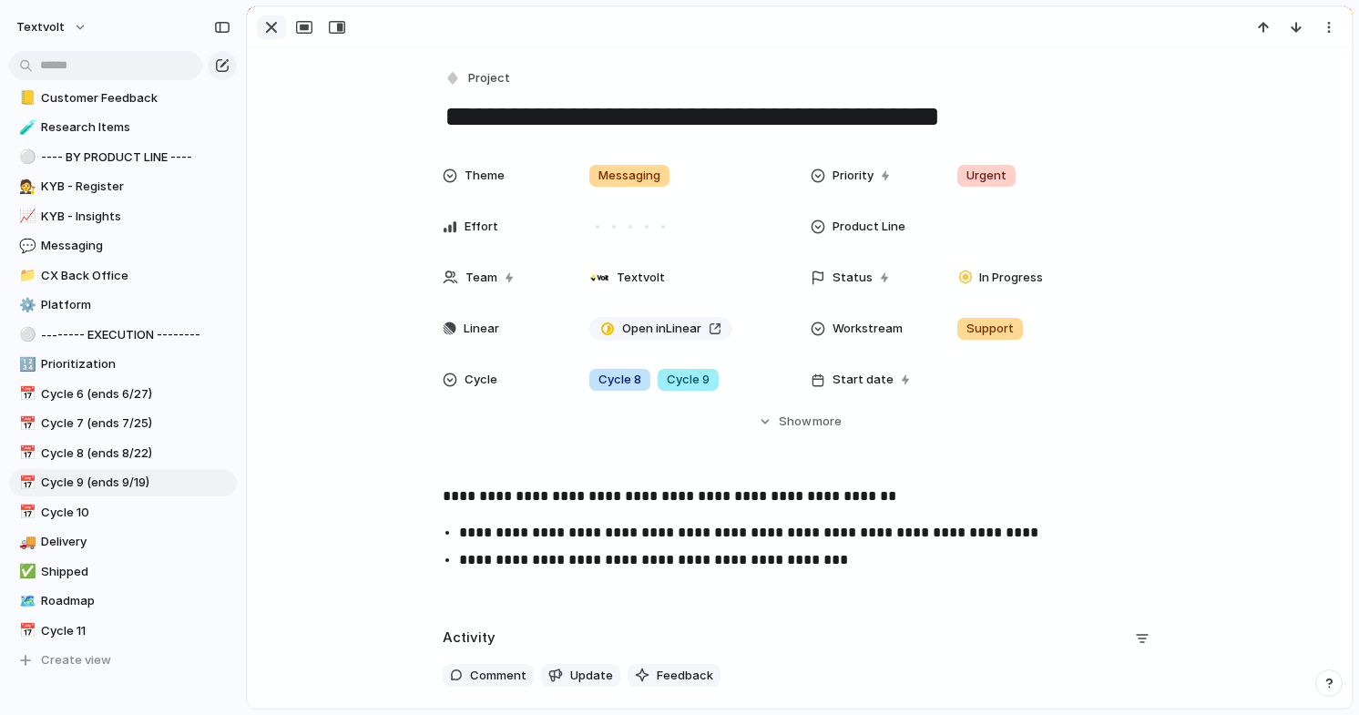
click at [270, 28] on div "button" at bounding box center [271, 27] width 22 height 22
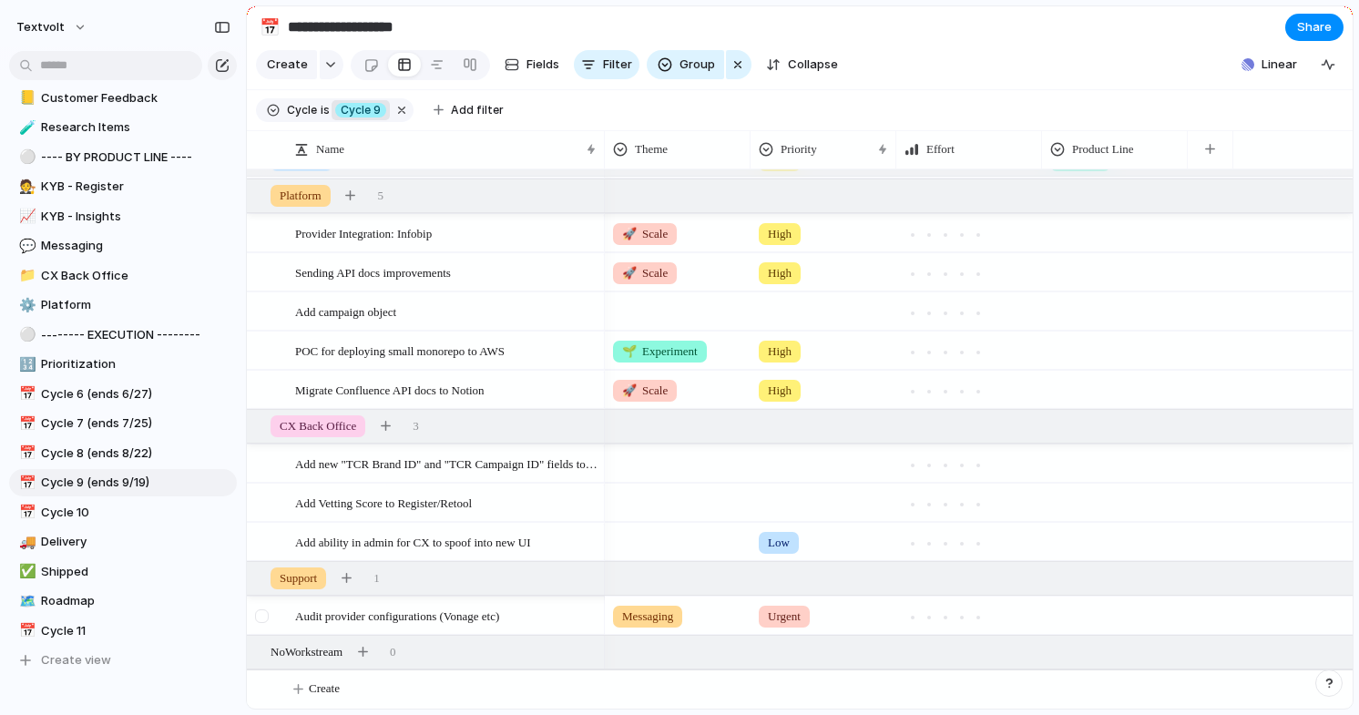
click at [262, 616] on div at bounding box center [262, 616] width 14 height 14
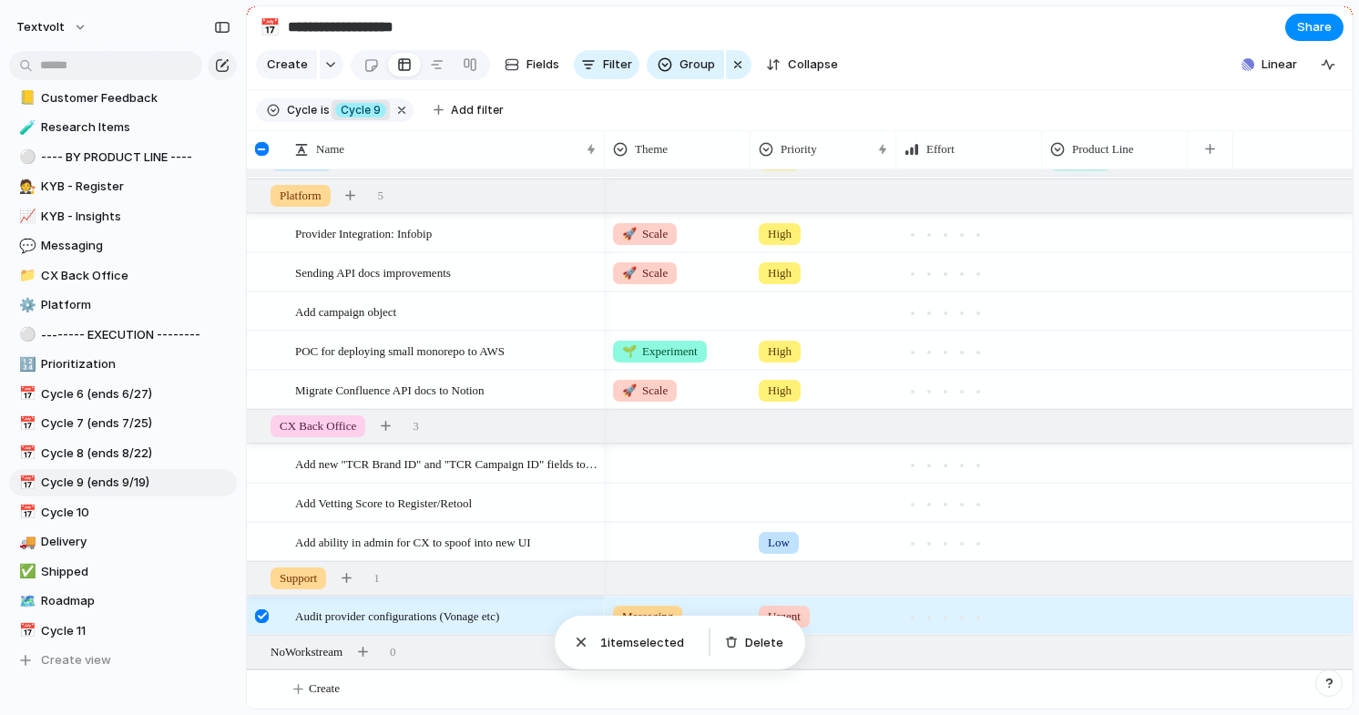
click at [262, 616] on div at bounding box center [262, 616] width 14 height 14
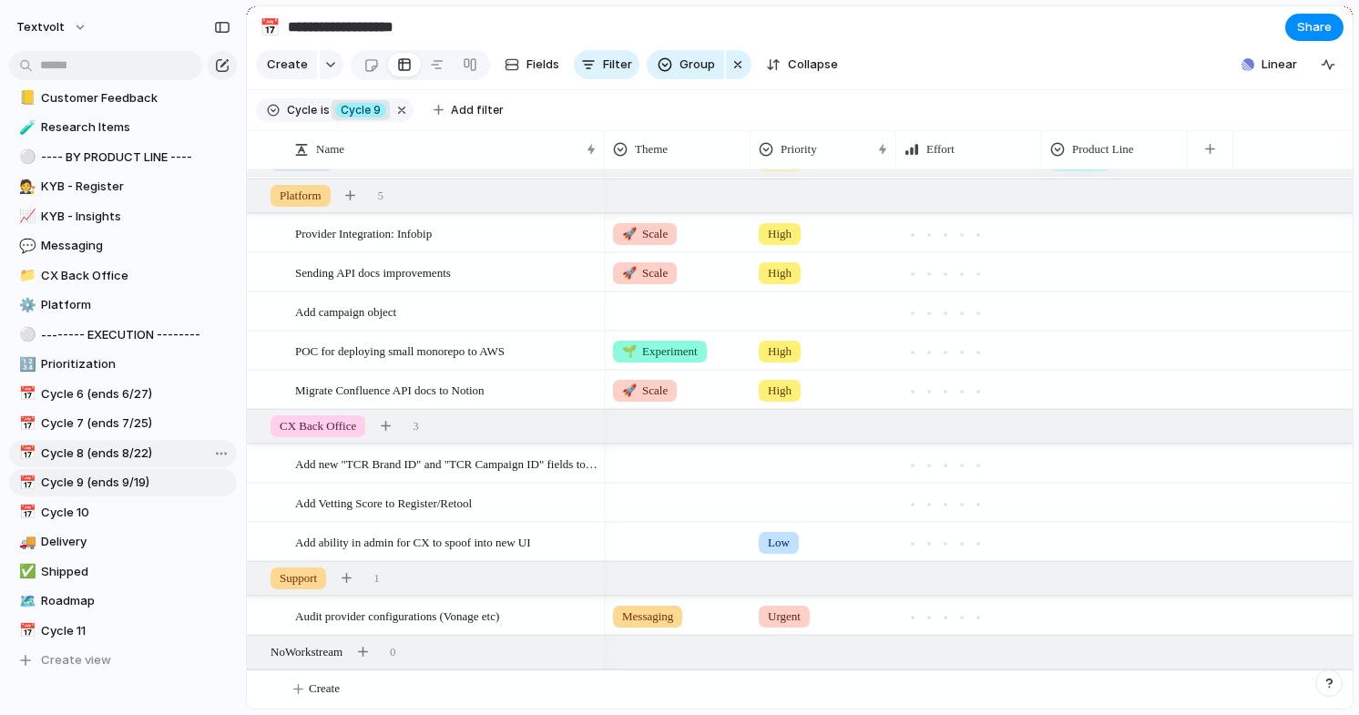
click at [116, 453] on span "Cycle 8 (ends 8/22)" at bounding box center [135, 453] width 189 height 18
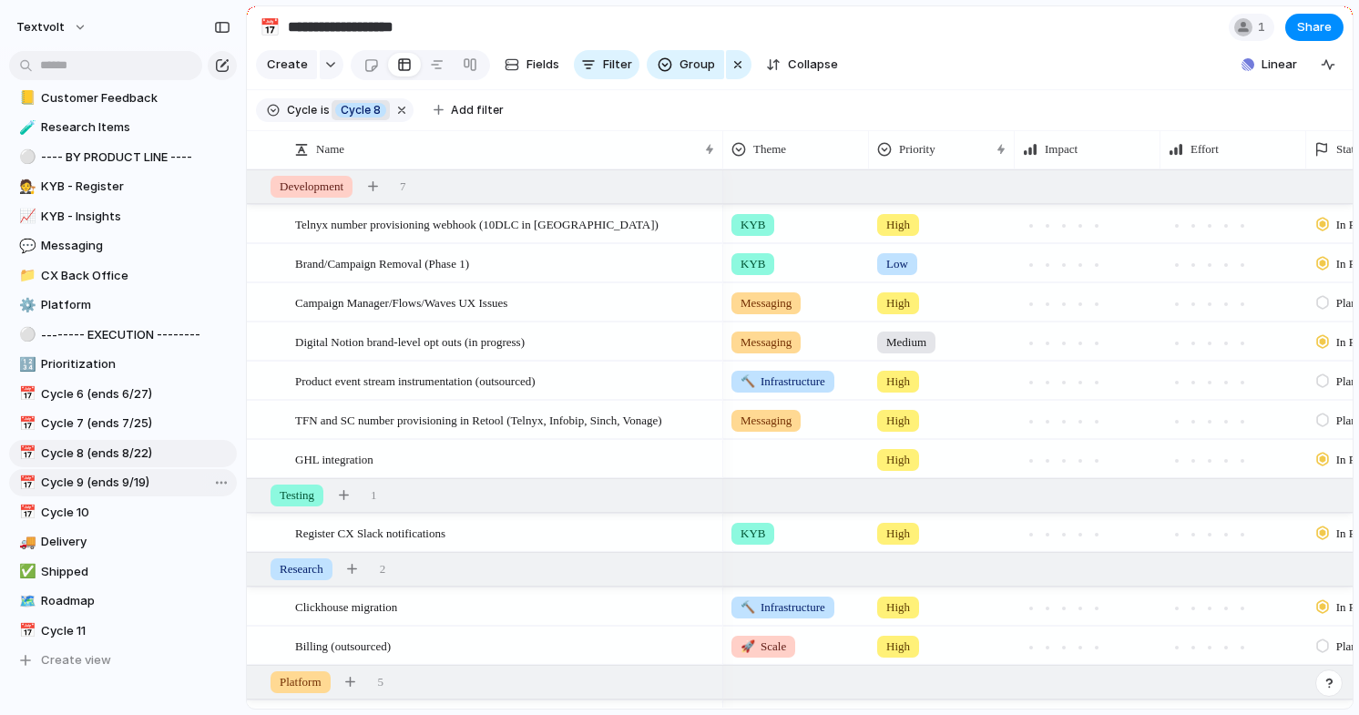
click at [117, 480] on span "Cycle 9 (ends 9/19)" at bounding box center [135, 483] width 189 height 18
type input "**********"
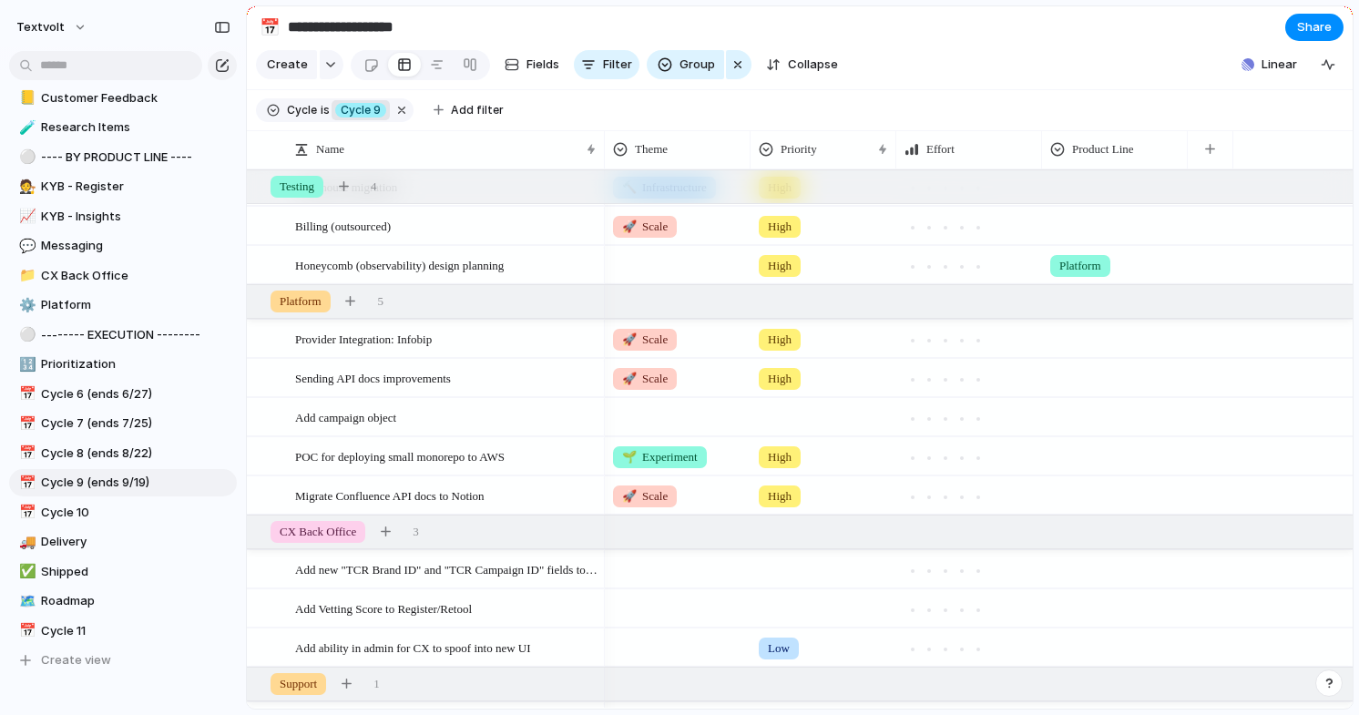
scroll to position [811, 0]
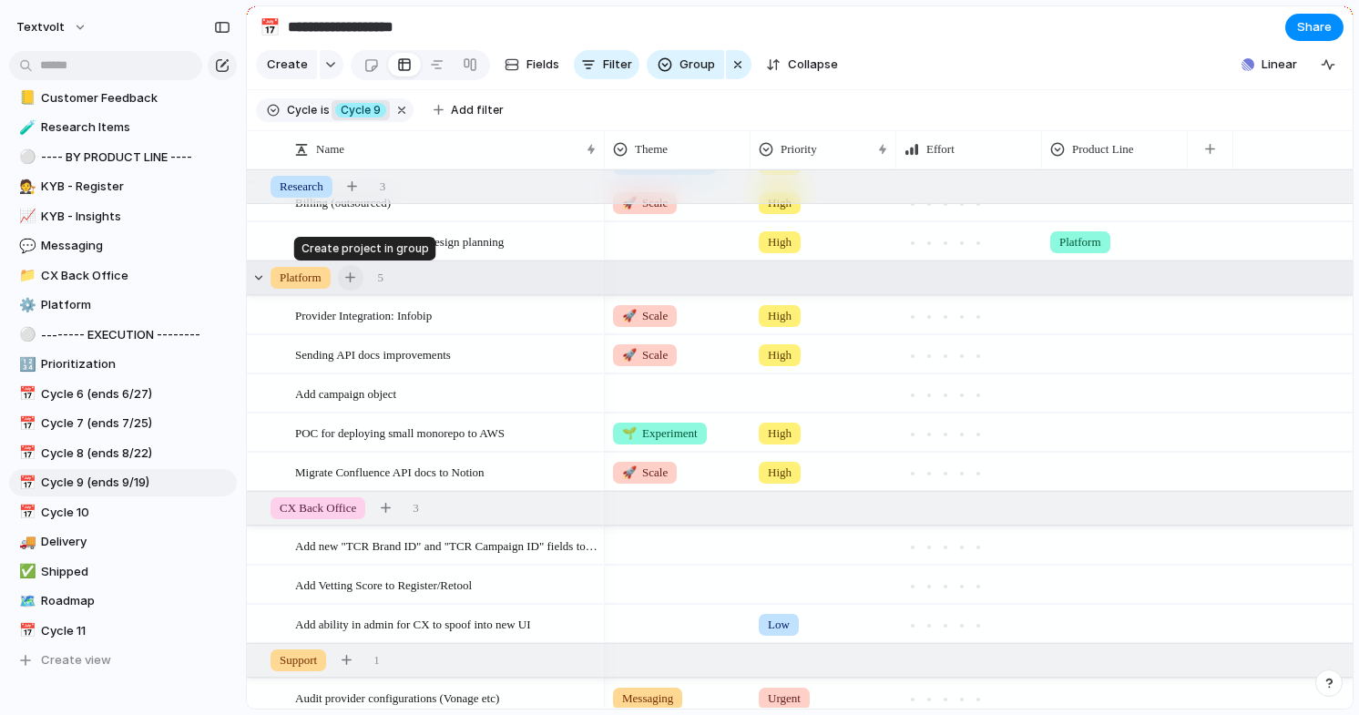
click at [355, 274] on div "button" at bounding box center [350, 277] width 10 height 10
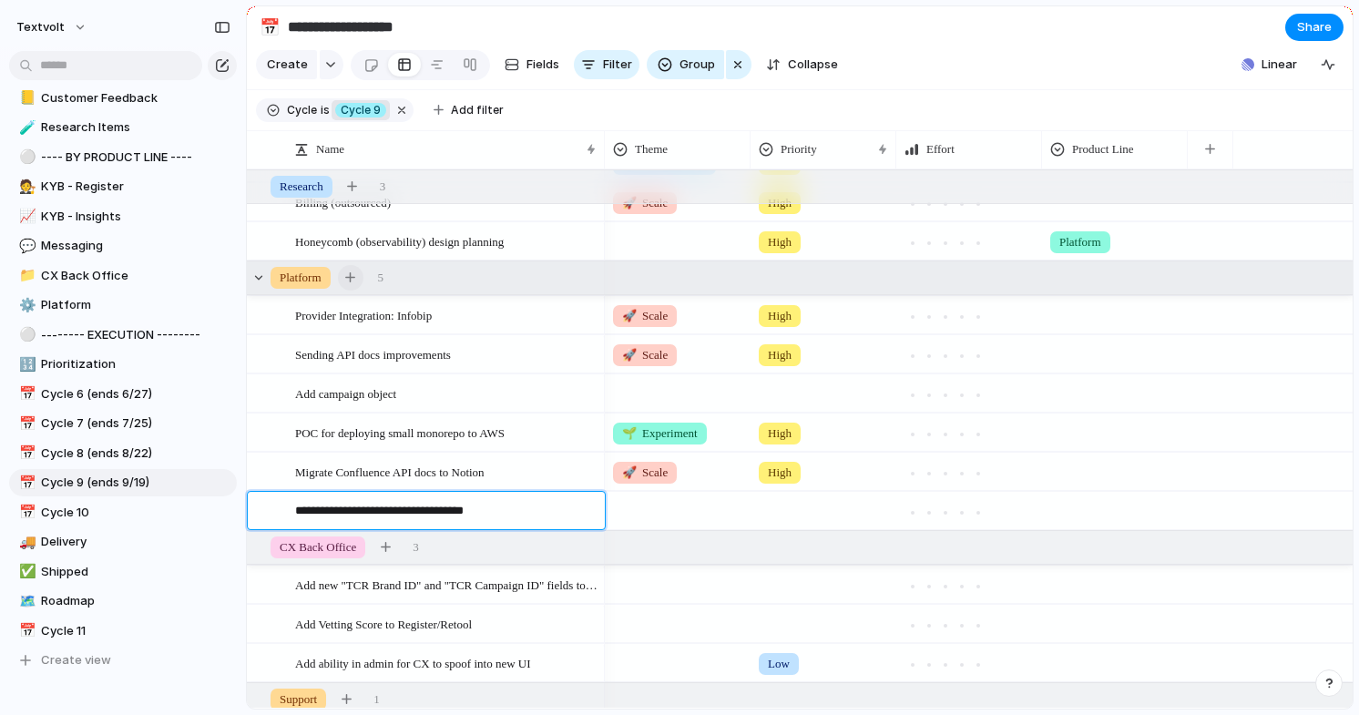
type textarea "**********"
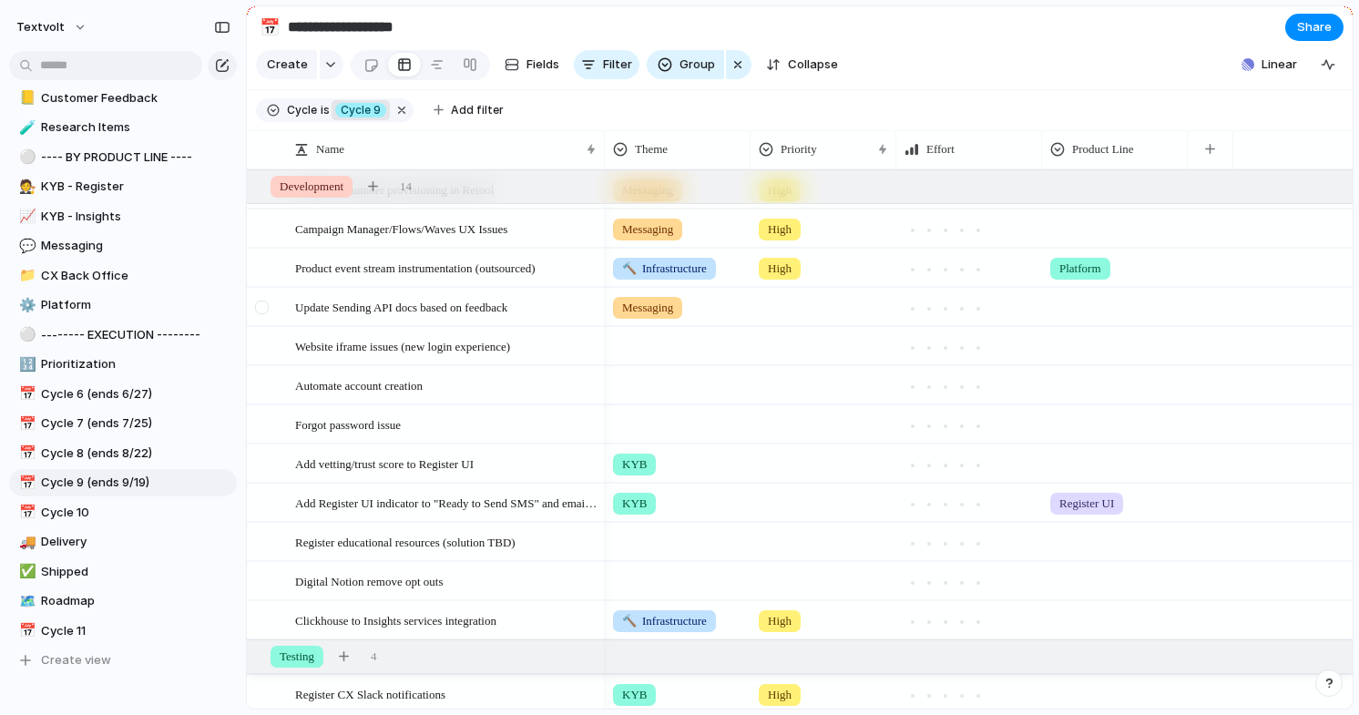
scroll to position [135, 0]
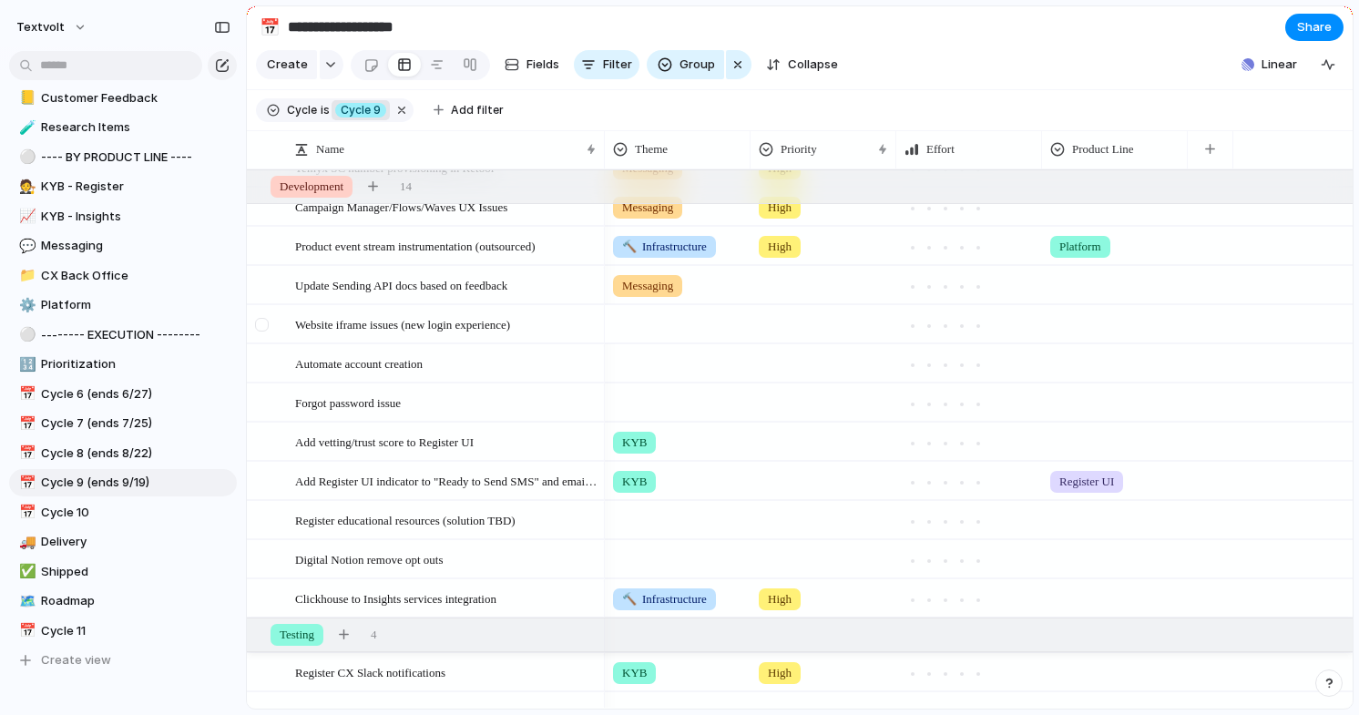
click at [267, 326] on div at bounding box center [262, 325] width 14 height 14
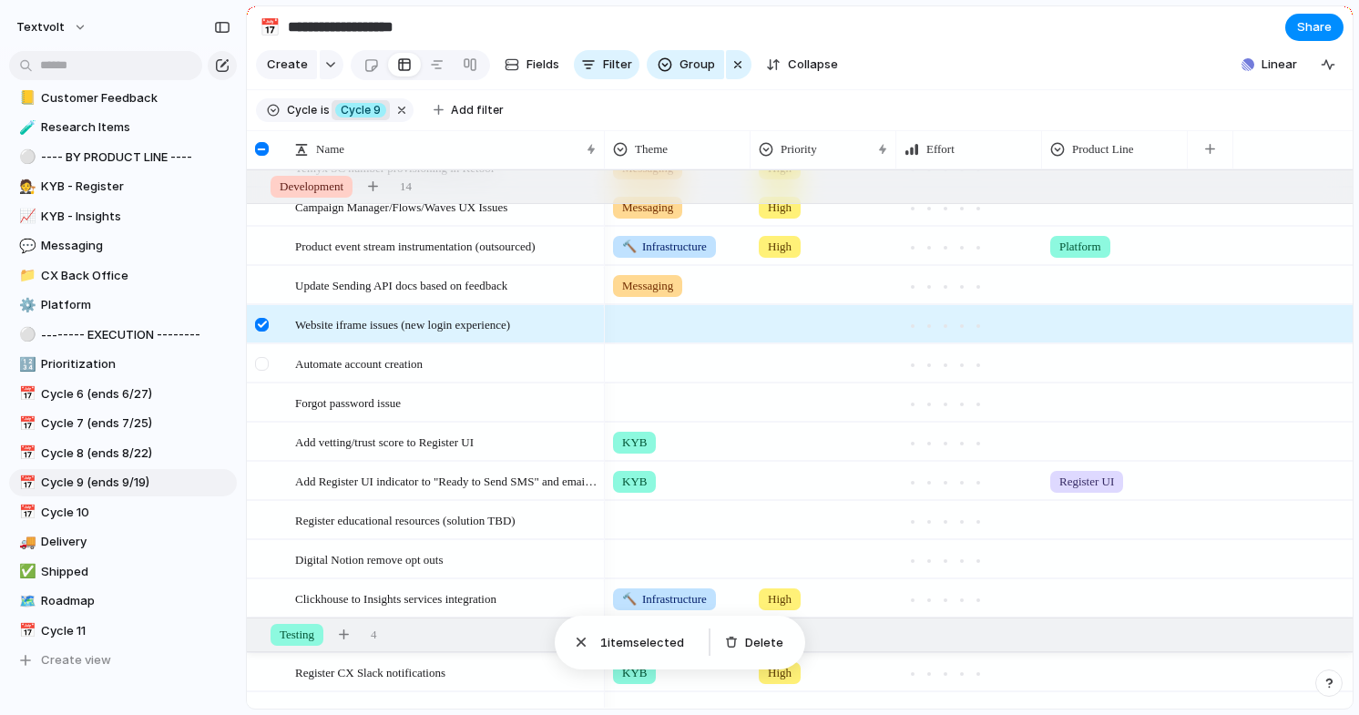
click at [266, 364] on div at bounding box center [262, 364] width 14 height 14
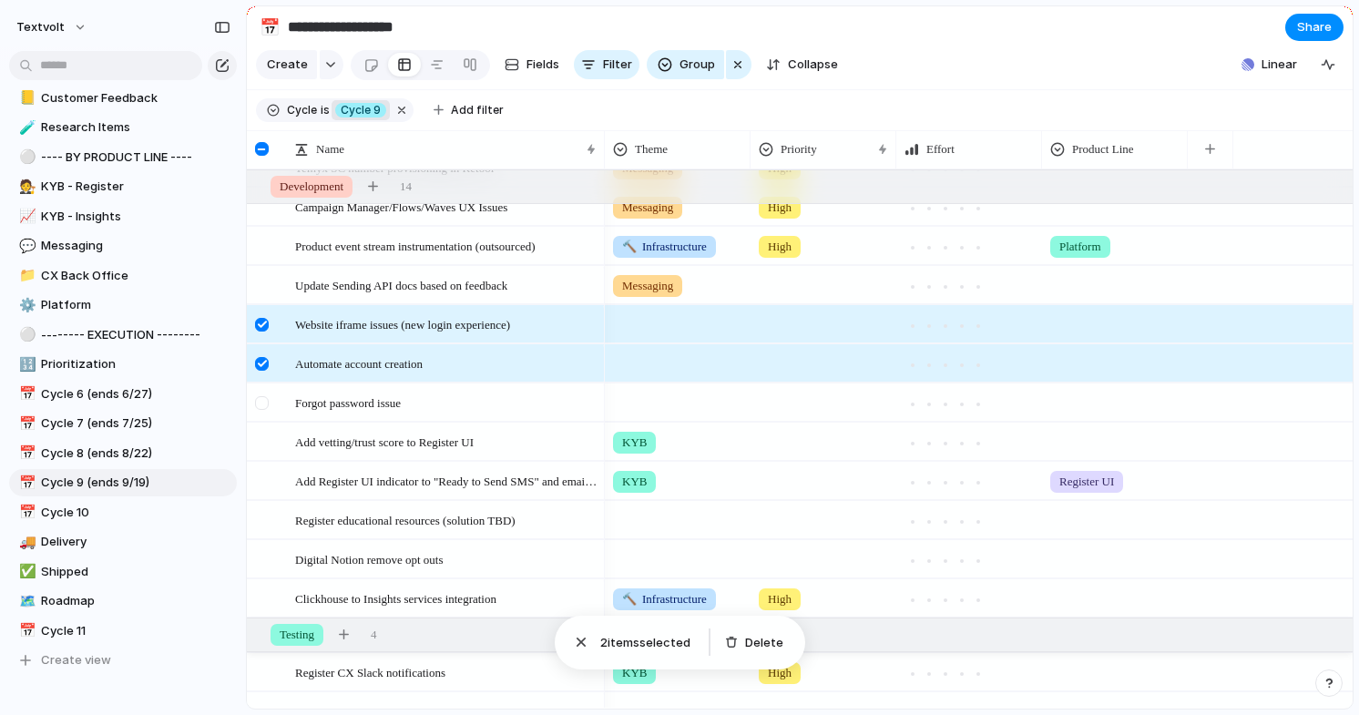
click at [266, 410] on div at bounding box center [264, 408] width 33 height 49
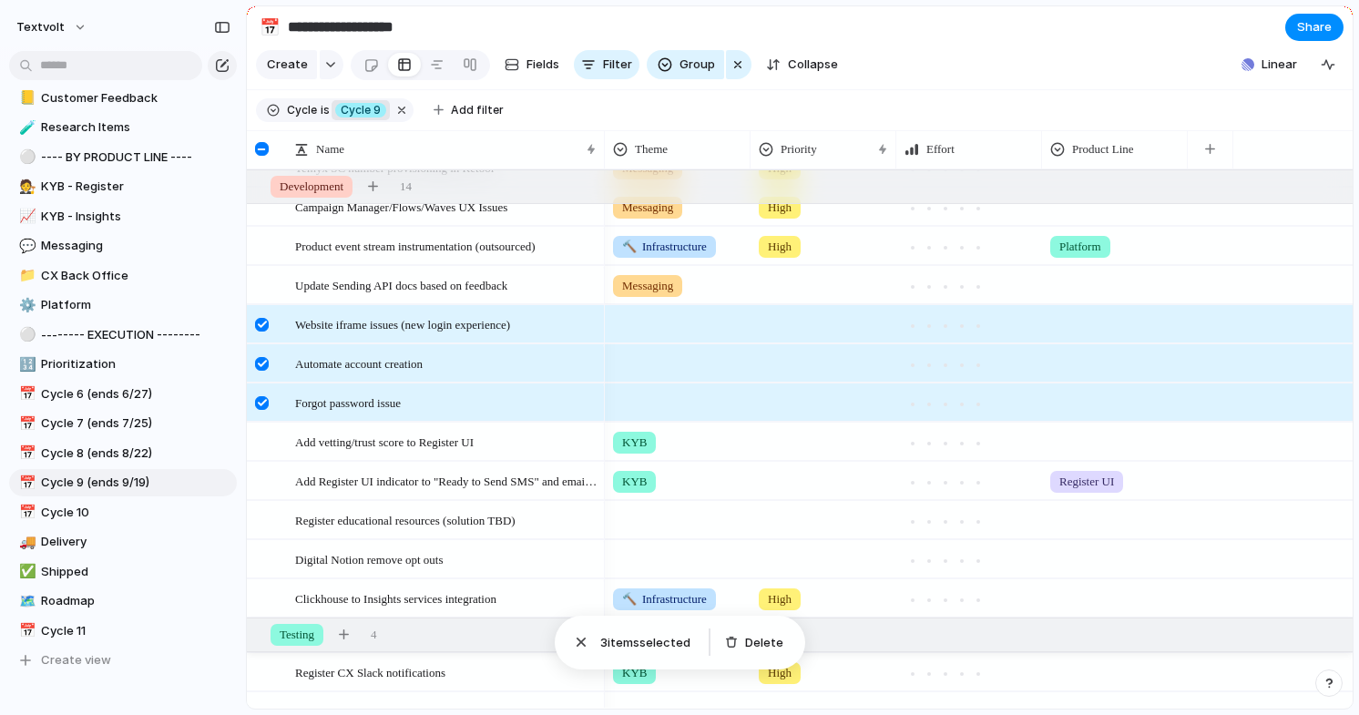
click at [262, 324] on div at bounding box center [262, 325] width 14 height 14
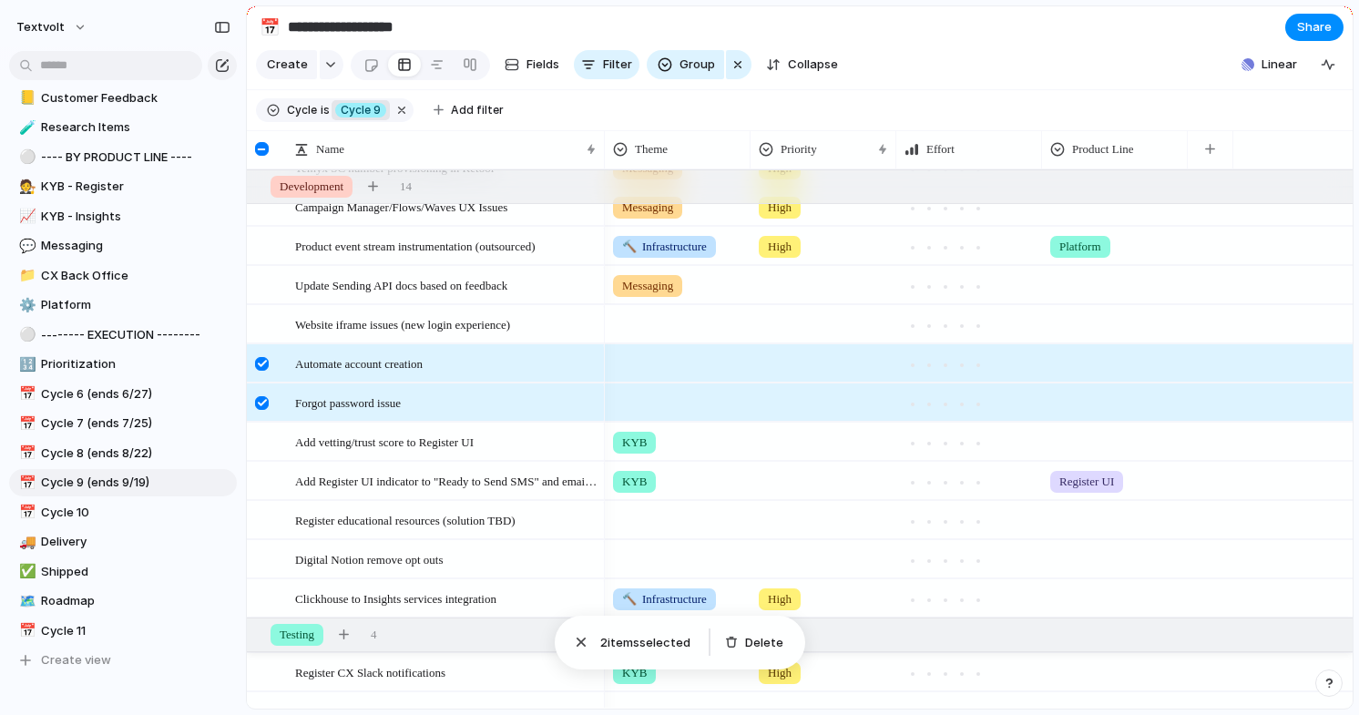
click at [260, 364] on div at bounding box center [262, 364] width 14 height 14
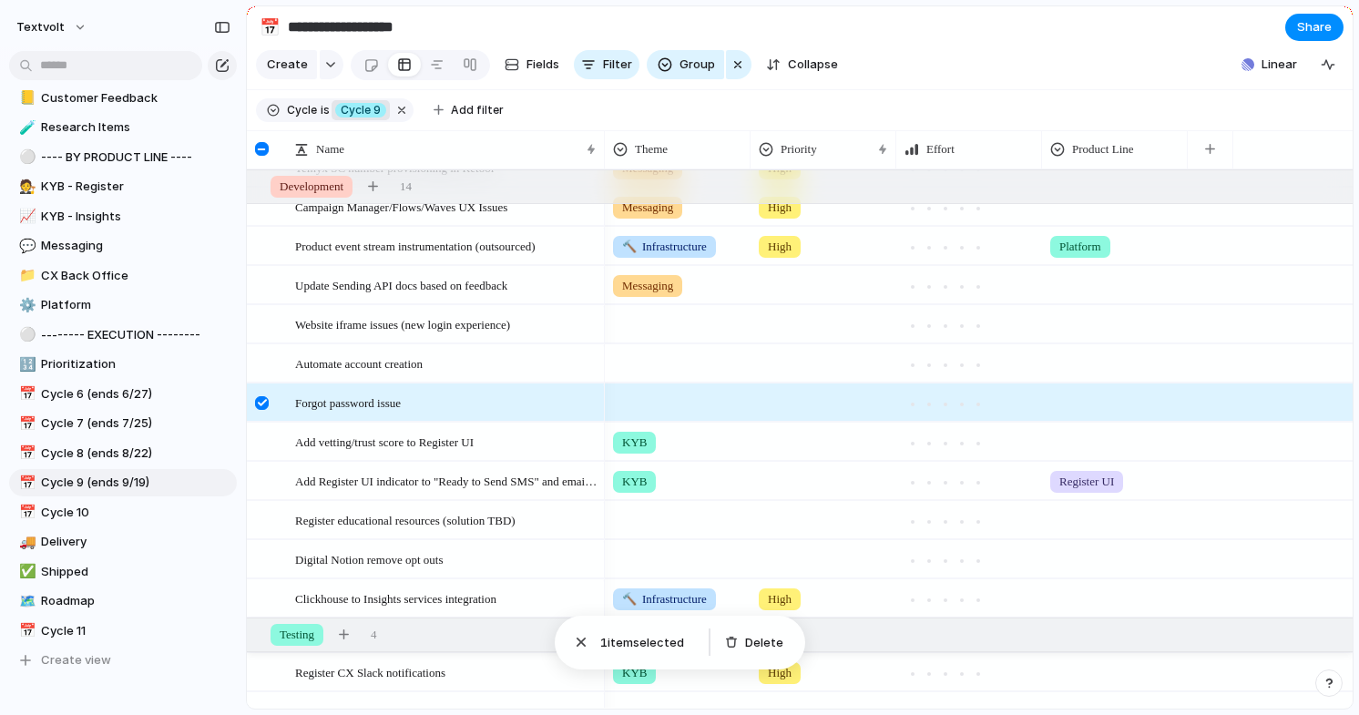
click at [260, 406] on div at bounding box center [262, 403] width 14 height 14
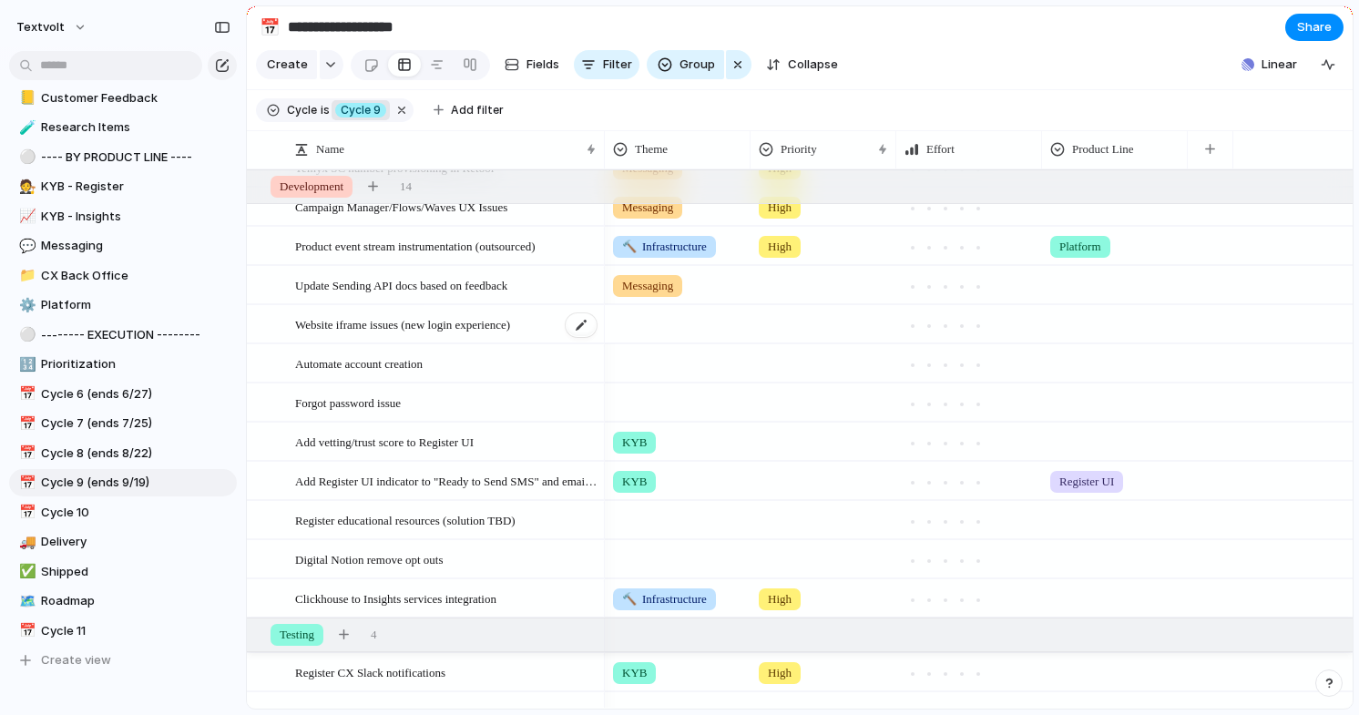
click at [366, 320] on span "Website iframe issues (new login experience)" at bounding box center [402, 323] width 215 height 21
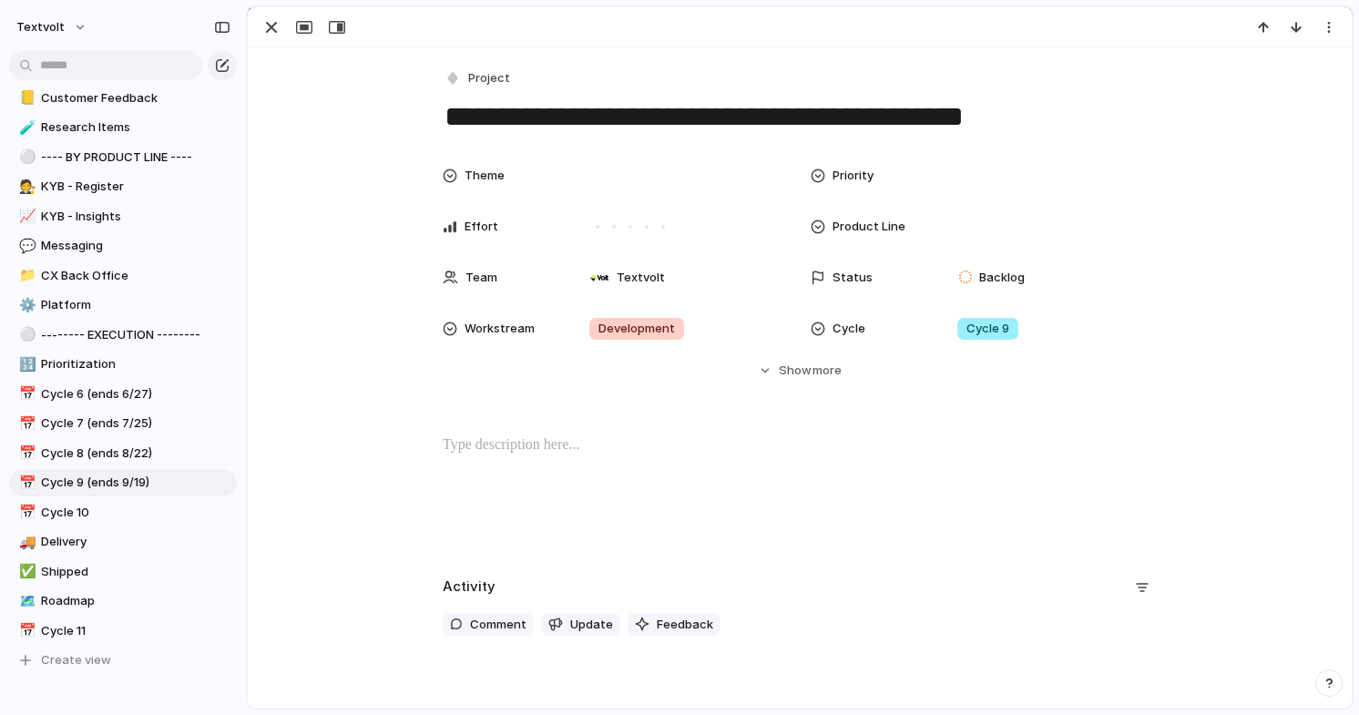
click at [1049, 115] on textarea "**********" at bounding box center [800, 116] width 714 height 38
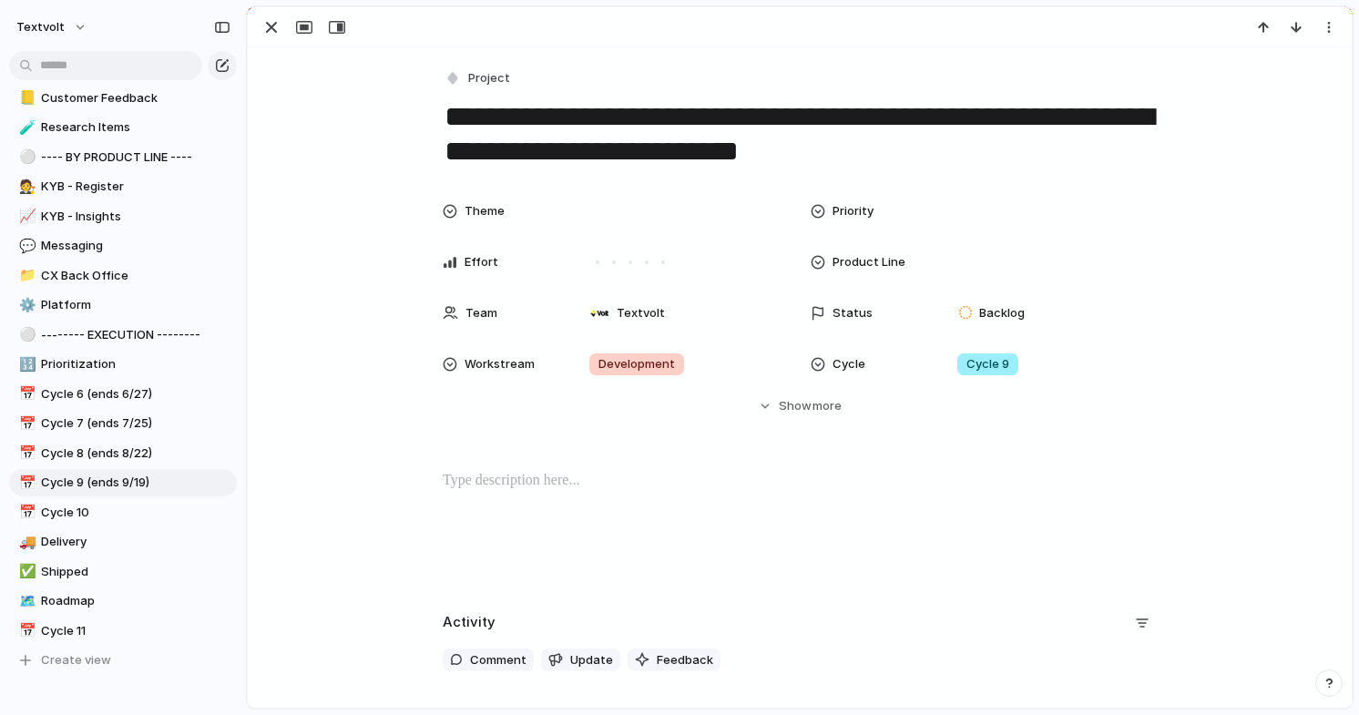
type textarea "**********"
click at [848, 212] on span "Priority" at bounding box center [852, 211] width 41 height 18
click at [987, 339] on span "Medium" at bounding box center [992, 338] width 45 height 18
click at [278, 27] on div "button" at bounding box center [271, 27] width 22 height 22
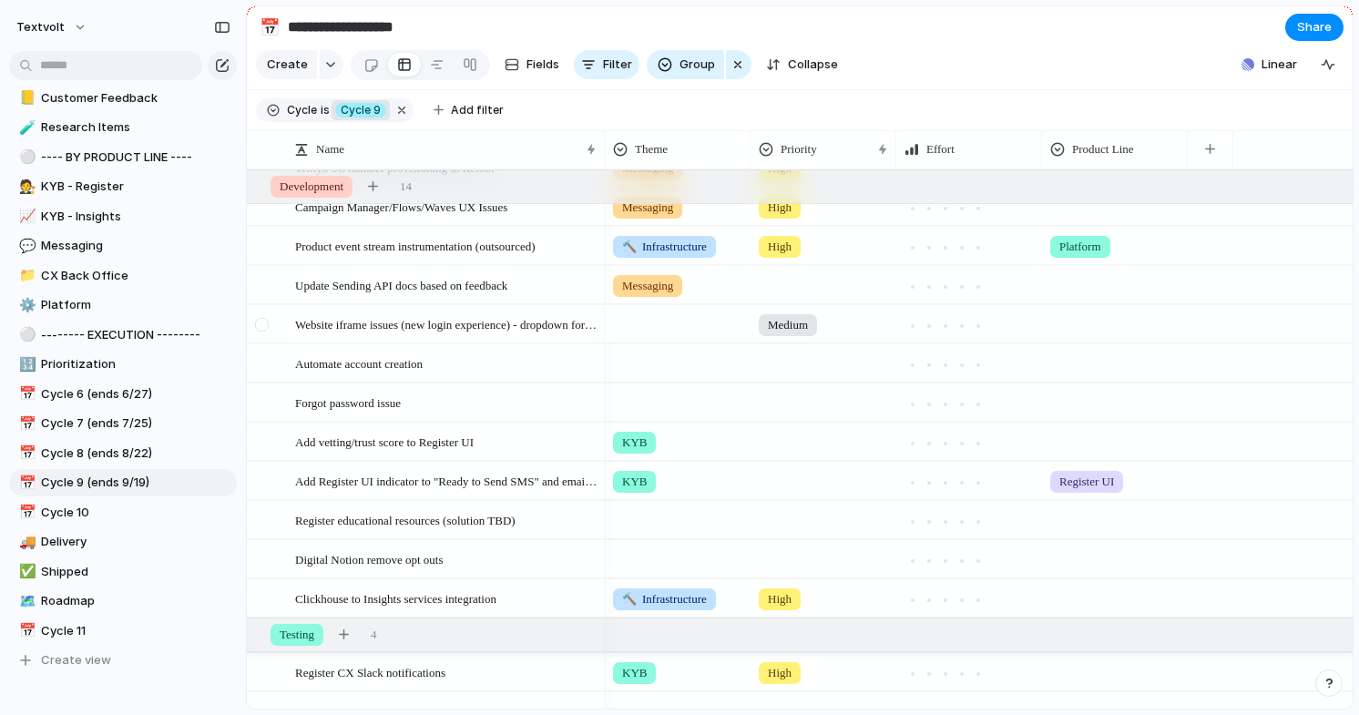
click at [264, 323] on div at bounding box center [262, 325] width 14 height 14
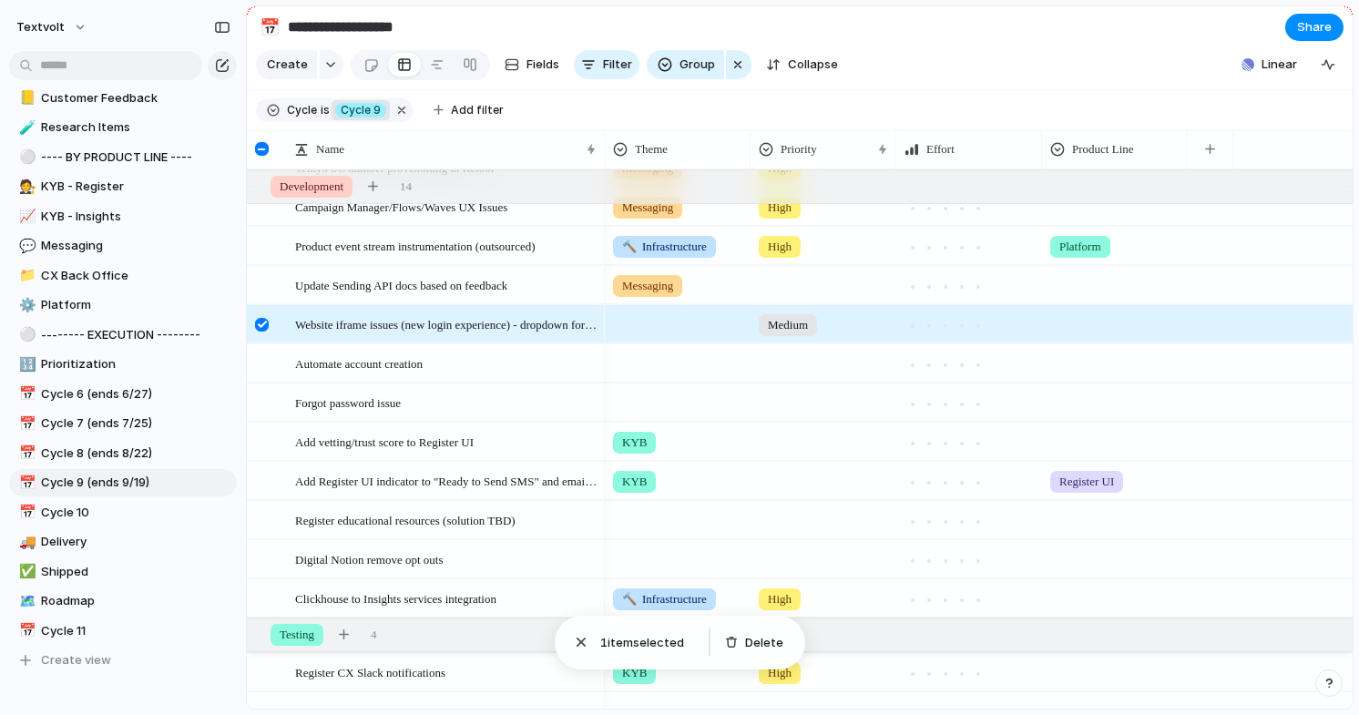
click at [264, 323] on div at bounding box center [262, 325] width 14 height 14
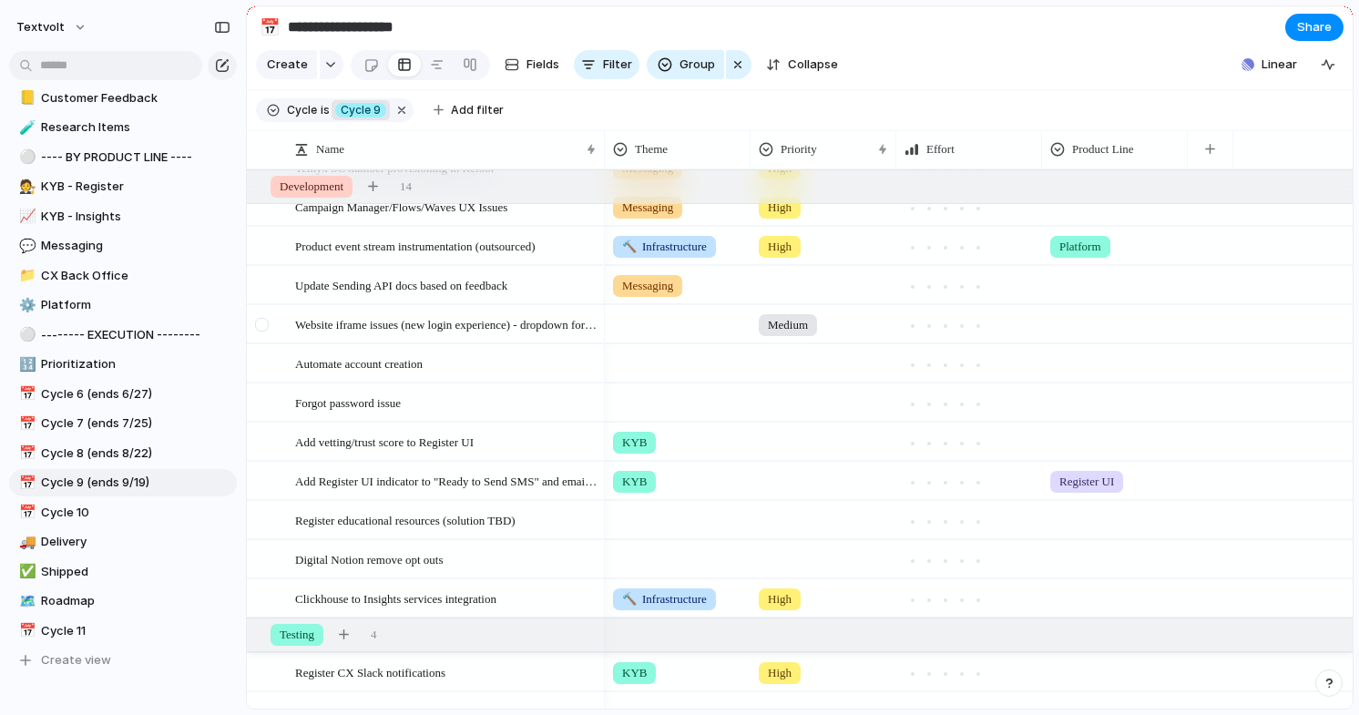
click at [260, 324] on div at bounding box center [262, 325] width 14 height 14
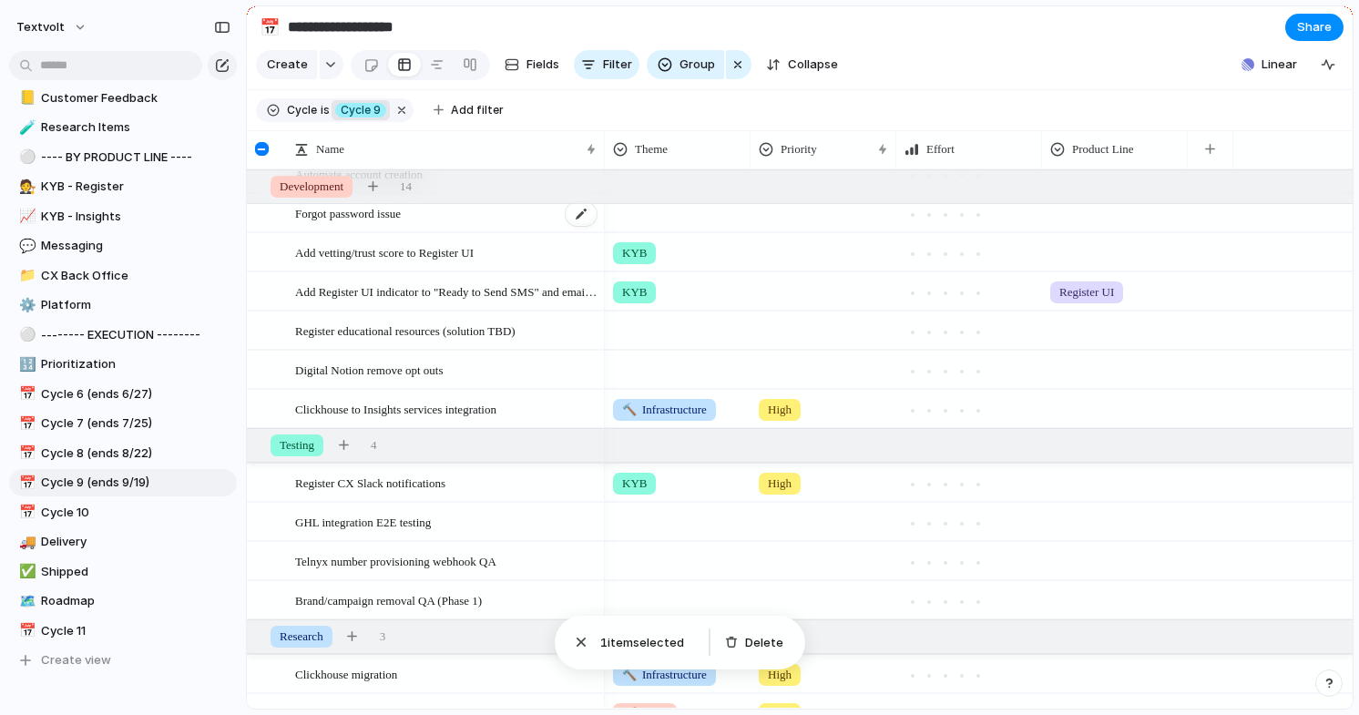
scroll to position [342, 0]
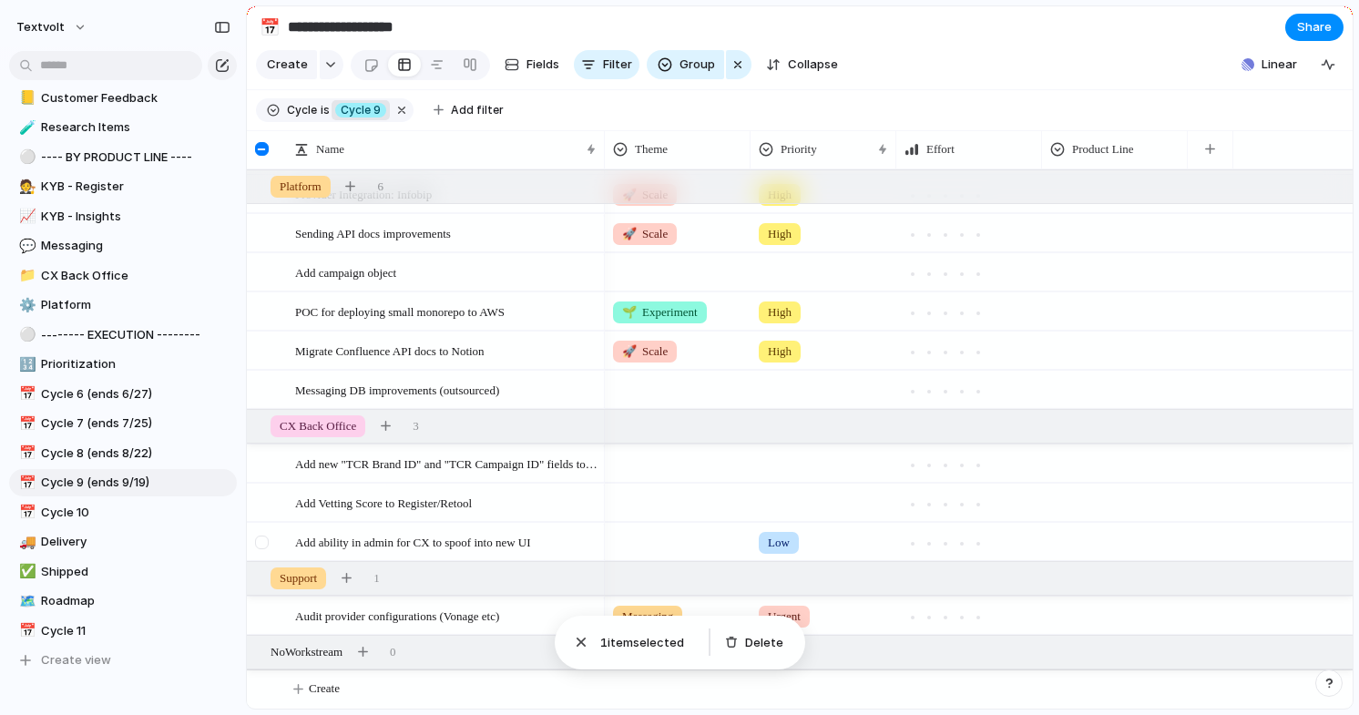
click at [269, 538] on div at bounding box center [262, 542] width 14 height 14
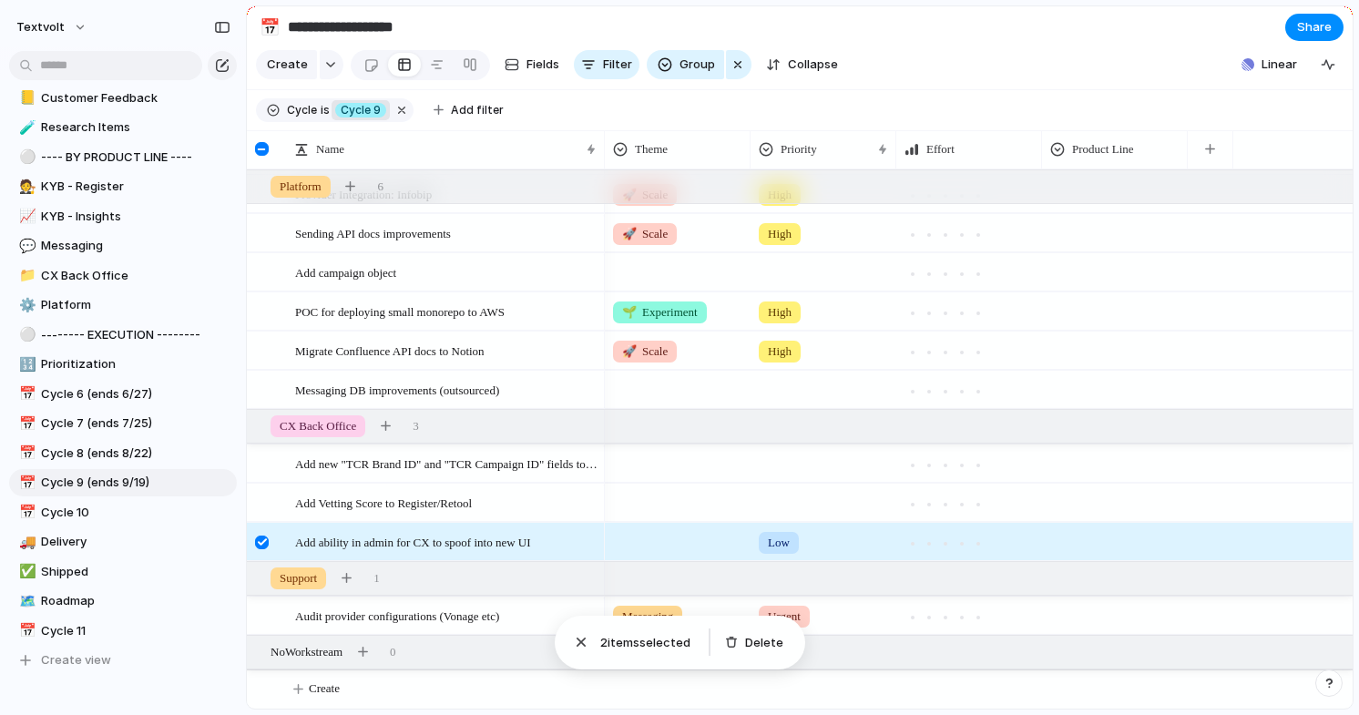
click at [269, 538] on div at bounding box center [262, 542] width 14 height 14
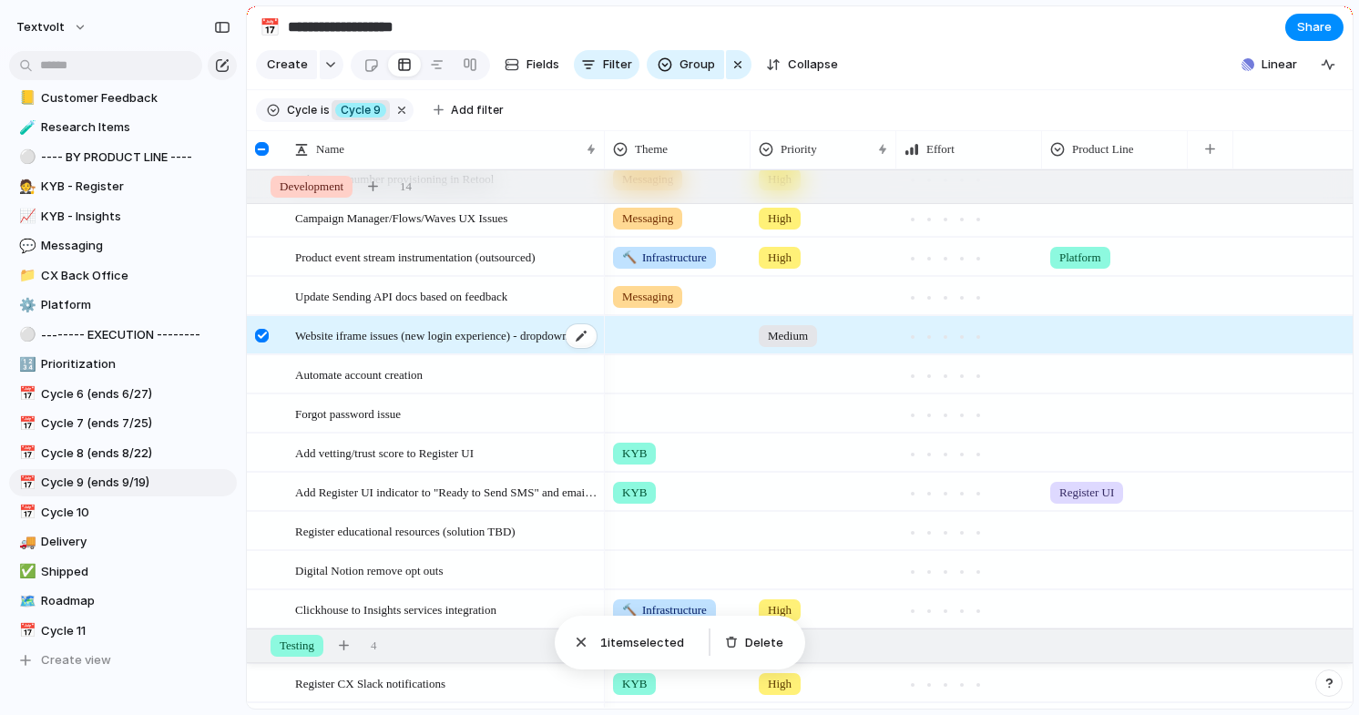
click at [320, 339] on span "Website iframe issues (new login experience) - dropdown for numbers is not pers…" at bounding box center [446, 334] width 303 height 21
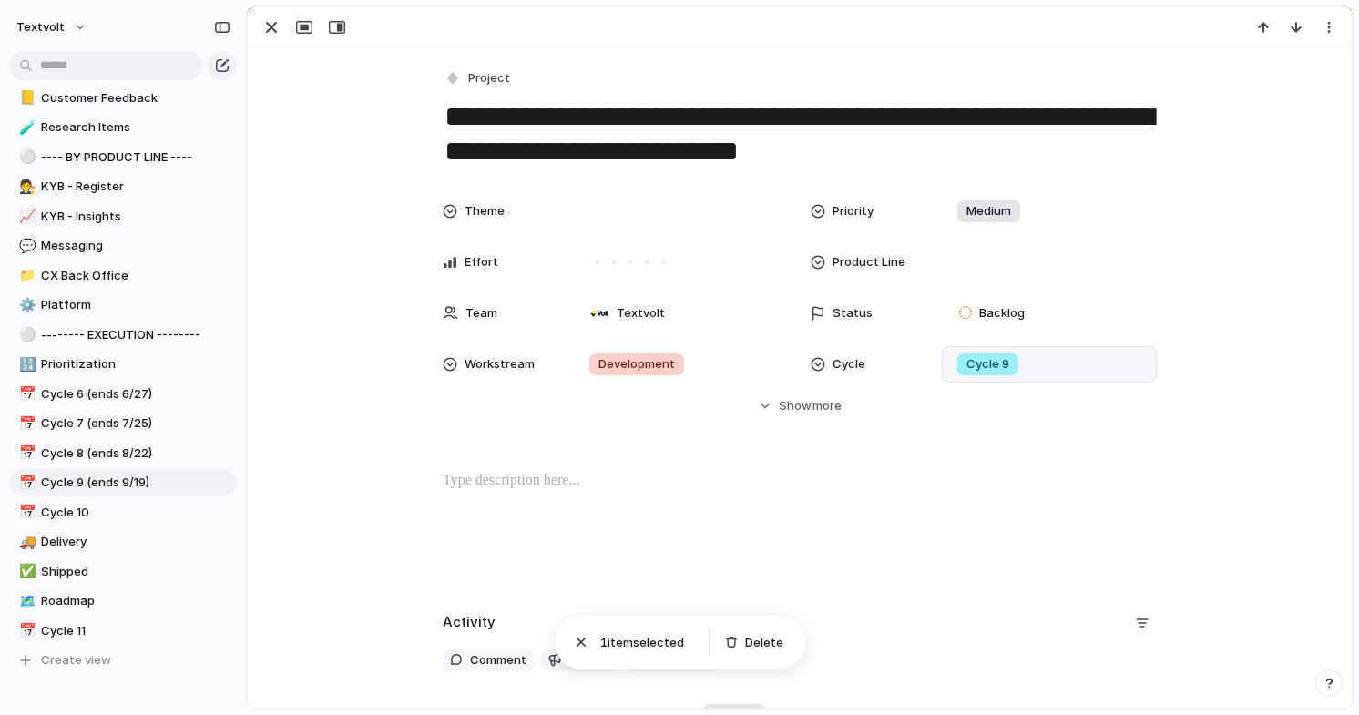
click at [984, 367] on span "Cycle 9" at bounding box center [987, 364] width 43 height 18
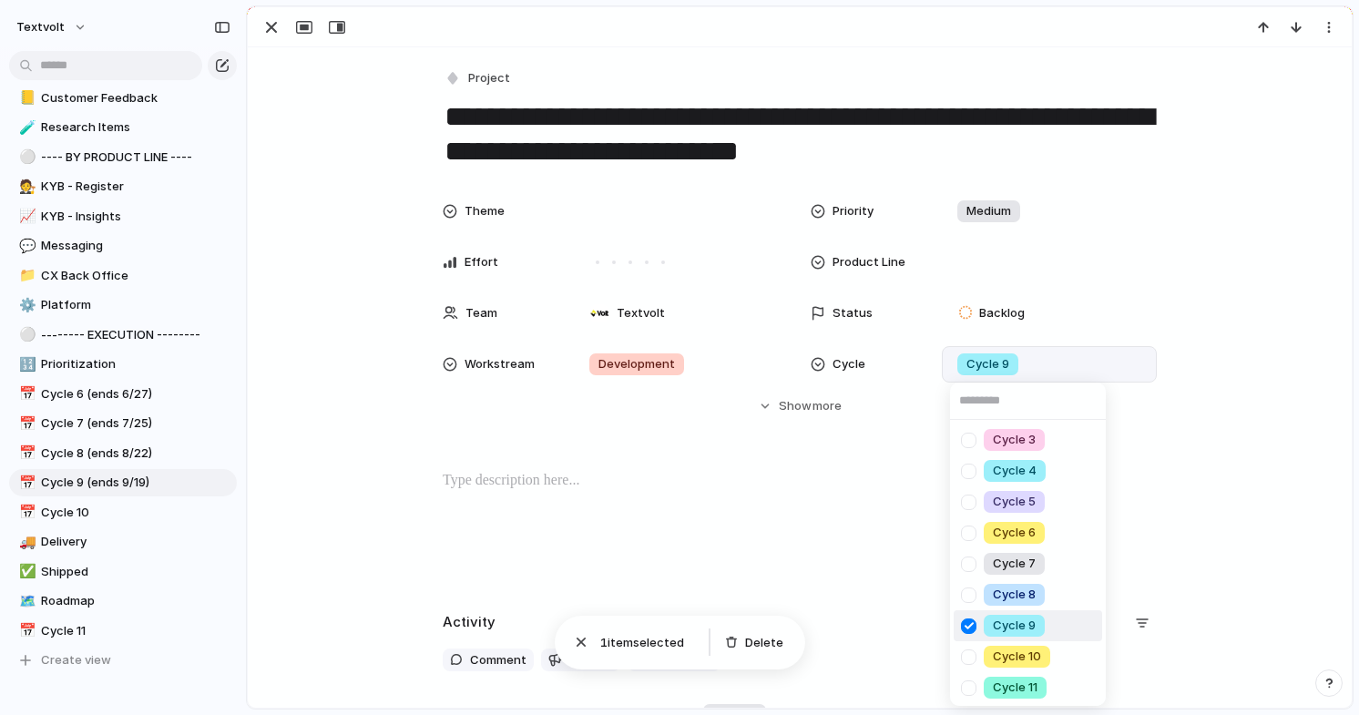
click at [967, 630] on div at bounding box center [969, 626] width 32 height 32
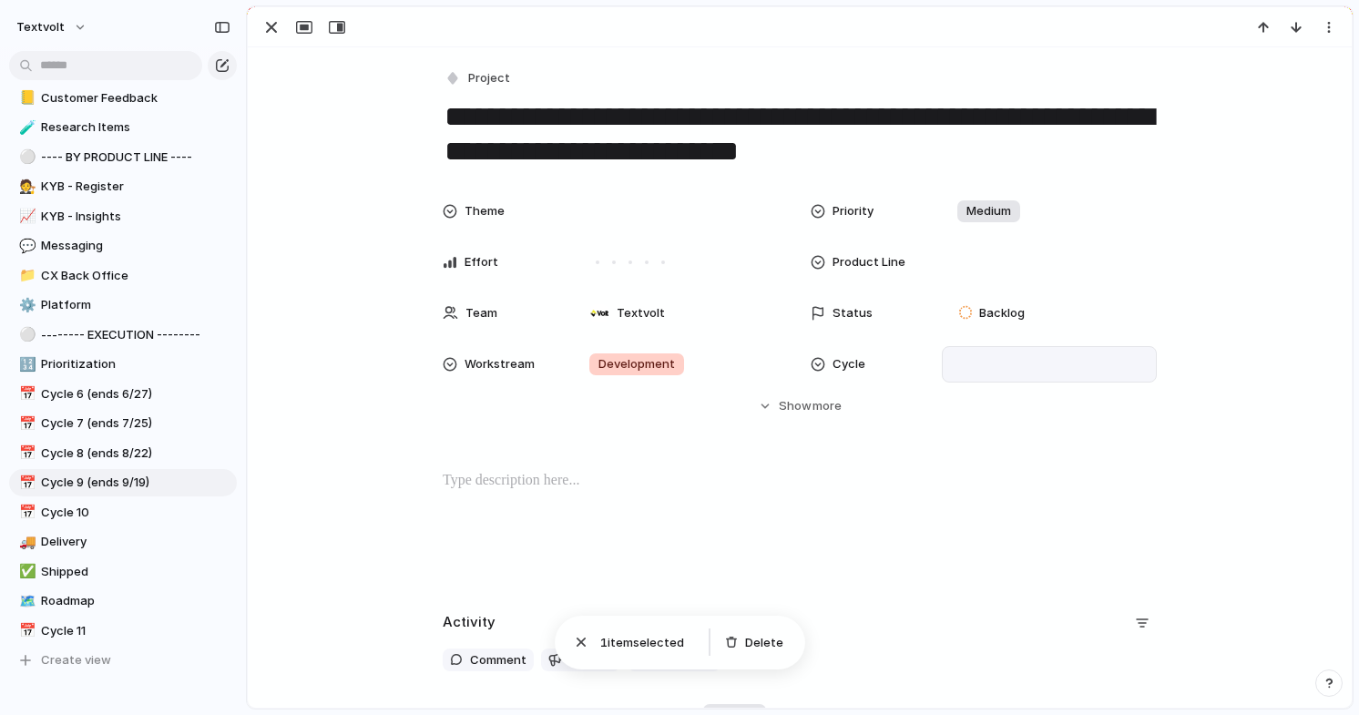
click at [810, 406] on div "Cycle 3 Cycle 4 Cycle 5 Cycle 6 Cycle 7 Cycle 8 Cycle 9 Cycle 10 Cycle 11" at bounding box center [679, 357] width 1359 height 715
click at [800, 406] on span "Show" at bounding box center [795, 406] width 33 height 18
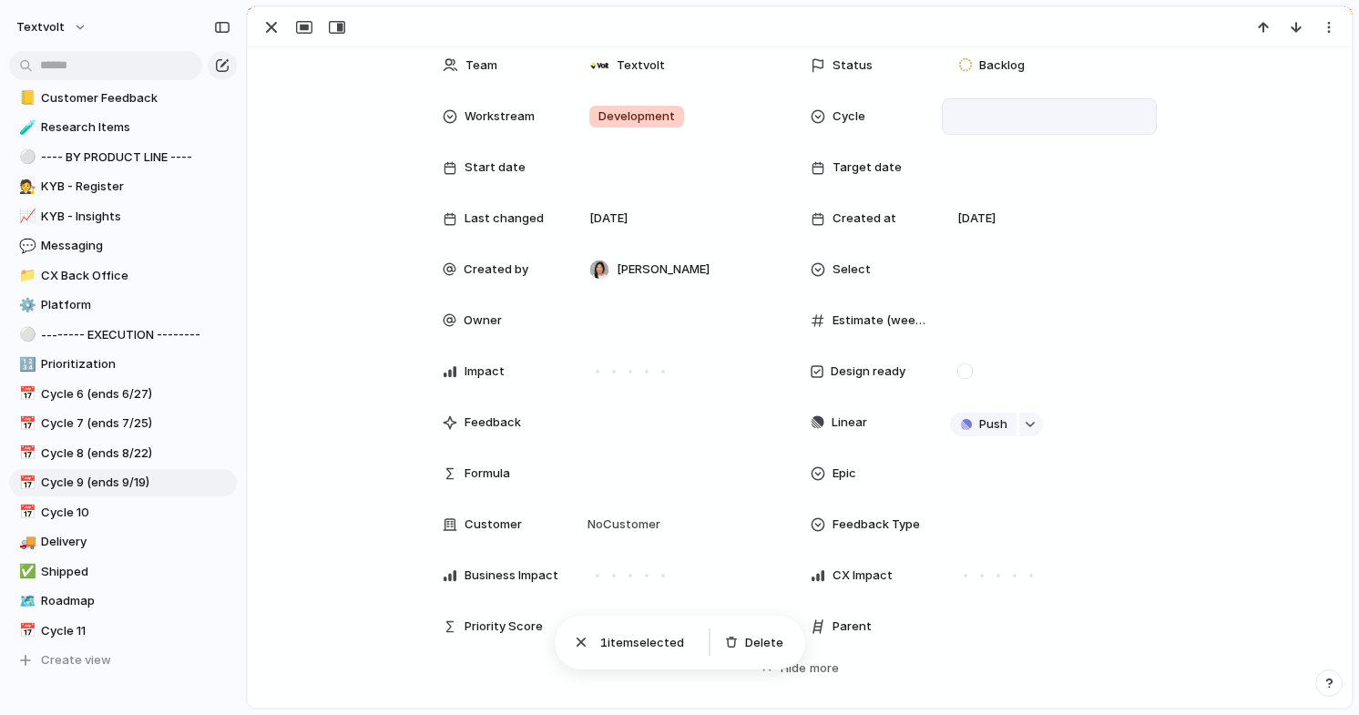
click at [881, 474] on div "Epic" at bounding box center [869, 473] width 117 height 18
click at [1161, 468] on div "Register Insights CX Back Office Retool Platform Messaging" at bounding box center [679, 357] width 1359 height 715
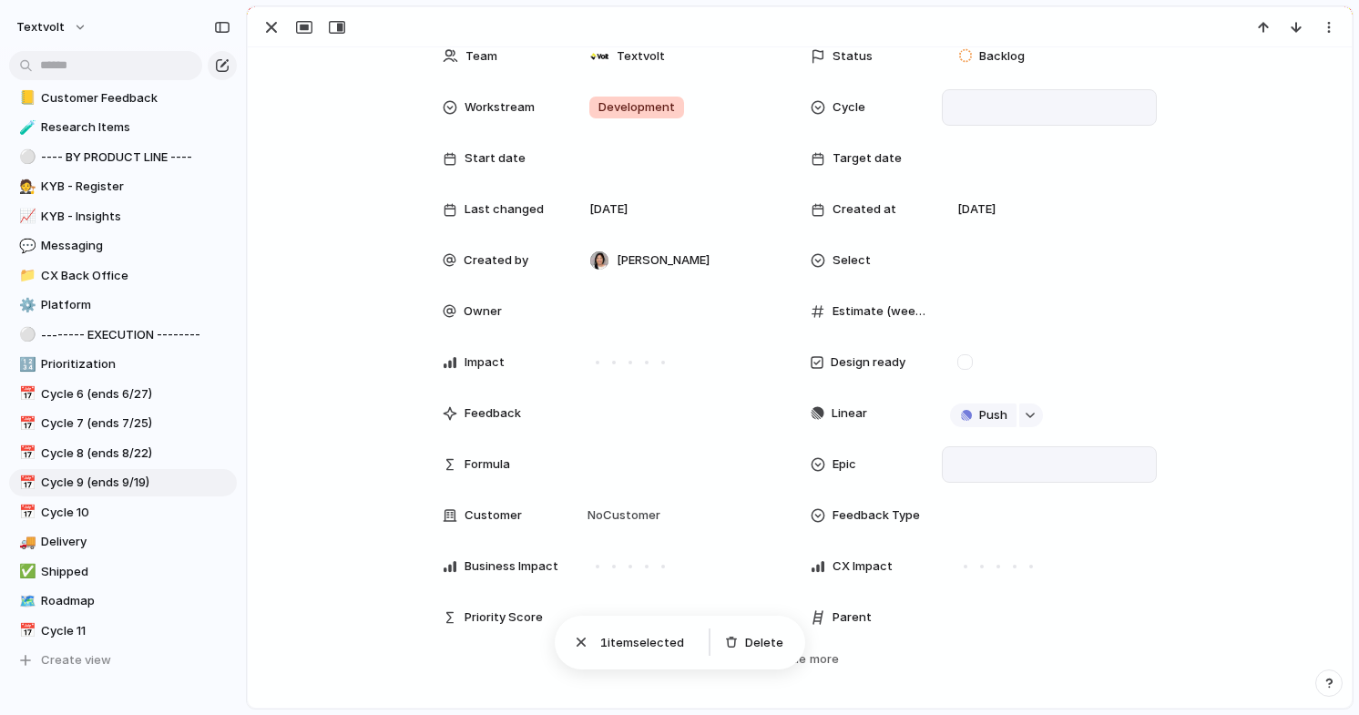
click at [954, 470] on div at bounding box center [1049, 464] width 199 height 20
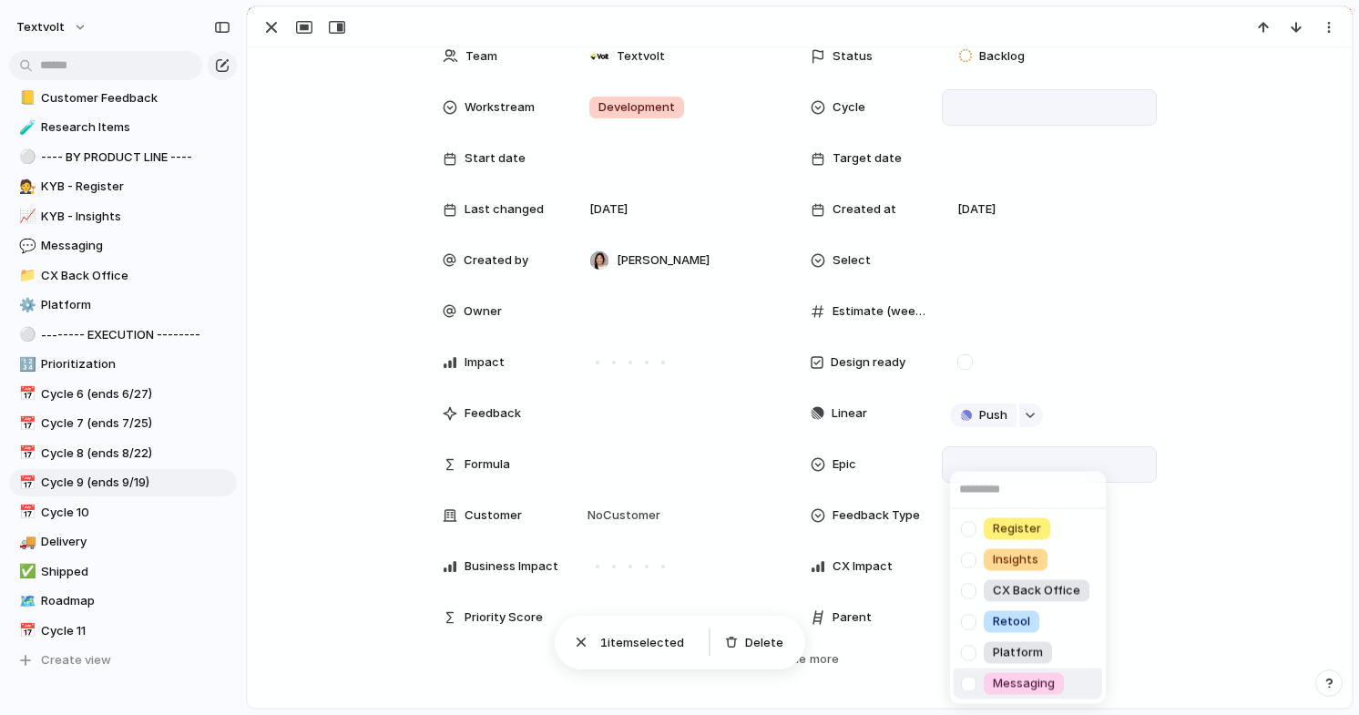
click at [970, 678] on div at bounding box center [969, 684] width 32 height 32
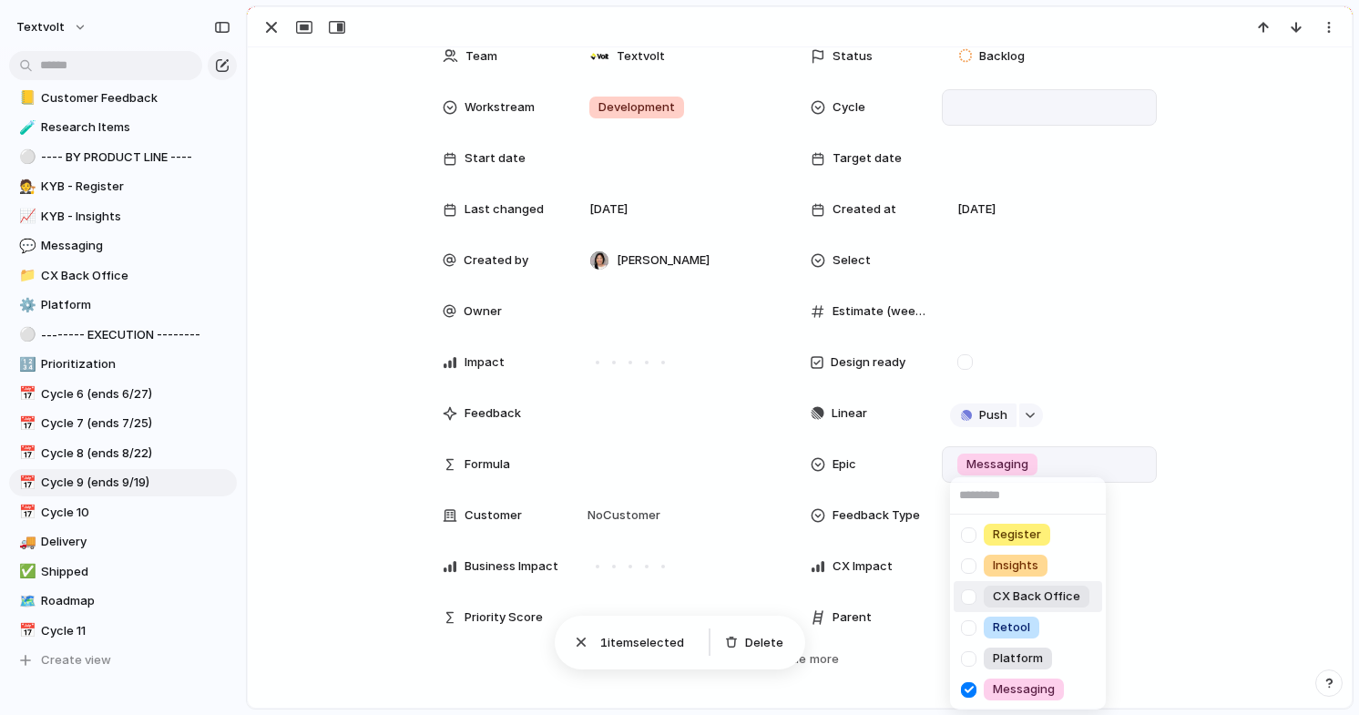
click at [1197, 498] on div "Register Insights CX Back Office Retool Platform Messaging" at bounding box center [679, 357] width 1359 height 715
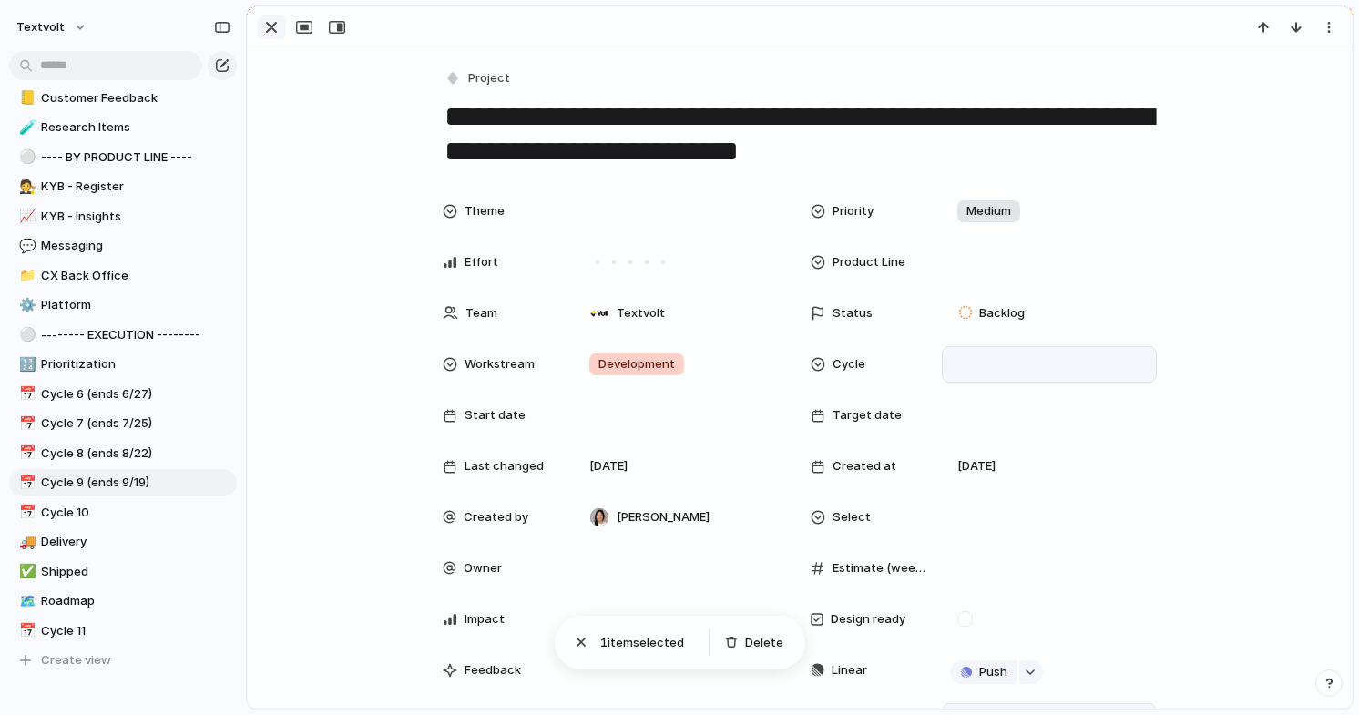
click at [270, 20] on div "button" at bounding box center [271, 27] width 22 height 22
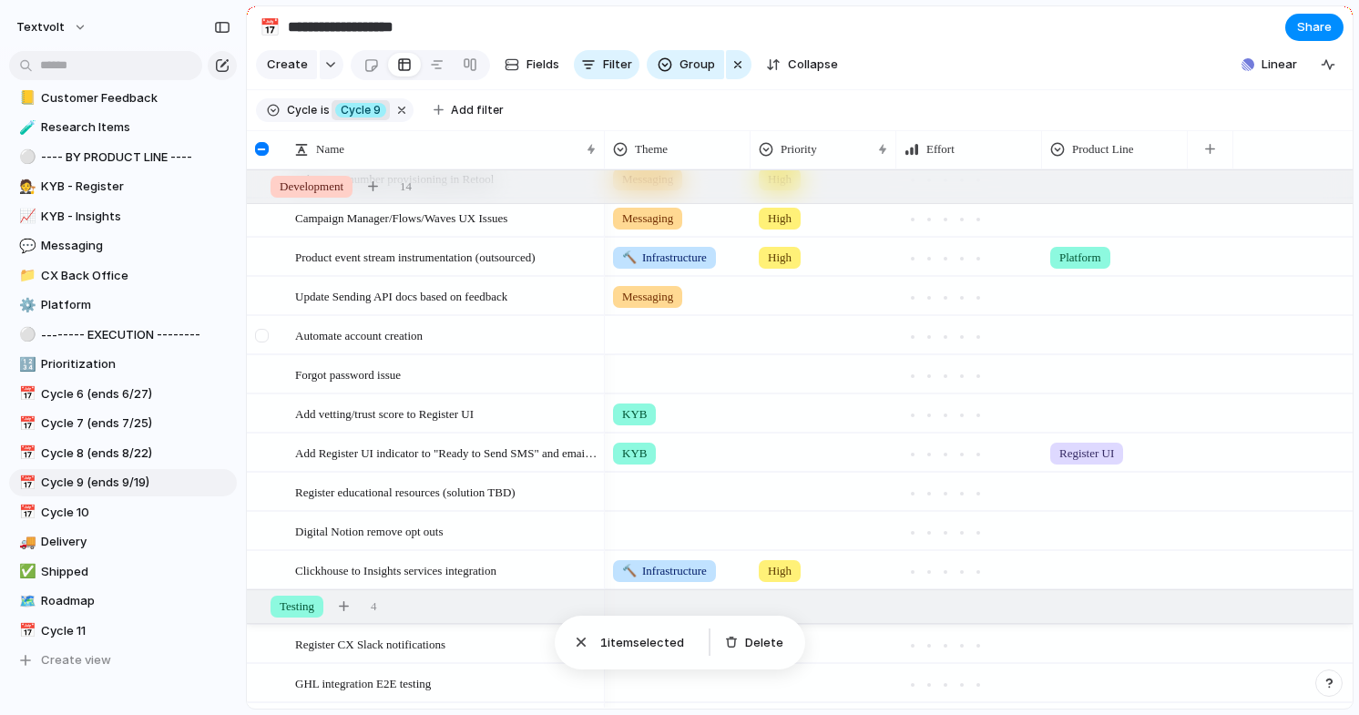
click at [261, 333] on div at bounding box center [262, 336] width 14 height 14
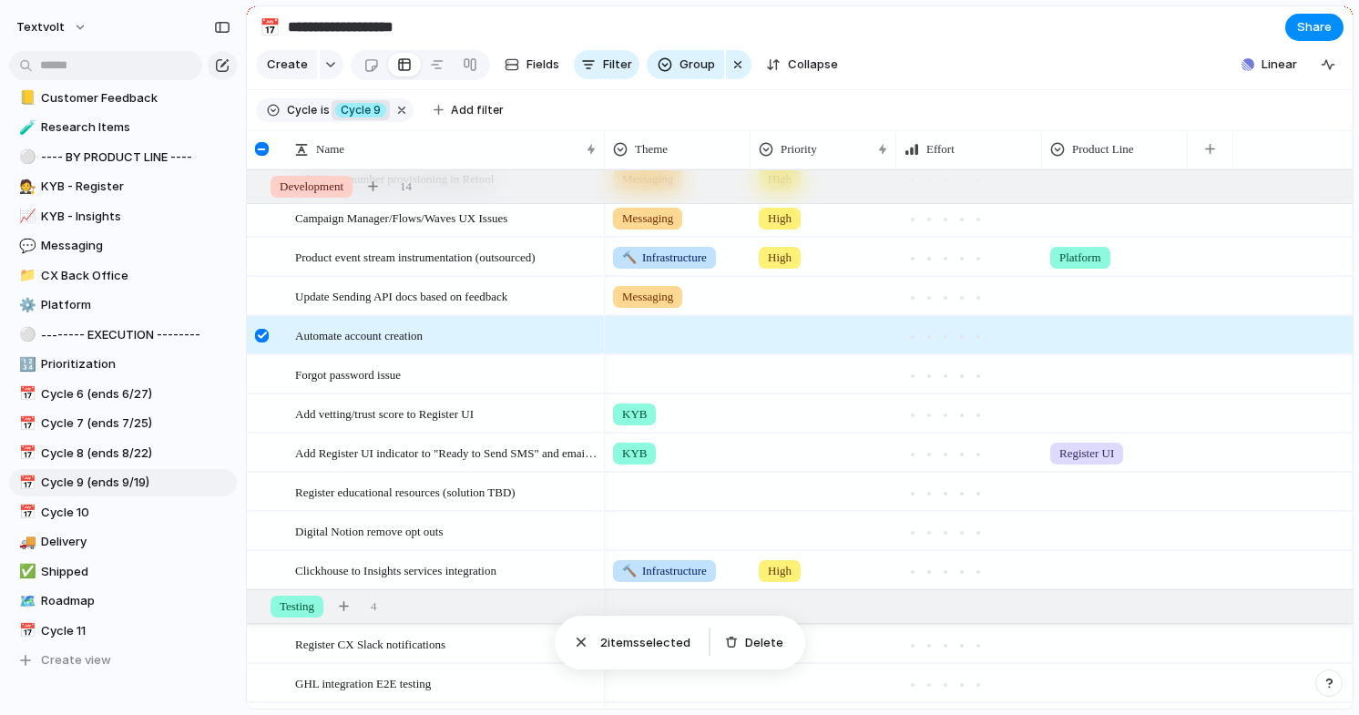
click at [261, 334] on div at bounding box center [262, 336] width 14 height 14
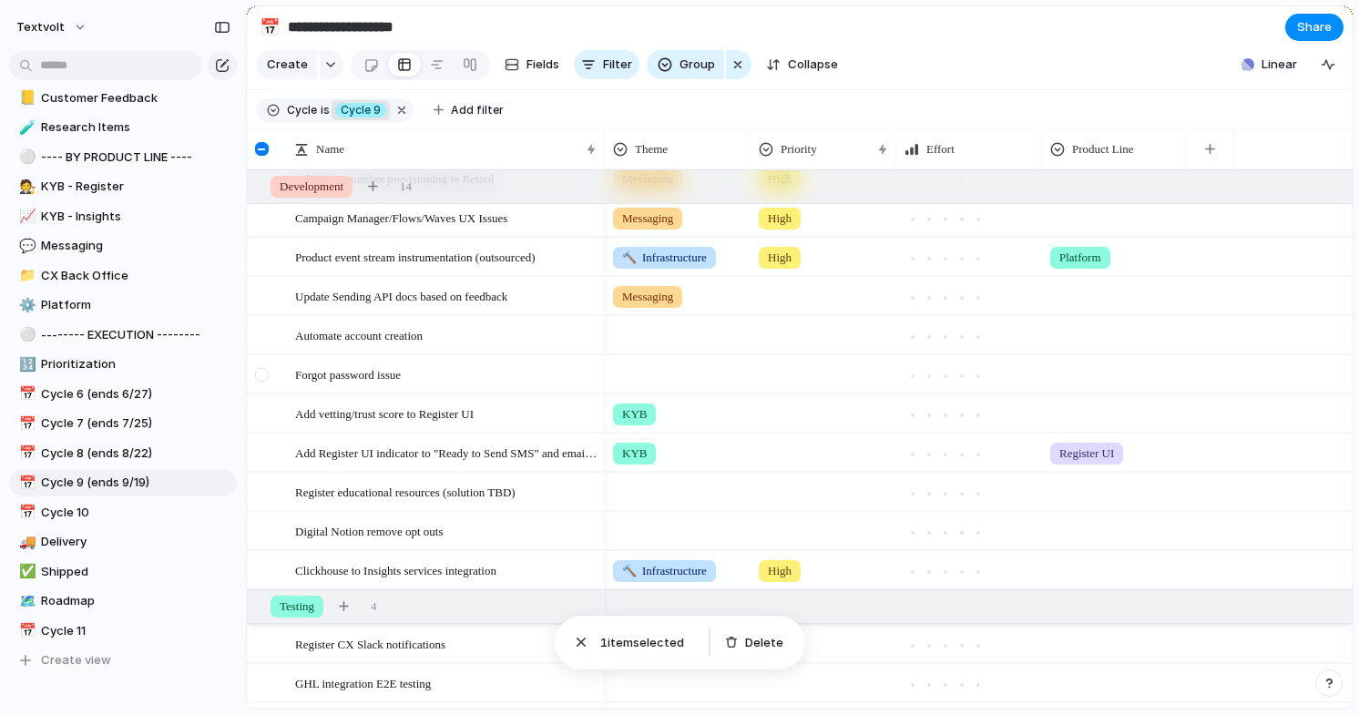
click at [264, 376] on div at bounding box center [262, 375] width 14 height 14
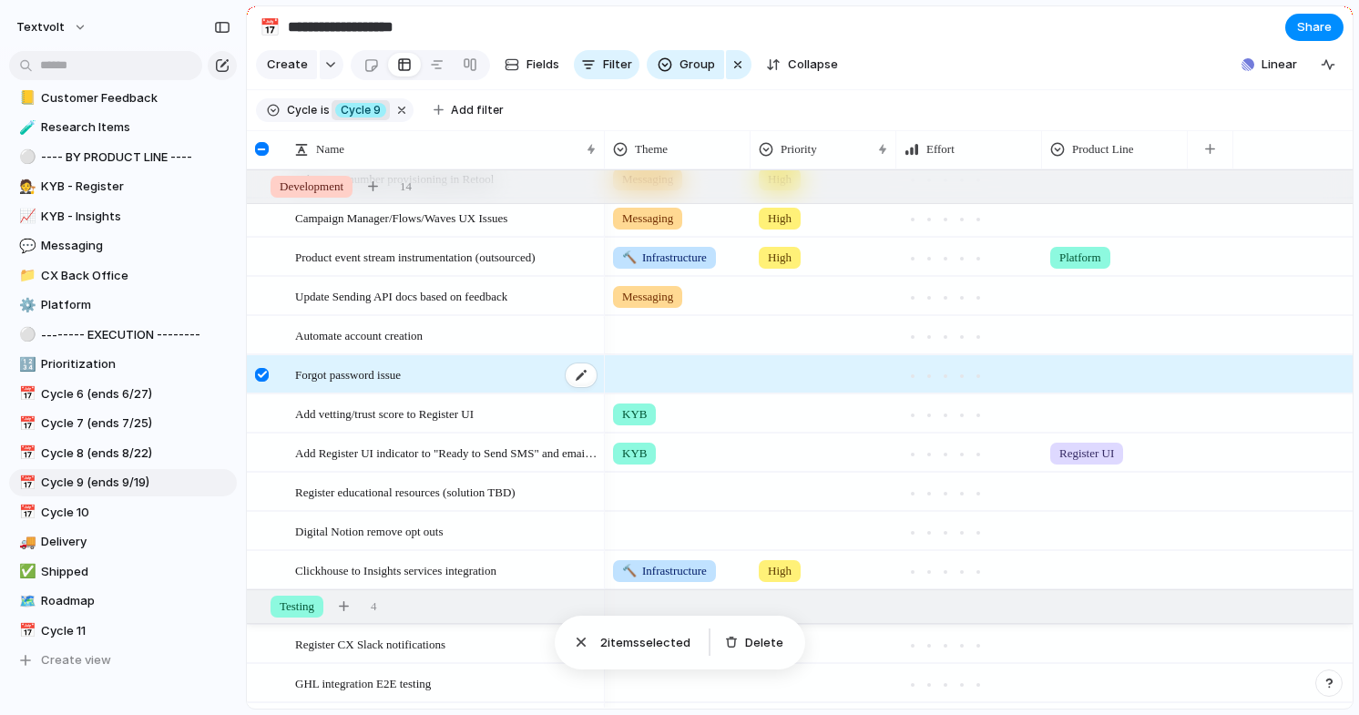
click at [427, 373] on div "Forgot password issue" at bounding box center [446, 374] width 303 height 37
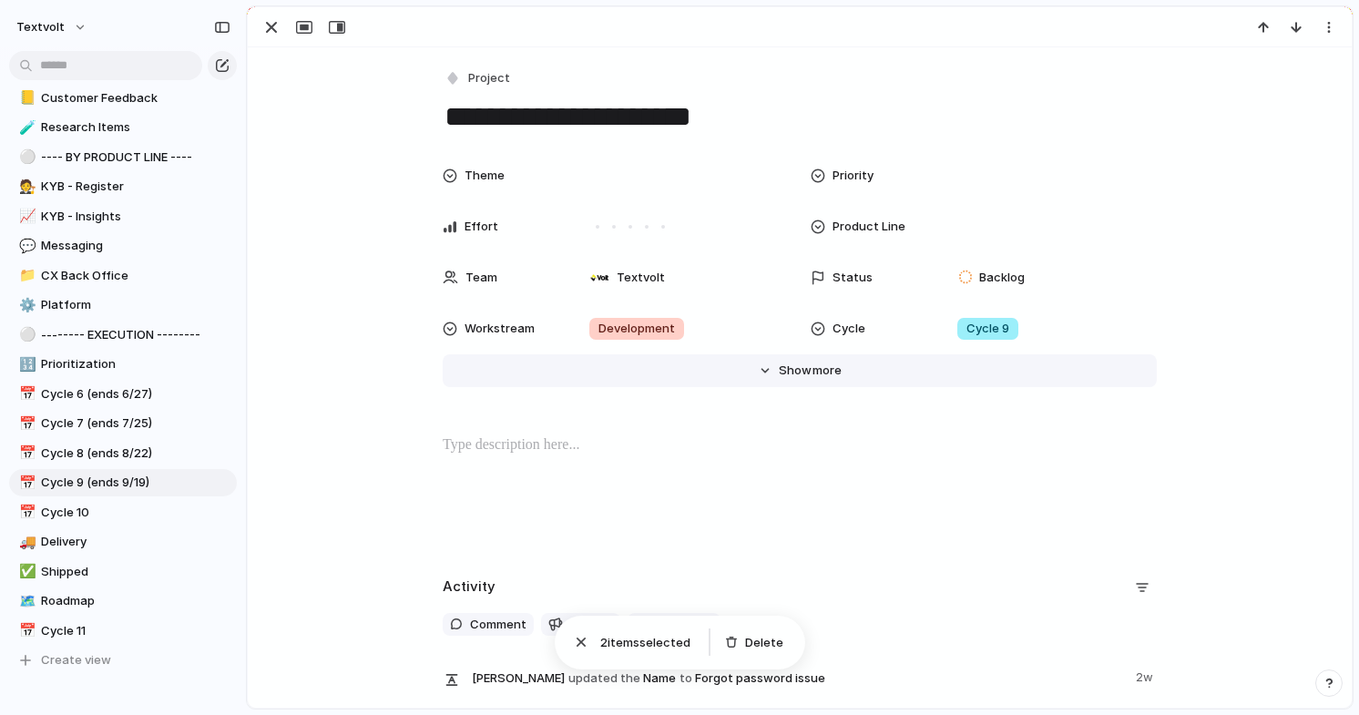
click at [822, 372] on span "more" at bounding box center [826, 371] width 29 height 18
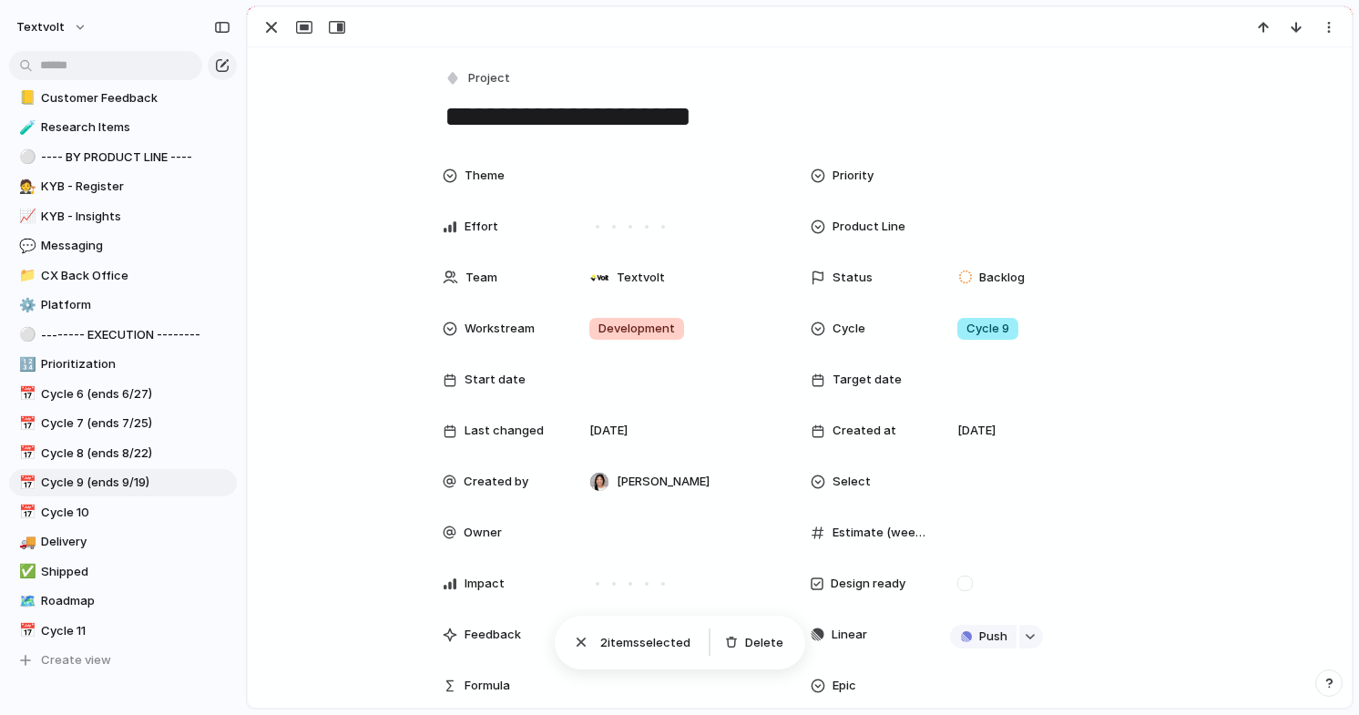
click at [920, 173] on div "Priority" at bounding box center [869, 176] width 117 height 18
click at [986, 331] on span "Low" at bounding box center [982, 333] width 24 height 18
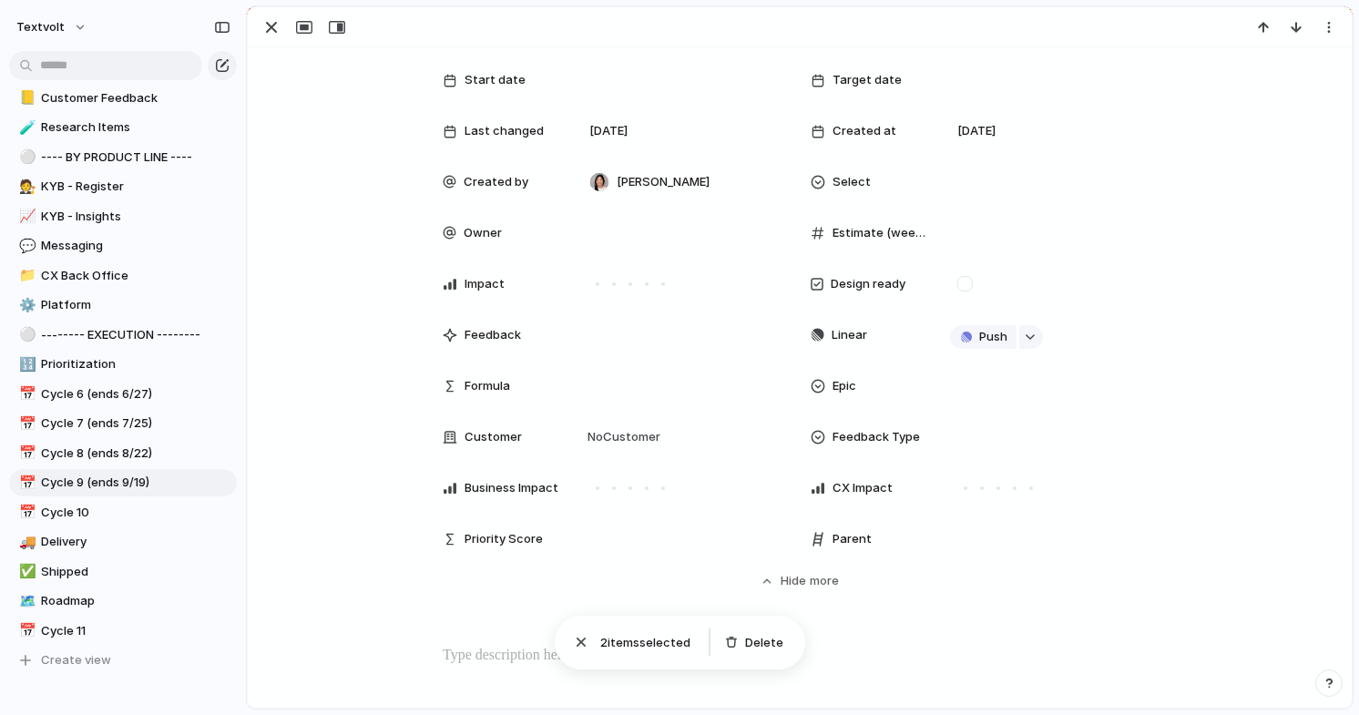
scroll to position [303, 0]
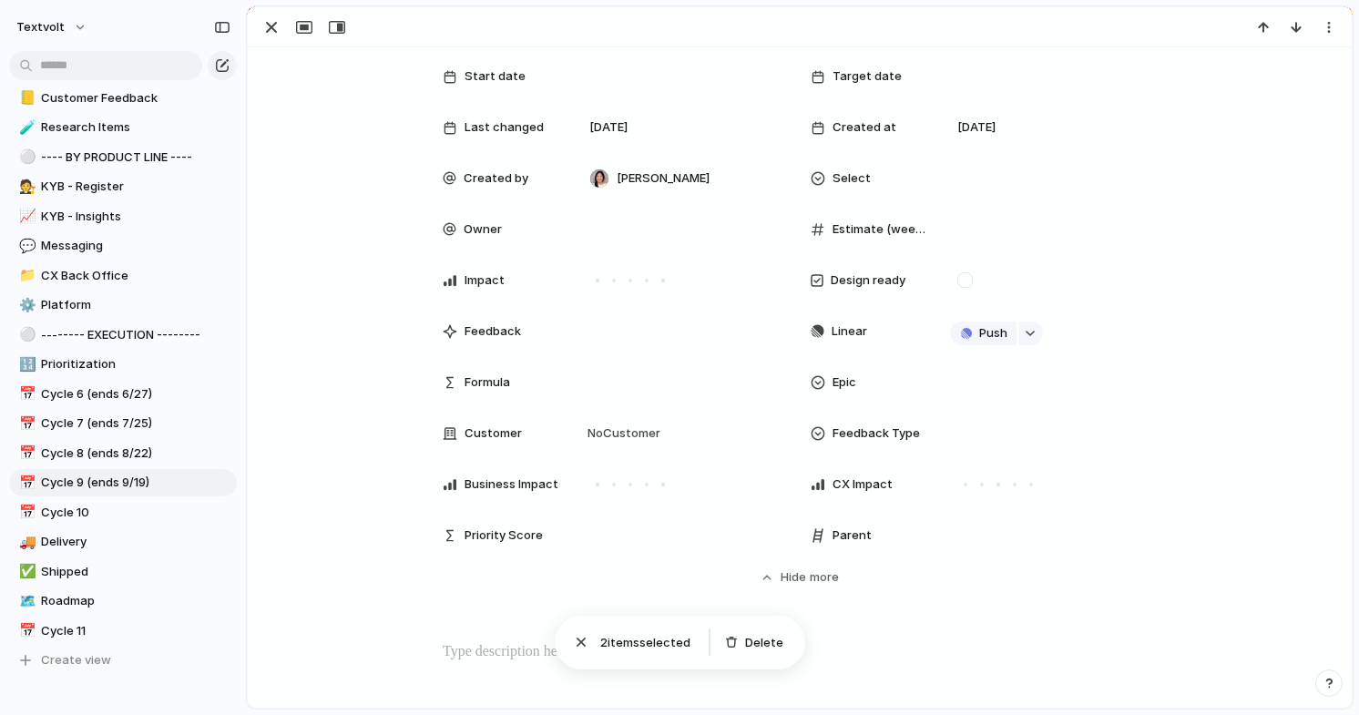
click at [889, 389] on div "Epic" at bounding box center [869, 382] width 117 height 18
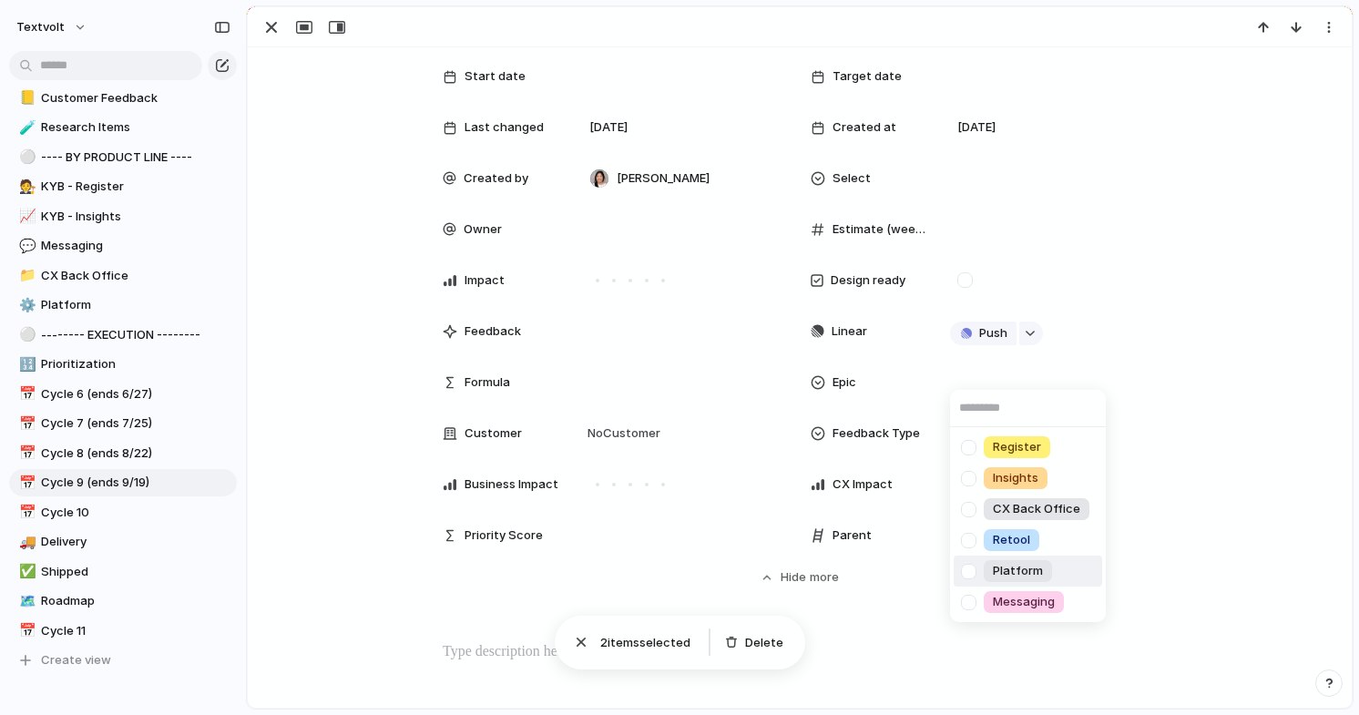
click at [974, 564] on div at bounding box center [969, 572] width 32 height 32
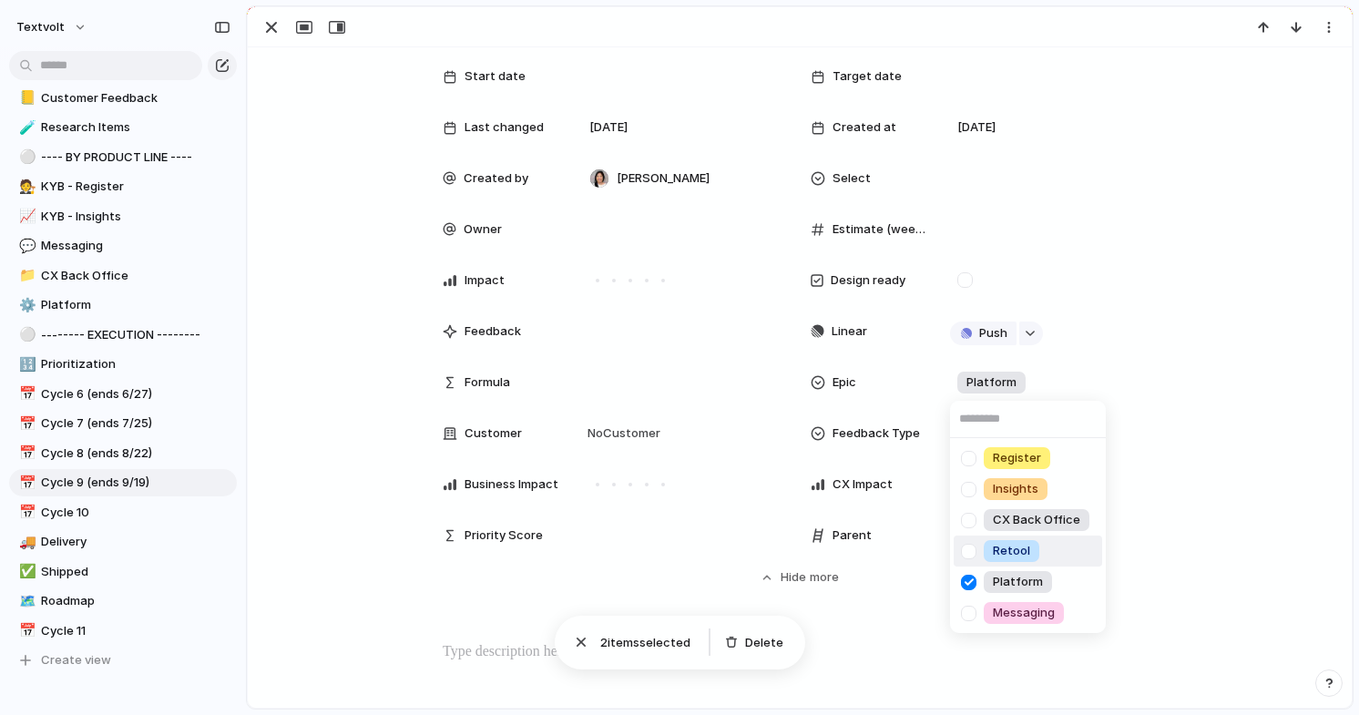
click at [1139, 52] on div "Register Insights CX Back Office Retool Platform Messaging" at bounding box center [679, 357] width 1359 height 715
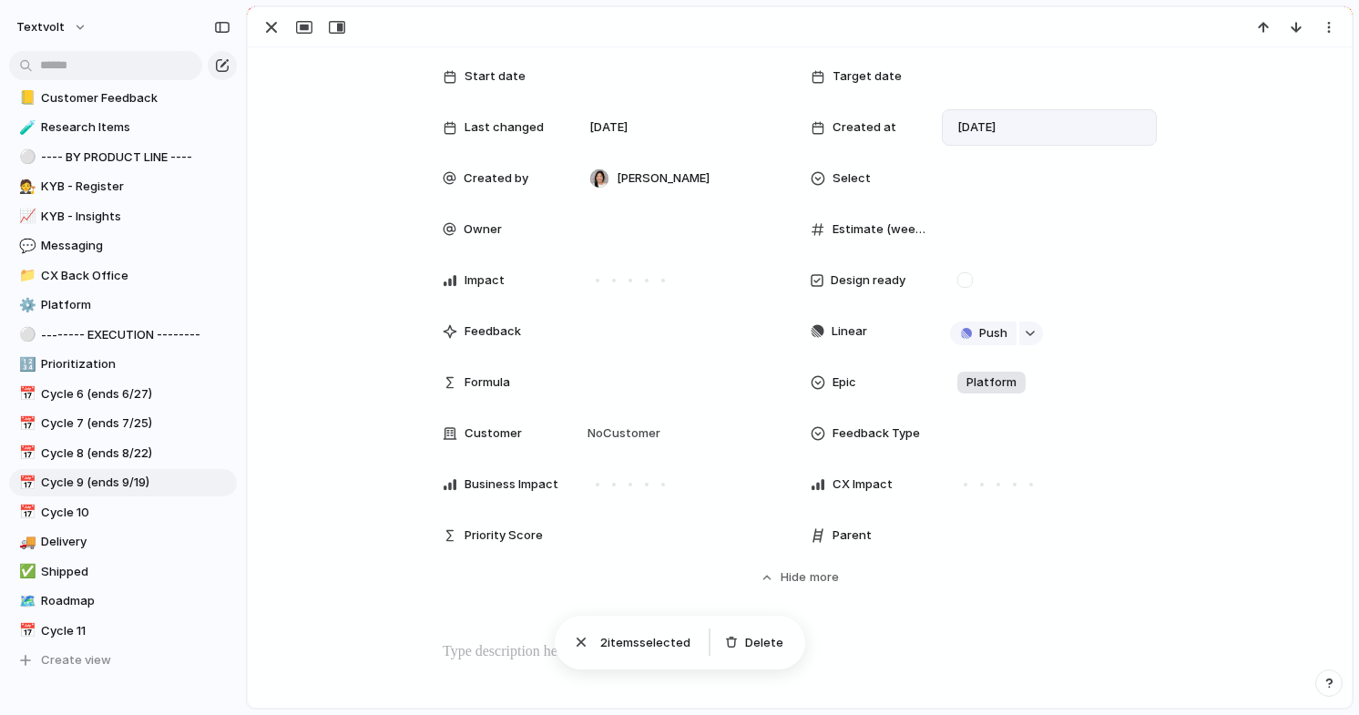
scroll to position [0, 0]
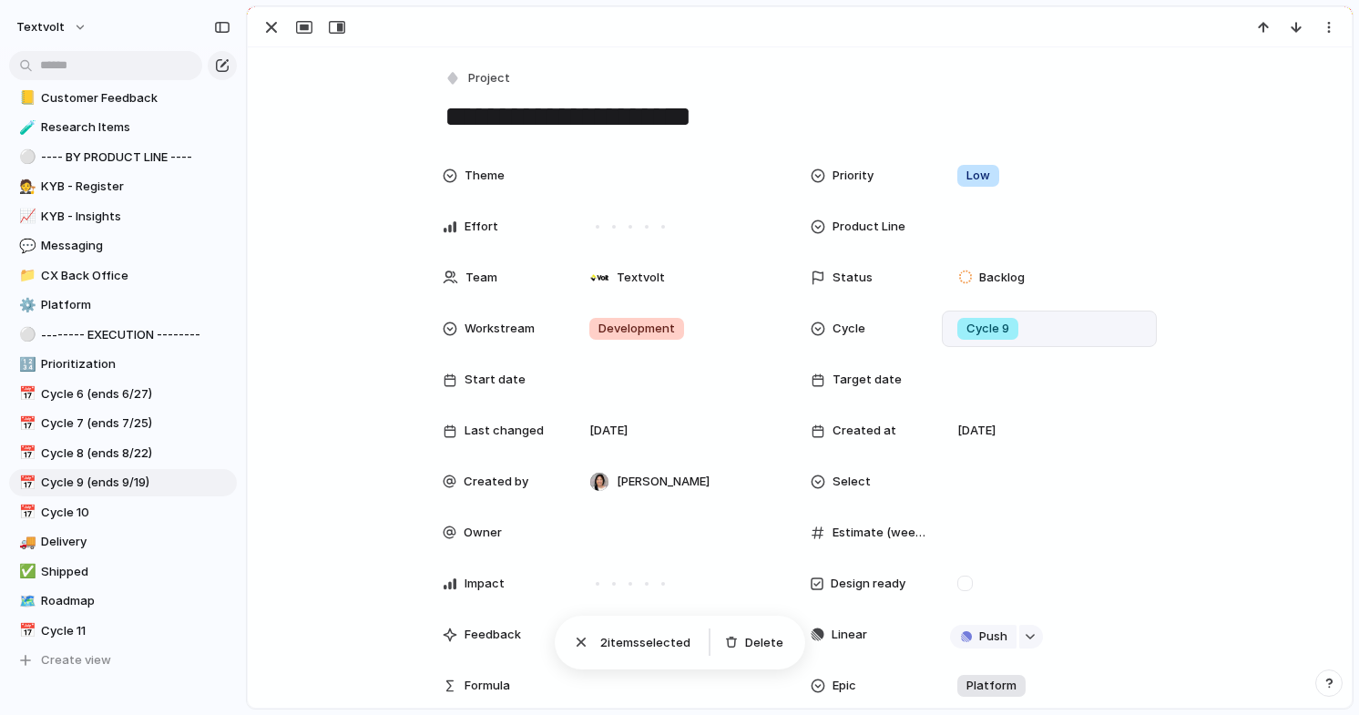
click at [1005, 326] on span "Cycle 9" at bounding box center [987, 329] width 43 height 18
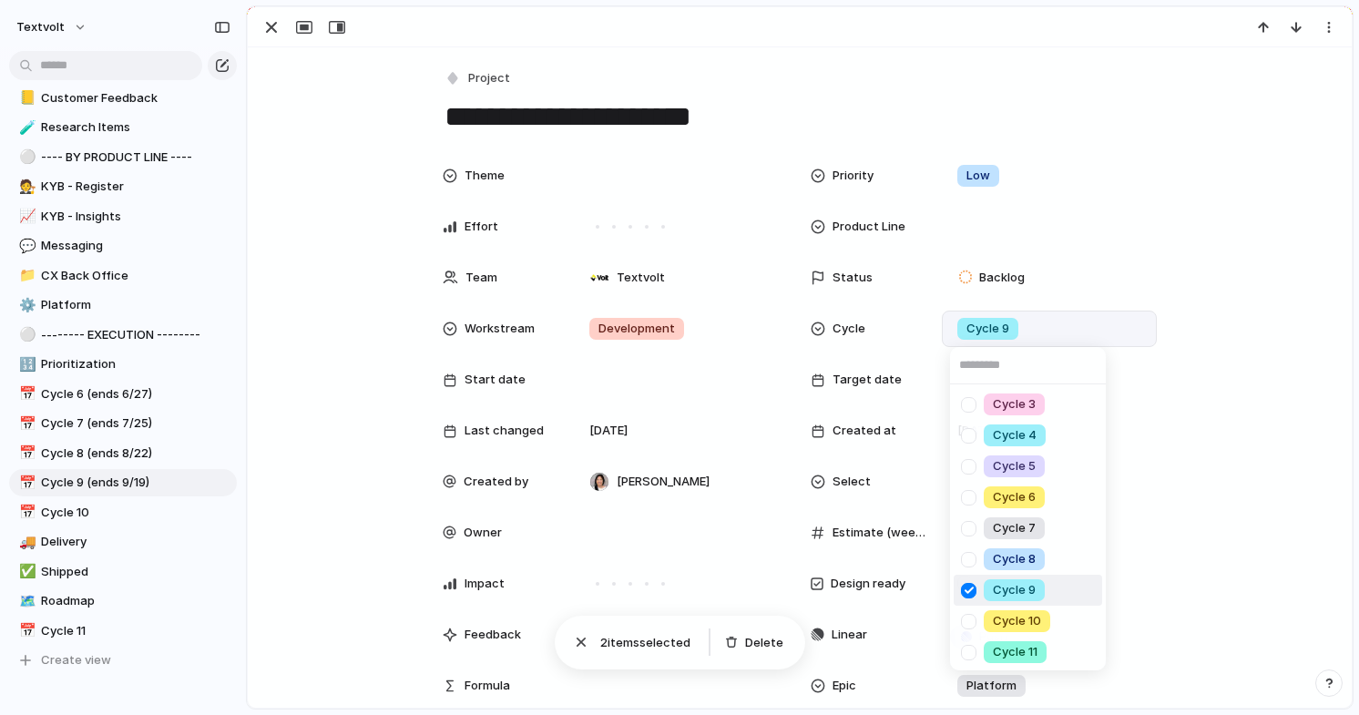
click at [968, 594] on div at bounding box center [969, 591] width 32 height 32
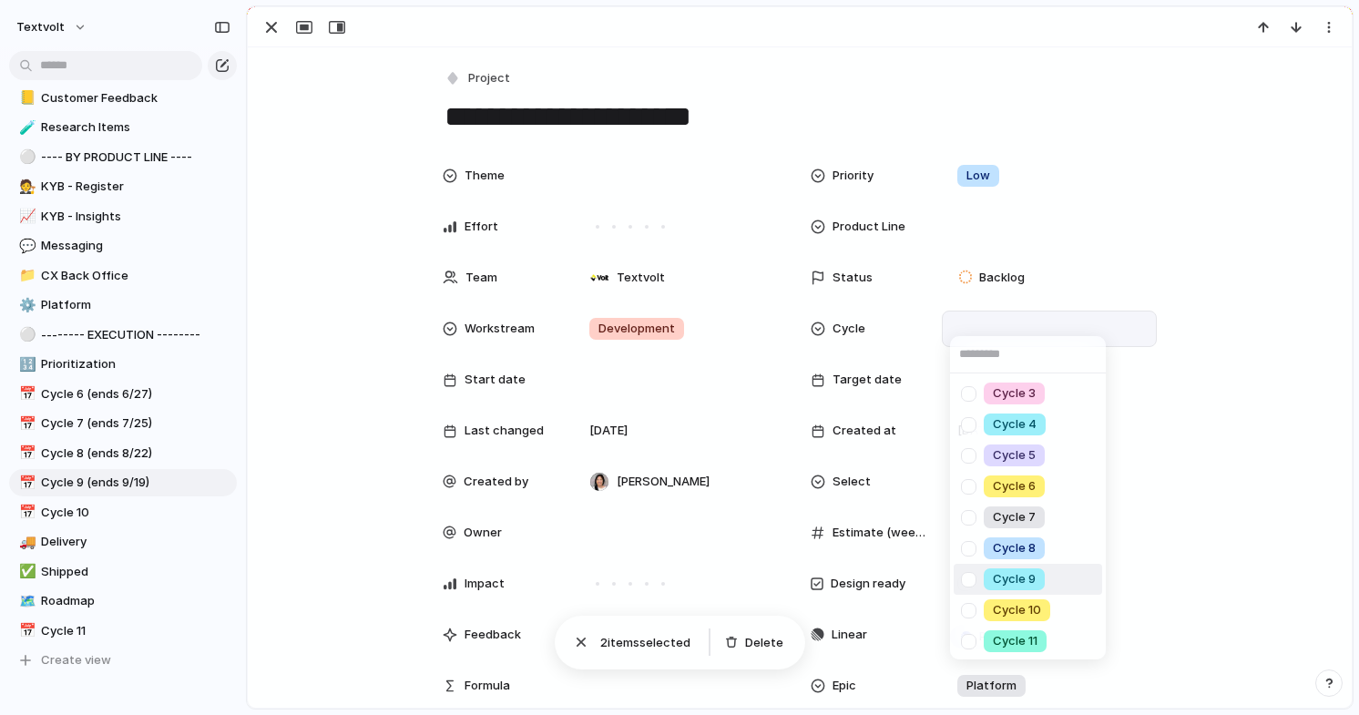
click at [712, 112] on div "Cycle 3 Cycle 4 Cycle 5 Cycle 6 Cycle 7 Cycle 8 Cycle 9 Cycle 10 Cycle 11" at bounding box center [679, 357] width 1359 height 715
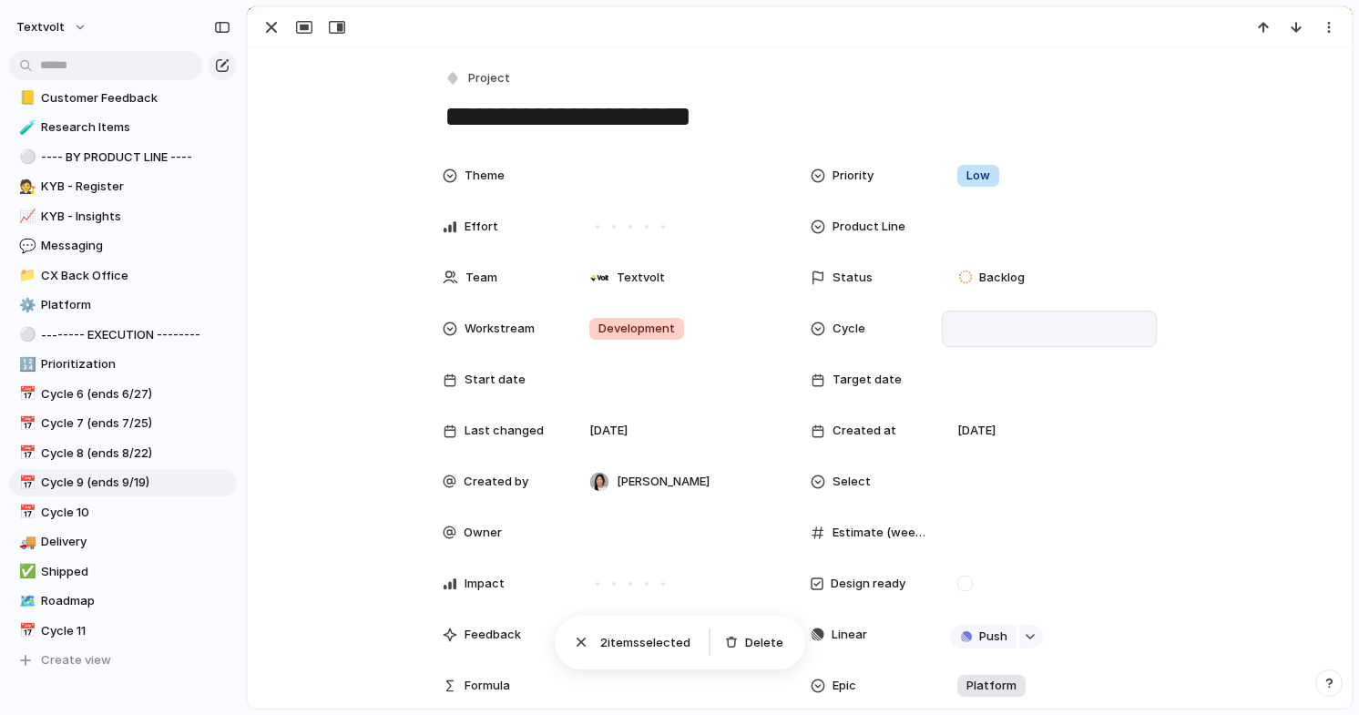
click at [736, 117] on textarea "**********" at bounding box center [800, 116] width 714 height 38
type textarea "**********"
click at [274, 33] on div "button" at bounding box center [271, 27] width 22 height 22
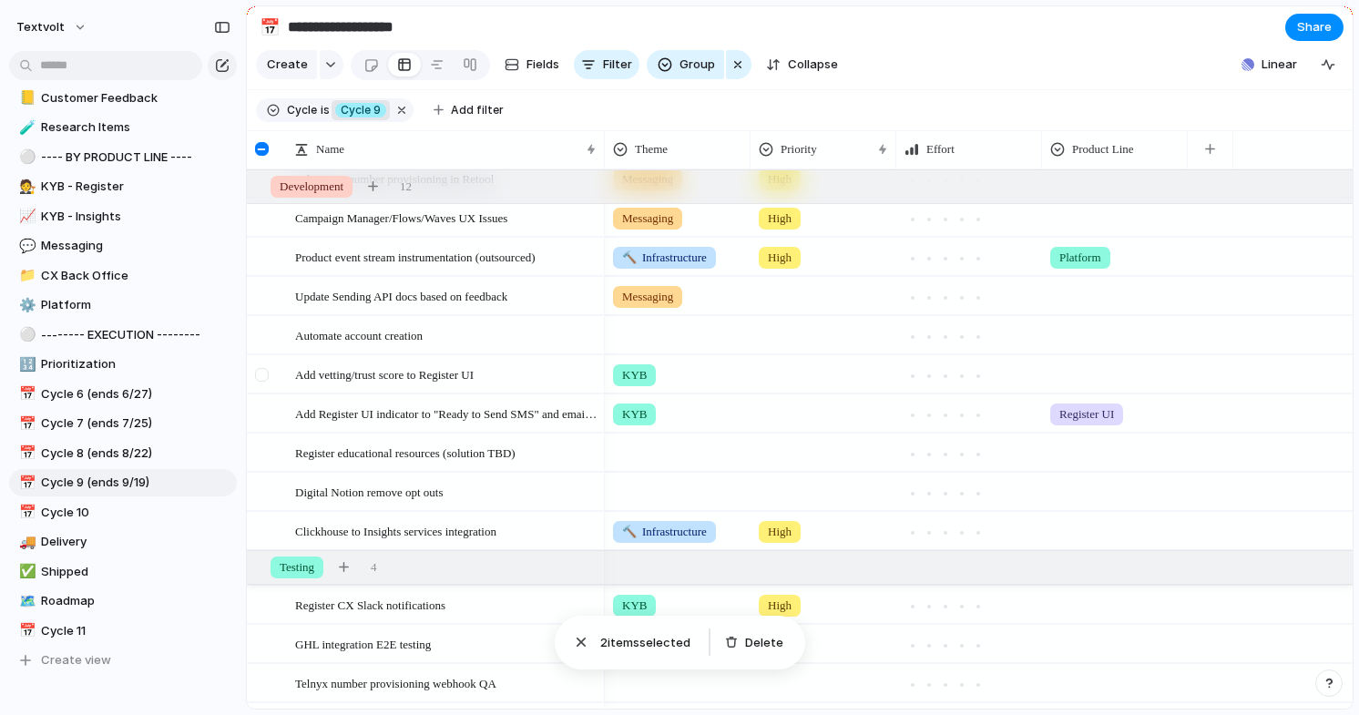
click at [261, 374] on div at bounding box center [262, 375] width 14 height 14
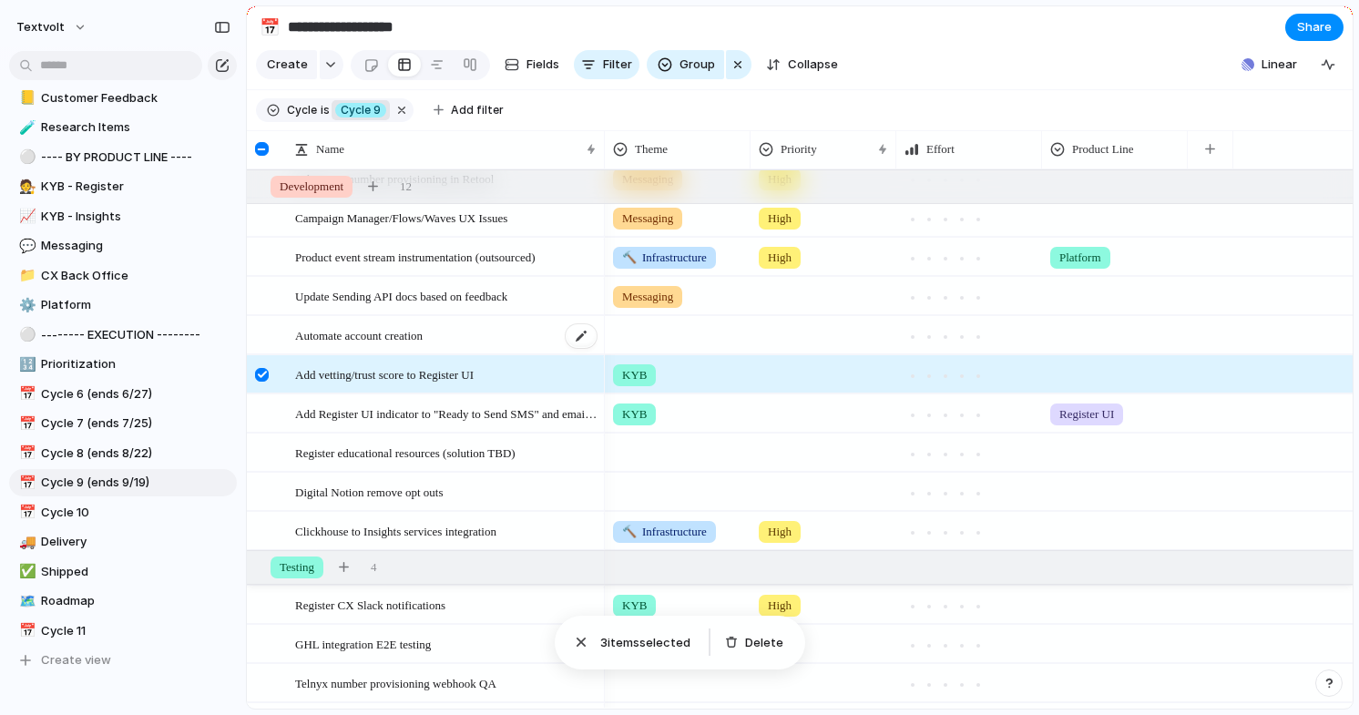
click at [381, 338] on span "Automate account creation" at bounding box center [358, 334] width 127 height 21
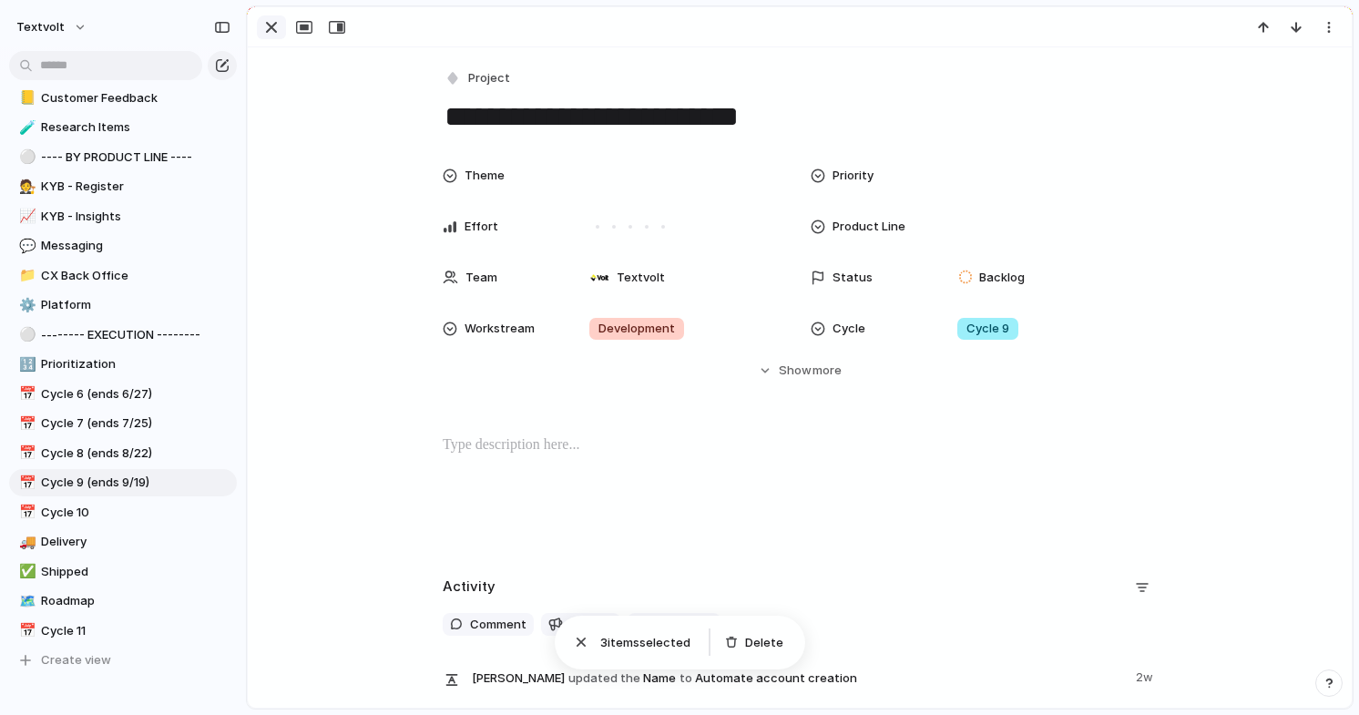
click at [266, 30] on div "button" at bounding box center [271, 27] width 22 height 22
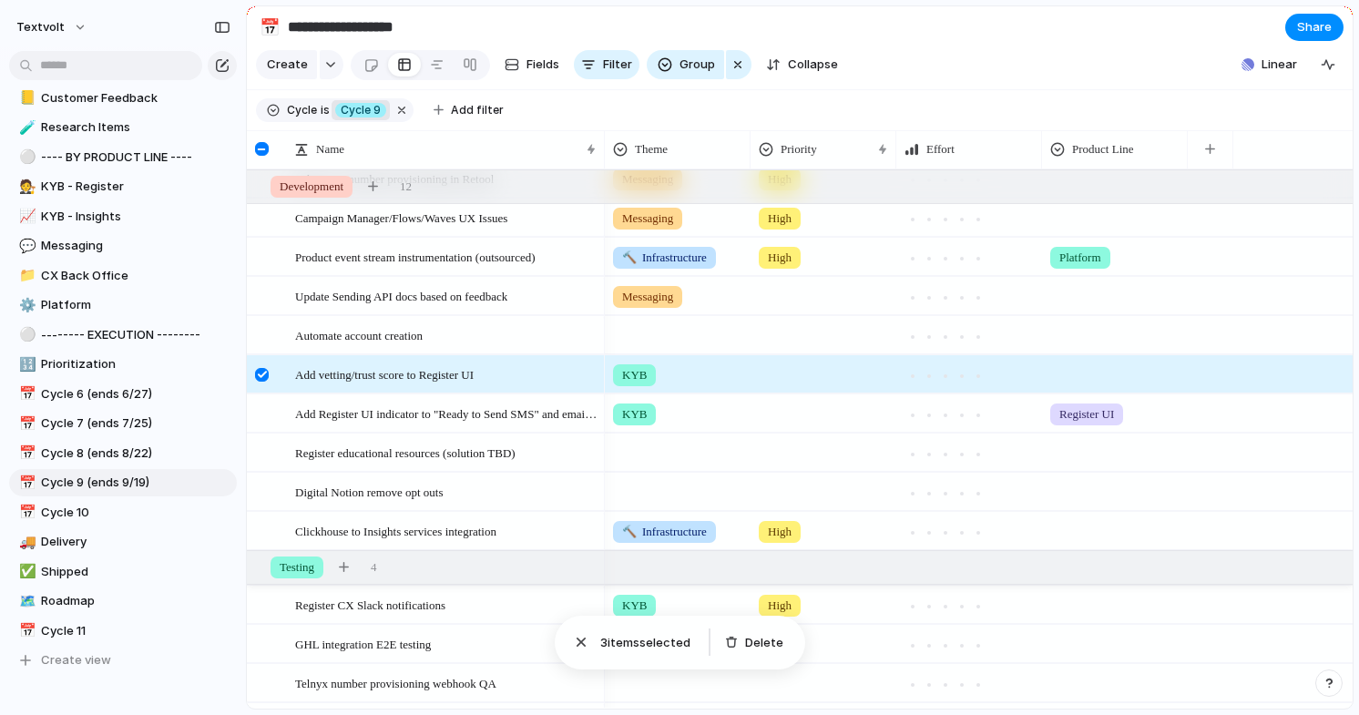
click at [263, 372] on div at bounding box center [262, 375] width 14 height 14
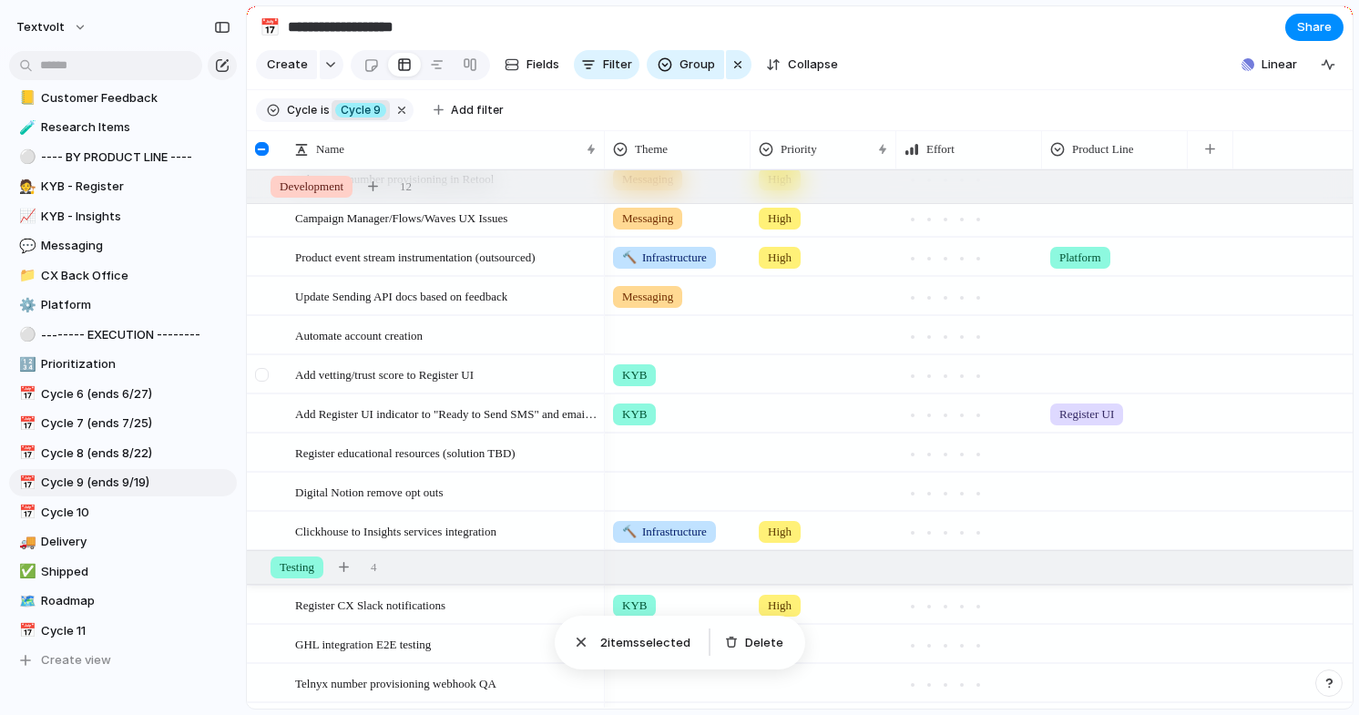
click at [260, 375] on div at bounding box center [262, 375] width 14 height 14
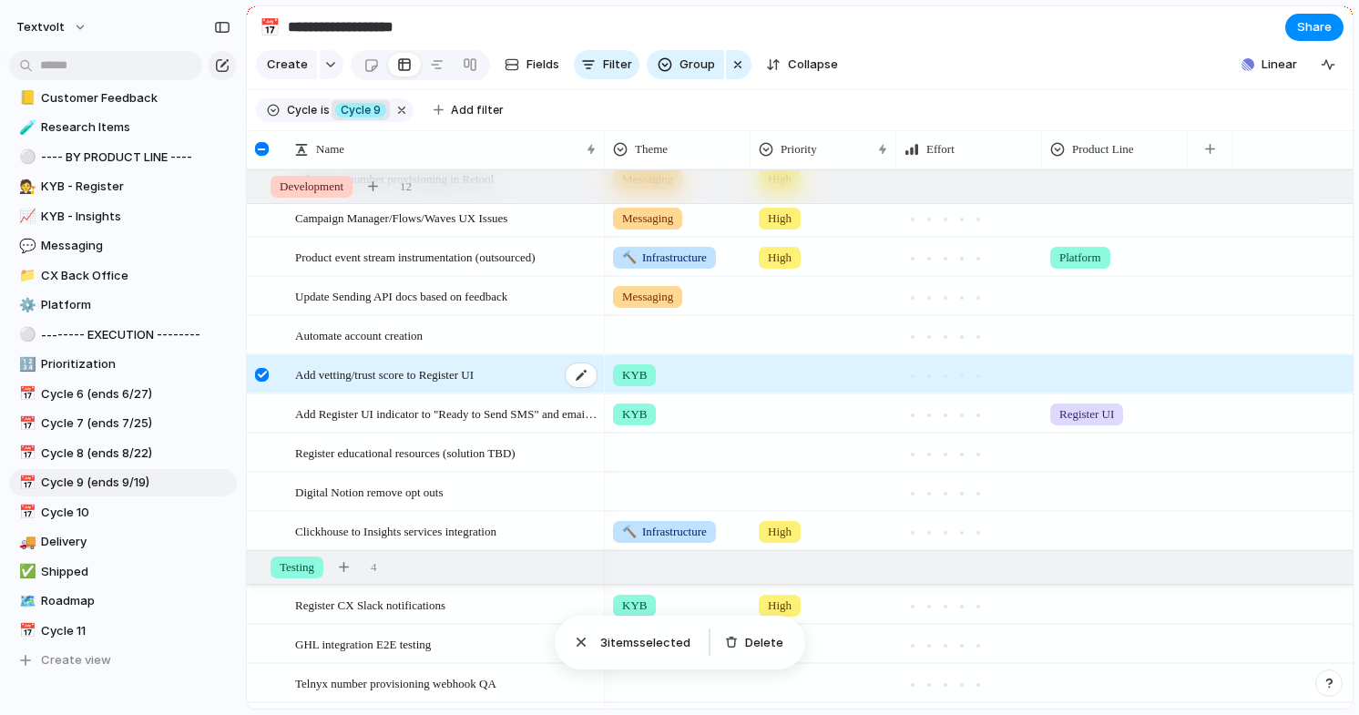
click at [364, 376] on span "Add vetting/trust score to Register UI" at bounding box center [384, 373] width 178 height 21
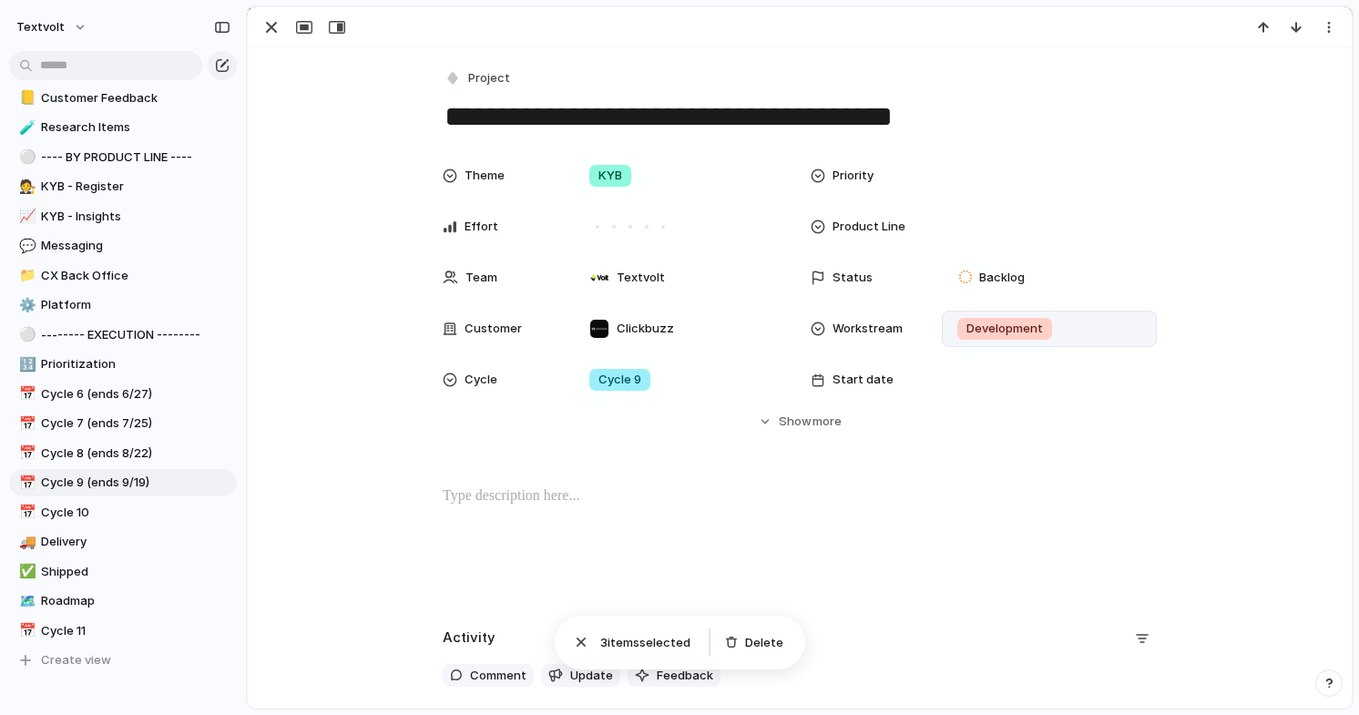
click at [966, 330] on span "Development" at bounding box center [1004, 329] width 76 height 18
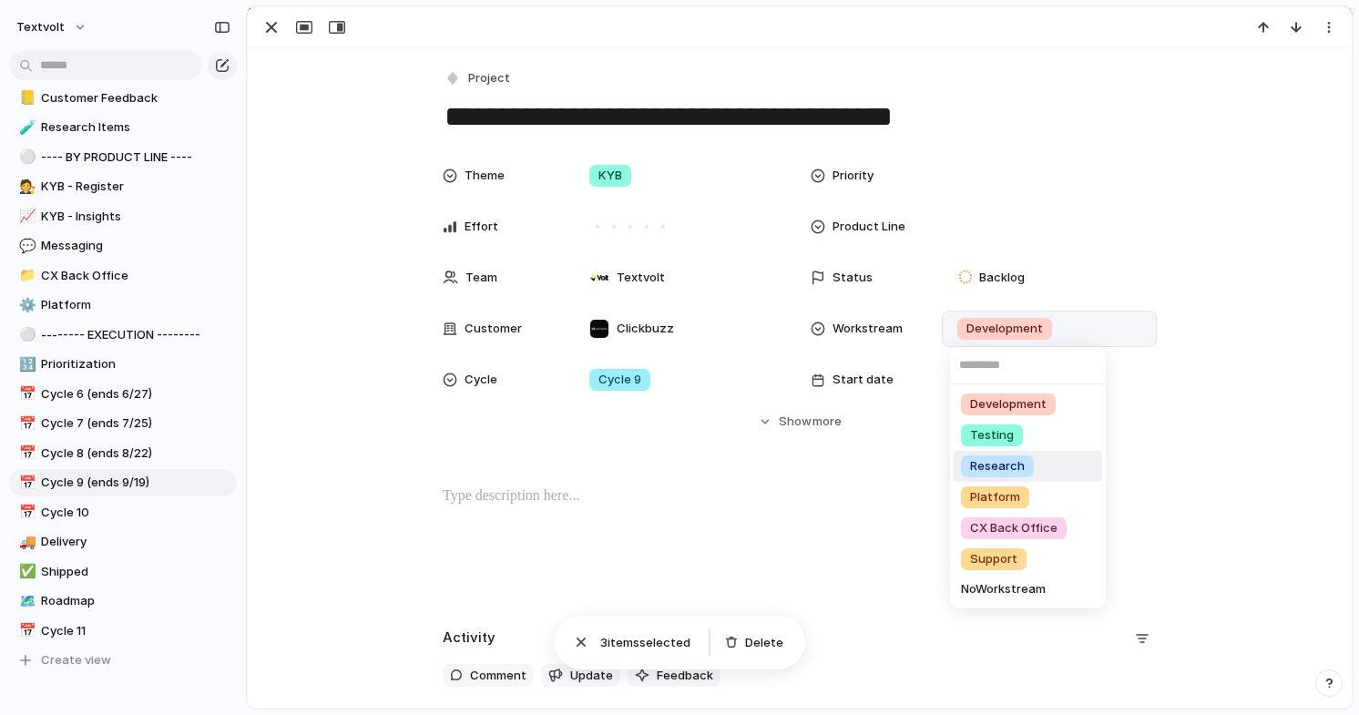
click at [984, 464] on span "Research" at bounding box center [997, 466] width 55 height 18
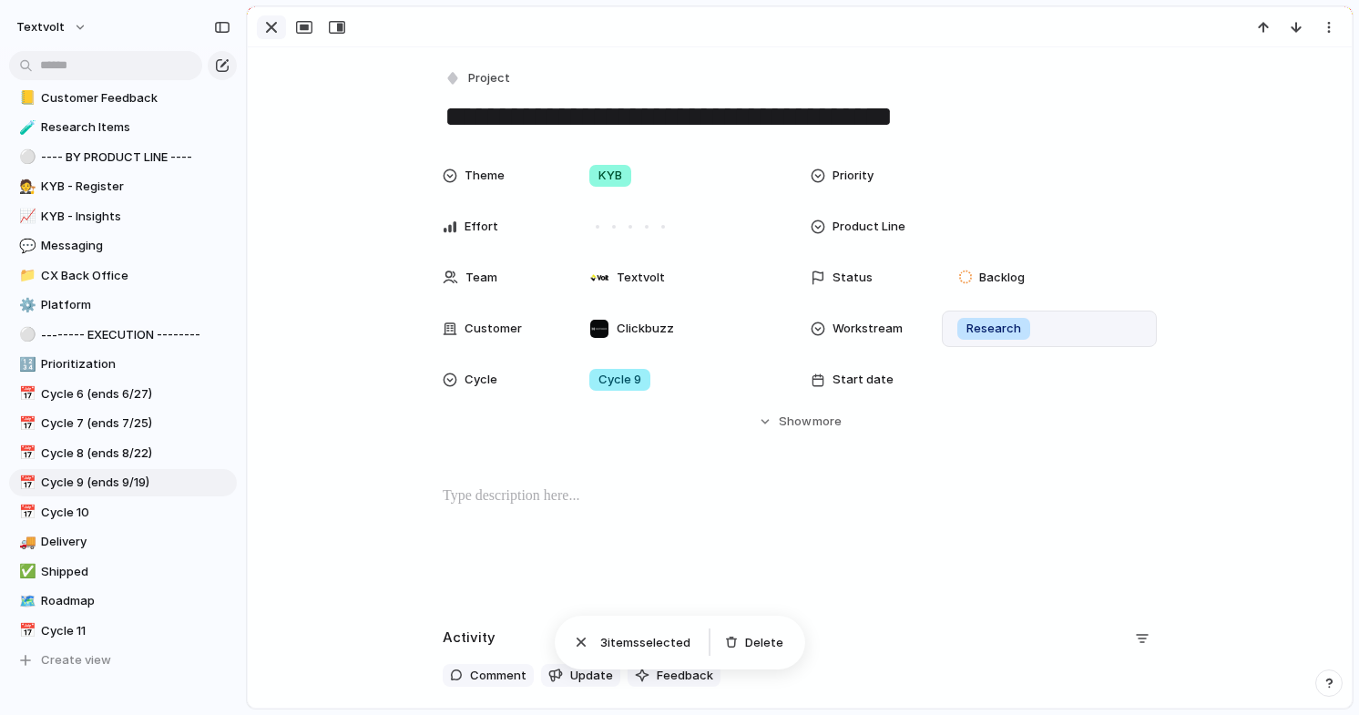
click at [279, 30] on div "button" at bounding box center [271, 27] width 22 height 22
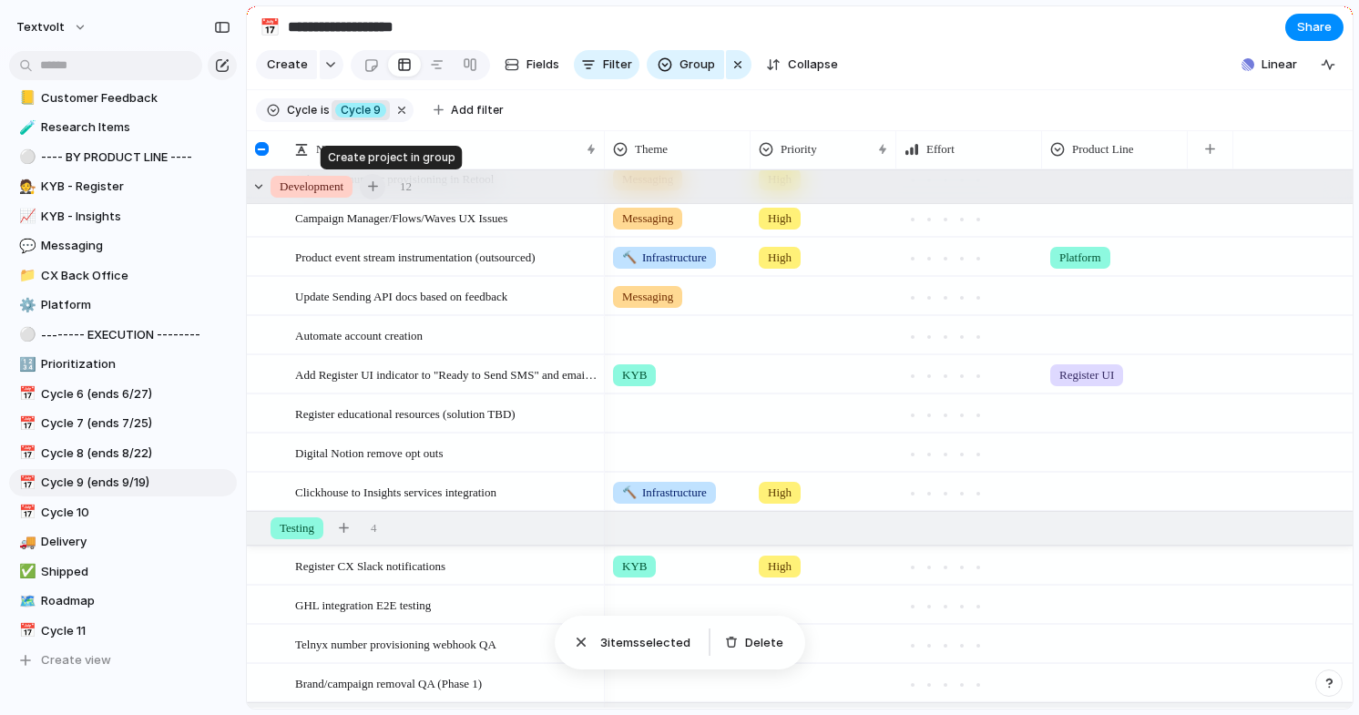
click at [380, 180] on button "button" at bounding box center [372, 186] width 25 height 25
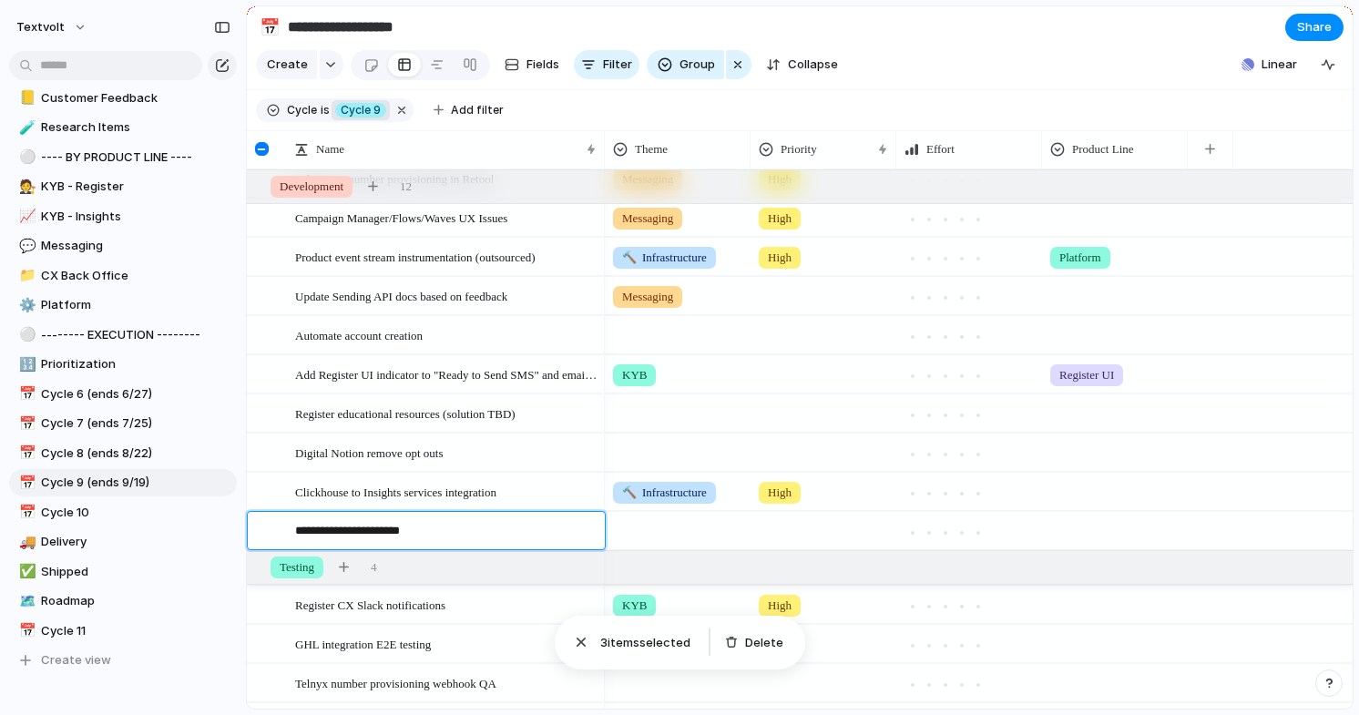
click at [358, 527] on textarea "**********" at bounding box center [443, 533] width 297 height 23
type textarea "**********"
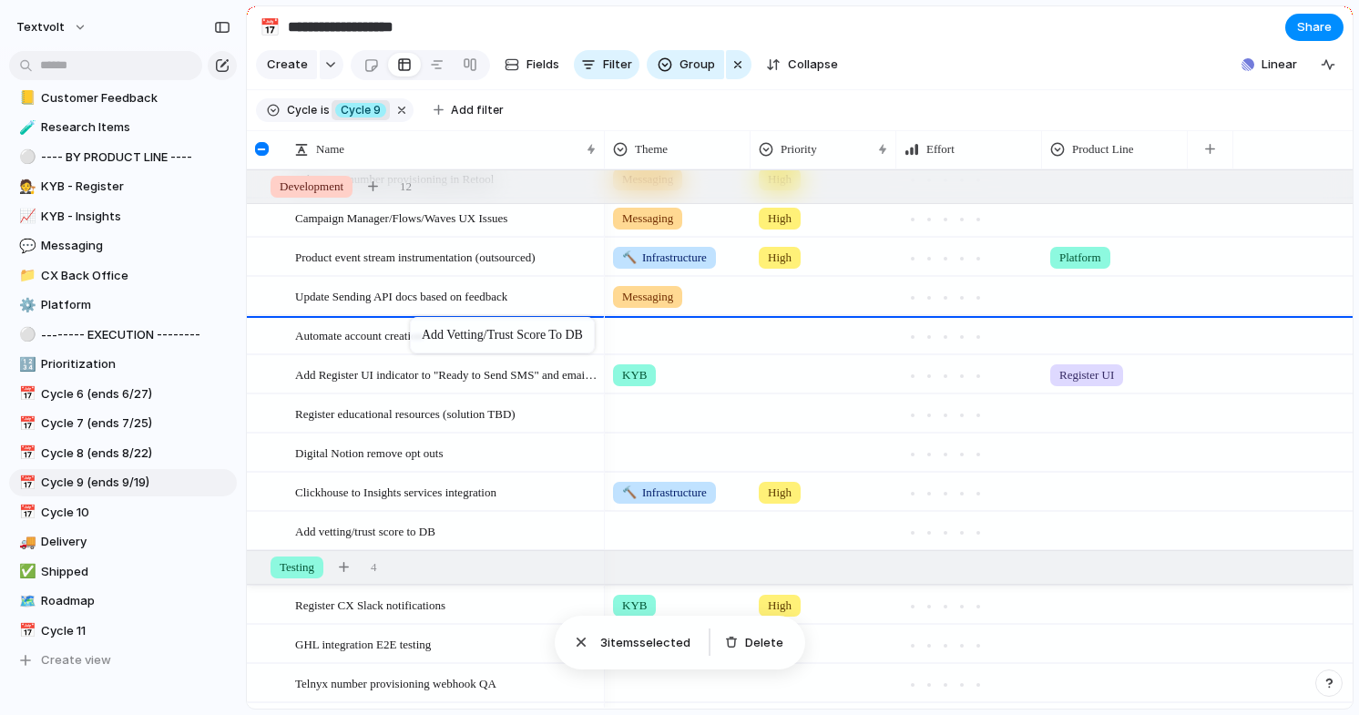
drag, startPoint x: 423, startPoint y: 529, endPoint x: 419, endPoint y: 321, distance: 208.6
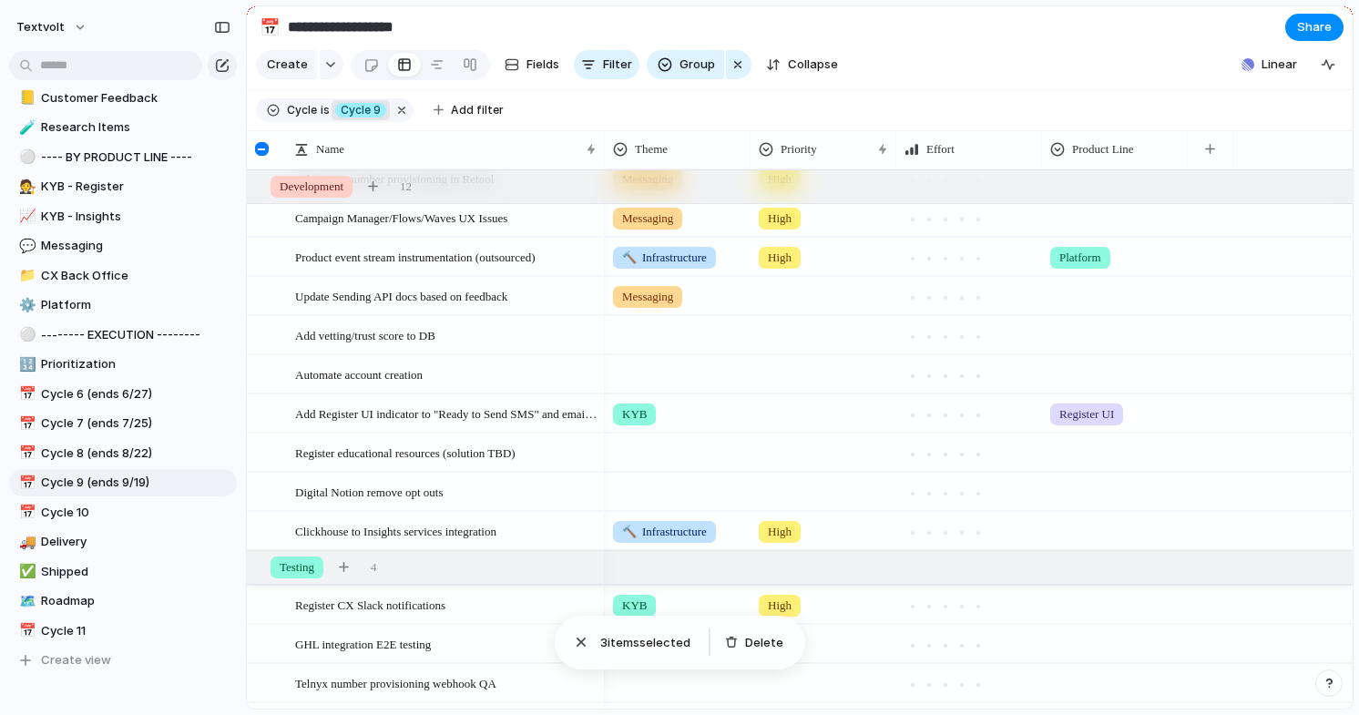
click at [672, 331] on div at bounding box center [678, 332] width 144 height 30
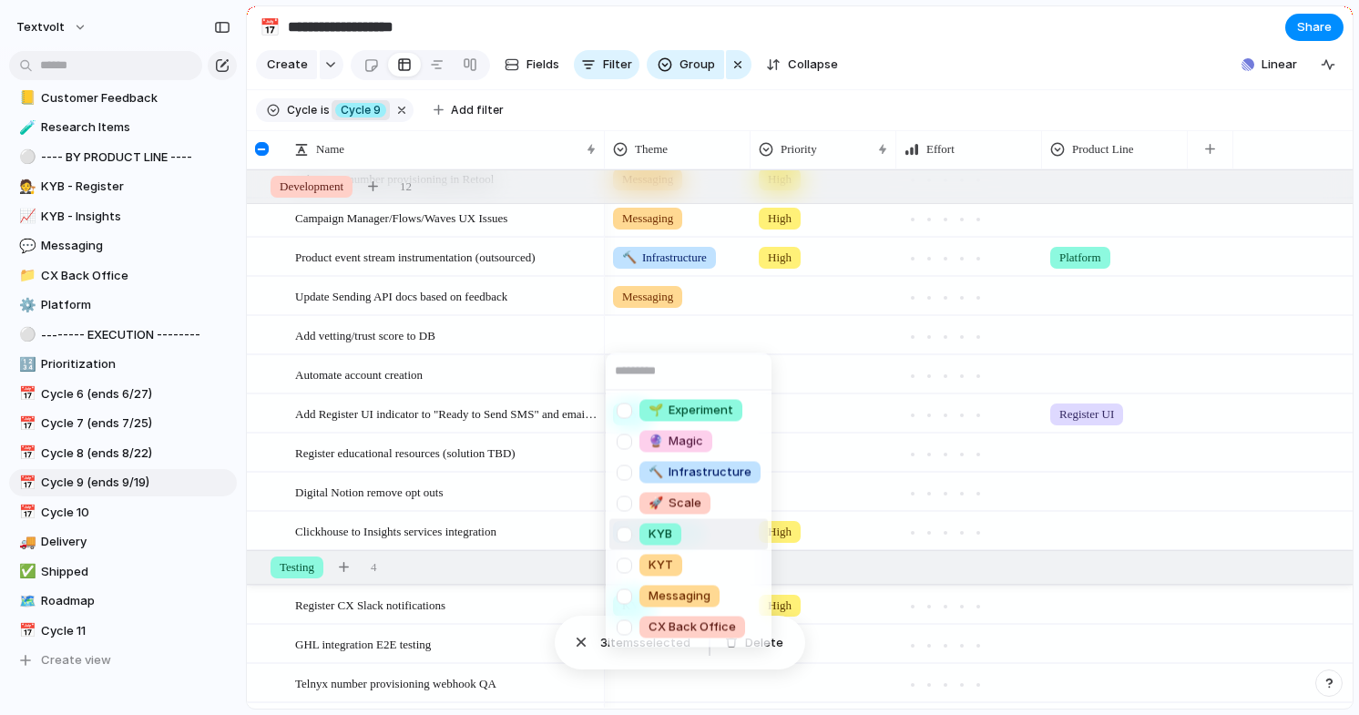
click at [627, 538] on div at bounding box center [624, 534] width 32 height 32
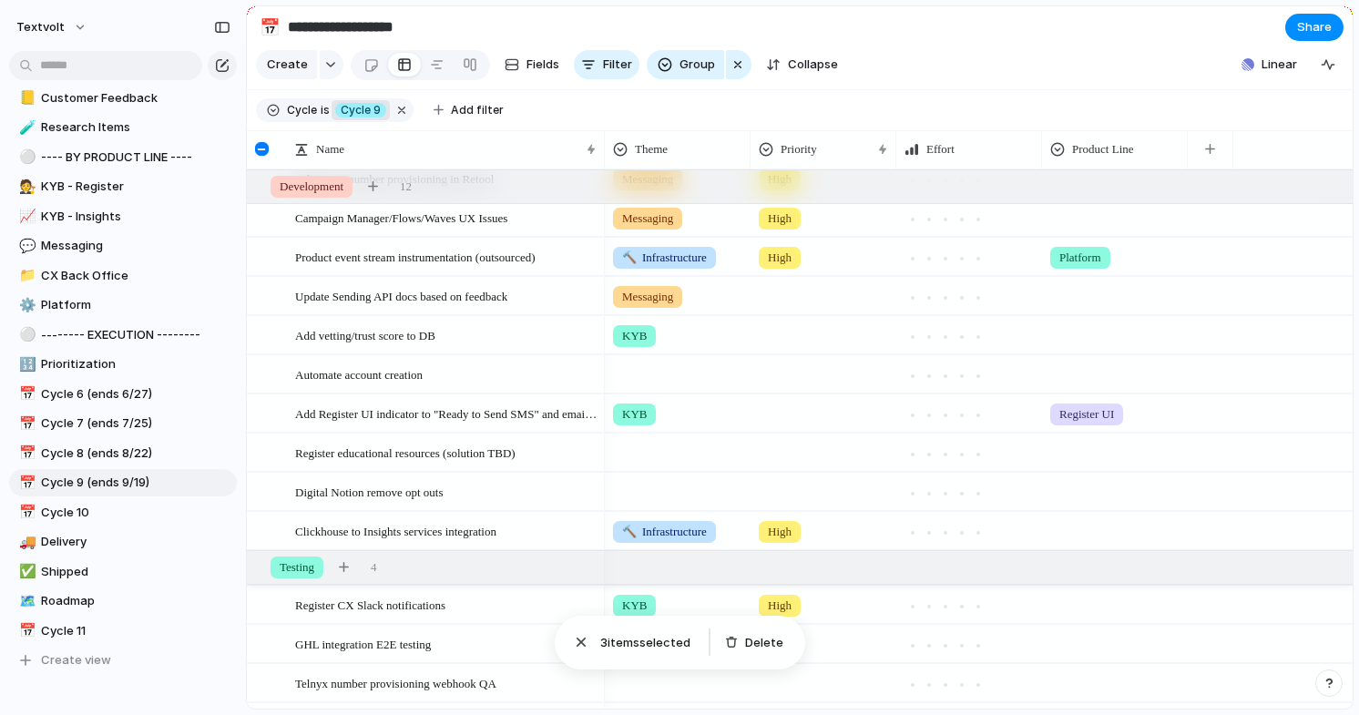
click at [788, 318] on div "🌱 Experiment 🔮 Magic 🔨 Infrastructure 🚀 Scale KYB KYT Messaging CX Back Office" at bounding box center [679, 357] width 1359 height 715
click at [791, 338] on div at bounding box center [823, 332] width 144 height 30
click at [789, 439] on span "High" at bounding box center [783, 442] width 25 height 18
click at [130, 282] on span "CX Back Office" at bounding box center [135, 276] width 189 height 18
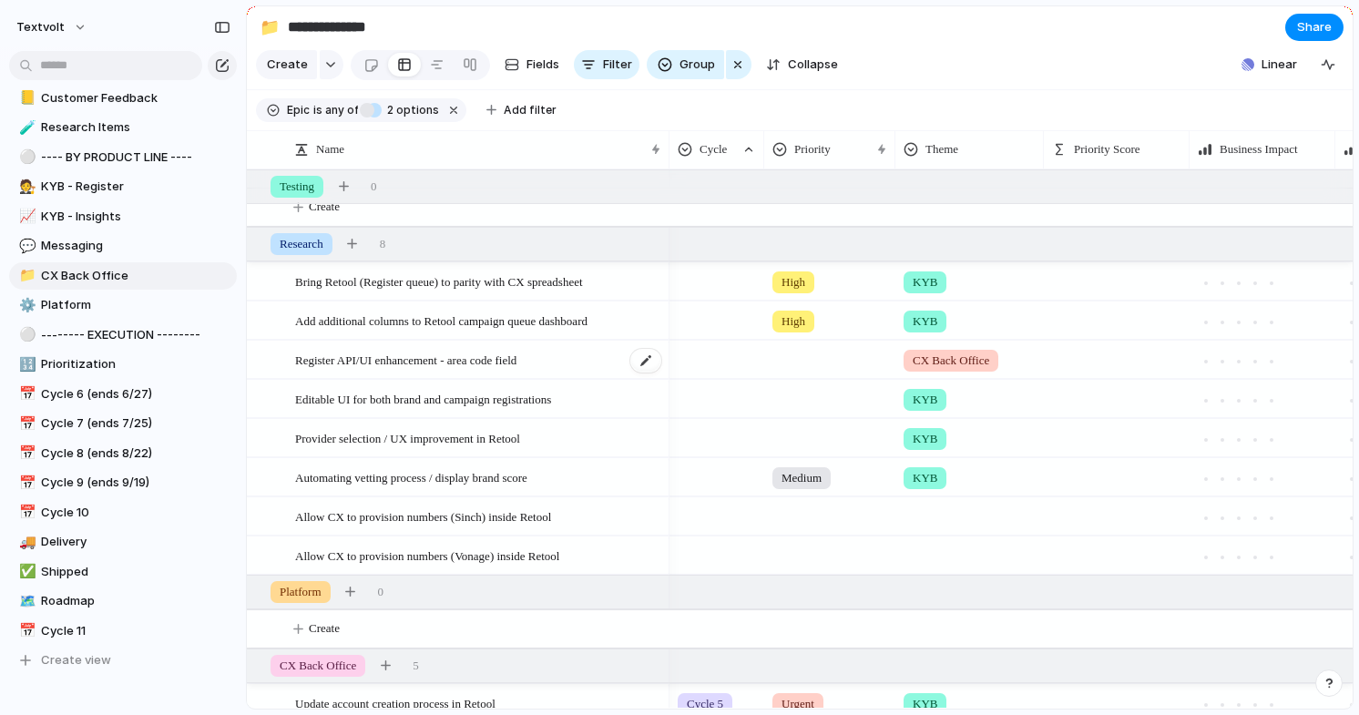
scroll to position [103, 0]
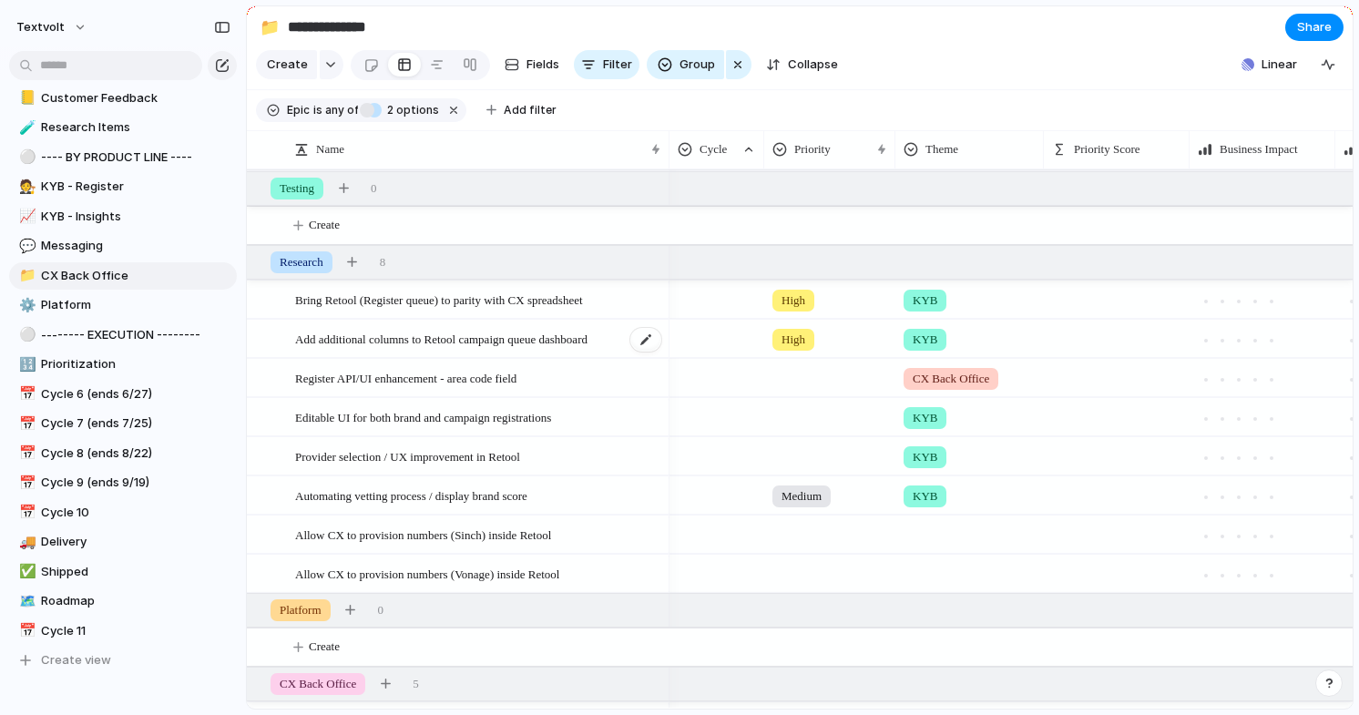
click at [405, 339] on span "Add additional columns to Retool campaign queue dashboard" at bounding box center [441, 338] width 292 height 21
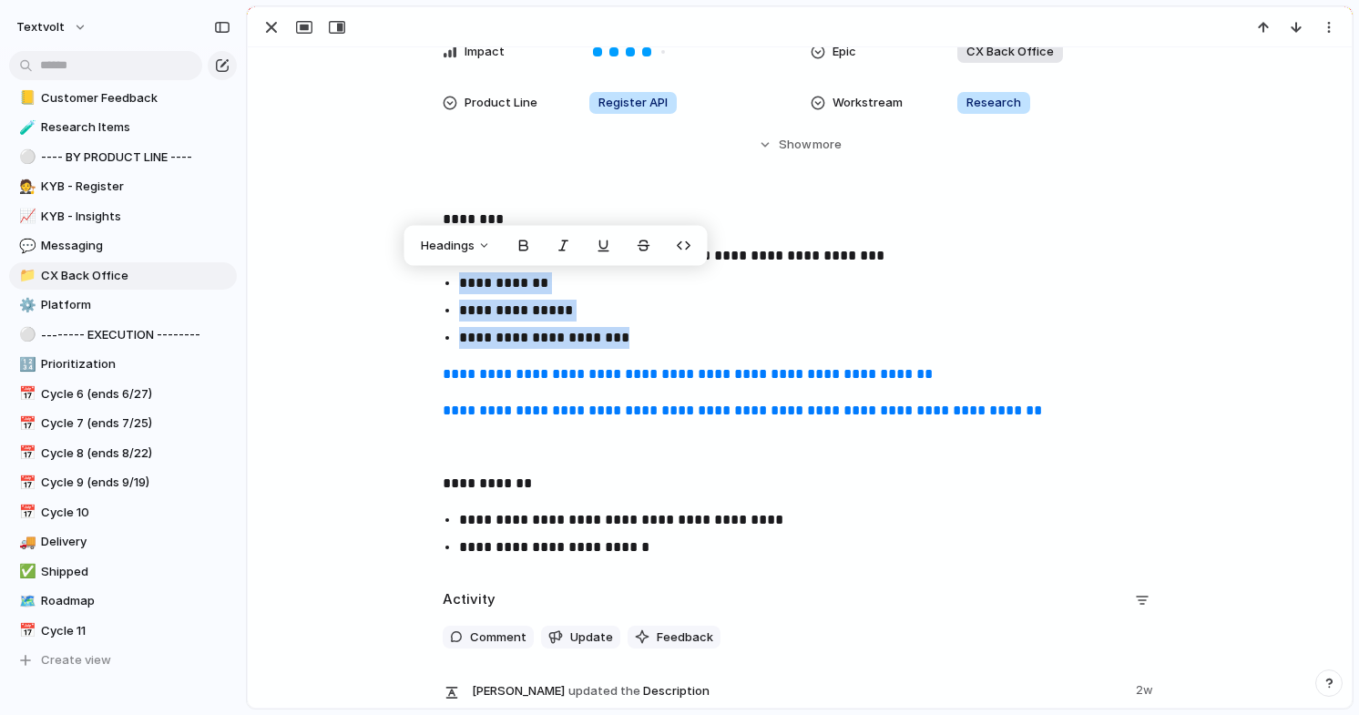
drag, startPoint x: 470, startPoint y: 279, endPoint x: 654, endPoint y: 330, distance: 190.9
click at [654, 330] on ul "**********" at bounding box center [799, 297] width 747 height 104
click at [637, 336] on p "**********" at bounding box center [816, 338] width 714 height 22
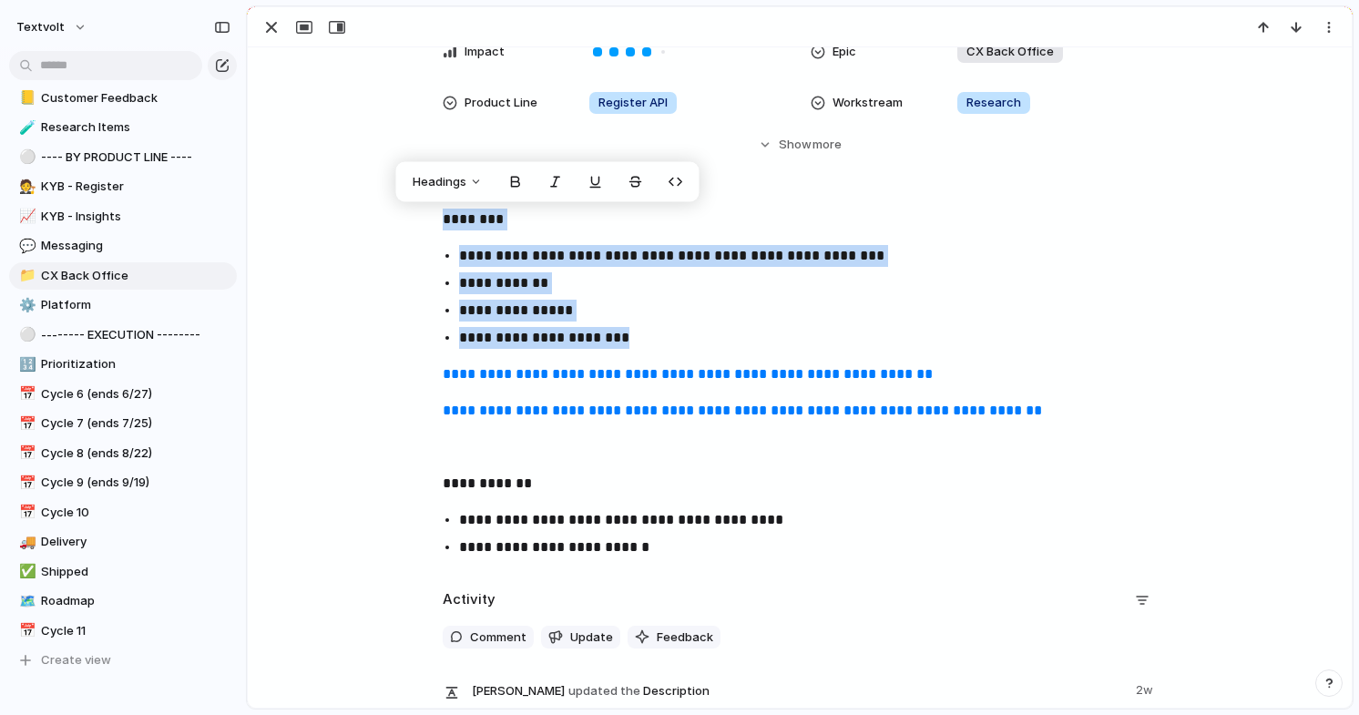
drag, startPoint x: 442, startPoint y: 215, endPoint x: 658, endPoint y: 343, distance: 251.1
click at [658, 343] on div "**********" at bounding box center [800, 386] width 1060 height 355
click at [552, 285] on p "**********" at bounding box center [816, 283] width 714 height 22
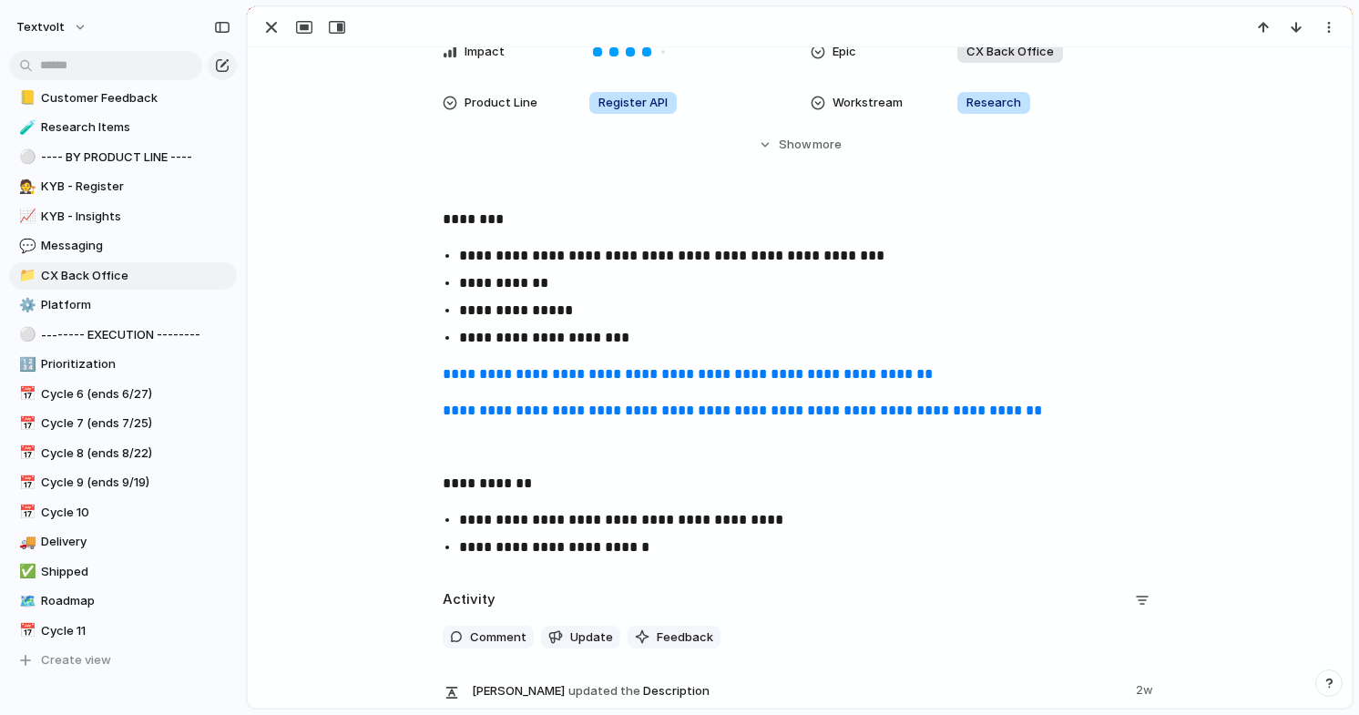
click at [625, 340] on p "**********" at bounding box center [816, 338] width 714 height 22
click at [118, 484] on span "Cycle 9 (ends 9/19)" at bounding box center [135, 483] width 189 height 18
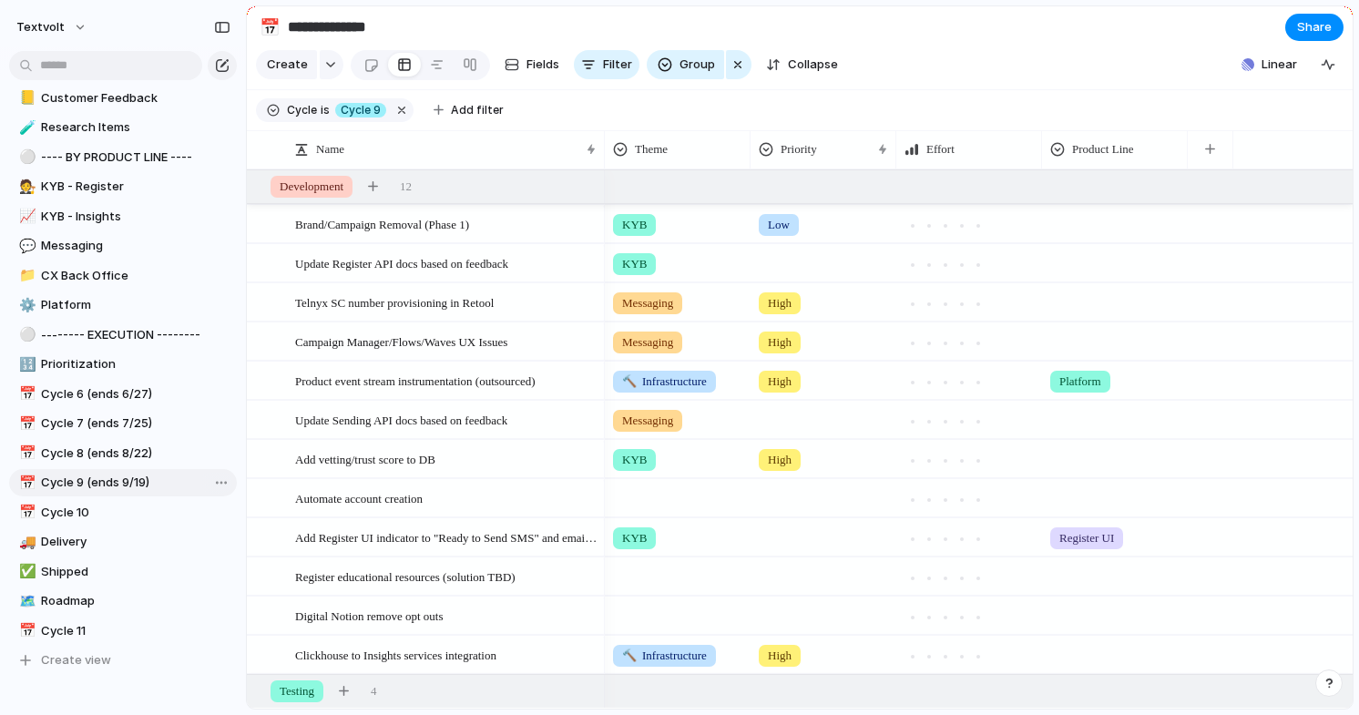
type input "**********"
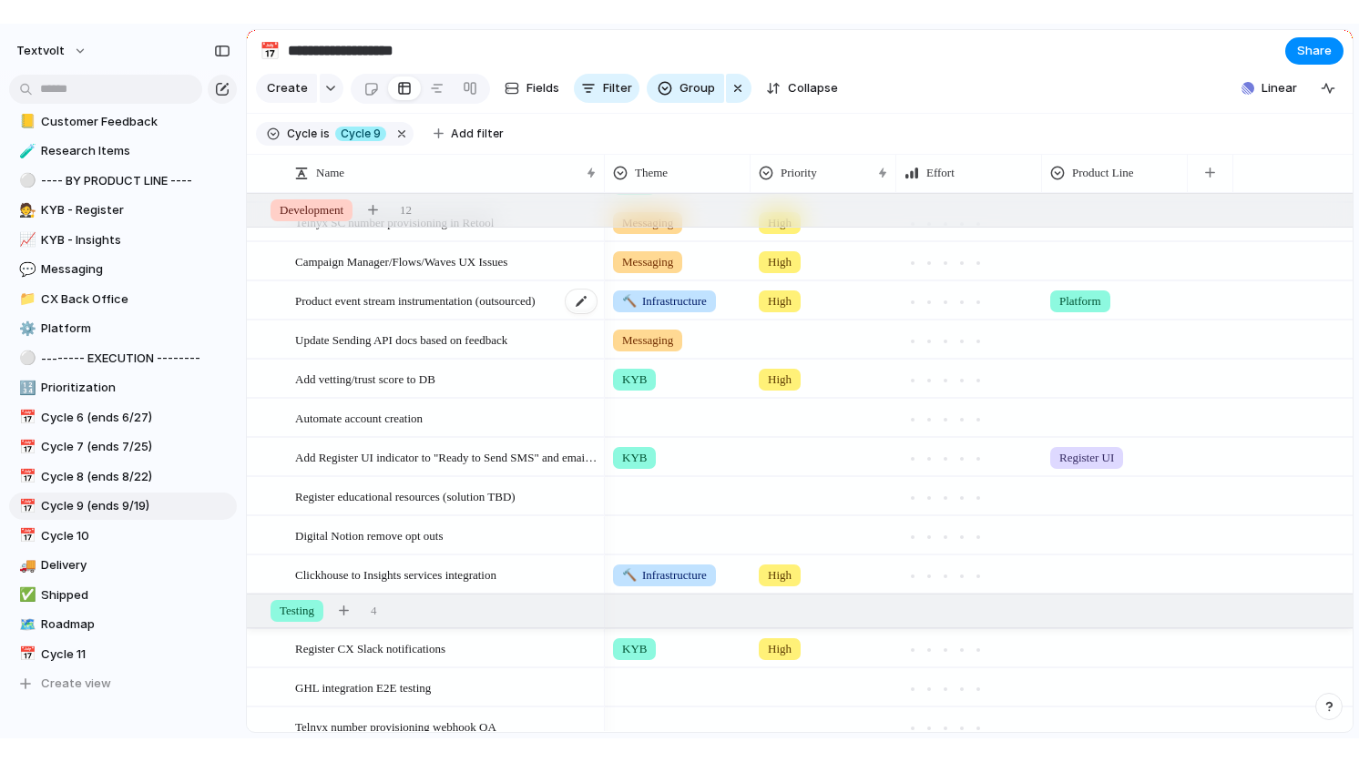
scroll to position [126, 0]
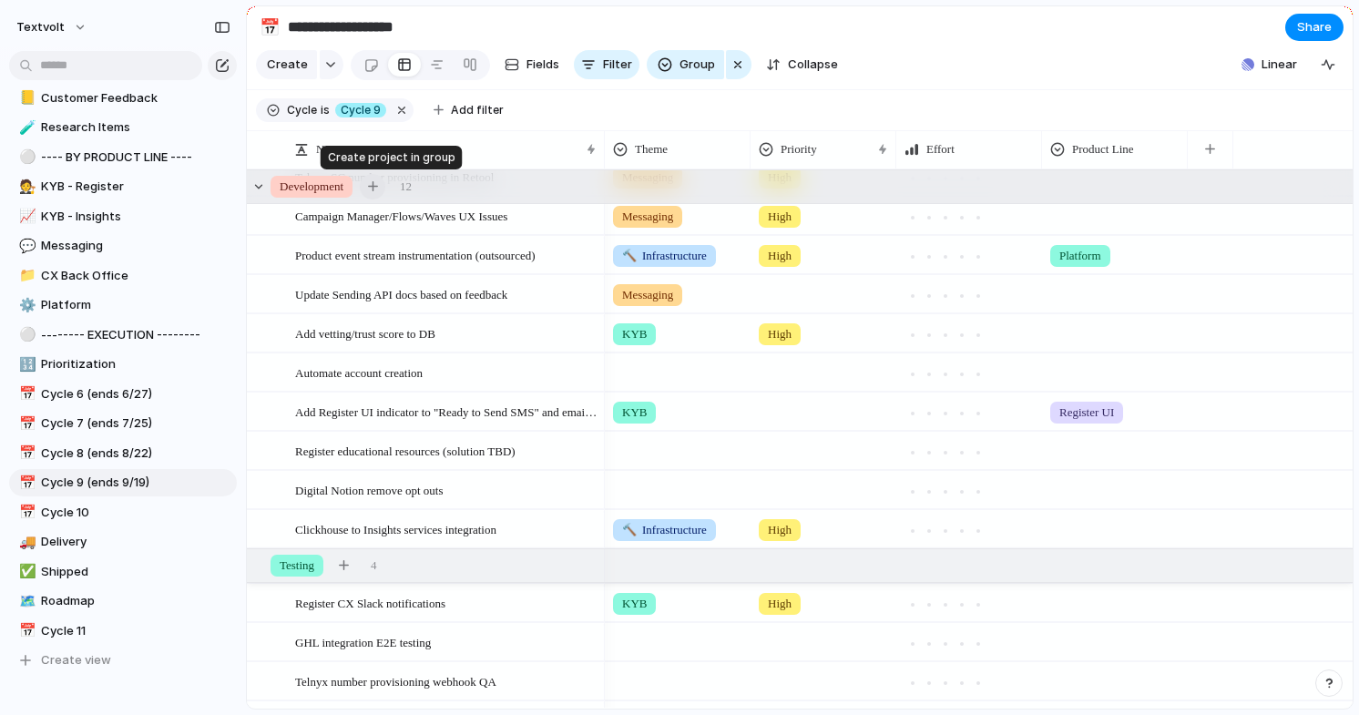
click at [378, 188] on div "button" at bounding box center [373, 186] width 10 height 10
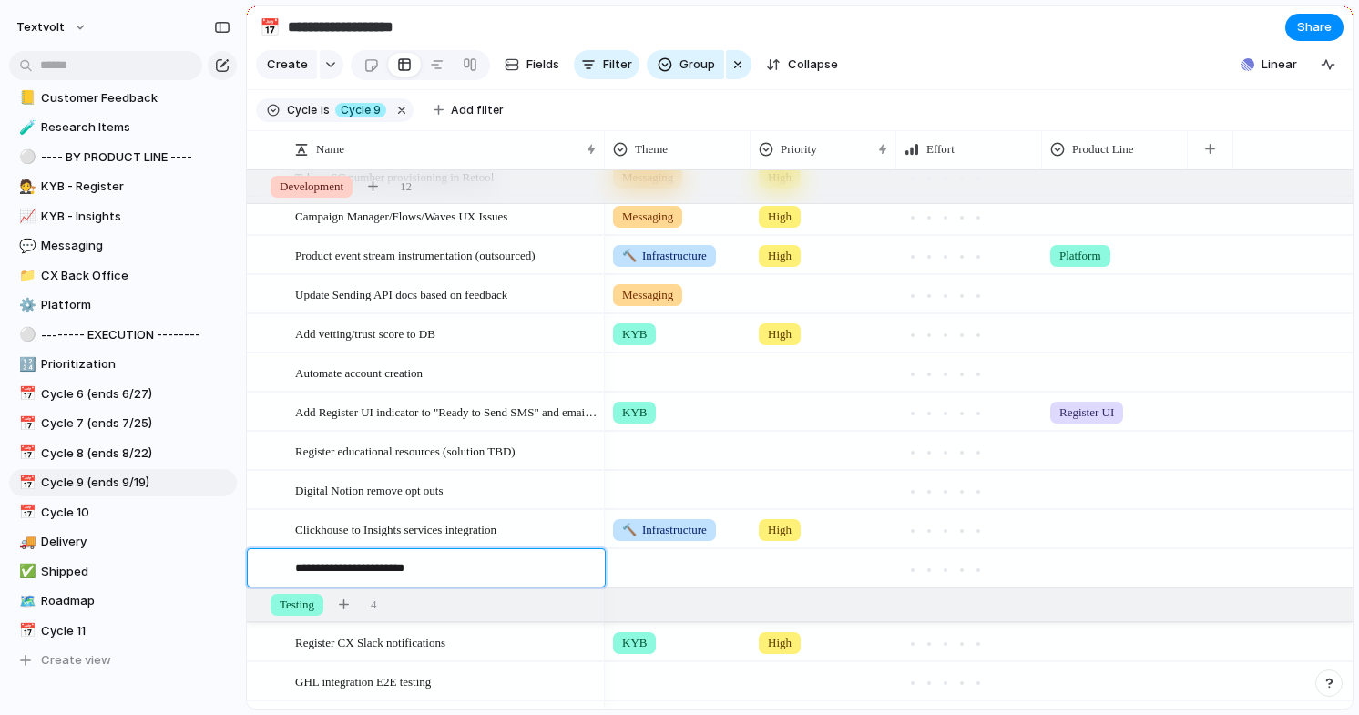
type textarea "**********"
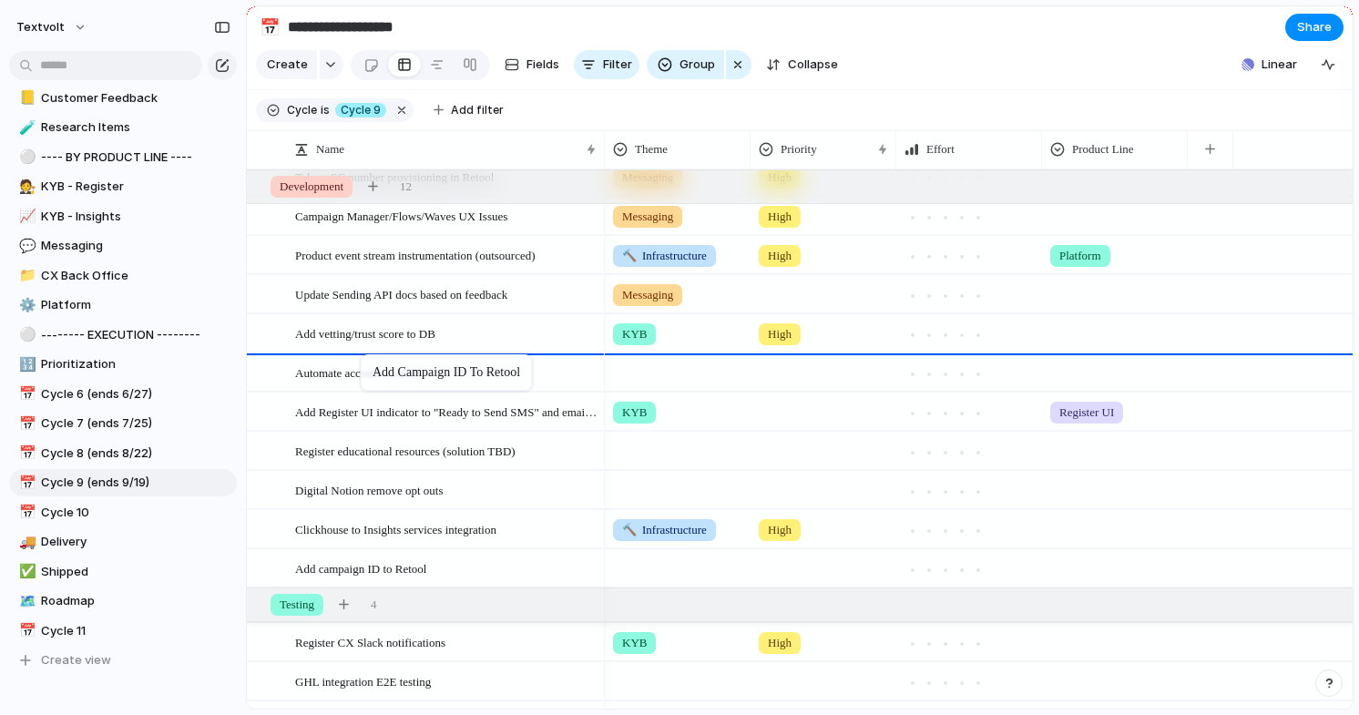
drag, startPoint x: 353, startPoint y: 565, endPoint x: 370, endPoint y: 357, distance: 208.3
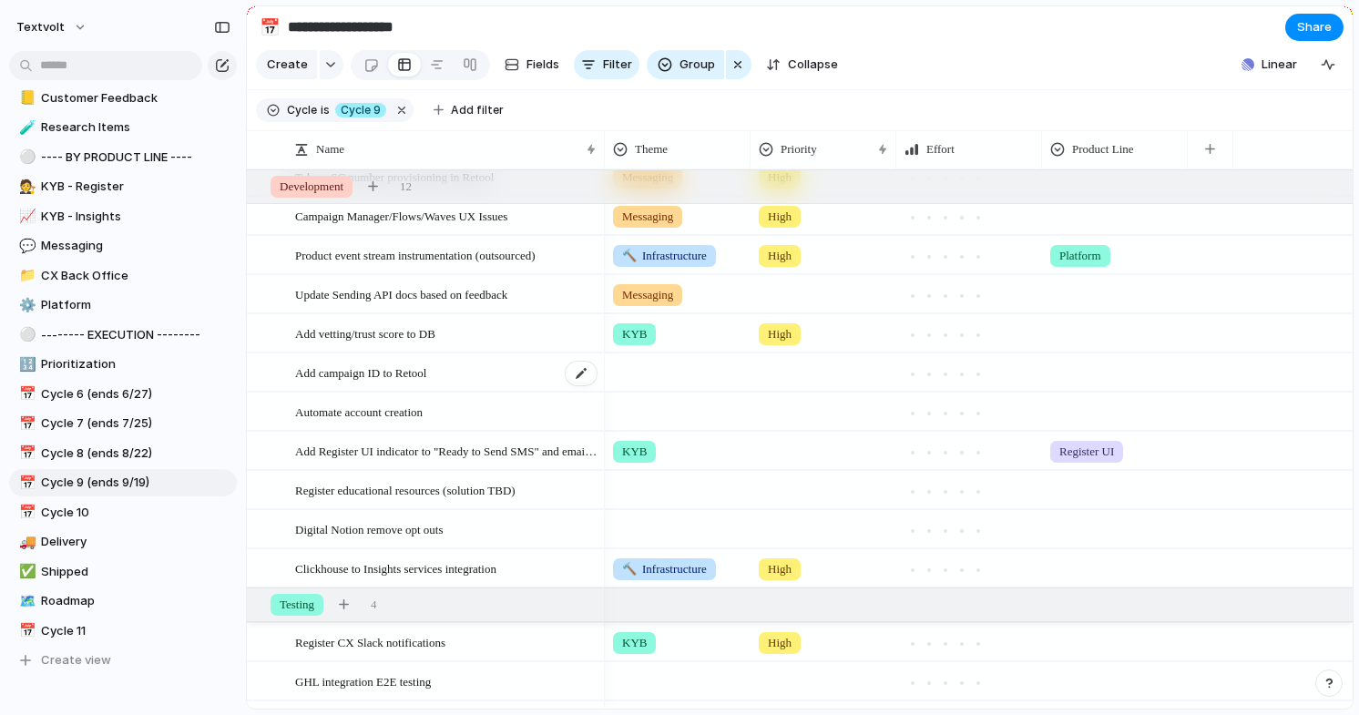
click at [468, 369] on div "Add campaign ID to Retool" at bounding box center [446, 372] width 303 height 37
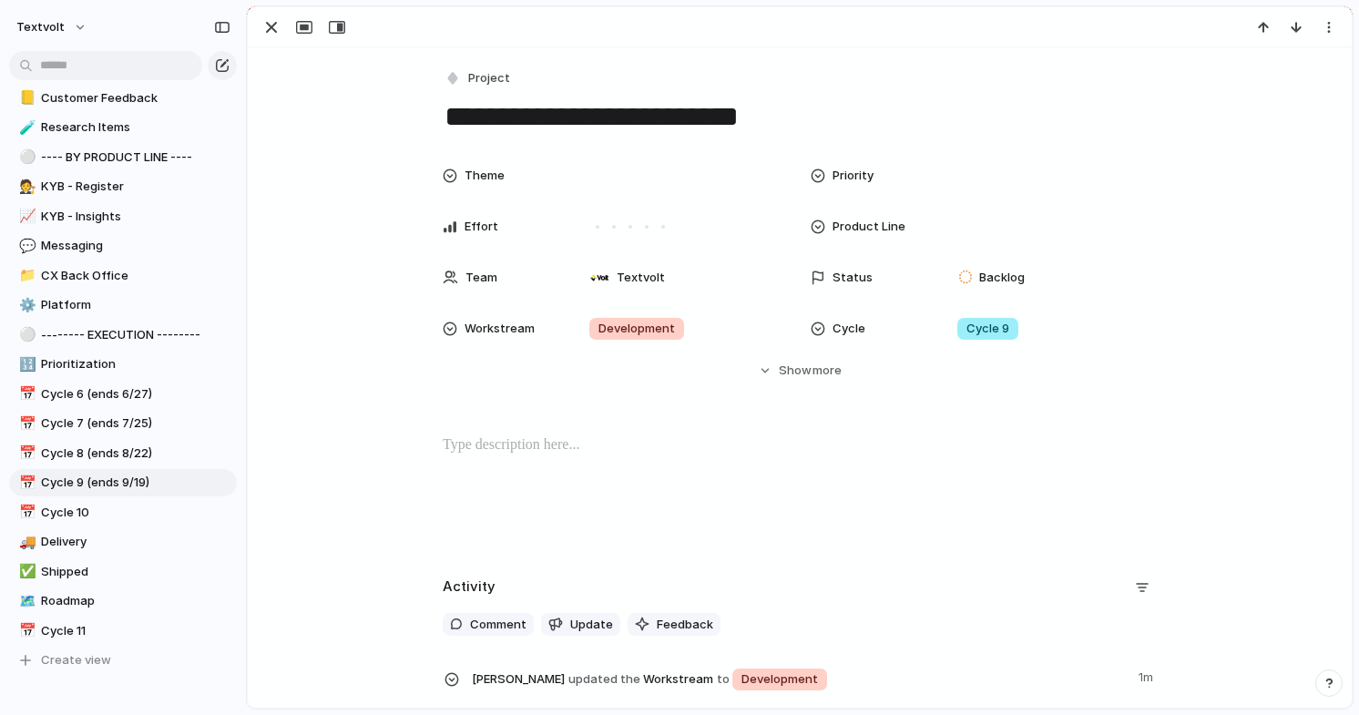
click at [825, 117] on textarea "**********" at bounding box center [800, 116] width 714 height 38
type textarea "**********"
click at [596, 453] on p at bounding box center [800, 445] width 714 height 22
click at [791, 117] on textarea "**********" at bounding box center [800, 116] width 714 height 38
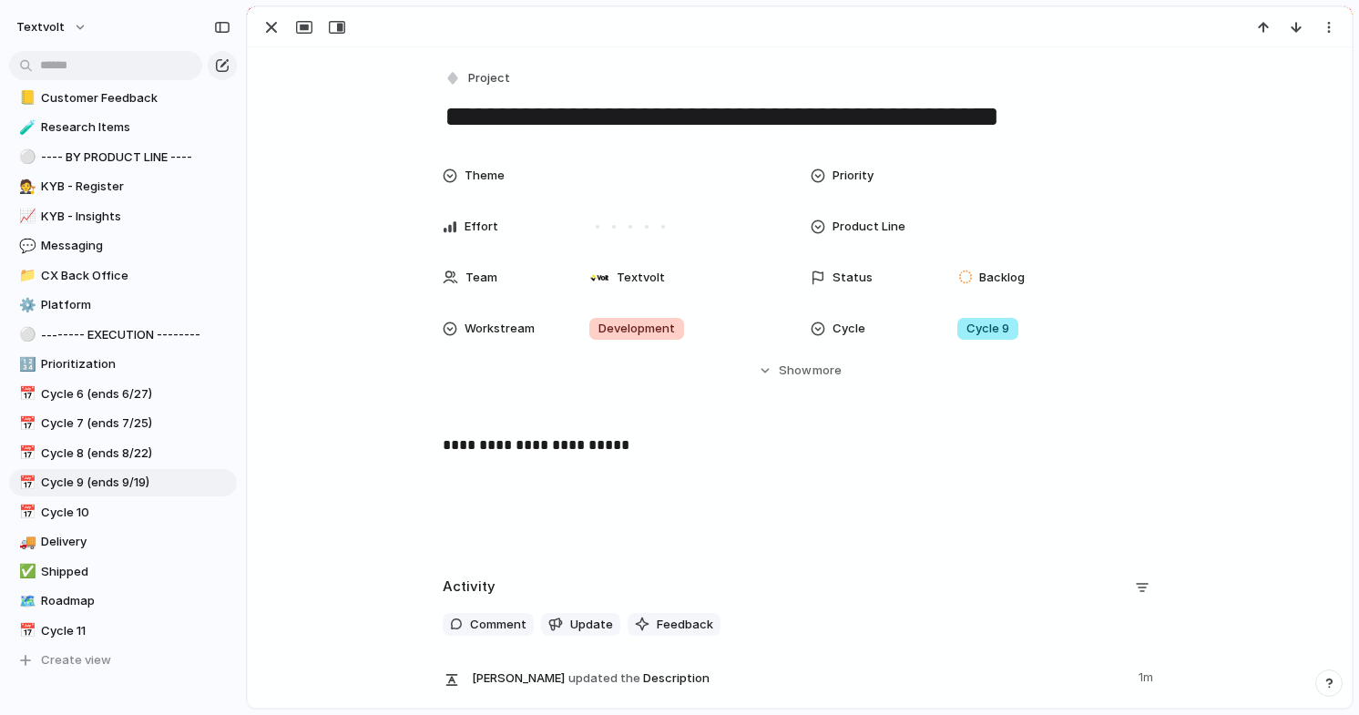
drag, startPoint x: 807, startPoint y: 117, endPoint x: 1063, endPoint y: 108, distance: 256.0
click at [1063, 108] on textarea "**********" at bounding box center [800, 116] width 714 height 38
drag, startPoint x: 662, startPoint y: 118, endPoint x: 512, endPoint y: 121, distance: 150.3
click at [512, 121] on textarea "**********" at bounding box center [800, 116] width 714 height 38
click at [804, 121] on textarea "**********" at bounding box center [800, 116] width 714 height 38
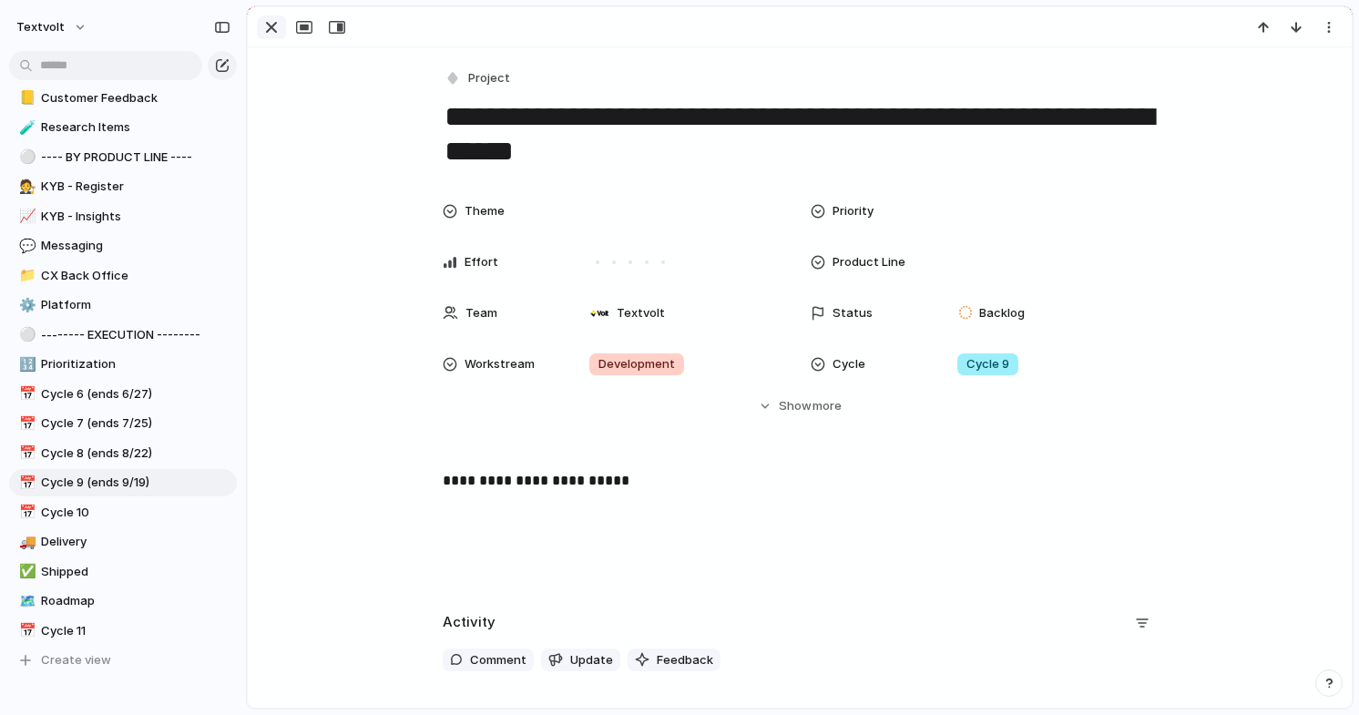
type textarea "**********"
click at [270, 31] on div "button" at bounding box center [271, 27] width 22 height 22
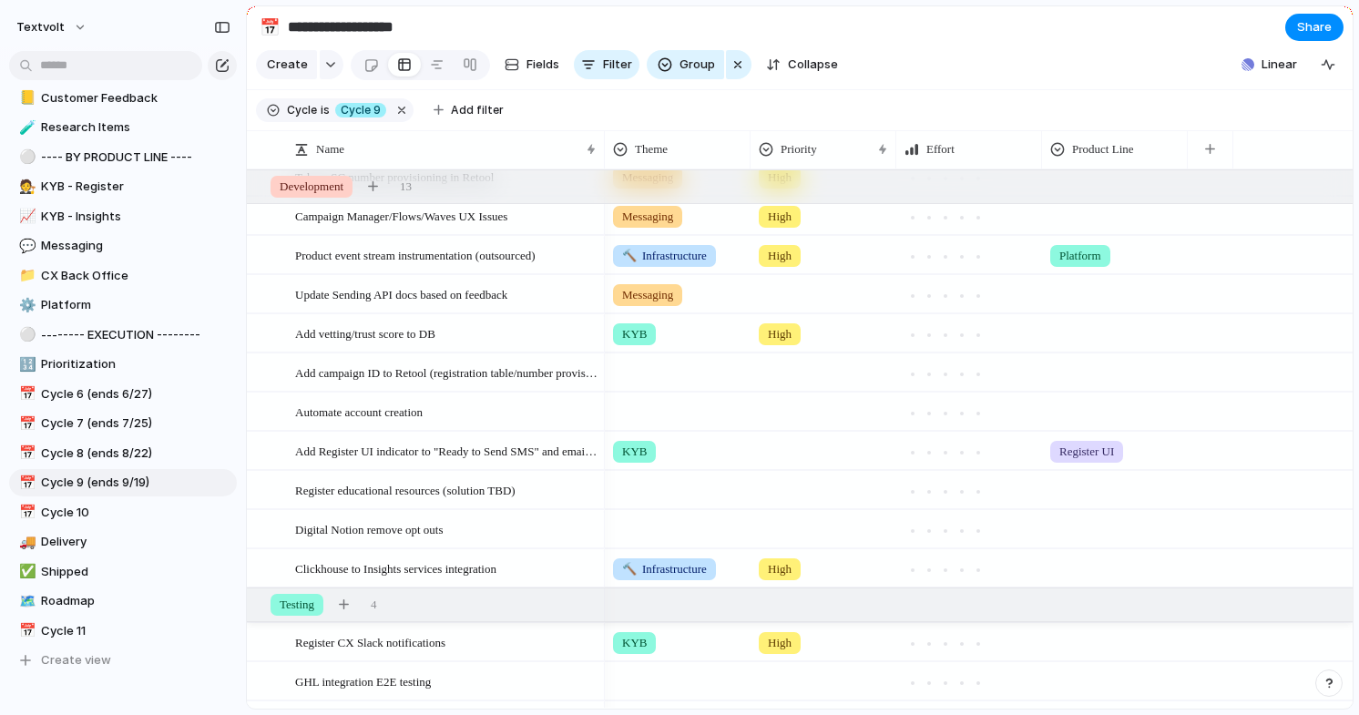
click at [645, 364] on div at bounding box center [678, 369] width 144 height 30
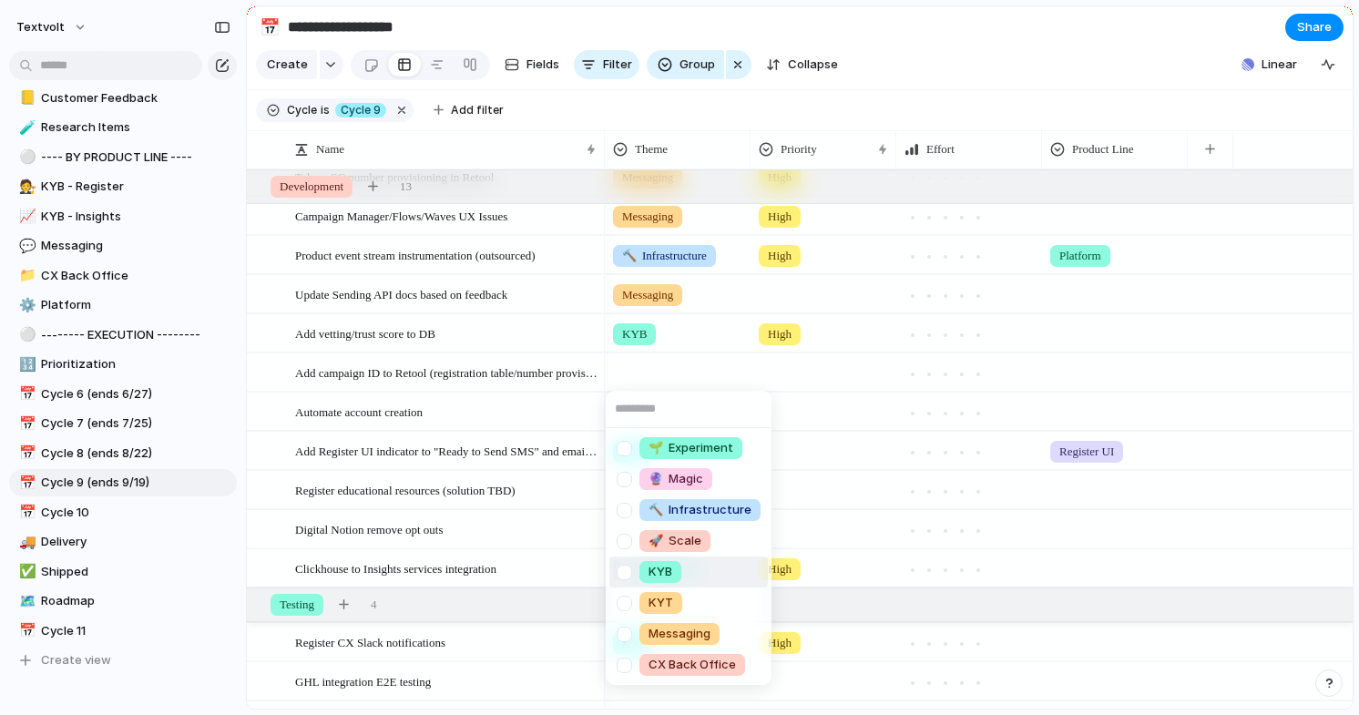
click at [628, 576] on div at bounding box center [624, 572] width 32 height 32
click at [808, 362] on div "🌱 Experiment 🔮 Magic 🔨 Infrastructure 🚀 Scale KYB KYT Messaging CX Back Office" at bounding box center [679, 357] width 1359 height 715
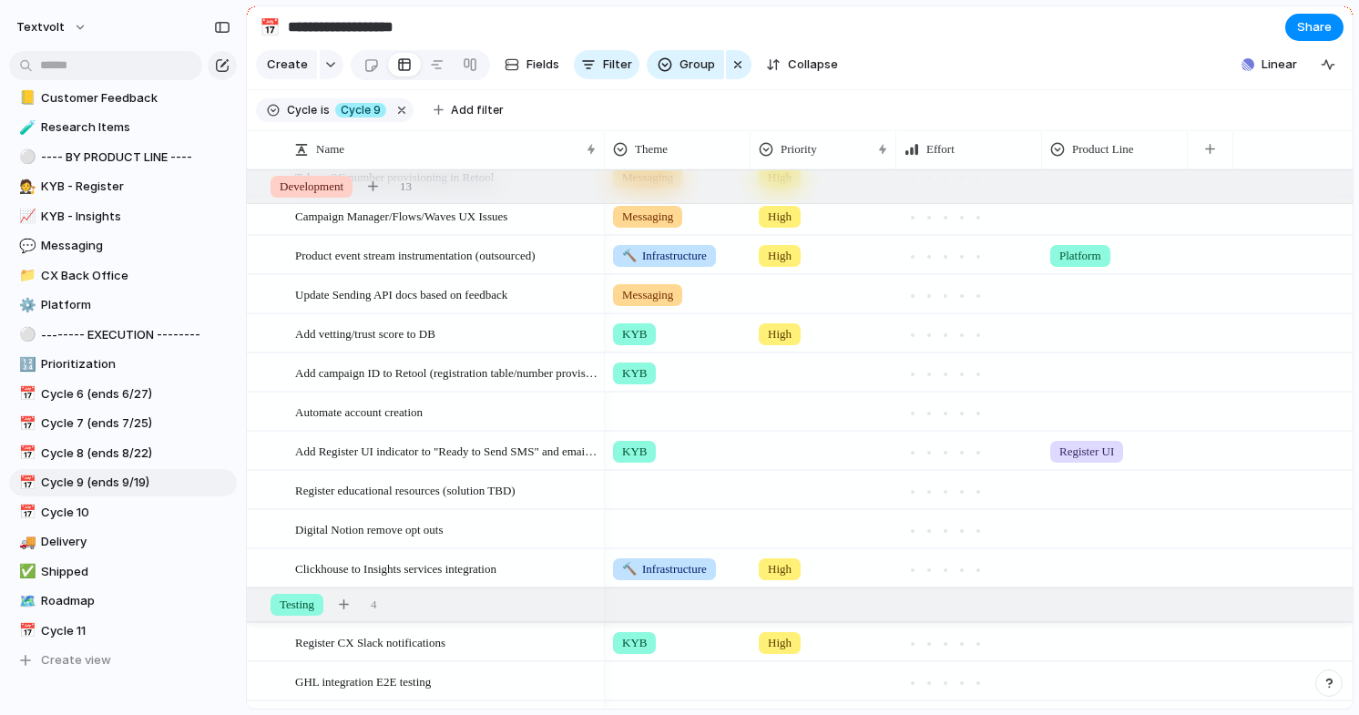
click at [795, 372] on div at bounding box center [823, 369] width 144 height 30
click at [788, 474] on span "High" at bounding box center [783, 479] width 25 height 18
click at [266, 331] on div at bounding box center [262, 334] width 14 height 14
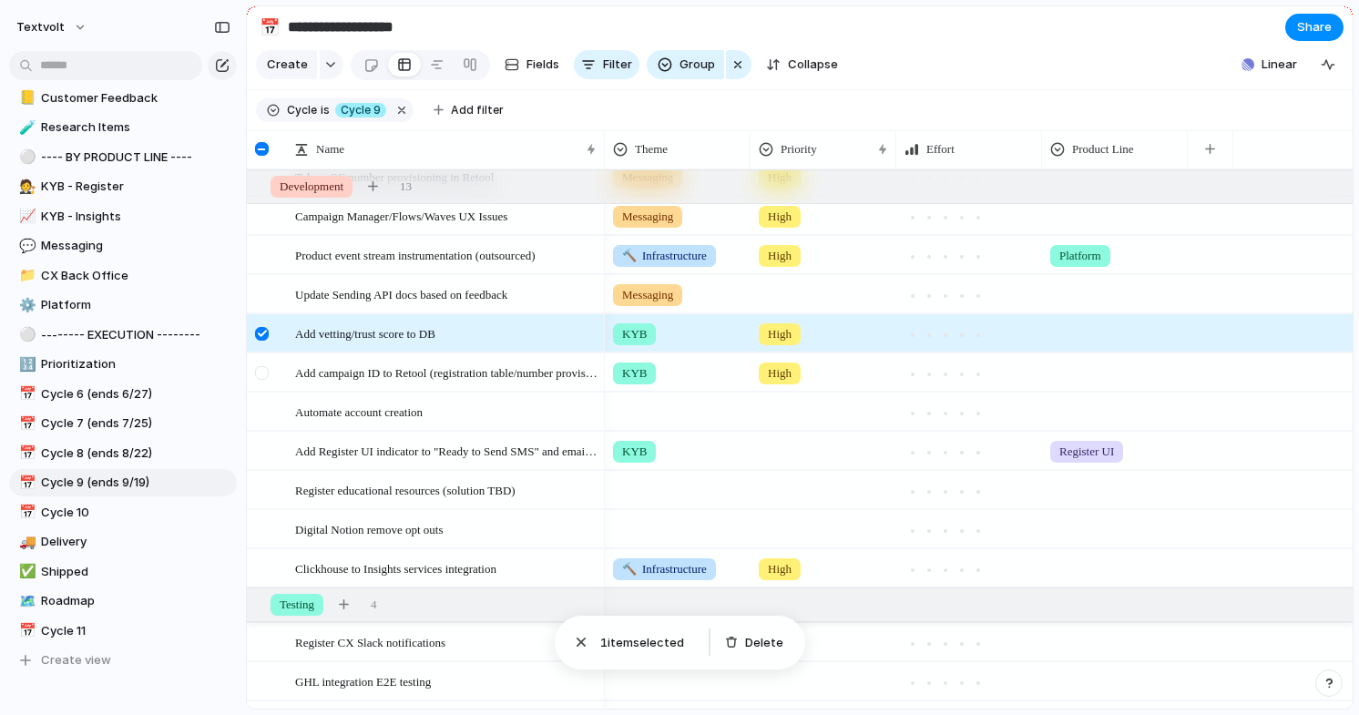
click at [265, 372] on div at bounding box center [262, 373] width 14 height 14
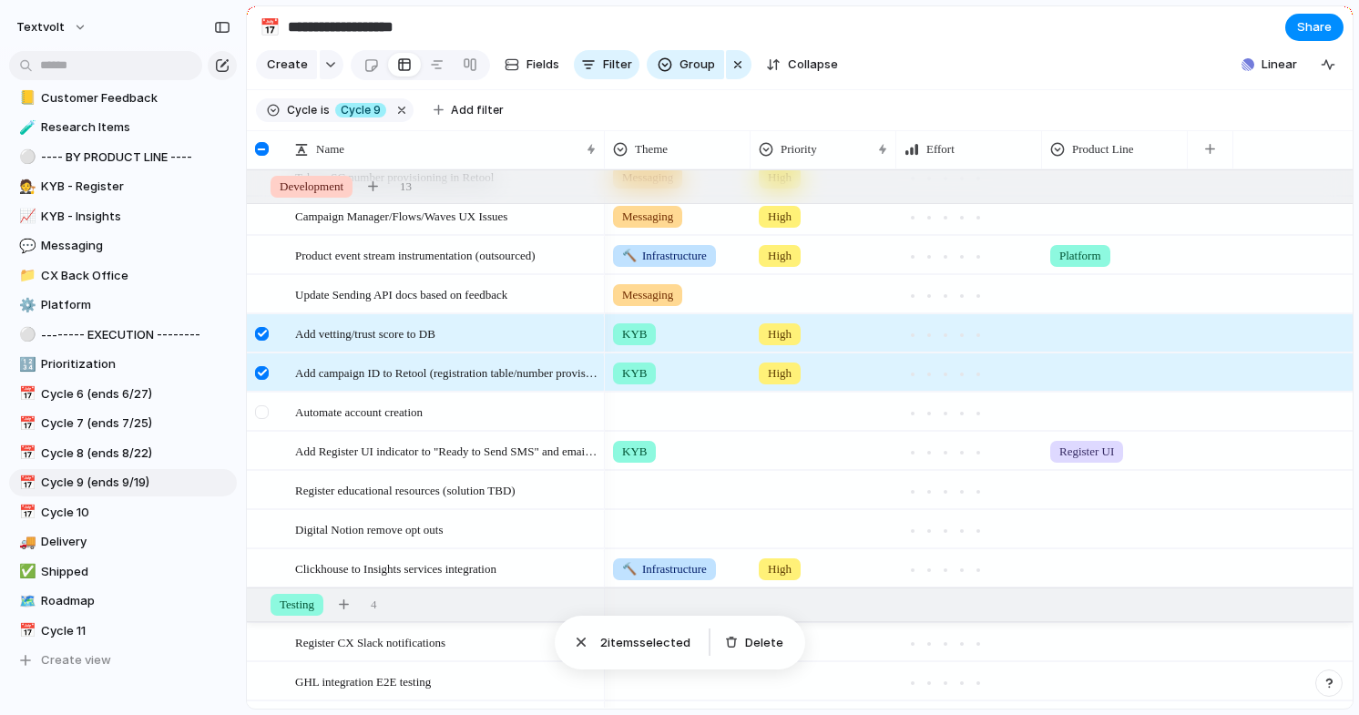
click at [261, 415] on div at bounding box center [262, 412] width 14 height 14
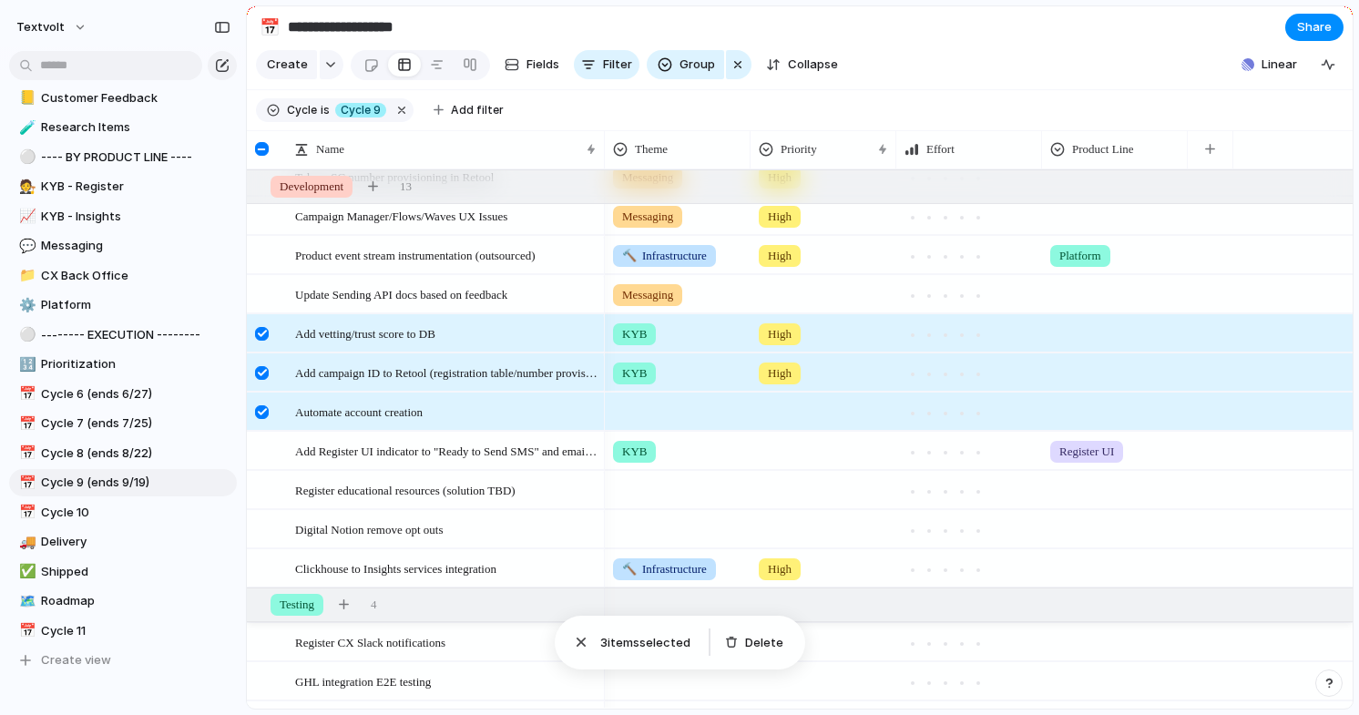
click at [262, 414] on div at bounding box center [262, 412] width 14 height 14
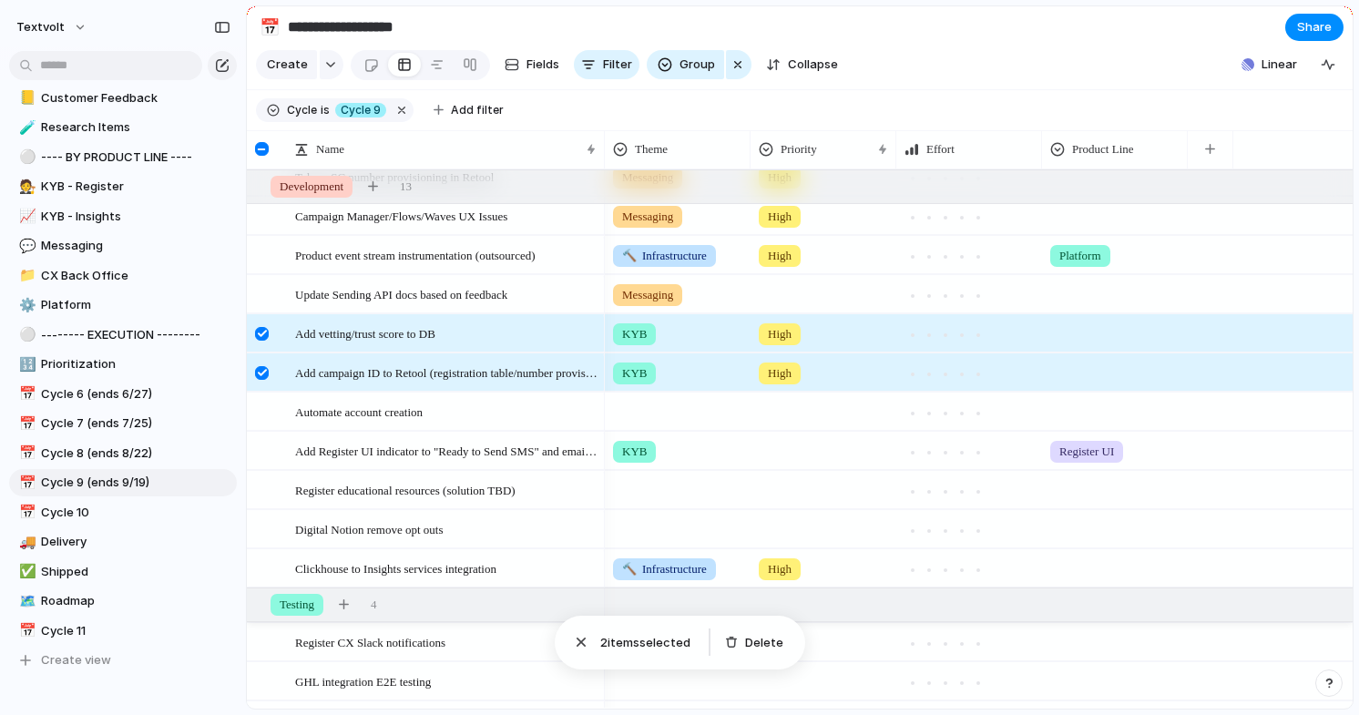
click at [262, 366] on div at bounding box center [262, 373] width 14 height 14
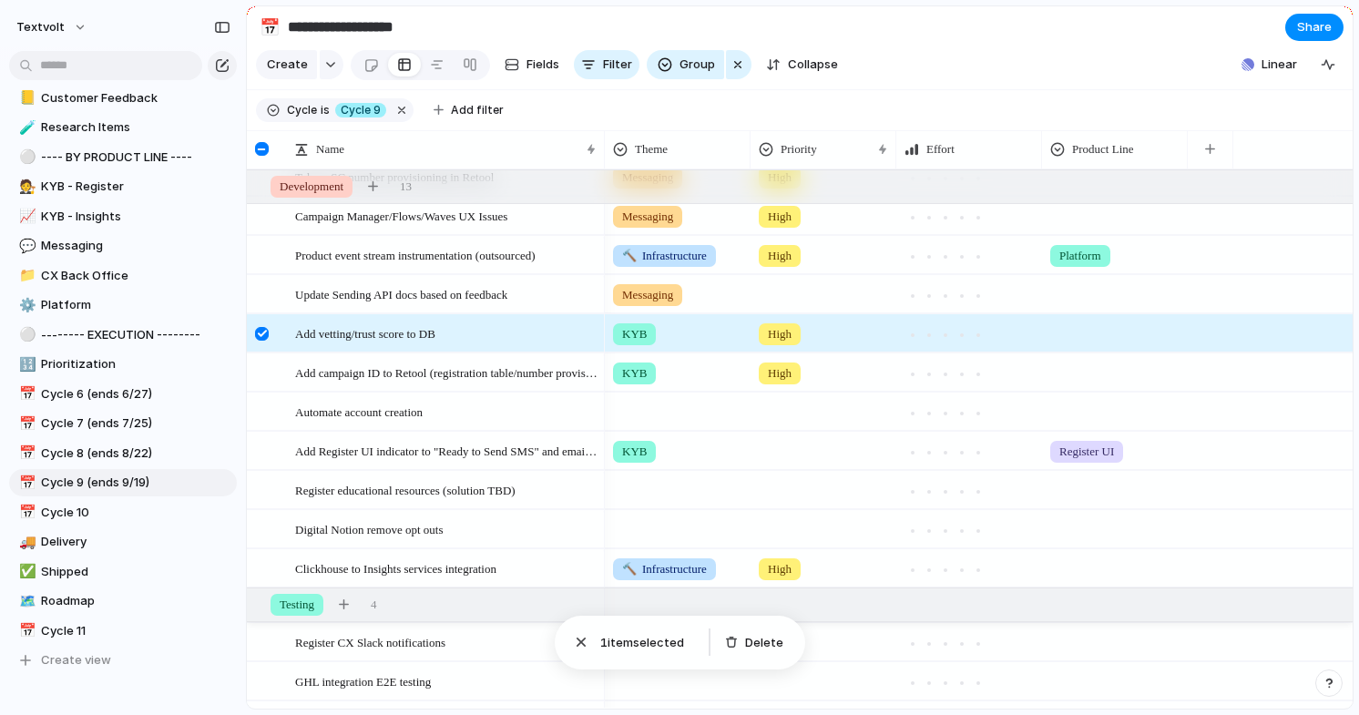
click at [262, 325] on div at bounding box center [264, 339] width 33 height 49
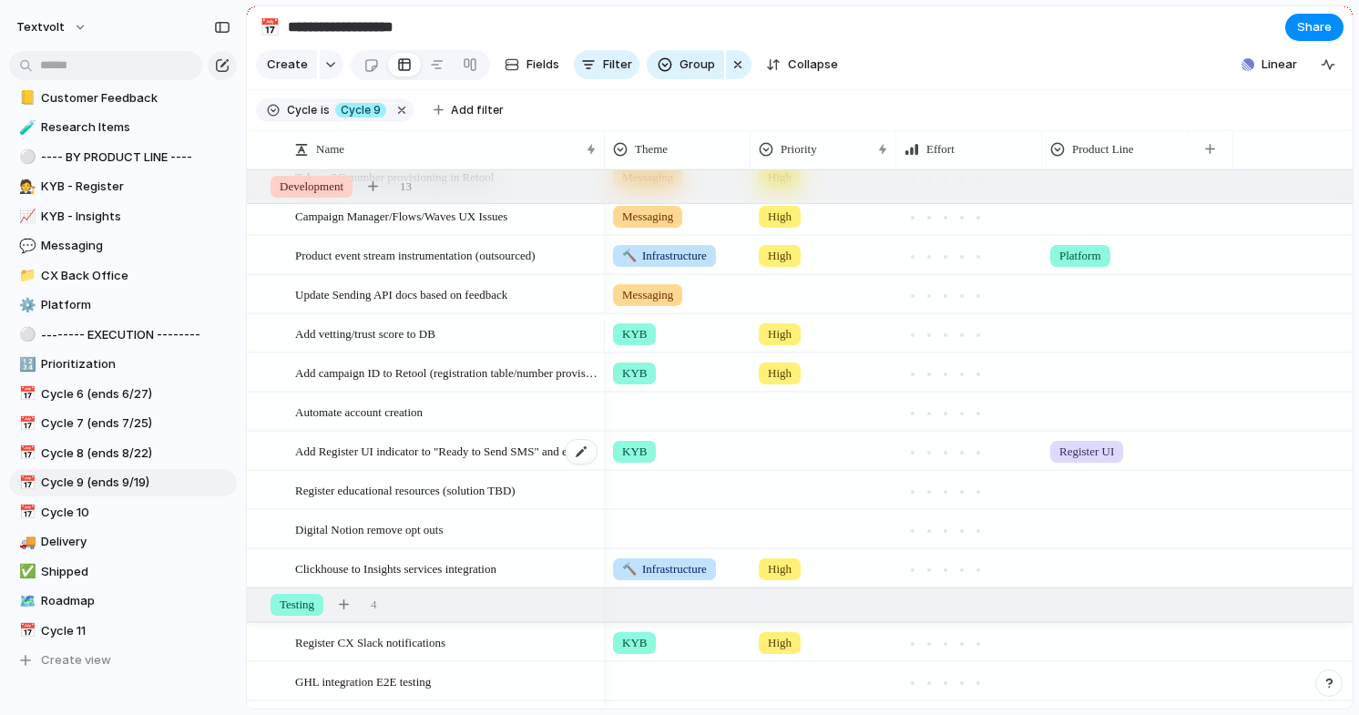
click at [341, 447] on span "Add Register UI indicator to "Ready to Send SMS" and email notification" at bounding box center [446, 450] width 303 height 21
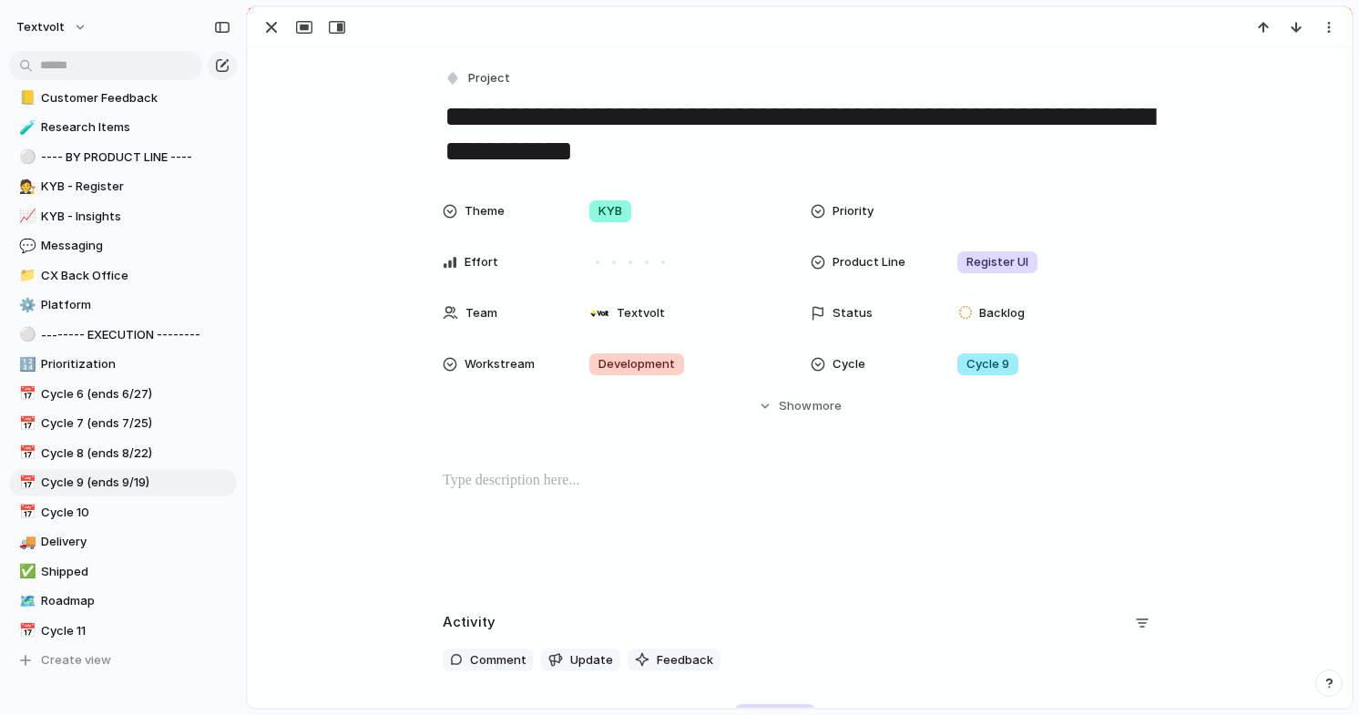
drag, startPoint x: 681, startPoint y: 151, endPoint x: 434, endPoint y: 129, distance: 247.8
click at [434, 129] on div "**********" at bounding box center [800, 439] width 1104 height 784
click at [729, 139] on textarea "**********" at bounding box center [800, 134] width 714 height 74
click at [1025, 371] on div "Cycle 9" at bounding box center [1049, 364] width 199 height 20
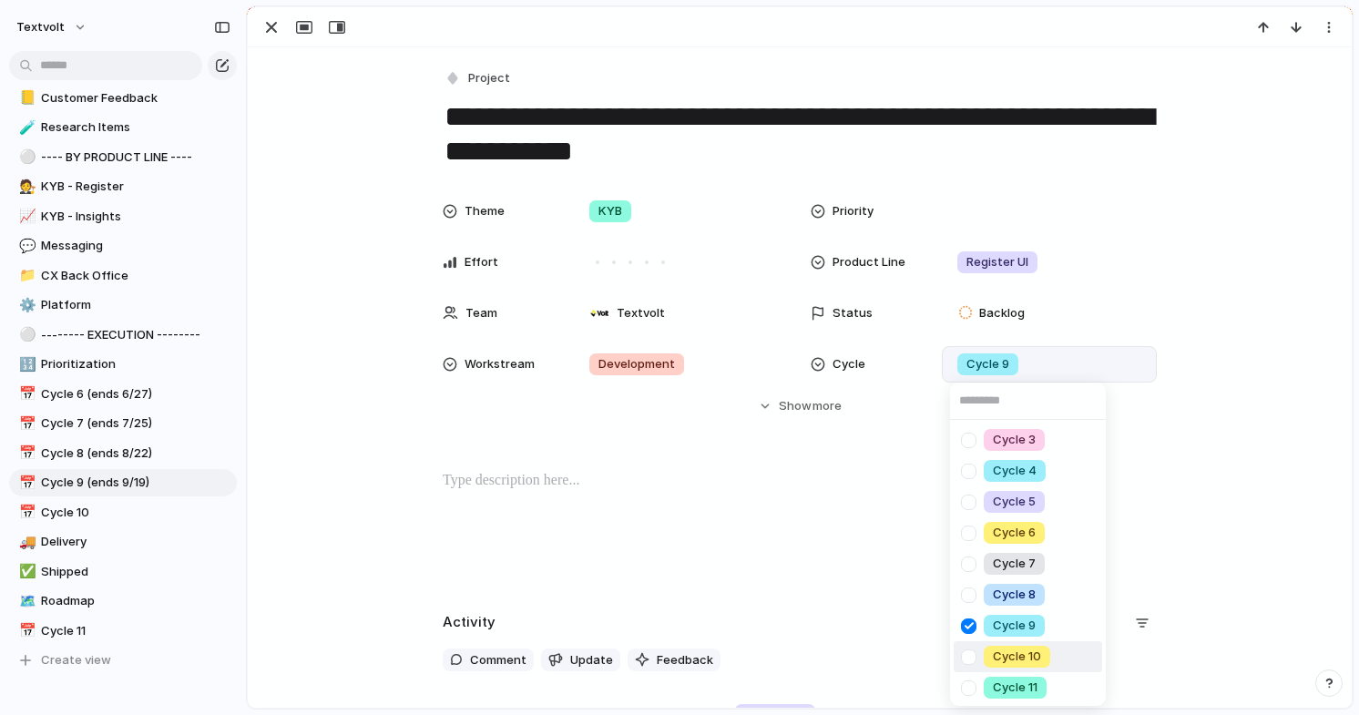
click at [966, 656] on div at bounding box center [969, 657] width 32 height 32
click at [970, 627] on div at bounding box center [969, 626] width 32 height 32
click at [356, 255] on div "Cycle 3 Cycle 4 Cycle 5 Cycle 6 Cycle 7 Cycle 8 Cycle 9 Cycle 10 Cycle 11" at bounding box center [679, 357] width 1359 height 715
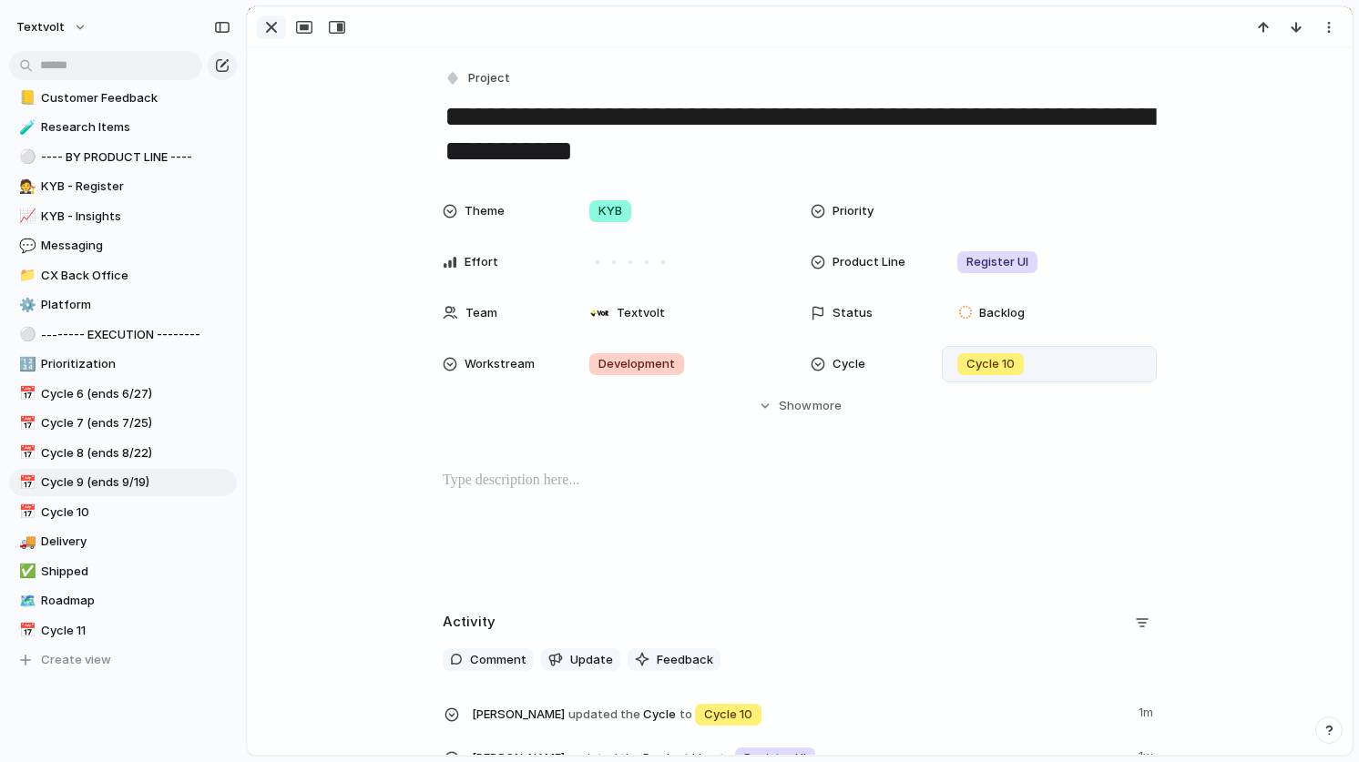
click at [265, 26] on div "button" at bounding box center [271, 27] width 22 height 22
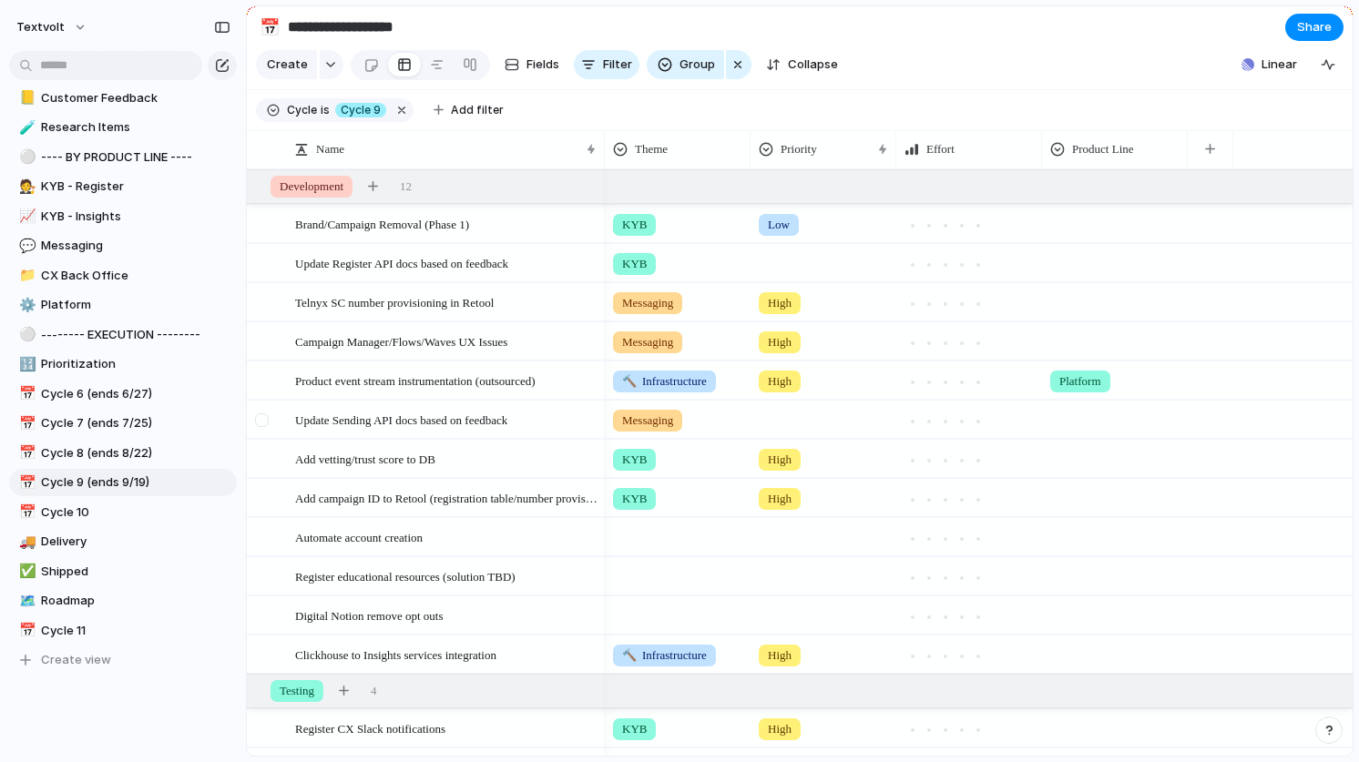
click at [264, 421] on div at bounding box center [262, 420] width 14 height 14
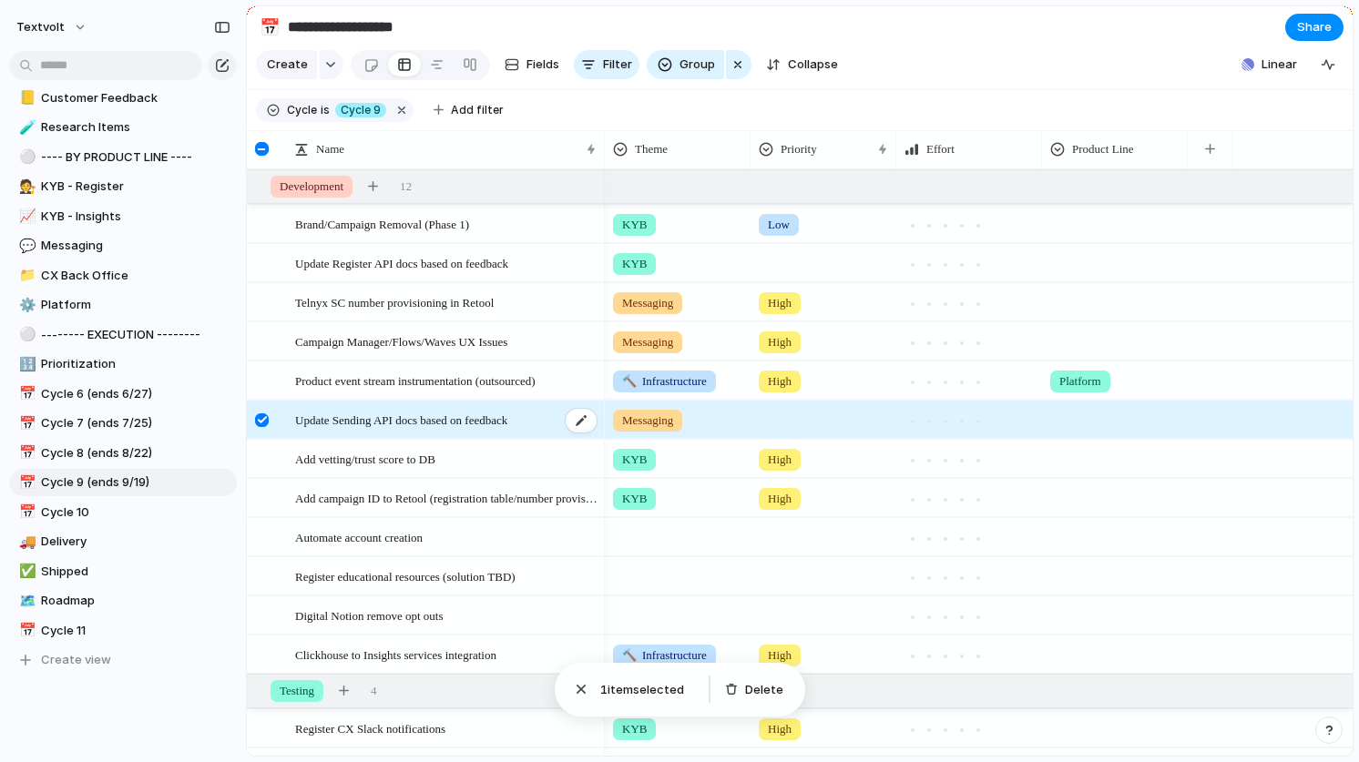
click at [413, 418] on span "Update Sending API docs based on feedback" at bounding box center [401, 419] width 212 height 21
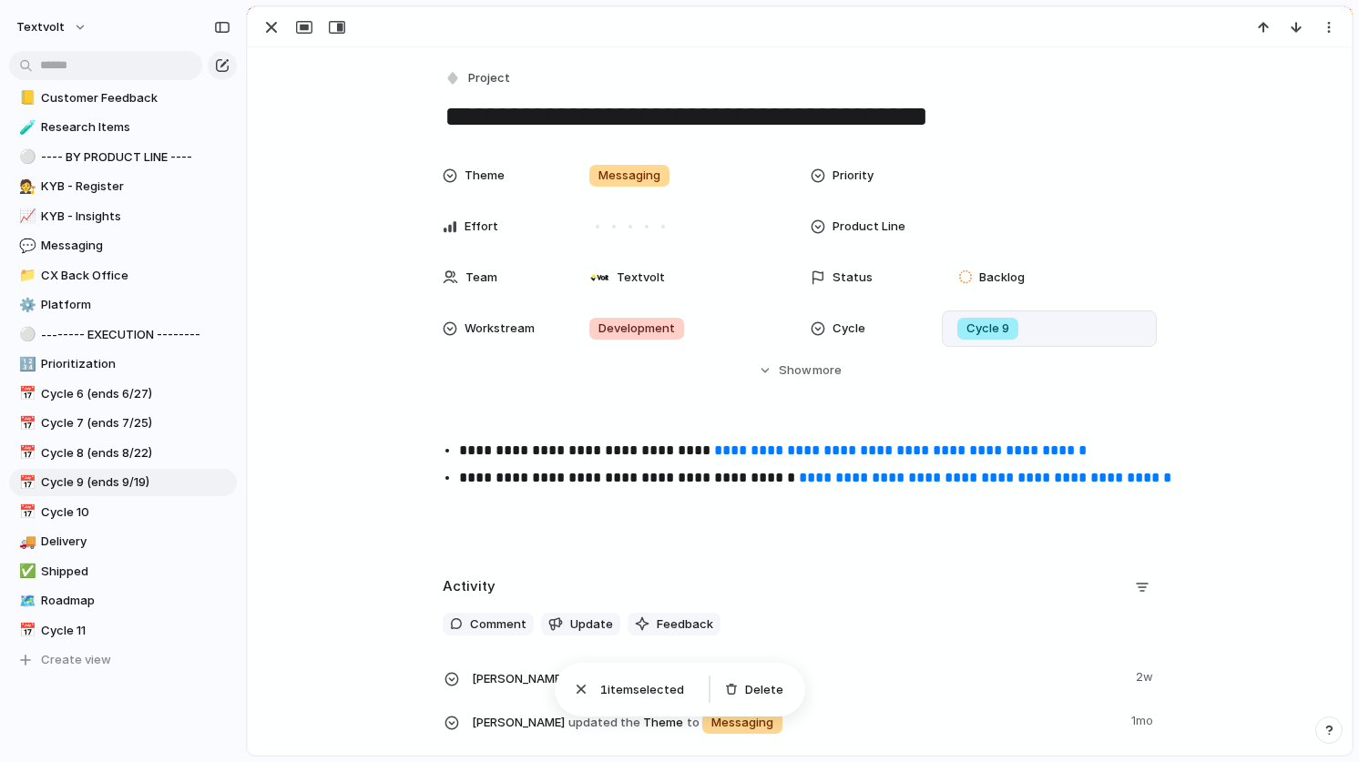
click at [999, 323] on span "Cycle 9" at bounding box center [987, 329] width 43 height 18
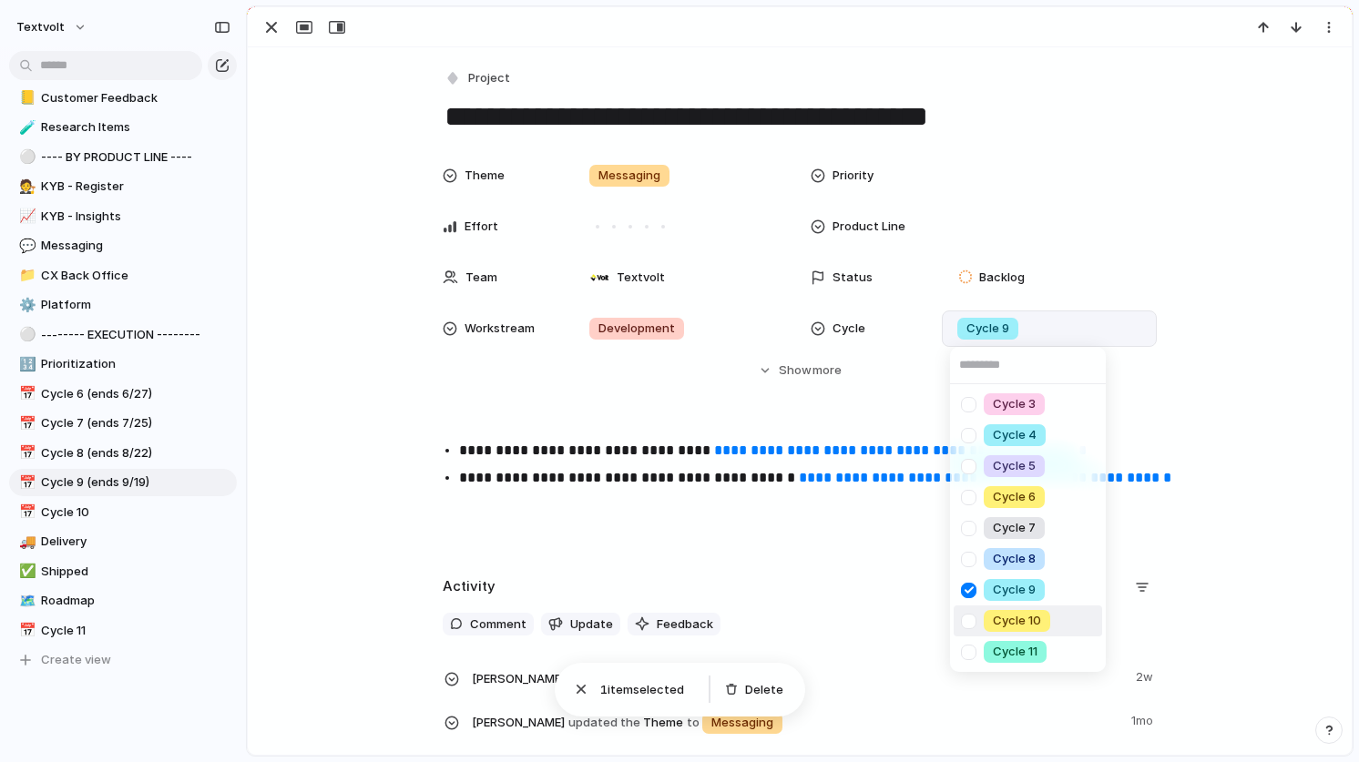
click at [969, 612] on div at bounding box center [969, 622] width 32 height 32
click at [969, 591] on div at bounding box center [969, 591] width 32 height 32
click at [278, 30] on div "Cycle 3 Cycle 4 Cycle 5 Cycle 6 Cycle 7 Cycle 8 Cycle 9 Cycle 10 Cycle 11" at bounding box center [679, 381] width 1359 height 762
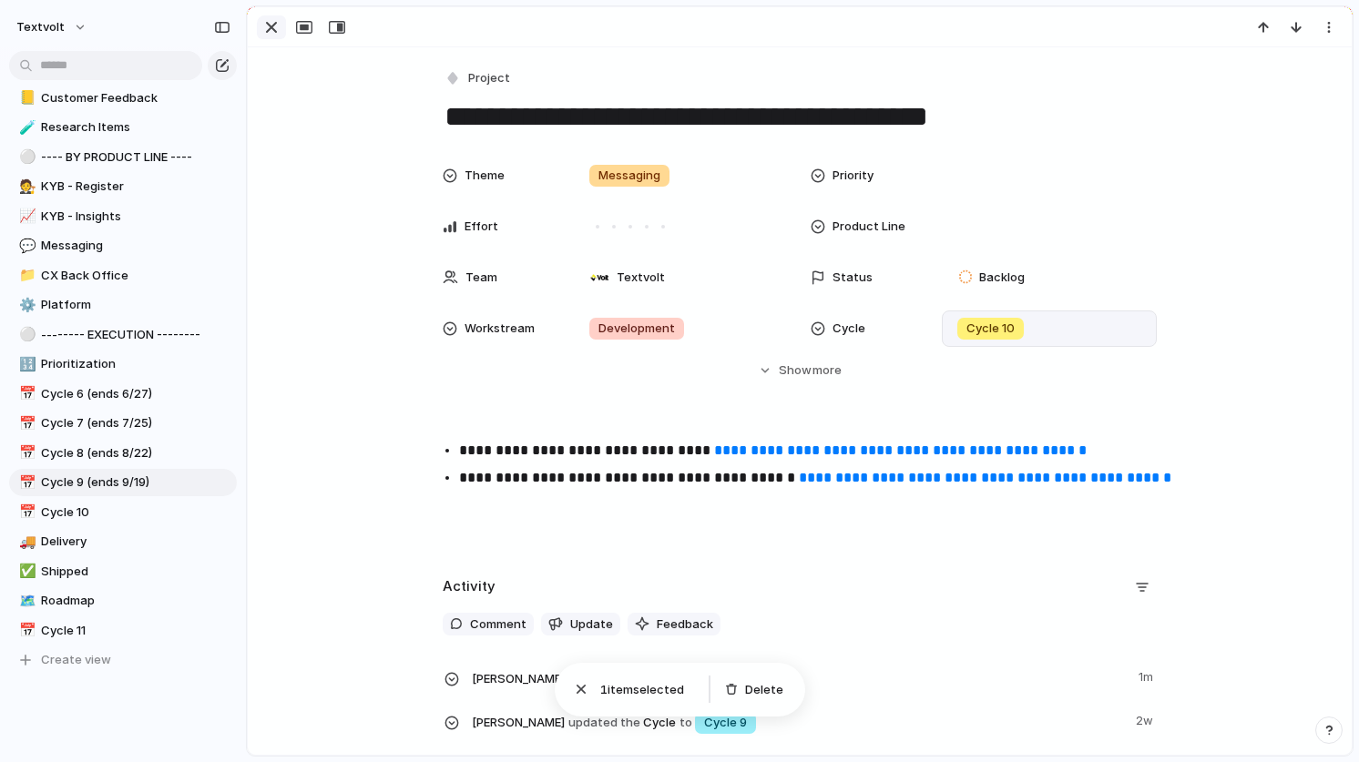
click at [272, 29] on div "button" at bounding box center [271, 27] width 22 height 22
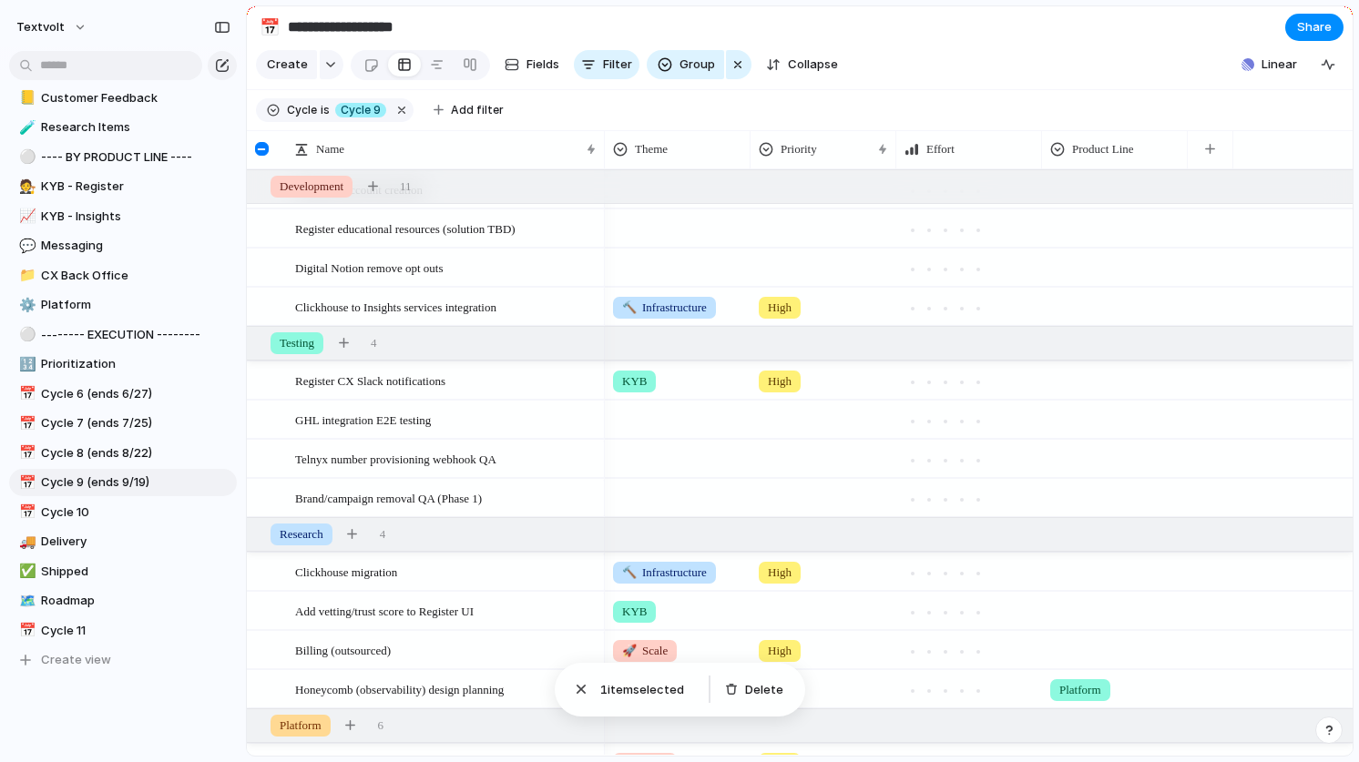
scroll to position [316, 0]
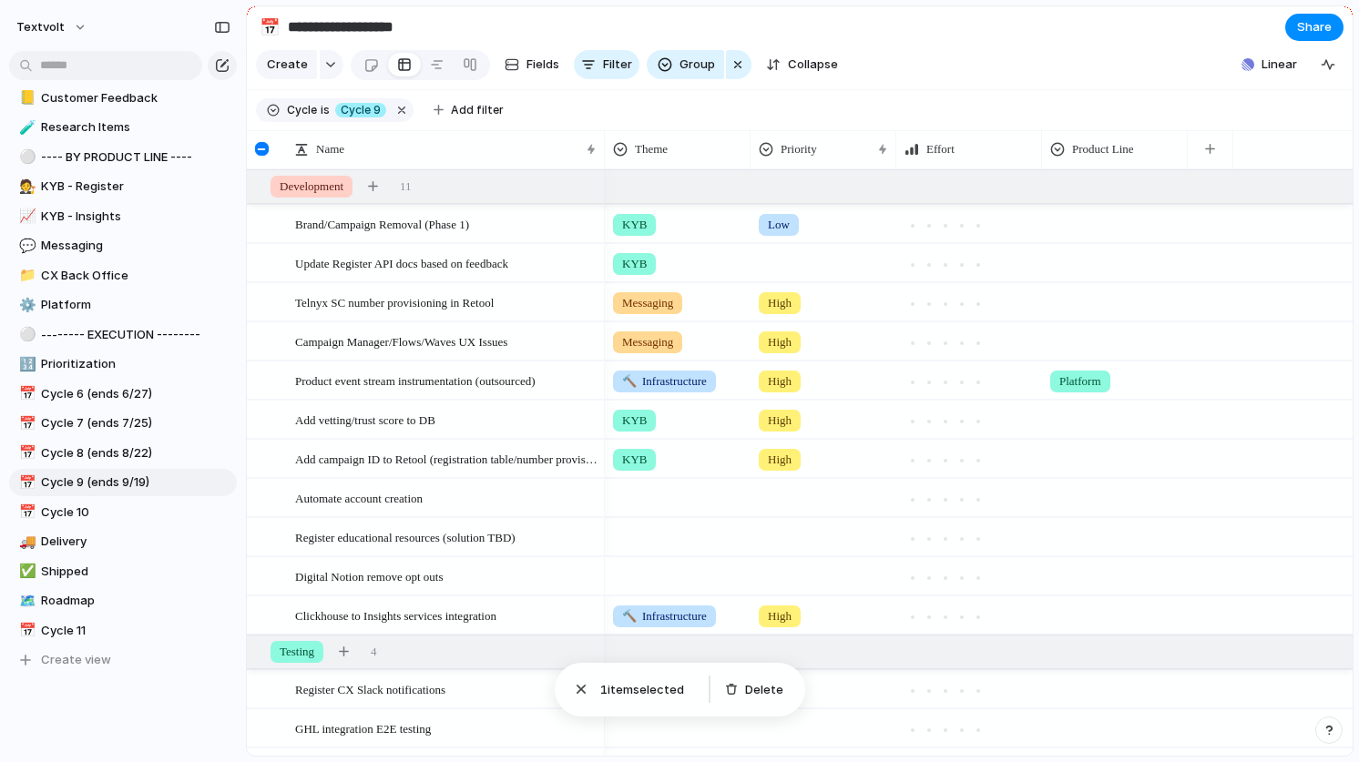
click at [651, 578] on div at bounding box center [678, 573] width 144 height 30
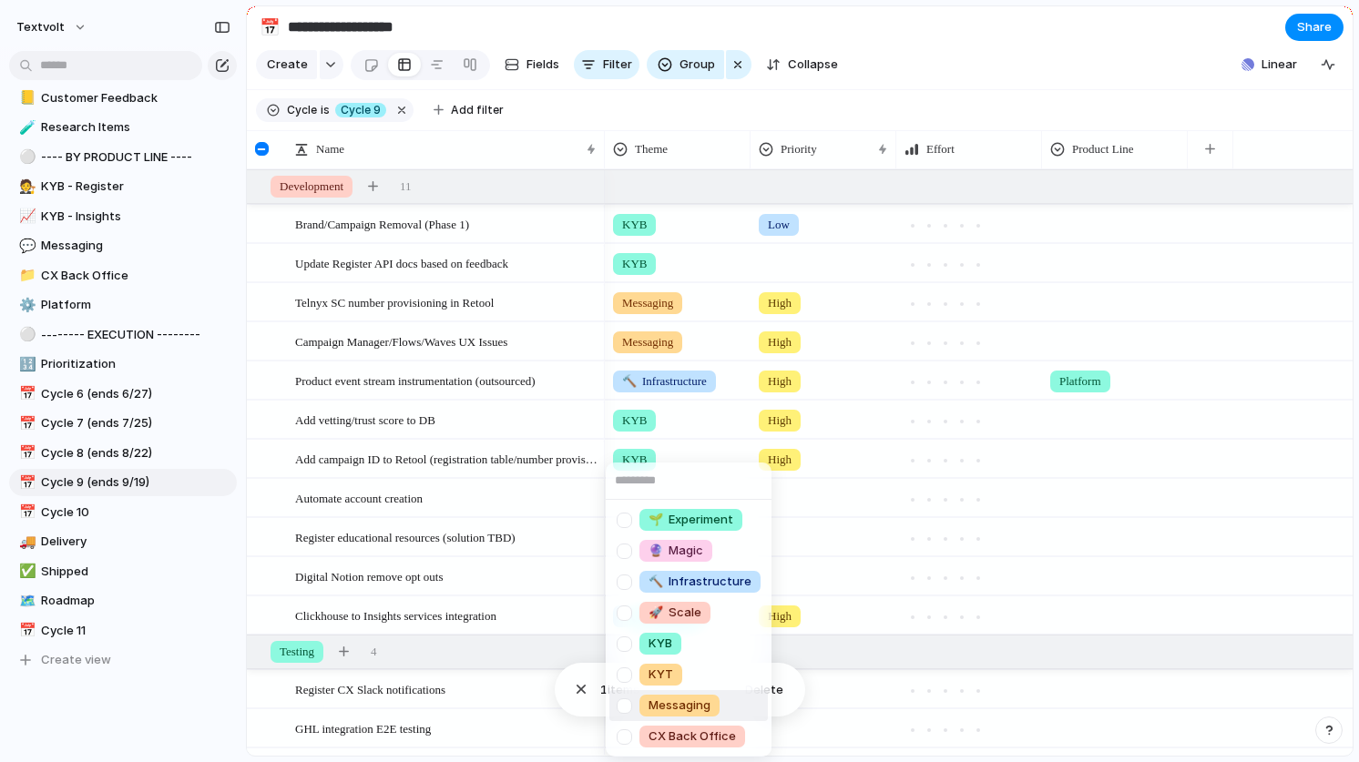
click at [623, 706] on div at bounding box center [624, 706] width 32 height 32
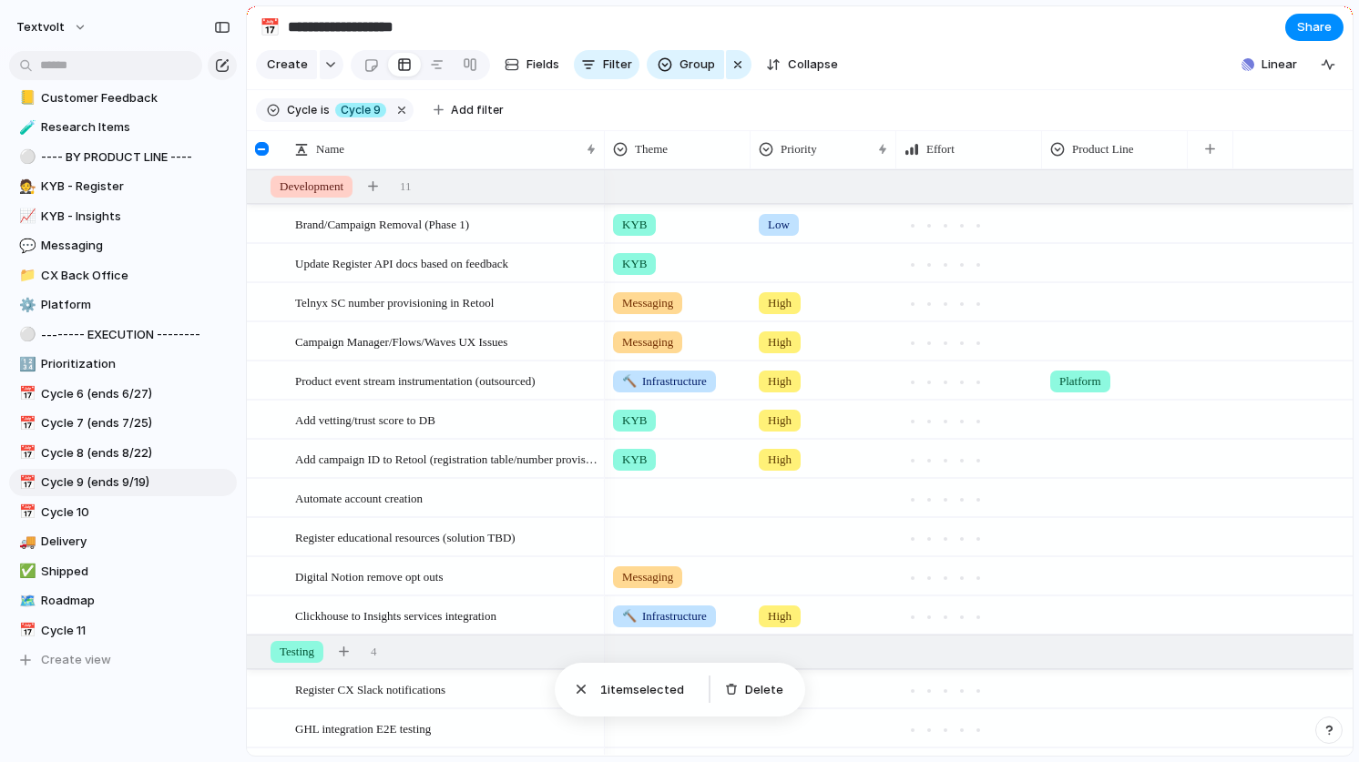
click at [781, 581] on div "🌱 Experiment 🔮 Magic 🔨 Infrastructure 🚀 Scale KYB KYT Messaging CX Back Office" at bounding box center [679, 381] width 1359 height 762
click at [791, 577] on div at bounding box center [823, 573] width 144 height 30
click at [786, 672] on span "High" at bounding box center [783, 675] width 25 height 18
click at [503, 260] on span "Update Register API docs based on feedback" at bounding box center [401, 262] width 213 height 21
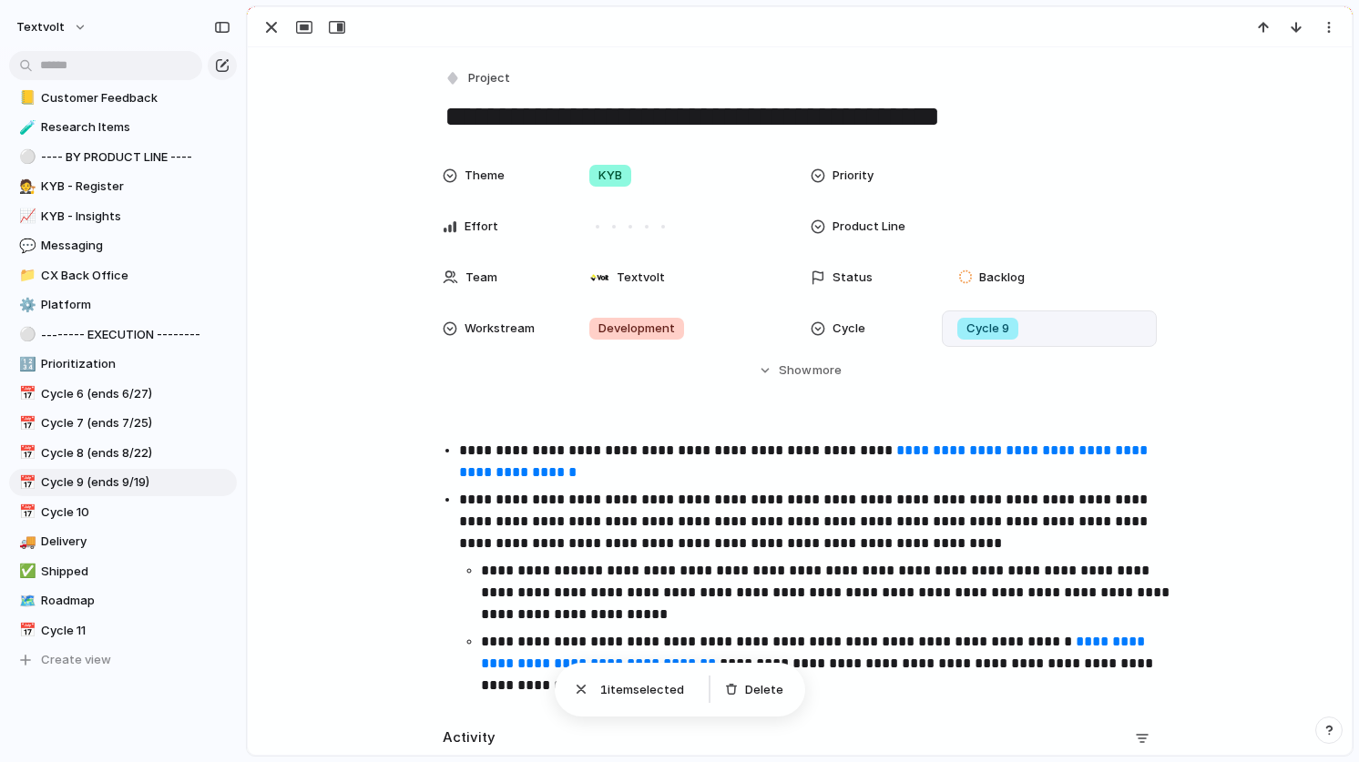
click at [1015, 335] on div "Cycle 9" at bounding box center [987, 329] width 61 height 22
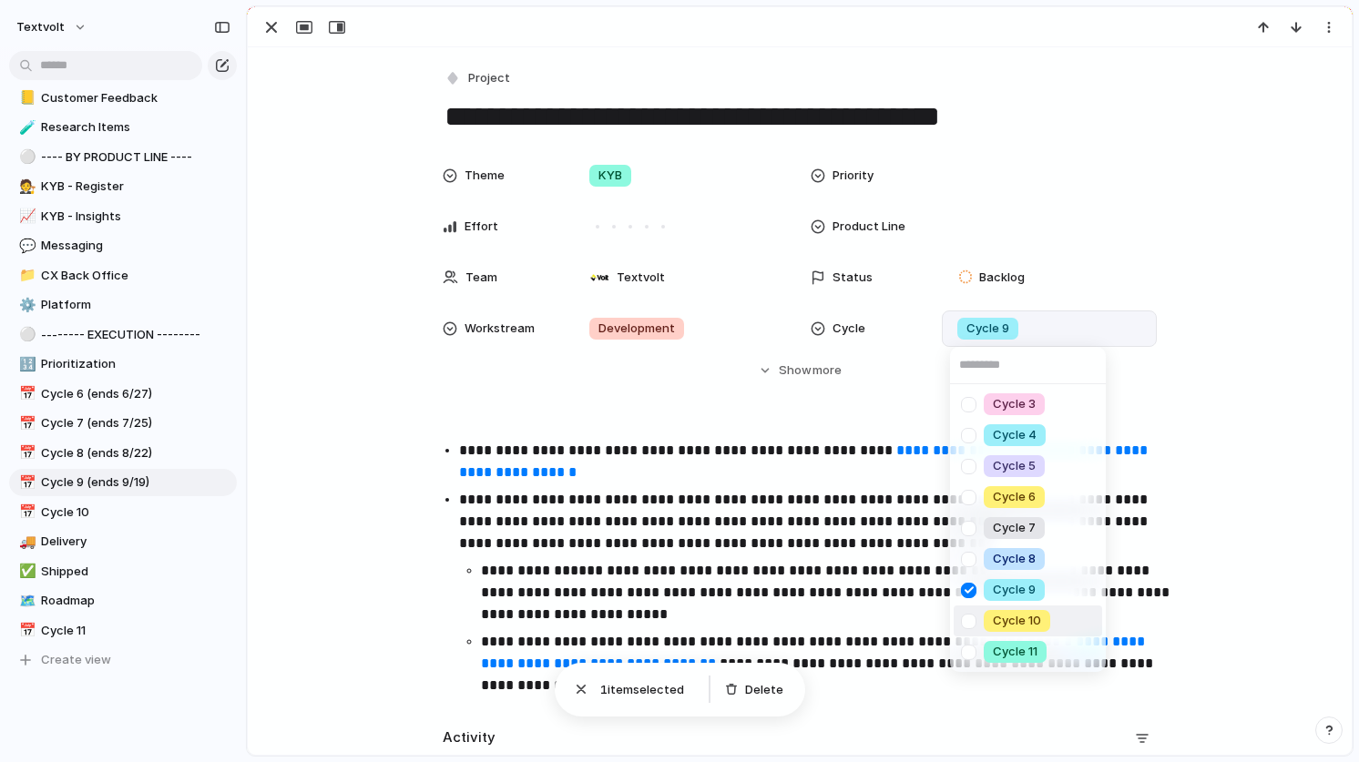
click at [971, 609] on div at bounding box center [969, 622] width 32 height 32
click at [971, 596] on div at bounding box center [969, 591] width 32 height 32
click at [270, 31] on div "Cycle 3 Cycle 4 Cycle 5 Cycle 6 Cycle 7 Cycle 8 Cycle 9 Cycle 10 Cycle 11" at bounding box center [679, 381] width 1359 height 762
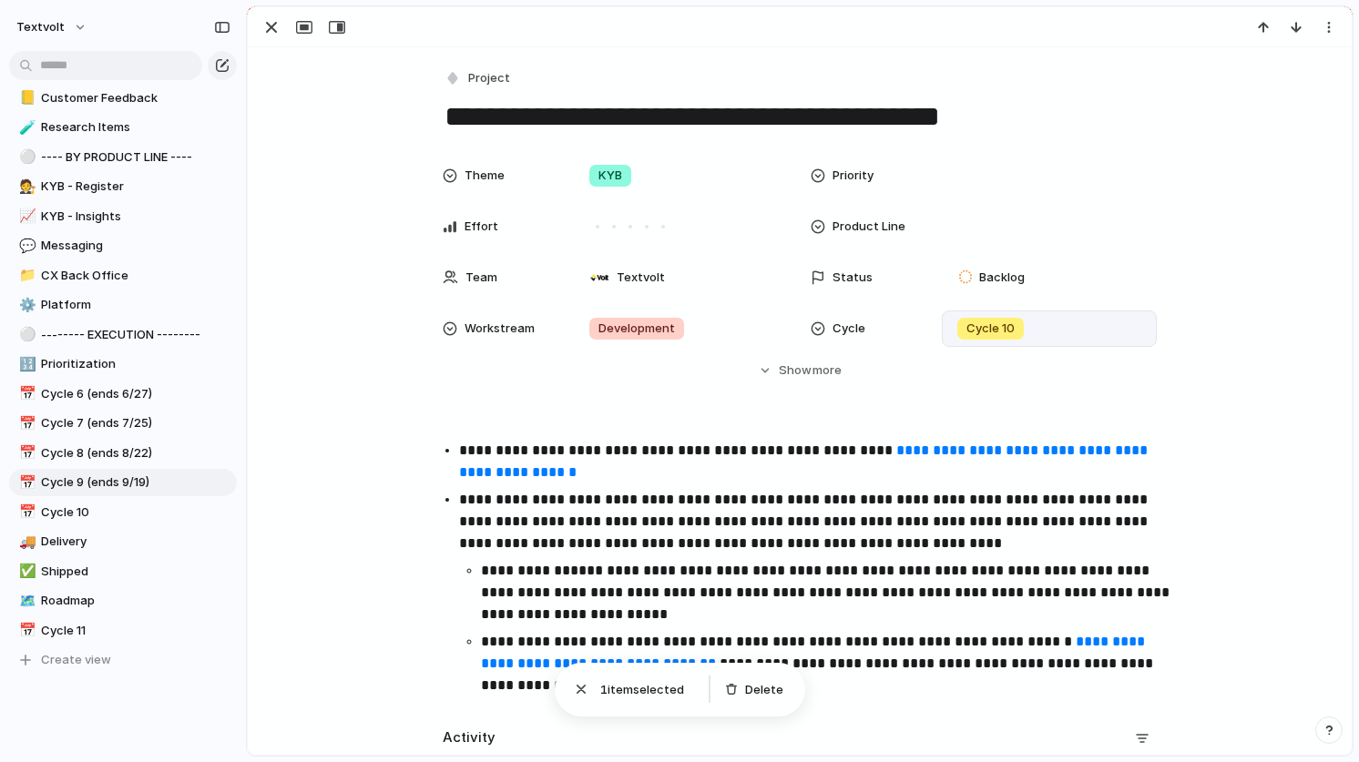
click at [270, 31] on div "button" at bounding box center [271, 27] width 22 height 22
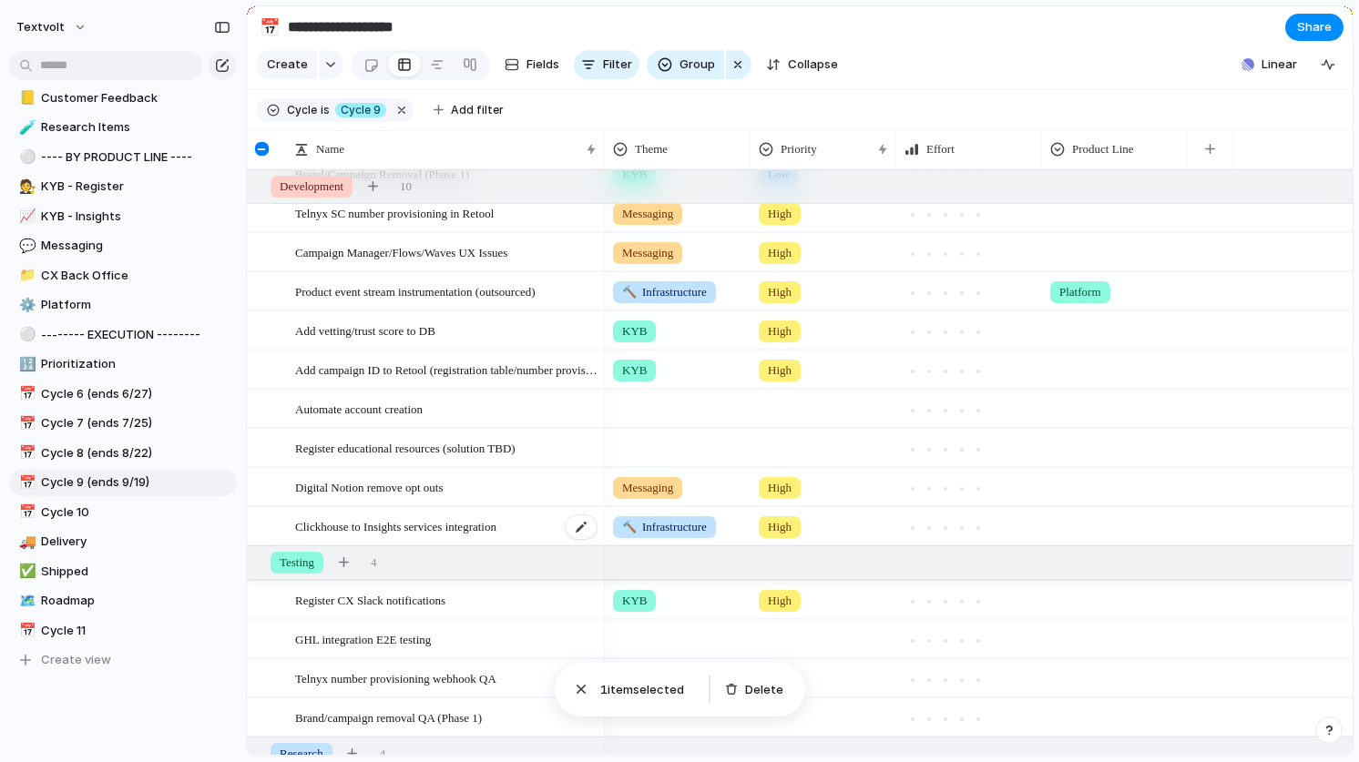
scroll to position [79, 0]
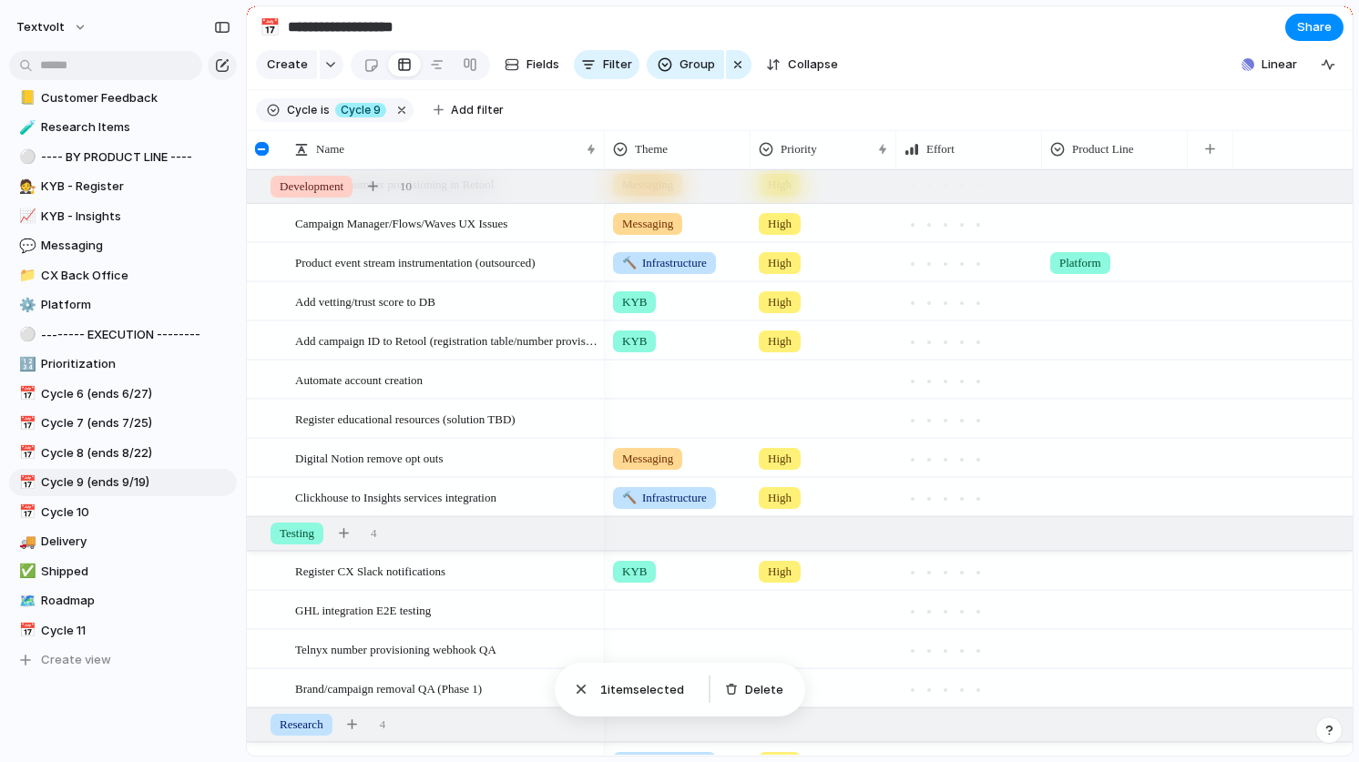
click at [786, 607] on div at bounding box center [823, 607] width 144 height 30
click at [795, 668] on span "High" at bounding box center [783, 675] width 25 height 18
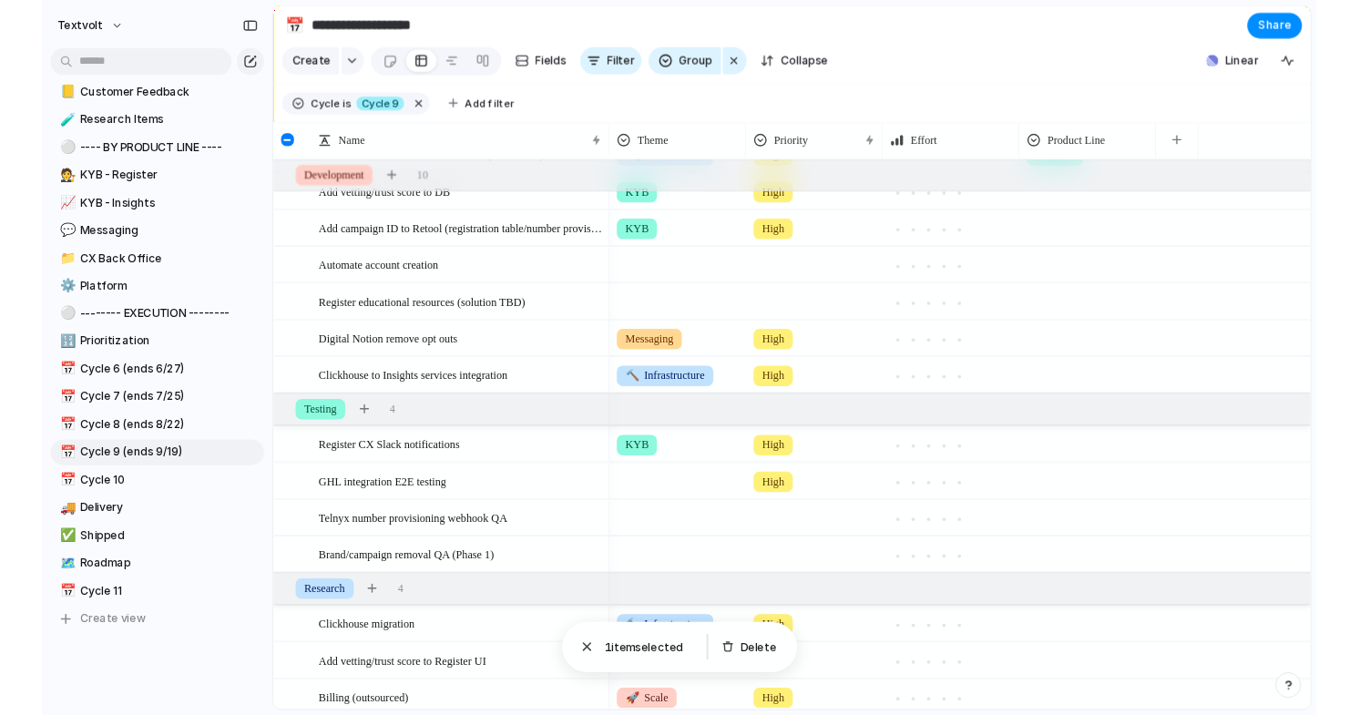
scroll to position [178, 0]
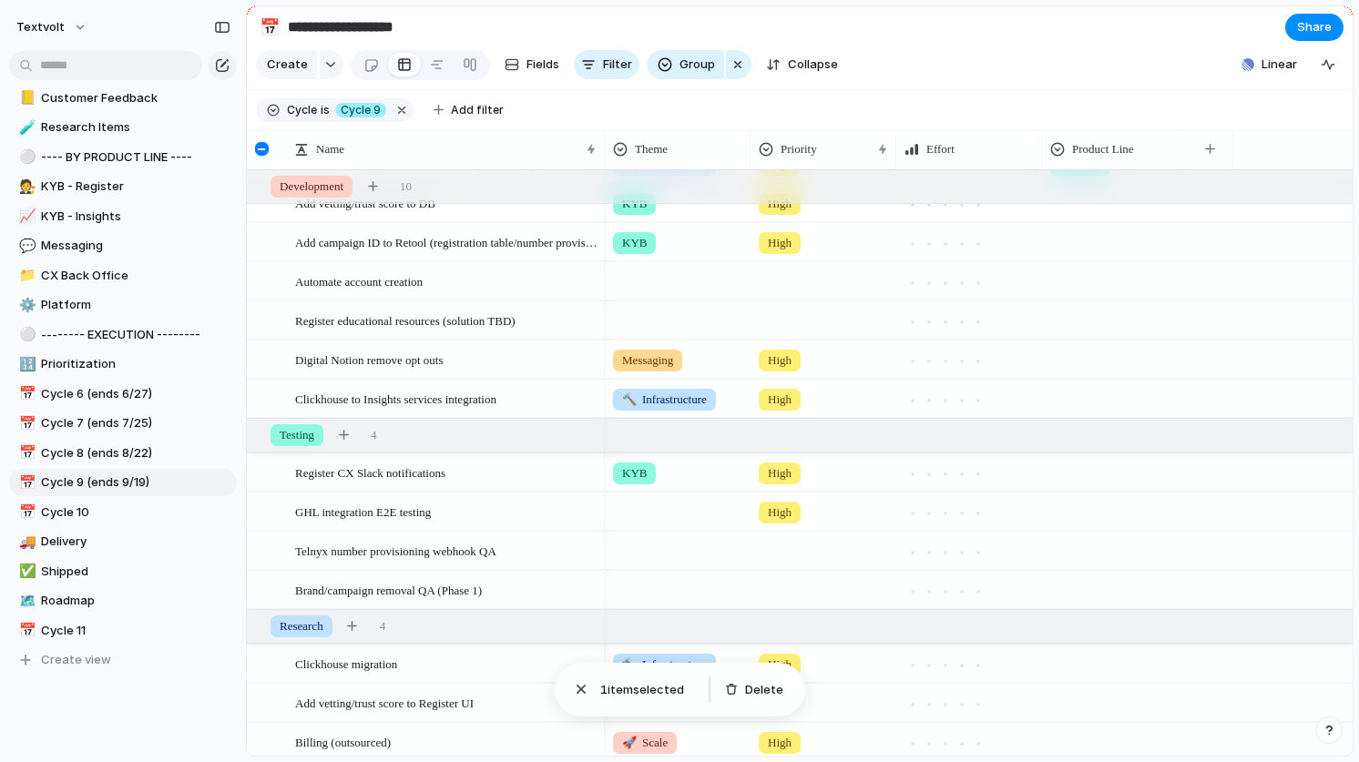
click at [808, 546] on div at bounding box center [823, 548] width 144 height 30
click at [796, 654] on span "High" at bounding box center [783, 657] width 25 height 18
click at [800, 593] on div at bounding box center [823, 587] width 144 height 30
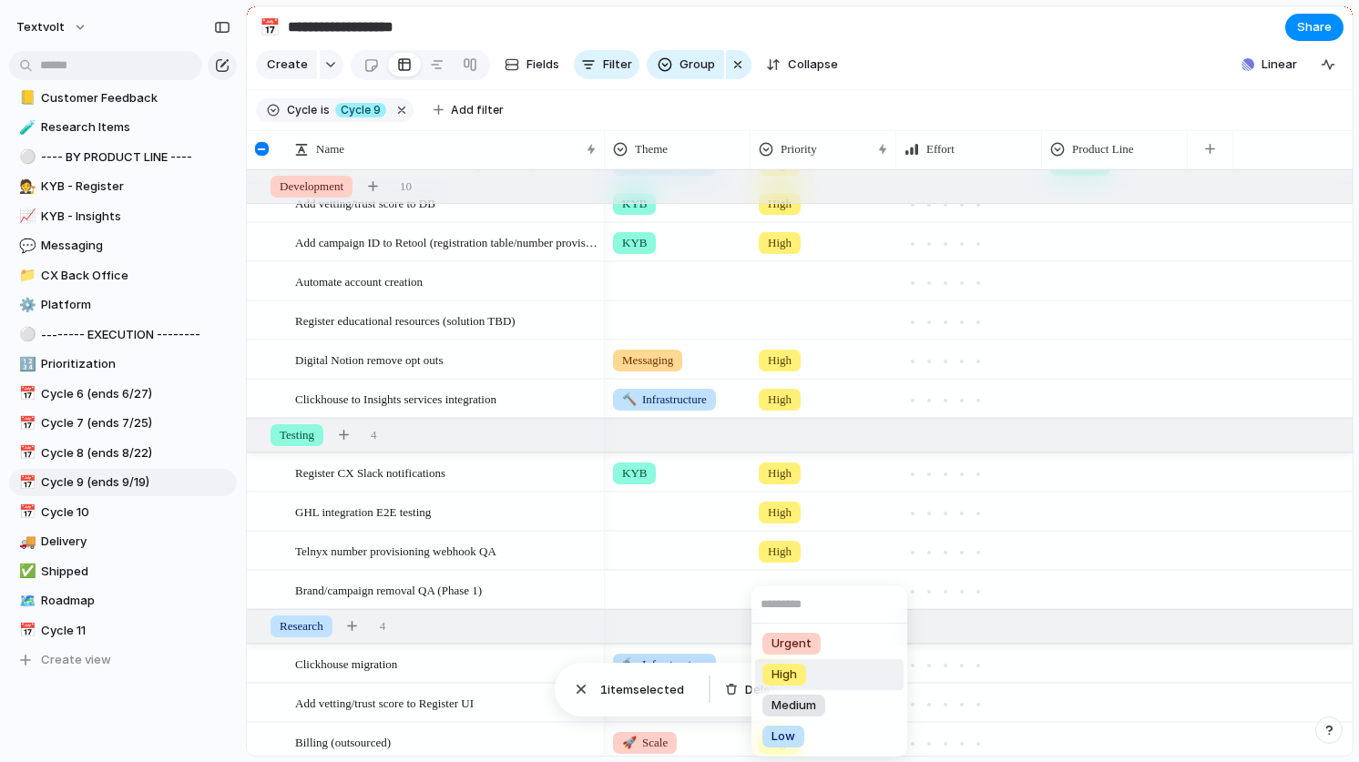
click at [795, 675] on span "High" at bounding box center [783, 675] width 25 height 18
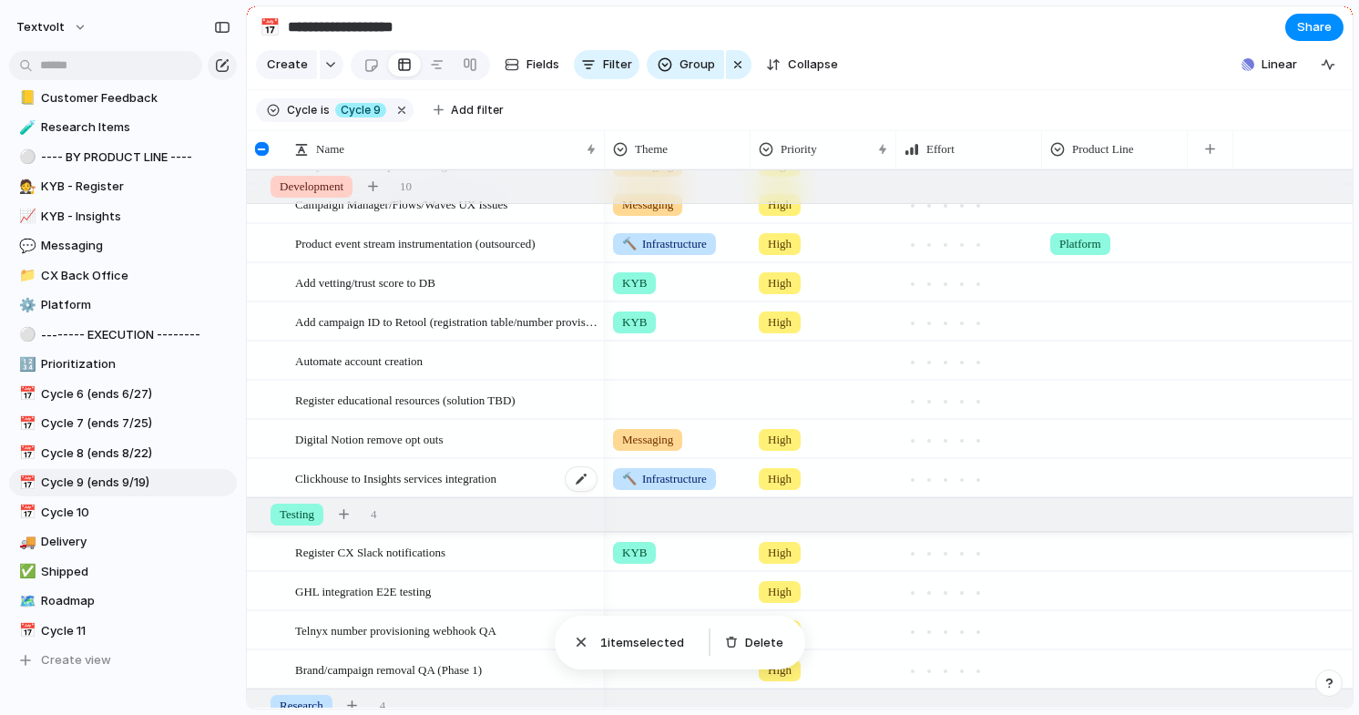
scroll to position [90, 0]
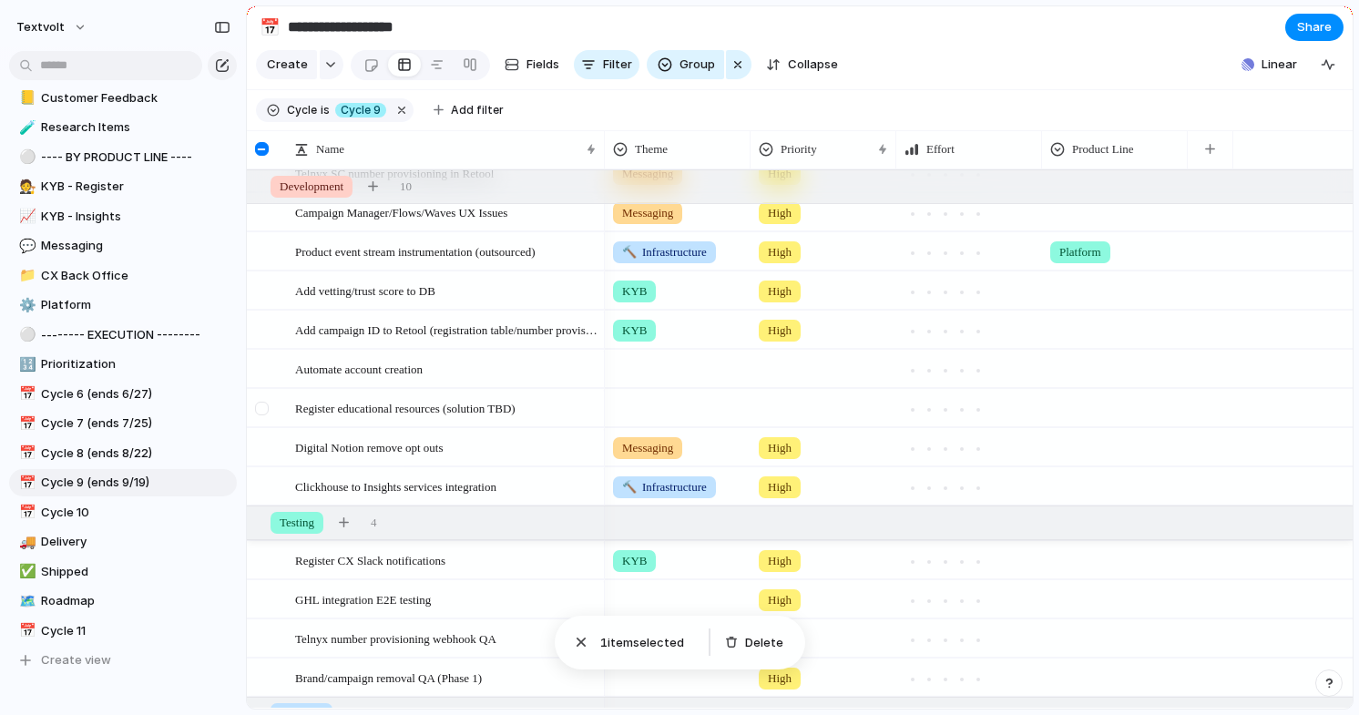
click at [262, 409] on div at bounding box center [262, 409] width 14 height 14
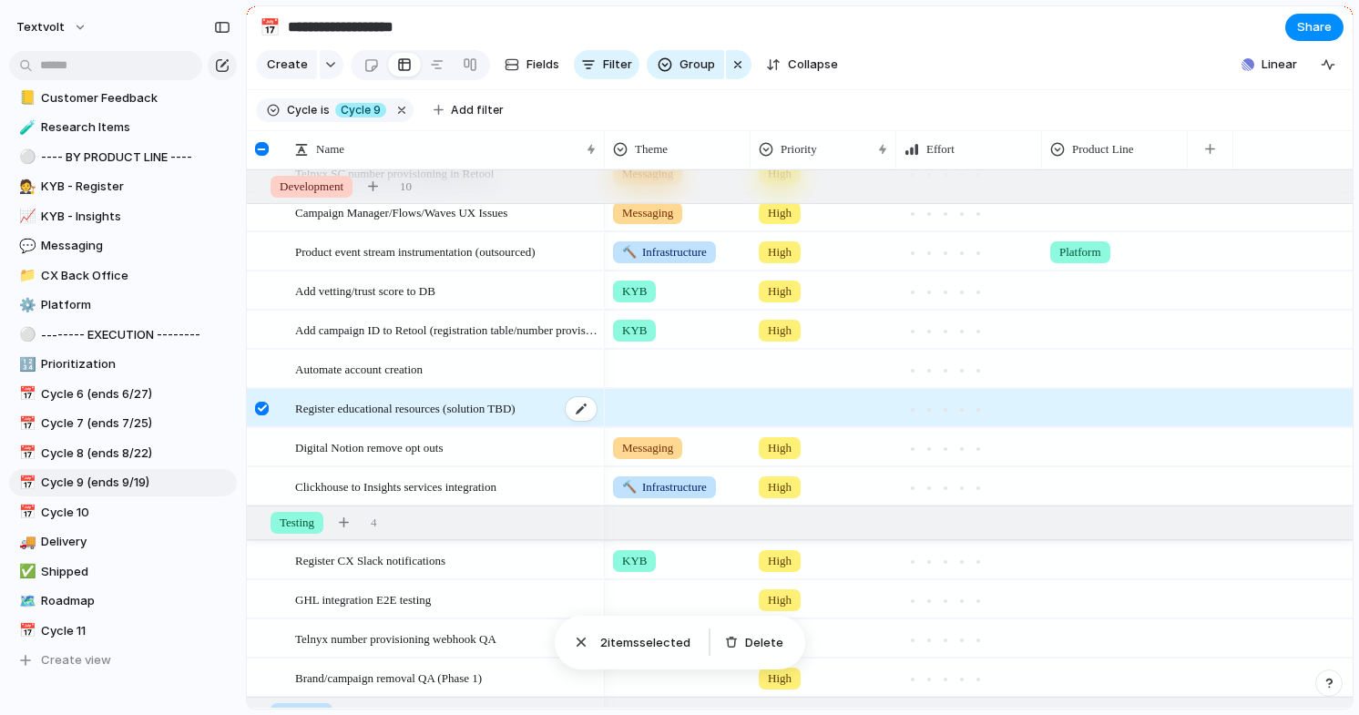
click at [405, 413] on span "Register educational resources (solution TBD)" at bounding box center [405, 407] width 220 height 21
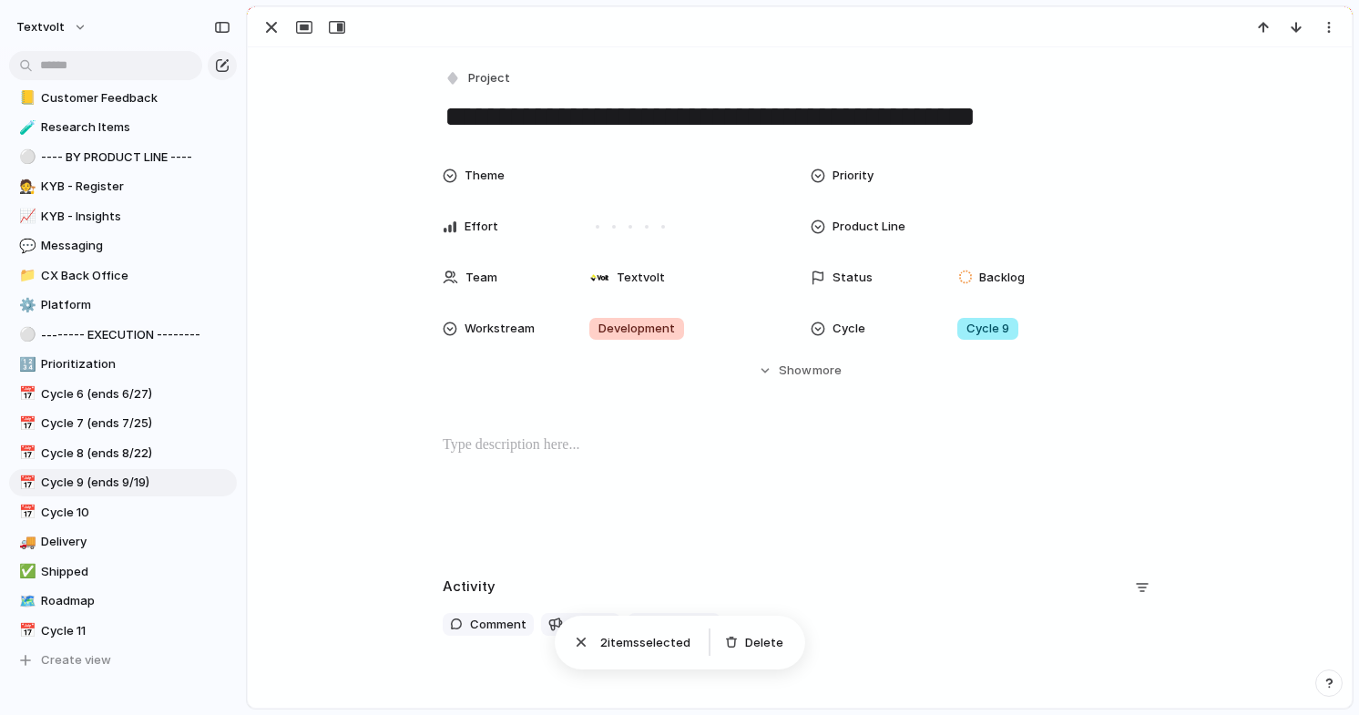
drag, startPoint x: 843, startPoint y: 117, endPoint x: 444, endPoint y: 104, distance: 400.0
click at [444, 104] on textarea "**********" at bounding box center [800, 116] width 714 height 38
drag, startPoint x: 1037, startPoint y: 111, endPoint x: 851, endPoint y: 111, distance: 185.8
click at [851, 111] on textarea "**********" at bounding box center [800, 116] width 714 height 38
click at [812, 112] on textarea "**********" at bounding box center [800, 116] width 714 height 38
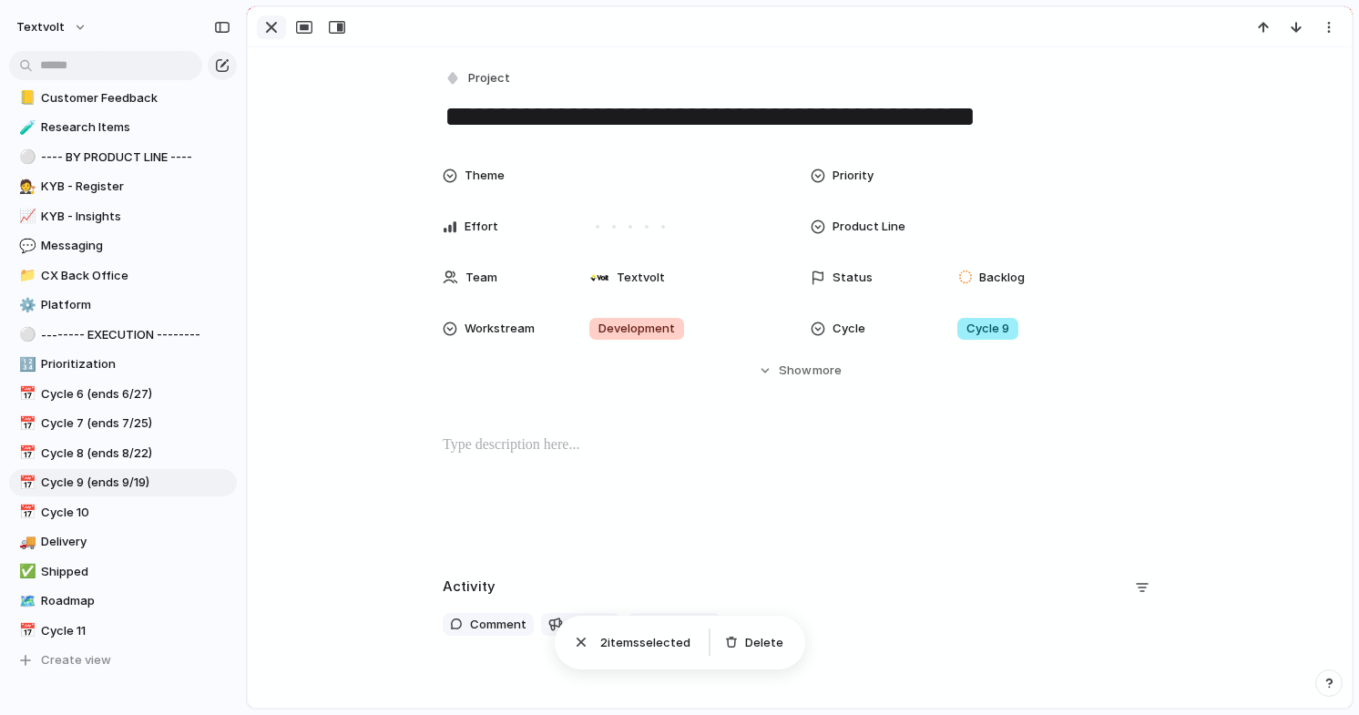
click at [277, 38] on button "button" at bounding box center [271, 27] width 29 height 24
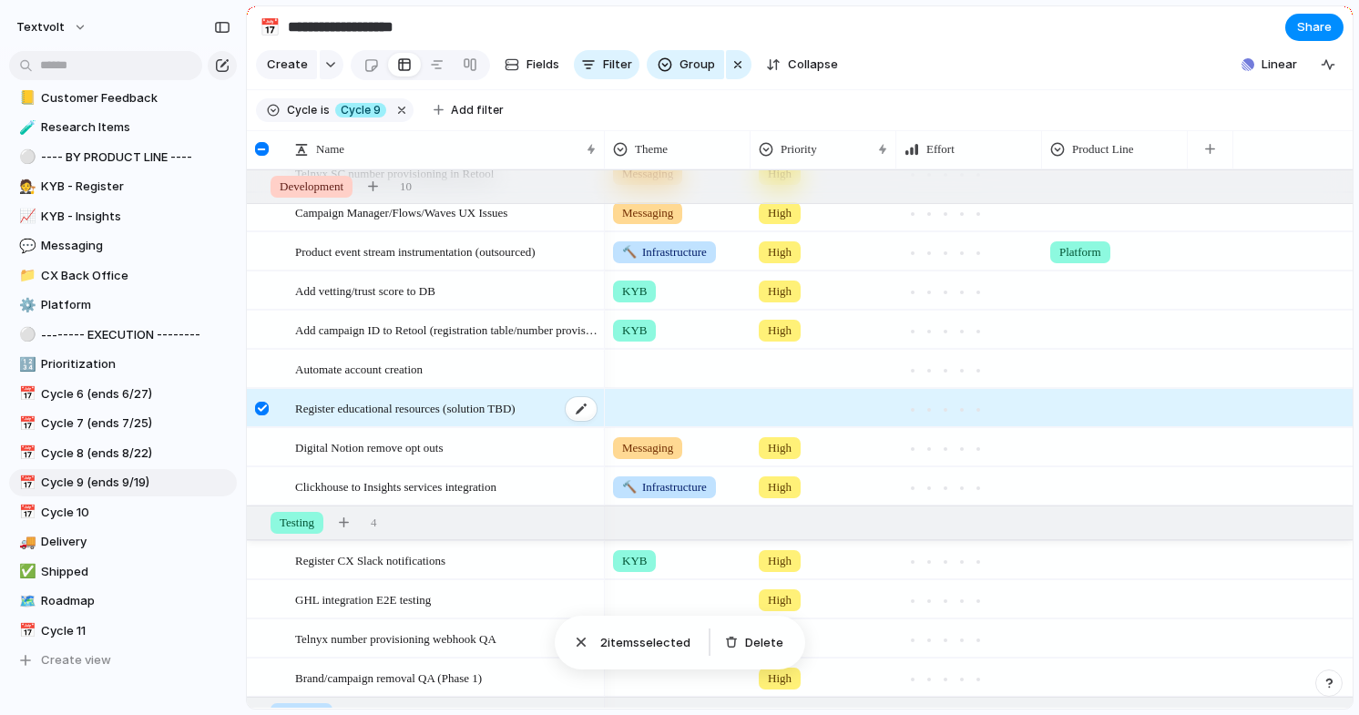
click at [430, 412] on span "Register educational resources (solution TBD)" at bounding box center [405, 407] width 220 height 21
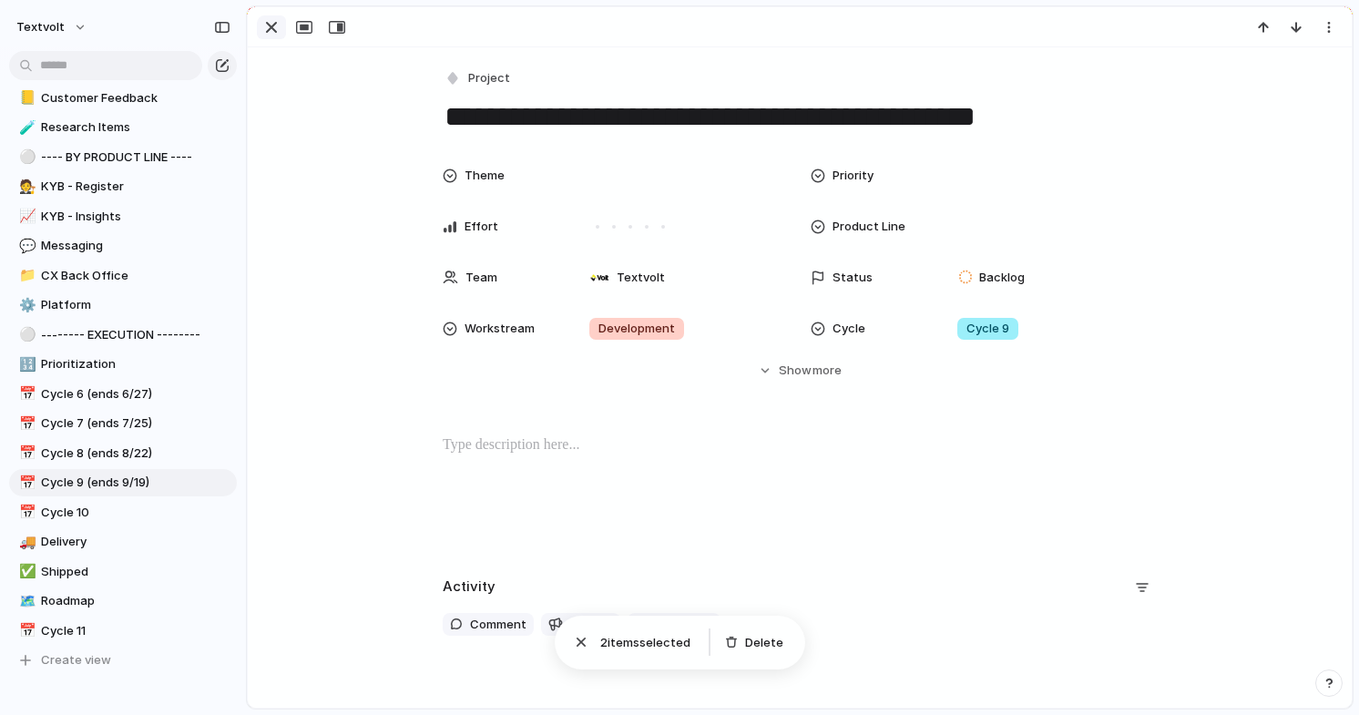
click at [268, 30] on div "button" at bounding box center [271, 27] width 22 height 22
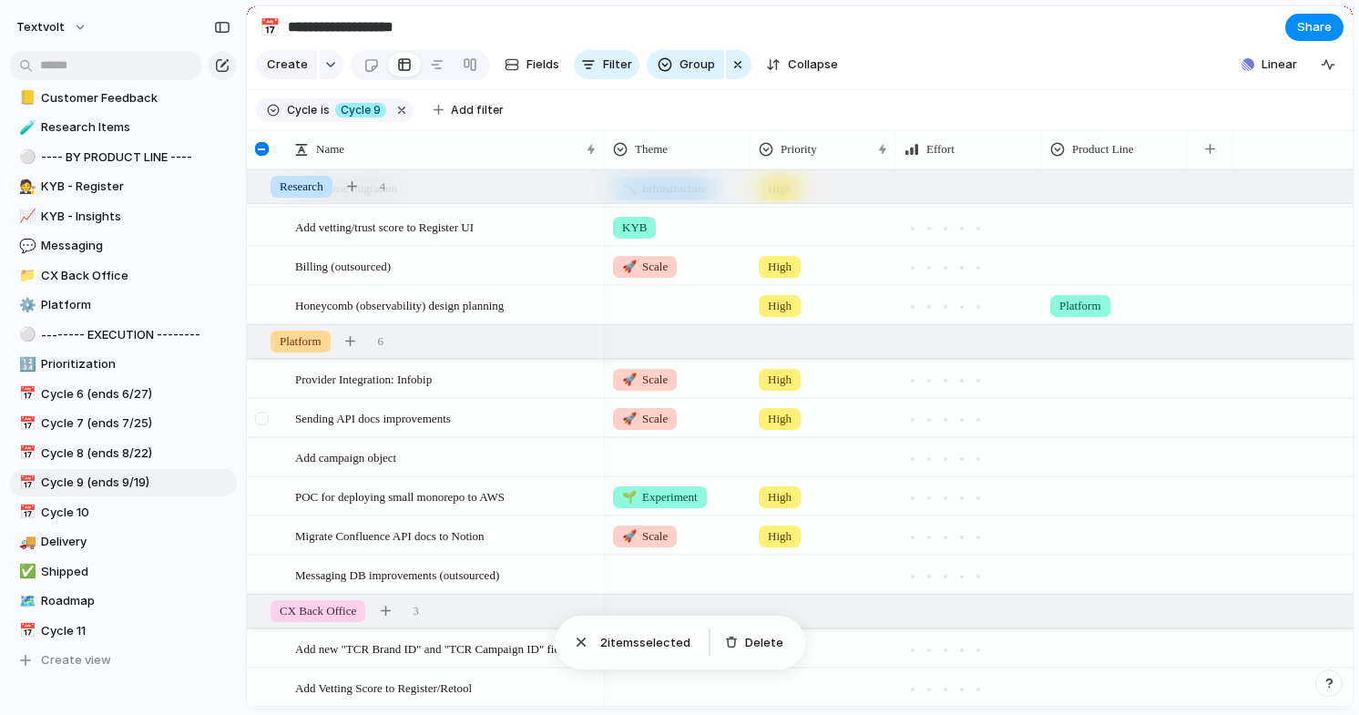
scroll to position [669, 0]
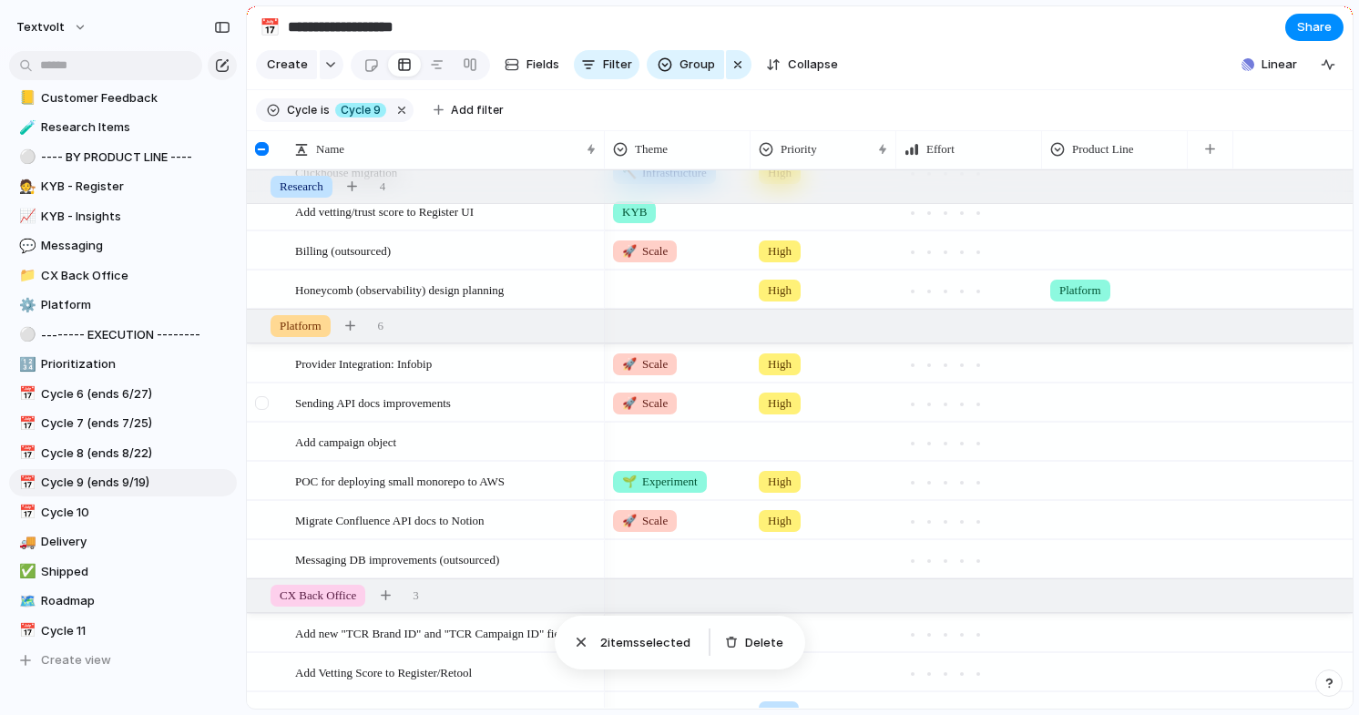
click at [263, 408] on div at bounding box center [262, 403] width 14 height 14
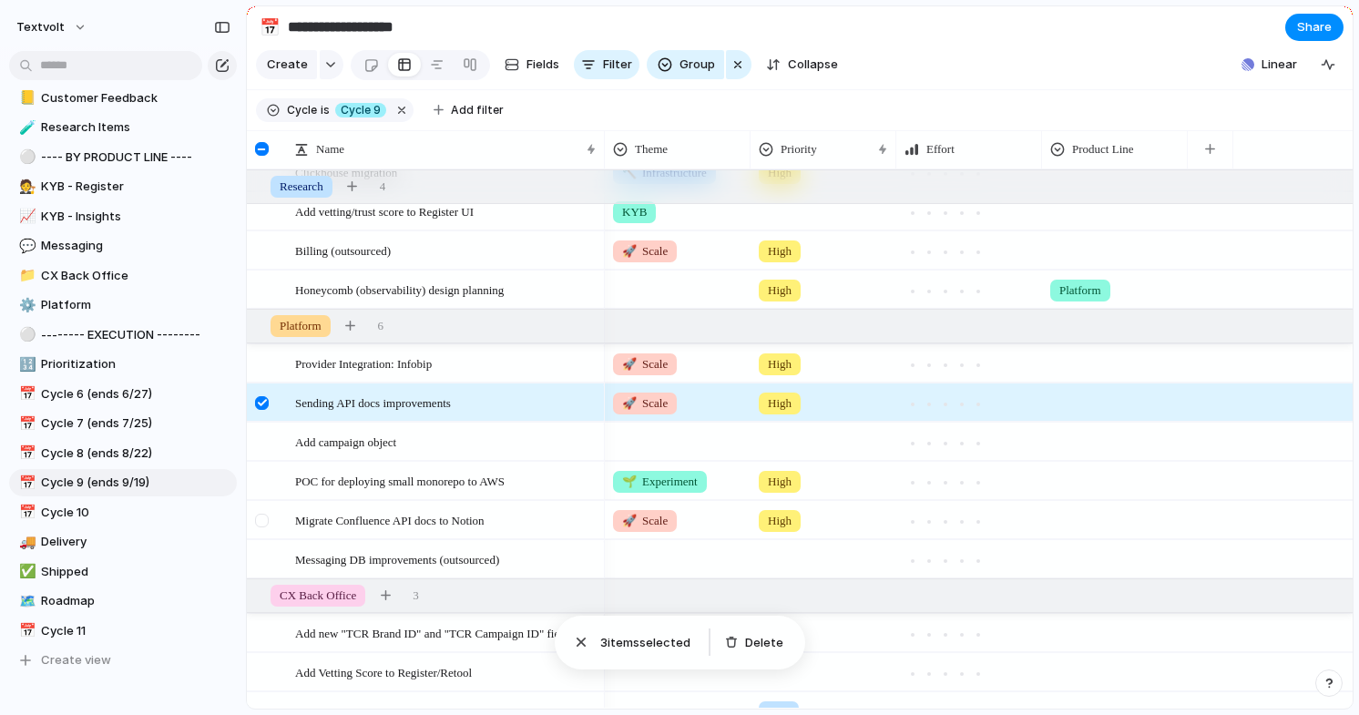
click at [263, 526] on div at bounding box center [262, 521] width 14 height 14
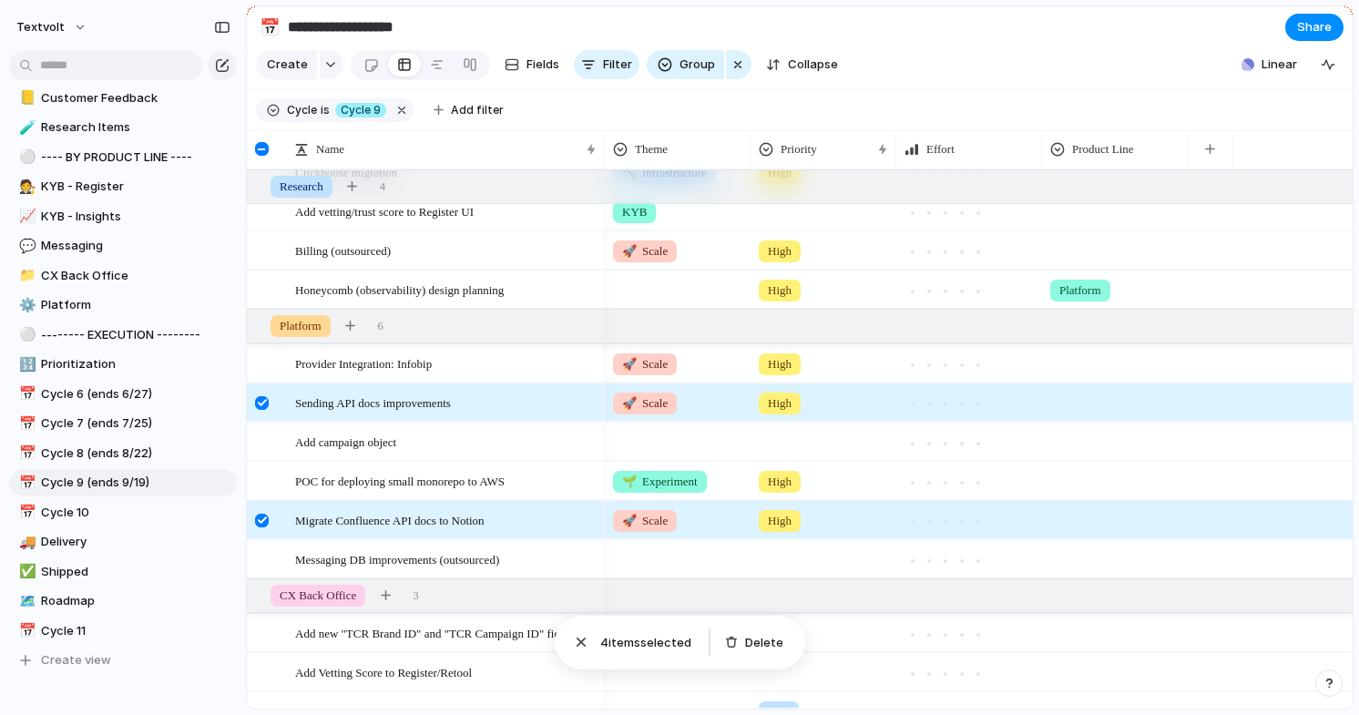
click at [260, 403] on div at bounding box center [262, 403] width 14 height 14
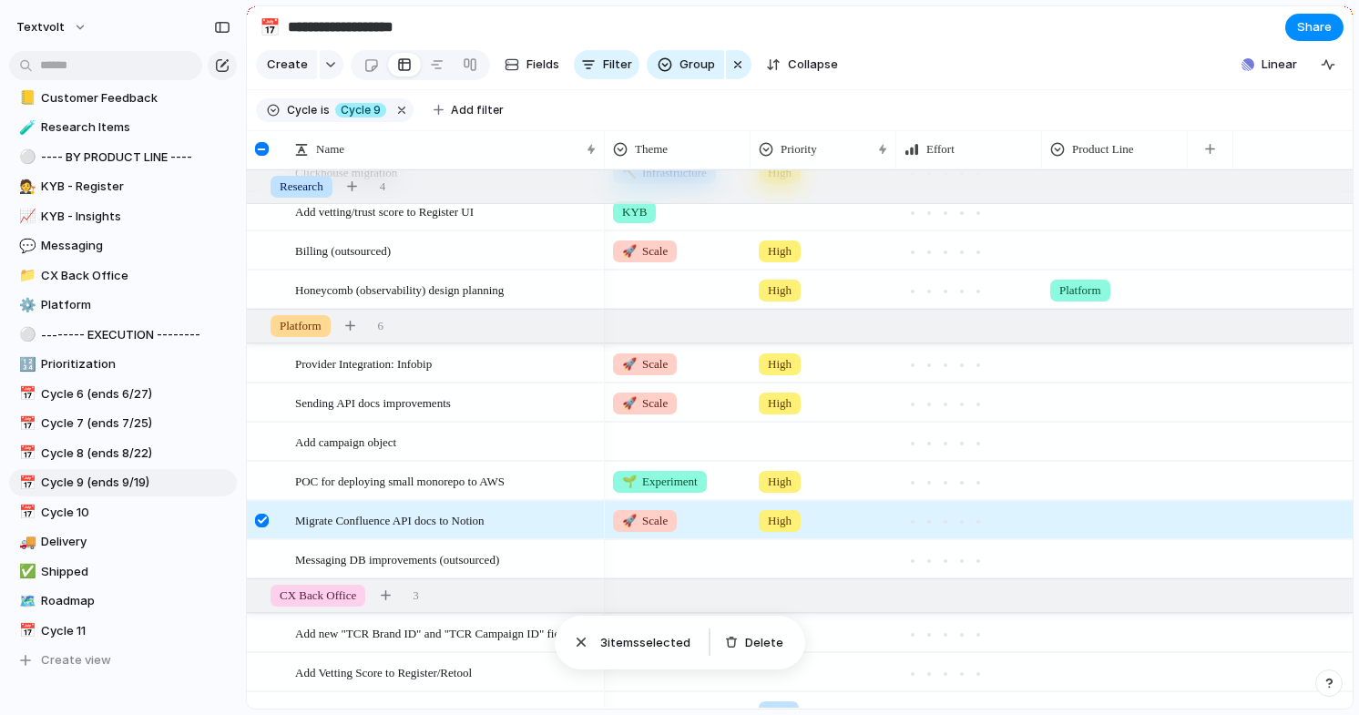
click at [264, 523] on div at bounding box center [262, 521] width 14 height 14
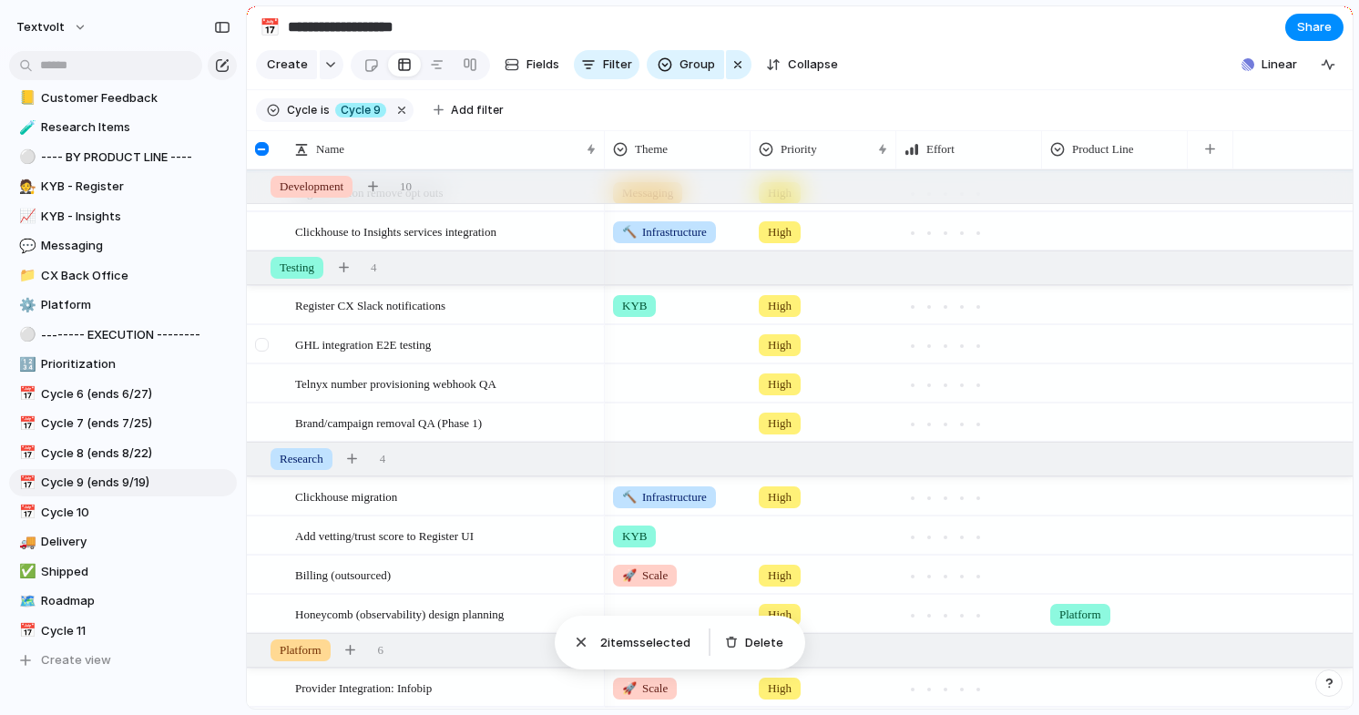
scroll to position [305, 0]
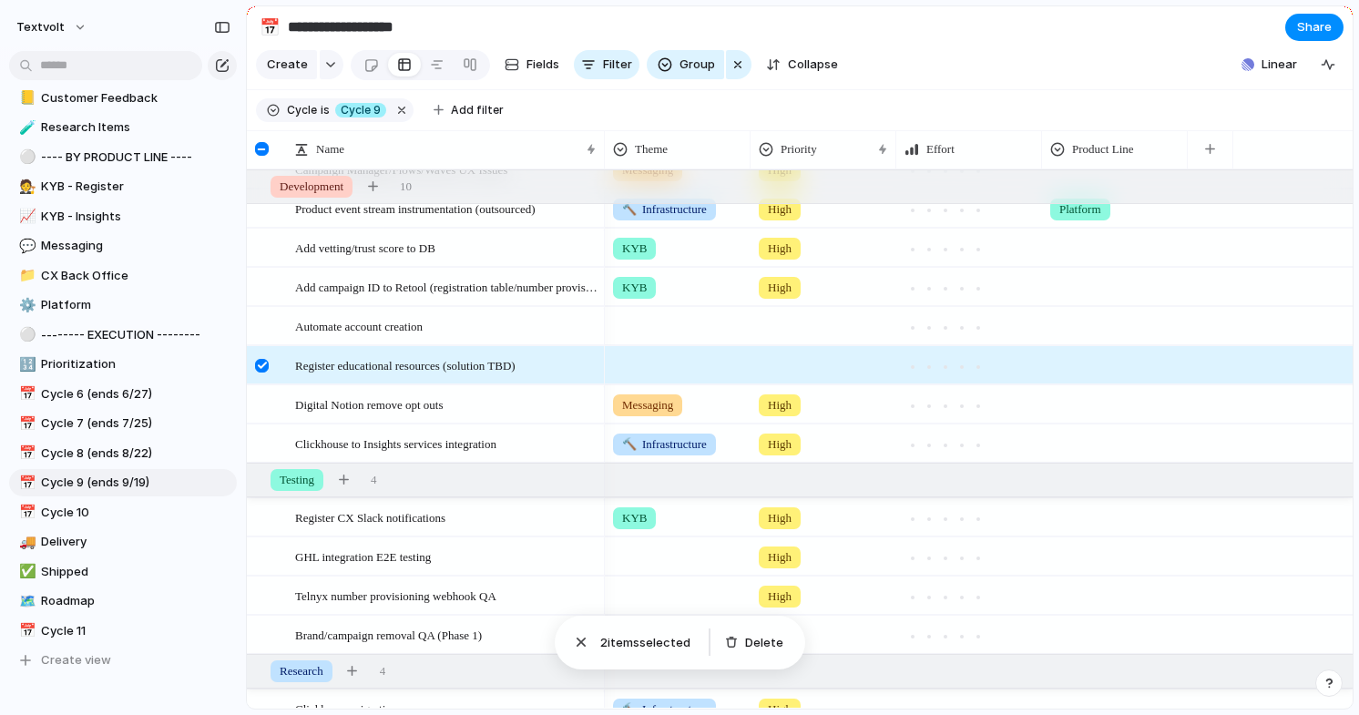
click at [265, 368] on div at bounding box center [262, 366] width 14 height 14
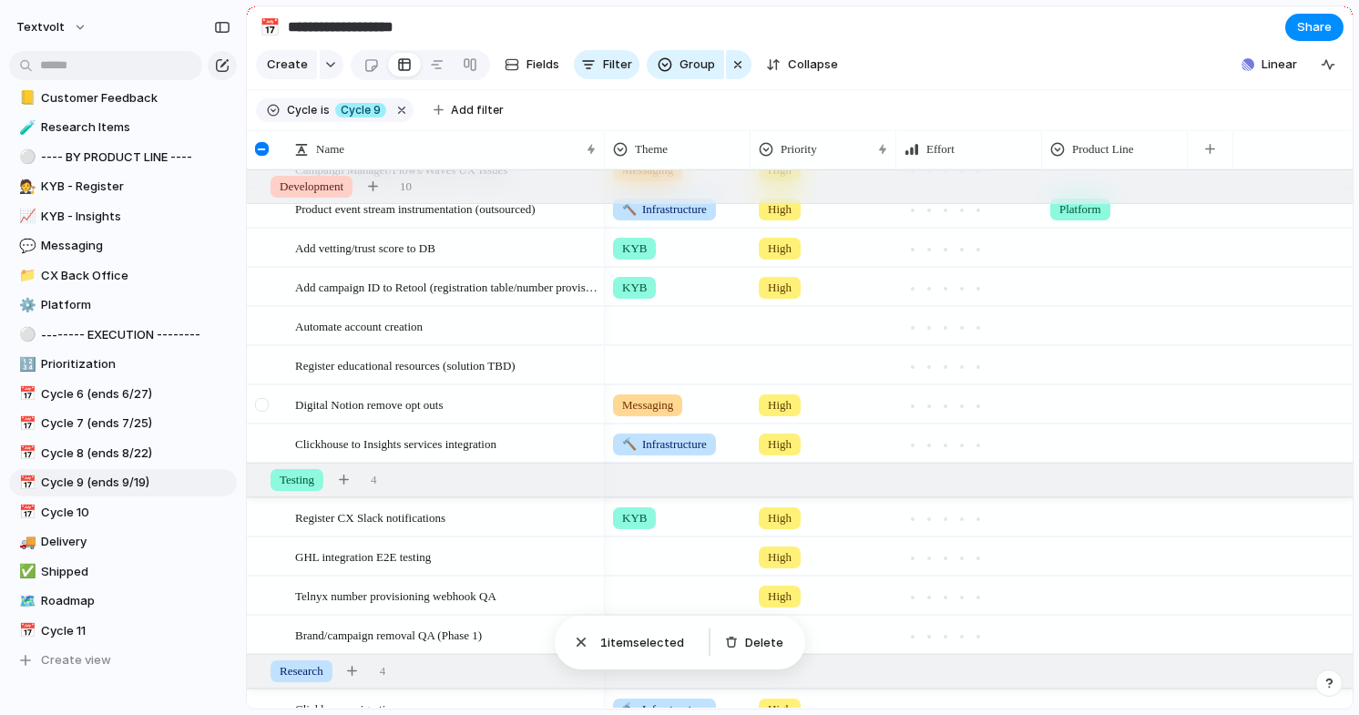
click at [262, 410] on div at bounding box center [262, 405] width 14 height 14
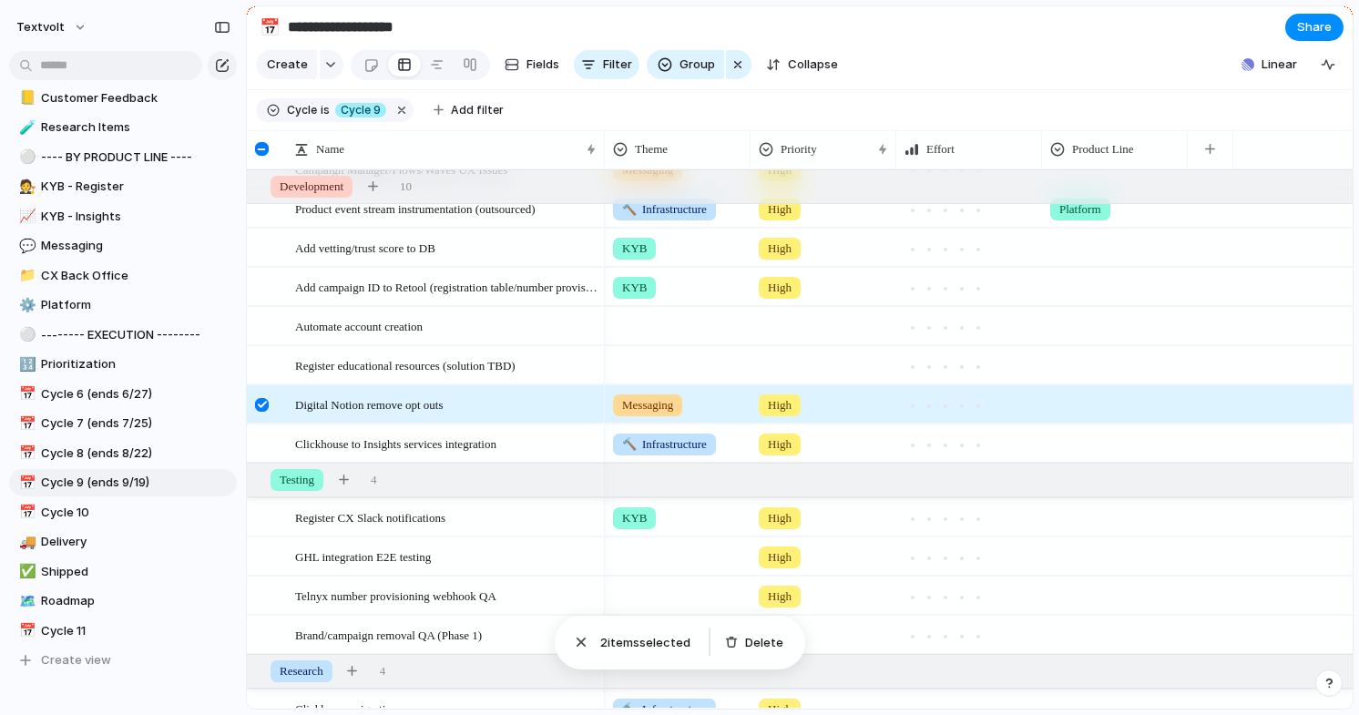
click at [262, 405] on div at bounding box center [262, 405] width 14 height 14
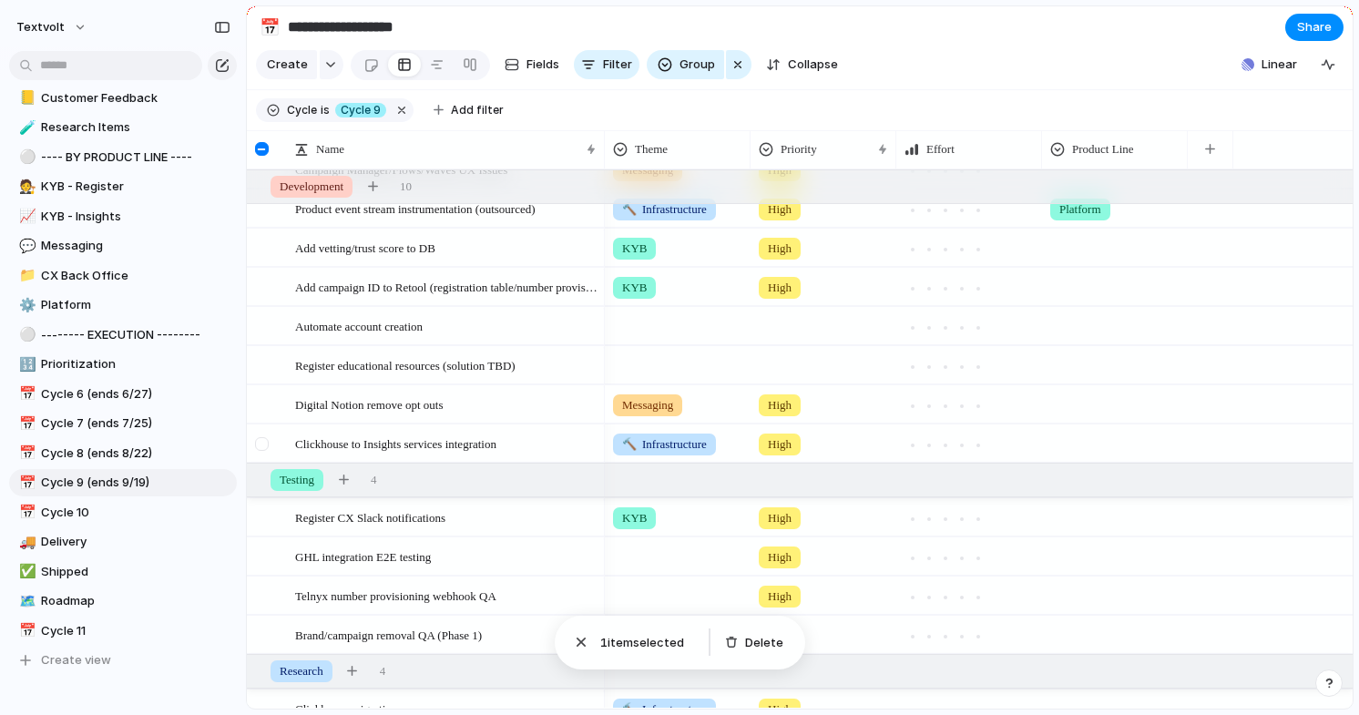
click at [265, 442] on div at bounding box center [262, 444] width 14 height 14
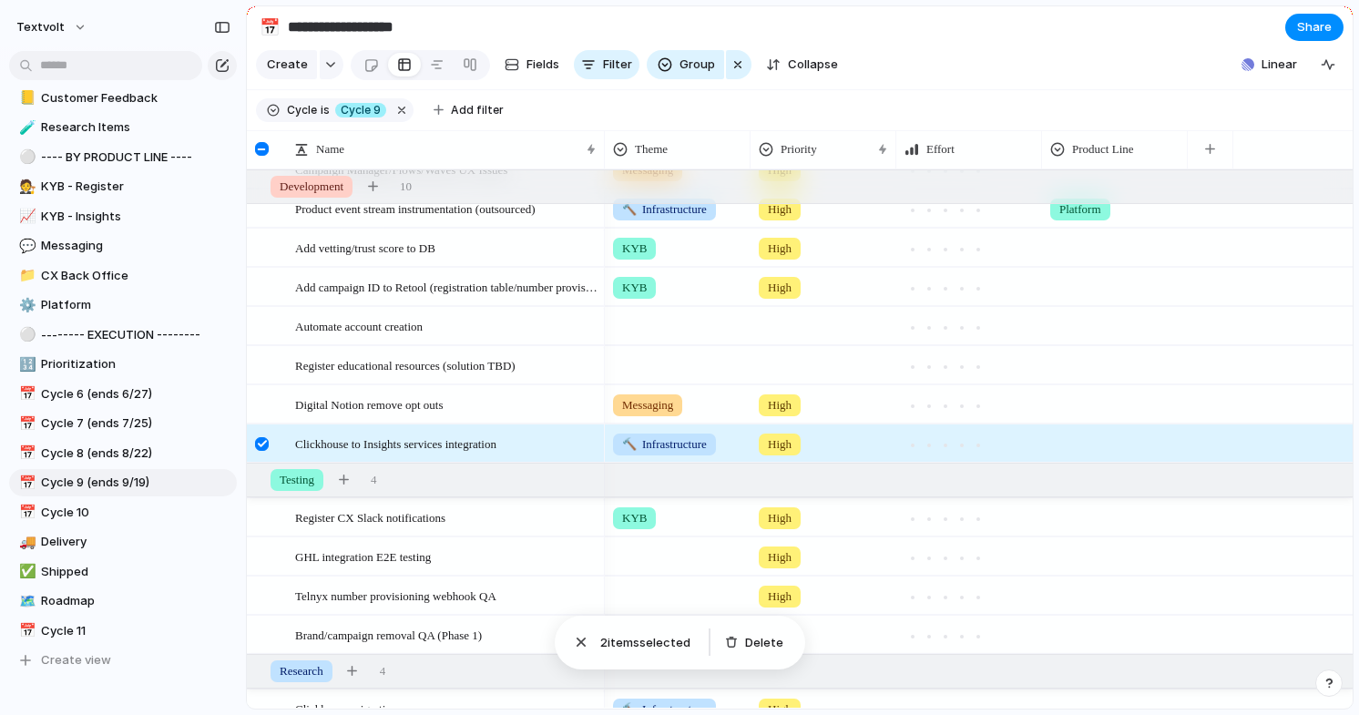
click at [265, 442] on div at bounding box center [262, 444] width 14 height 14
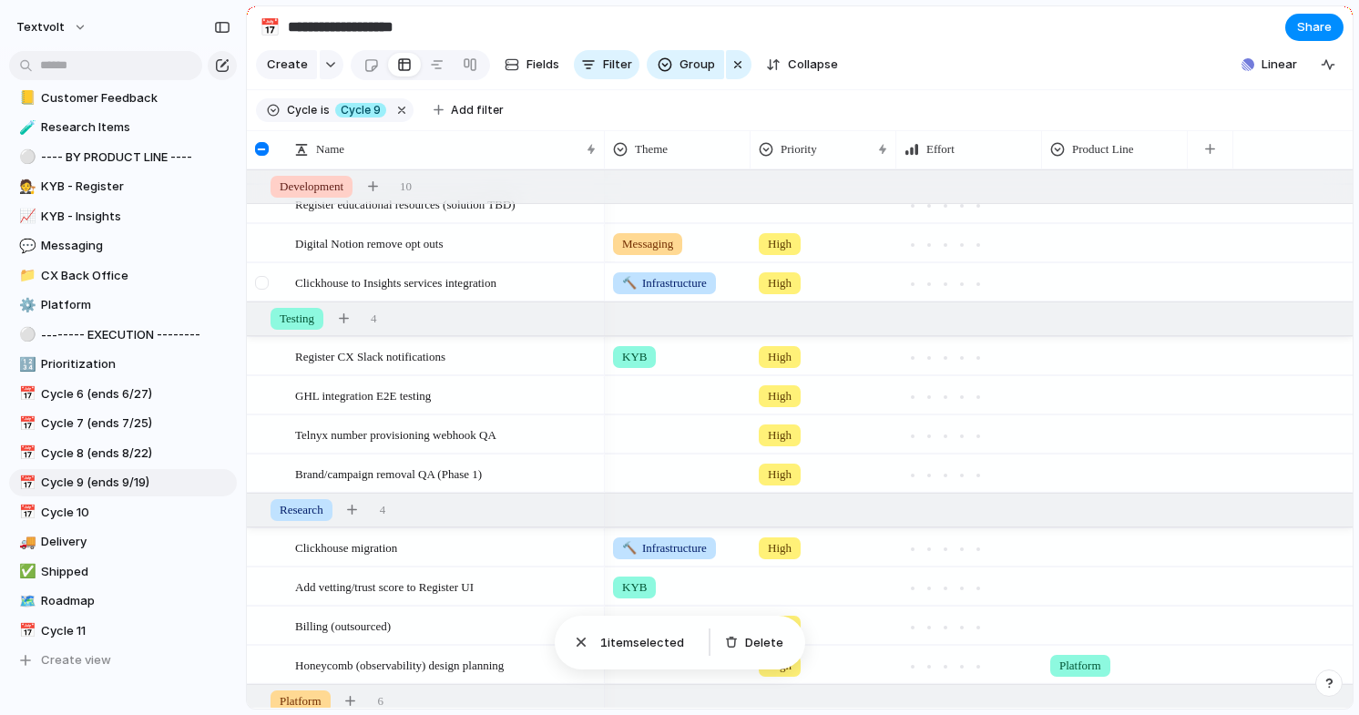
scroll to position [331, 0]
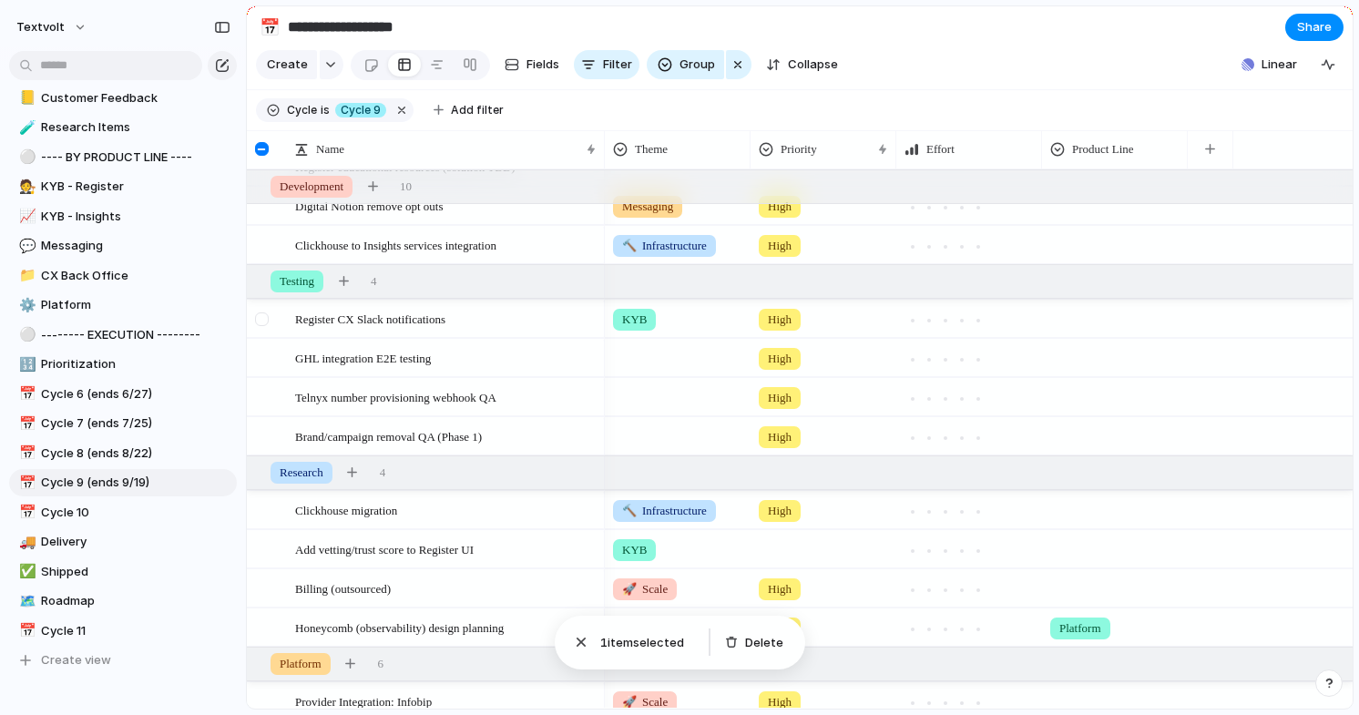
click at [261, 321] on div at bounding box center [262, 319] width 14 height 14
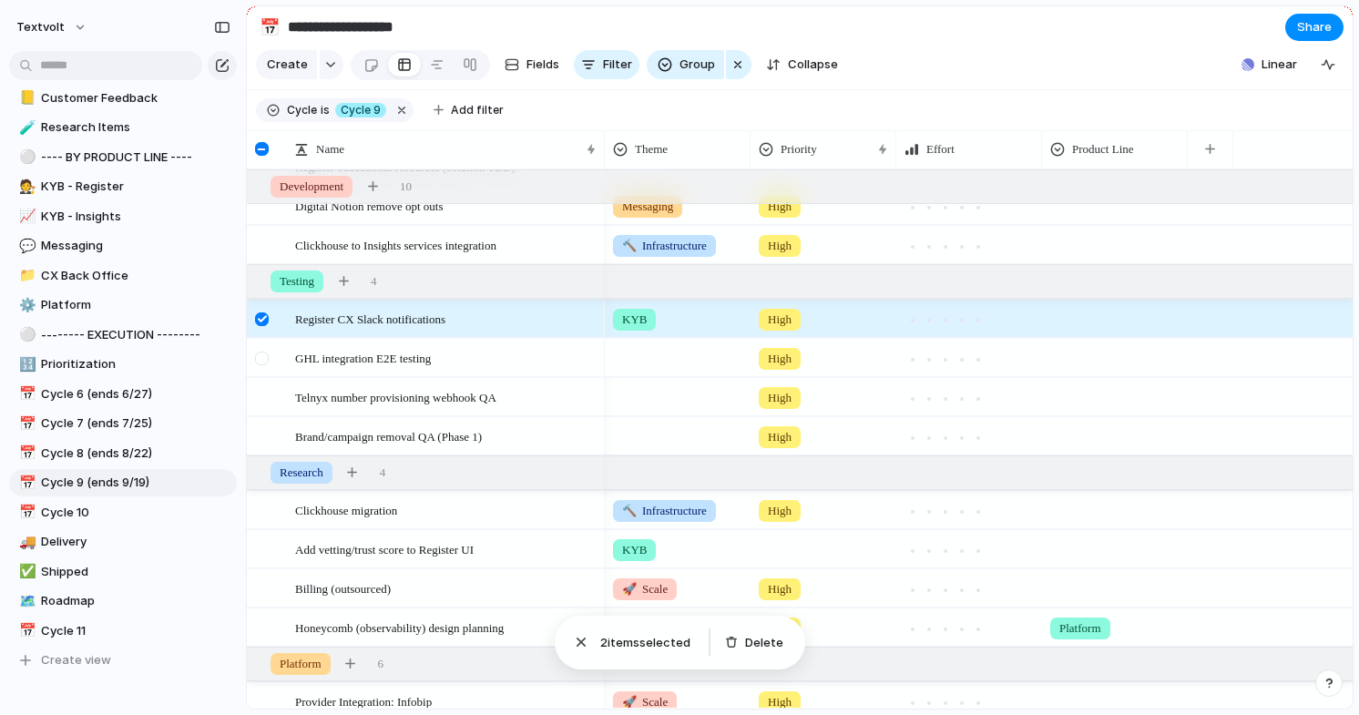
click at [261, 363] on div at bounding box center [262, 359] width 14 height 14
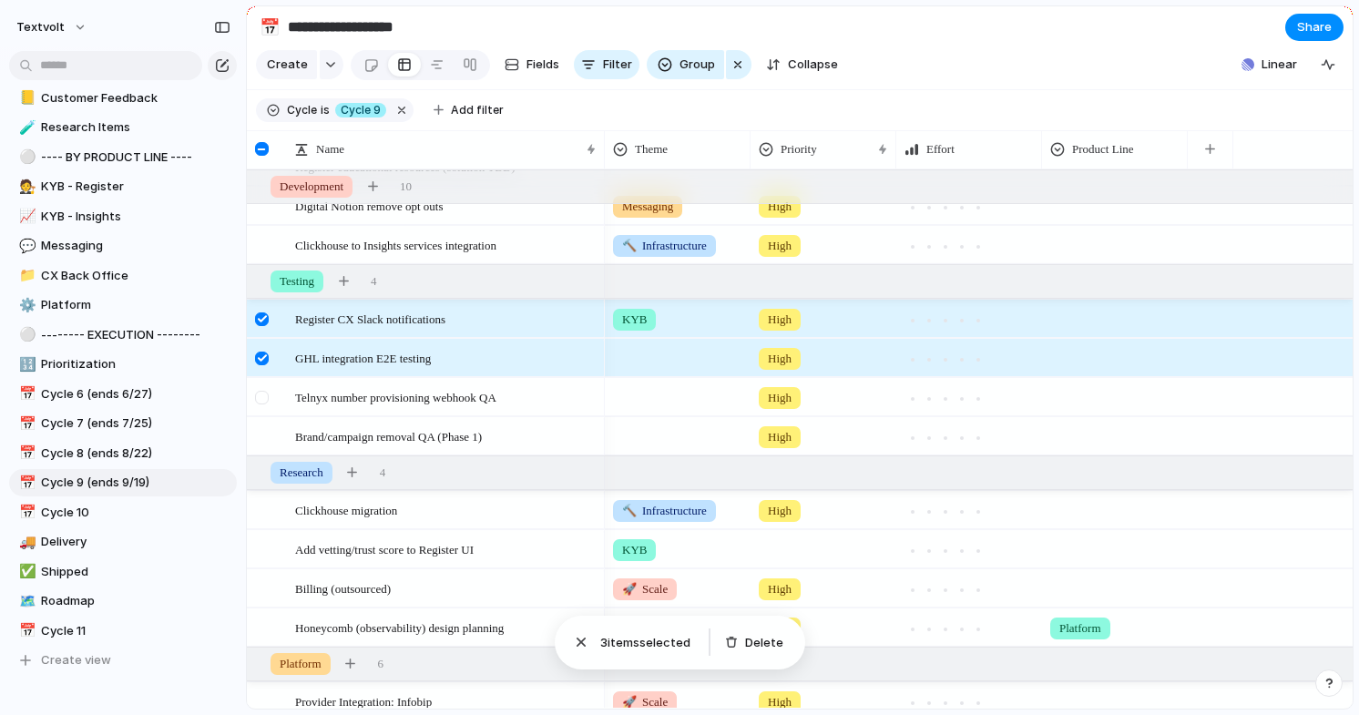
click at [261, 400] on div at bounding box center [262, 398] width 14 height 14
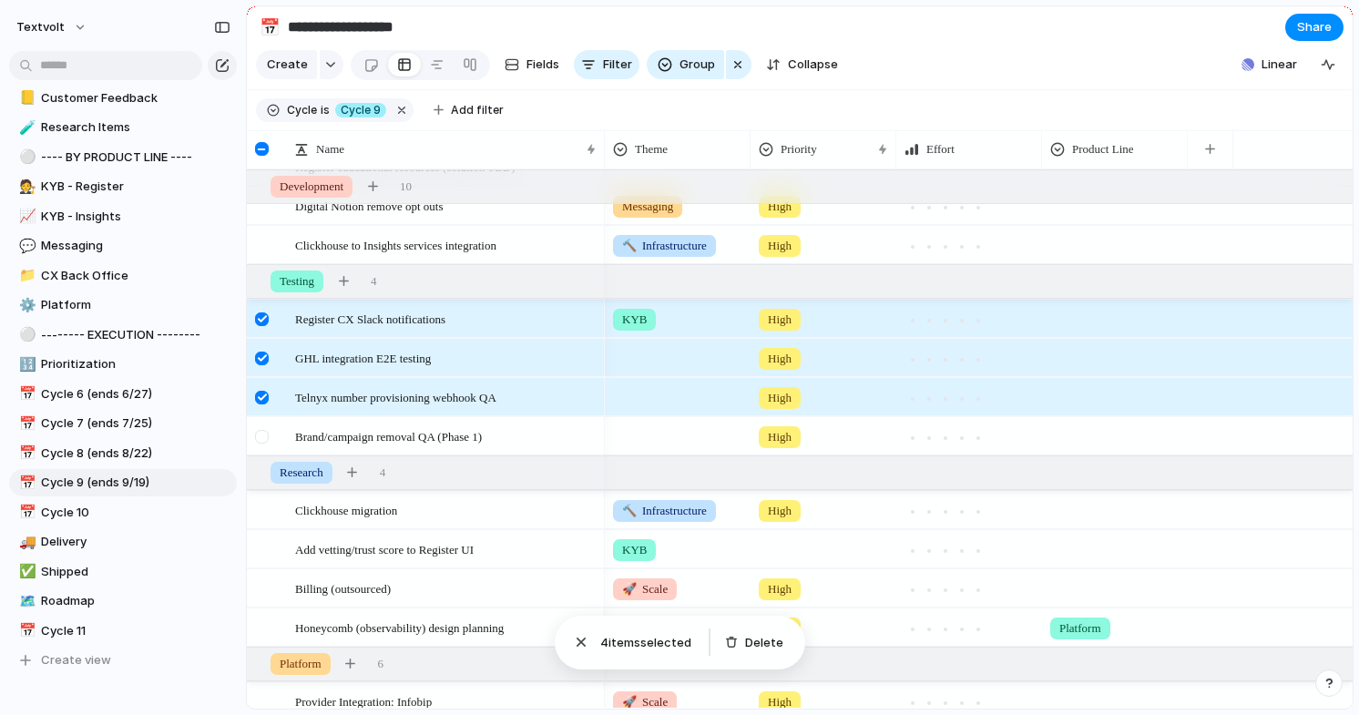
click at [264, 434] on div at bounding box center [262, 437] width 14 height 14
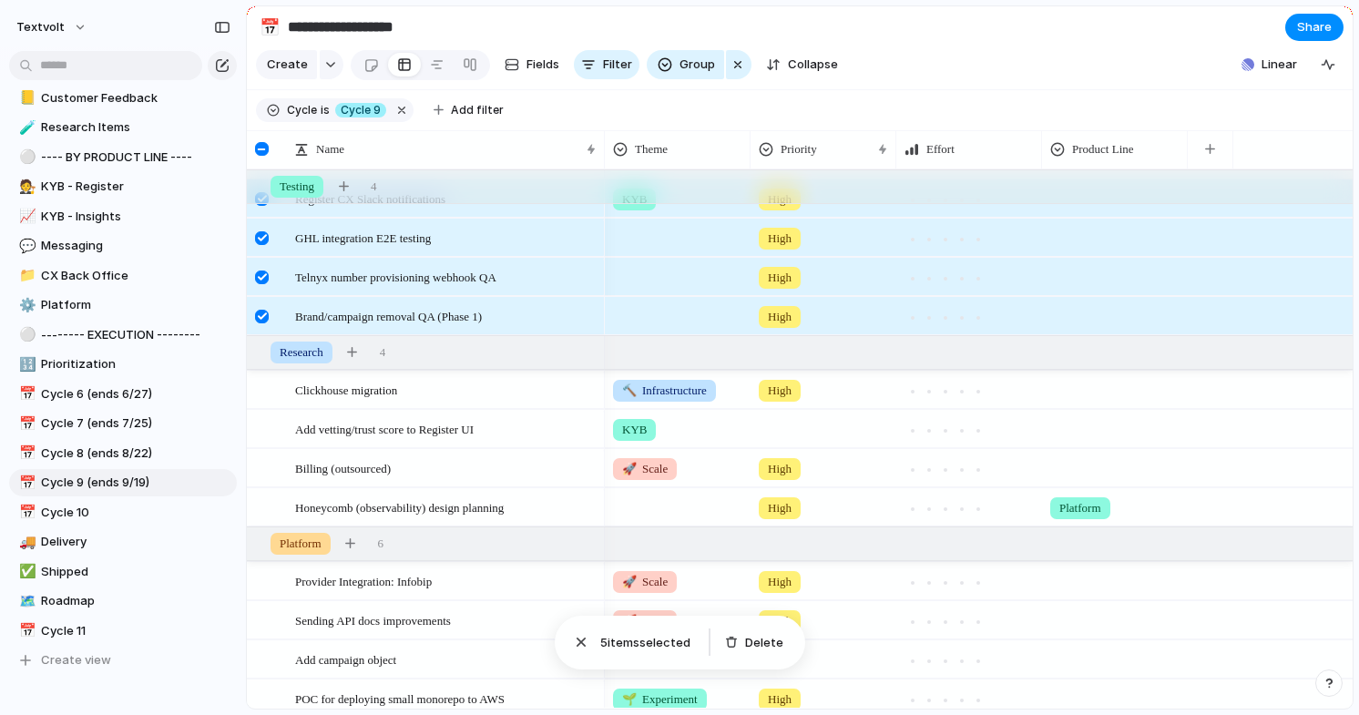
scroll to position [470, 0]
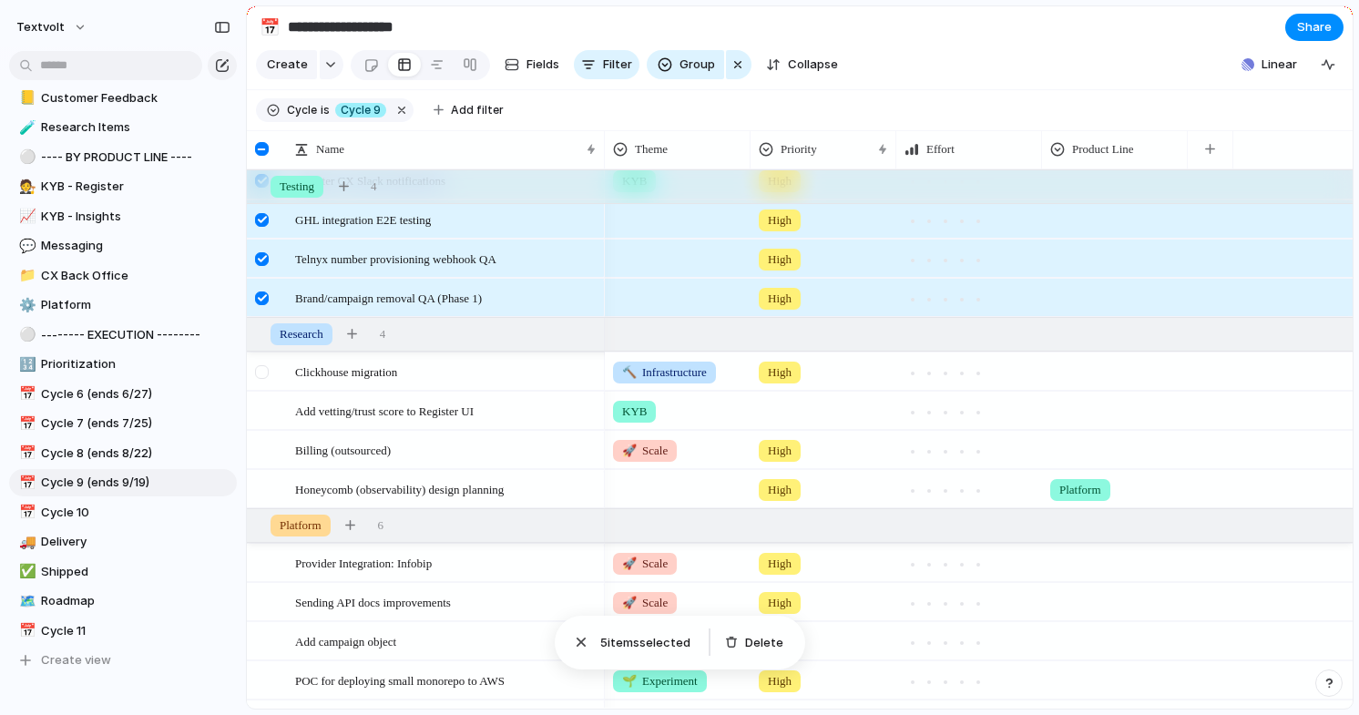
click at [261, 374] on div at bounding box center [262, 372] width 14 height 14
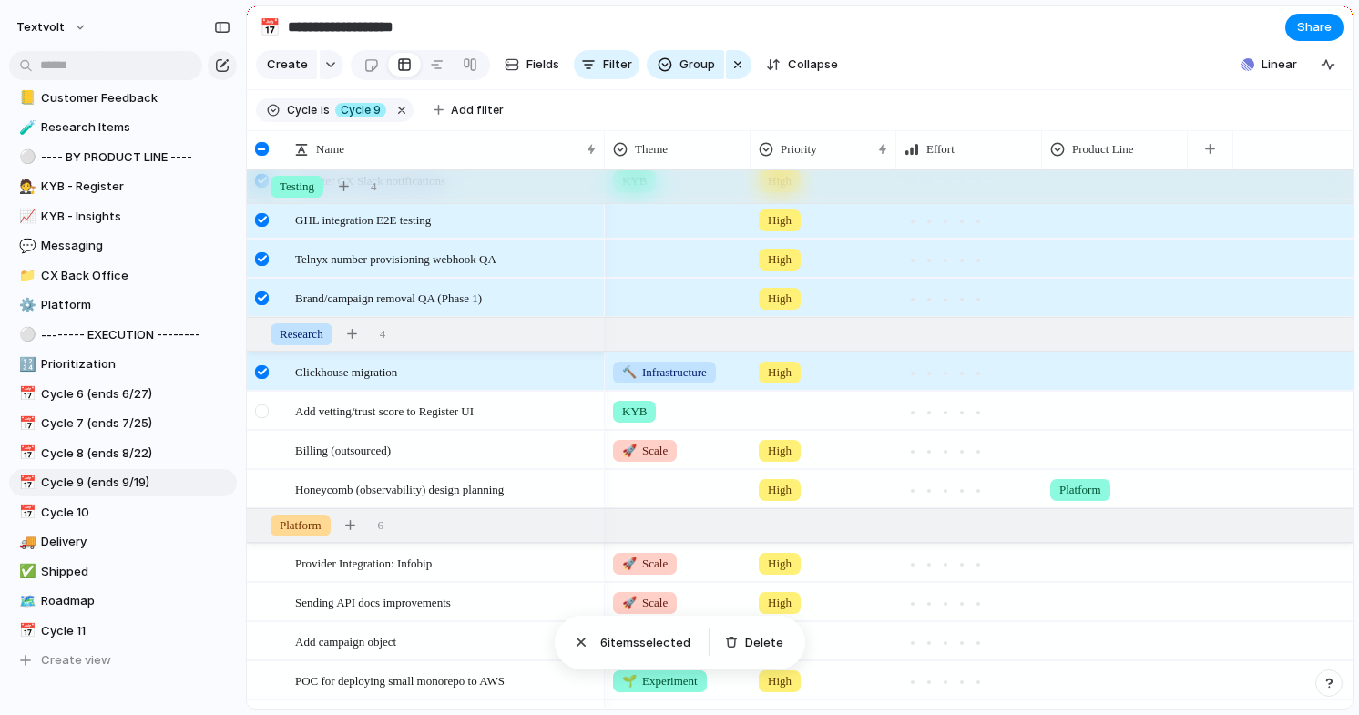
click at [262, 412] on div at bounding box center [262, 411] width 14 height 14
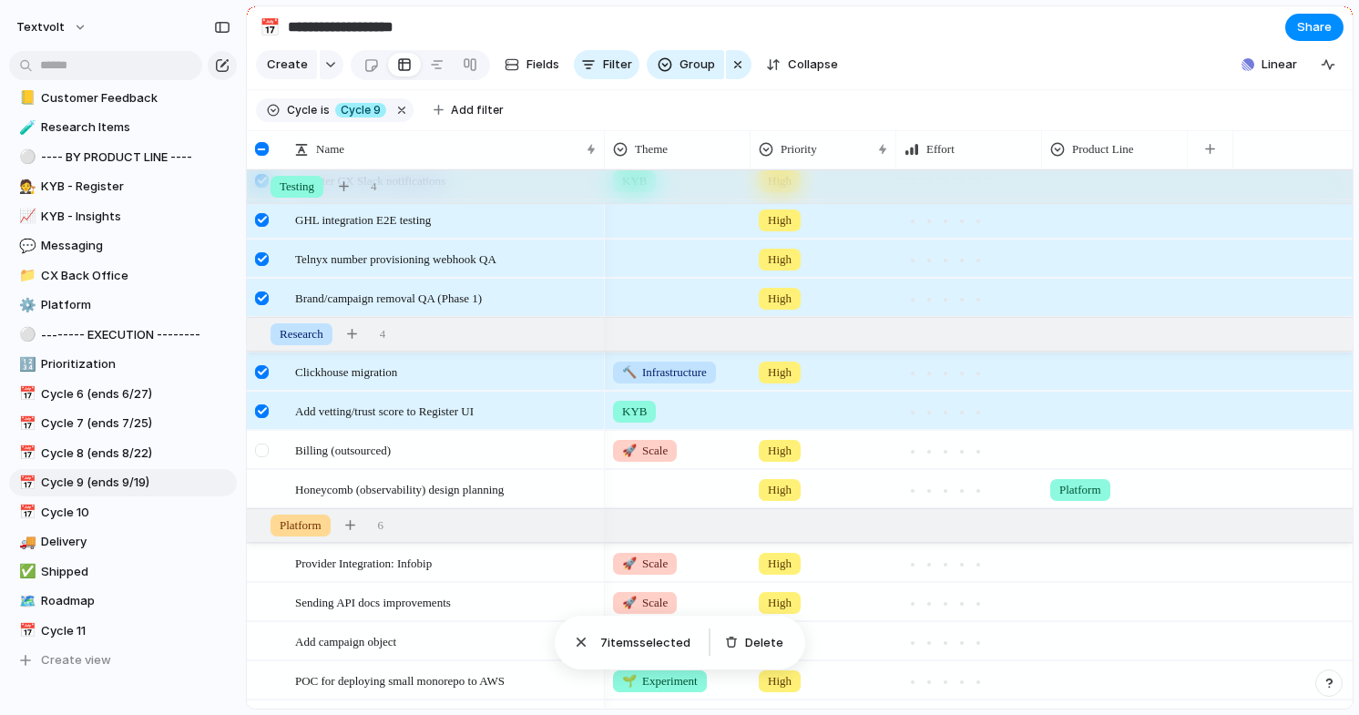
click at [262, 446] on div at bounding box center [262, 451] width 14 height 14
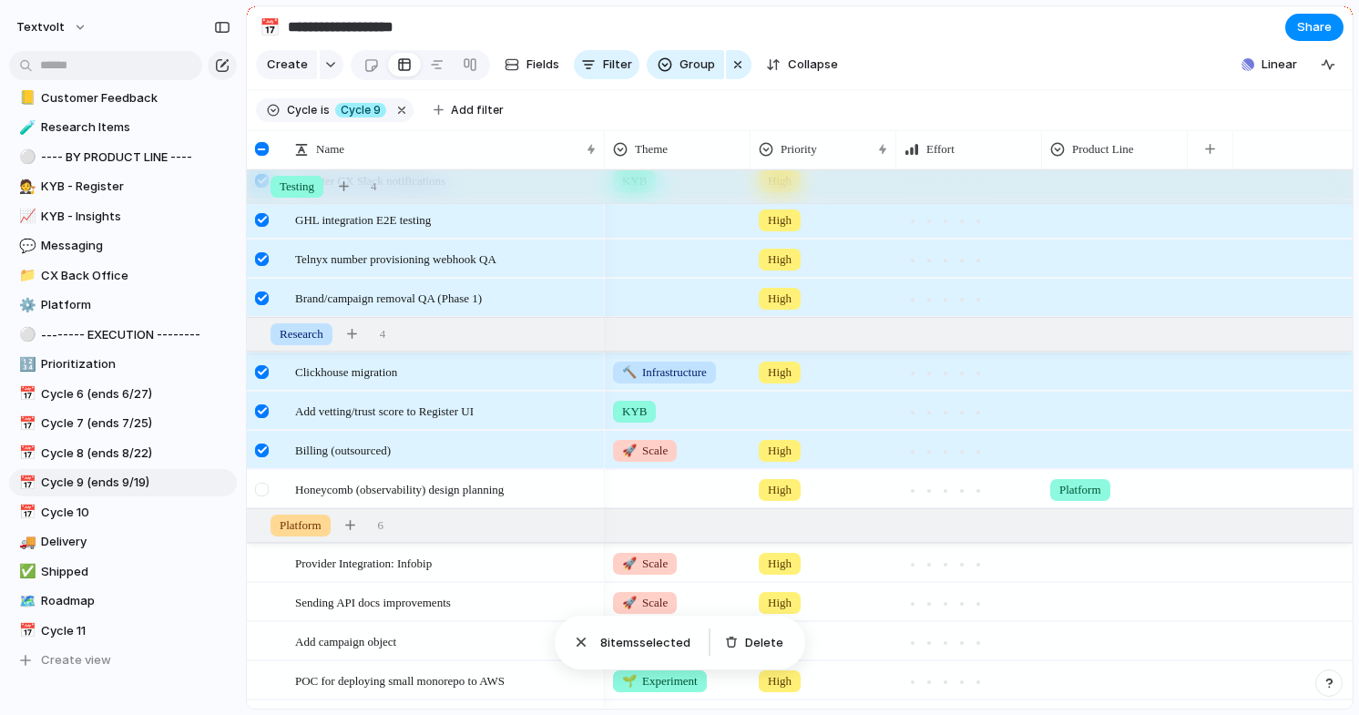
click at [264, 495] on div at bounding box center [262, 490] width 14 height 14
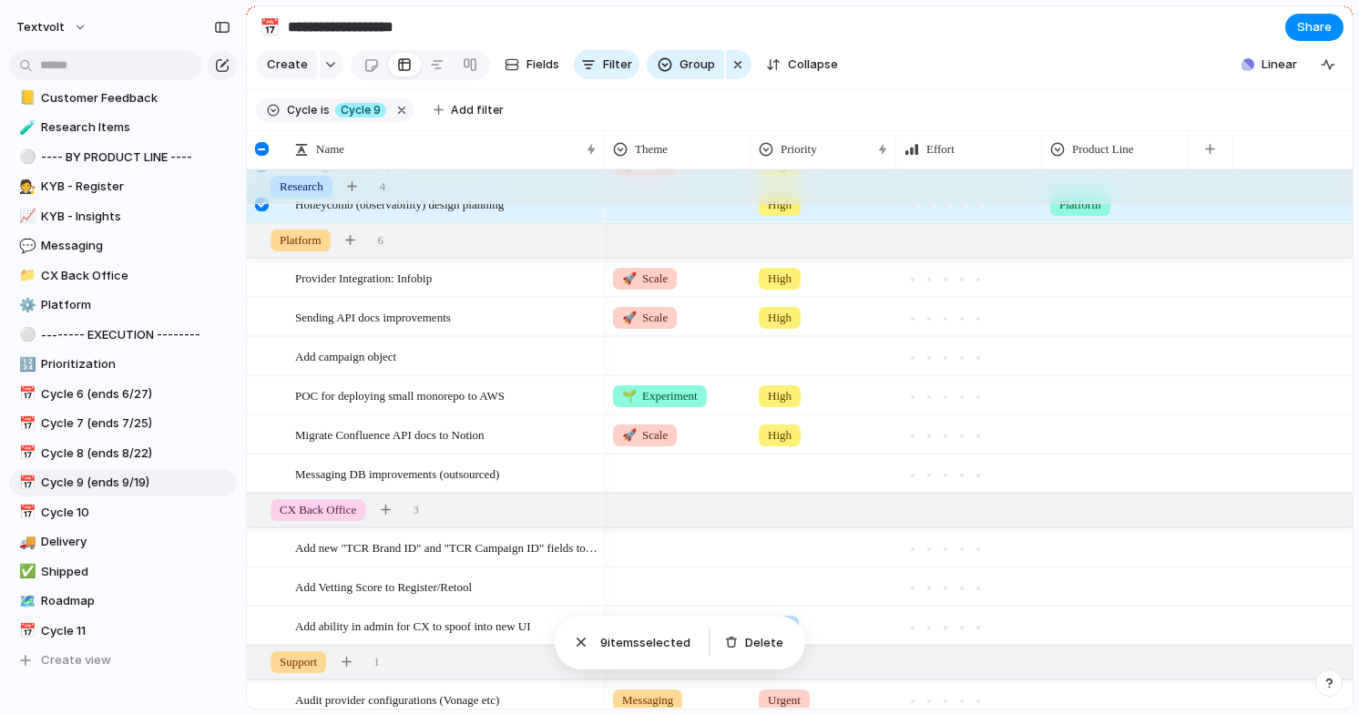
scroll to position [774, 0]
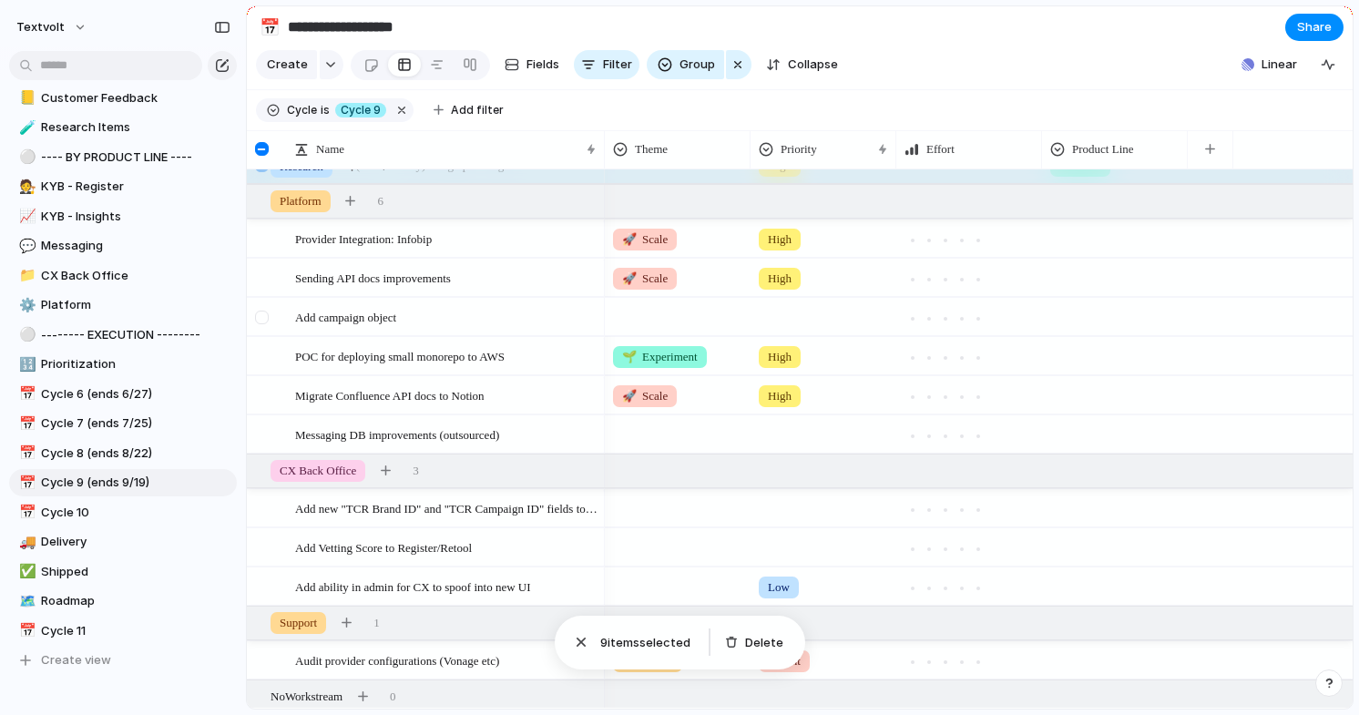
click at [265, 318] on div at bounding box center [262, 318] width 14 height 14
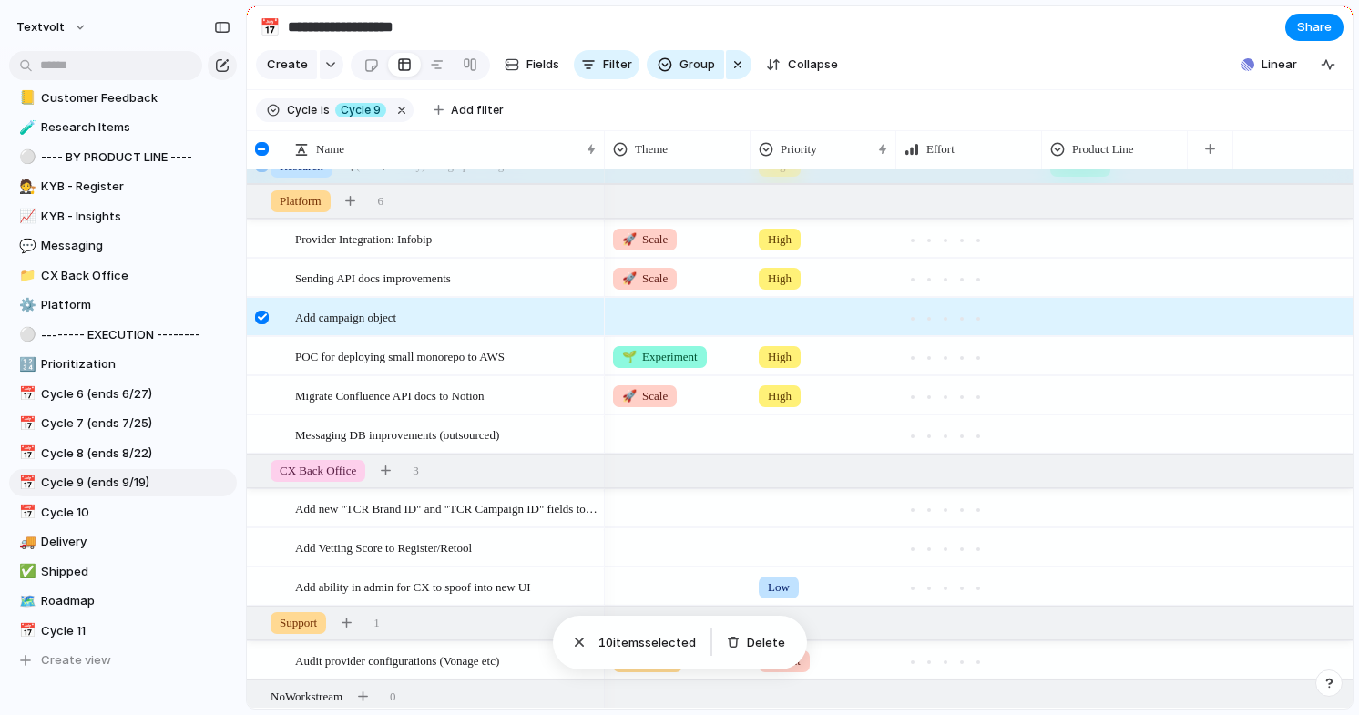
click at [265, 318] on div at bounding box center [262, 318] width 14 height 14
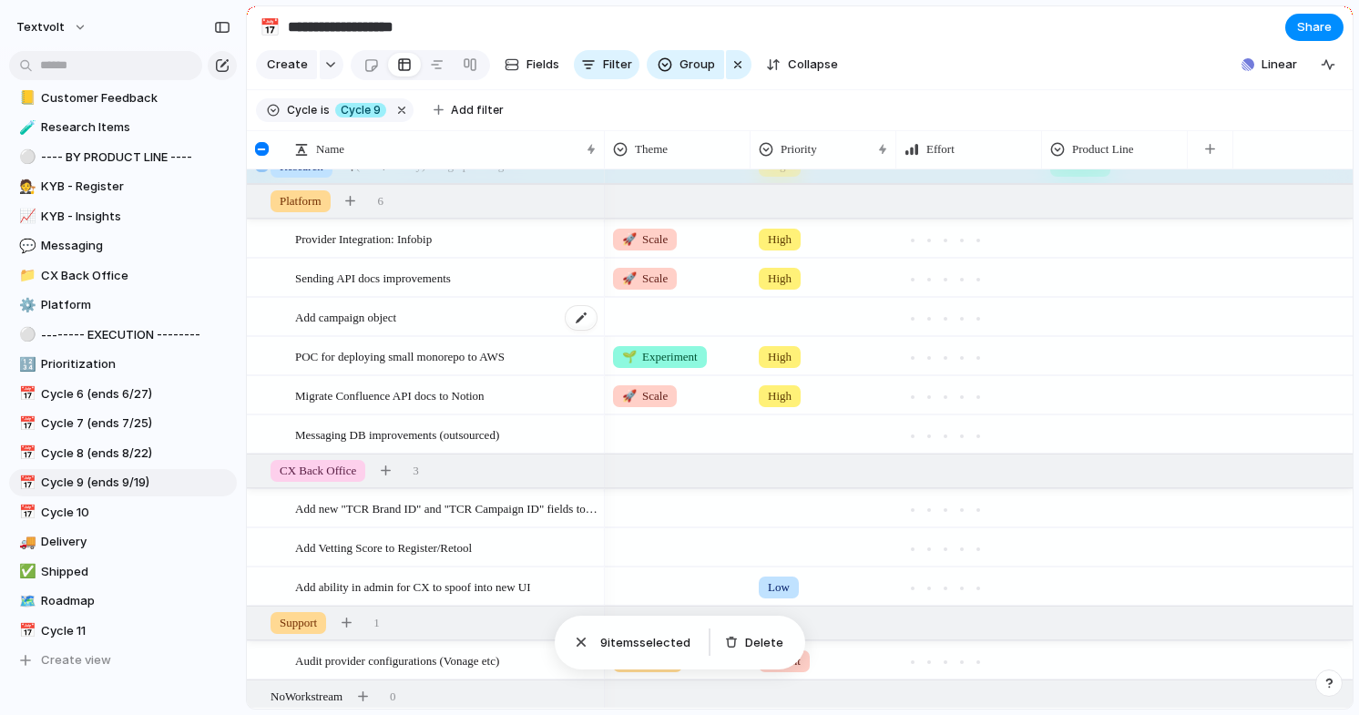
click at [340, 315] on span "Add campaign object" at bounding box center [345, 316] width 101 height 21
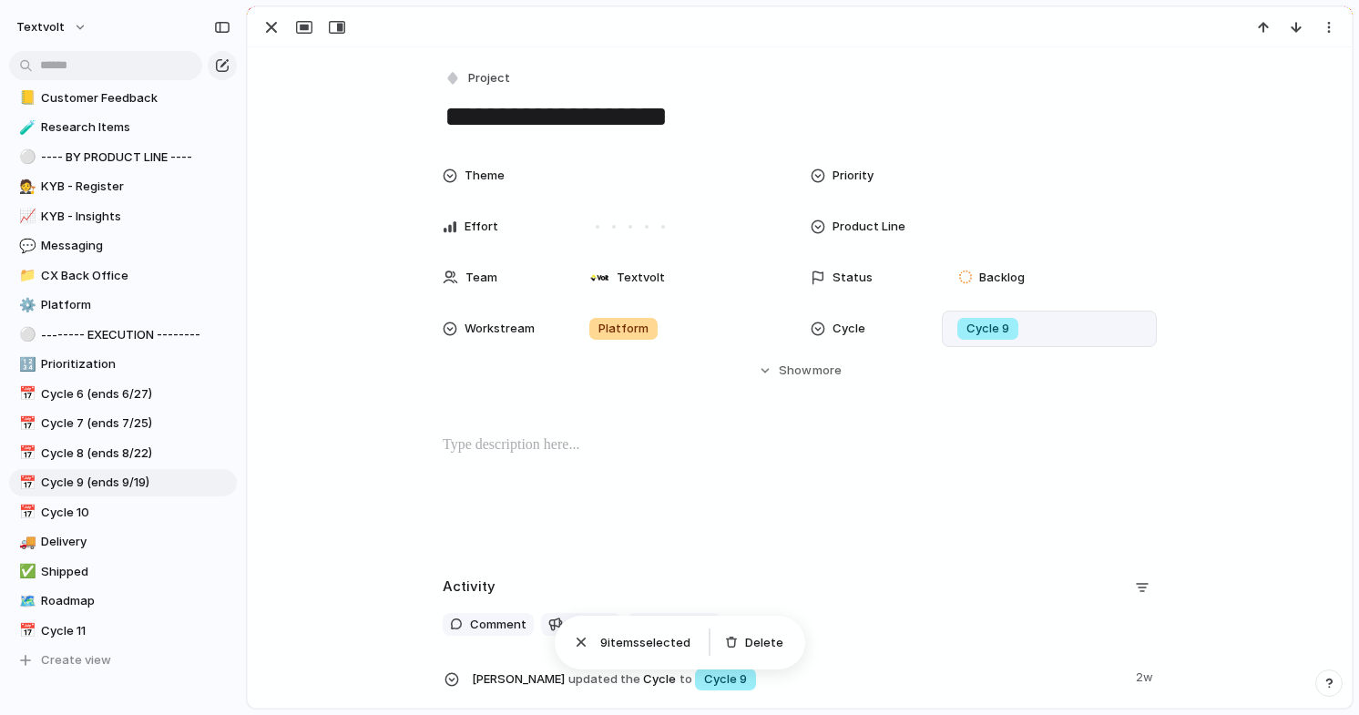
click at [984, 339] on div "Cycle 9" at bounding box center [987, 329] width 61 height 22
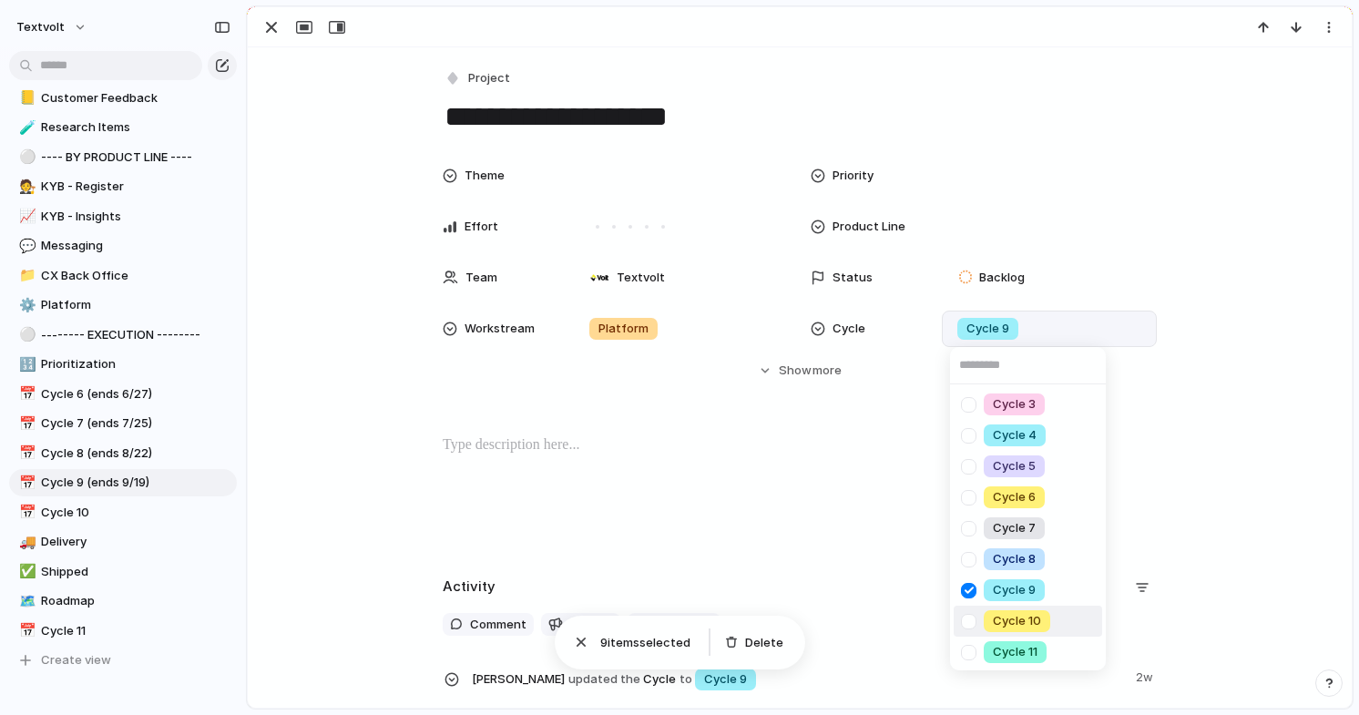
click at [972, 618] on div at bounding box center [969, 622] width 32 height 32
click at [972, 590] on div at bounding box center [969, 591] width 32 height 32
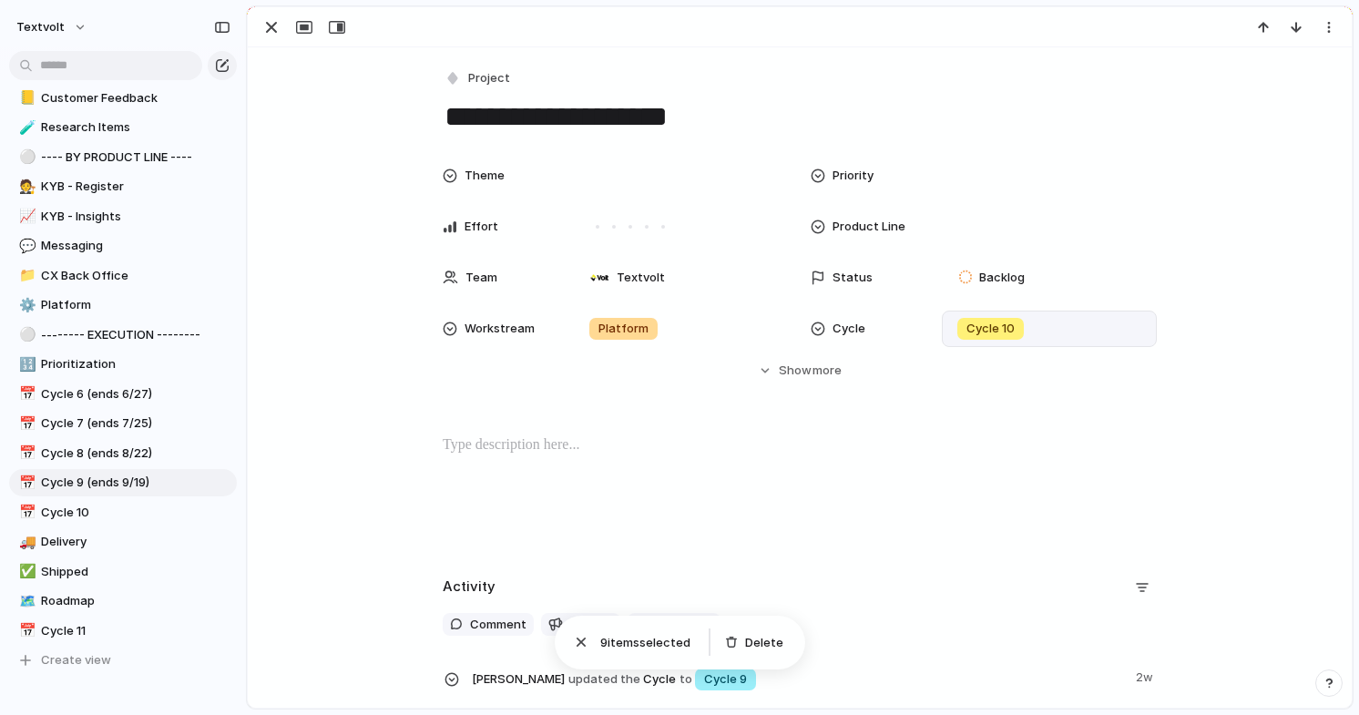
click at [295, 53] on div "Cycle 3 Cycle 4 Cycle 5 Cycle 6 Cycle 7 Cycle 8 Cycle 9 Cycle 10 Cycle 11" at bounding box center [679, 357] width 1359 height 715
click at [268, 32] on div "button" at bounding box center [271, 27] width 22 height 22
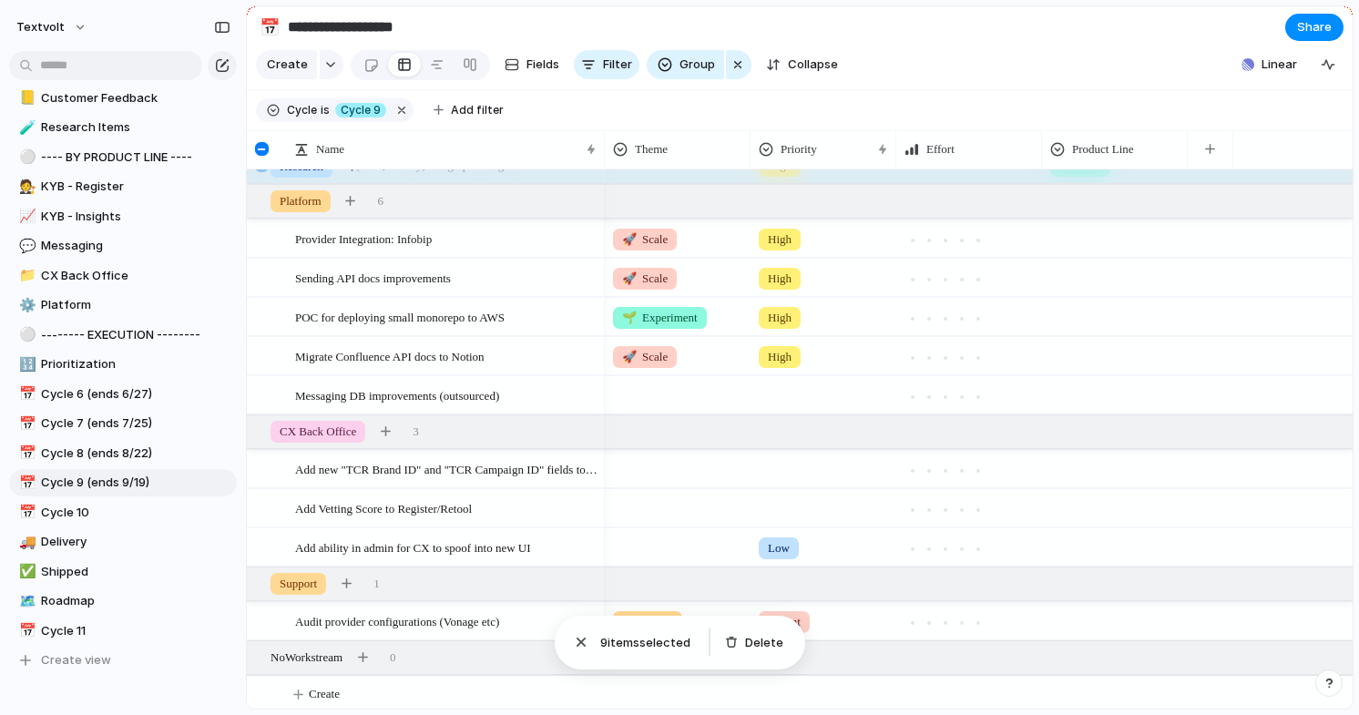
click at [263, 154] on div at bounding box center [262, 149] width 14 height 14
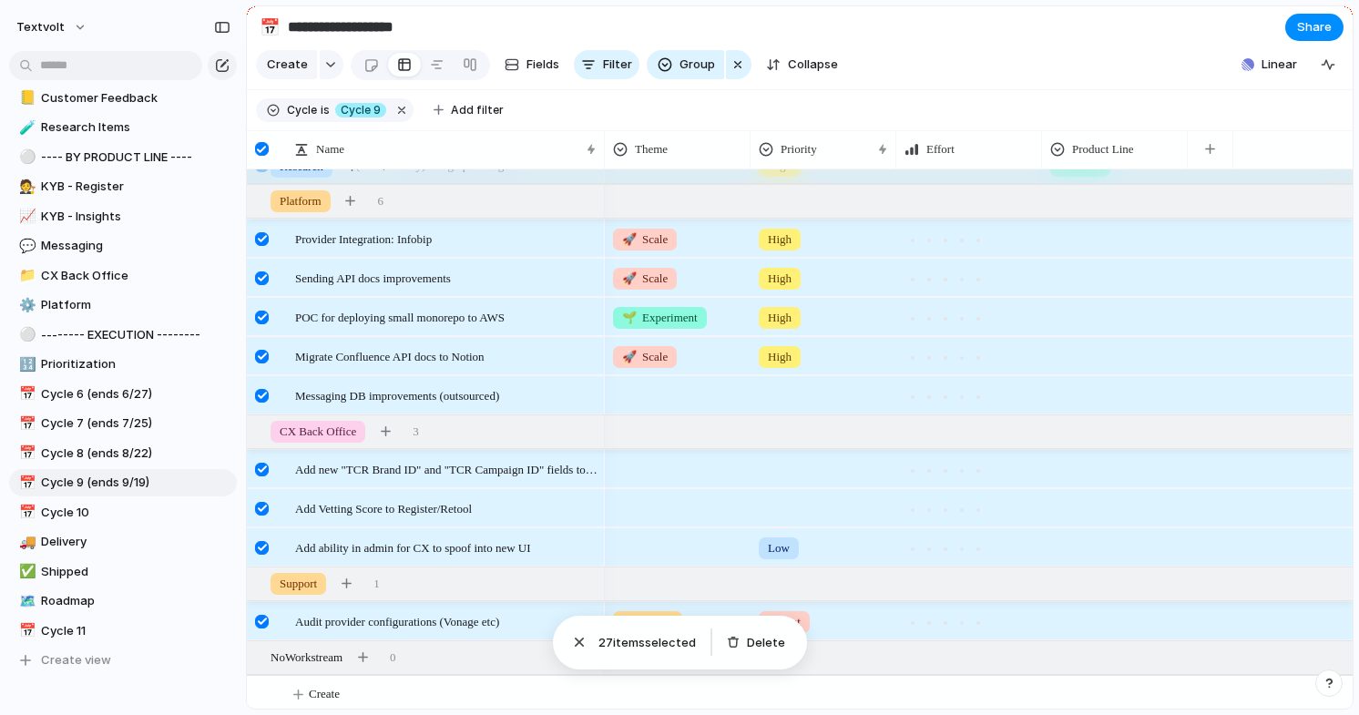
click at [263, 154] on div at bounding box center [262, 149] width 14 height 14
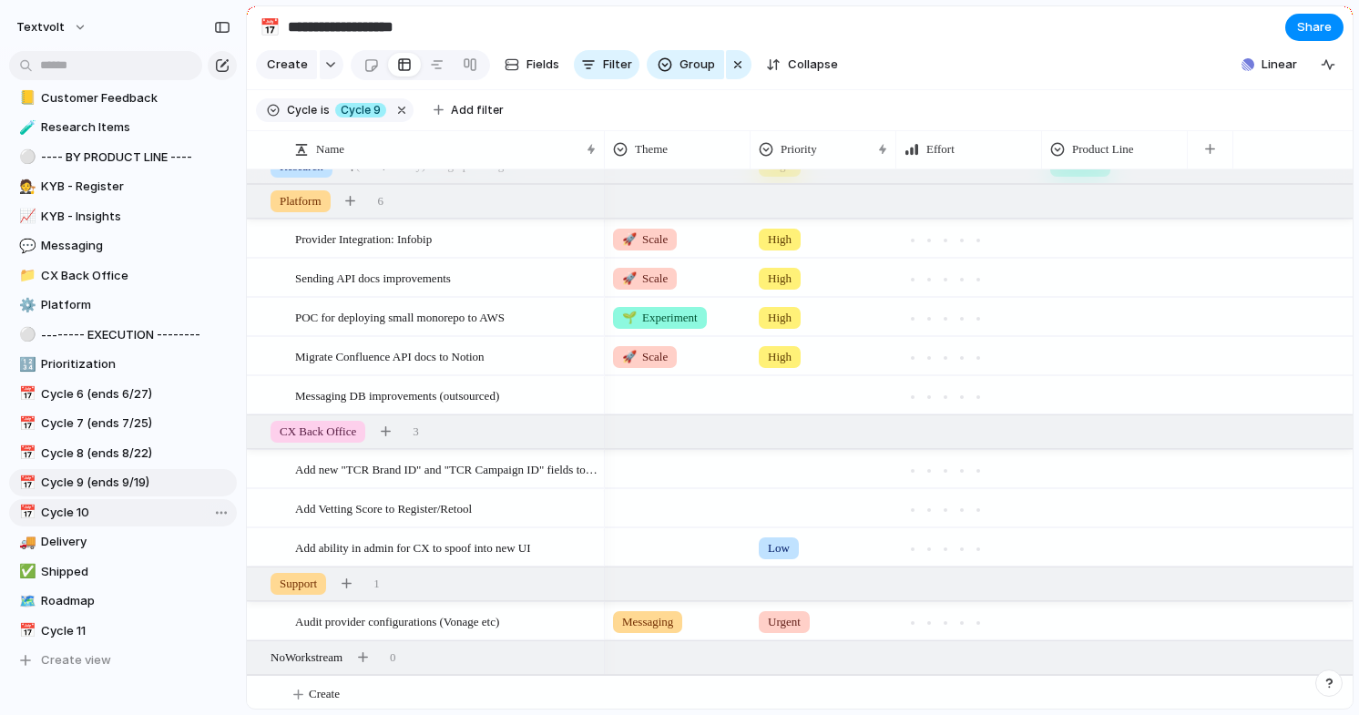
click at [158, 515] on span "Cycle 10" at bounding box center [135, 513] width 189 height 18
type input "********"
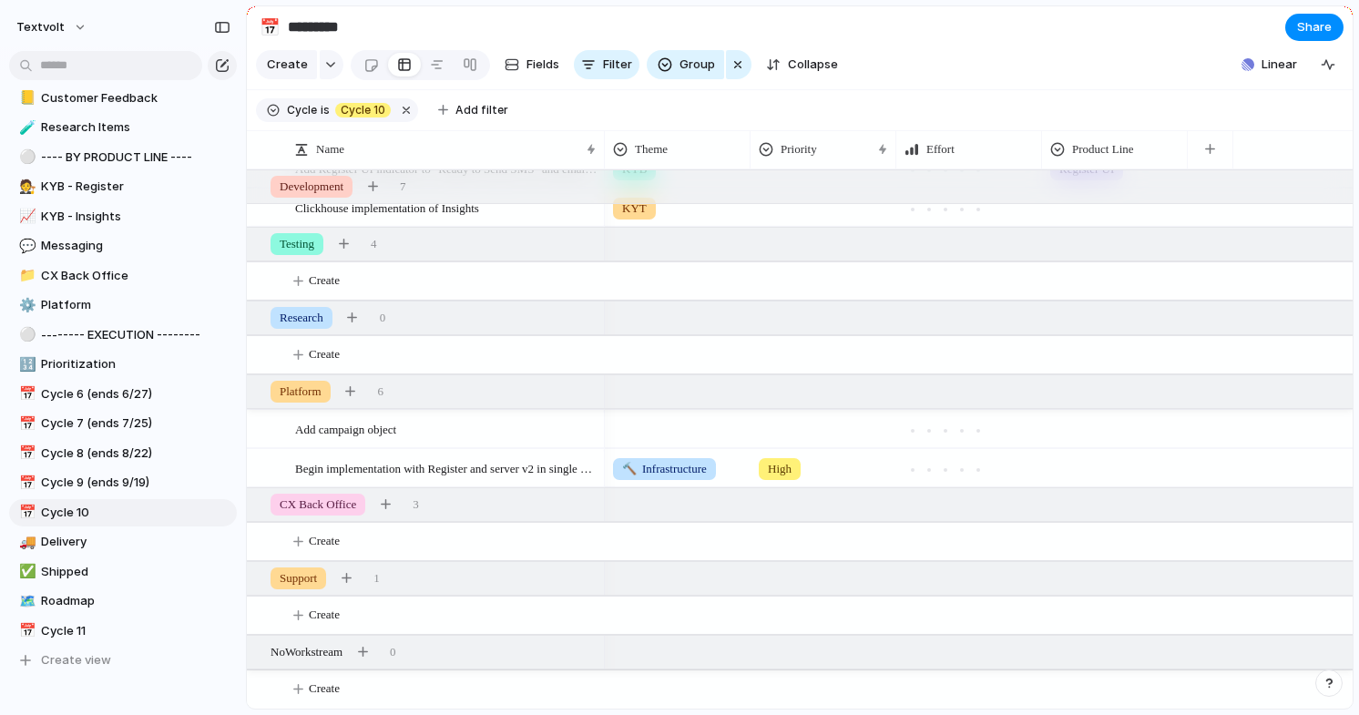
click at [86, 623] on section "Keep using Index You're approaching the free limit of 300 items Upgrade plan" at bounding box center [123, 647] width 246 height 137
click at [74, 629] on section "Keep using Index You're approaching the free limit of 300 items Upgrade plan" at bounding box center [123, 647] width 246 height 137
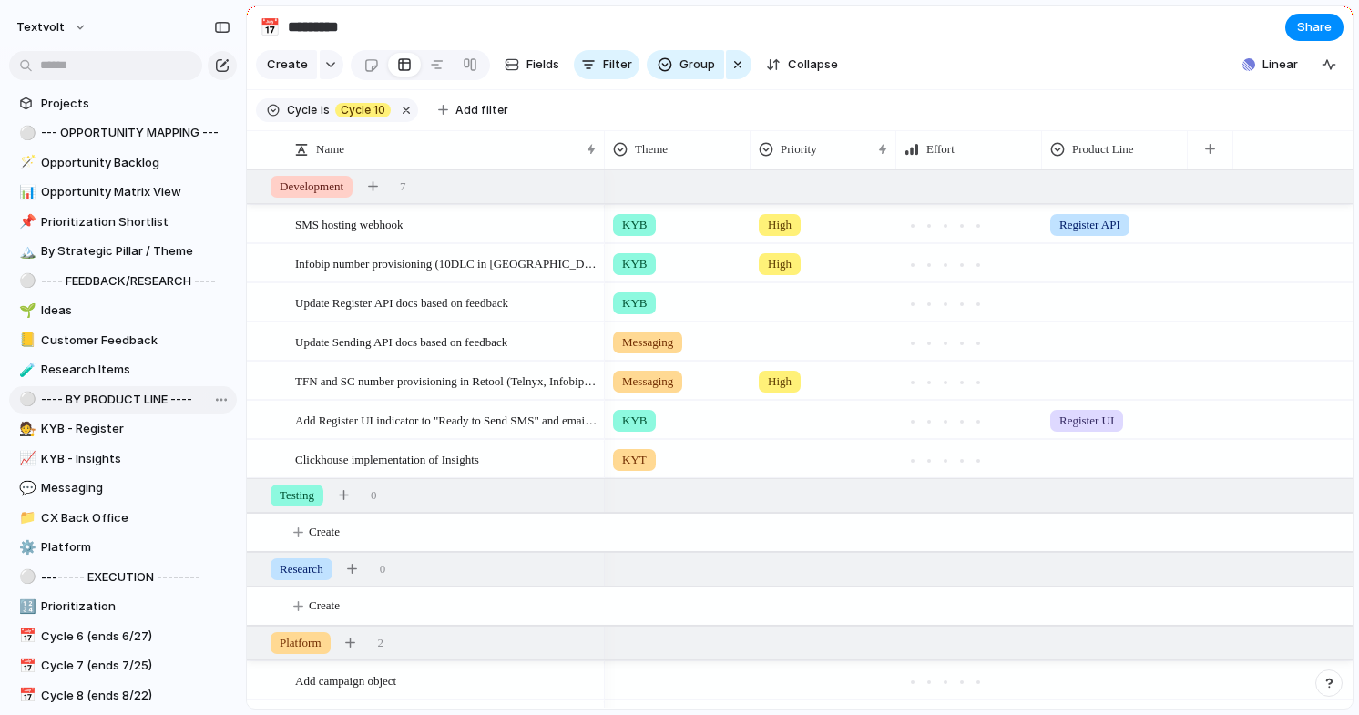
scroll to position [450, 0]
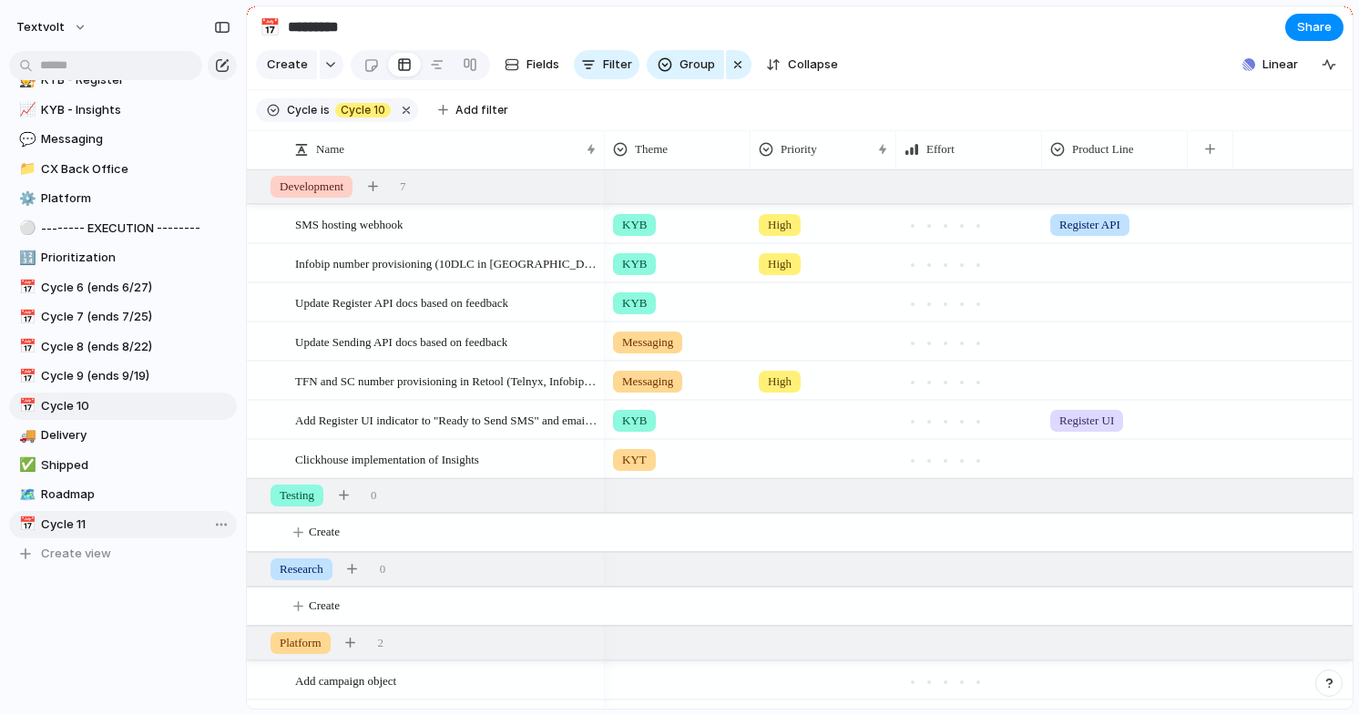
click at [80, 524] on span "Cycle 11" at bounding box center [135, 524] width 189 height 18
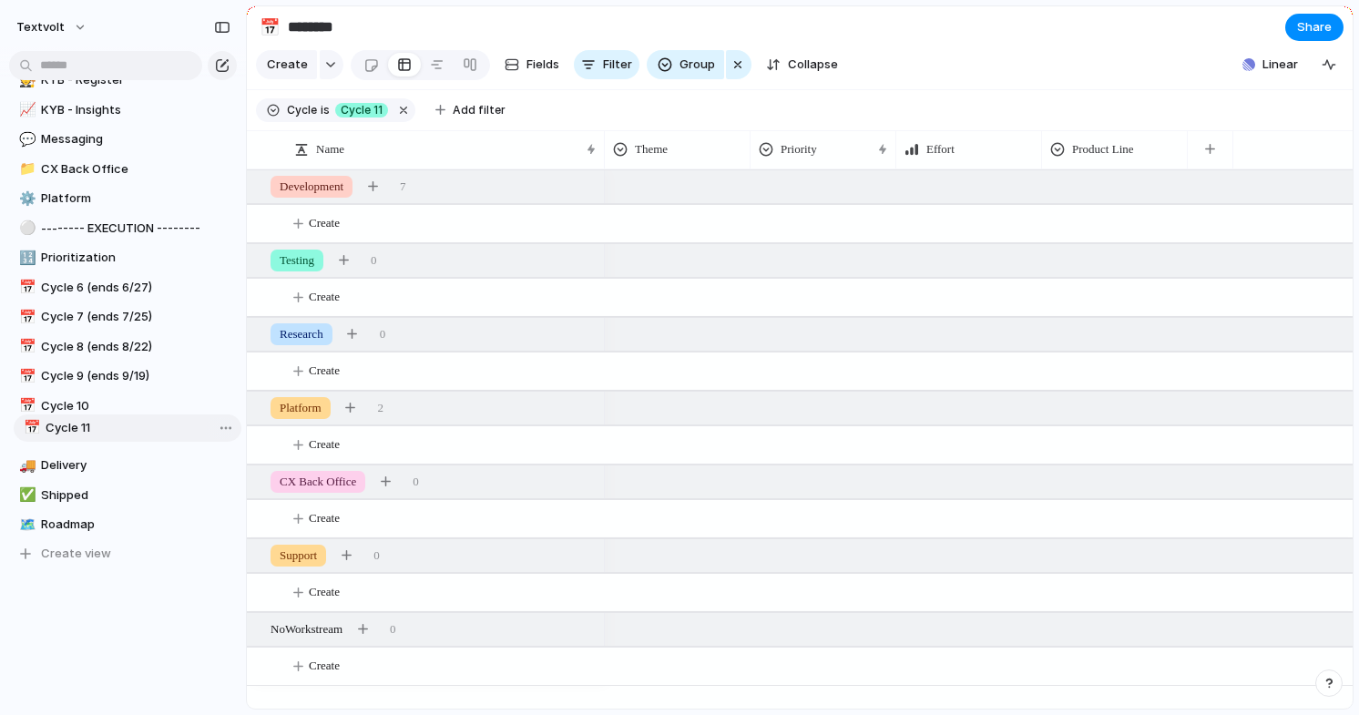
drag, startPoint x: 80, startPoint y: 524, endPoint x: 85, endPoint y: 427, distance: 96.6
click at [85, 427] on div "⚪ --- OPPORTUNITY MAPPING --- 🪄 Opportunity Backlog 📊 Opportunity Matrix View 📌…" at bounding box center [123, 169] width 228 height 797
click at [124, 409] on span "Cycle 10" at bounding box center [135, 406] width 189 height 18
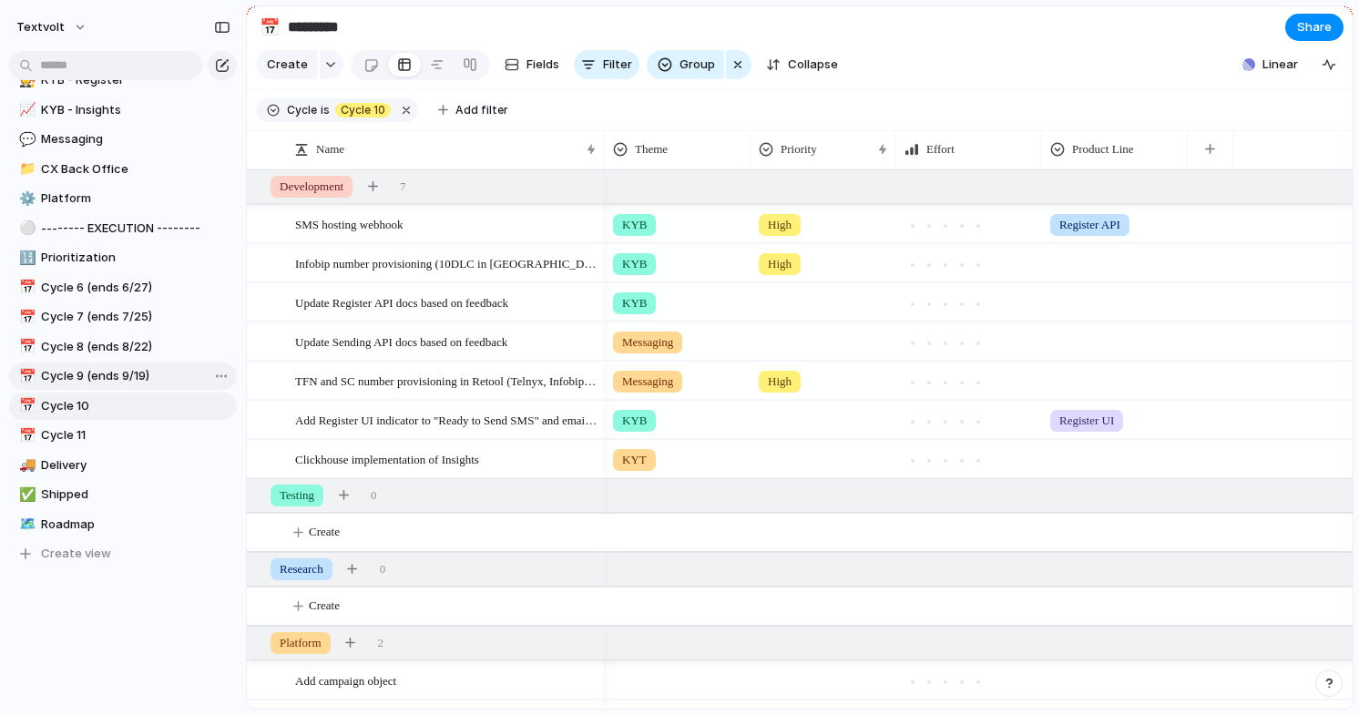
click at [138, 377] on span "Cycle 9 (ends 9/19)" at bounding box center [135, 376] width 189 height 18
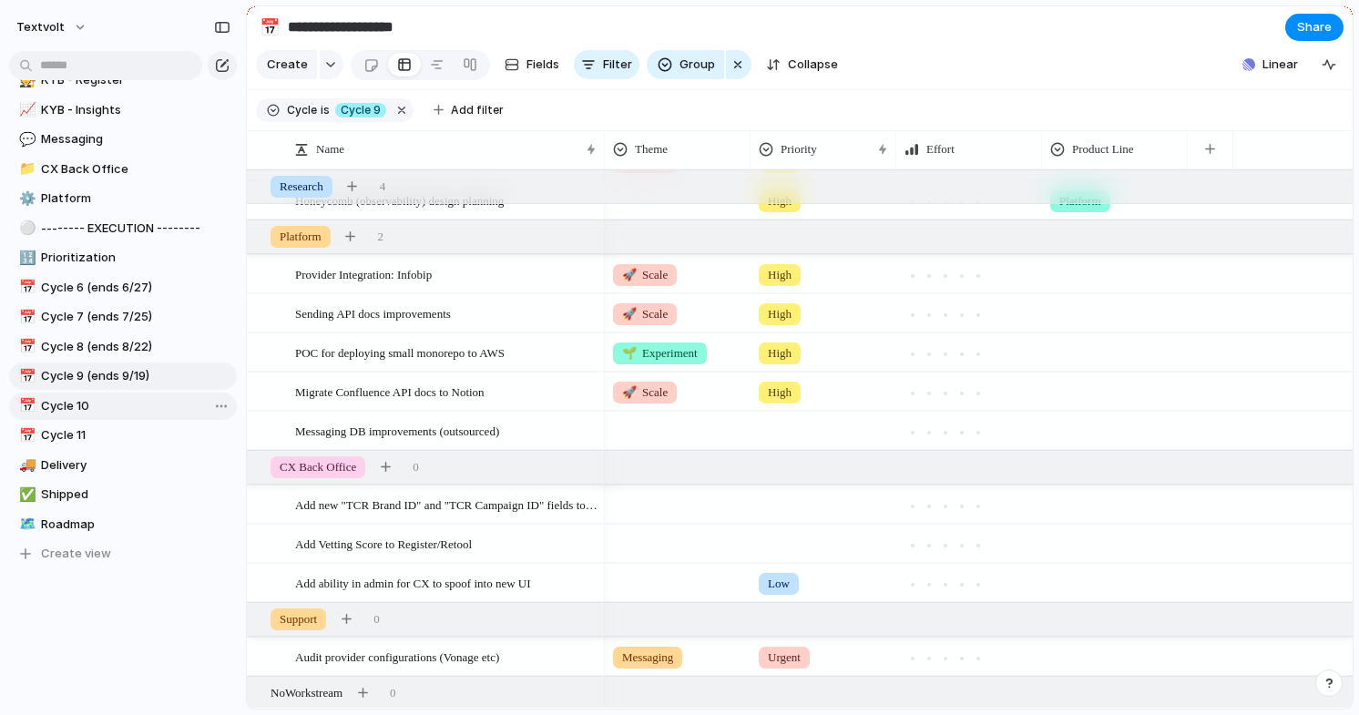
click at [123, 411] on span "Cycle 10" at bounding box center [135, 406] width 189 height 18
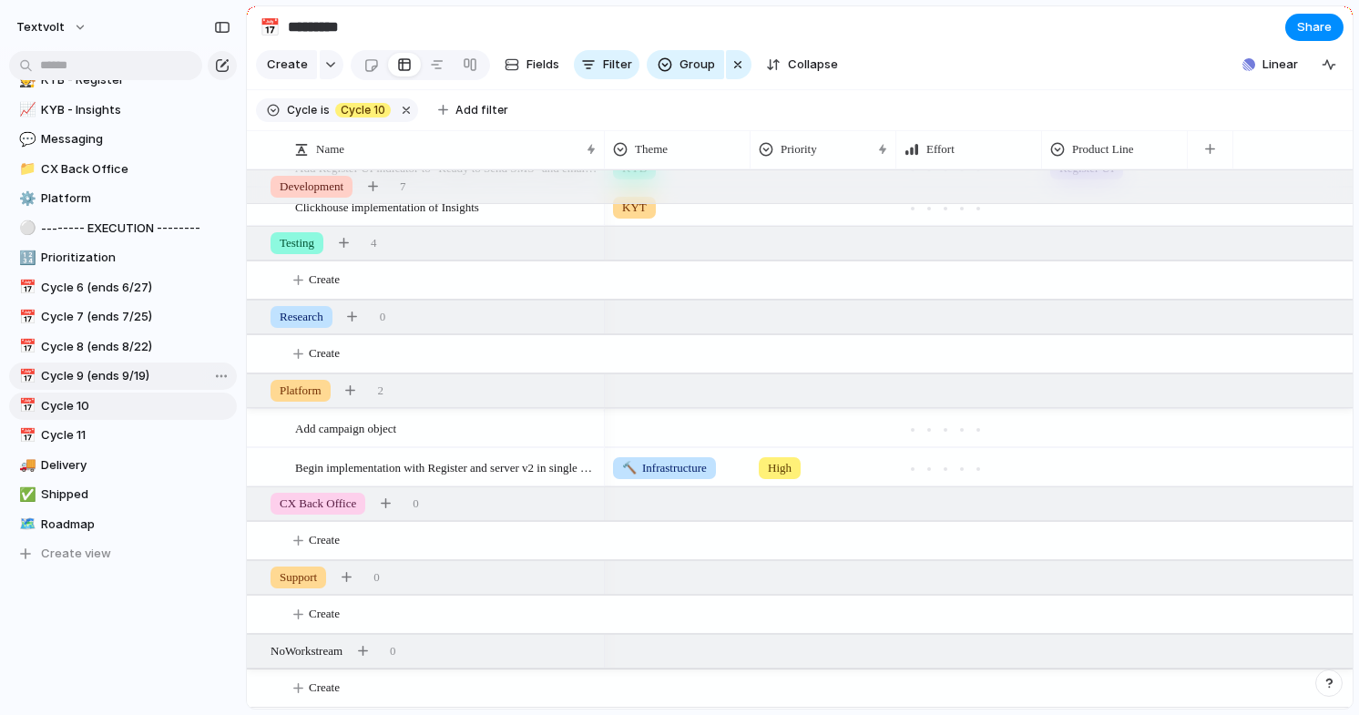
click at [96, 382] on span "Cycle 9 (ends 9/19)" at bounding box center [135, 376] width 189 height 18
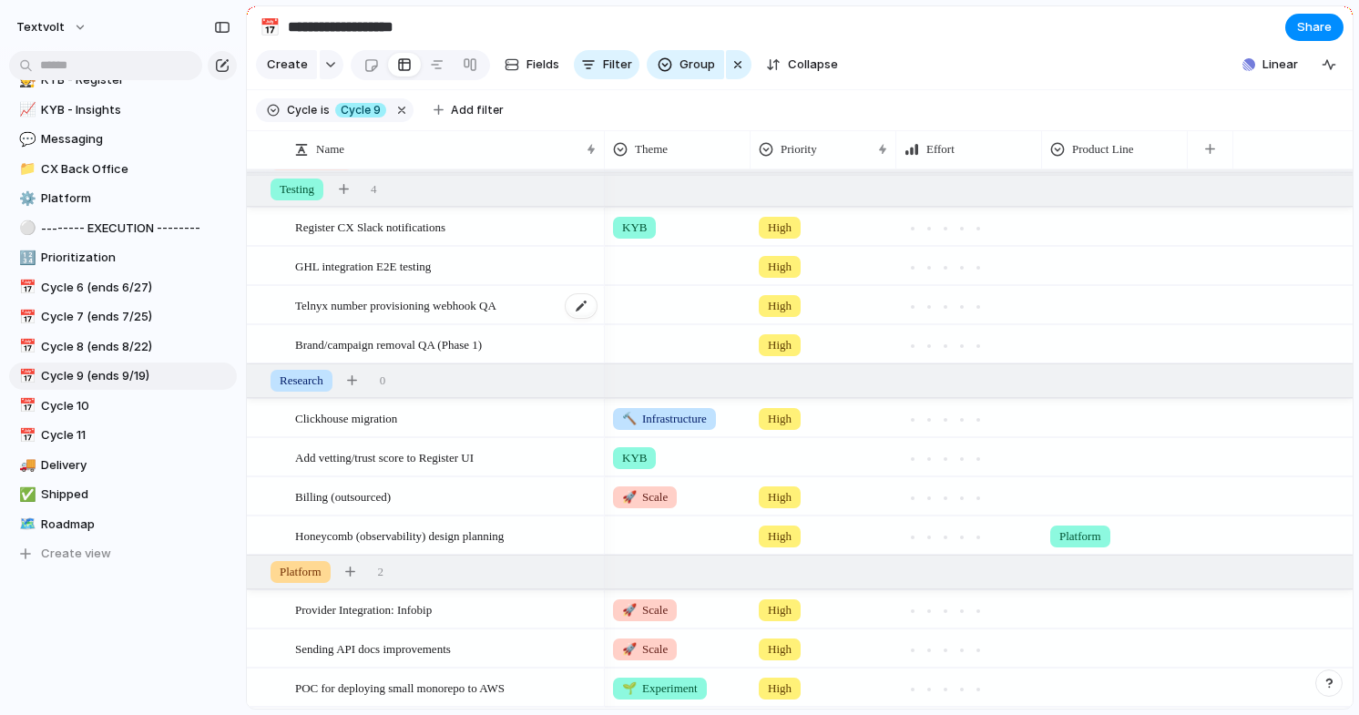
scroll to position [423, 0]
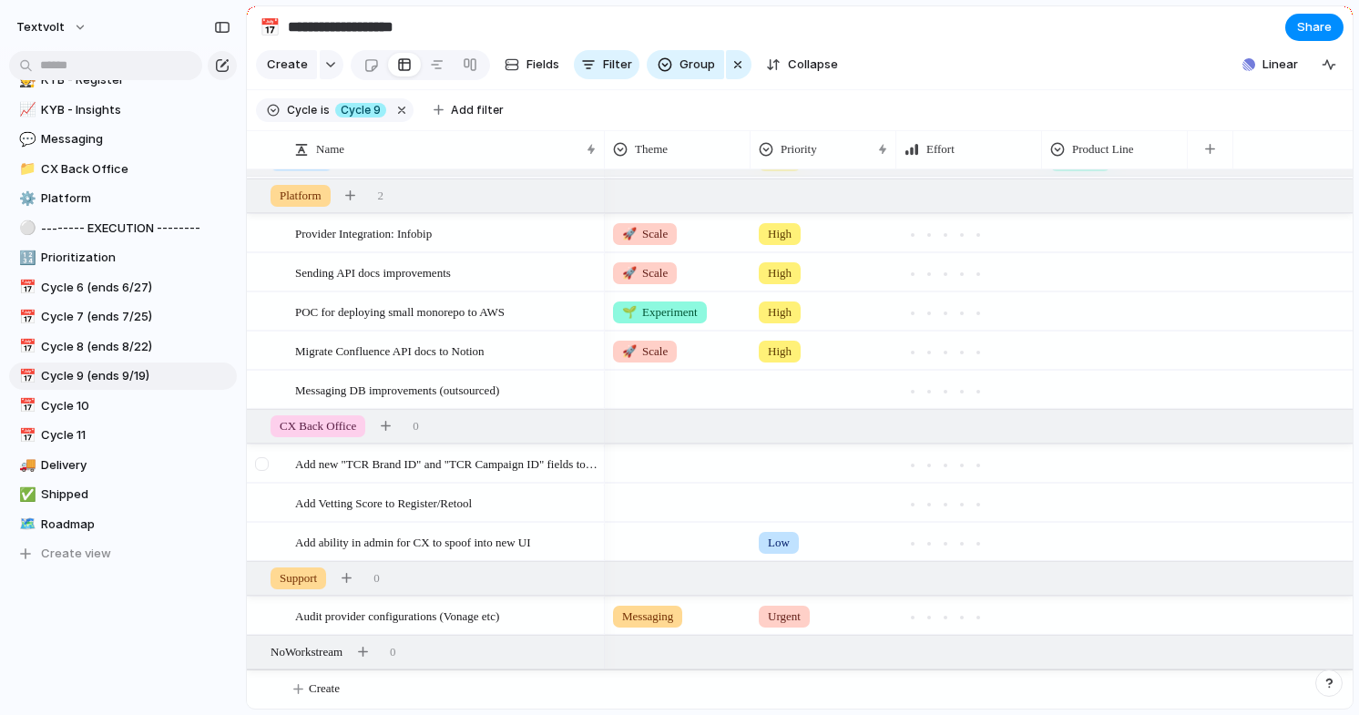
click at [261, 464] on div at bounding box center [262, 464] width 14 height 14
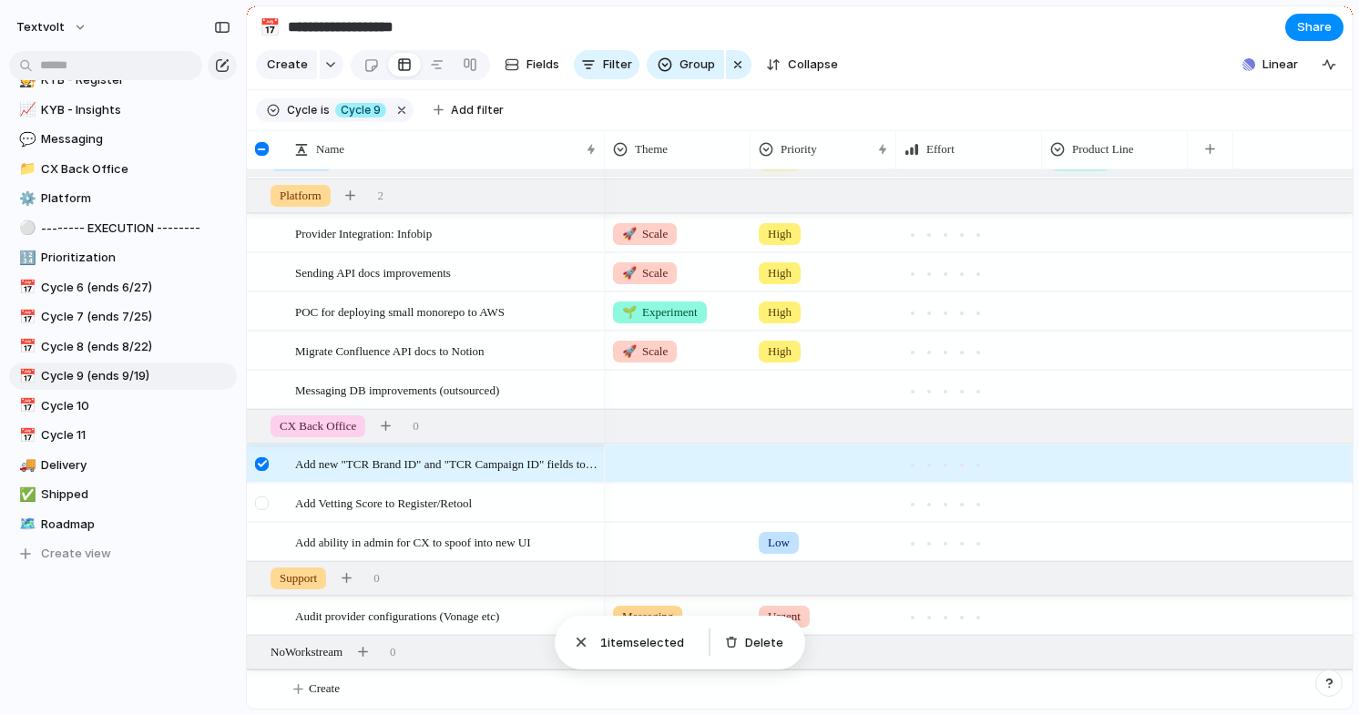
click at [264, 497] on div at bounding box center [262, 503] width 14 height 14
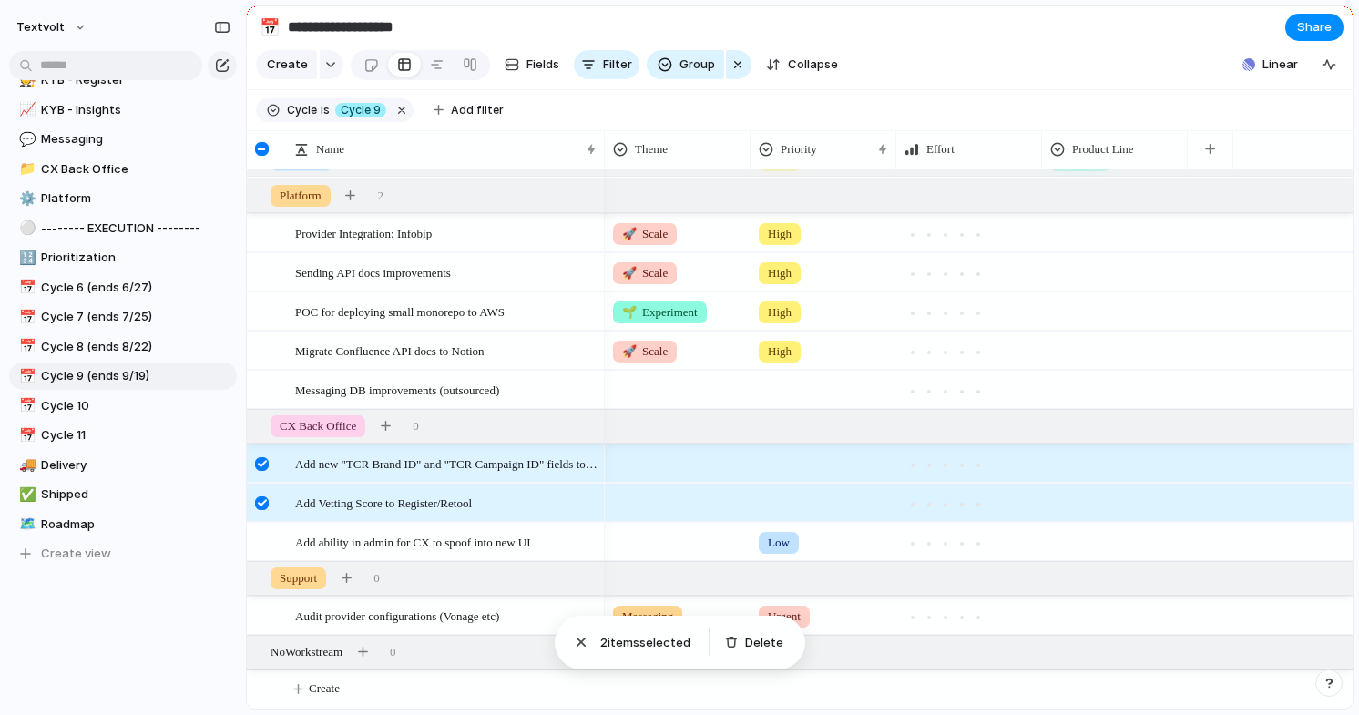
click at [264, 497] on div at bounding box center [262, 503] width 14 height 14
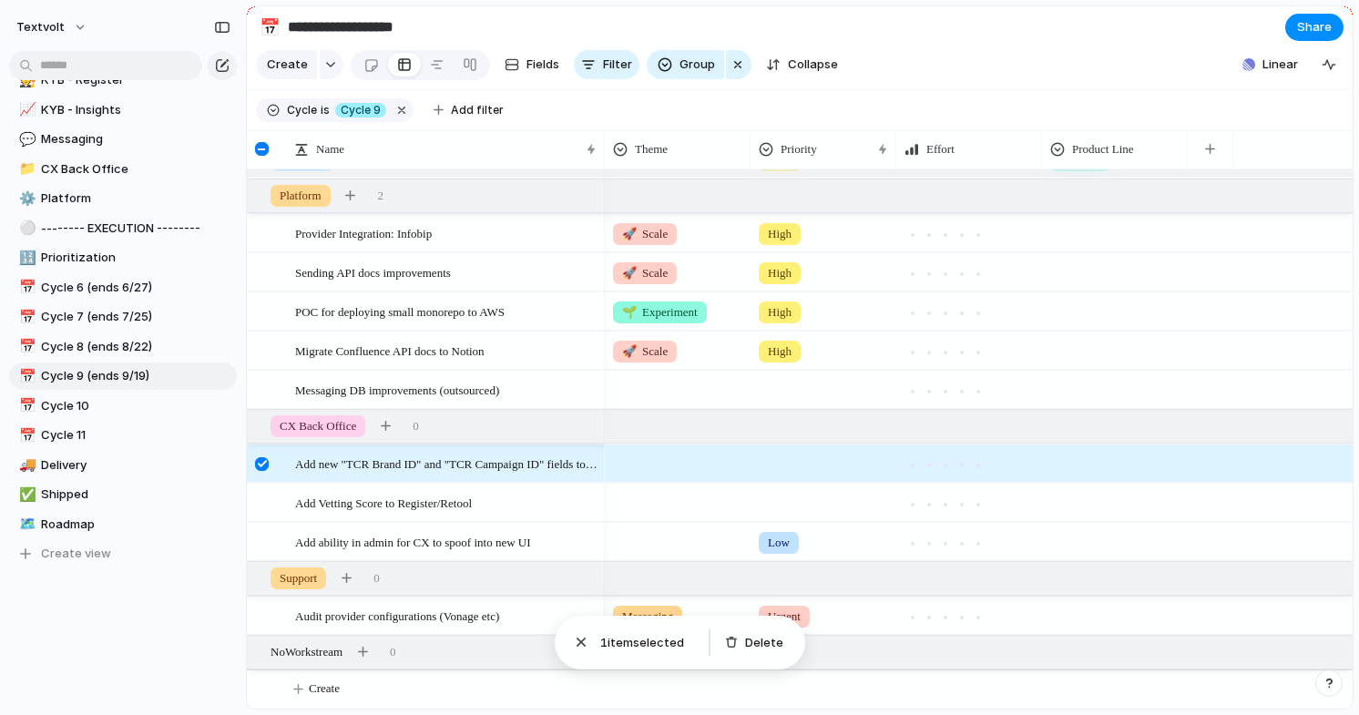
click at [261, 463] on div at bounding box center [262, 464] width 14 height 14
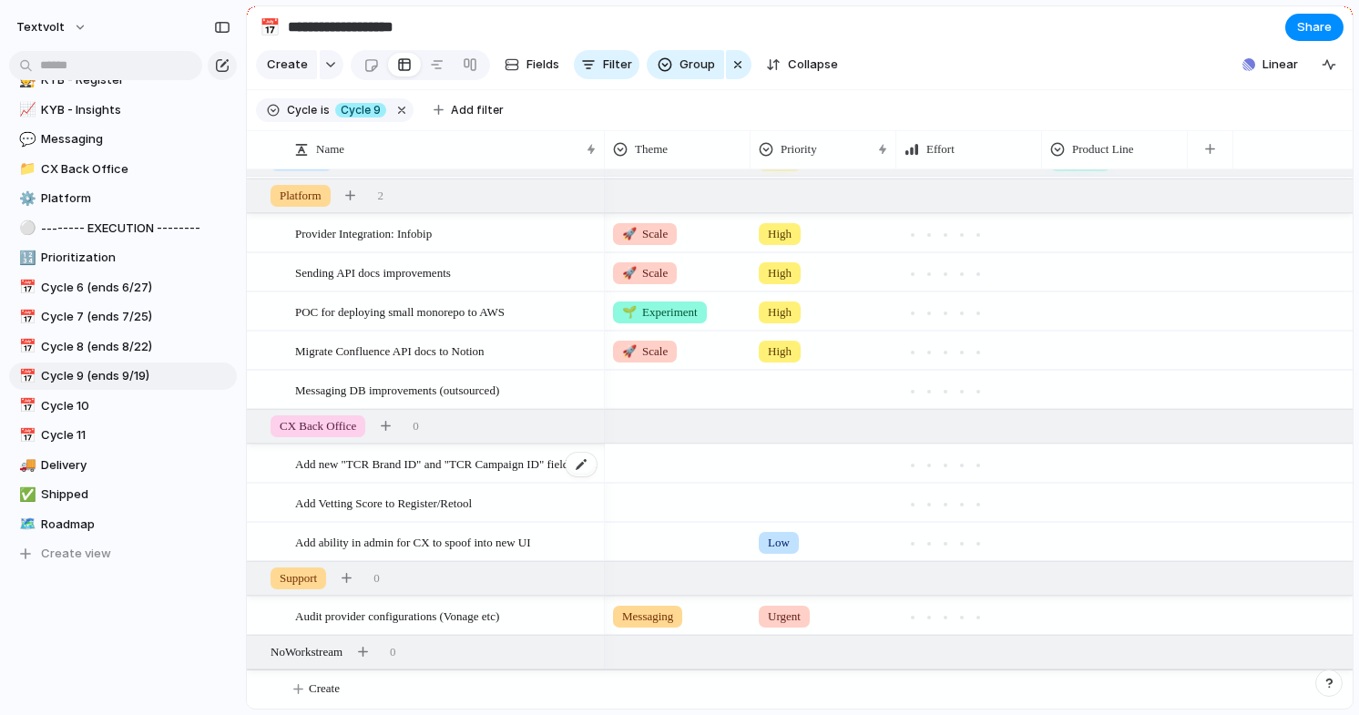
click at [344, 464] on span "Add new "TCR Brand ID" and "TCR Campaign ID" fields to Retool" at bounding box center [446, 463] width 303 height 21
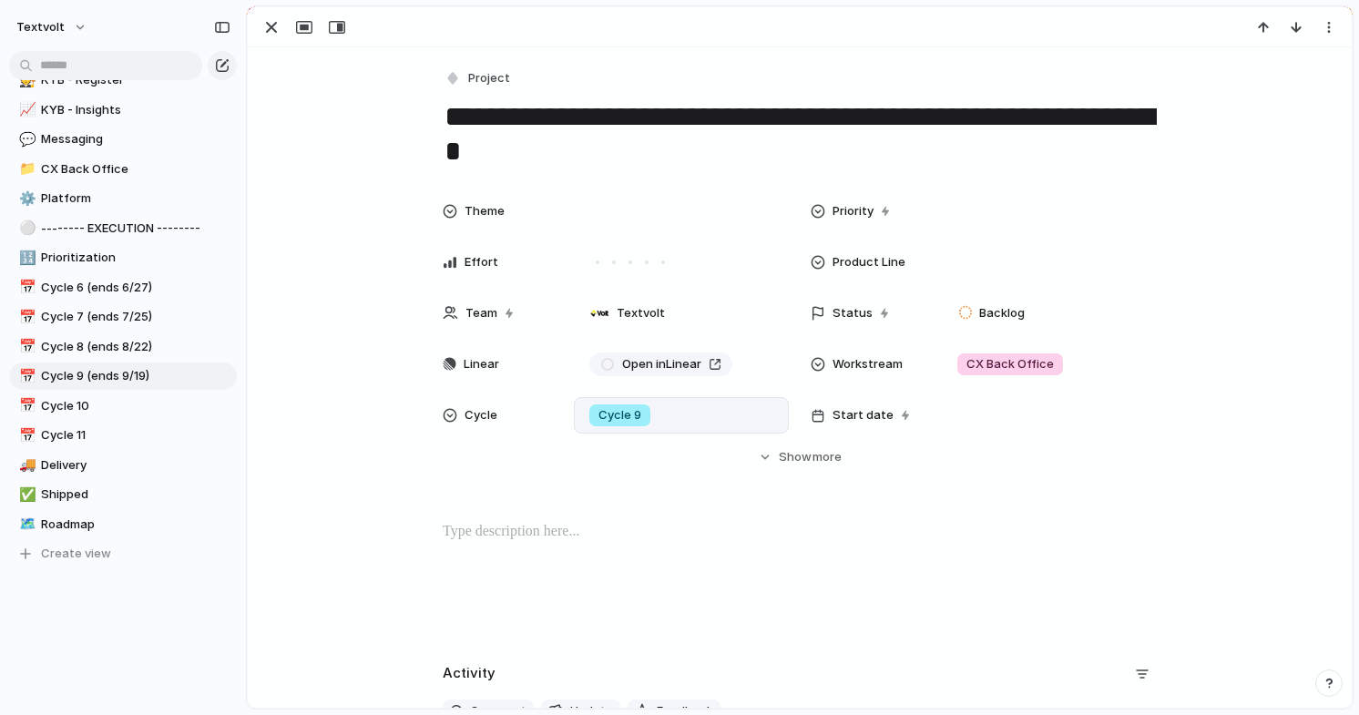
click at [655, 418] on div "Cycle 9" at bounding box center [620, 415] width 76 height 22
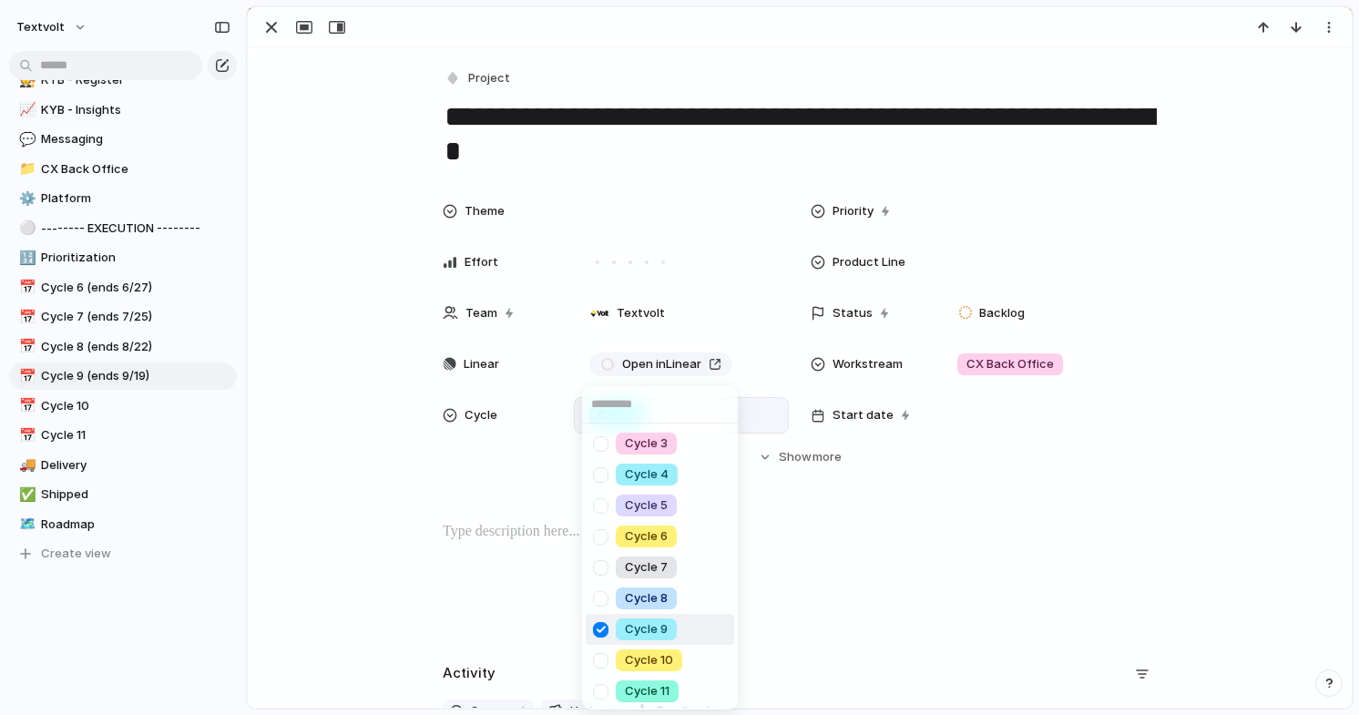
click at [603, 627] on div at bounding box center [601, 630] width 32 height 32
click at [270, 28] on div "Cycle 3 Cycle 4 Cycle 5 Cycle 6 Cycle 7 Cycle 8 Cycle 9 Cycle 10 Cycle 11" at bounding box center [679, 357] width 1359 height 715
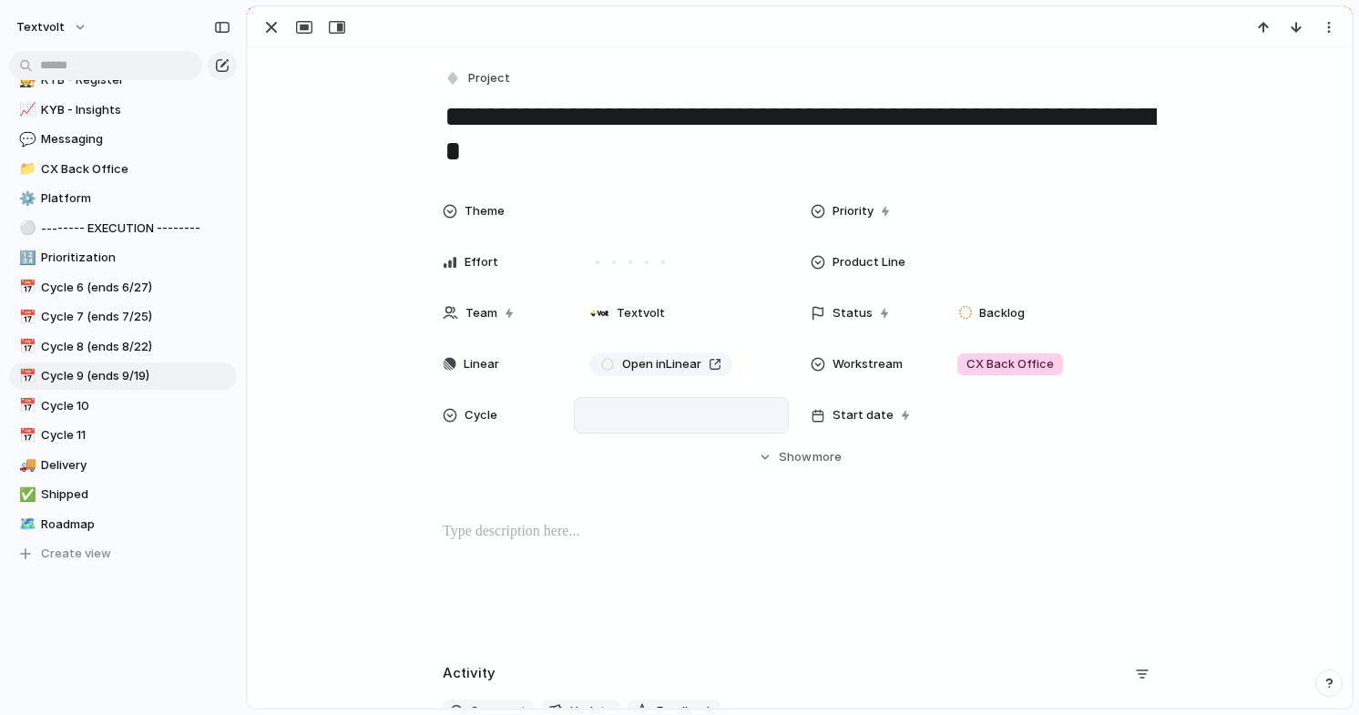
click at [270, 28] on div "button" at bounding box center [271, 27] width 22 height 22
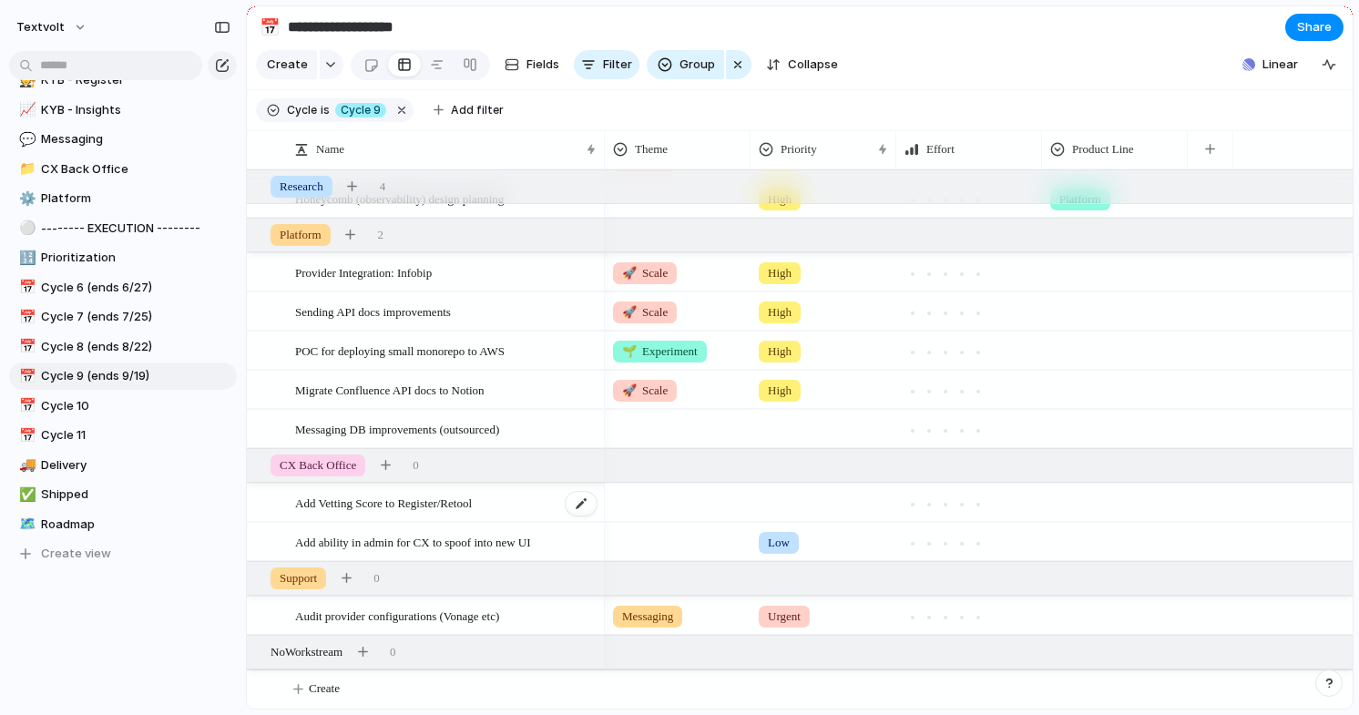
click at [337, 505] on span "Add Vetting Score to Register/Retool" at bounding box center [383, 502] width 177 height 21
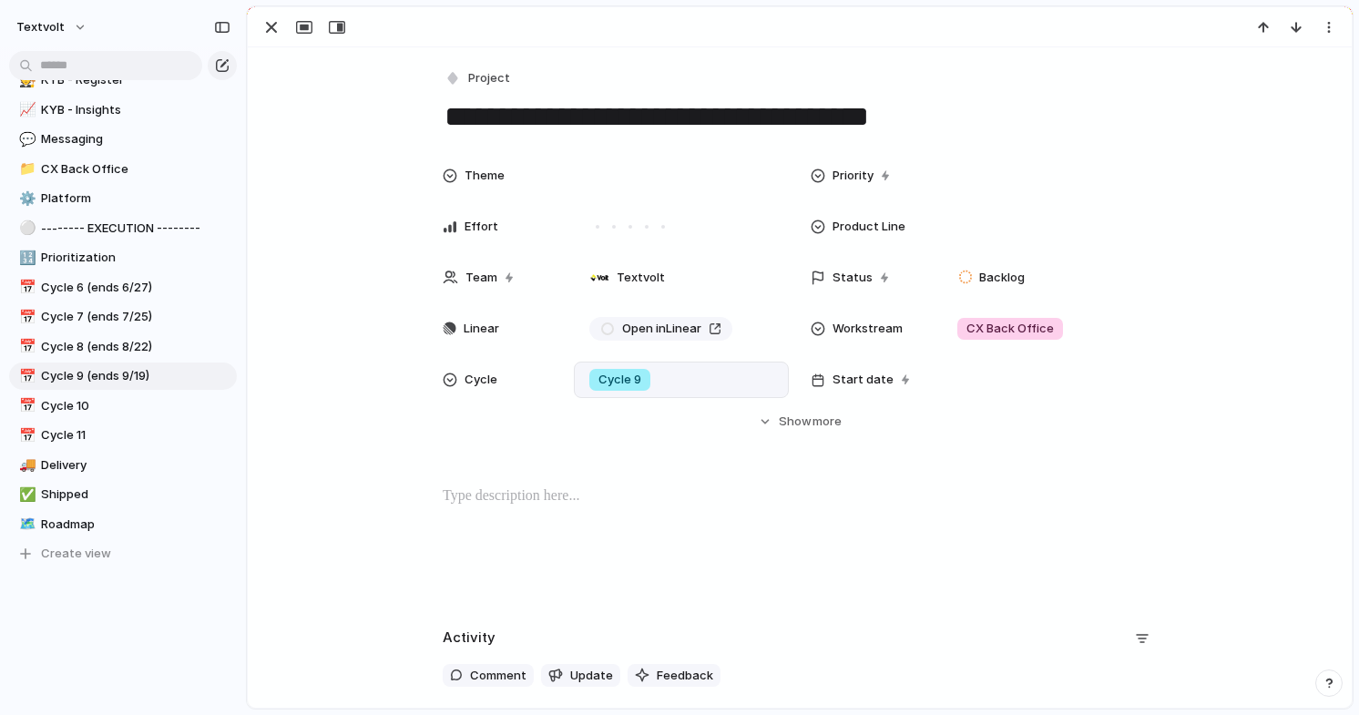
click at [644, 378] on div "Cycle 9" at bounding box center [619, 380] width 61 height 22
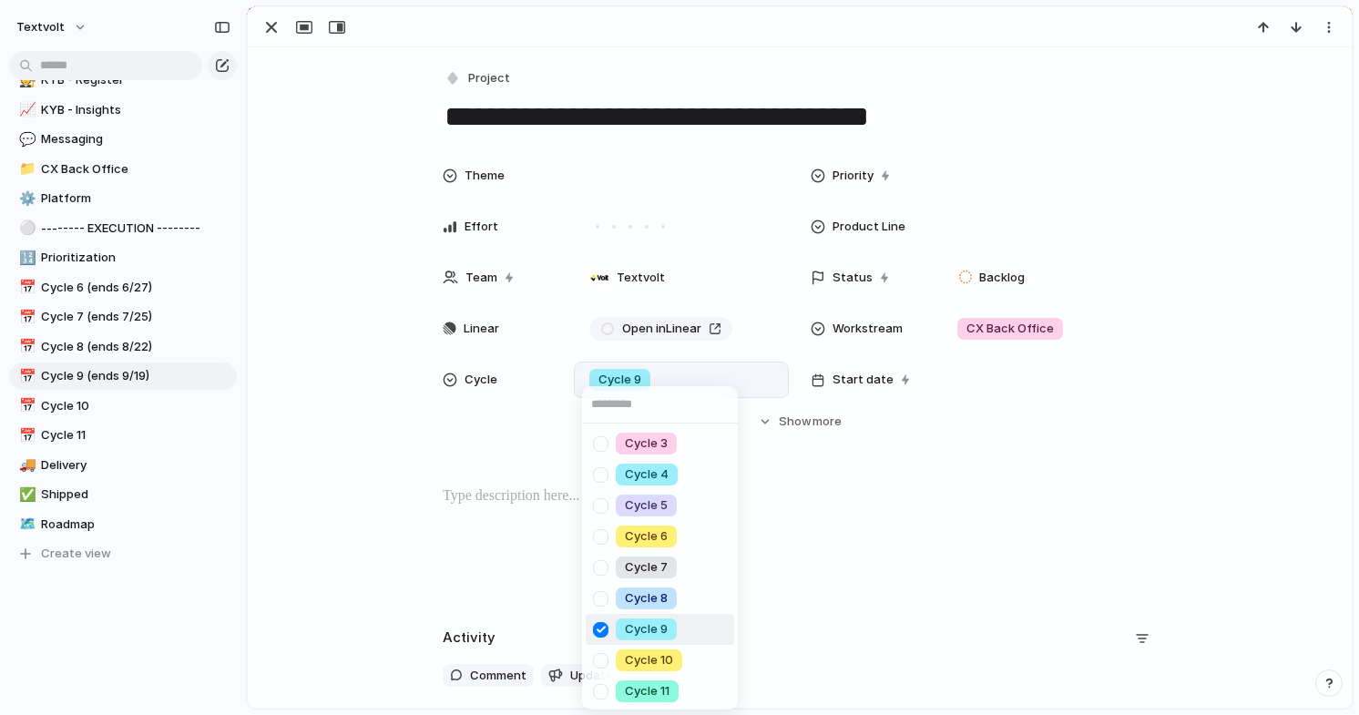
click at [600, 626] on div at bounding box center [601, 630] width 32 height 32
click at [272, 30] on div "Cycle 3 Cycle 4 Cycle 5 Cycle 6 Cycle 7 Cycle 8 Cycle 9 Cycle 10 Cycle 11" at bounding box center [679, 357] width 1359 height 715
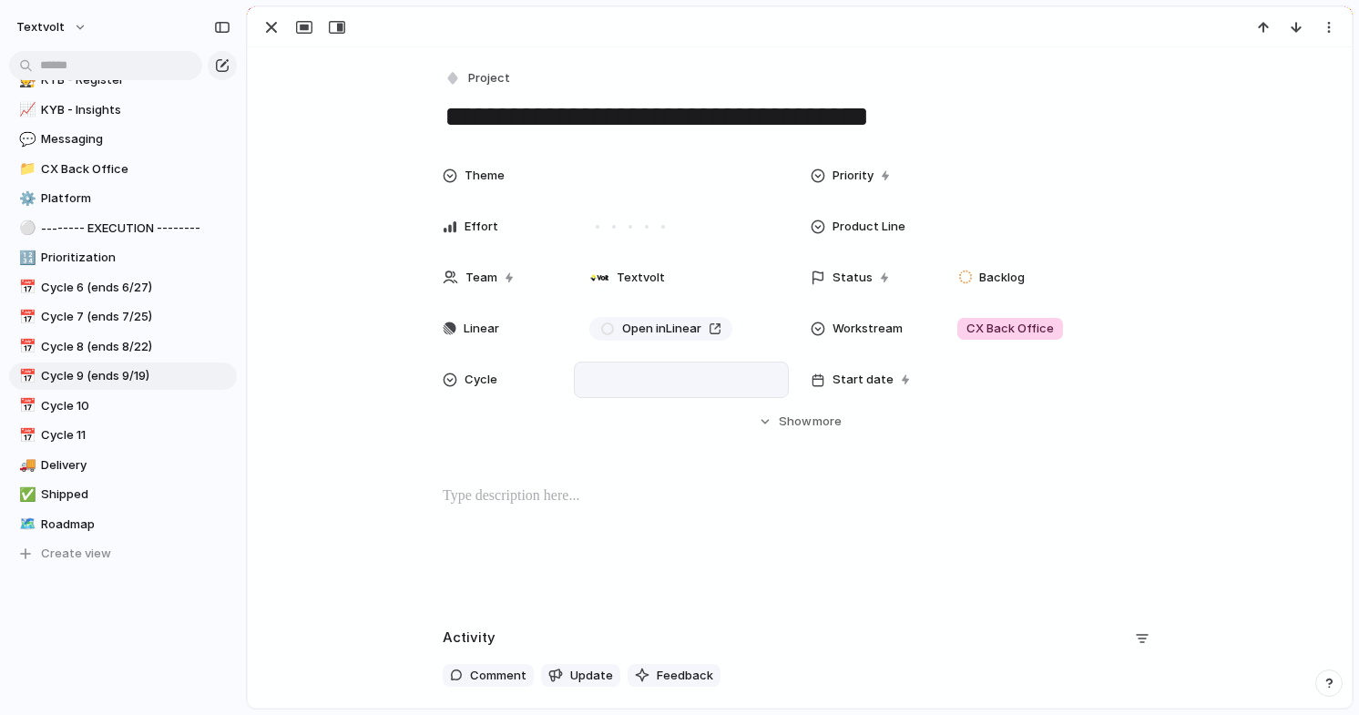
click at [272, 30] on div "button" at bounding box center [271, 27] width 22 height 22
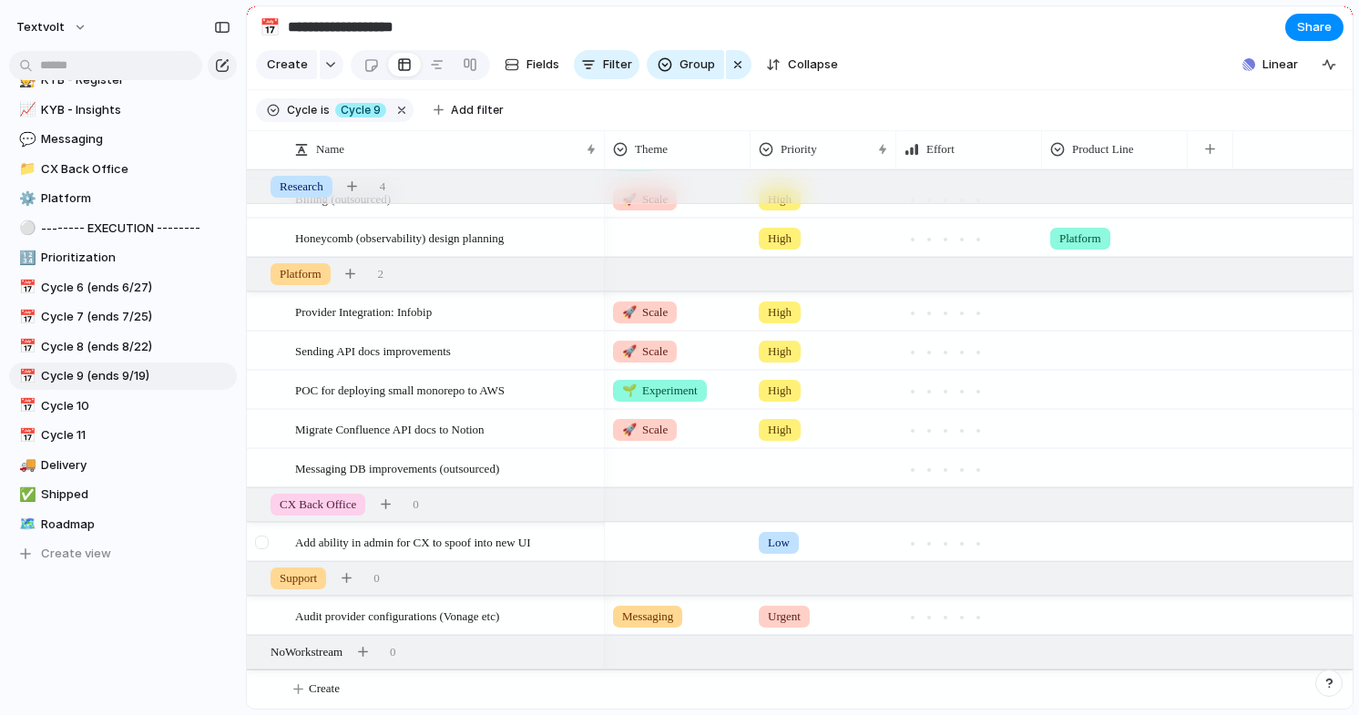
click at [264, 544] on div at bounding box center [262, 542] width 14 height 14
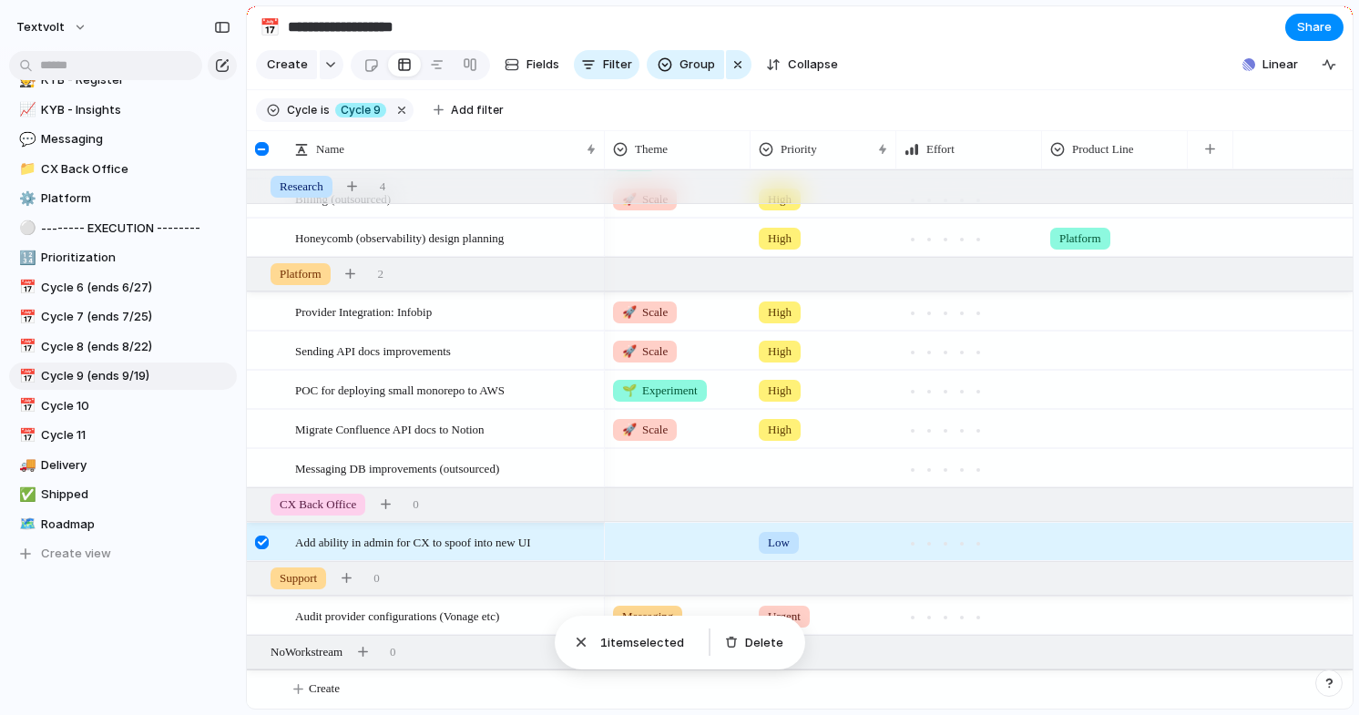
click at [780, 549] on span "Low" at bounding box center [779, 543] width 22 height 18
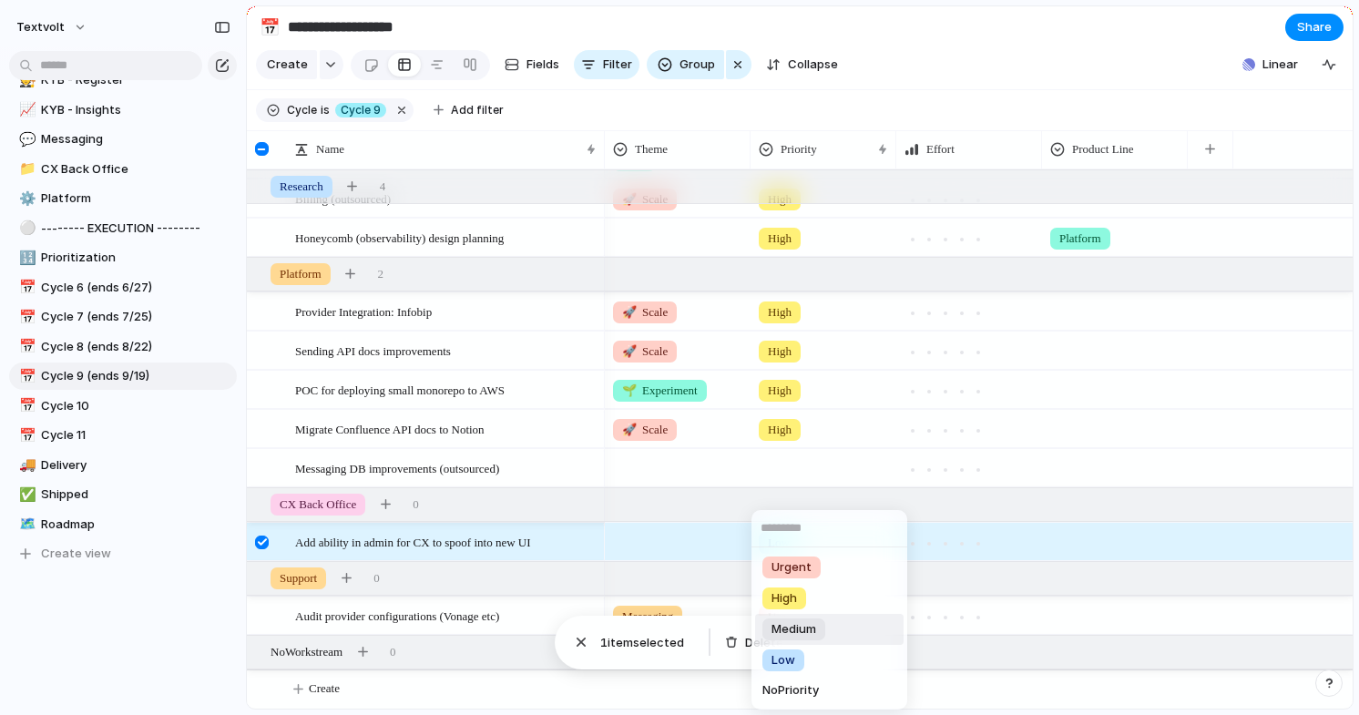
click at [779, 628] on span "Medium" at bounding box center [793, 629] width 45 height 18
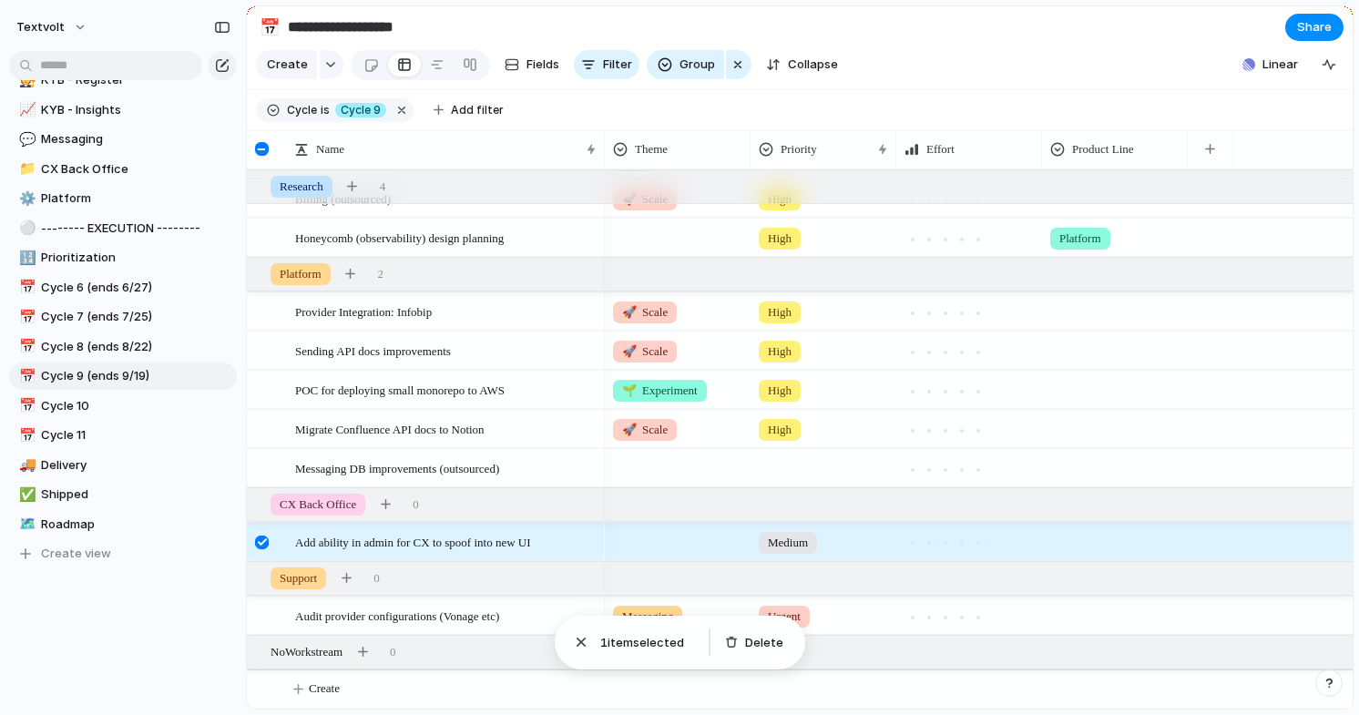
scroll to position [722, 0]
click at [124, 401] on span "Cycle 10" at bounding box center [135, 406] width 189 height 18
type input "********"
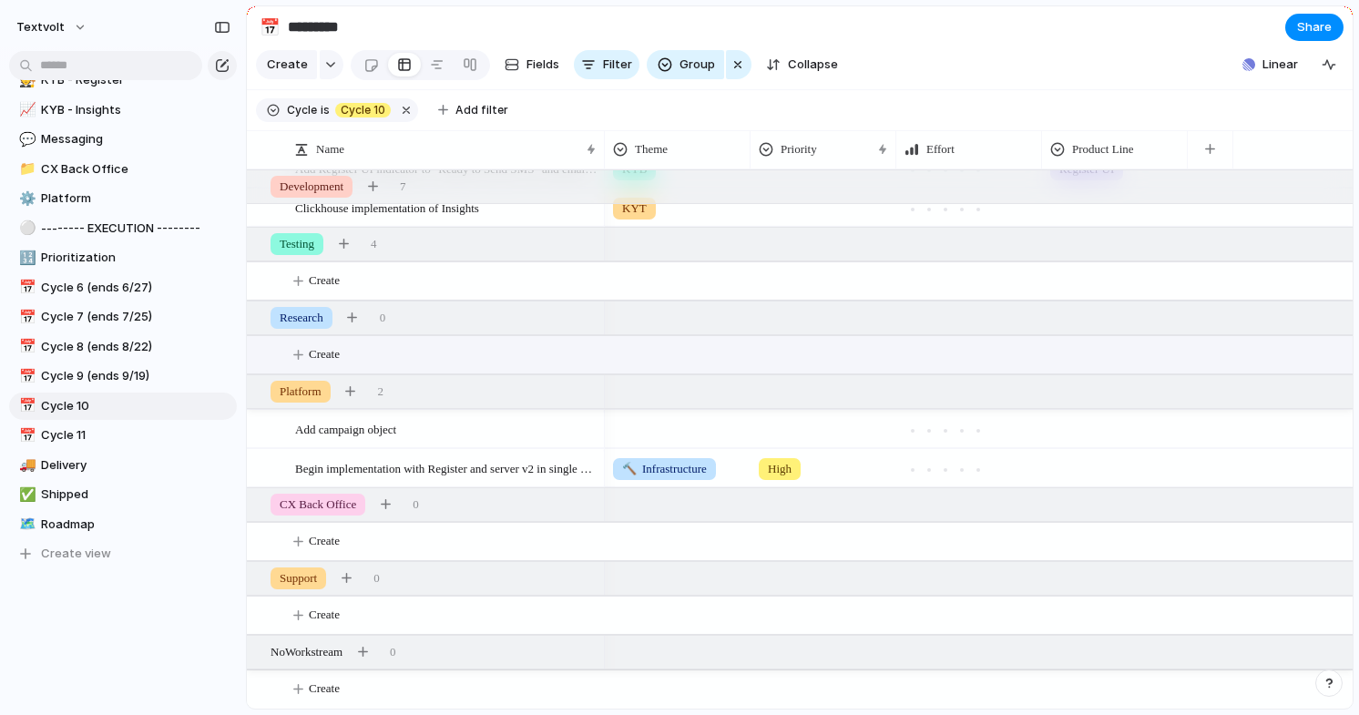
click at [340, 352] on span "Create" at bounding box center [324, 354] width 31 height 18
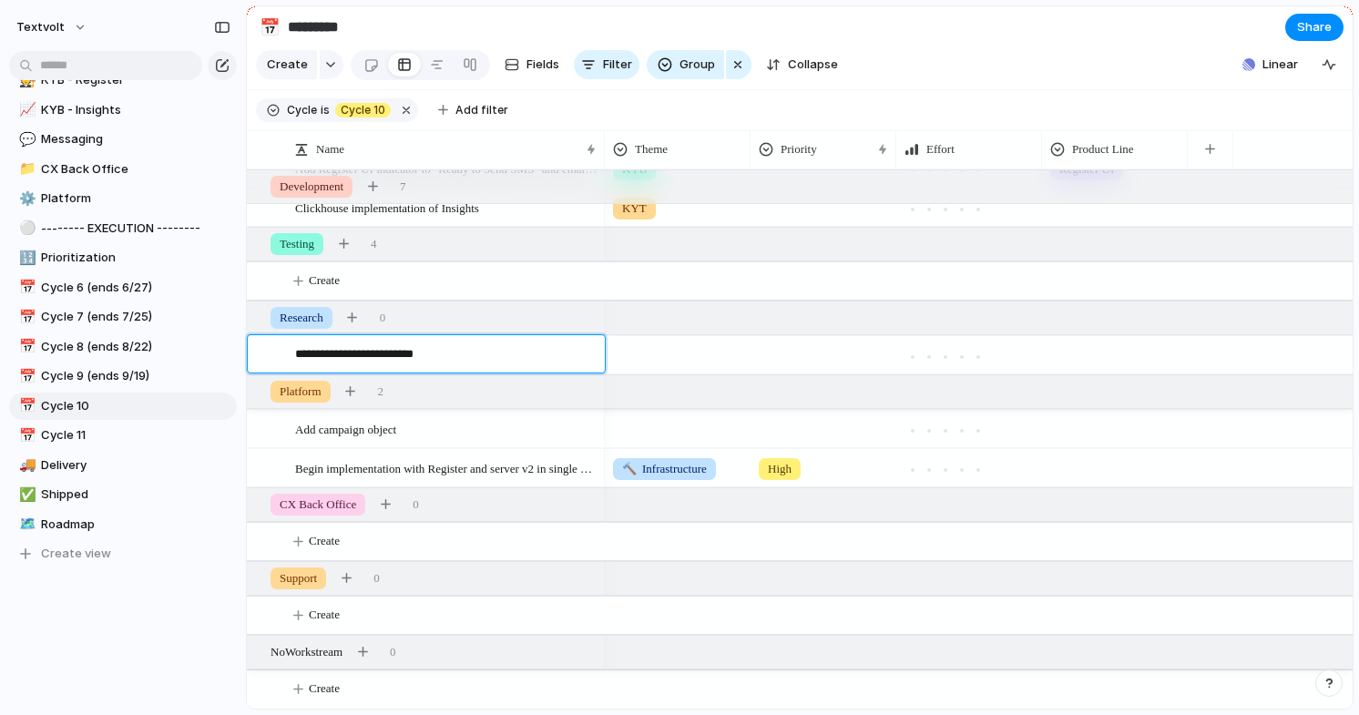
type textarea "**********"
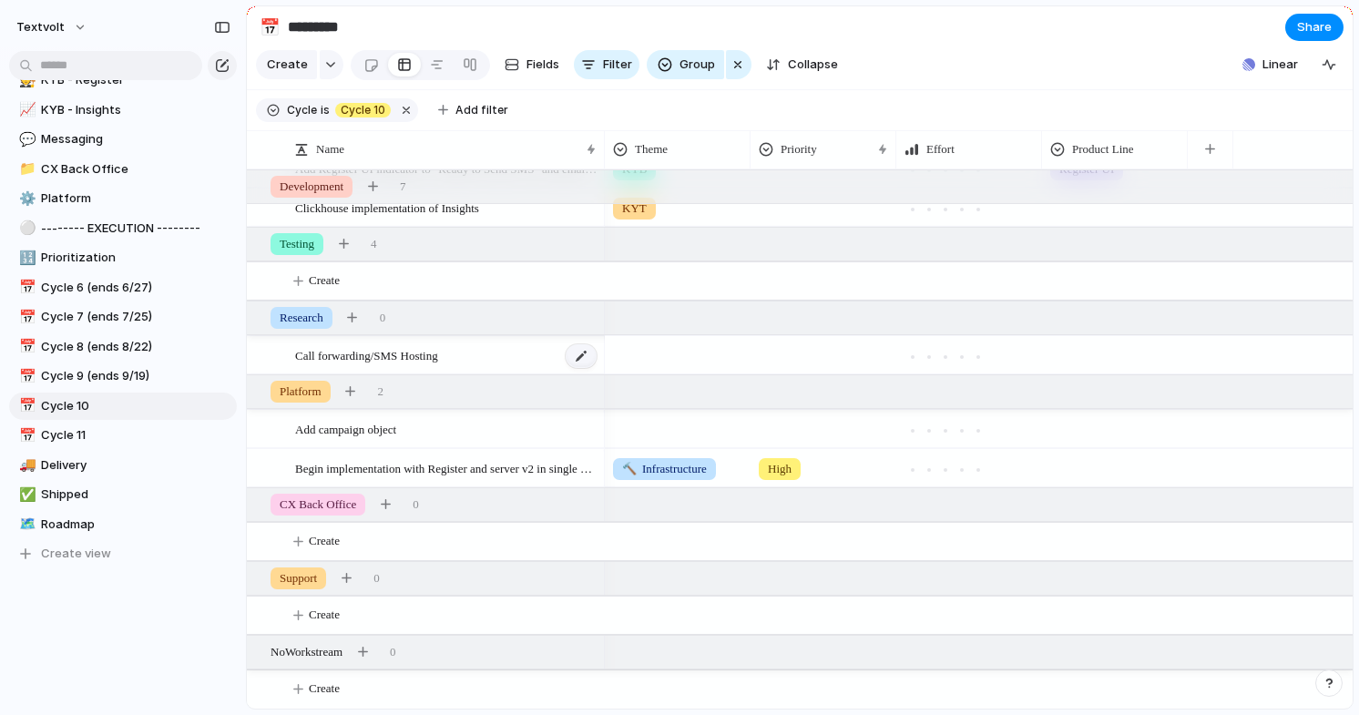
click at [579, 352] on div at bounding box center [581, 356] width 31 height 24
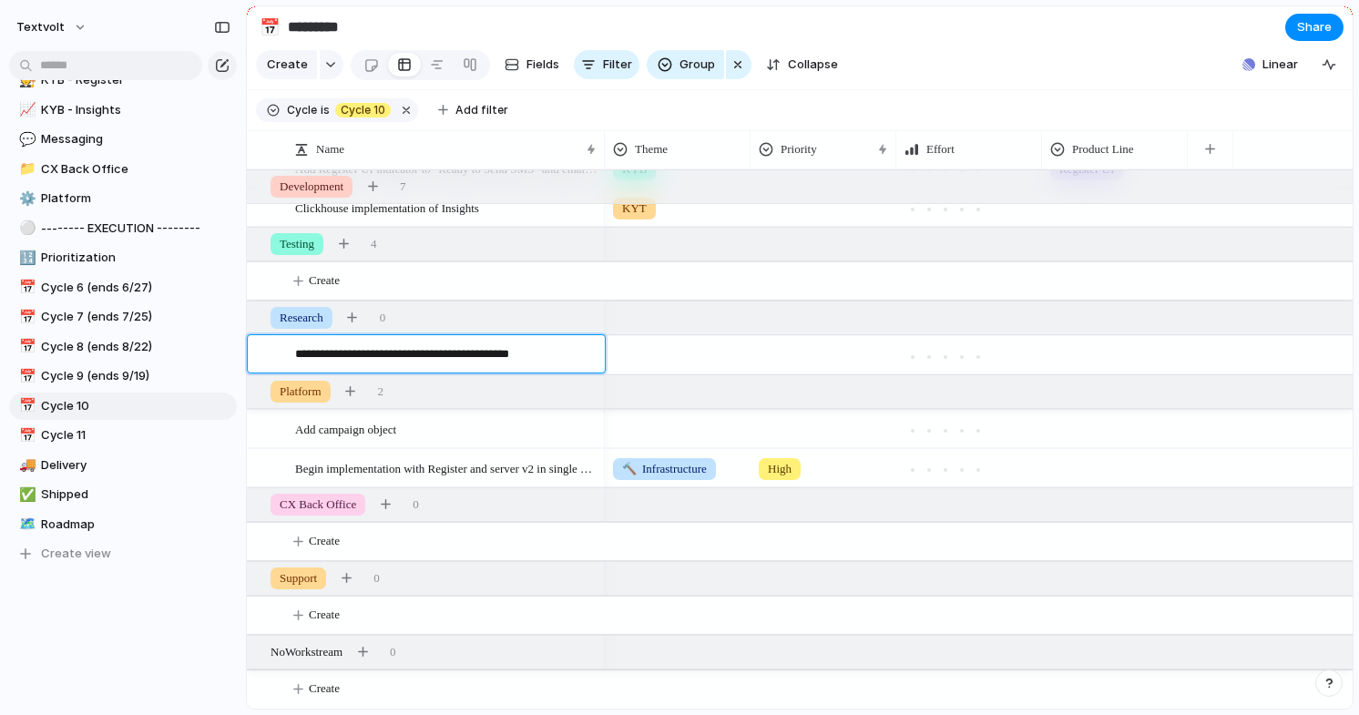
type textarea "**********"
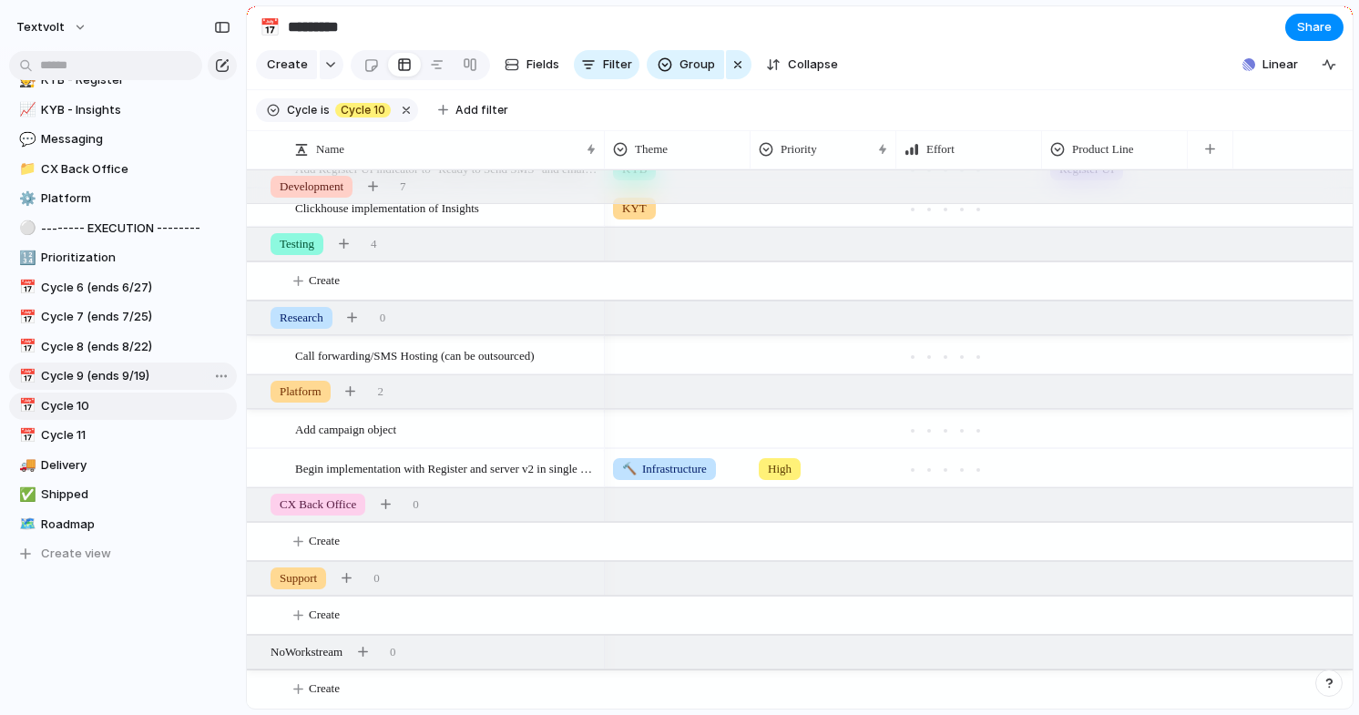
click at [89, 381] on span "Cycle 9 (ends 9/19)" at bounding box center [135, 376] width 189 height 18
type input "**********"
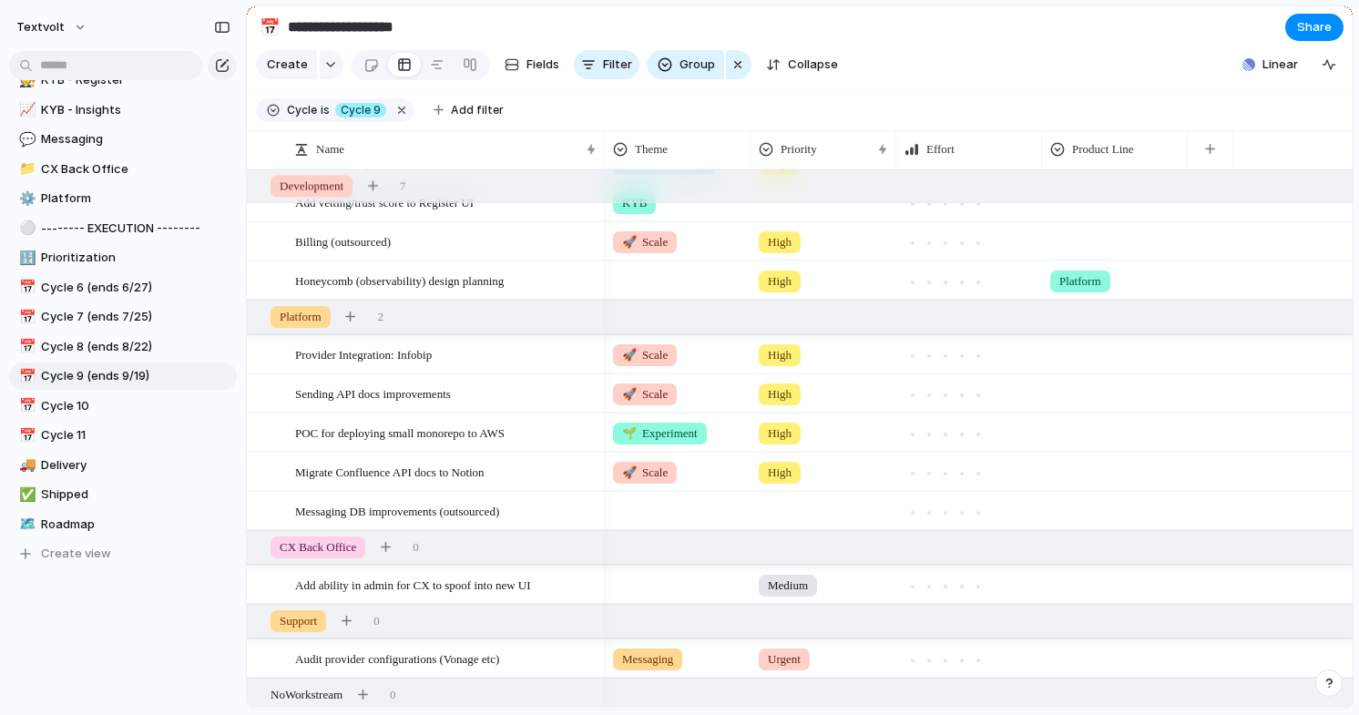
scroll to position [722, 0]
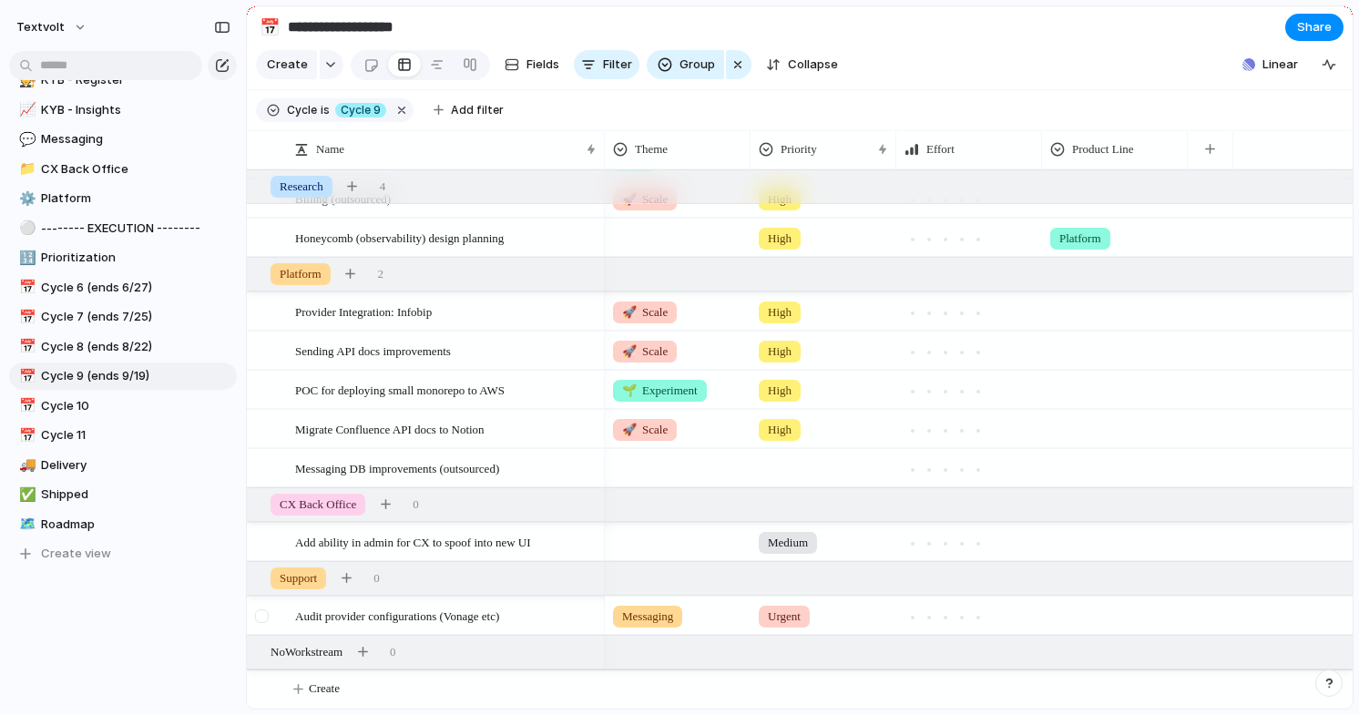
click at [264, 613] on div at bounding box center [262, 616] width 14 height 14
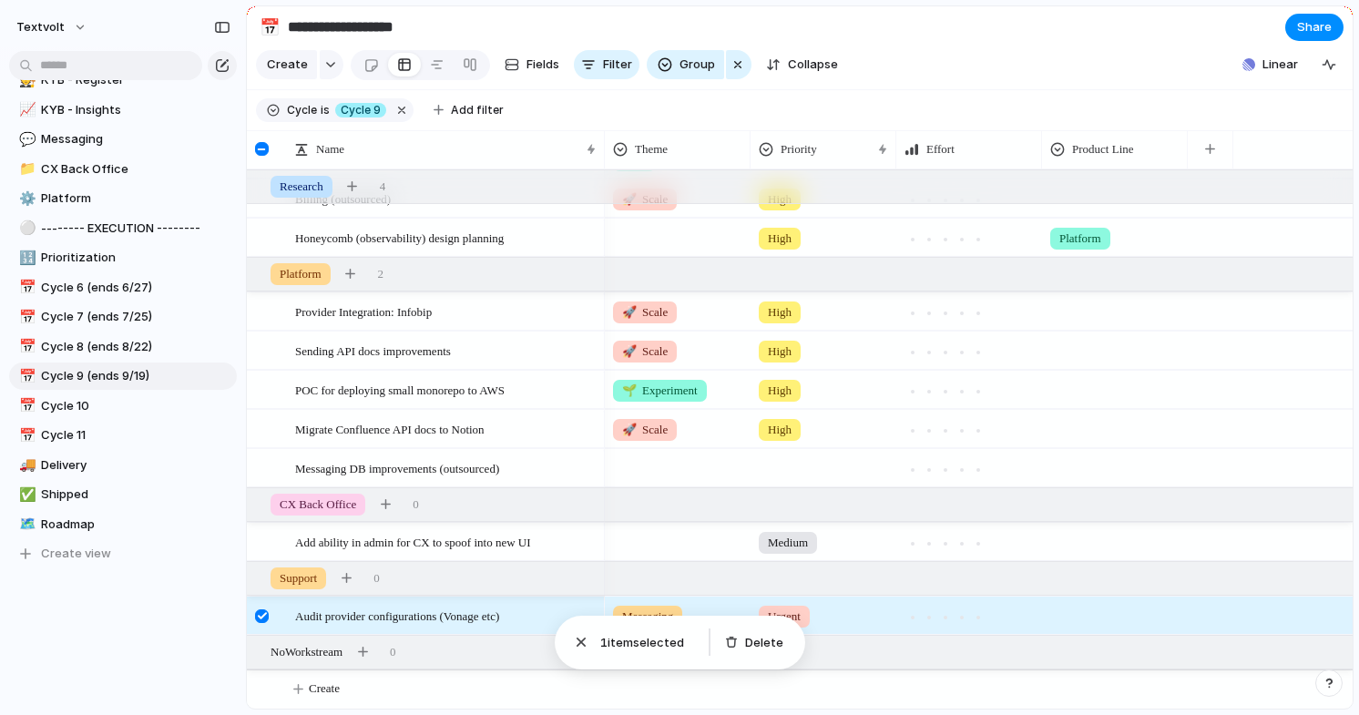
click at [264, 613] on div at bounding box center [262, 616] width 14 height 14
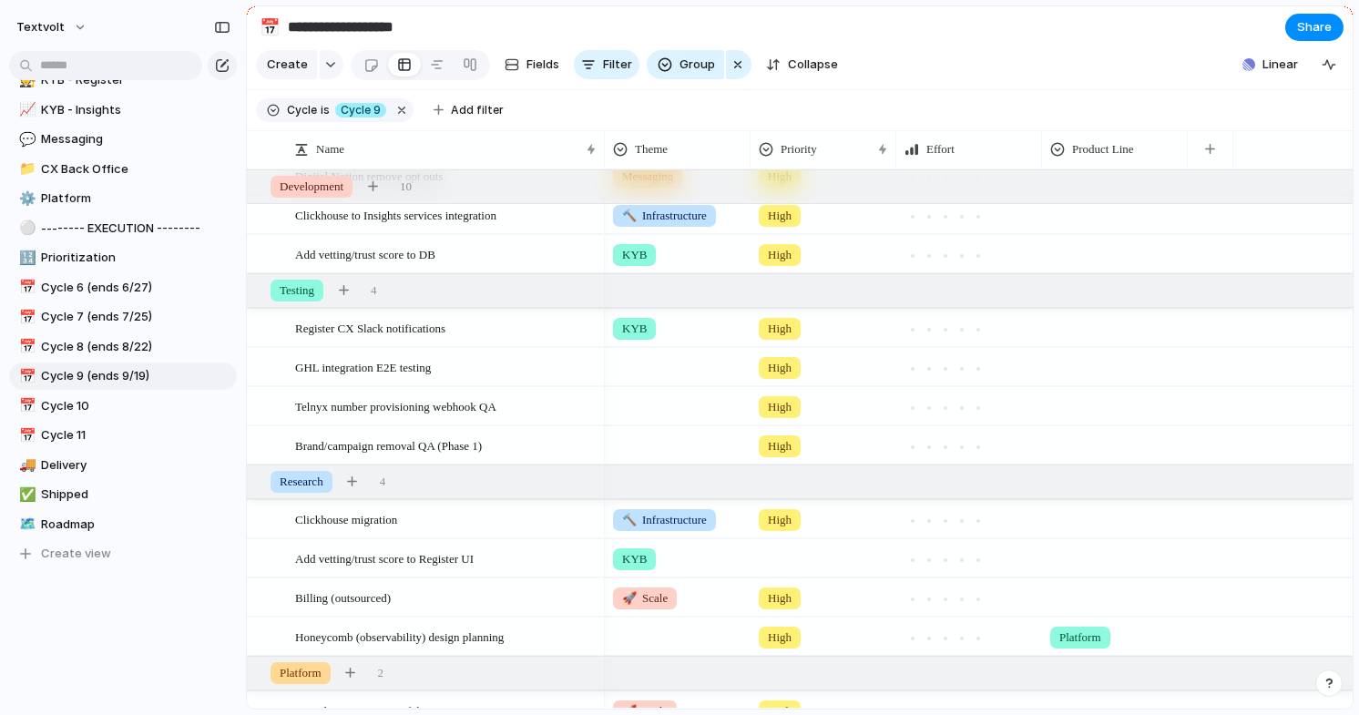
scroll to position [278, 0]
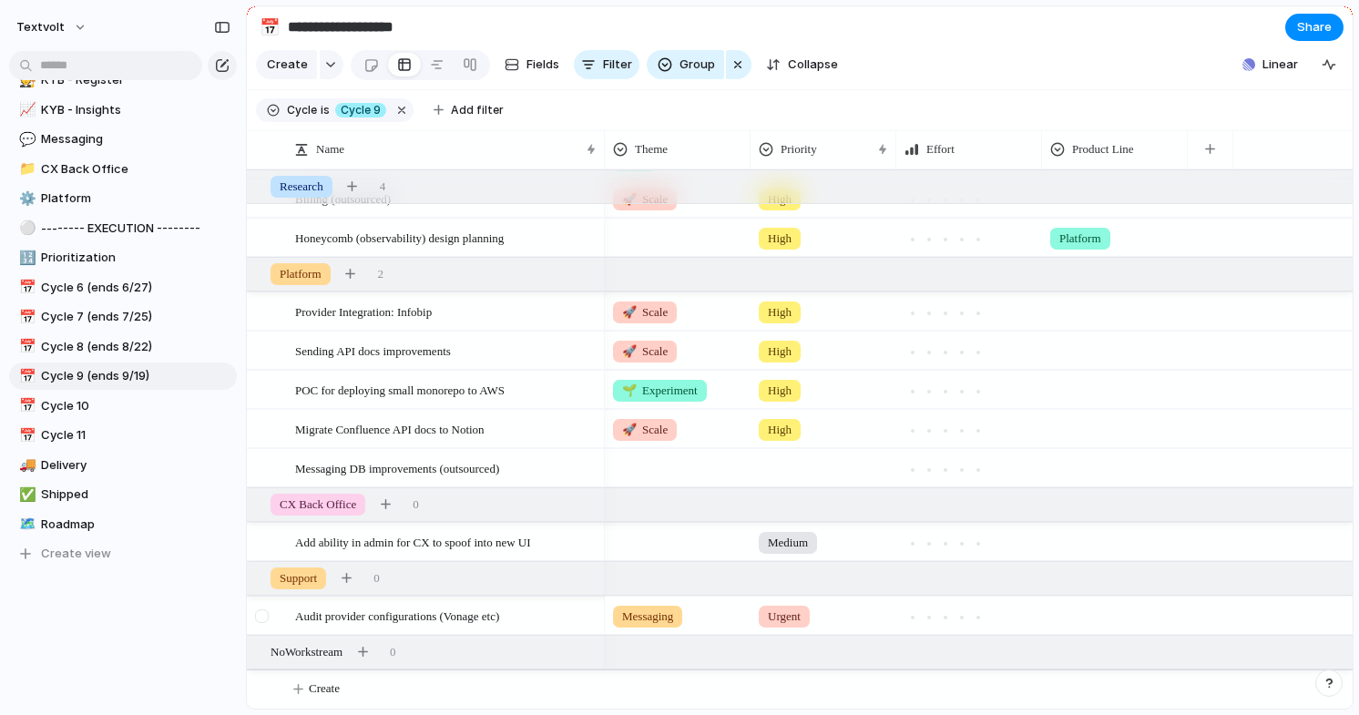
click at [263, 615] on div at bounding box center [262, 616] width 14 height 14
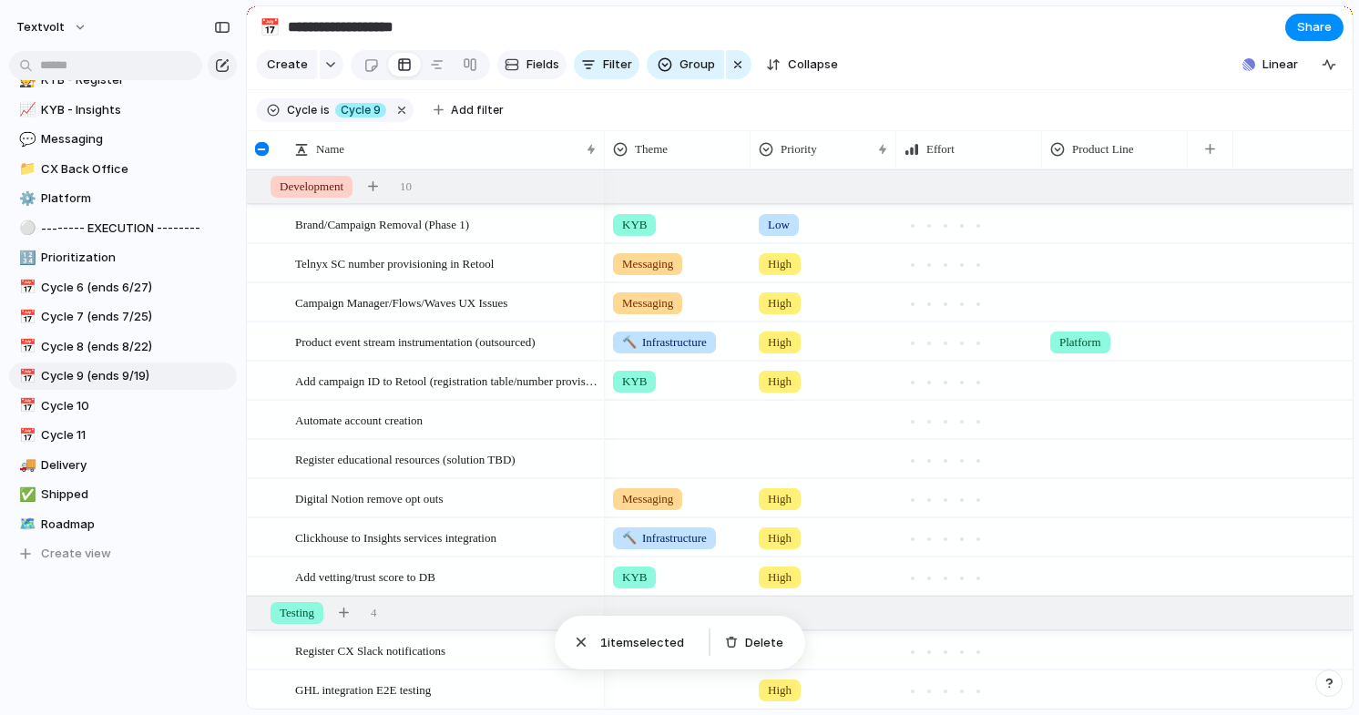
click at [537, 62] on span "Fields" at bounding box center [542, 65] width 33 height 18
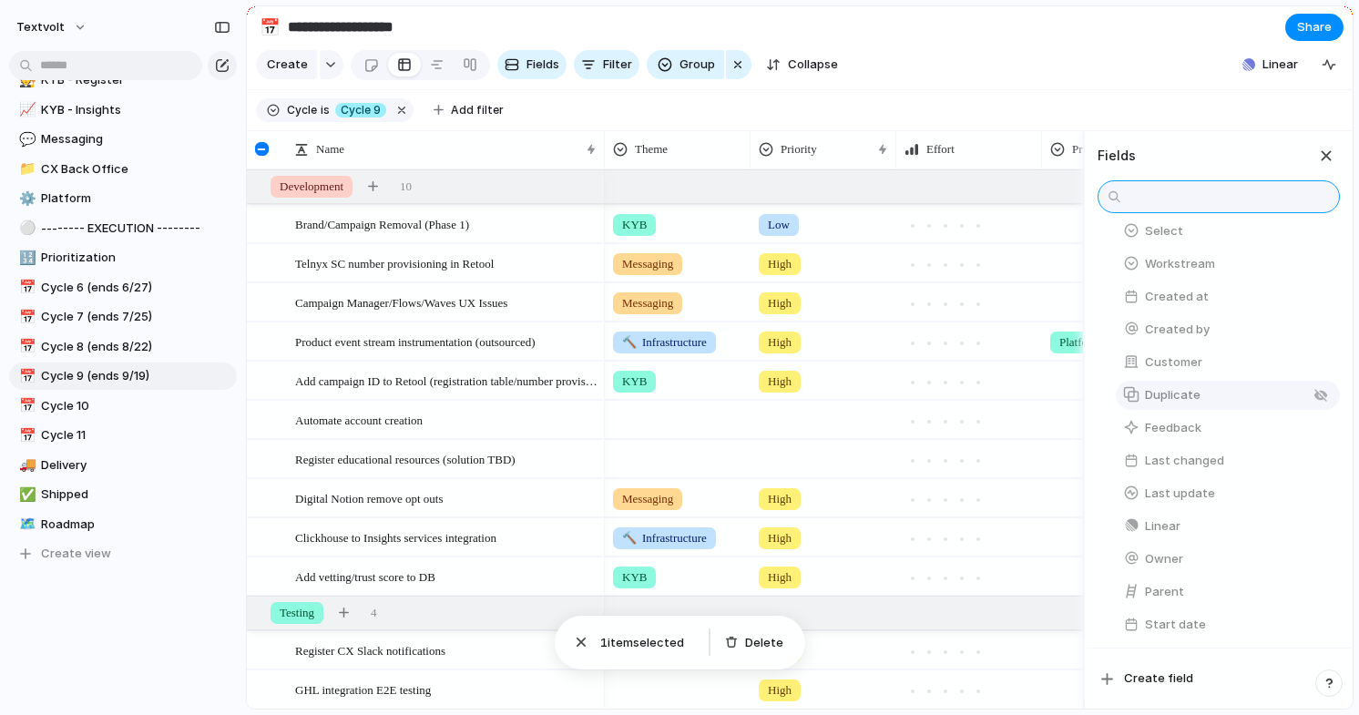
scroll to position [672, 0]
click at [1325, 158] on div "button" at bounding box center [1326, 156] width 20 height 20
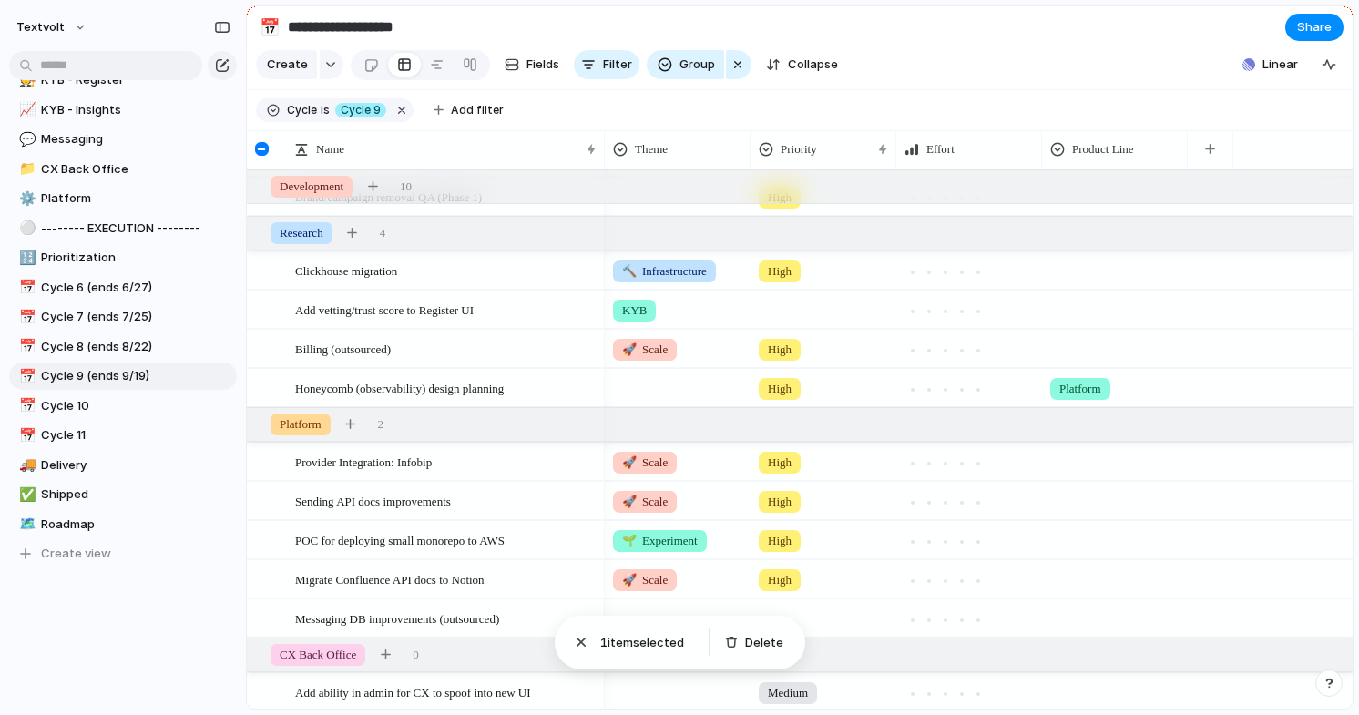
scroll to position [722, 0]
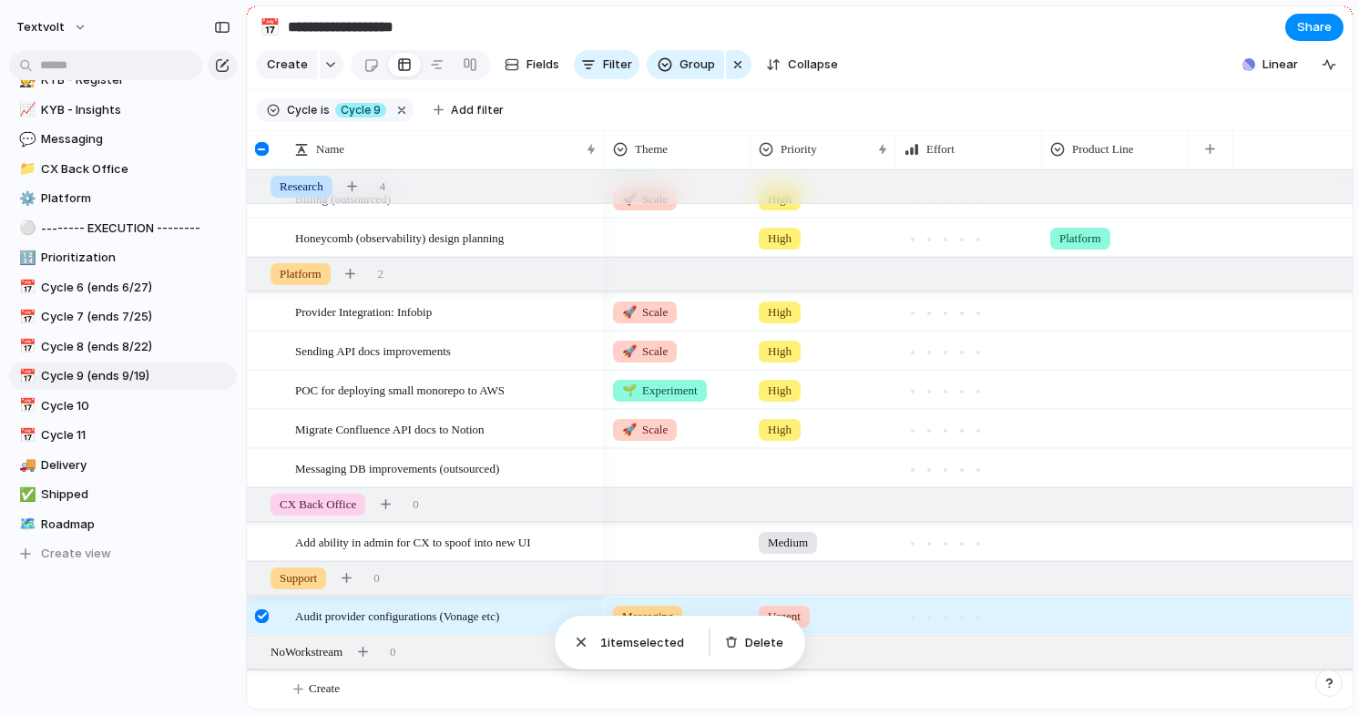
click at [263, 614] on div at bounding box center [262, 616] width 14 height 14
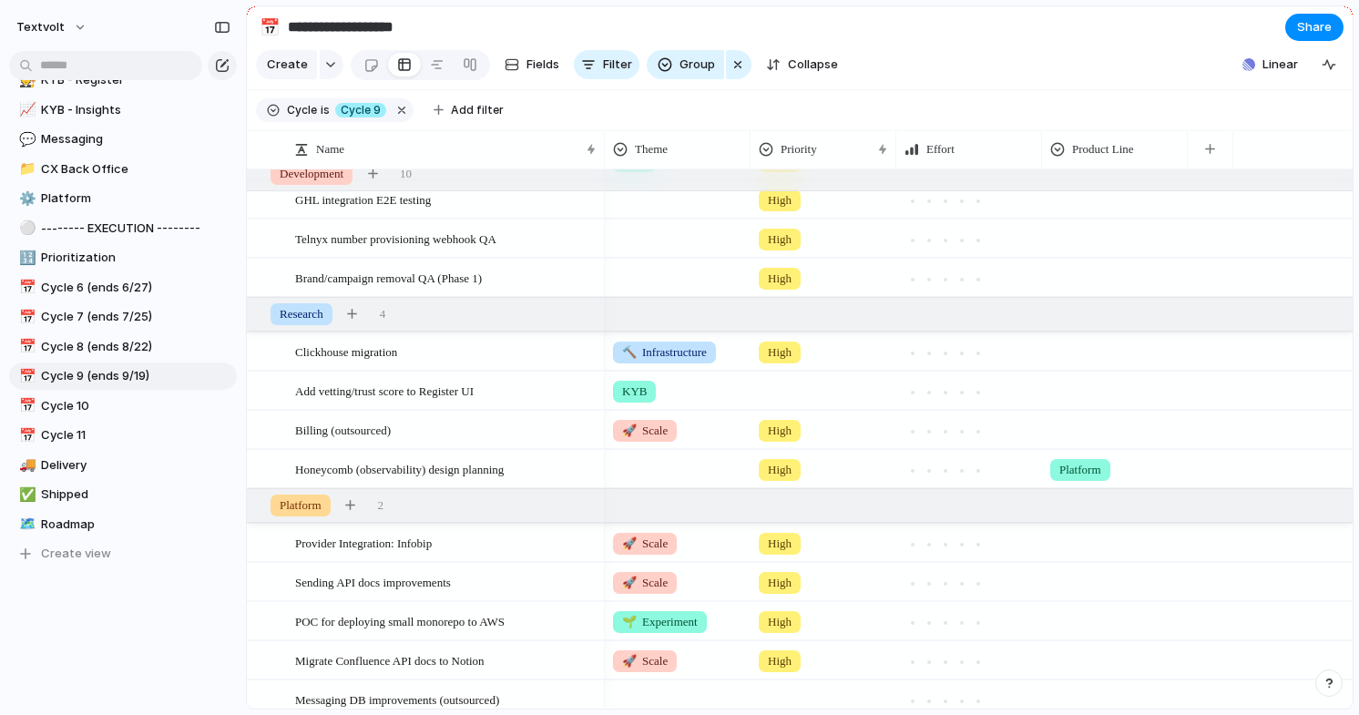
scroll to position [518, 0]
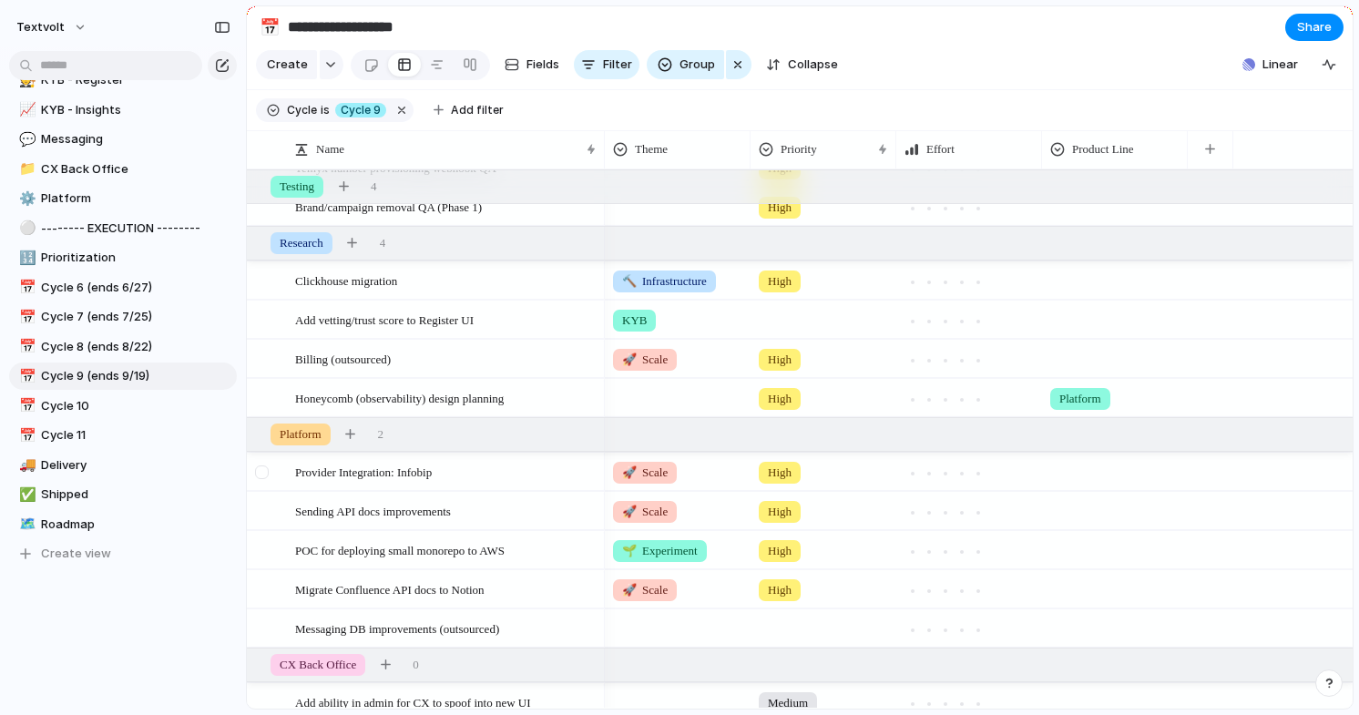
click at [262, 479] on div at bounding box center [264, 478] width 33 height 49
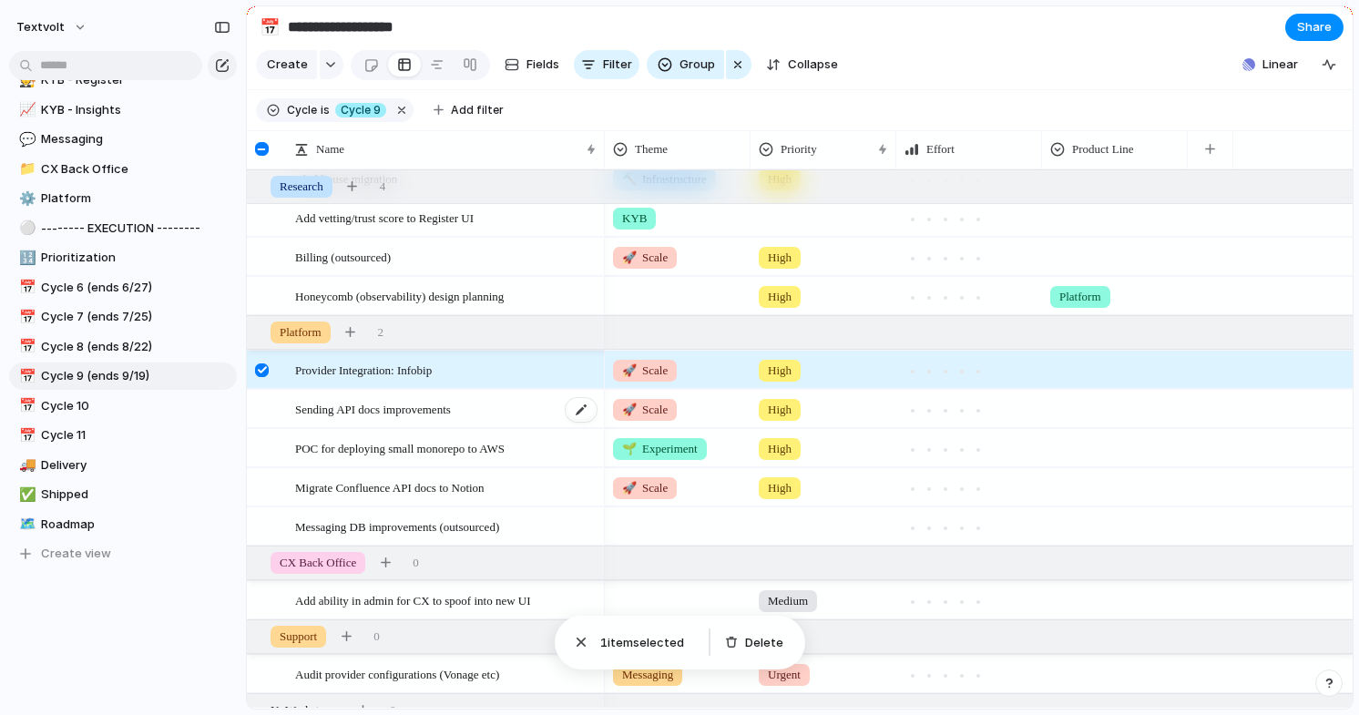
scroll to position [722, 0]
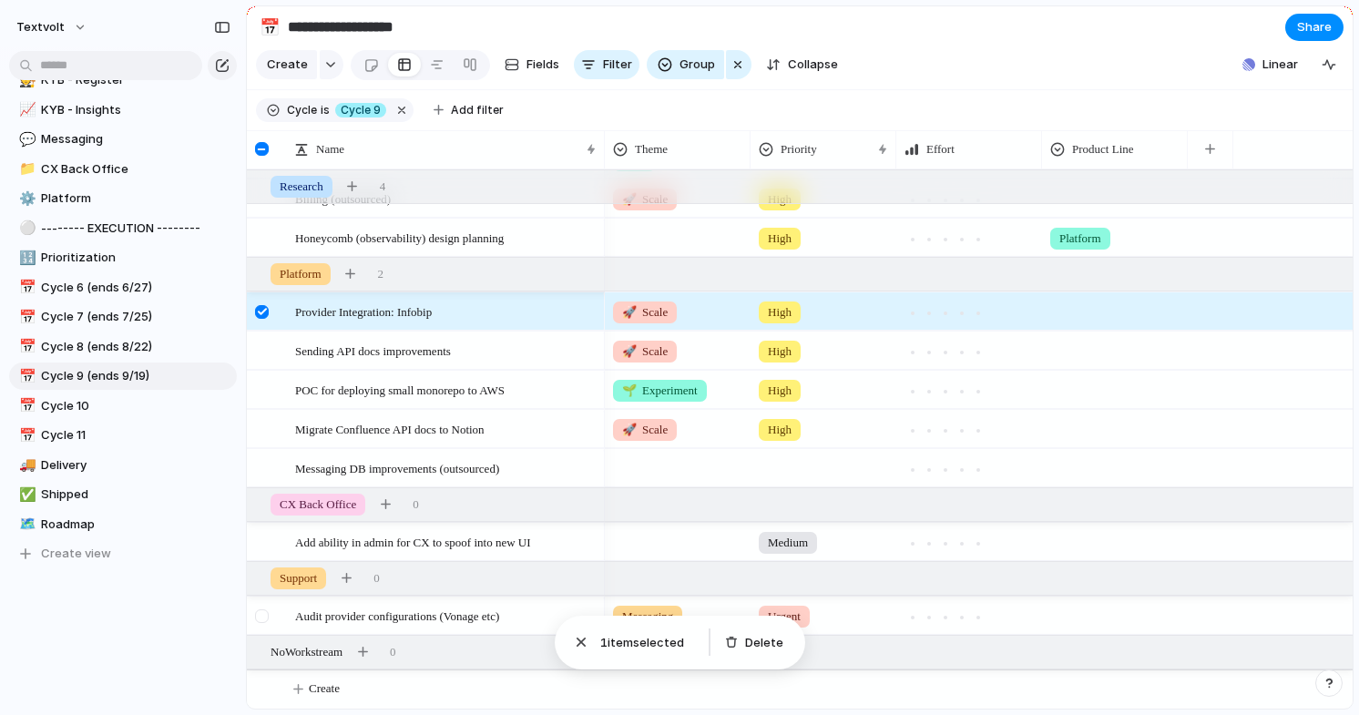
click at [265, 612] on div at bounding box center [262, 616] width 14 height 14
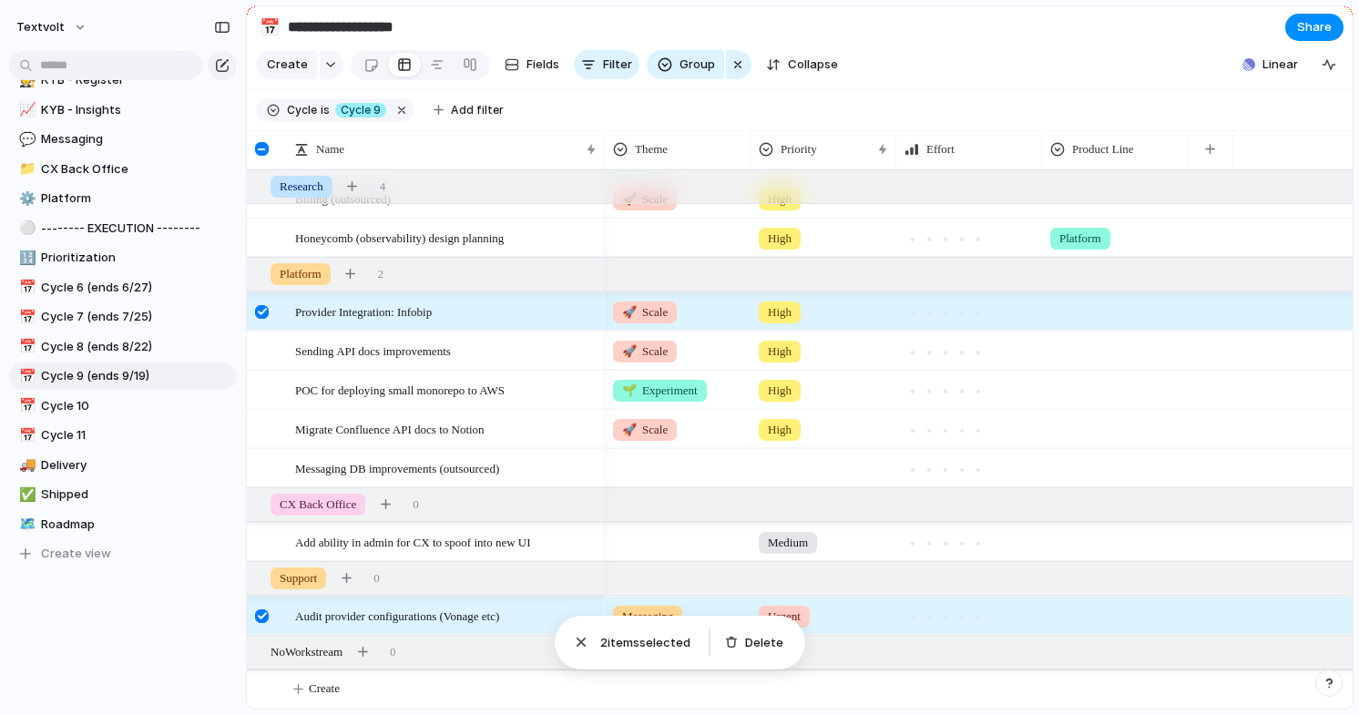
click at [264, 615] on div at bounding box center [262, 616] width 14 height 14
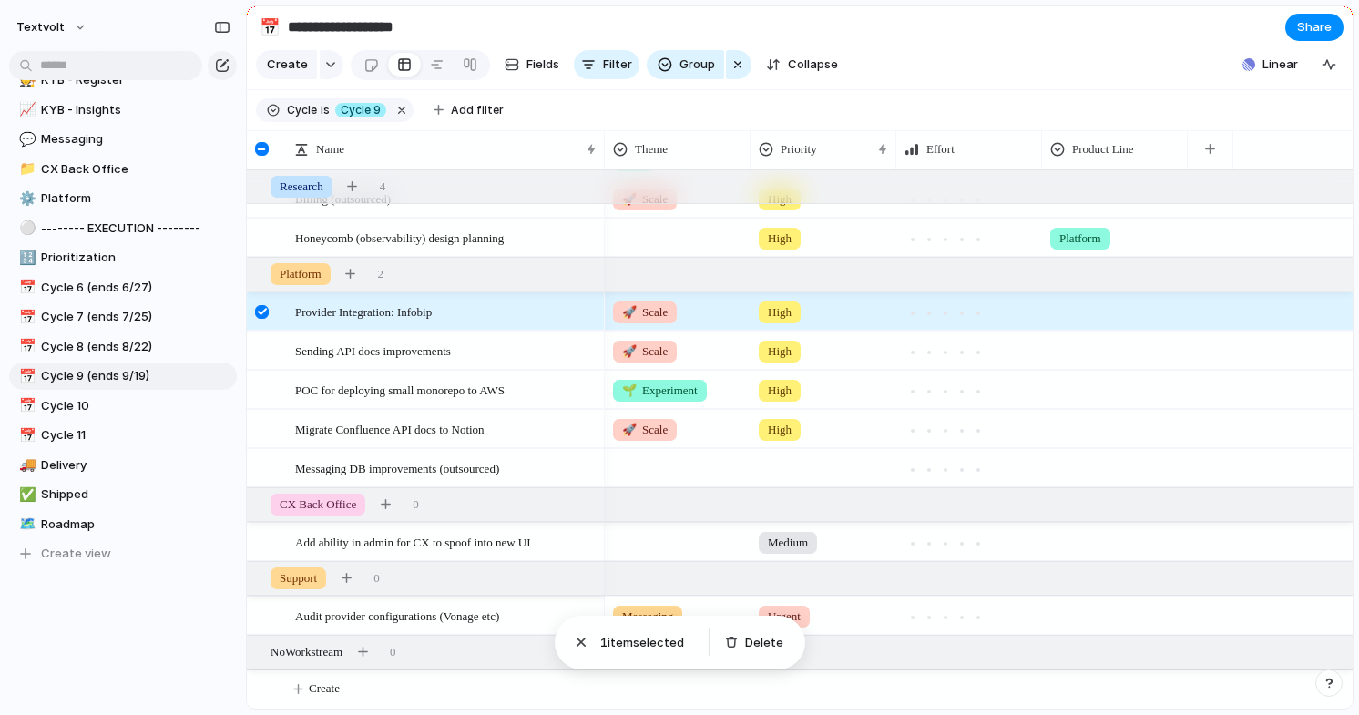
click at [263, 308] on div at bounding box center [262, 312] width 14 height 14
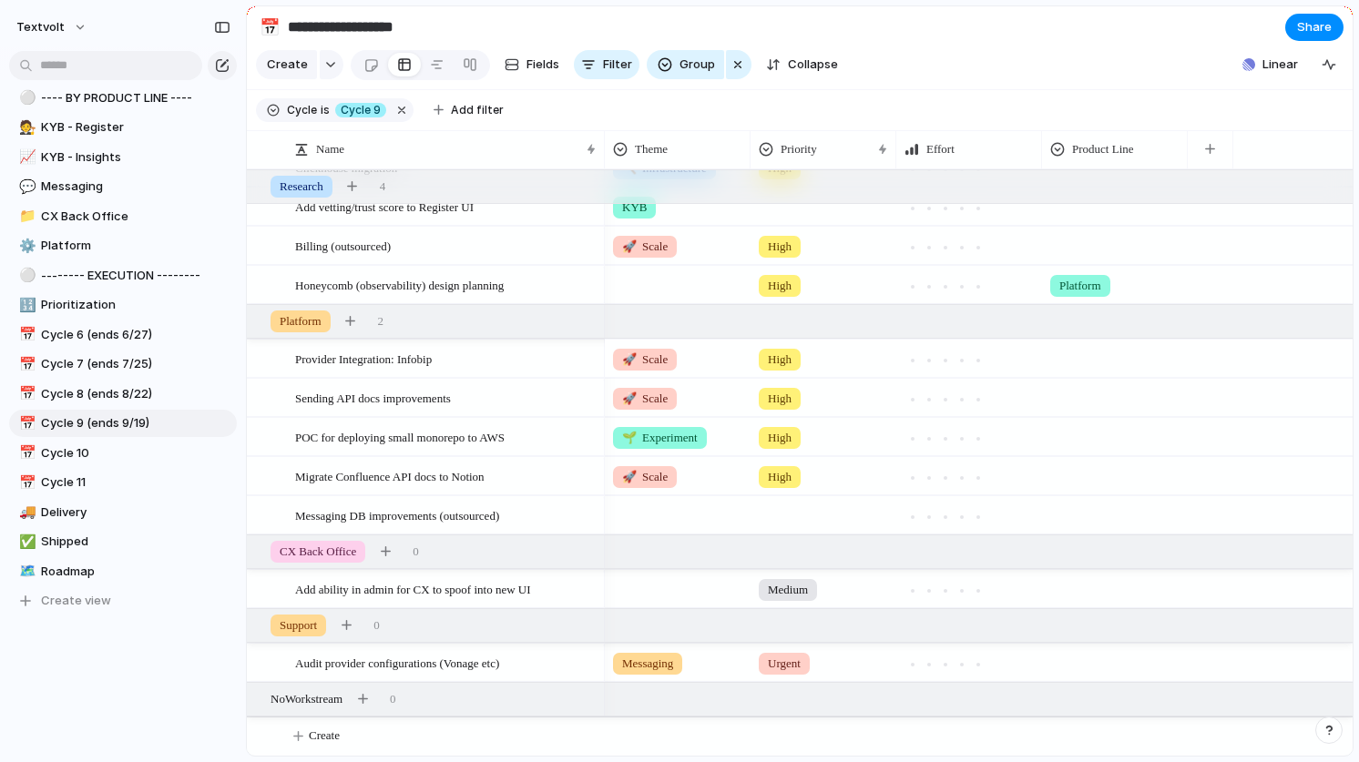
scroll to position [675, 0]
